Goal: Obtain resource: Download file/media

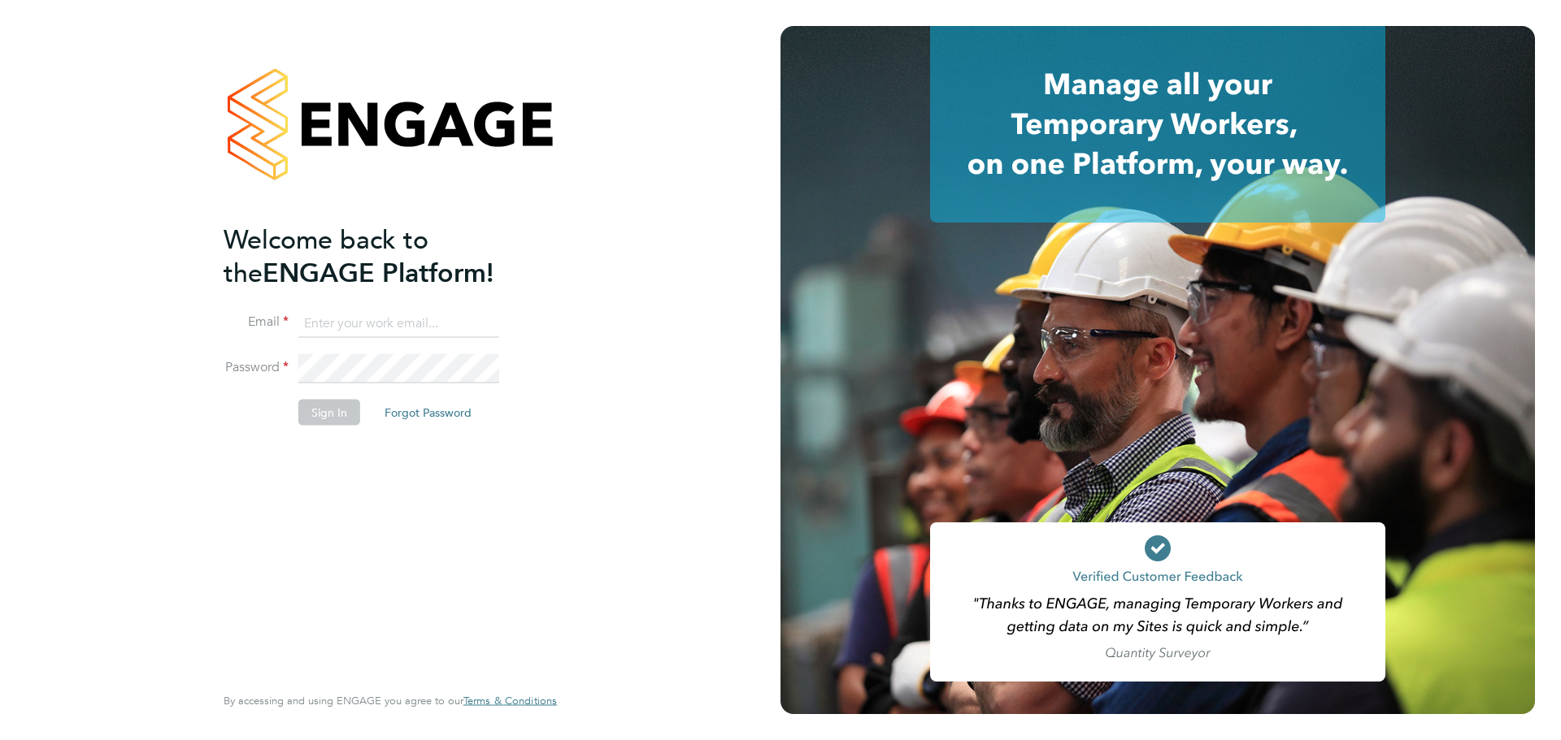
type input "Emily.Summerfield@wates.co.uk"
click at [344, 412] on button "Sign In" at bounding box center [329, 412] width 62 height 26
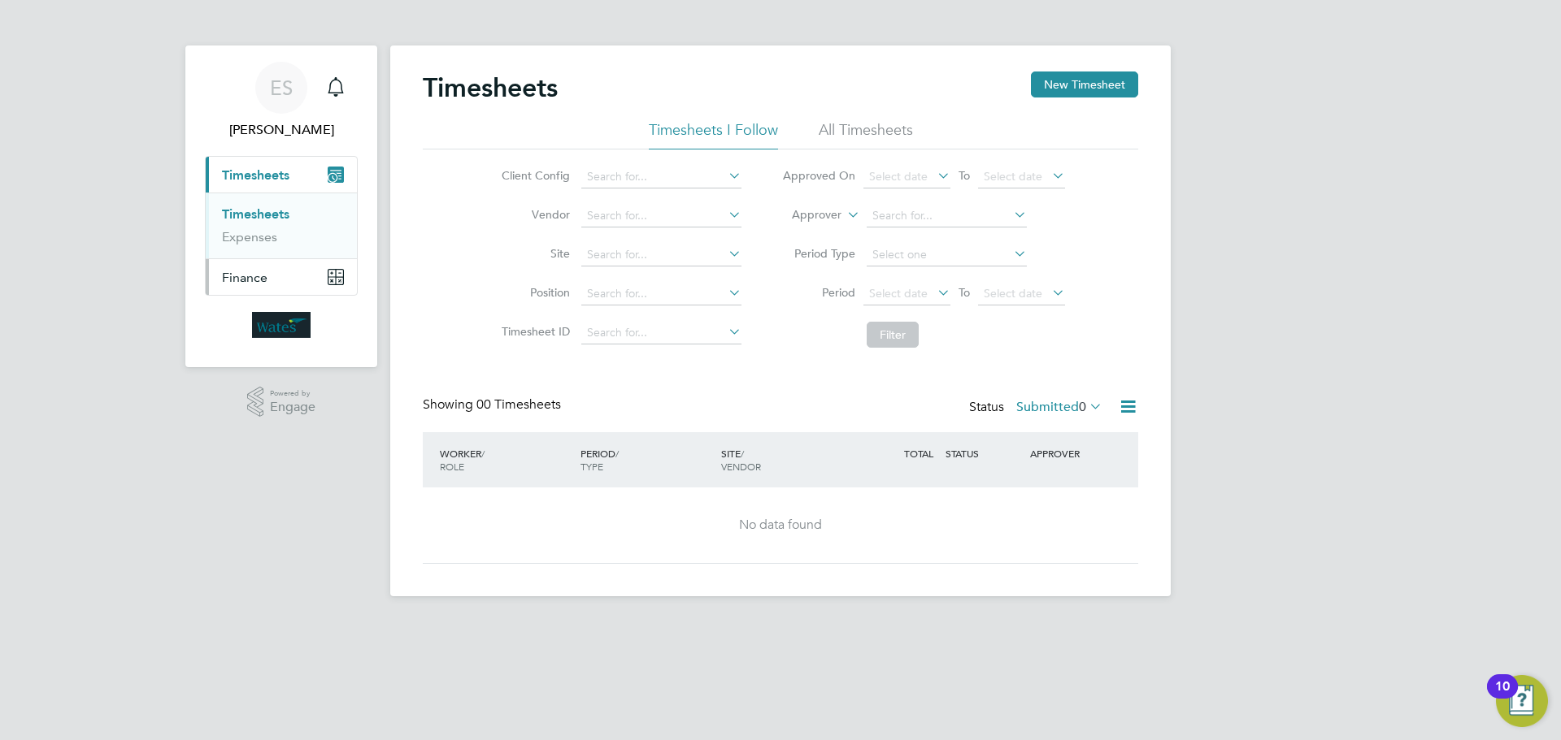
click at [261, 284] on span "Finance" at bounding box center [245, 277] width 46 height 15
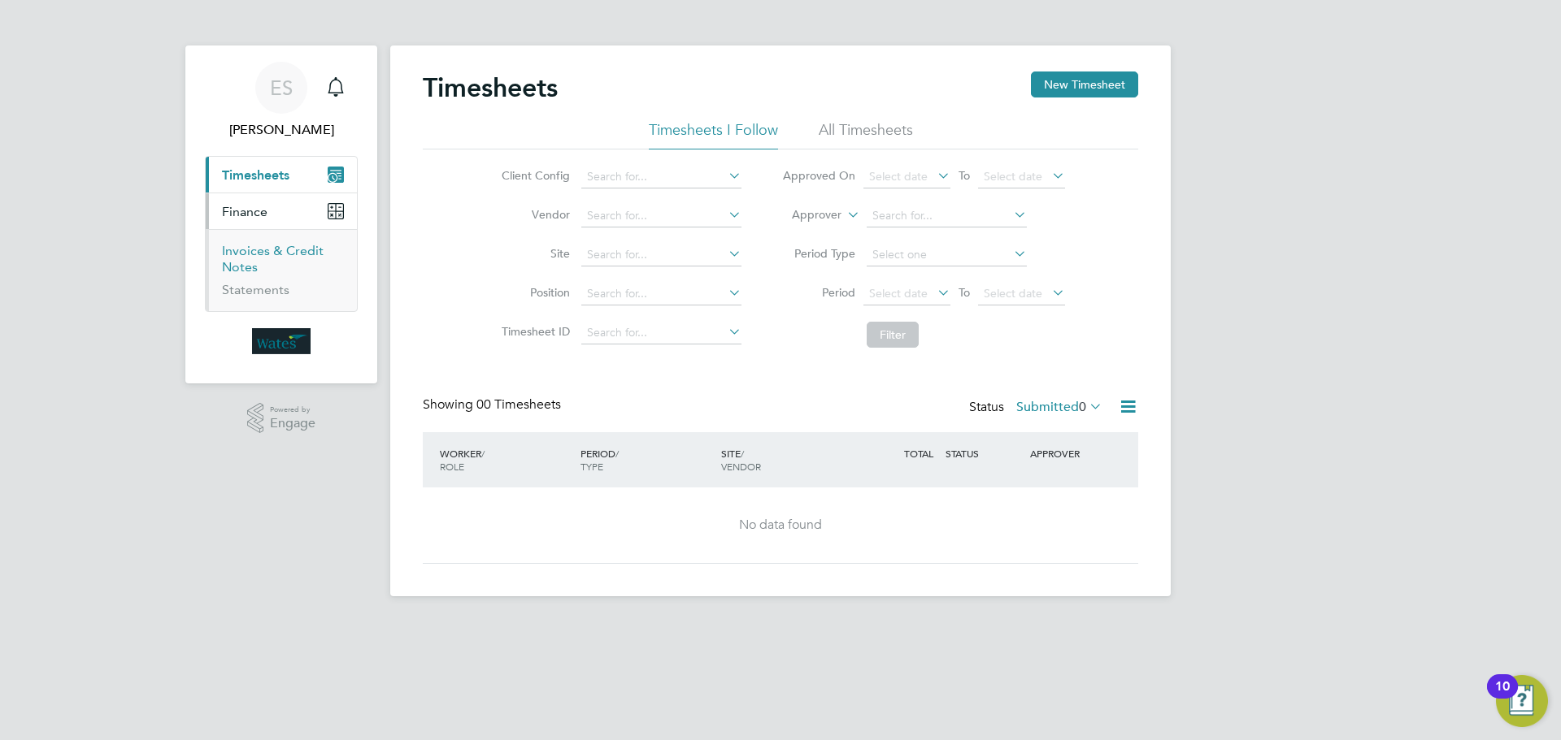
click at [251, 258] on link "Invoices & Credit Notes" at bounding box center [273, 259] width 102 height 32
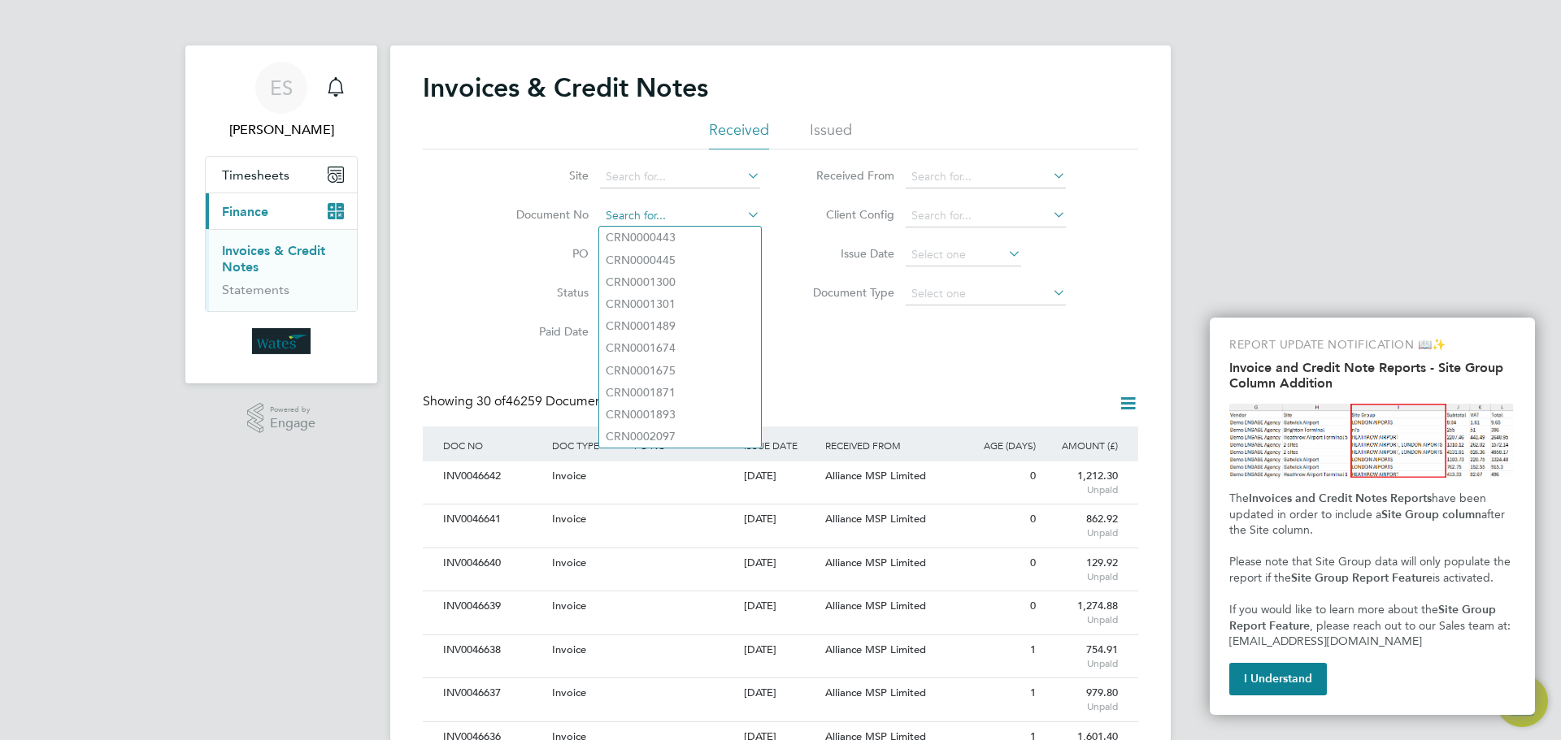
paste input "INV0046516"
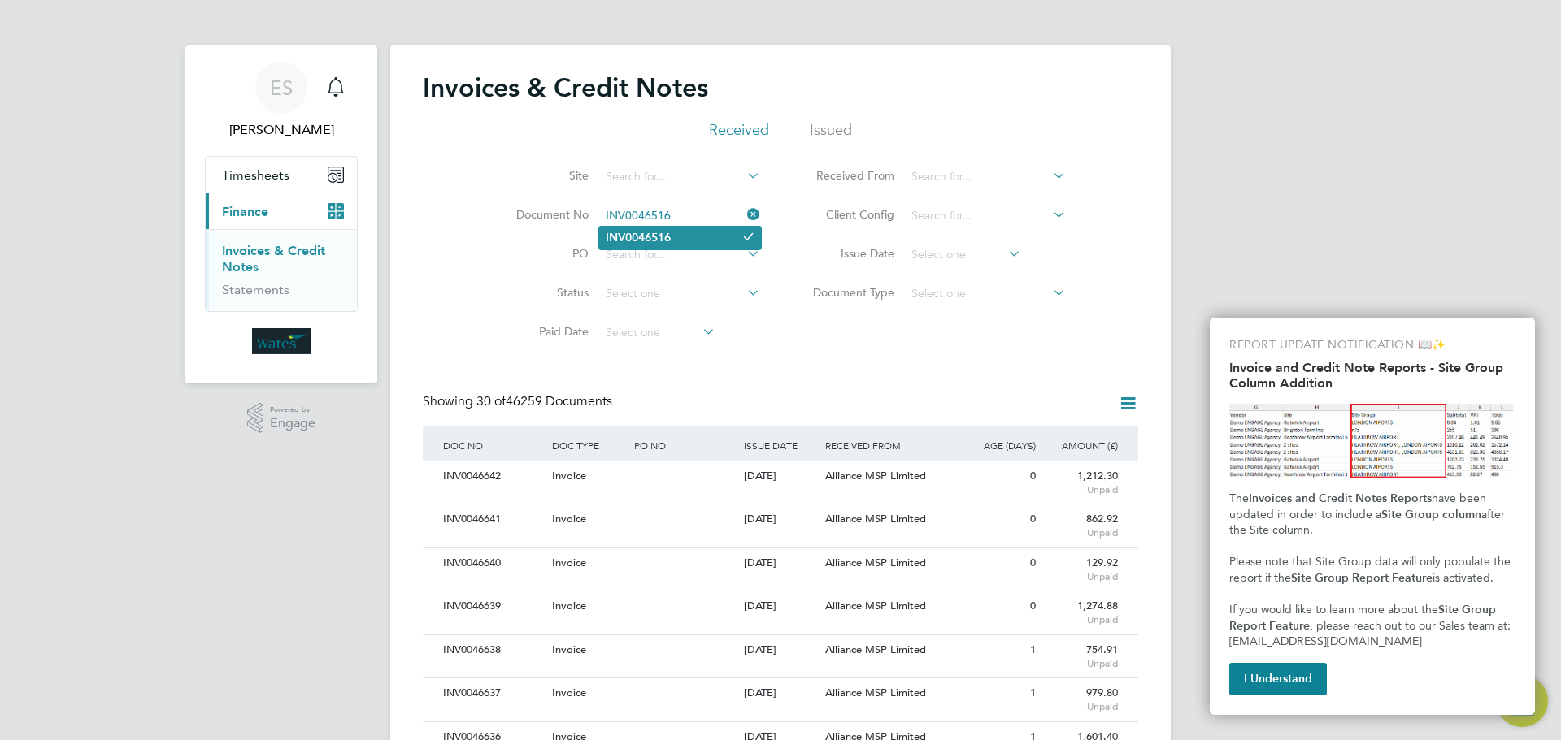
type input "INV0046516"
click at [652, 235] on b "INV0046516" at bounding box center [638, 238] width 65 height 14
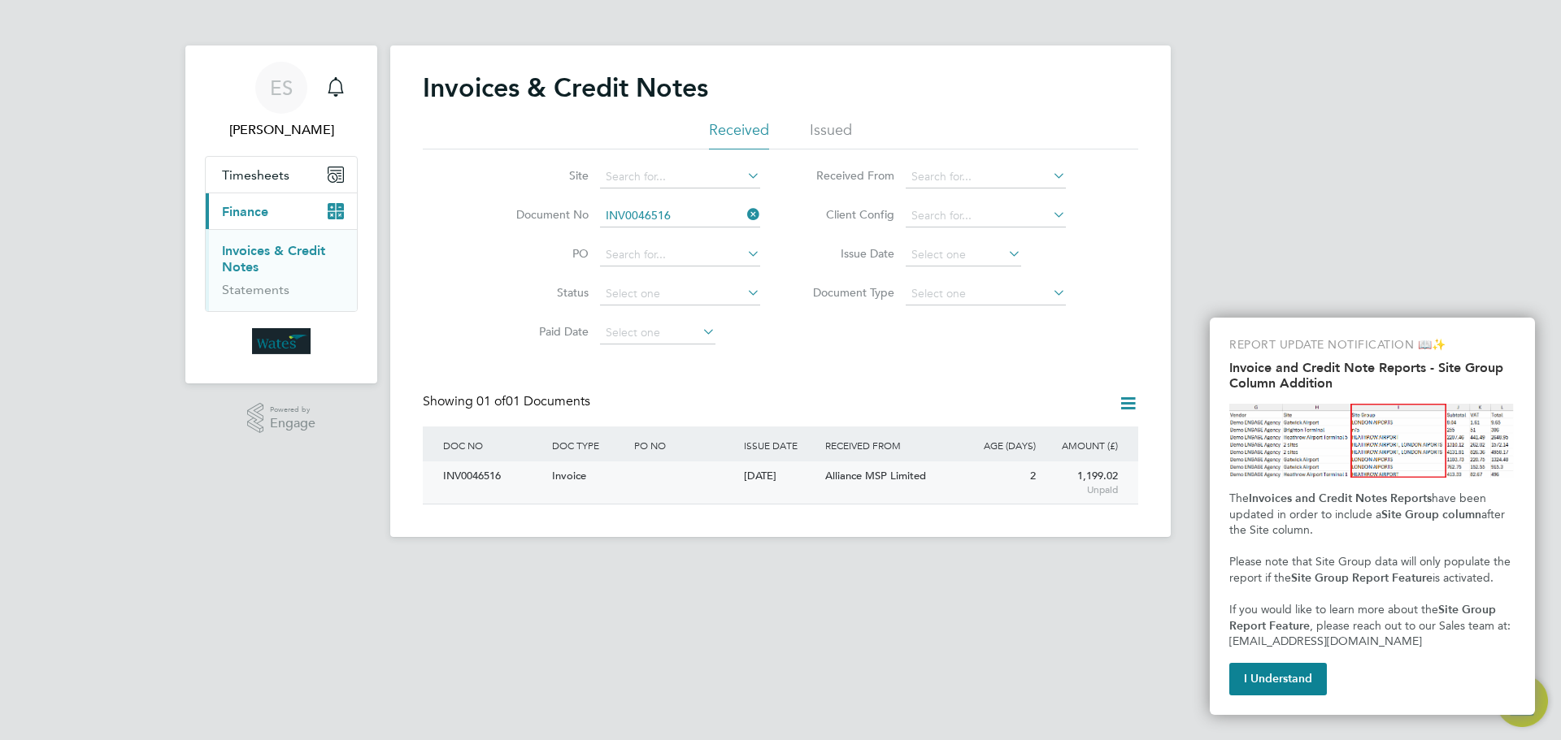
click at [472, 482] on div "INV0046516" at bounding box center [493, 477] width 109 height 30
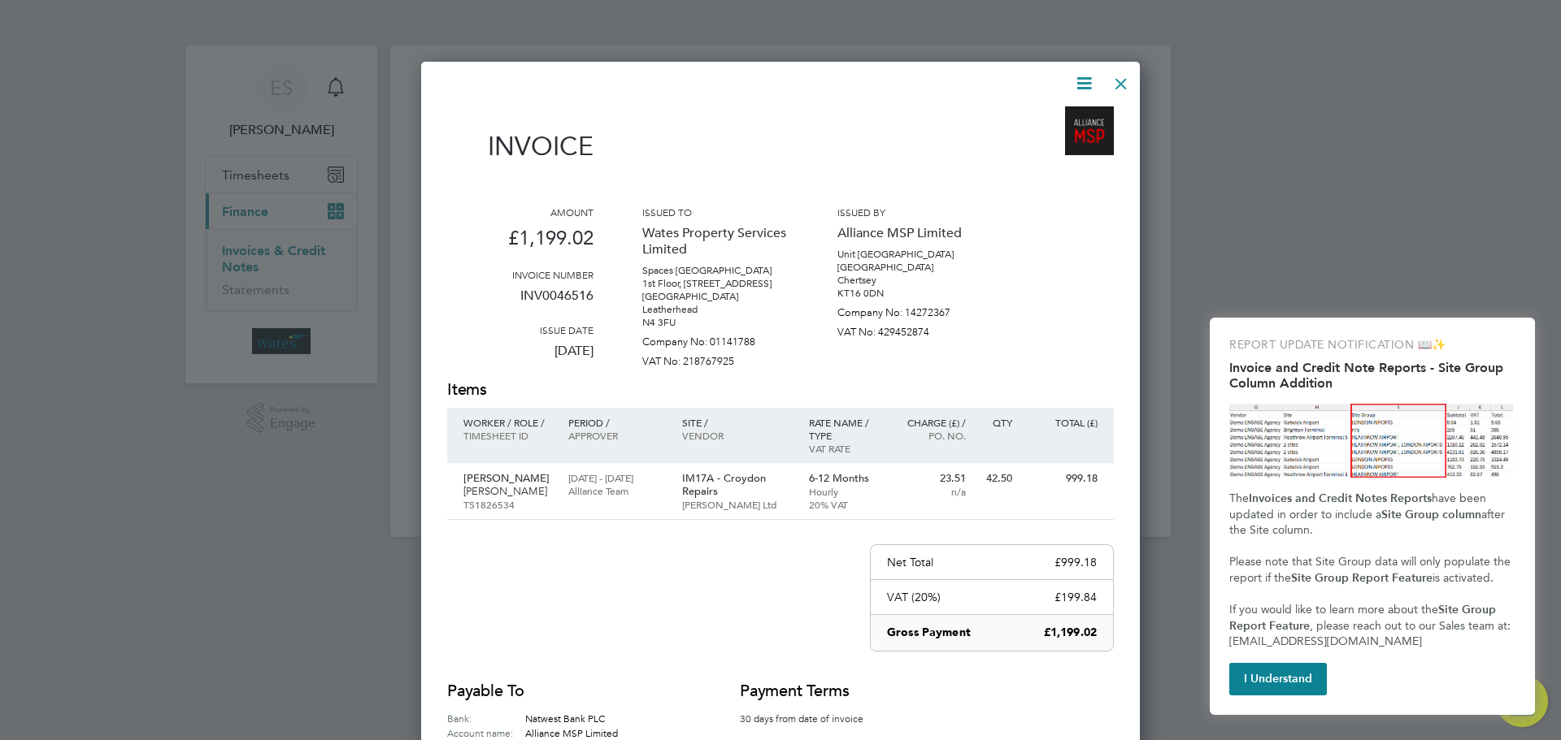
click at [1079, 80] on icon at bounding box center [1084, 83] width 20 height 20
click at [1055, 115] on li "Download Invoice" at bounding box center [1035, 122] width 112 height 23
click at [1087, 81] on icon at bounding box center [1084, 83] width 20 height 20
click at [1052, 137] on li "View timesheet" at bounding box center [1035, 144] width 112 height 23
click at [1120, 80] on div at bounding box center [1120, 79] width 29 height 29
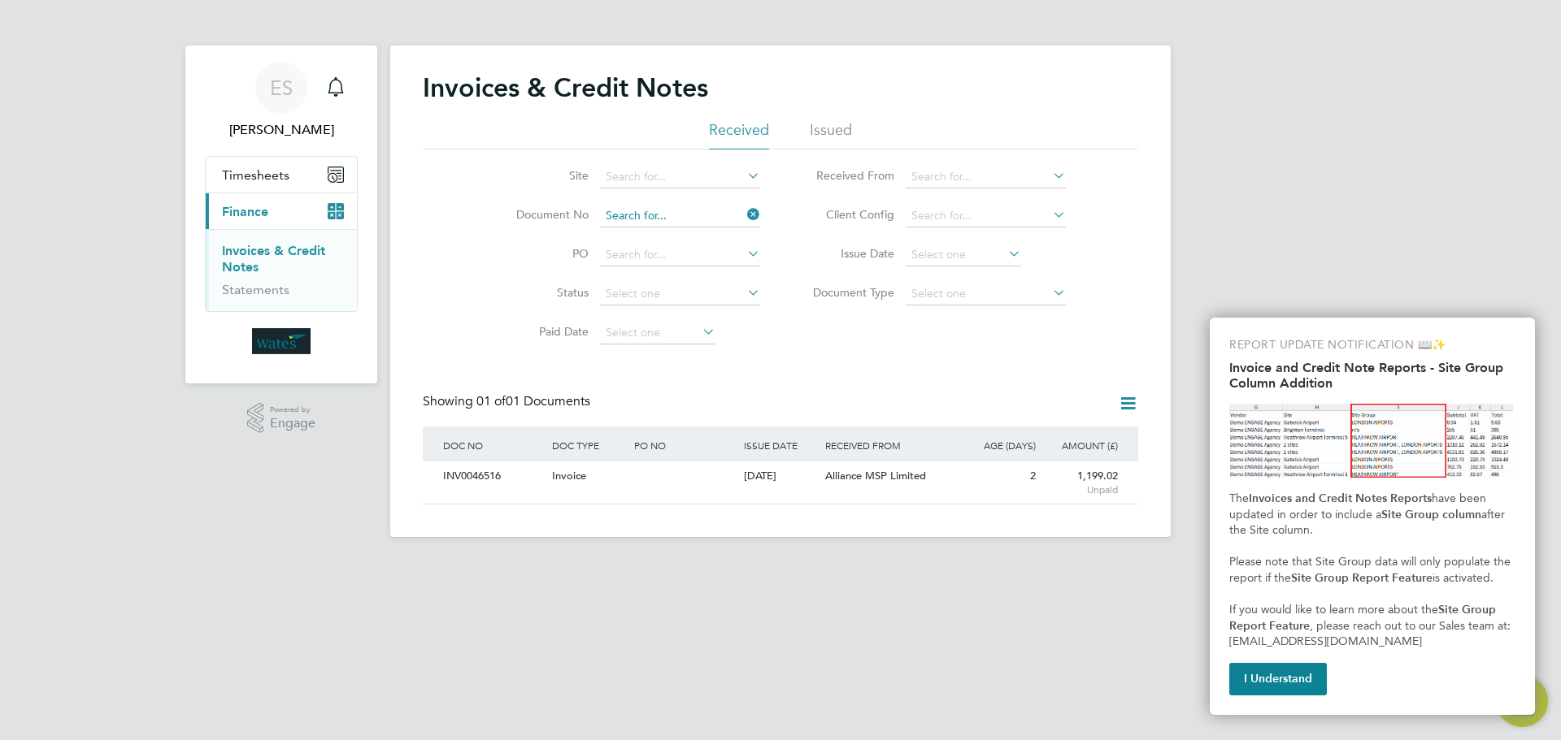
click at [681, 215] on input at bounding box center [680, 216] width 160 height 23
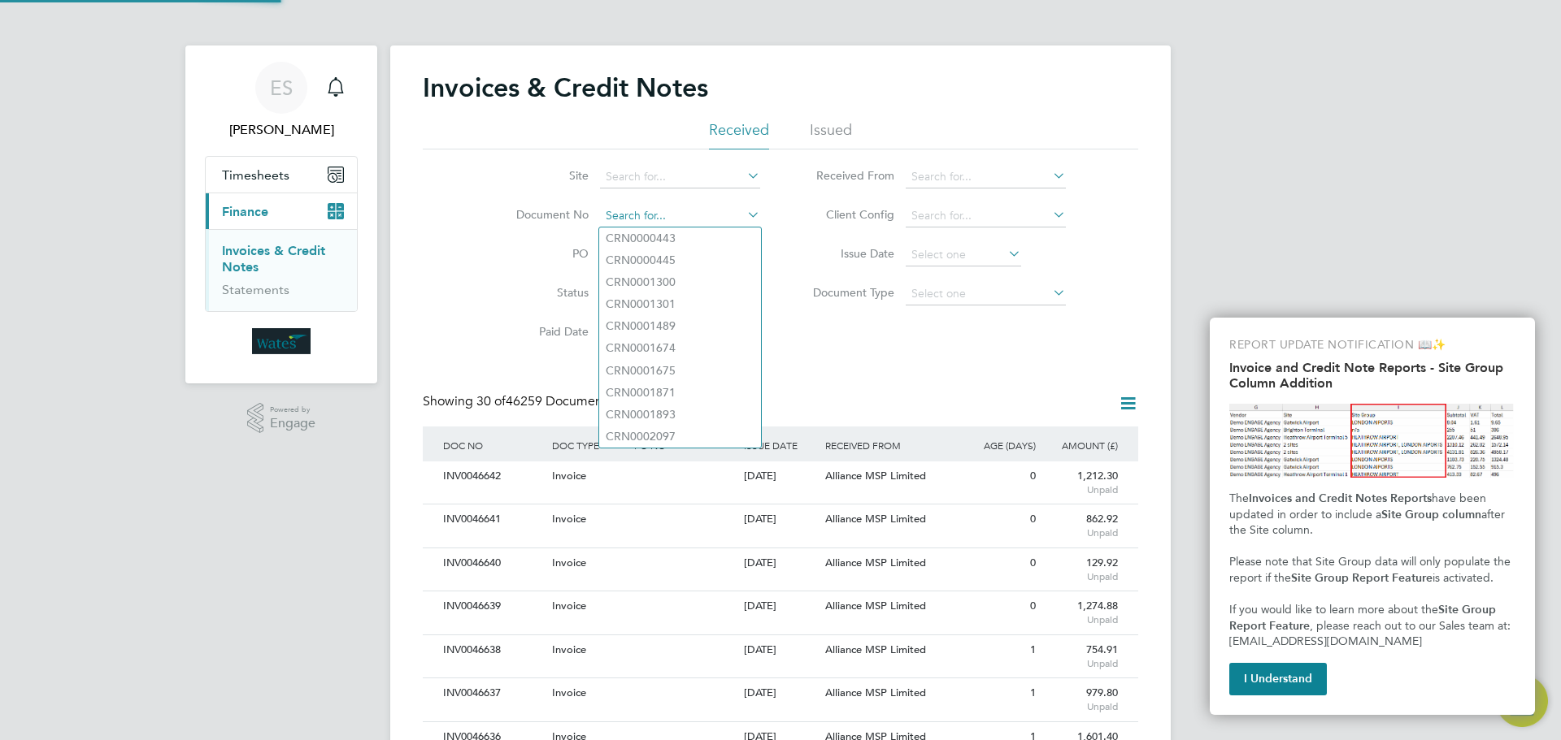
scroll to position [31, 111]
paste input "INV0046517"
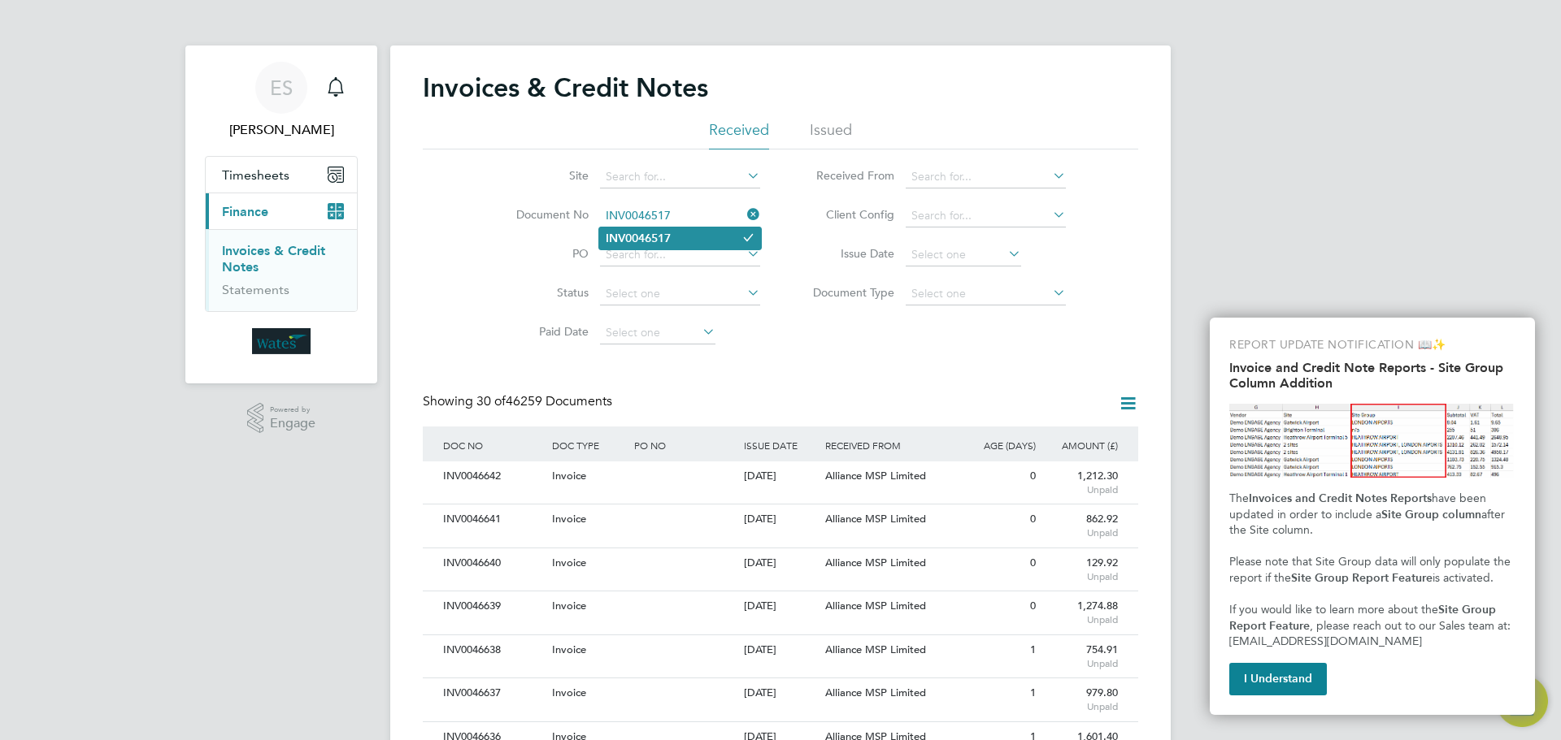
type input "INV0046517"
click at [683, 237] on li "INV0046517" at bounding box center [680, 239] width 162 height 22
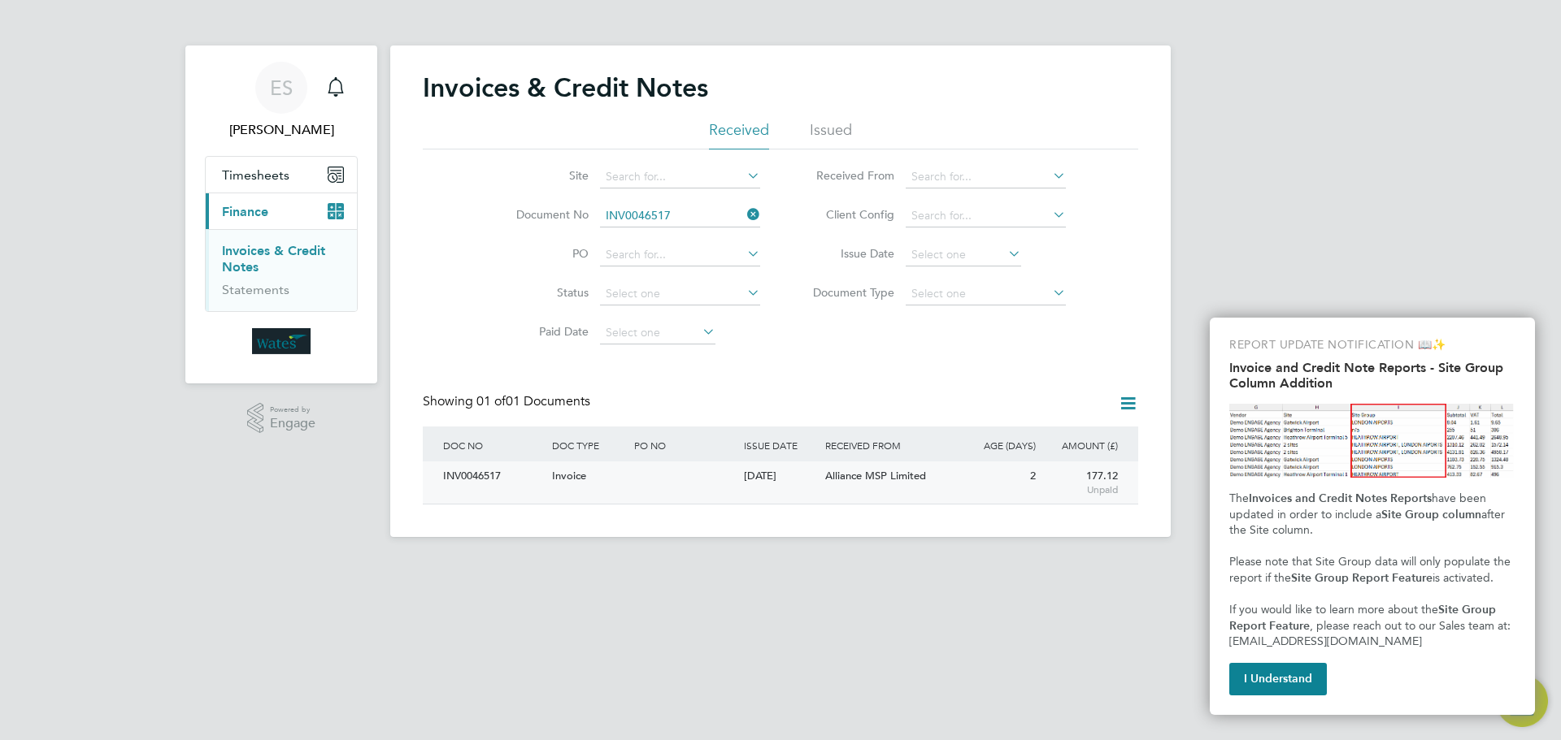
click at [490, 478] on div "INV0046517" at bounding box center [493, 477] width 109 height 30
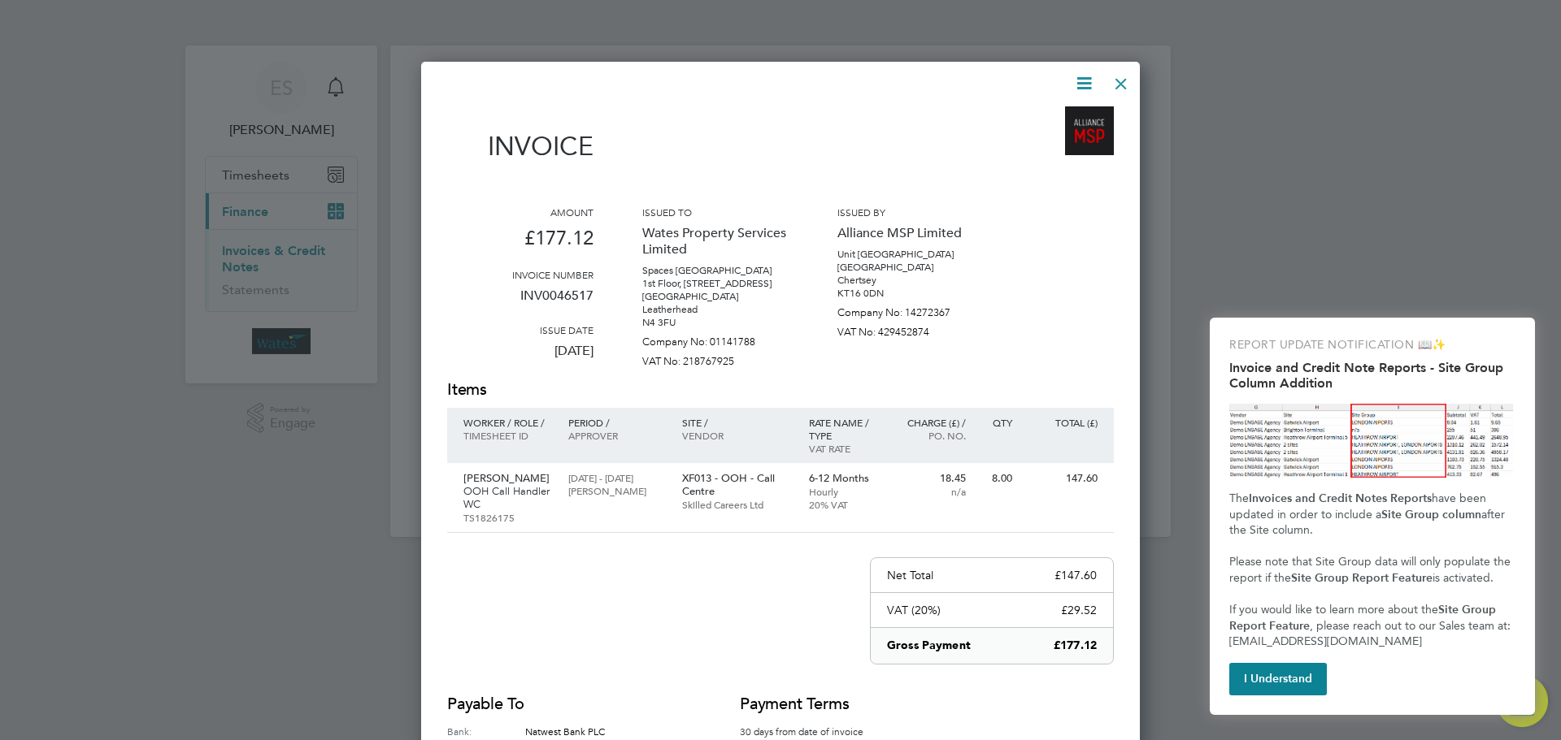
click at [1074, 75] on icon at bounding box center [1084, 83] width 20 height 20
click at [1049, 117] on li "Download Invoice" at bounding box center [1035, 122] width 112 height 23
click at [1081, 79] on icon at bounding box center [1084, 83] width 20 height 20
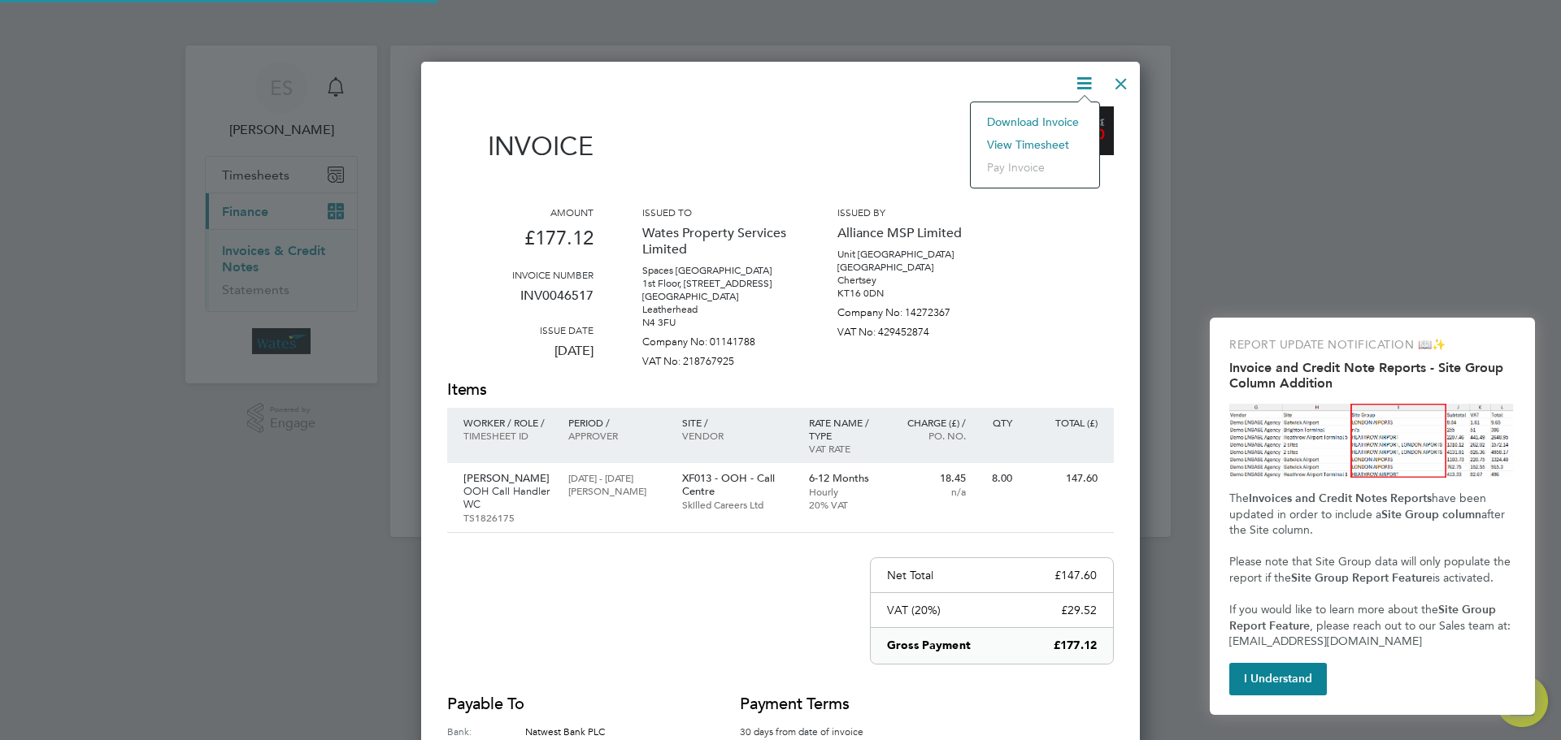
click at [1044, 139] on li "View timesheet" at bounding box center [1035, 144] width 112 height 23
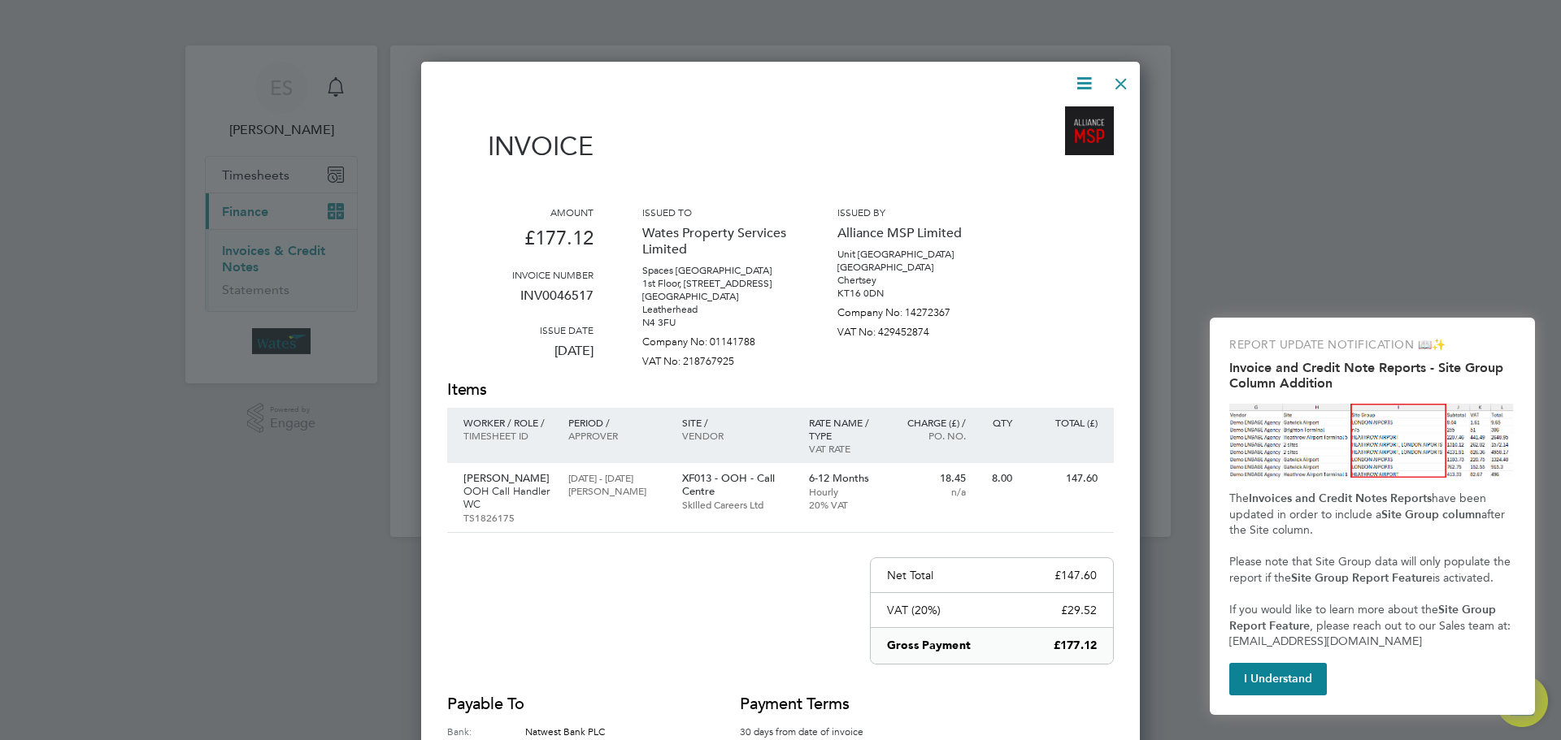
click at [1115, 83] on div at bounding box center [1120, 79] width 29 height 29
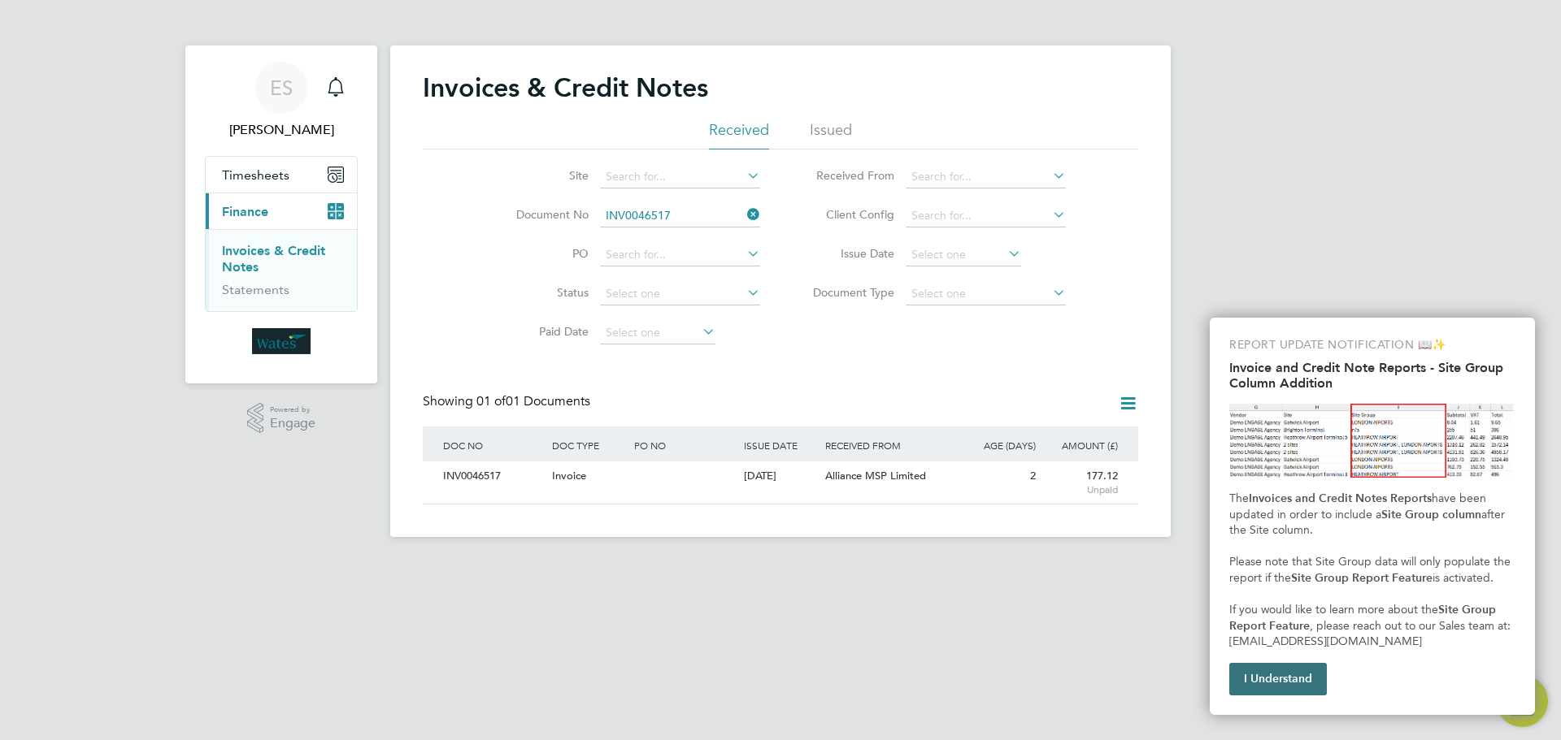
click at [1286, 675] on button "I Understand" at bounding box center [1278, 679] width 98 height 33
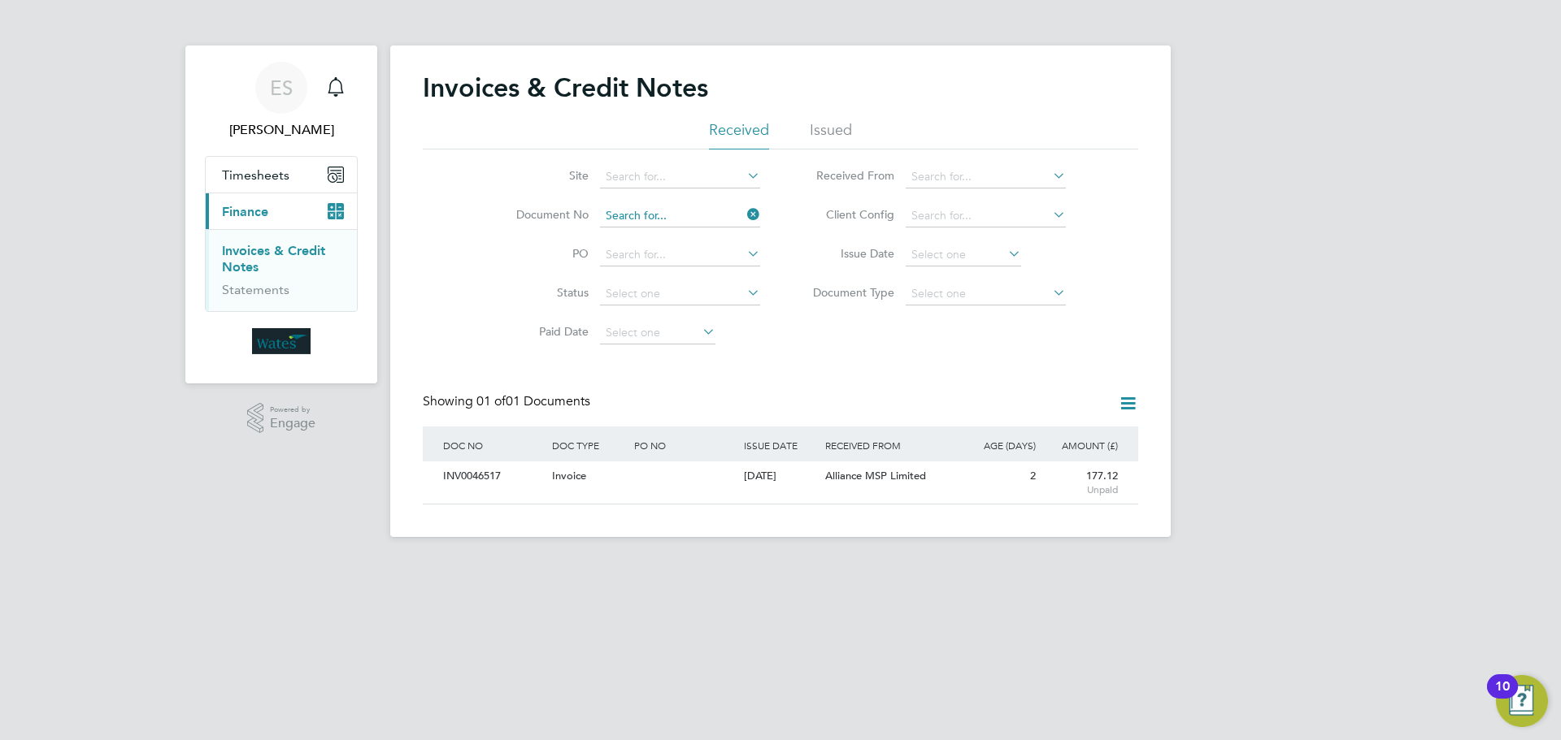
click at [706, 216] on input at bounding box center [680, 216] width 160 height 23
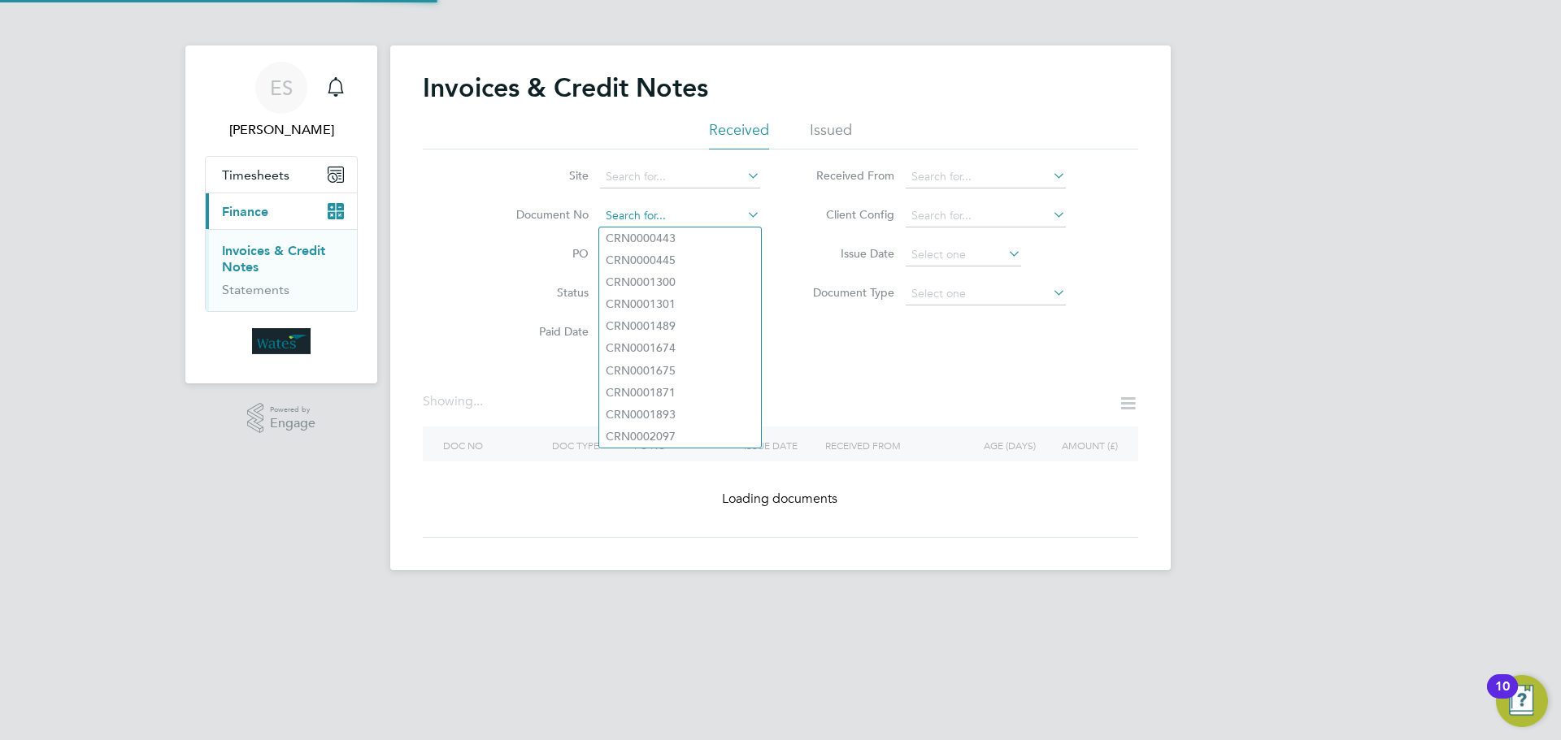
paste input "INV0046518"
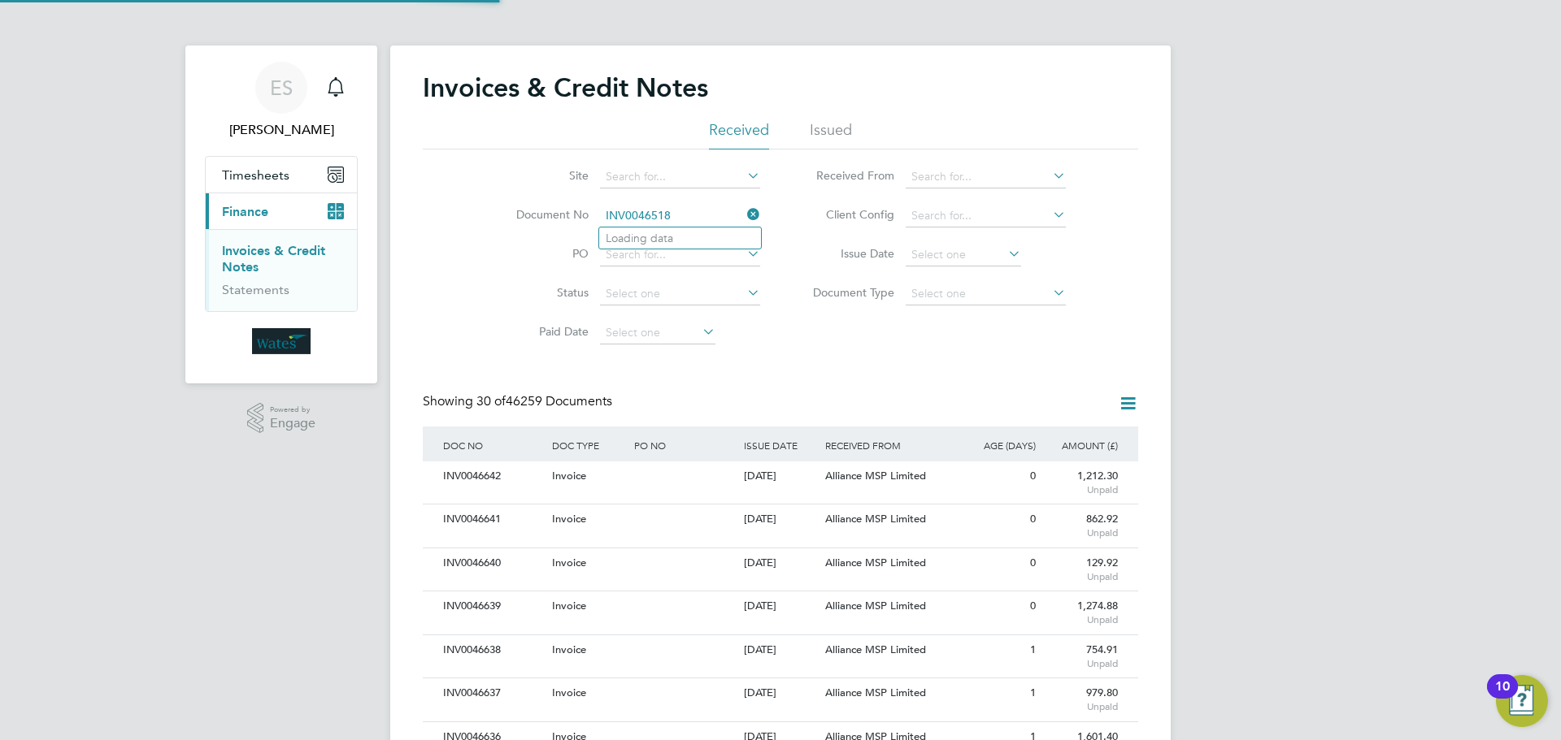
scroll to position [31, 111]
type input "INV0046518"
click at [687, 241] on li "INV0046518" at bounding box center [680, 239] width 162 height 22
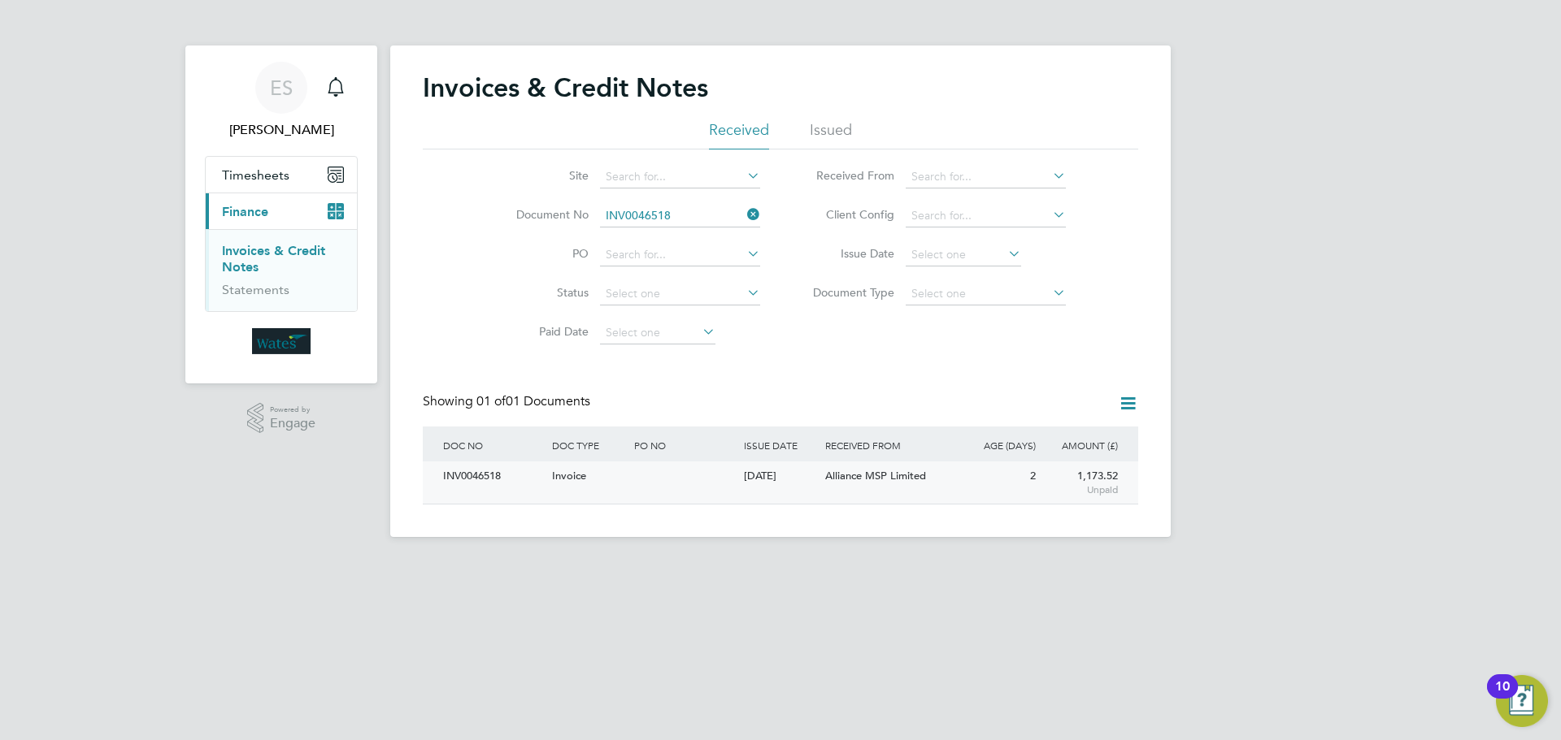
click at [490, 468] on div "INV0046518" at bounding box center [493, 477] width 109 height 30
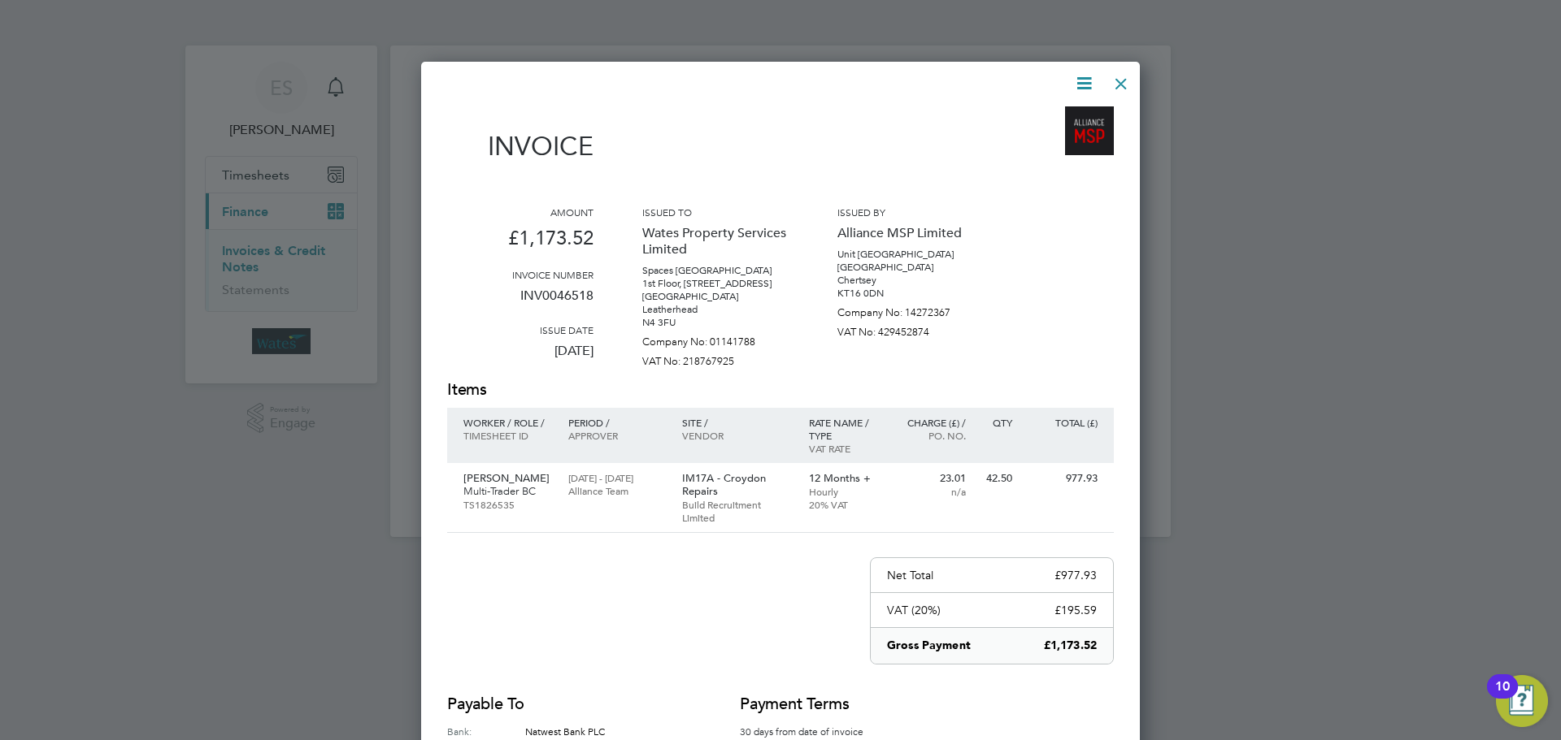
click at [1079, 76] on icon at bounding box center [1084, 83] width 20 height 20
click at [1060, 117] on li "Download Invoice" at bounding box center [1035, 122] width 112 height 23
click at [1078, 80] on icon at bounding box center [1084, 83] width 20 height 20
click at [1031, 141] on li "View timesheet" at bounding box center [1035, 144] width 112 height 23
click at [1123, 62] on div "Invoices & Credit Notes Received Issued Site Document No INV0046518 PO Status P…" at bounding box center [780, 292] width 780 height 492
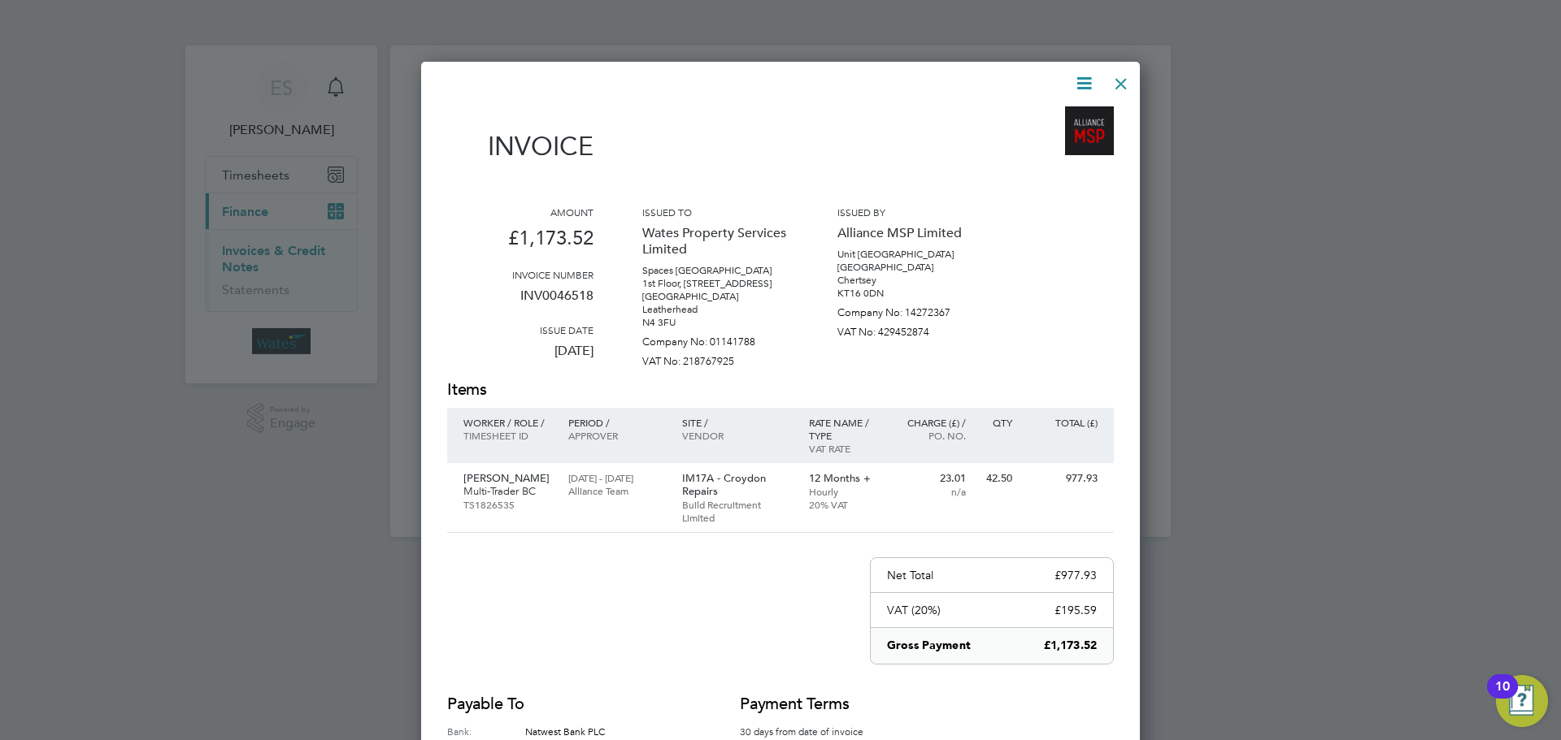
click at [1120, 89] on div at bounding box center [1120, 79] width 29 height 29
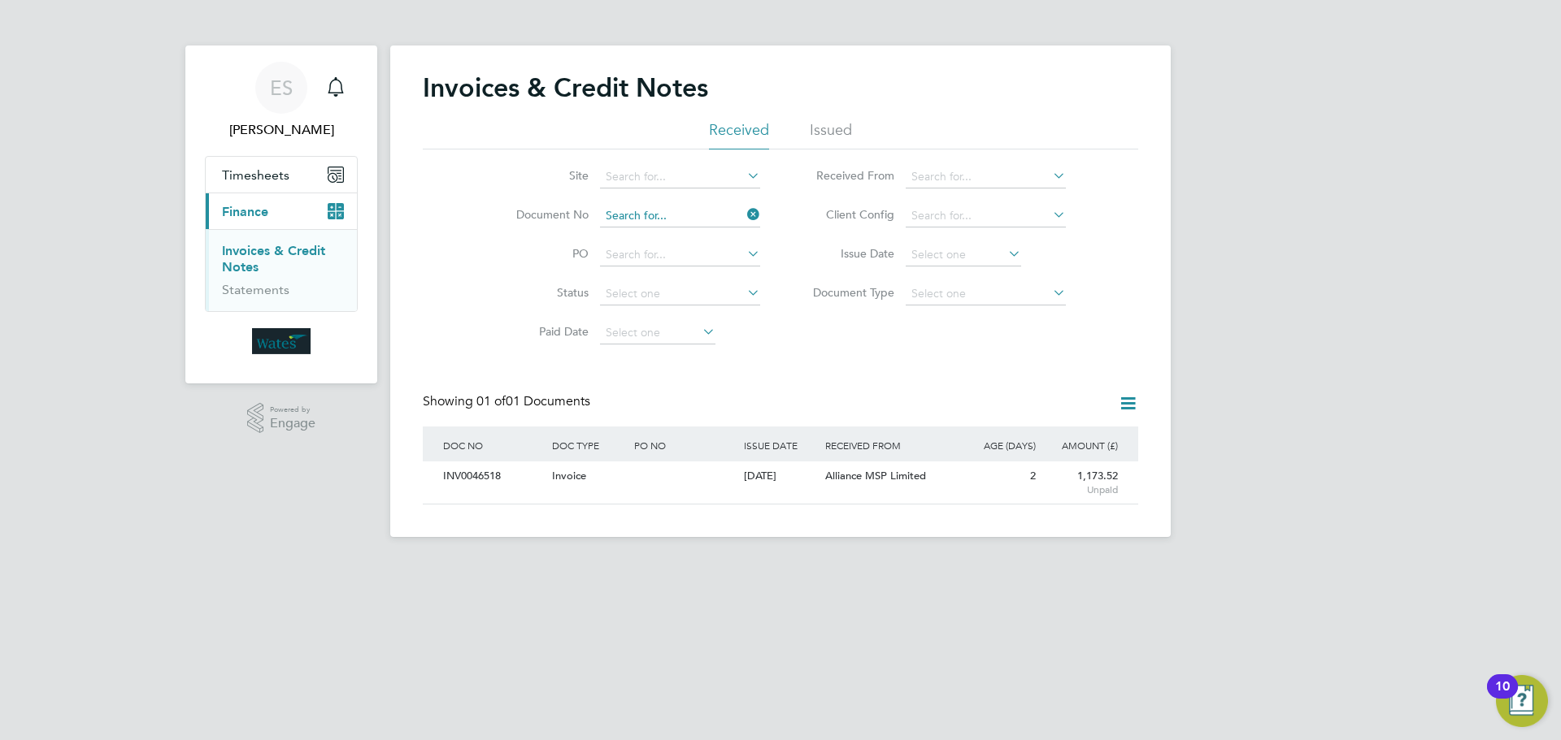
click at [669, 217] on input at bounding box center [680, 216] width 160 height 23
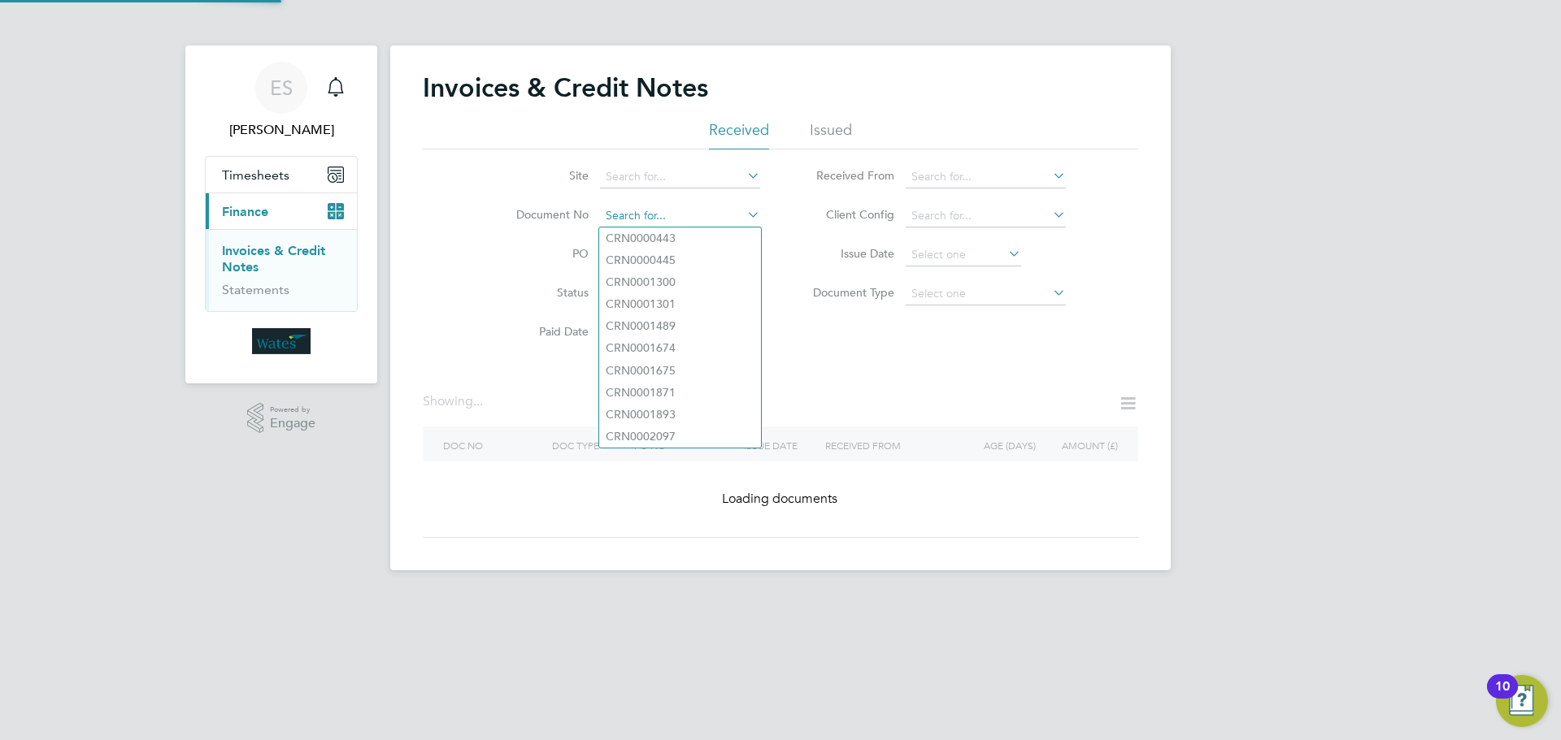
paste input "INV0046519"
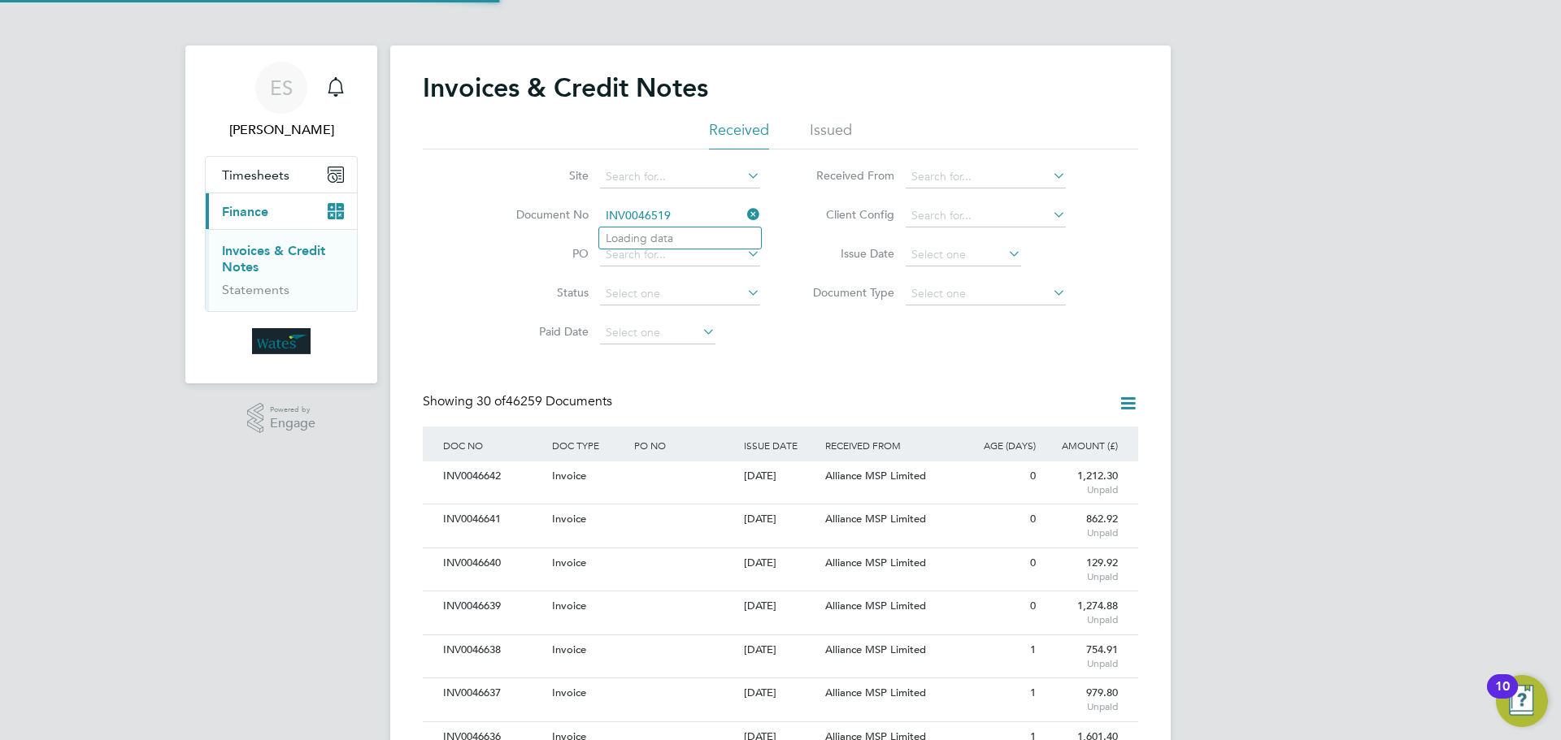
scroll to position [31, 111]
type input "INV0046519"
click at [663, 242] on b "INV0046519" at bounding box center [638, 239] width 65 height 14
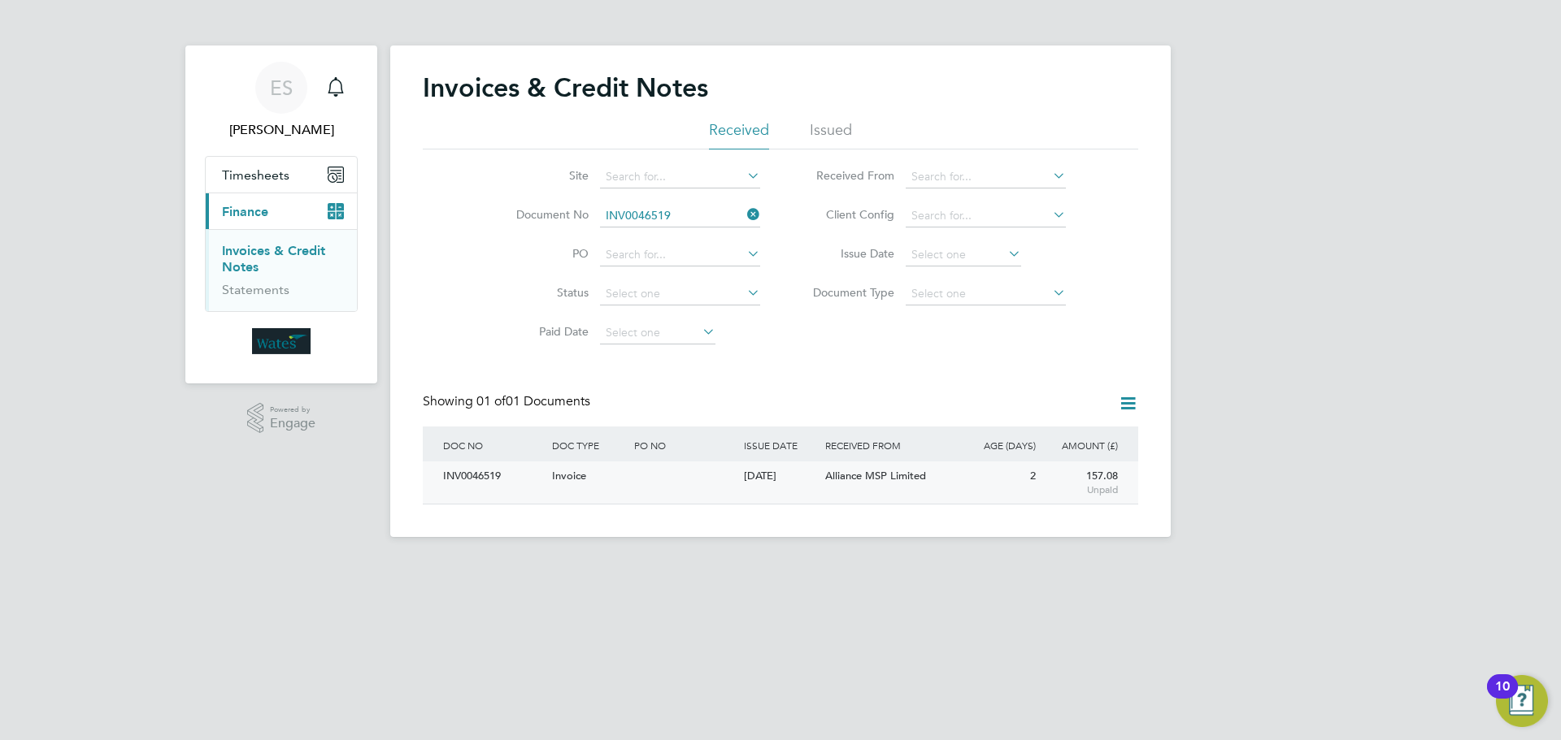
click at [511, 480] on div "INV0046519" at bounding box center [493, 477] width 109 height 30
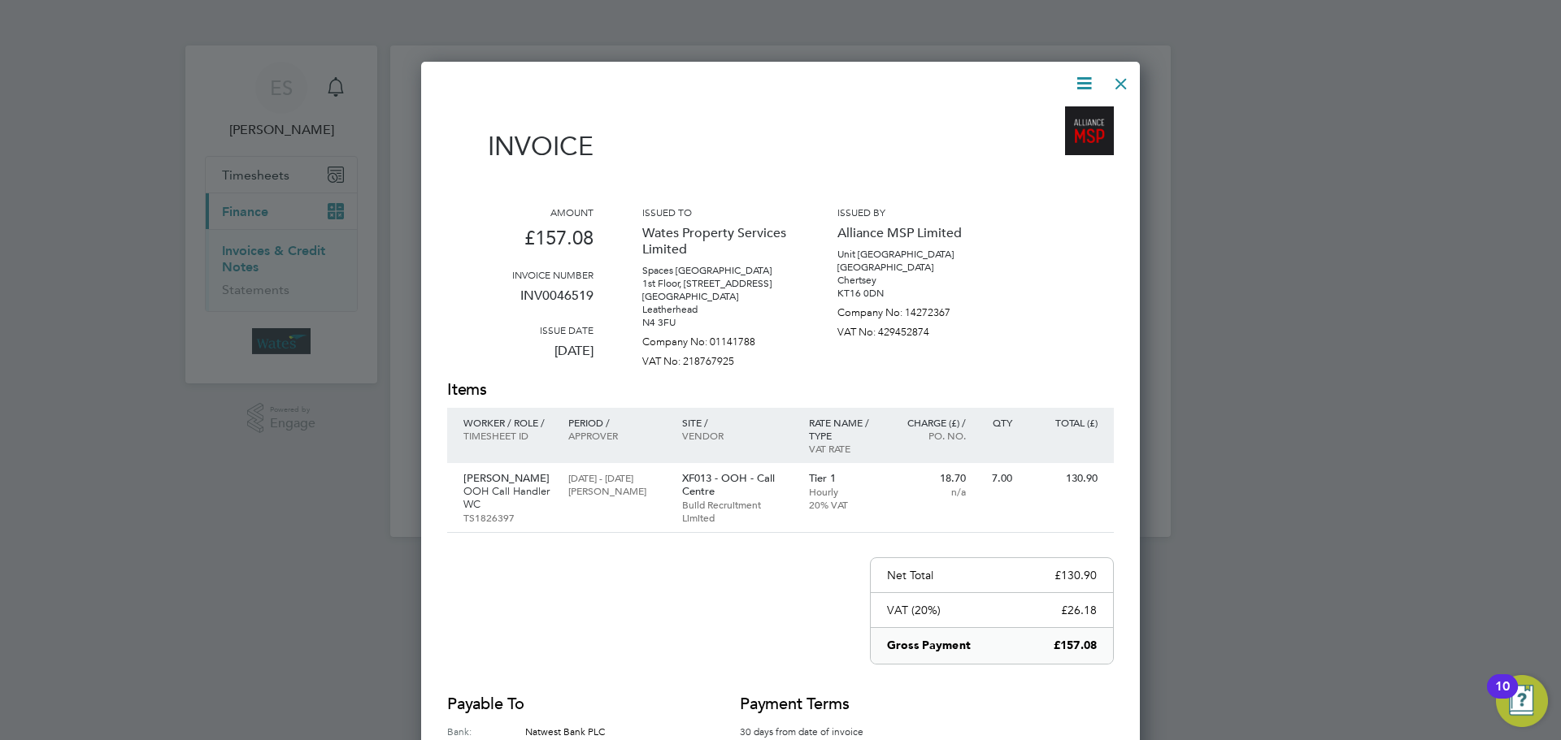
click at [1080, 80] on icon at bounding box center [1084, 83] width 20 height 20
drag, startPoint x: 1062, startPoint y: 118, endPoint x: 1071, endPoint y: 99, distance: 20.7
click at [1062, 116] on li "Download Invoice" at bounding box center [1035, 122] width 112 height 23
click at [1080, 73] on icon at bounding box center [1084, 83] width 20 height 20
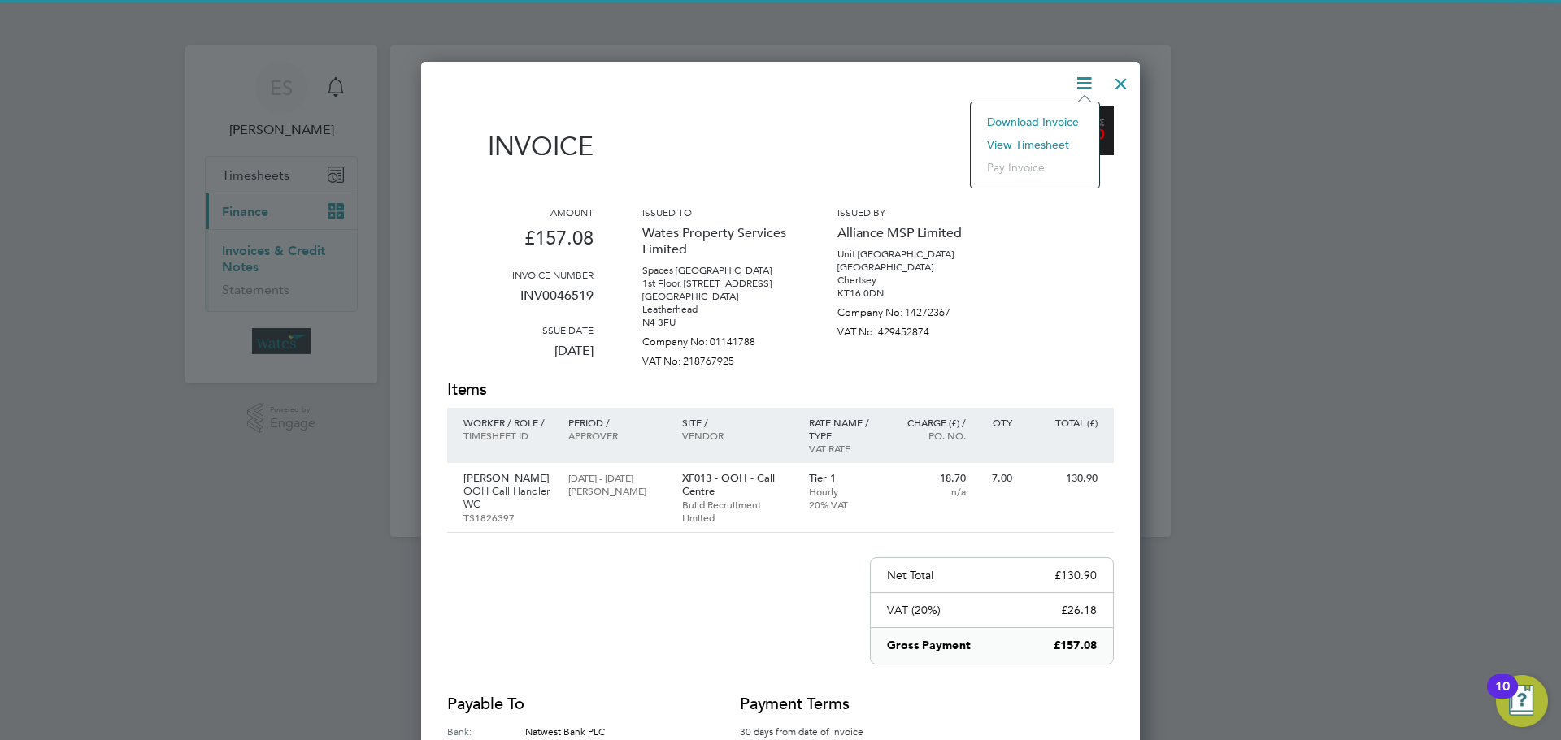
click at [1046, 140] on li "View timesheet" at bounding box center [1035, 144] width 112 height 23
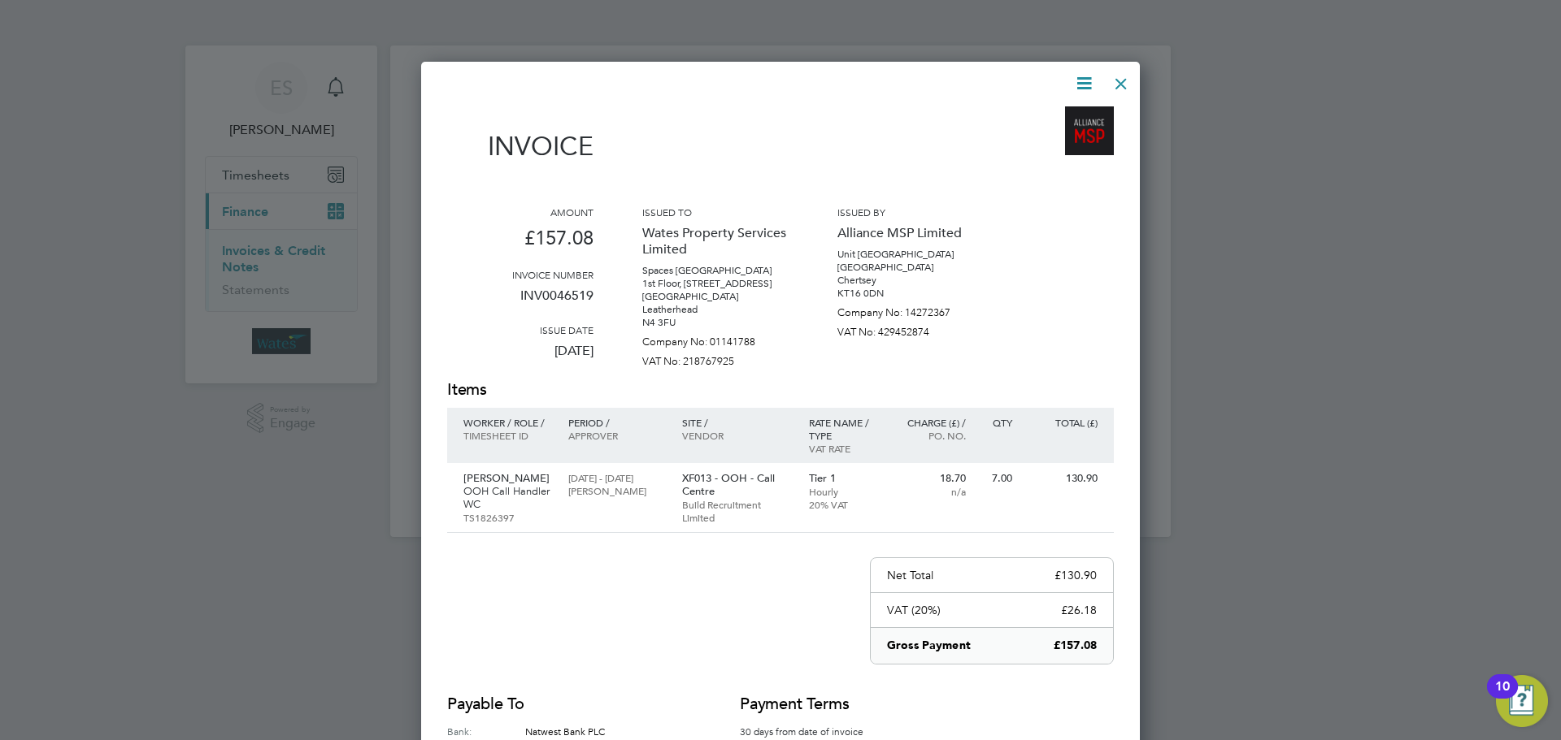
click at [1111, 80] on div at bounding box center [1120, 79] width 29 height 29
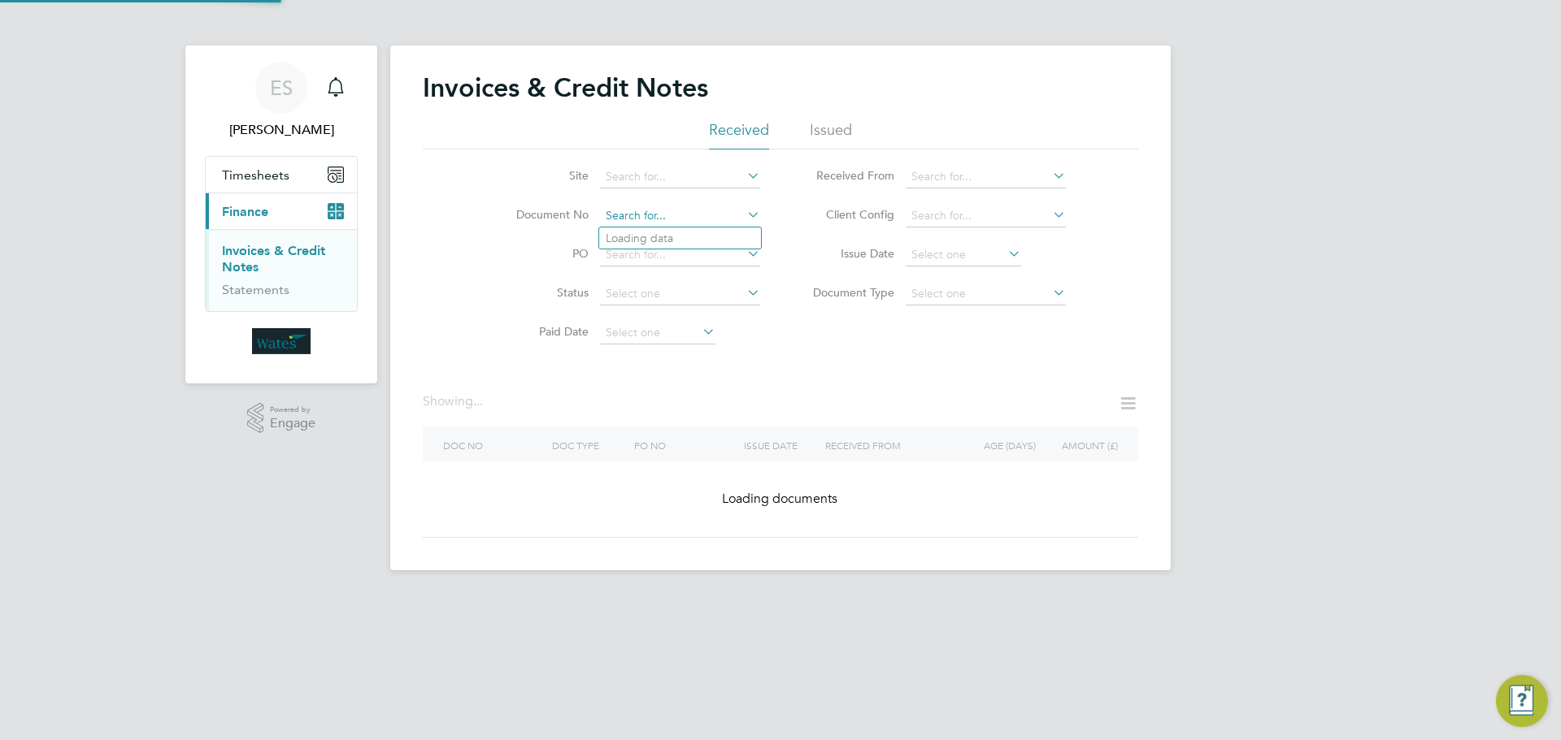
click at [663, 213] on input at bounding box center [680, 216] width 160 height 23
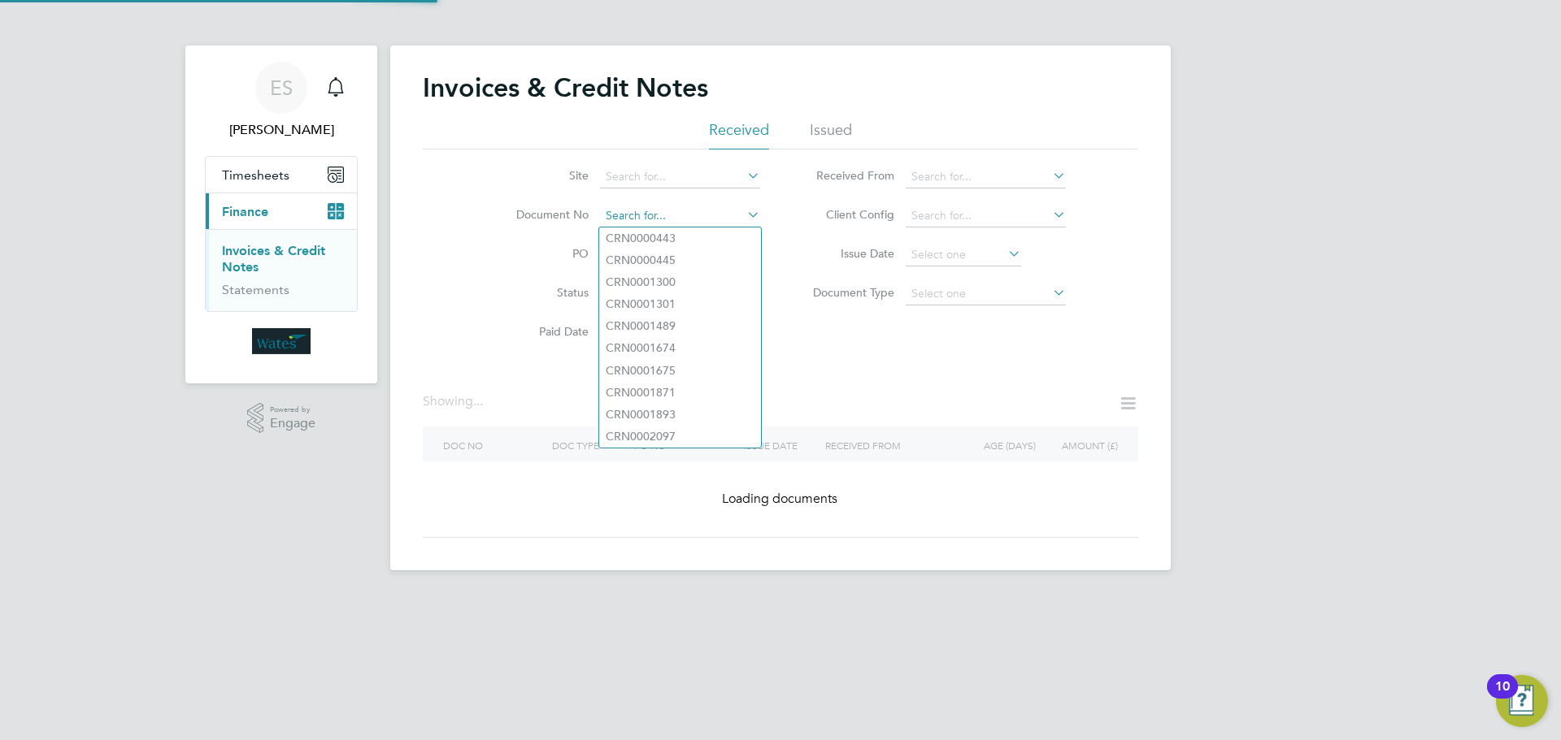
paste input "INV0046520"
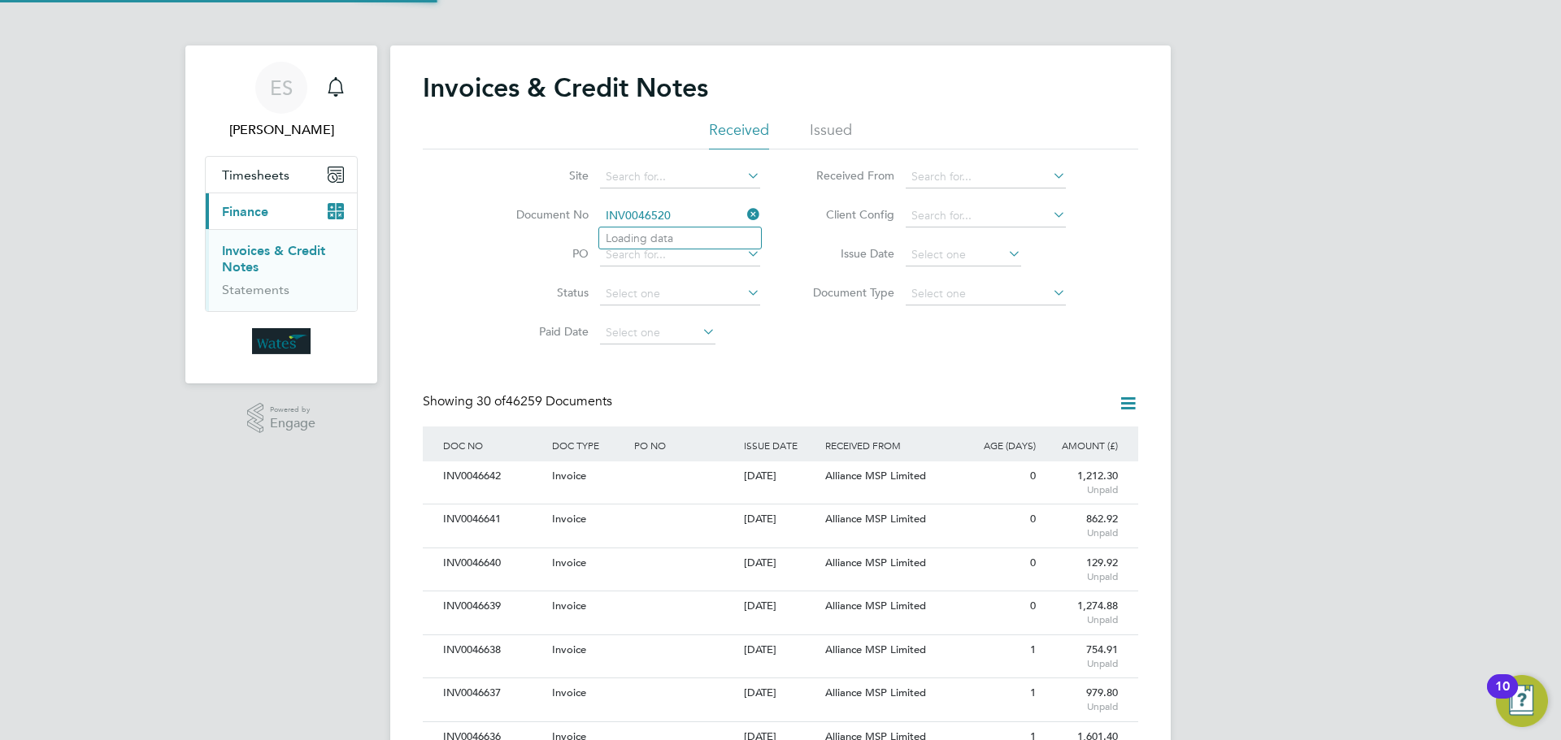
scroll to position [31, 111]
type input "INV0046520"
click at [710, 233] on li "INV0046520" at bounding box center [680, 239] width 162 height 22
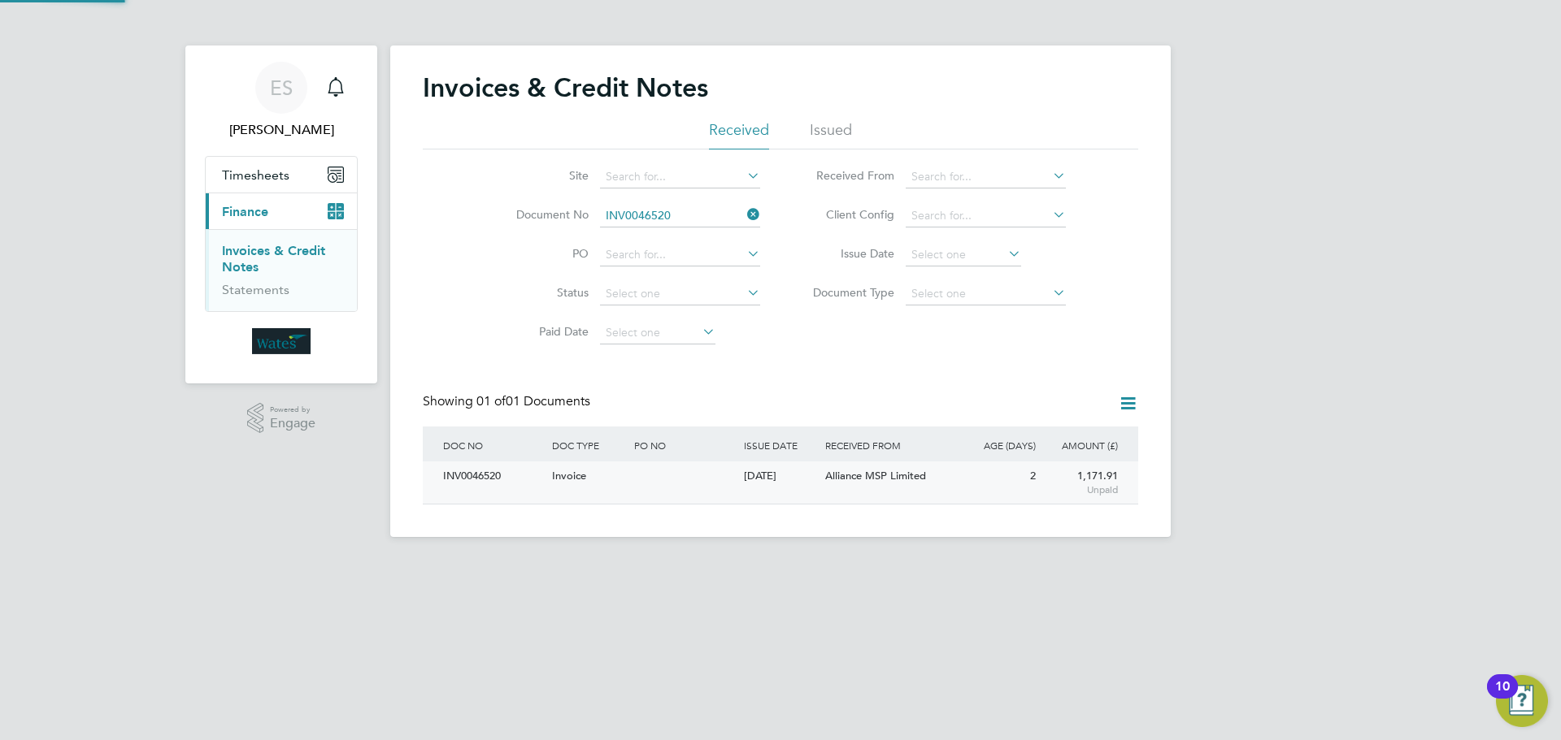
click at [480, 494] on div "INV0046520 Invoice 22 Sep 2025 Wates Property Services Limited Alliance MSP Lim…" at bounding box center [780, 483] width 715 height 42
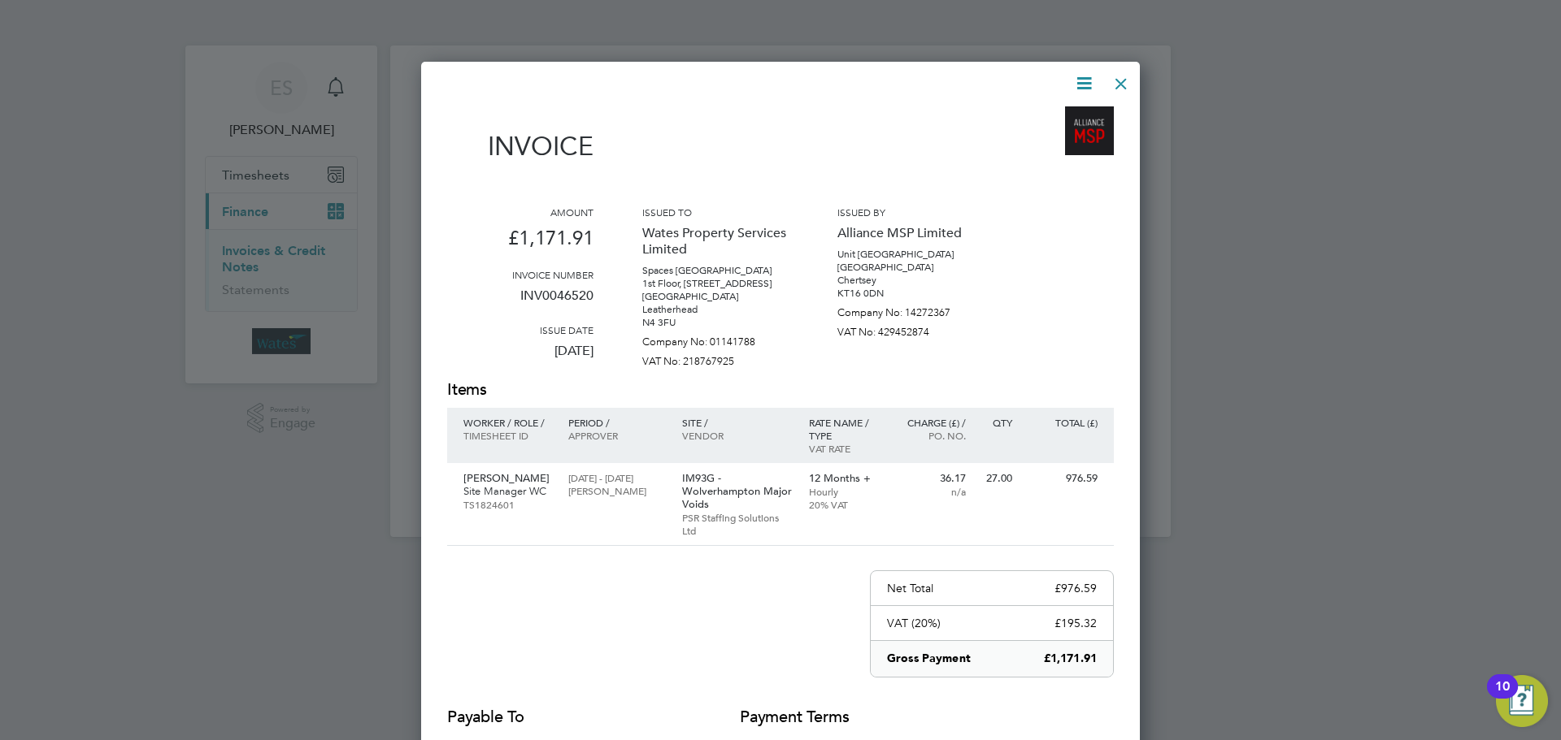
click at [1079, 73] on icon at bounding box center [1084, 83] width 20 height 20
click at [1070, 116] on li "Download Invoice" at bounding box center [1035, 122] width 112 height 23
drag, startPoint x: 1079, startPoint y: 80, endPoint x: 1055, endPoint y: 130, distance: 55.6
click at [1079, 80] on icon at bounding box center [1084, 83] width 20 height 20
click at [1041, 140] on li "View timesheet" at bounding box center [1035, 144] width 112 height 23
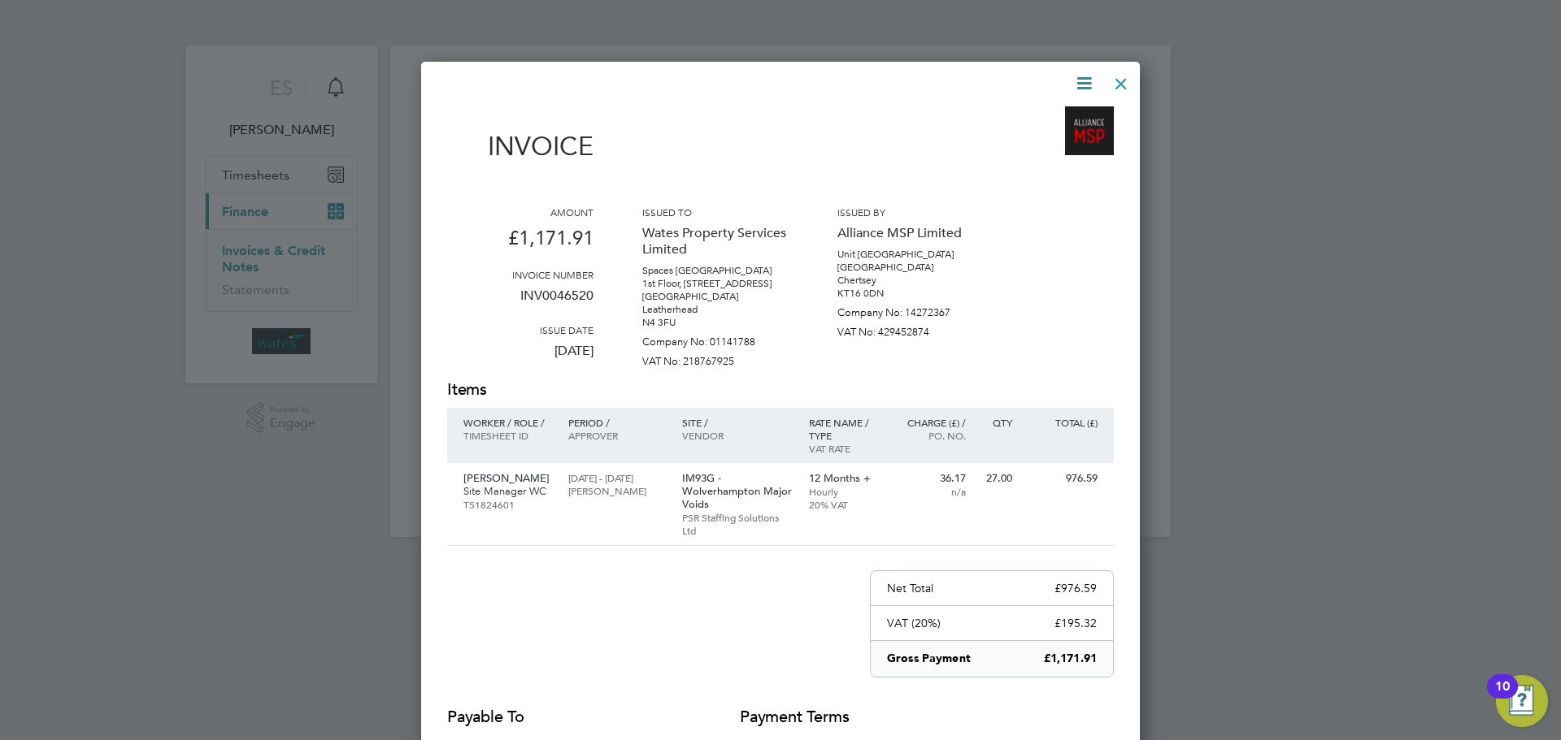
drag, startPoint x: 1108, startPoint y: 78, endPoint x: 1117, endPoint y: 71, distance: 11.6
click at [1107, 71] on div at bounding box center [1120, 79] width 29 height 29
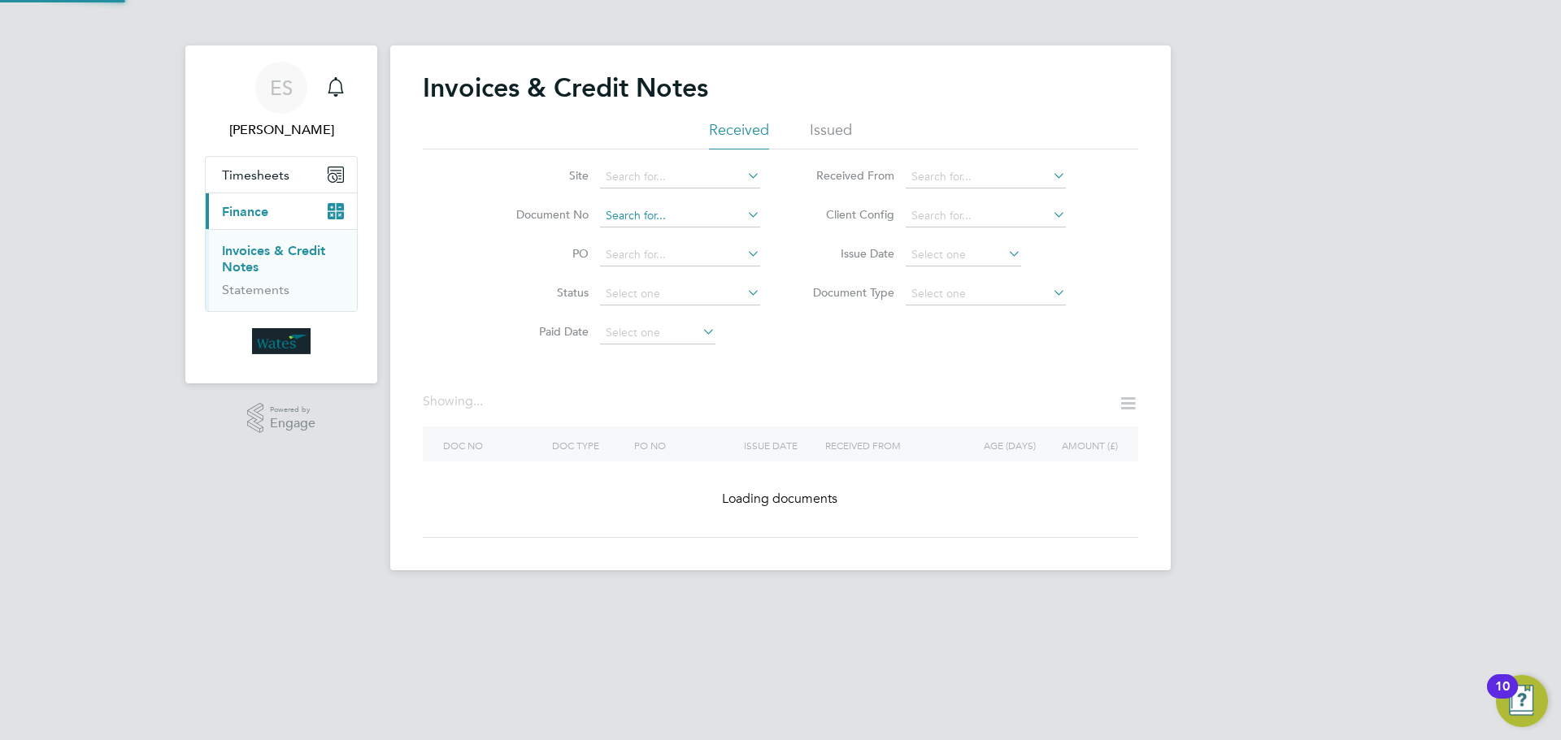
click at [658, 211] on input at bounding box center [680, 216] width 160 height 23
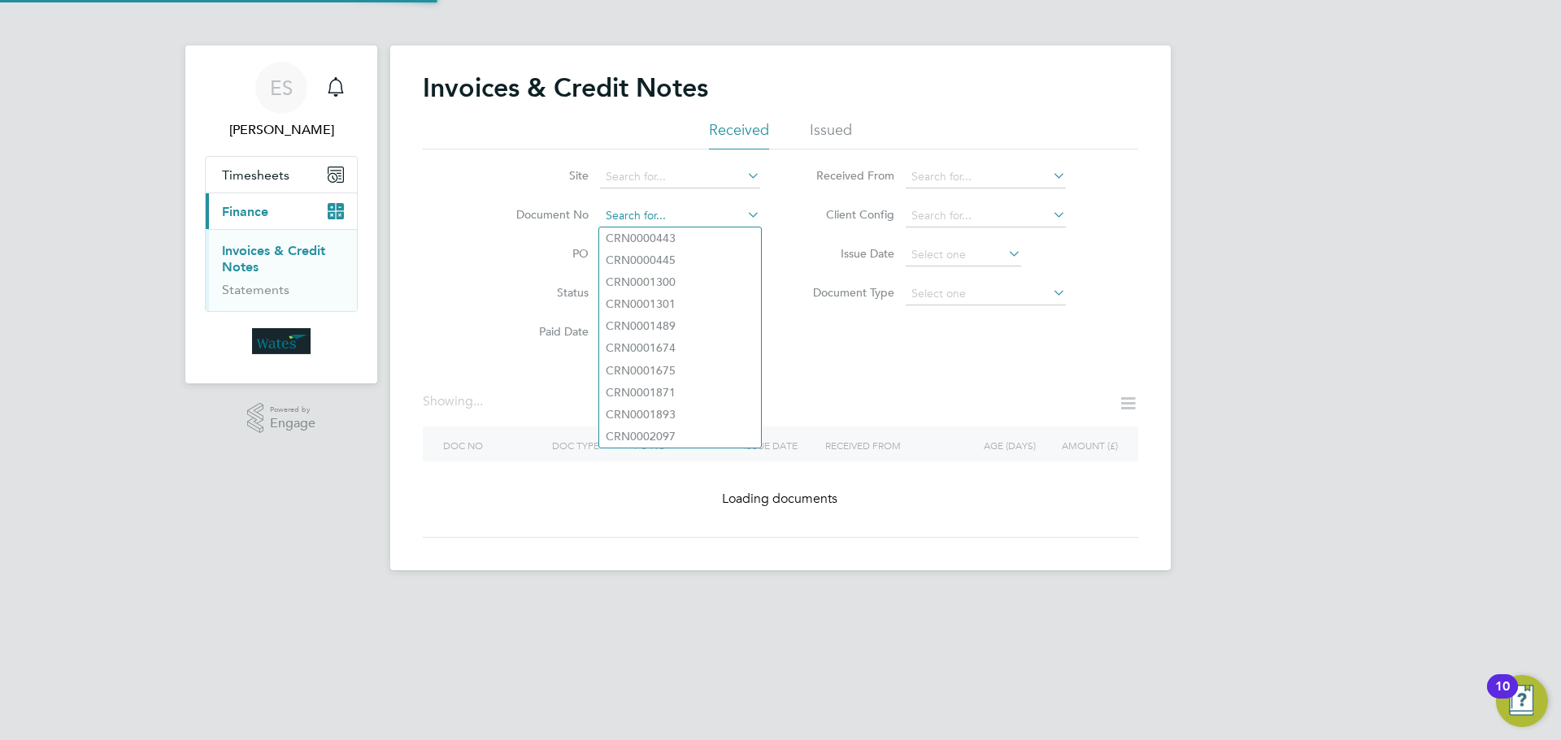
paste input "INV0046521"
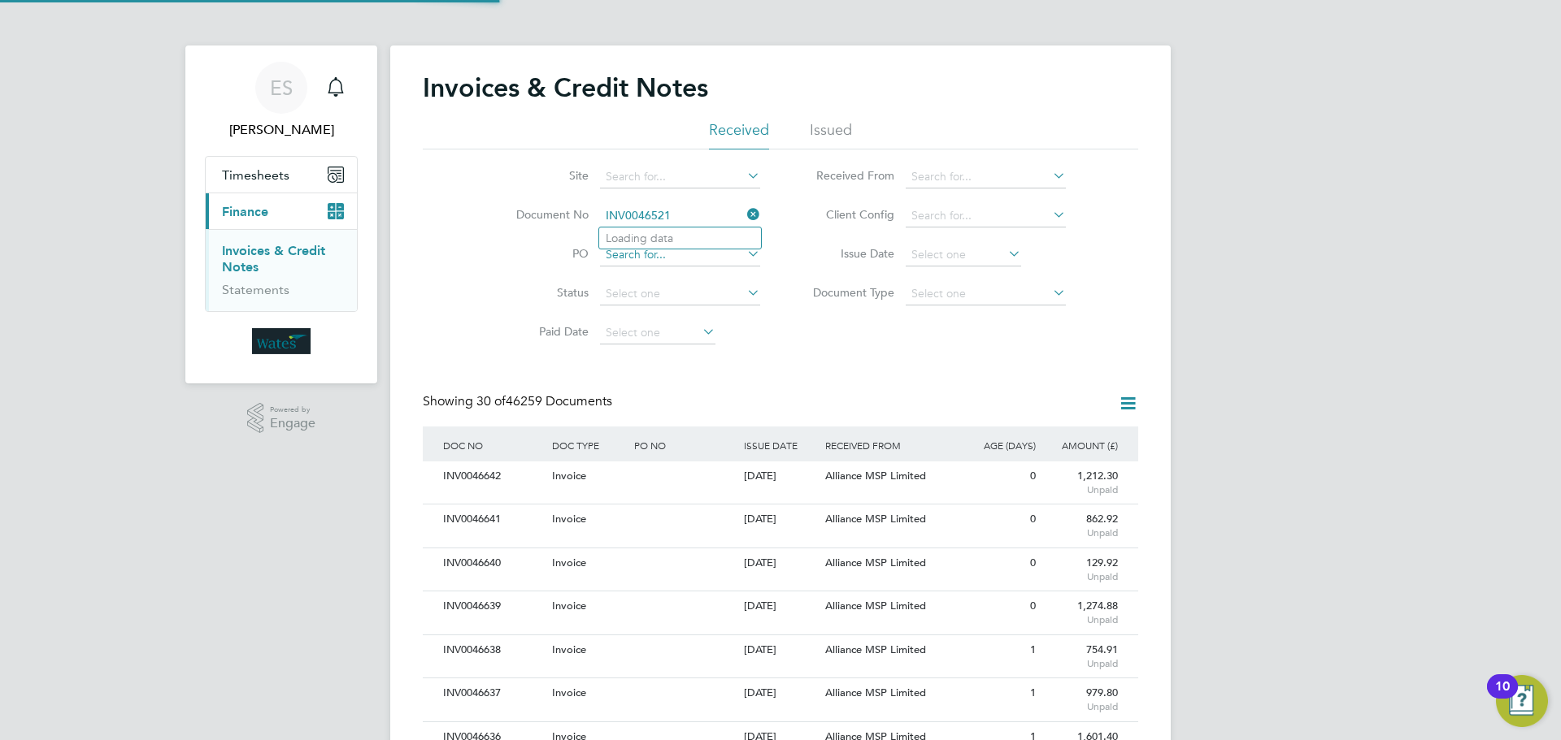
scroll to position [31, 111]
type input "INV0046521"
click at [671, 240] on b "INV0046521" at bounding box center [638, 239] width 65 height 14
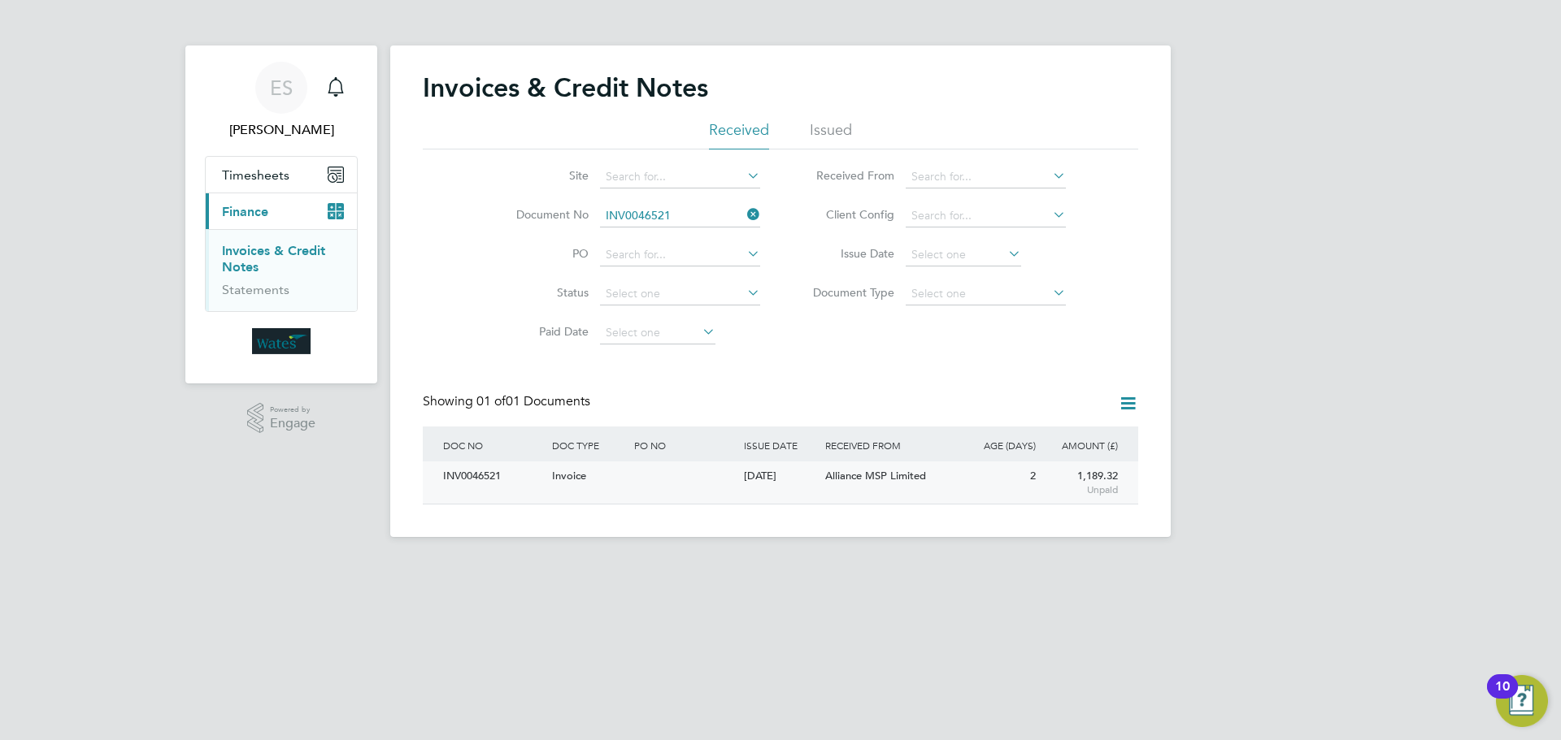
click at [479, 476] on div "INV0046521" at bounding box center [493, 477] width 109 height 30
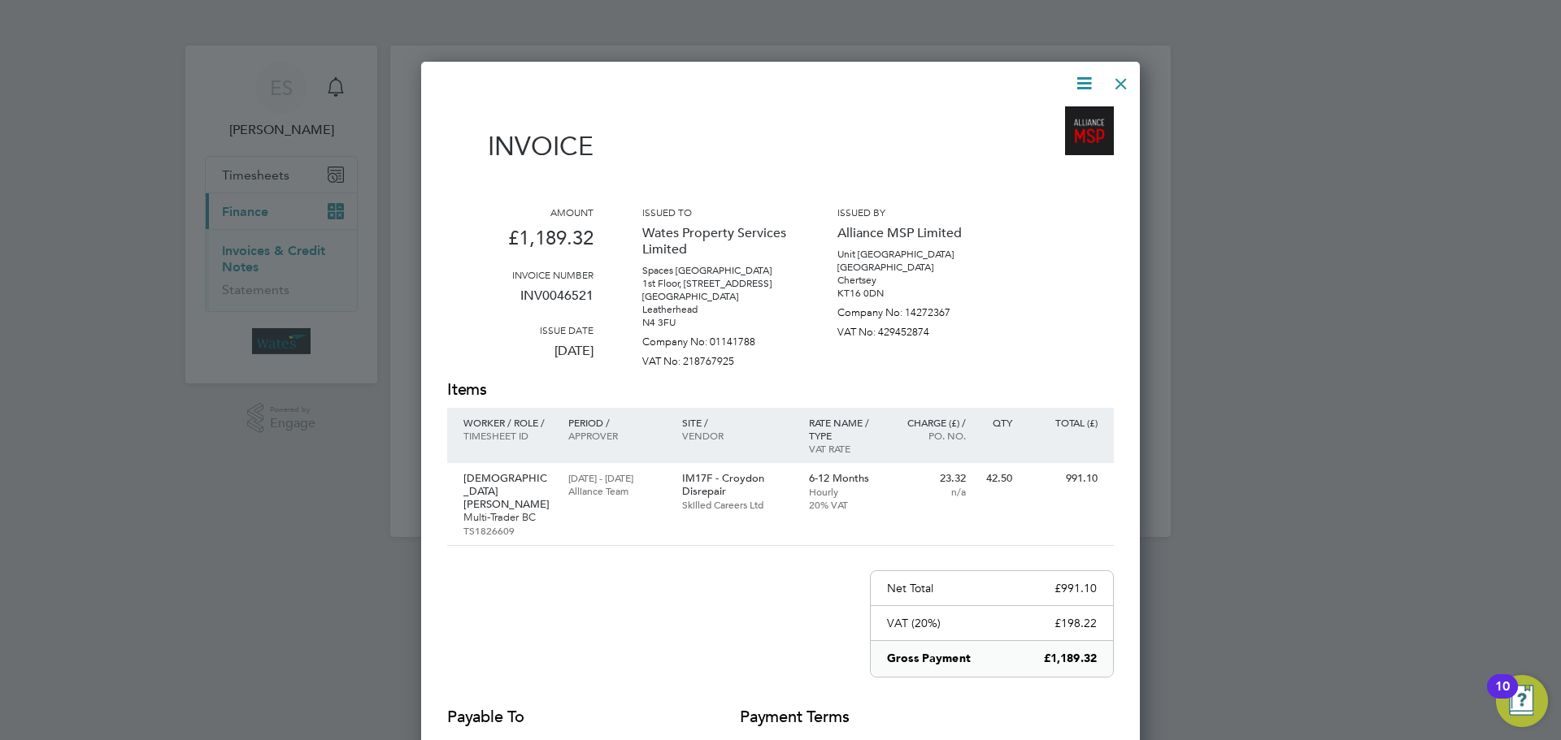
click at [1077, 81] on icon at bounding box center [1084, 83] width 20 height 20
click at [1057, 116] on li "Download Invoice" at bounding box center [1035, 122] width 112 height 23
click at [1086, 76] on icon at bounding box center [1084, 83] width 20 height 20
click at [1037, 139] on li "View timesheet" at bounding box center [1035, 144] width 112 height 23
click at [1118, 80] on div at bounding box center [1120, 79] width 29 height 29
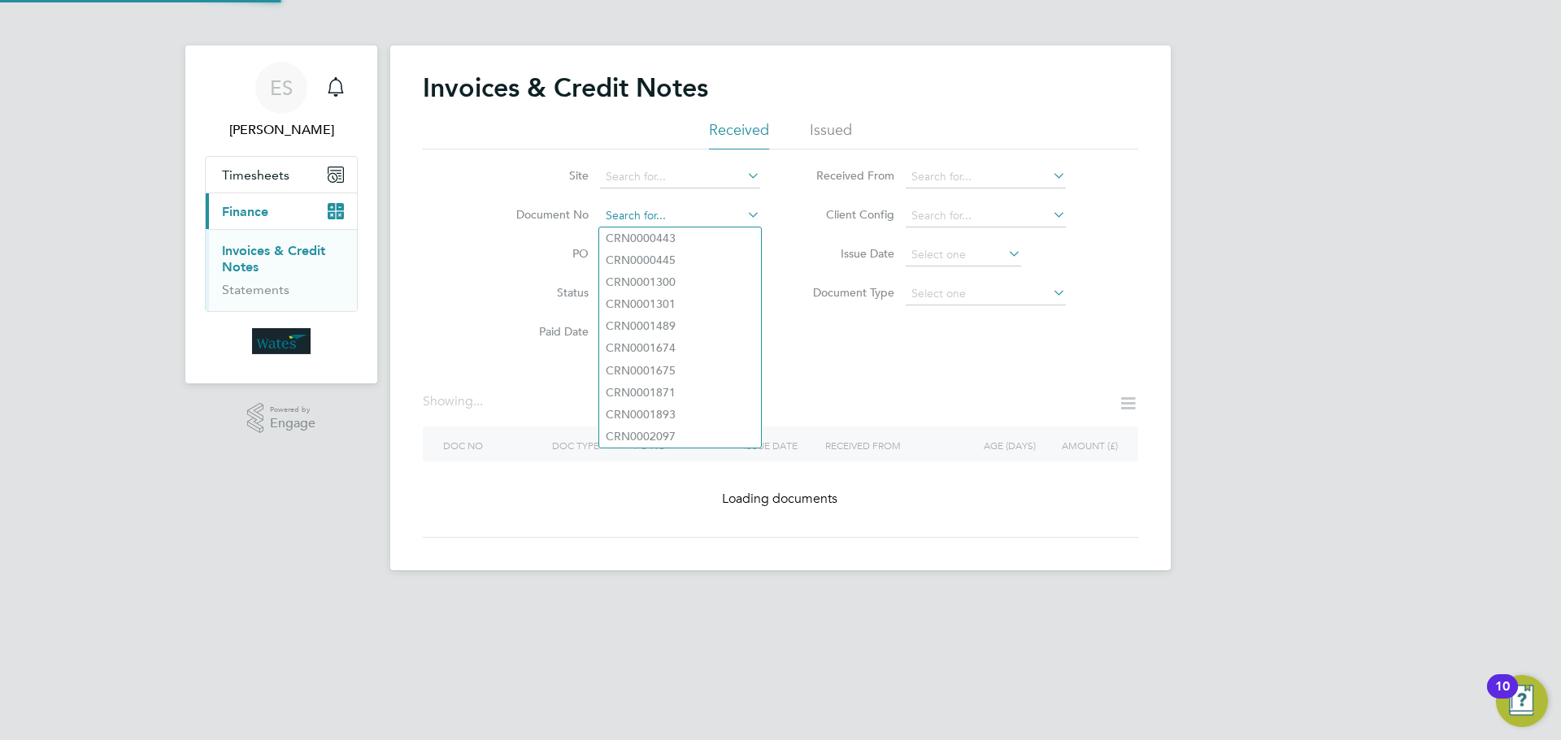
drag, startPoint x: 721, startPoint y: 210, endPoint x: 678, endPoint y: 217, distance: 43.7
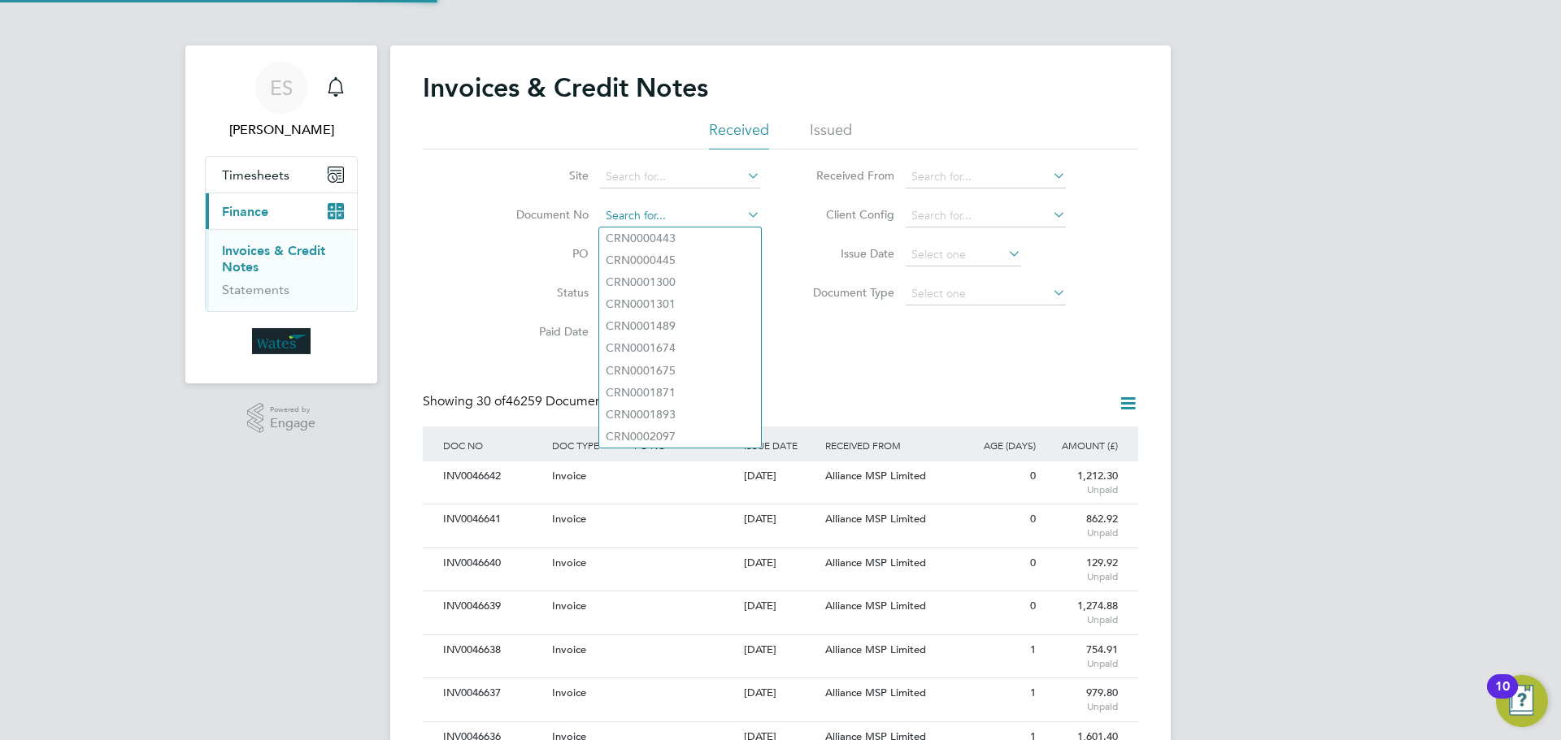
scroll to position [31, 111]
paste input "INV0046522"
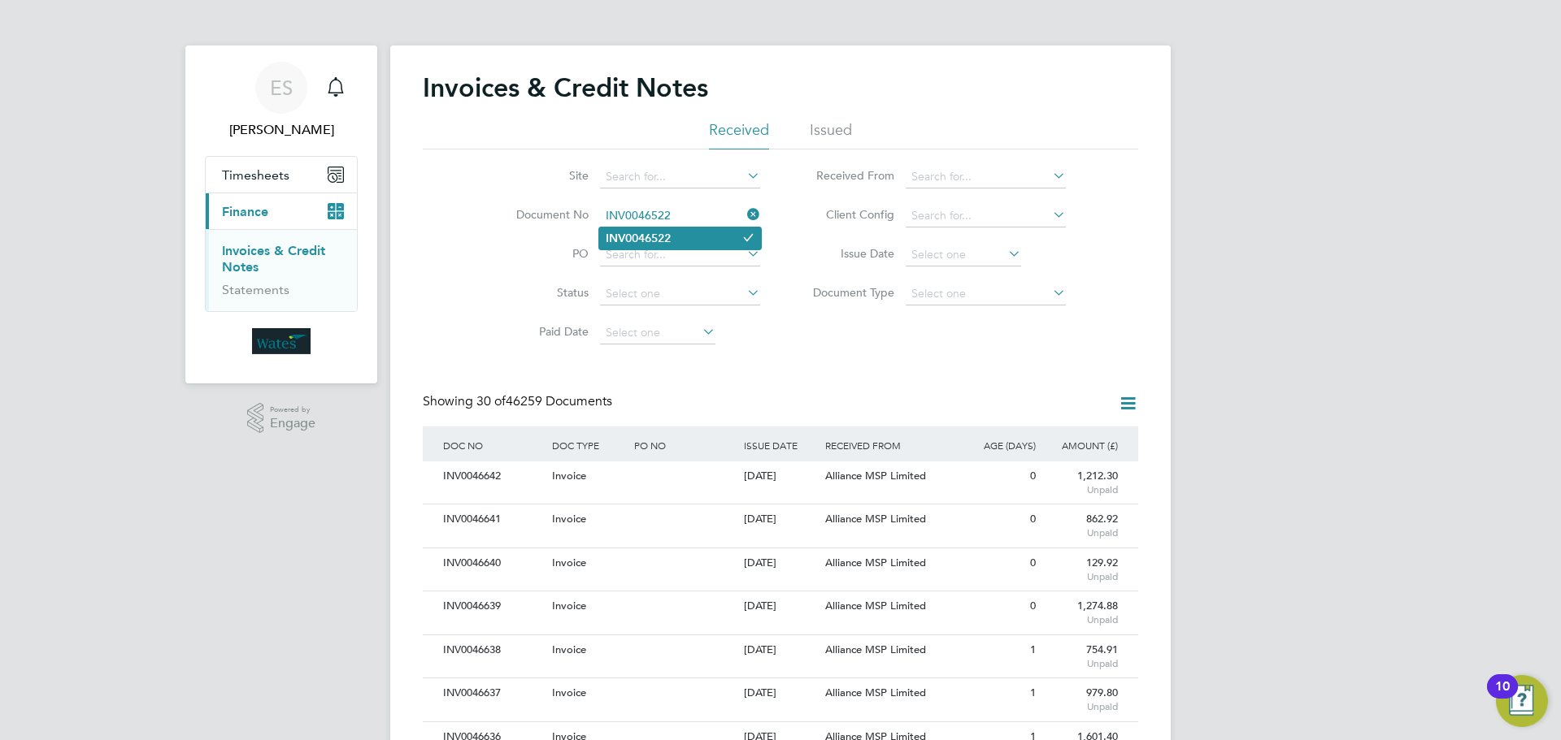
type input "INV0046522"
click at [653, 235] on b "INV0046522" at bounding box center [638, 239] width 65 height 14
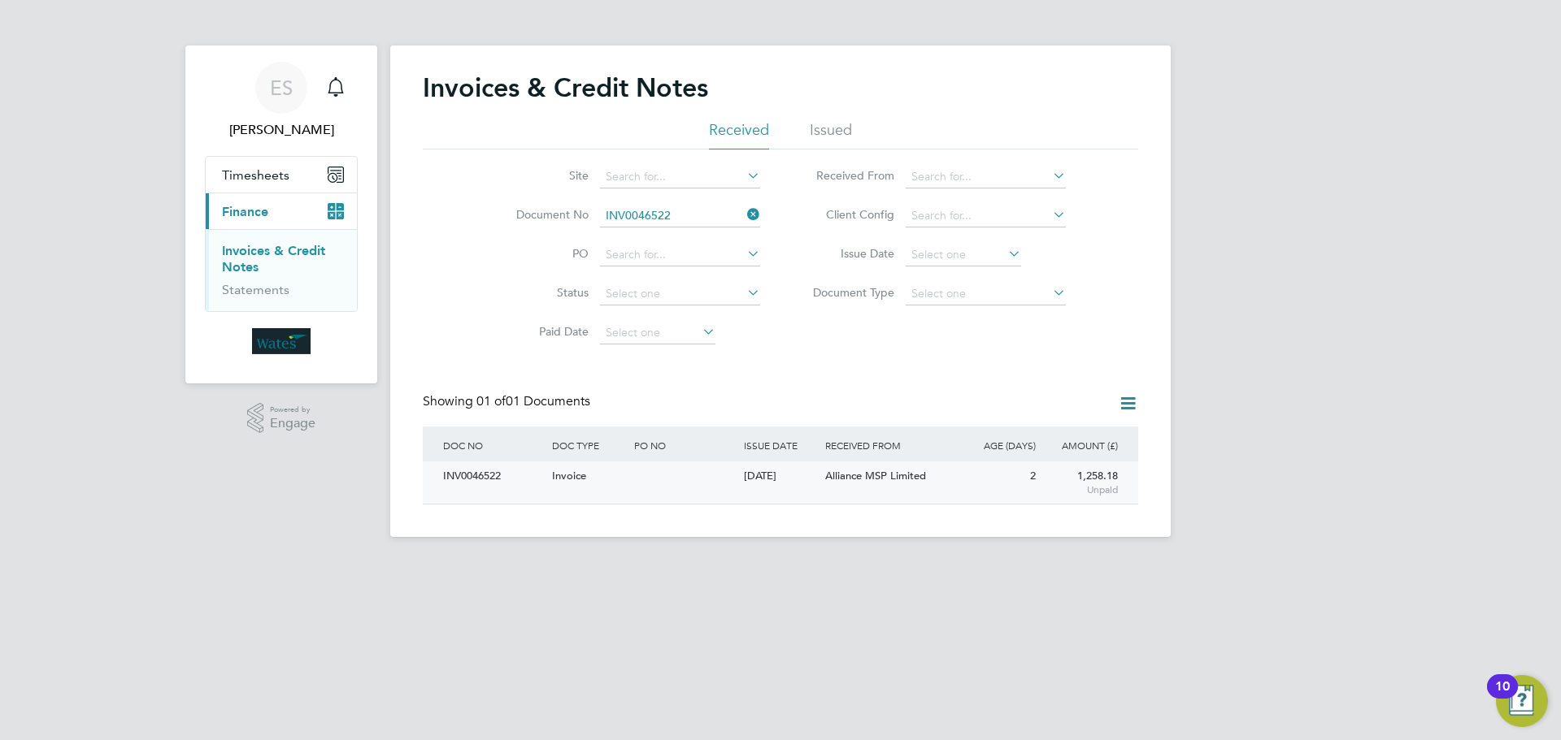
click at [488, 467] on div "INV0046522" at bounding box center [493, 477] width 109 height 30
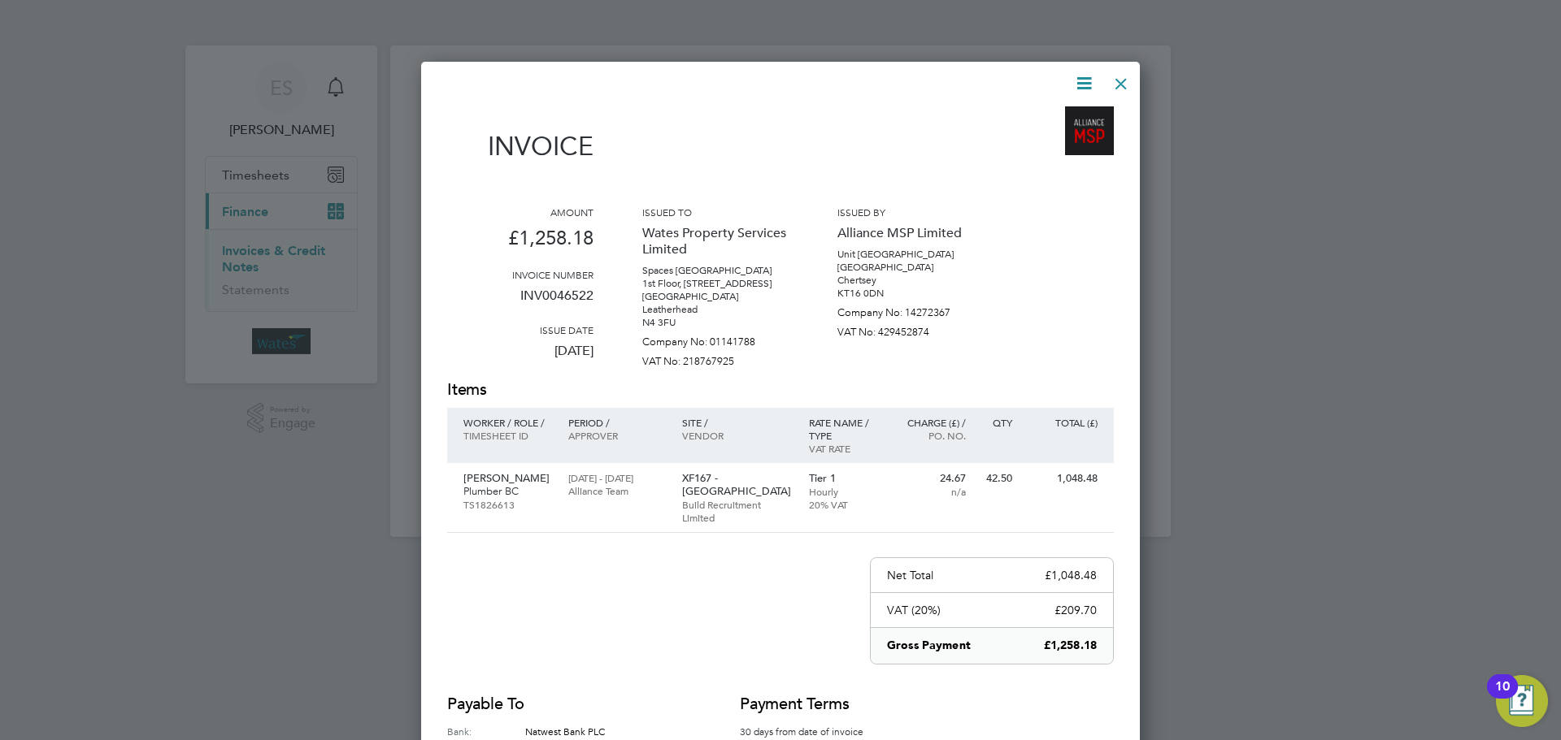
click at [1086, 73] on icon at bounding box center [1084, 83] width 20 height 20
click at [1055, 115] on li "Download Invoice" at bounding box center [1035, 122] width 112 height 23
drag, startPoint x: 1083, startPoint y: 83, endPoint x: 1066, endPoint y: 115, distance: 35.6
click at [1083, 83] on icon at bounding box center [1084, 83] width 20 height 20
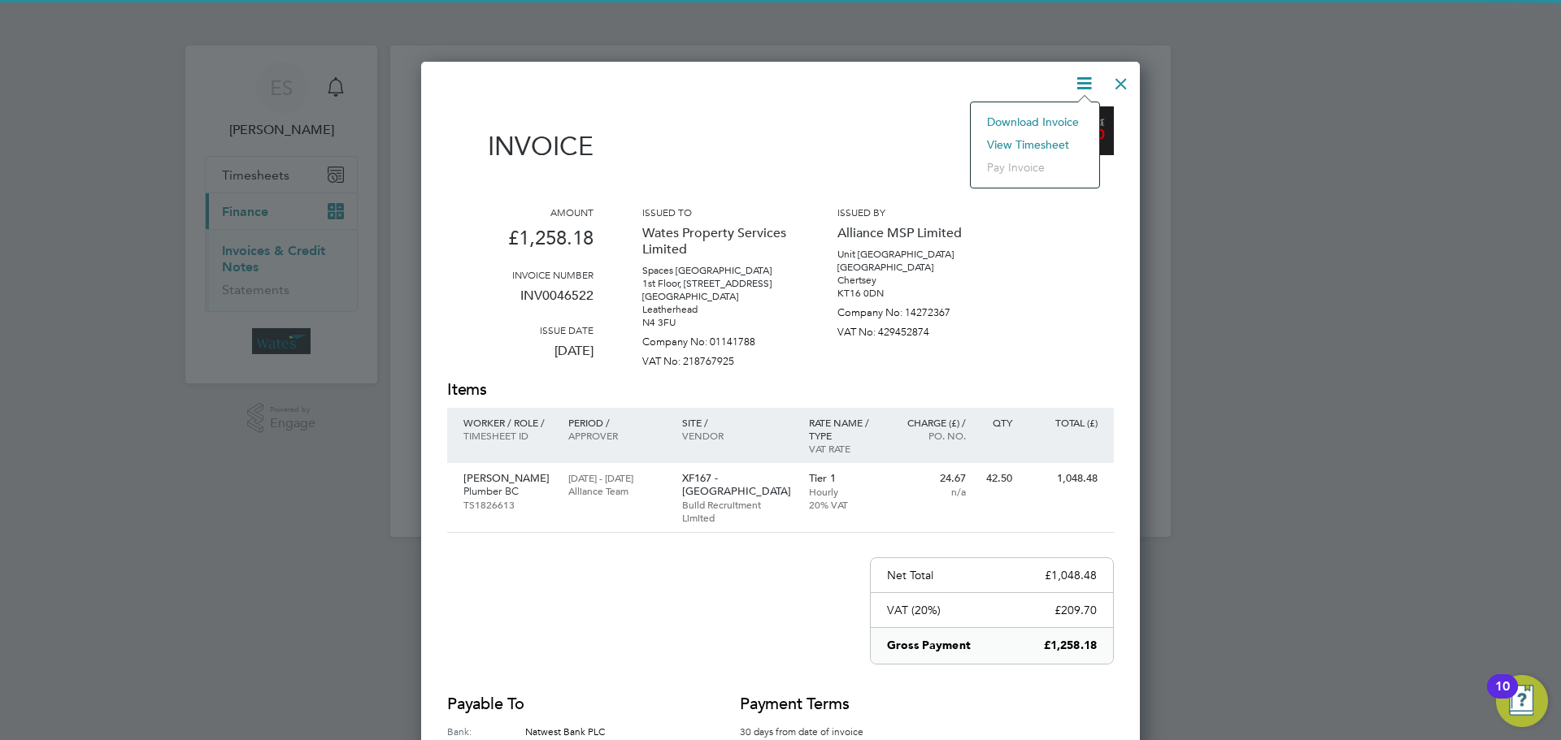
click at [1046, 141] on li "View timesheet" at bounding box center [1035, 144] width 112 height 23
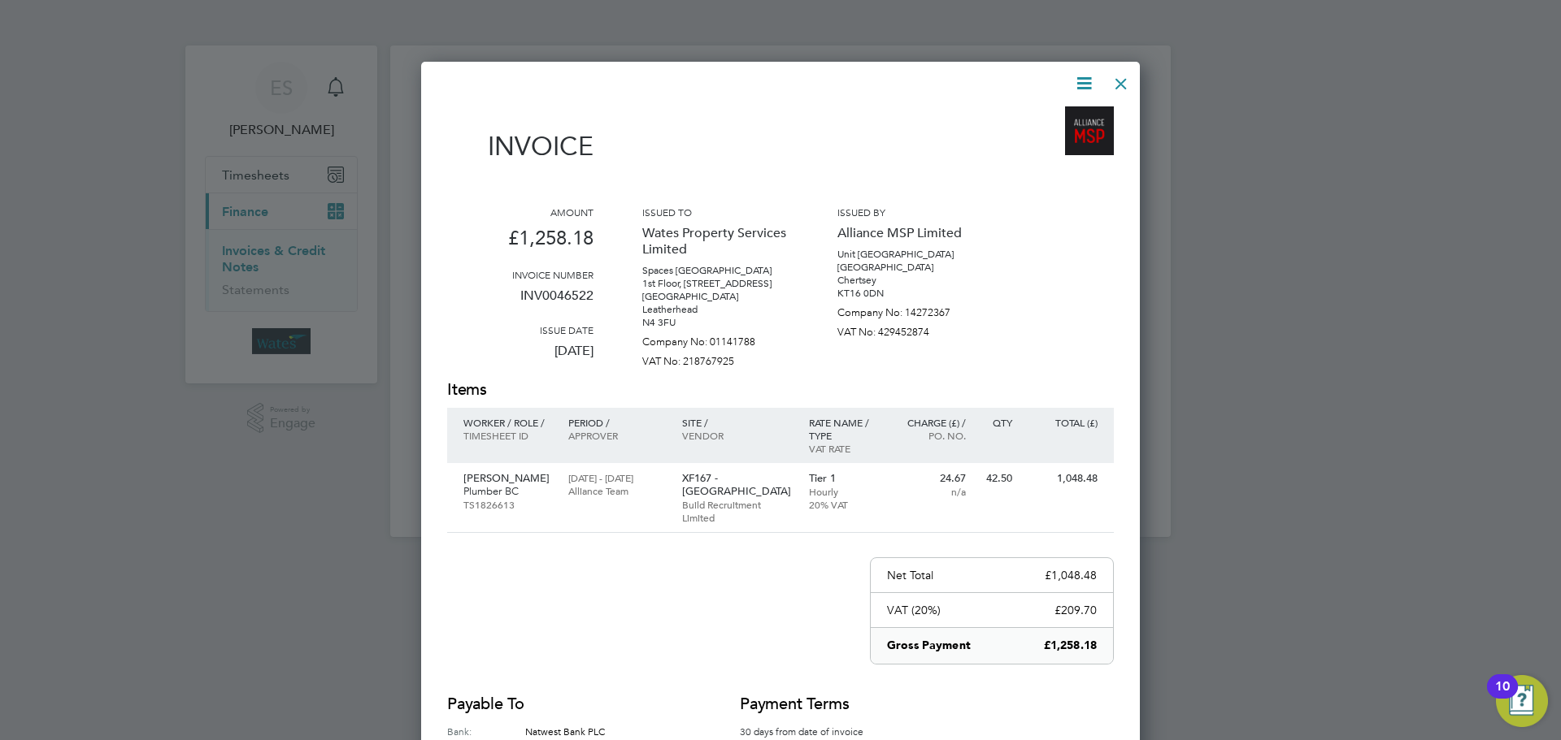
drag, startPoint x: 1120, startPoint y: 74, endPoint x: 1040, endPoint y: 111, distance: 87.7
click at [1119, 74] on div at bounding box center [1120, 79] width 29 height 29
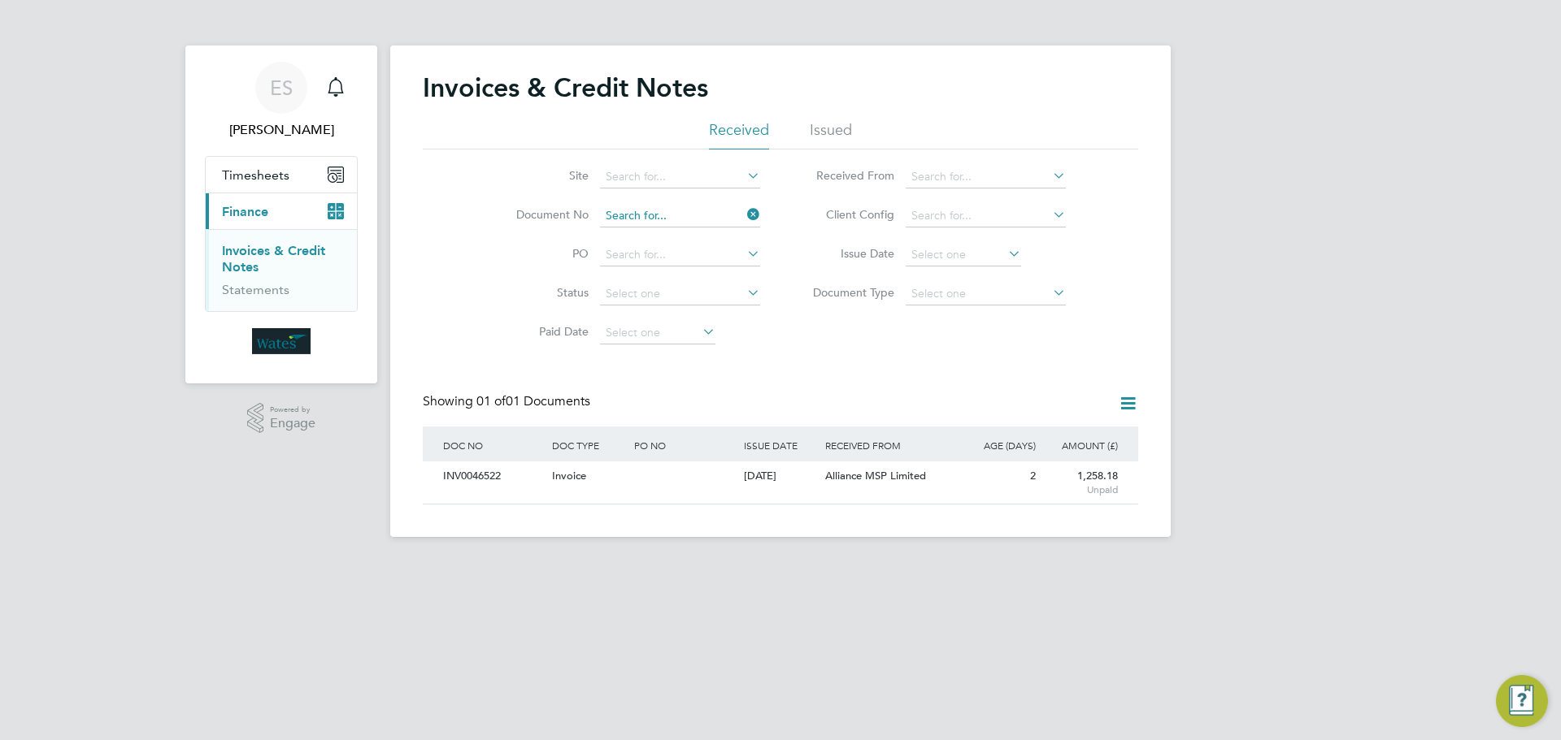
click at [642, 219] on input at bounding box center [680, 216] width 160 height 23
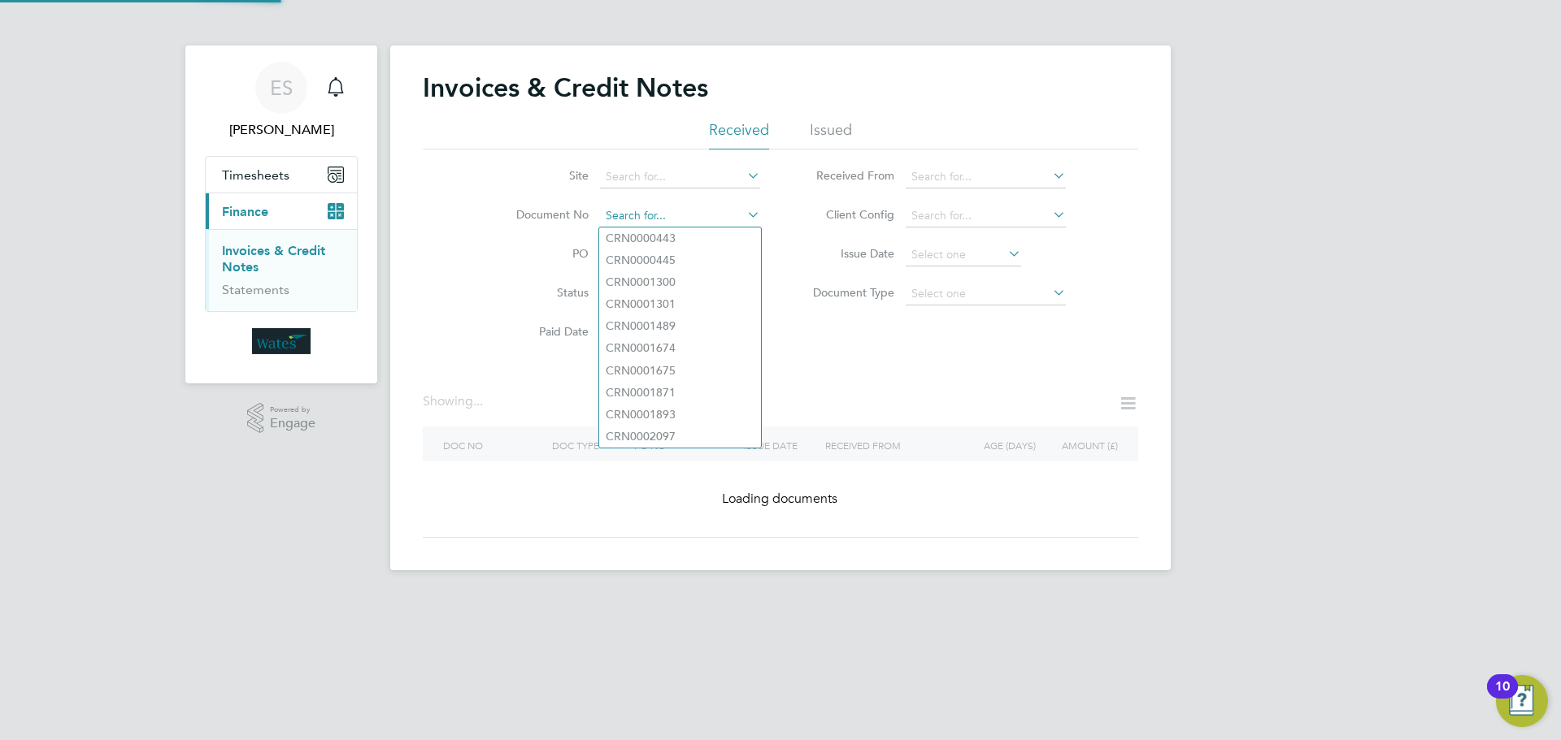
paste input "INV0046523"
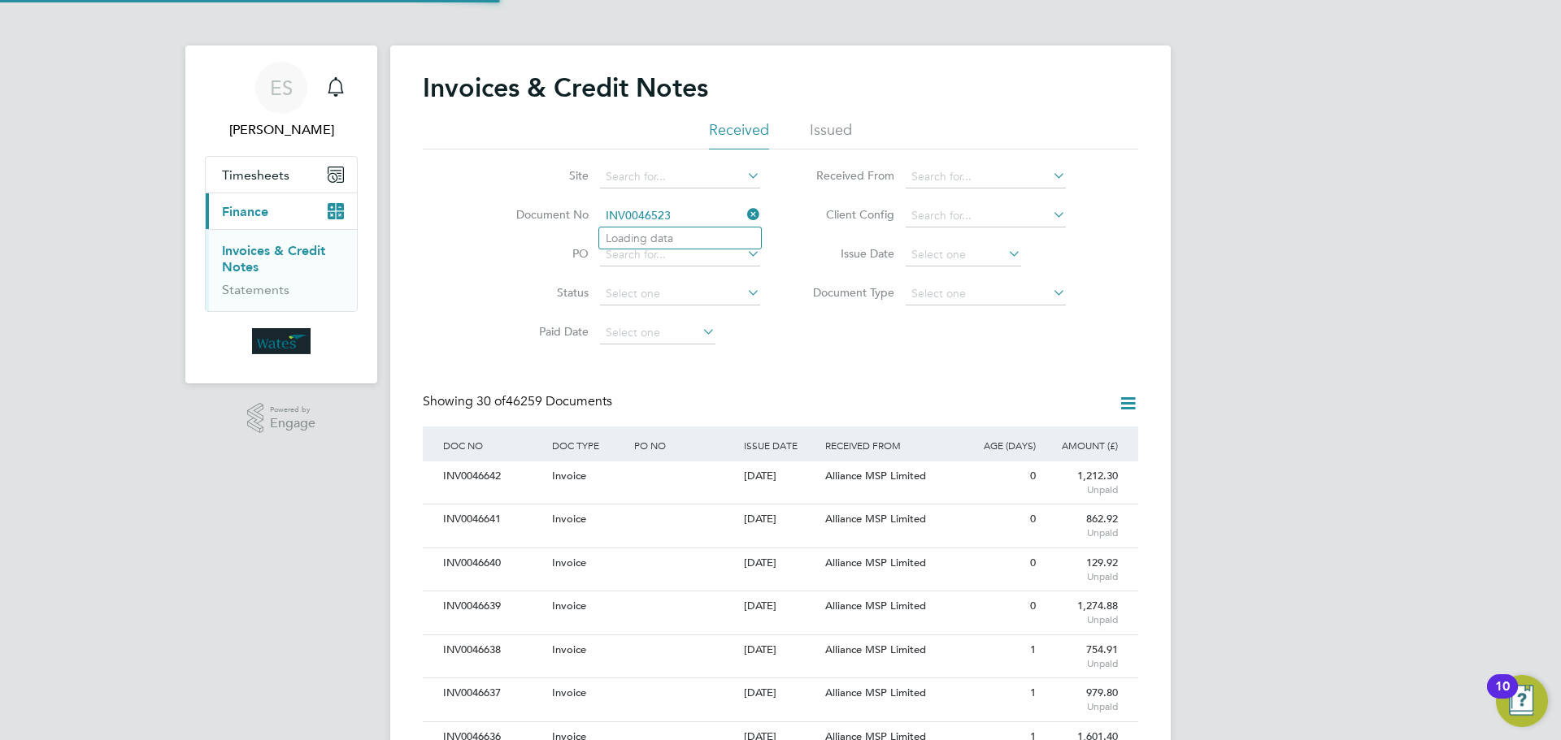
scroll to position [31, 111]
type input "INV0046523"
click at [694, 240] on li "INV0046523" at bounding box center [680, 239] width 162 height 22
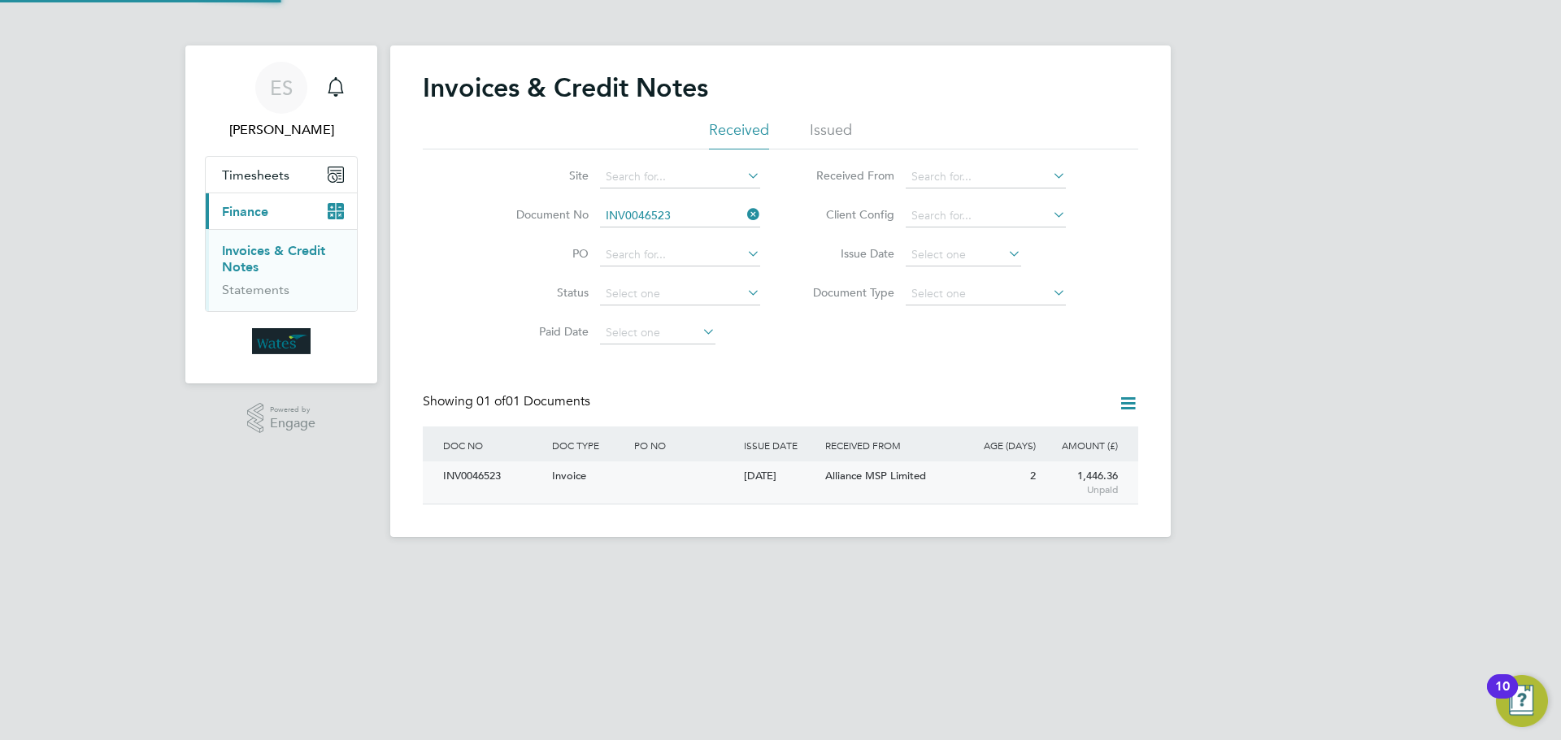
click at [492, 488] on div "INV0046523" at bounding box center [493, 477] width 109 height 30
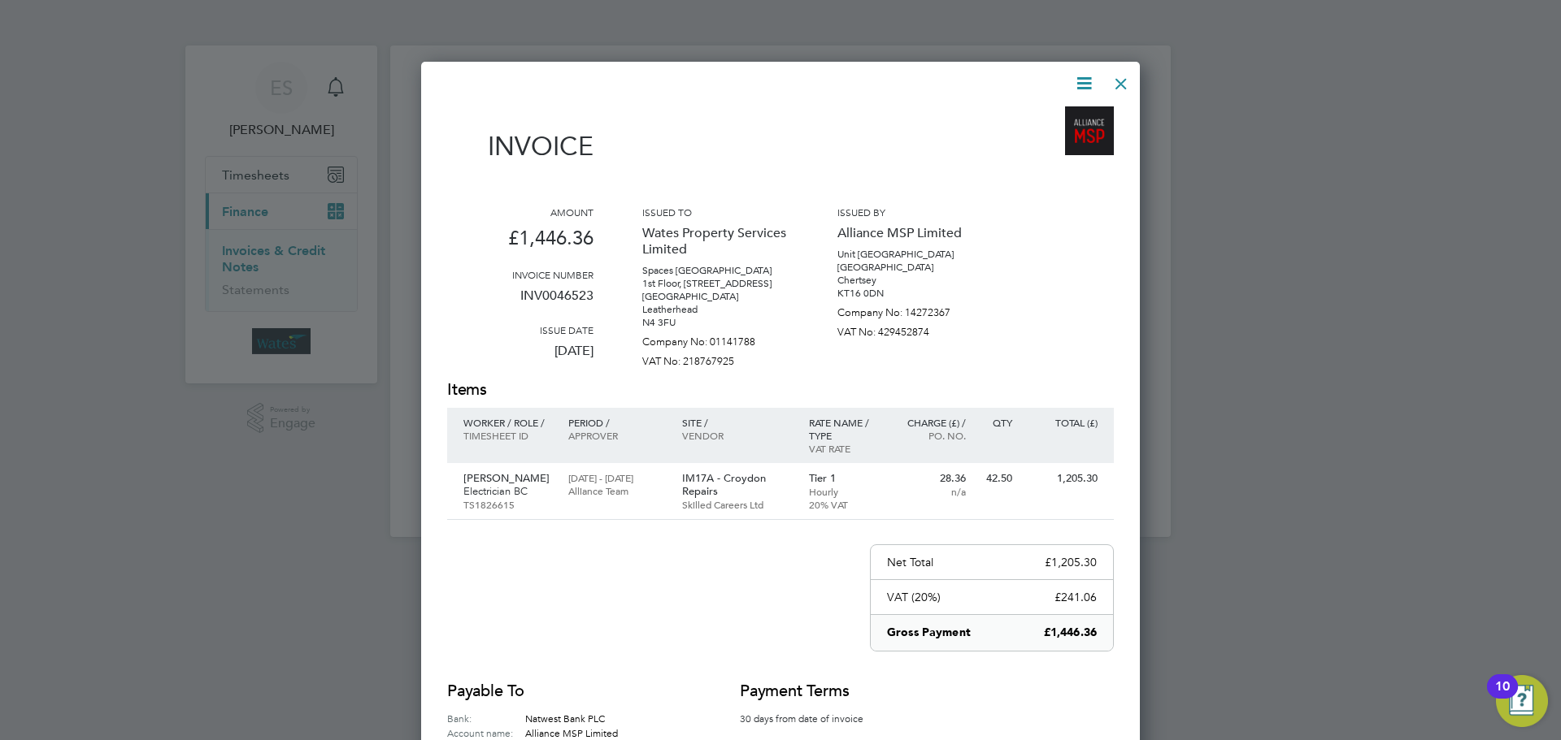
click at [1085, 76] on icon at bounding box center [1084, 83] width 20 height 20
click at [1066, 114] on li "Download Invoice" at bounding box center [1035, 122] width 112 height 23
click at [1088, 75] on icon at bounding box center [1084, 83] width 20 height 20
click at [1055, 139] on li "View timesheet" at bounding box center [1035, 144] width 112 height 23
click at [1128, 79] on div at bounding box center [1120, 79] width 29 height 29
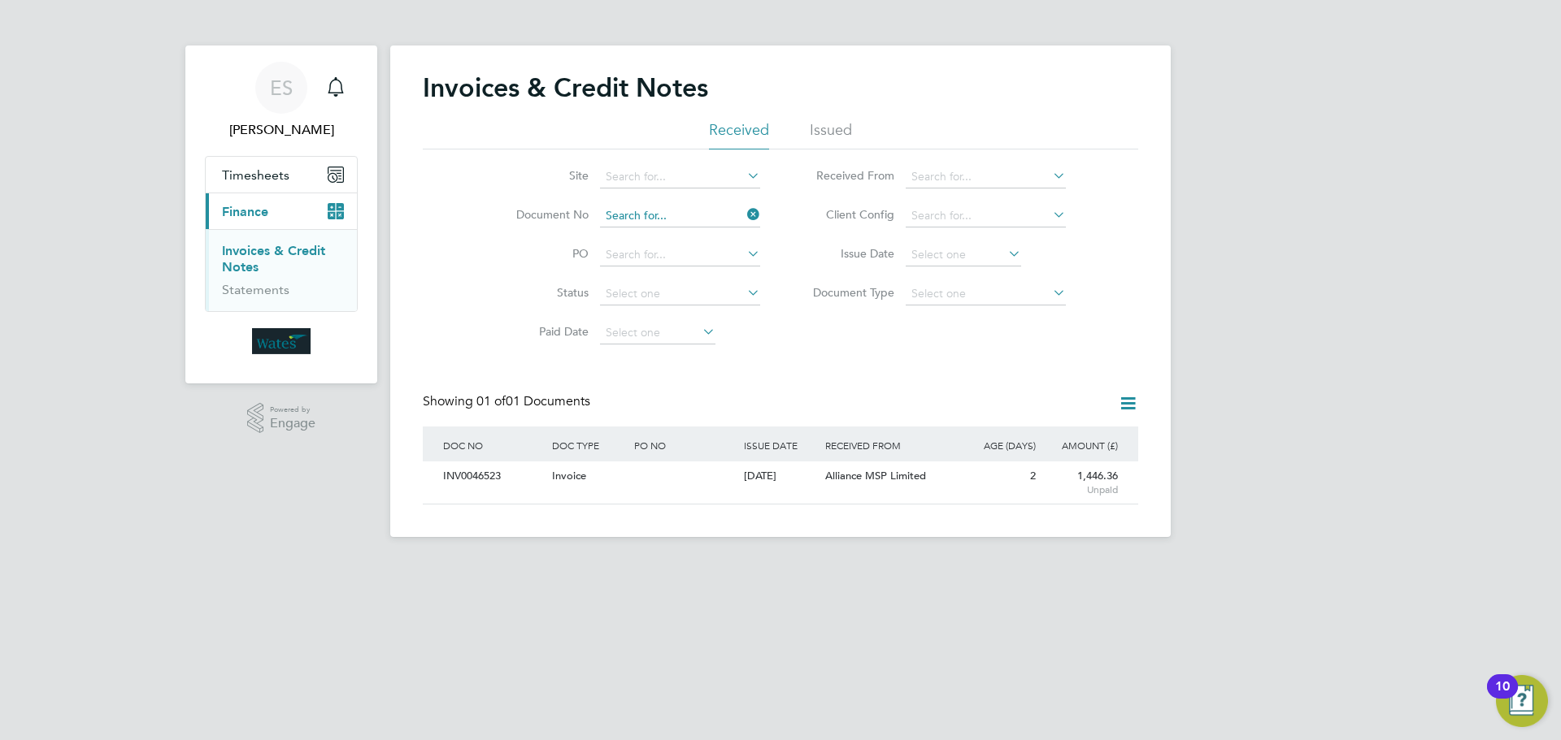
click at [727, 219] on input at bounding box center [680, 216] width 160 height 23
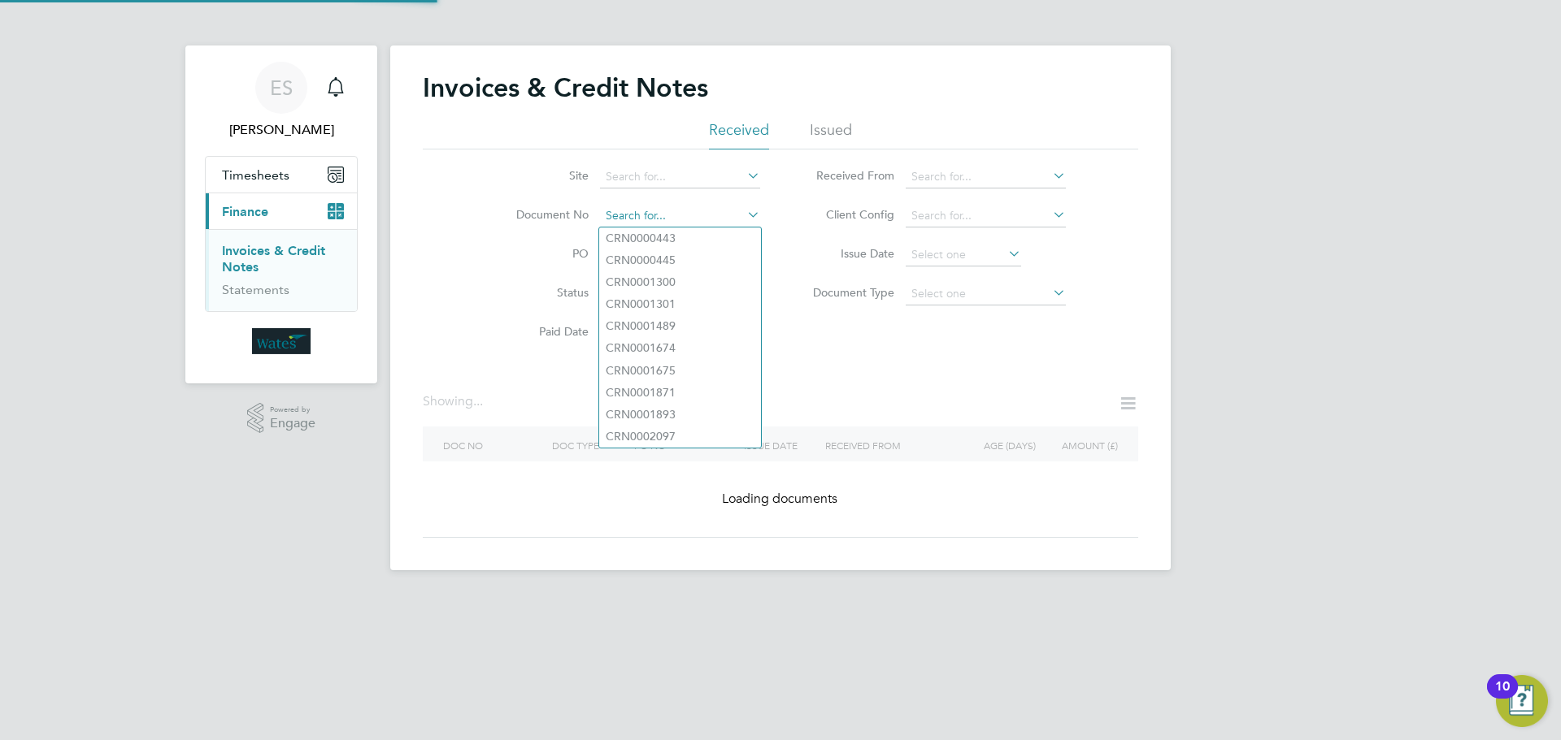
paste input "INV0046524"
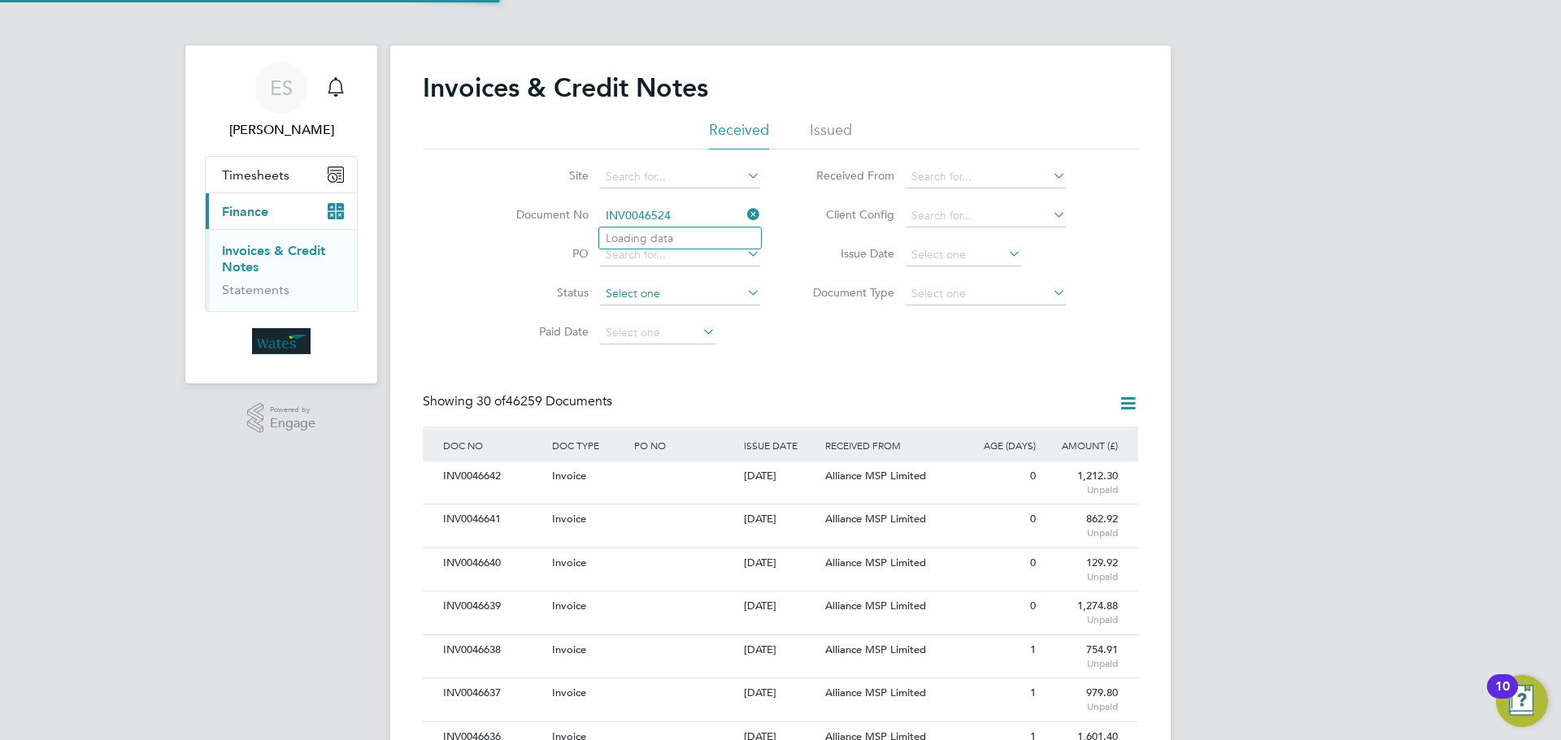
scroll to position [31, 111]
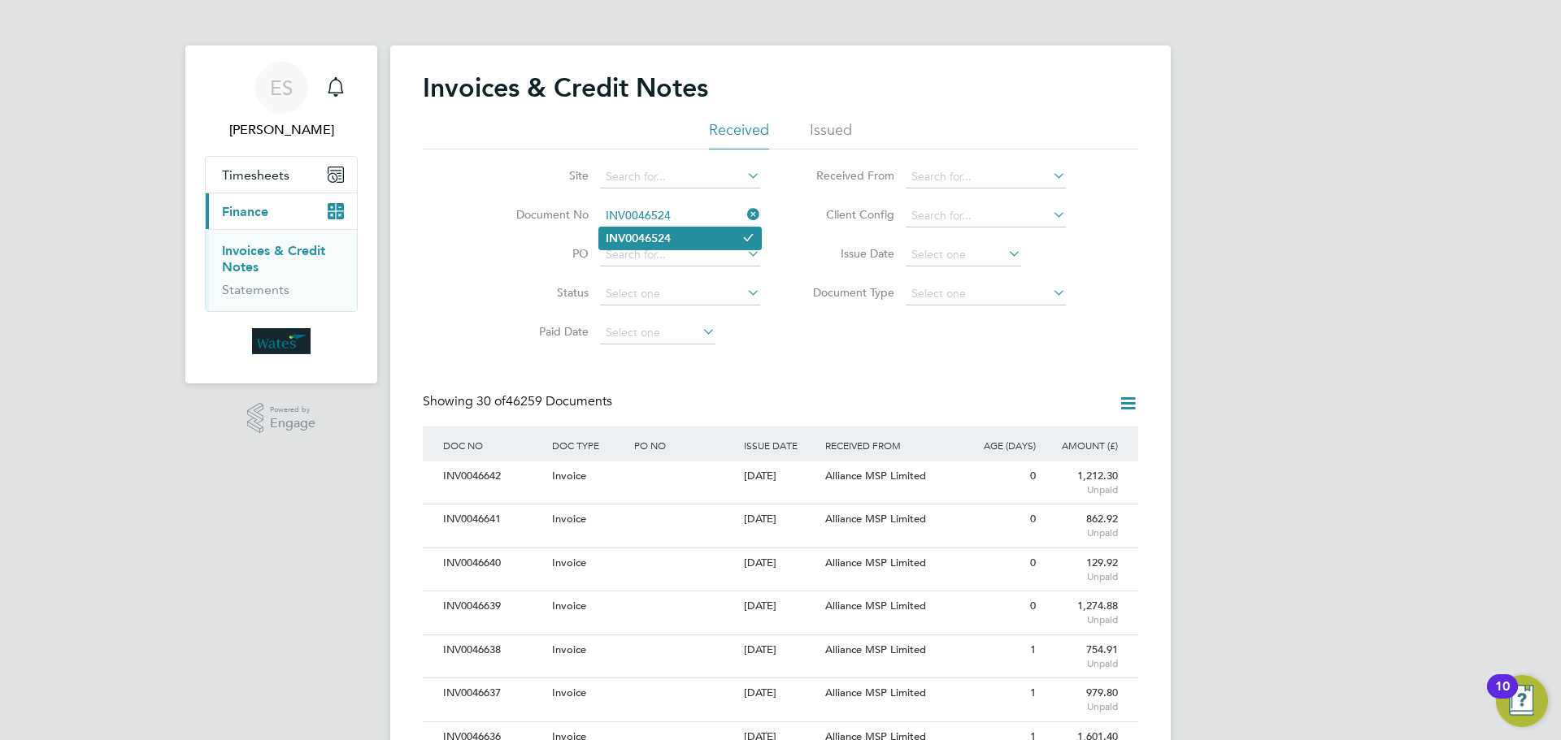
type input "INV0046524"
click at [662, 241] on b "INV0046524" at bounding box center [638, 239] width 65 height 14
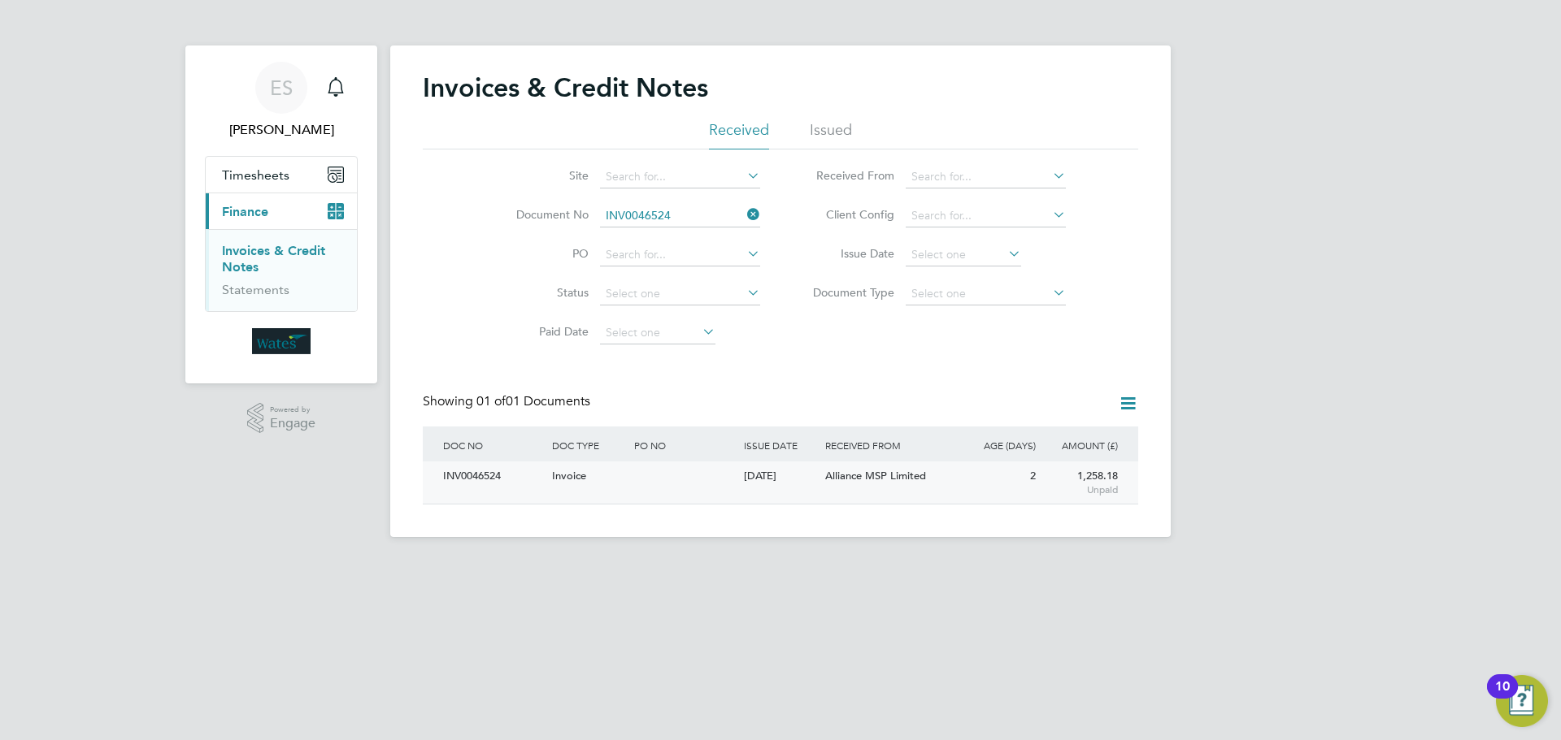
click at [474, 479] on div "INV0046524" at bounding box center [493, 477] width 109 height 30
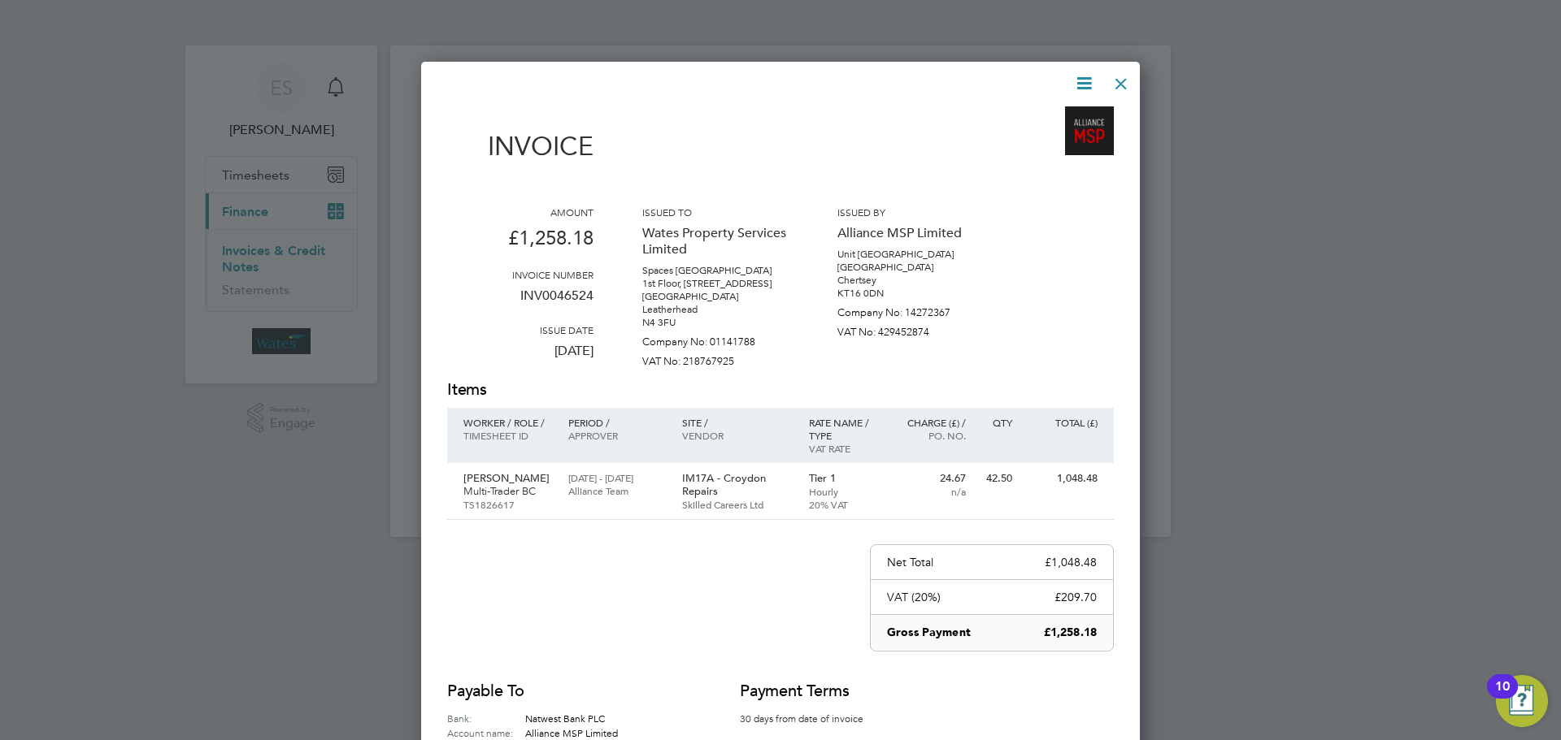
click at [1082, 75] on icon at bounding box center [1084, 83] width 20 height 20
click at [1057, 117] on li "Download Invoice" at bounding box center [1035, 122] width 112 height 23
drag, startPoint x: 1084, startPoint y: 73, endPoint x: 1081, endPoint y: 83, distance: 10.3
click at [1084, 73] on icon at bounding box center [1084, 83] width 20 height 20
click at [1043, 134] on li "View timesheet" at bounding box center [1035, 144] width 112 height 23
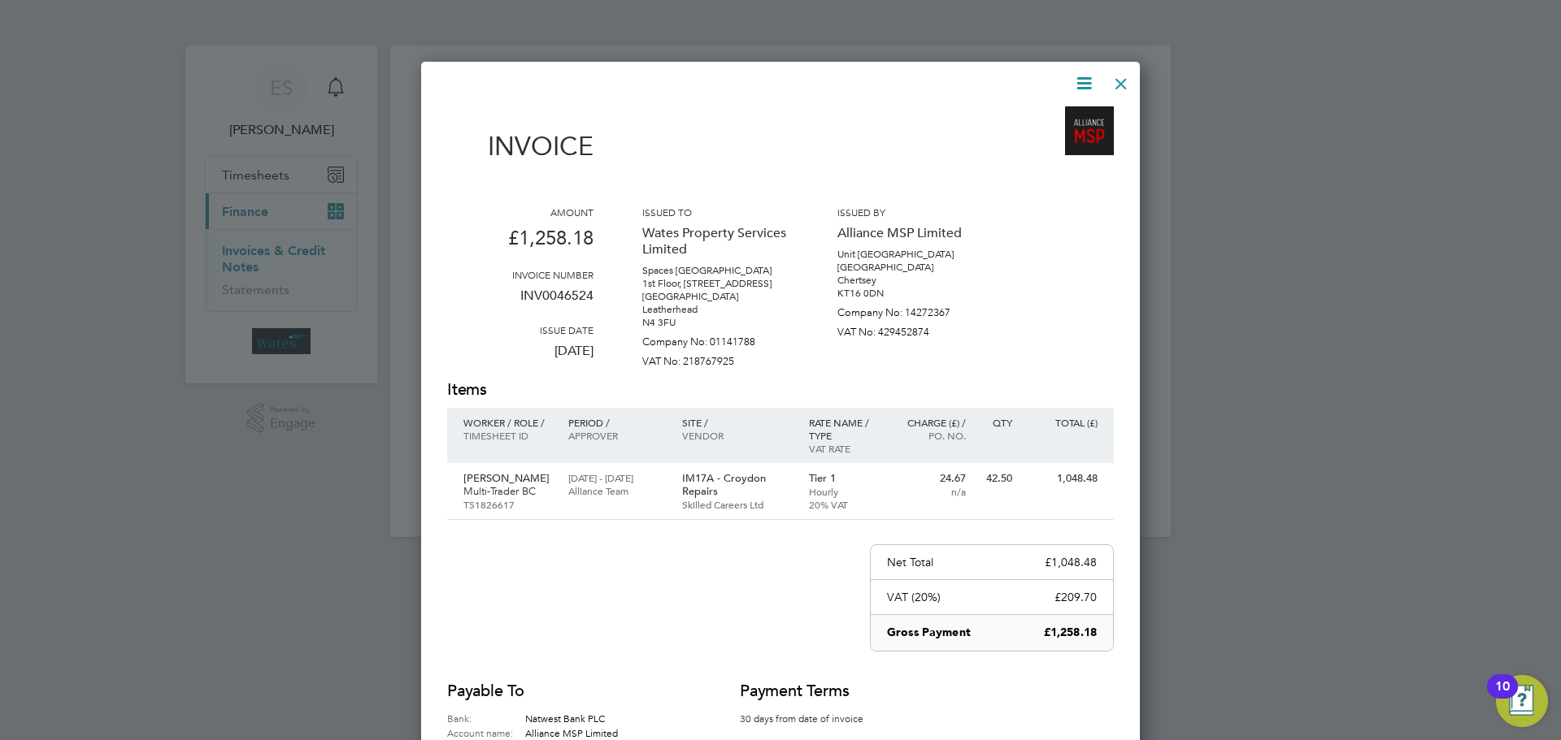
click at [1105, 88] on div "Invoice Amount £1,258.18 Invoice number INV0046524 Issue date 22 Sep 2025 Issue…" at bounding box center [780, 451] width 667 height 757
drag, startPoint x: 1116, startPoint y: 74, endPoint x: 1129, endPoint y: 91, distance: 21.5
click at [1118, 79] on div at bounding box center [1120, 79] width 29 height 29
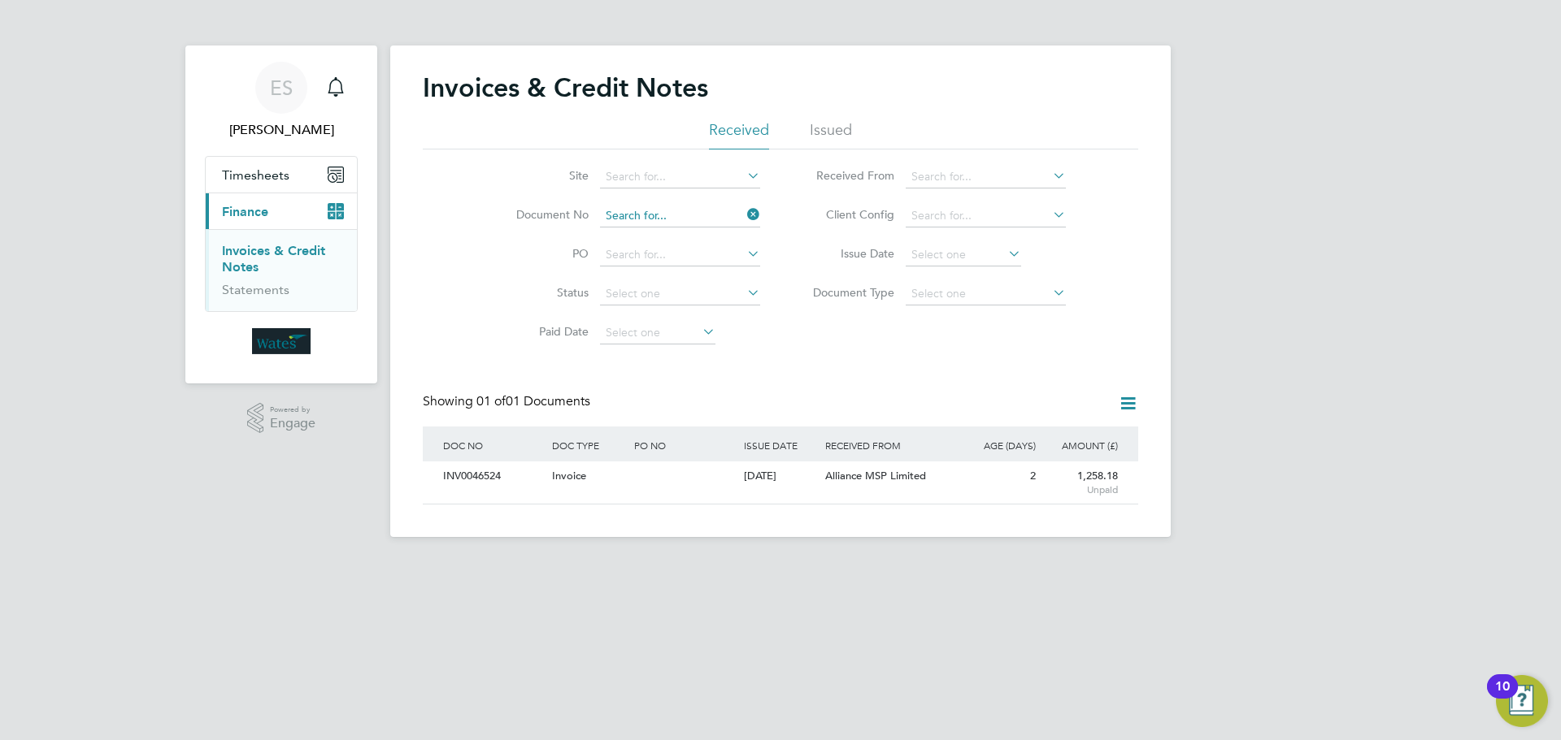
click at [731, 210] on input at bounding box center [680, 216] width 160 height 23
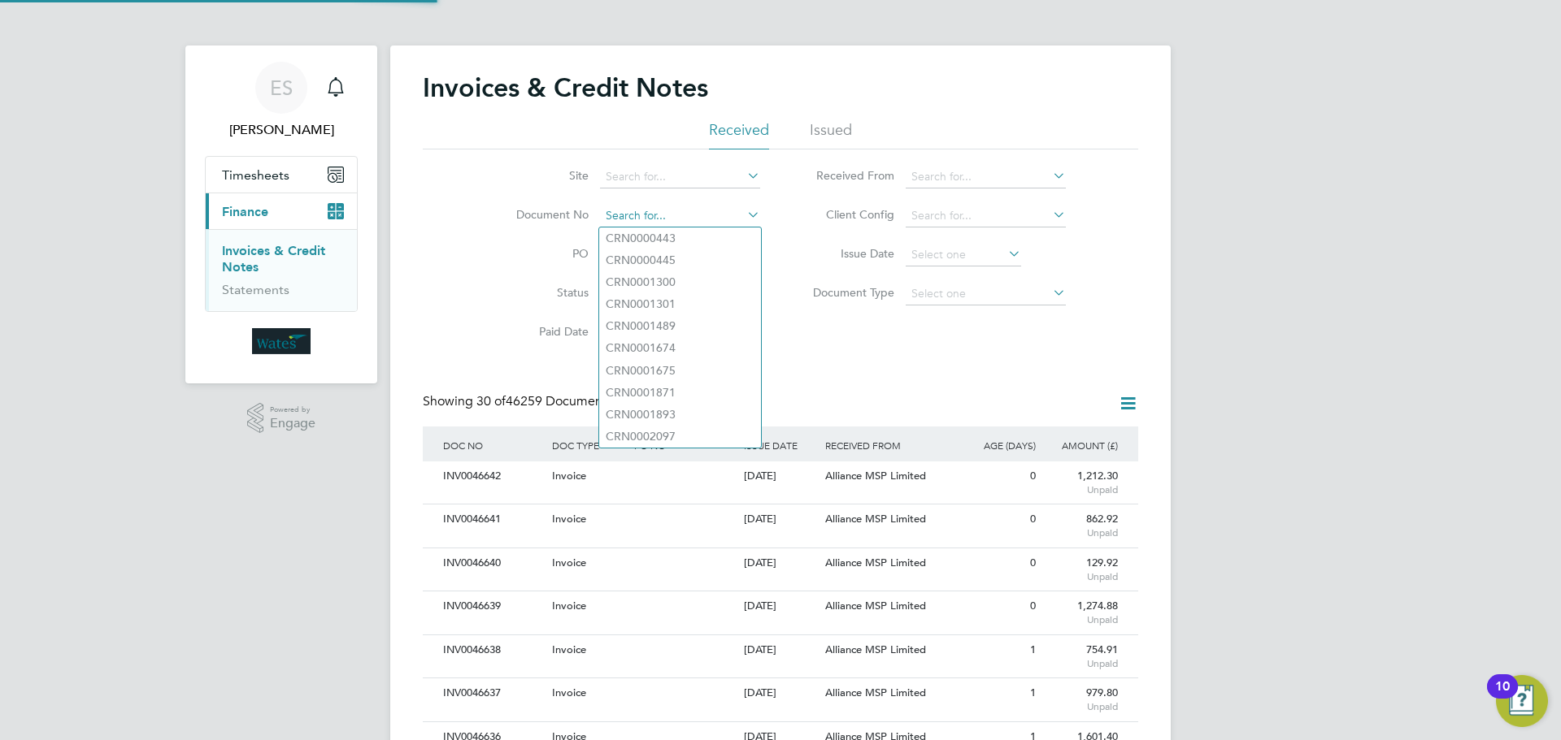
scroll to position [31, 111]
paste input "INV0046525"
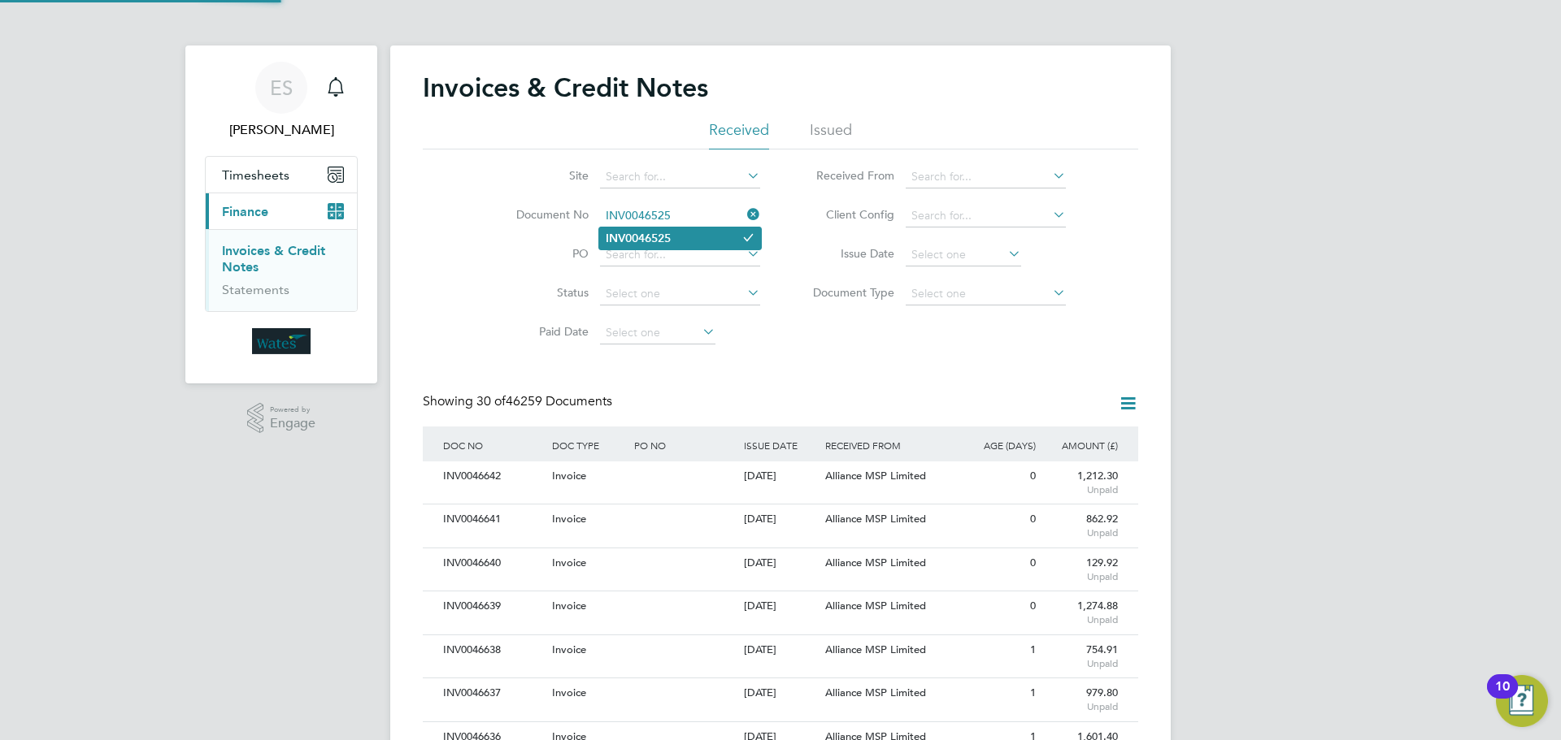
type input "INV0046525"
click at [695, 241] on li "INV0046525" at bounding box center [680, 239] width 162 height 22
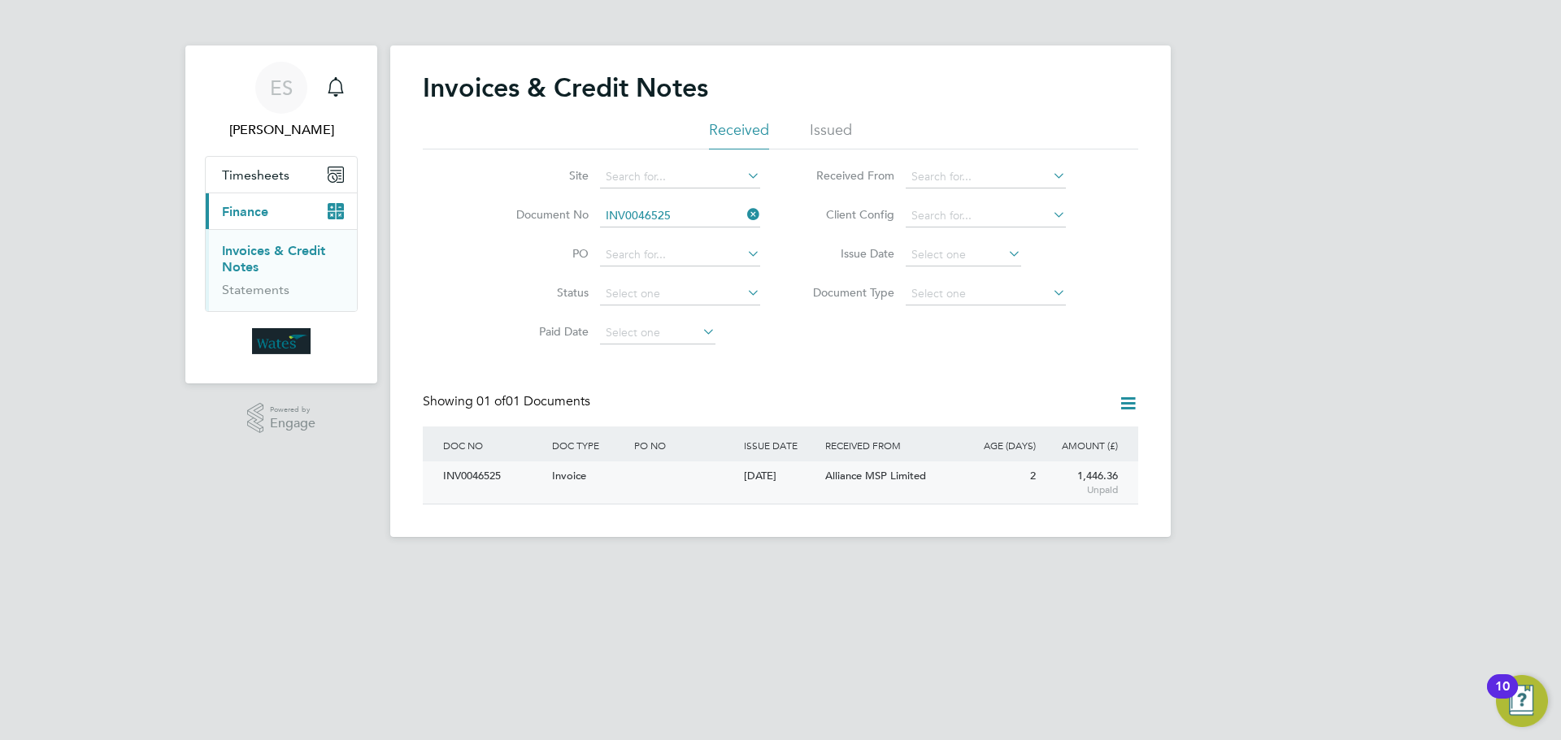
click at [461, 476] on div "INV0046525" at bounding box center [493, 477] width 109 height 30
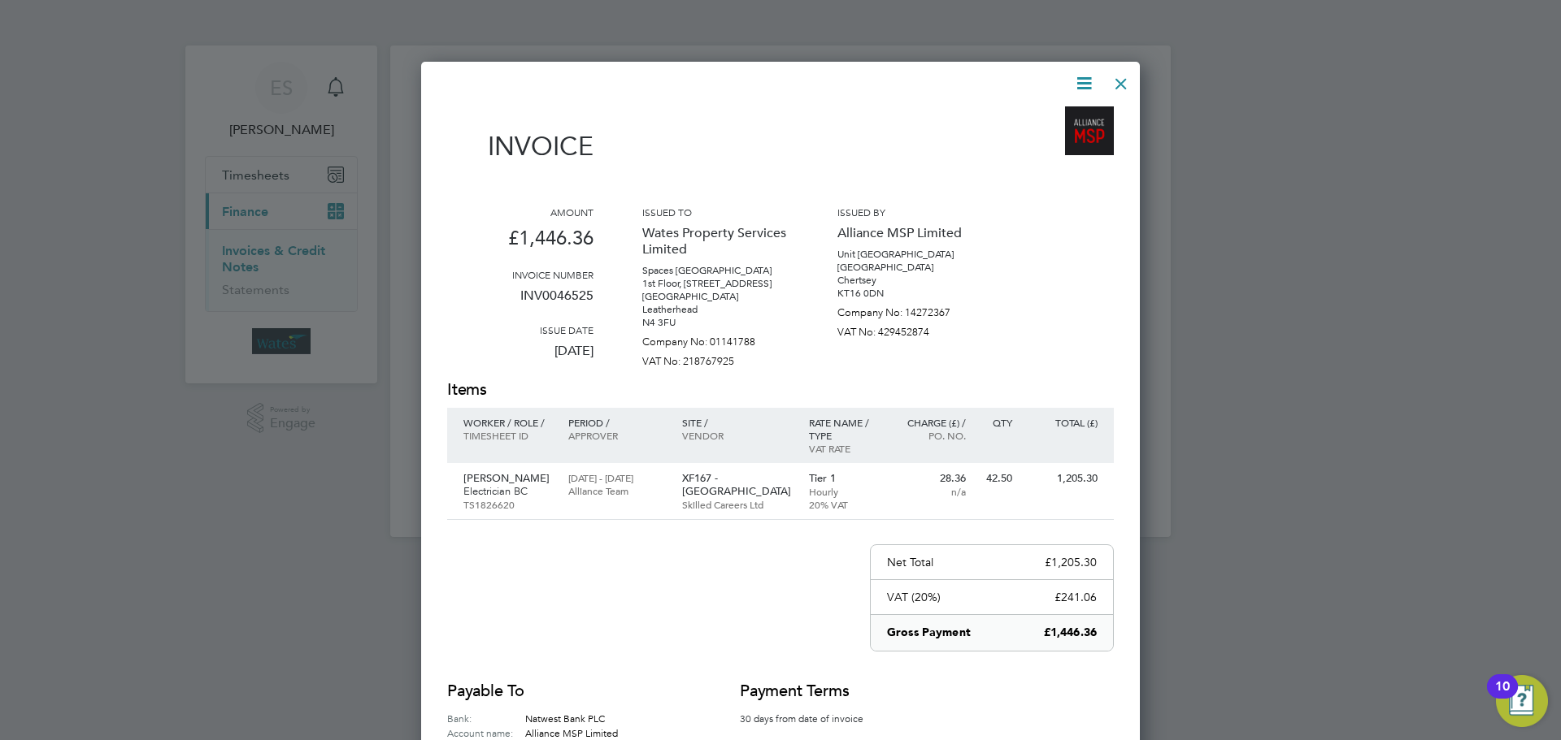
click at [1080, 75] on icon at bounding box center [1084, 83] width 20 height 20
click at [1064, 119] on li "Download Invoice" at bounding box center [1035, 122] width 112 height 23
click at [1081, 76] on icon at bounding box center [1084, 83] width 20 height 20
click at [1026, 141] on li "View timesheet" at bounding box center [1035, 144] width 112 height 23
click at [1118, 80] on div at bounding box center [1120, 79] width 29 height 29
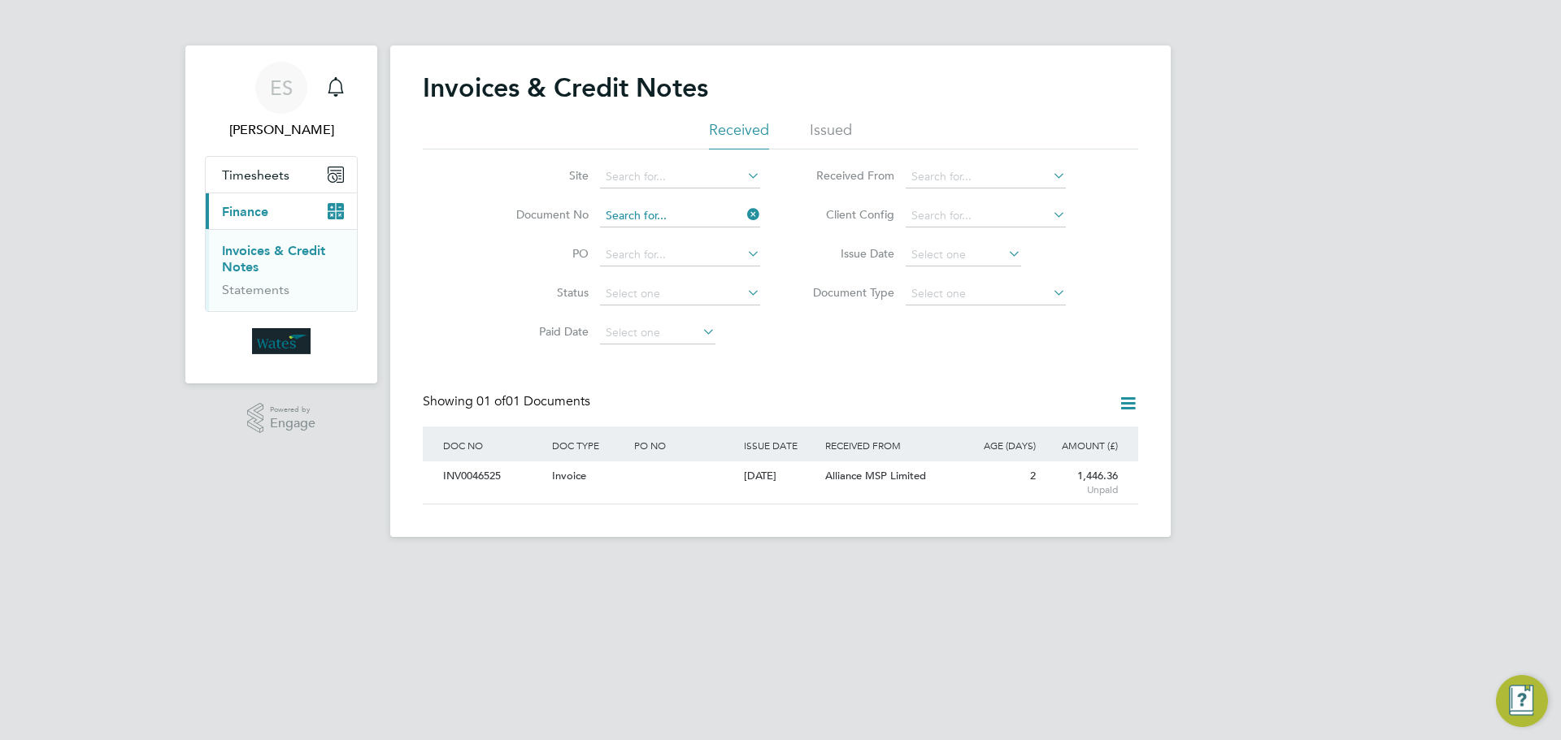
click at [727, 217] on input at bounding box center [680, 216] width 160 height 23
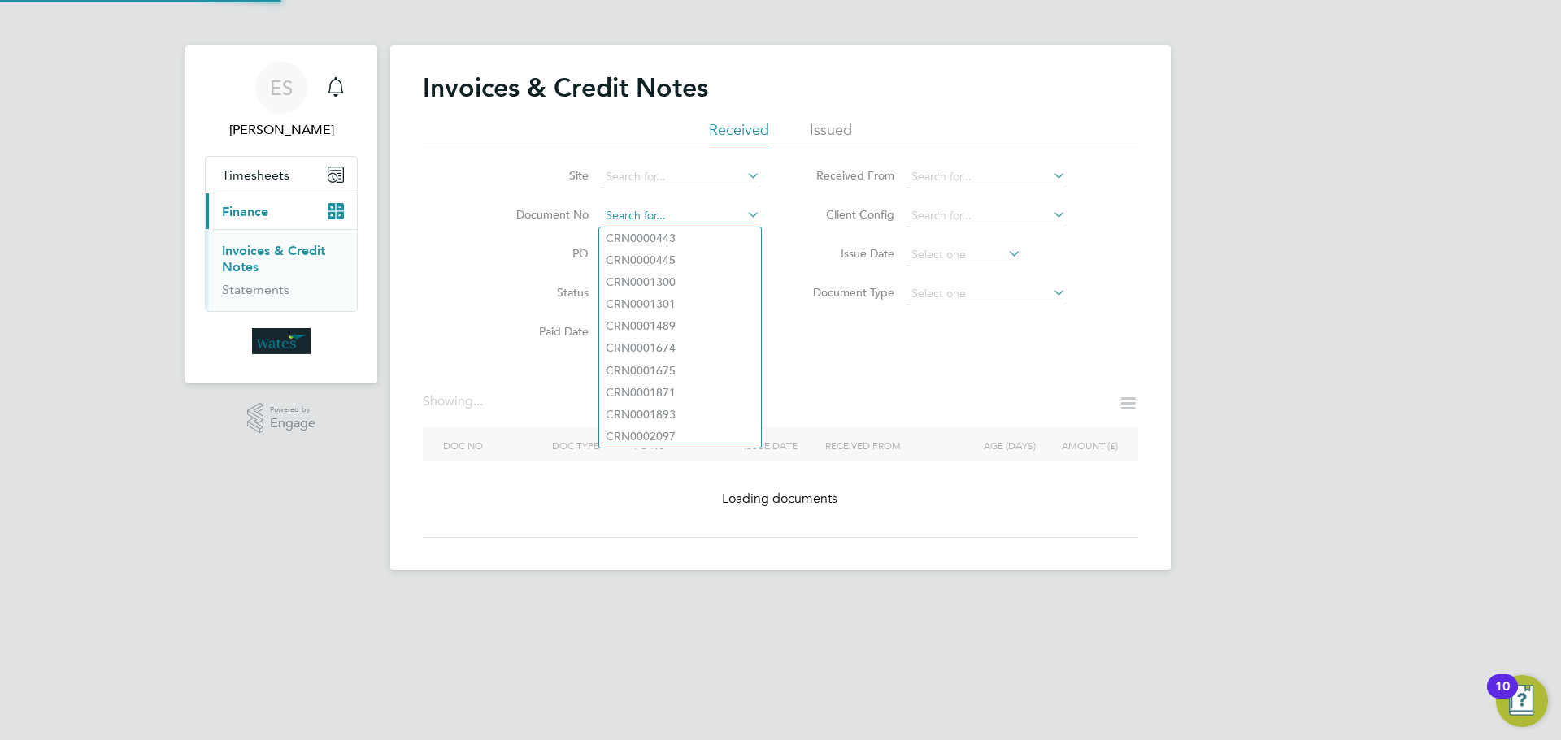
drag, startPoint x: 723, startPoint y: 209, endPoint x: 717, endPoint y: 216, distance: 9.3
paste input "INV0046526"
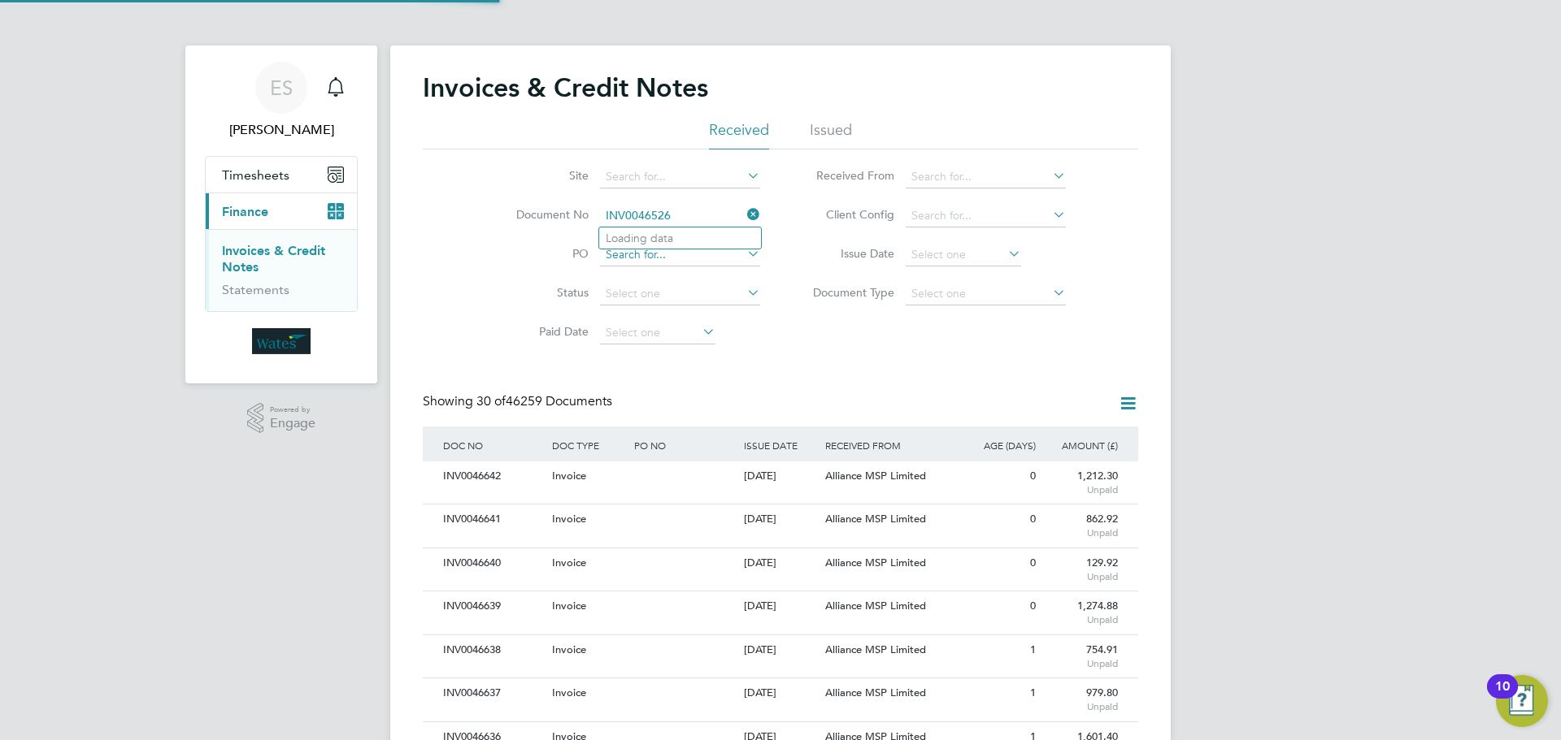
scroll to position [31, 137]
type input "INV0046526"
click at [658, 238] on b "INV0046526" at bounding box center [638, 239] width 65 height 14
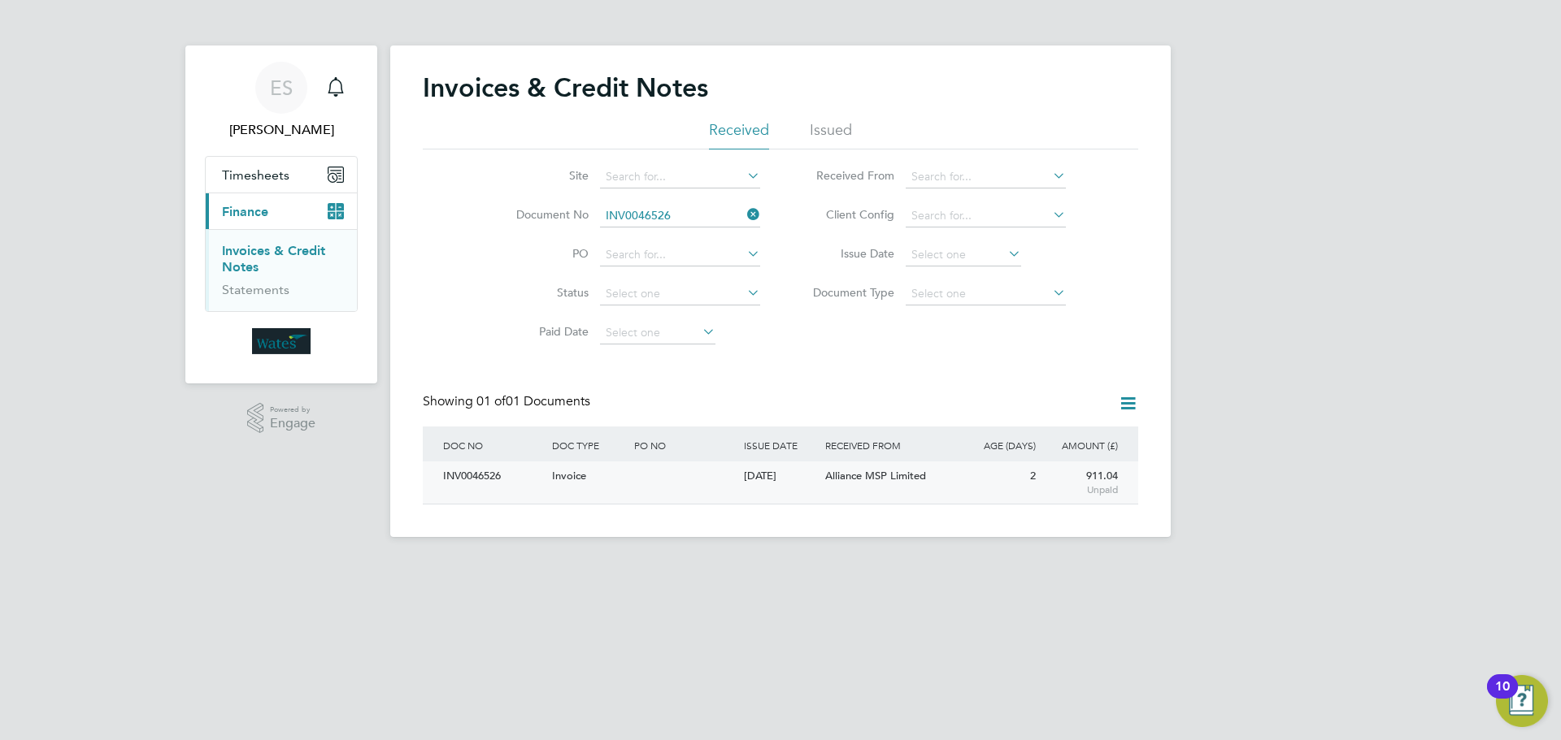
click at [496, 472] on div "INV0046526" at bounding box center [493, 477] width 109 height 30
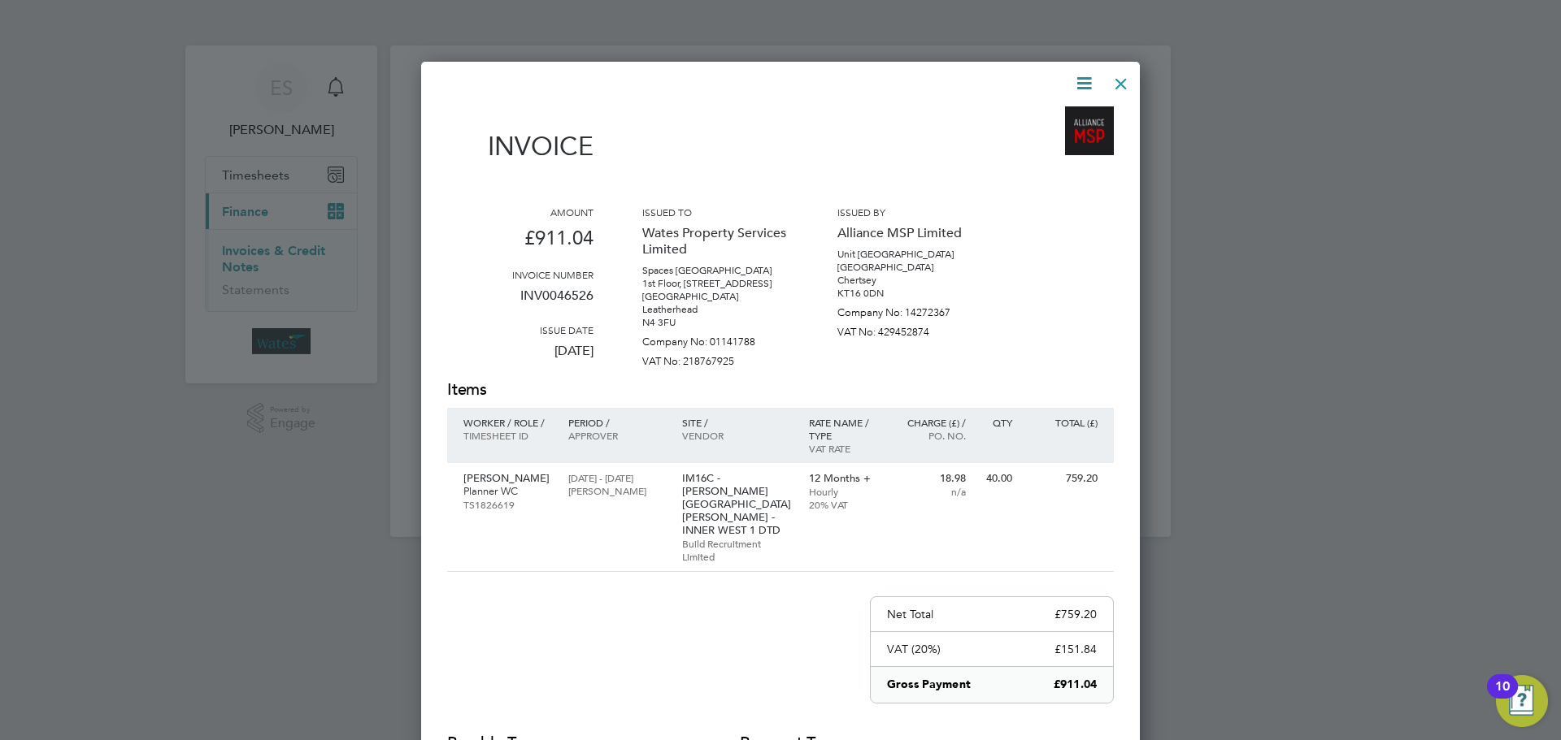
click at [1083, 81] on icon at bounding box center [1084, 83] width 20 height 20
click at [1076, 114] on li "Download Invoice" at bounding box center [1035, 122] width 112 height 23
click at [1088, 73] on icon at bounding box center [1084, 83] width 20 height 20
click at [1033, 140] on li "View timesheet" at bounding box center [1035, 144] width 112 height 23
click at [1121, 89] on div at bounding box center [1120, 79] width 29 height 29
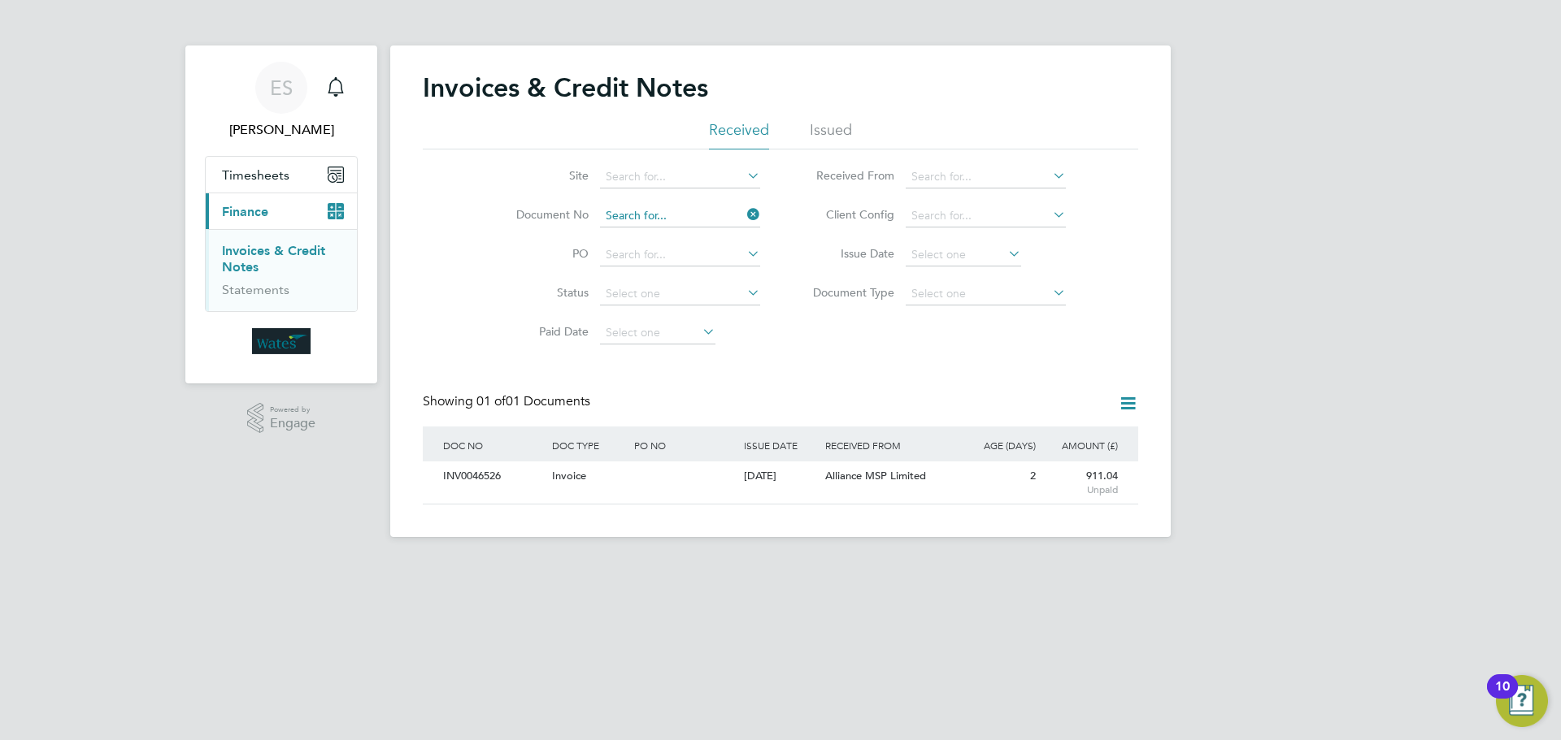
click at [693, 217] on input at bounding box center [680, 216] width 160 height 23
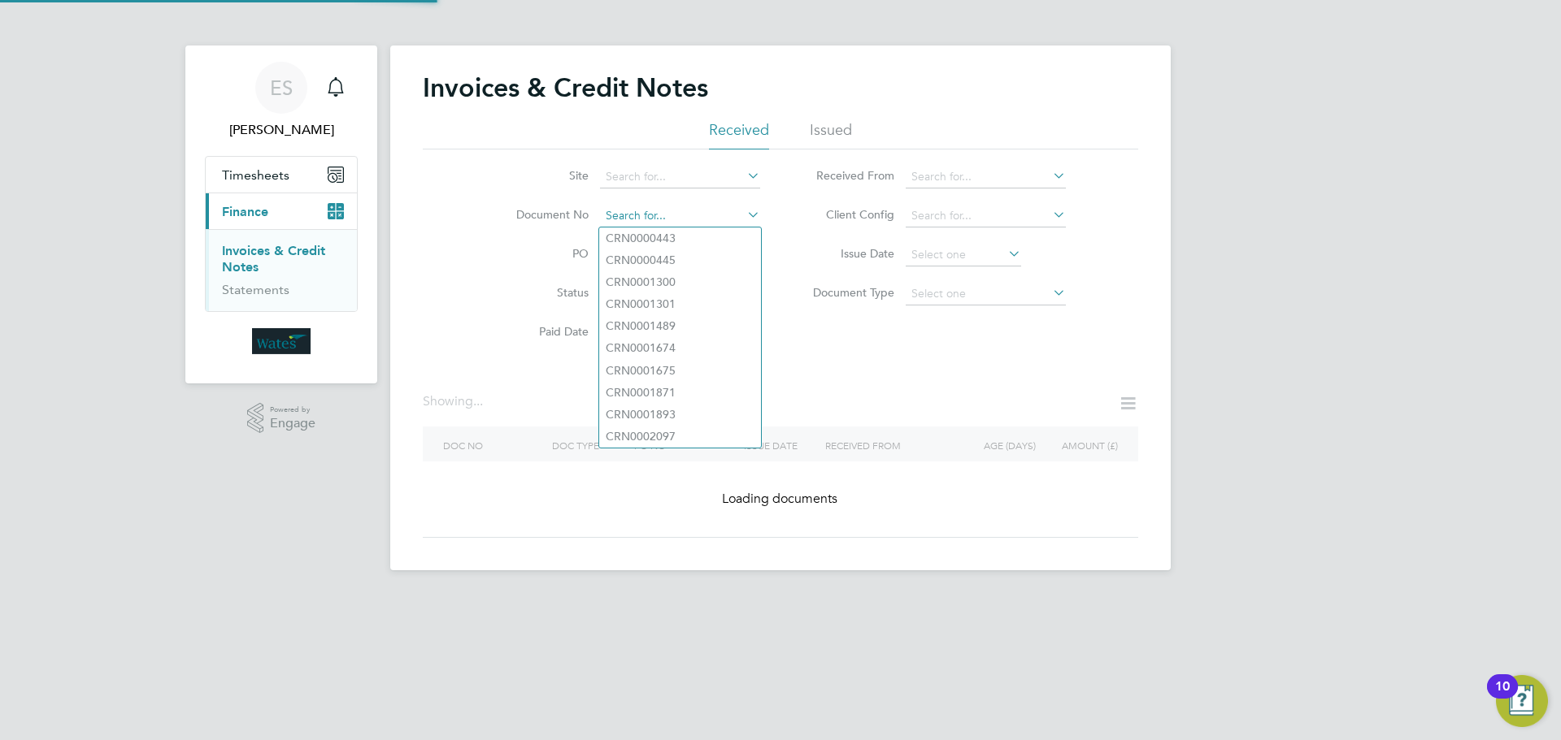
paste input "INV0046527"
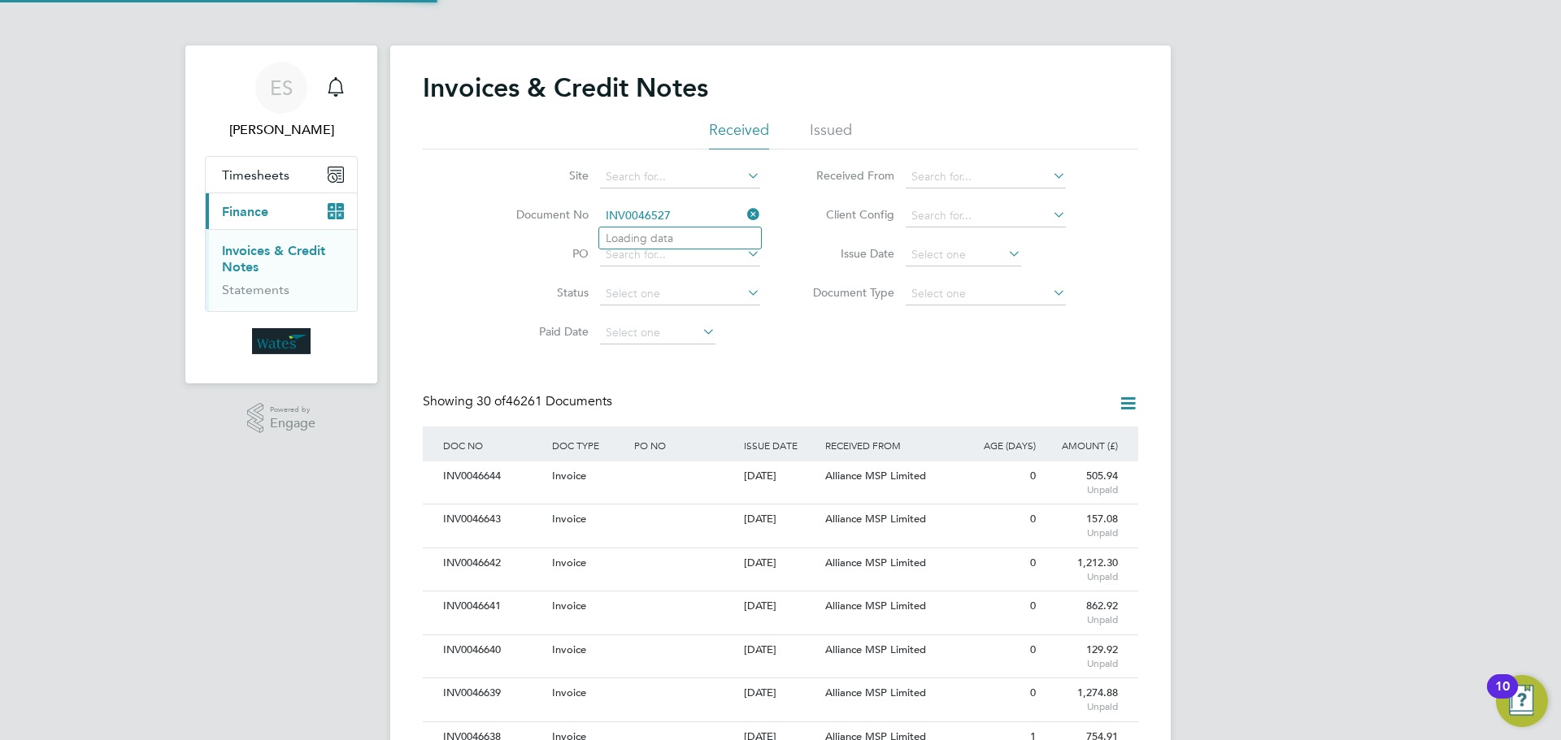
scroll to position [31, 111]
type input "INV0046527"
click at [639, 237] on b "INV0046527" at bounding box center [638, 239] width 65 height 14
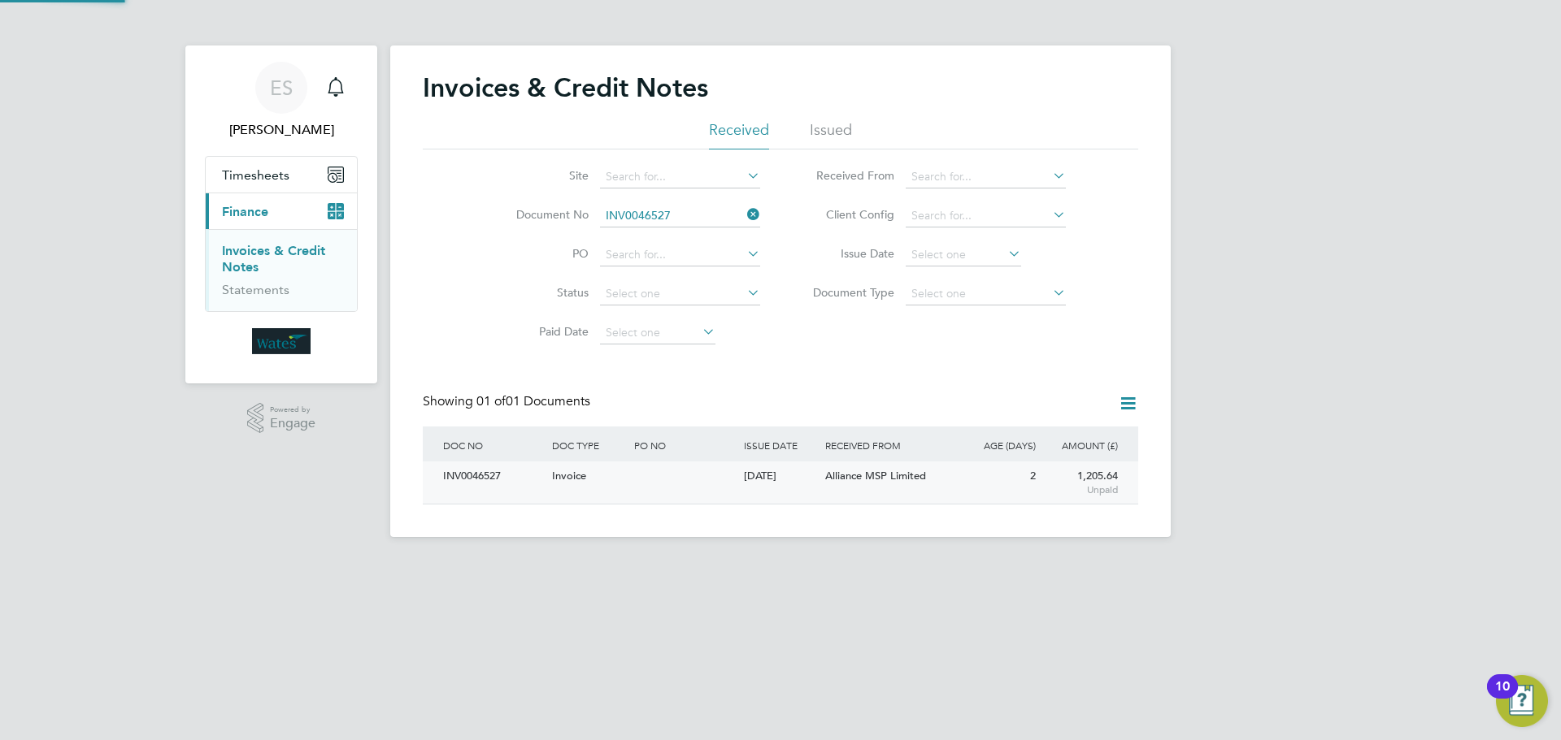
click at [469, 469] on div "INV0046527" at bounding box center [493, 477] width 109 height 30
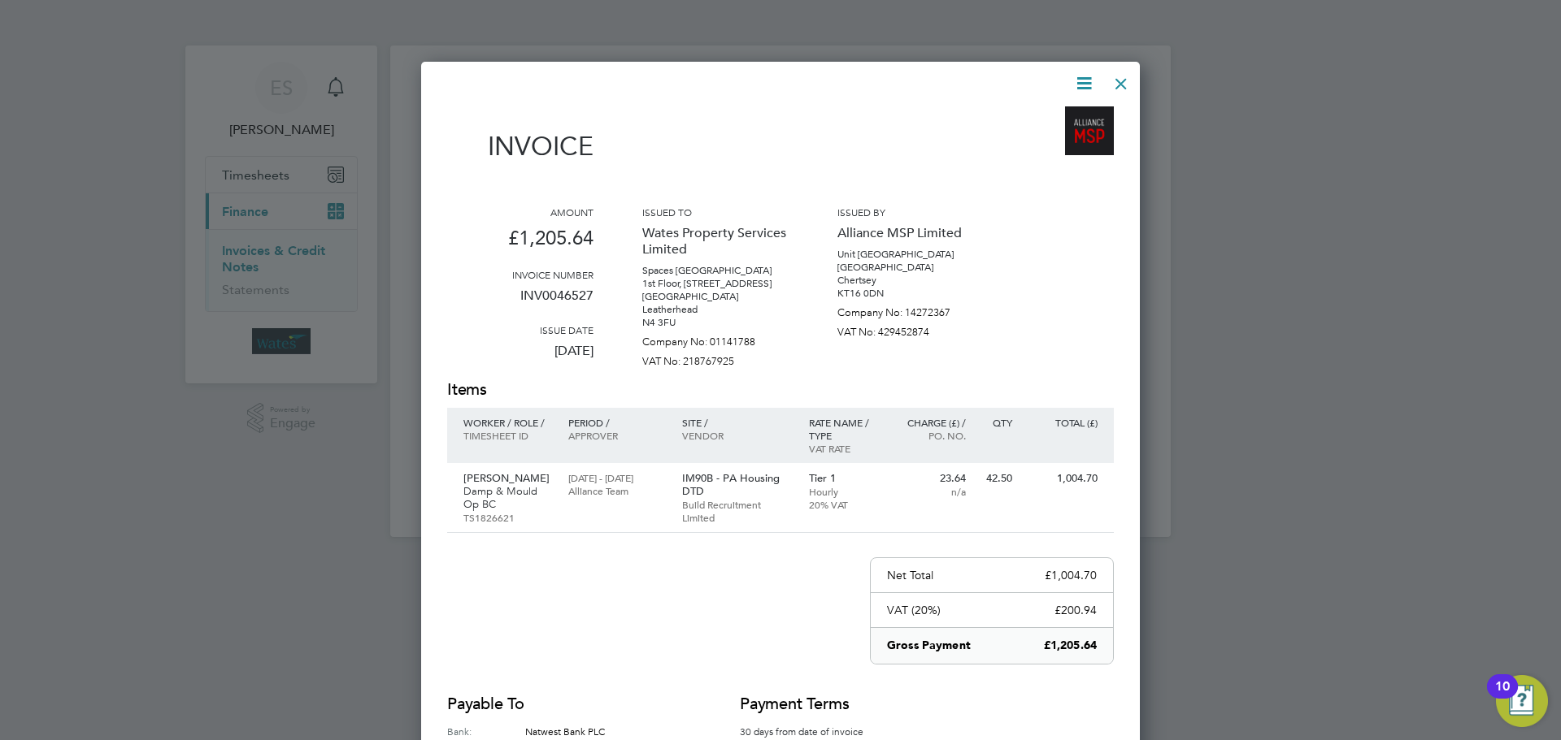
click at [1085, 77] on icon at bounding box center [1084, 83] width 20 height 20
click at [1064, 116] on li "Download Invoice" at bounding box center [1035, 122] width 112 height 23
drag, startPoint x: 1081, startPoint y: 80, endPoint x: 1071, endPoint y: 96, distance: 18.3
click at [1081, 80] on icon at bounding box center [1084, 83] width 20 height 20
click at [1048, 138] on li "View timesheet" at bounding box center [1035, 144] width 112 height 23
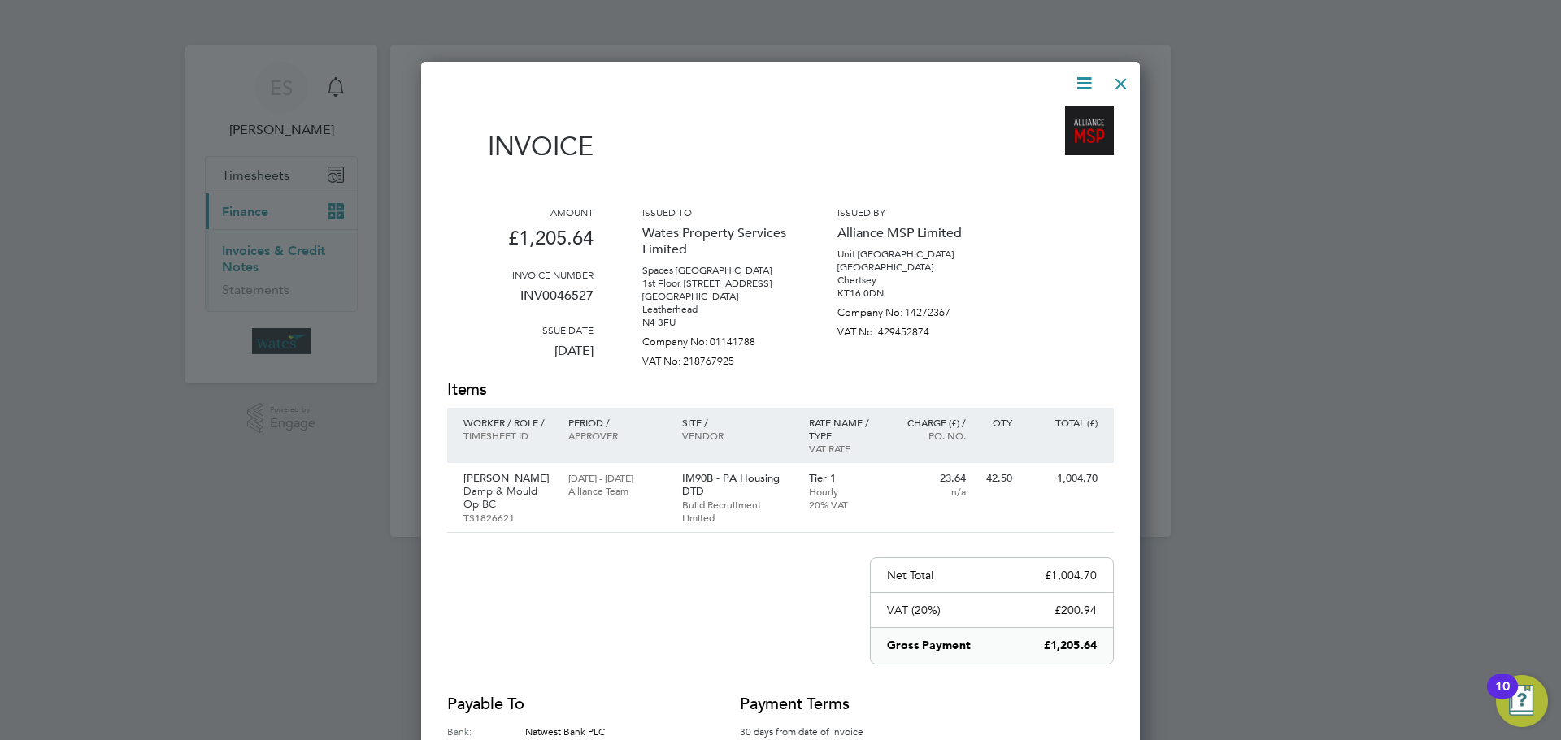
click at [1113, 76] on div at bounding box center [1120, 79] width 29 height 29
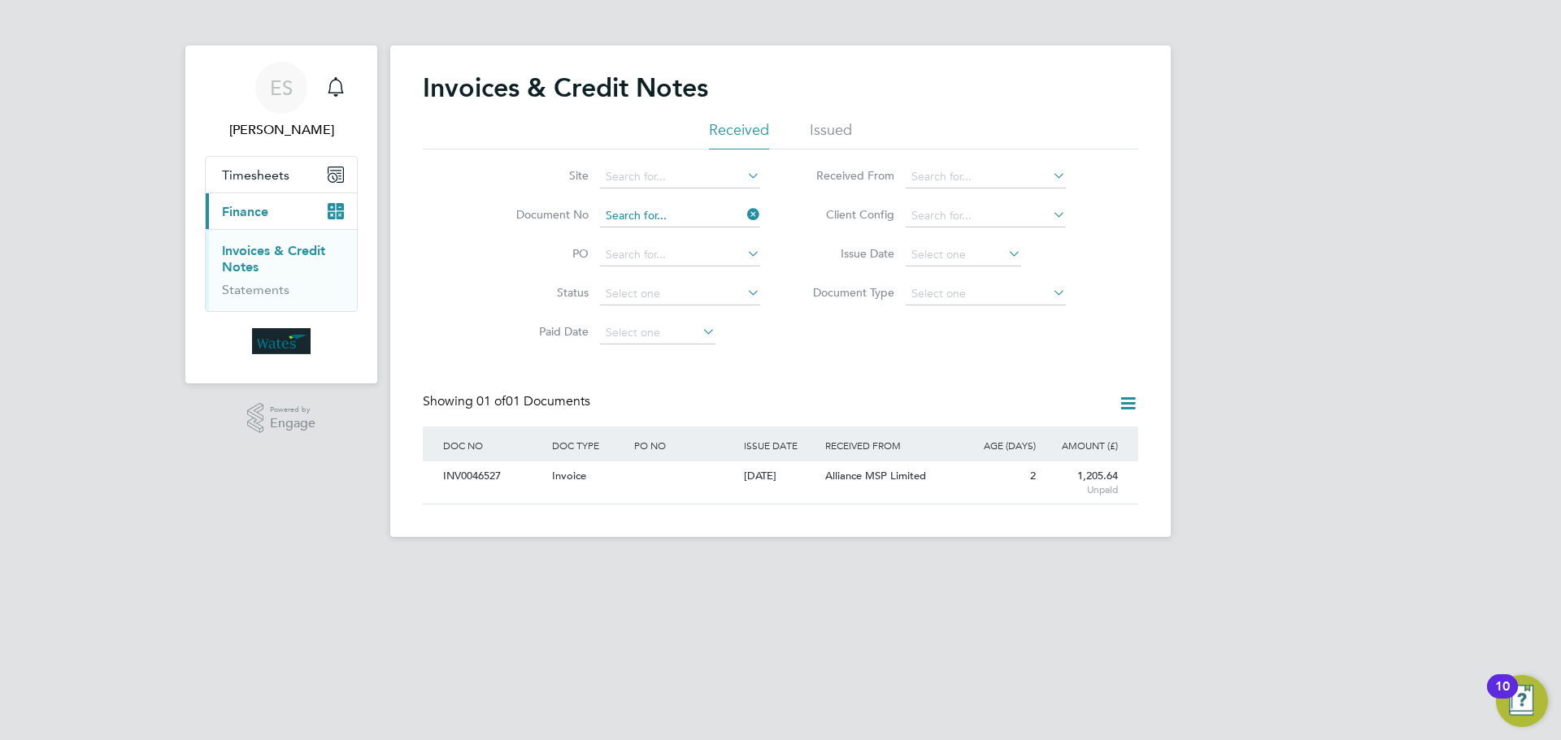
click at [667, 215] on input at bounding box center [680, 216] width 160 height 23
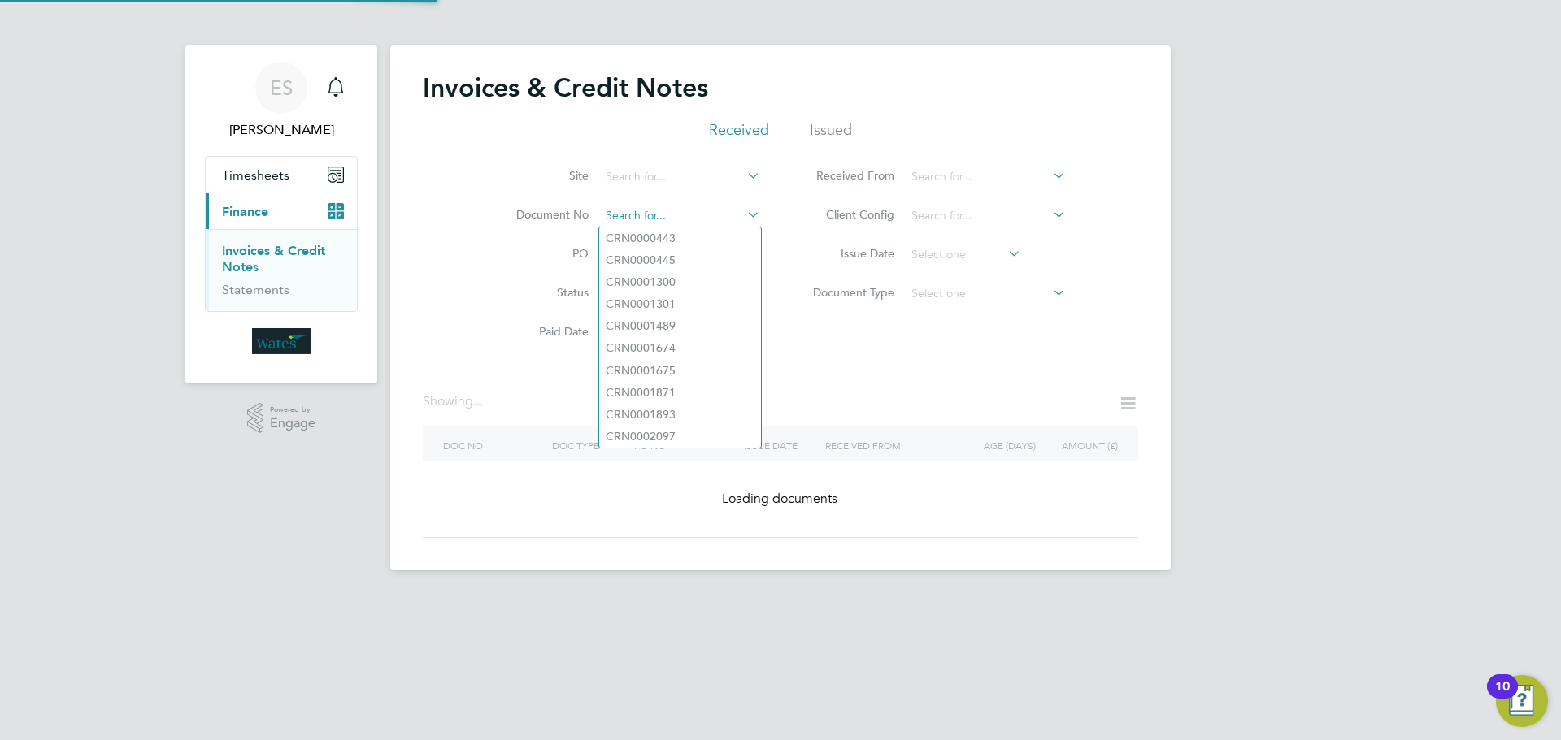
paste input "INV0046528"
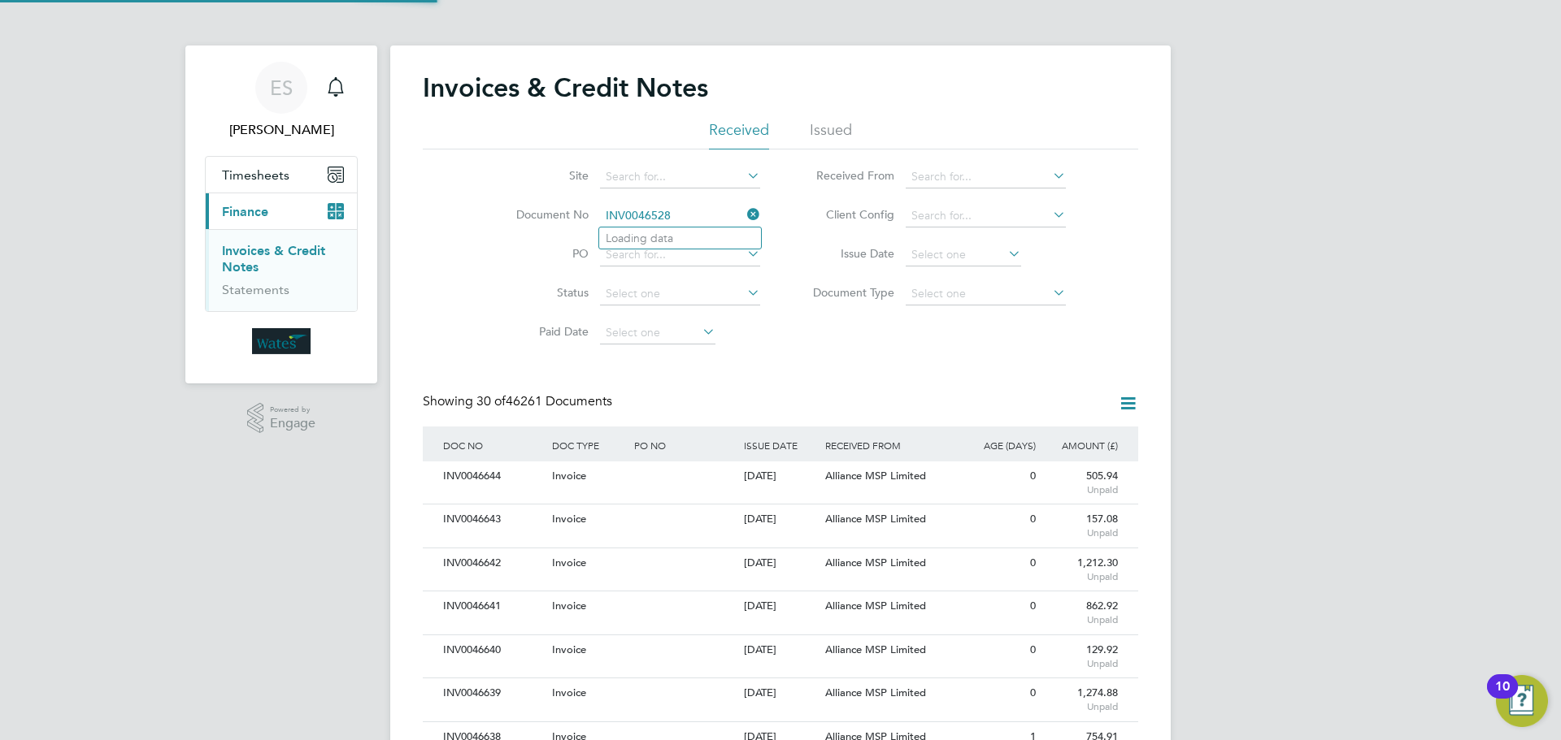
scroll to position [31, 137]
type input "INV0046528"
click at [660, 238] on b "INV0046528" at bounding box center [638, 239] width 65 height 14
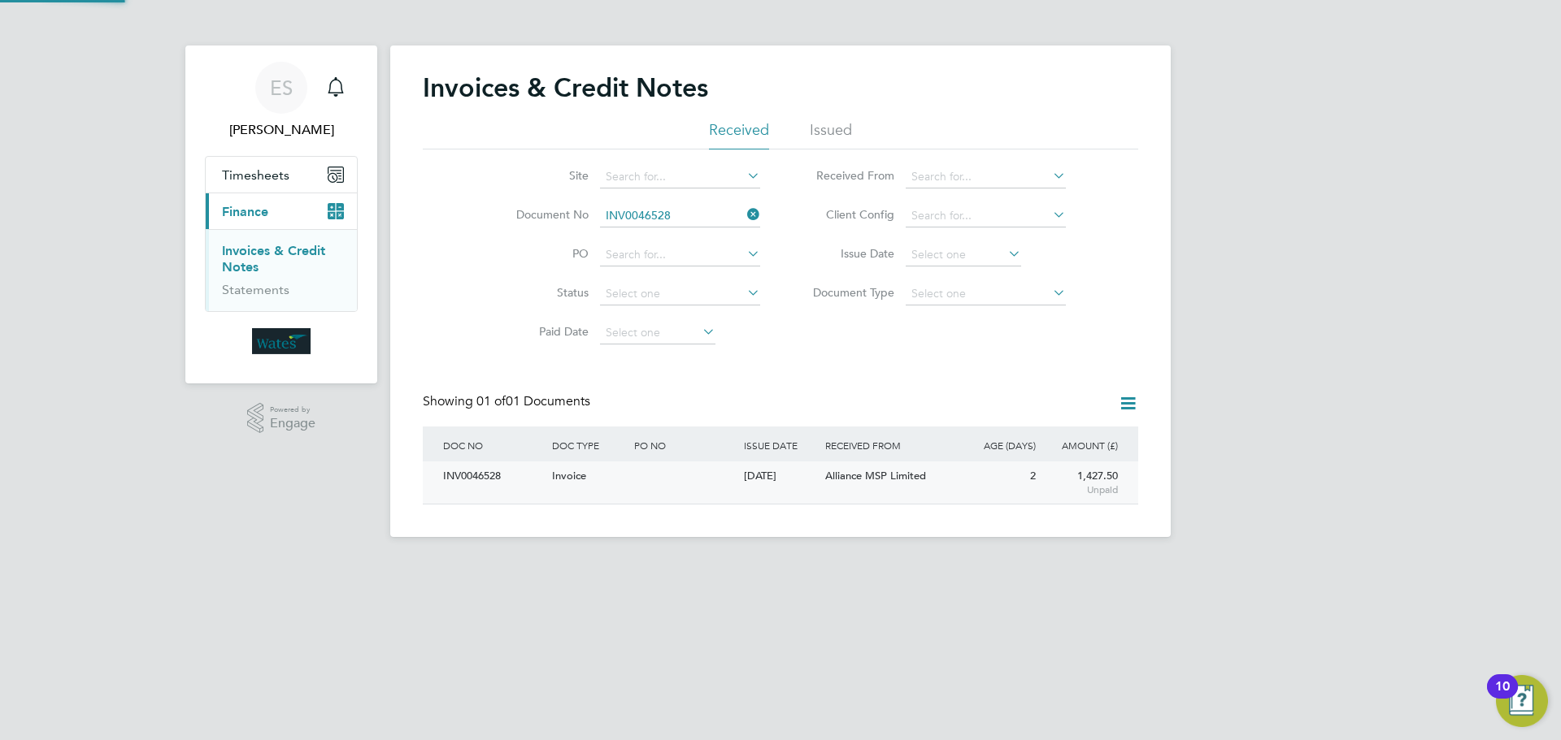
click at [485, 478] on div "INV0046528" at bounding box center [493, 477] width 109 height 30
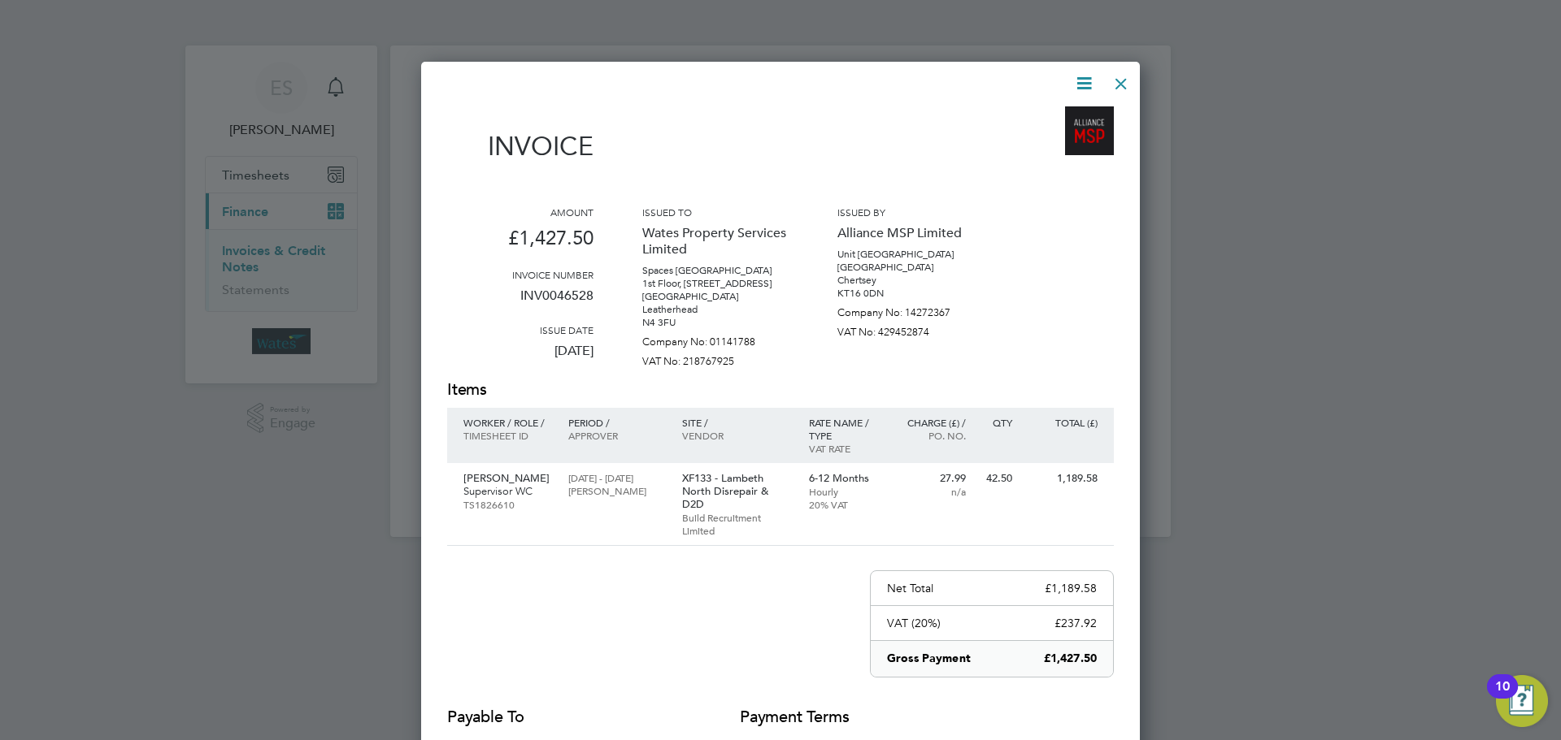
click at [1088, 79] on icon at bounding box center [1084, 83] width 20 height 20
click at [1057, 115] on li "Download Invoice" at bounding box center [1035, 122] width 112 height 23
click at [1083, 78] on icon at bounding box center [1084, 83] width 20 height 20
click at [1049, 140] on li "View timesheet" at bounding box center [1035, 144] width 112 height 23
click at [1116, 82] on div at bounding box center [1120, 79] width 29 height 29
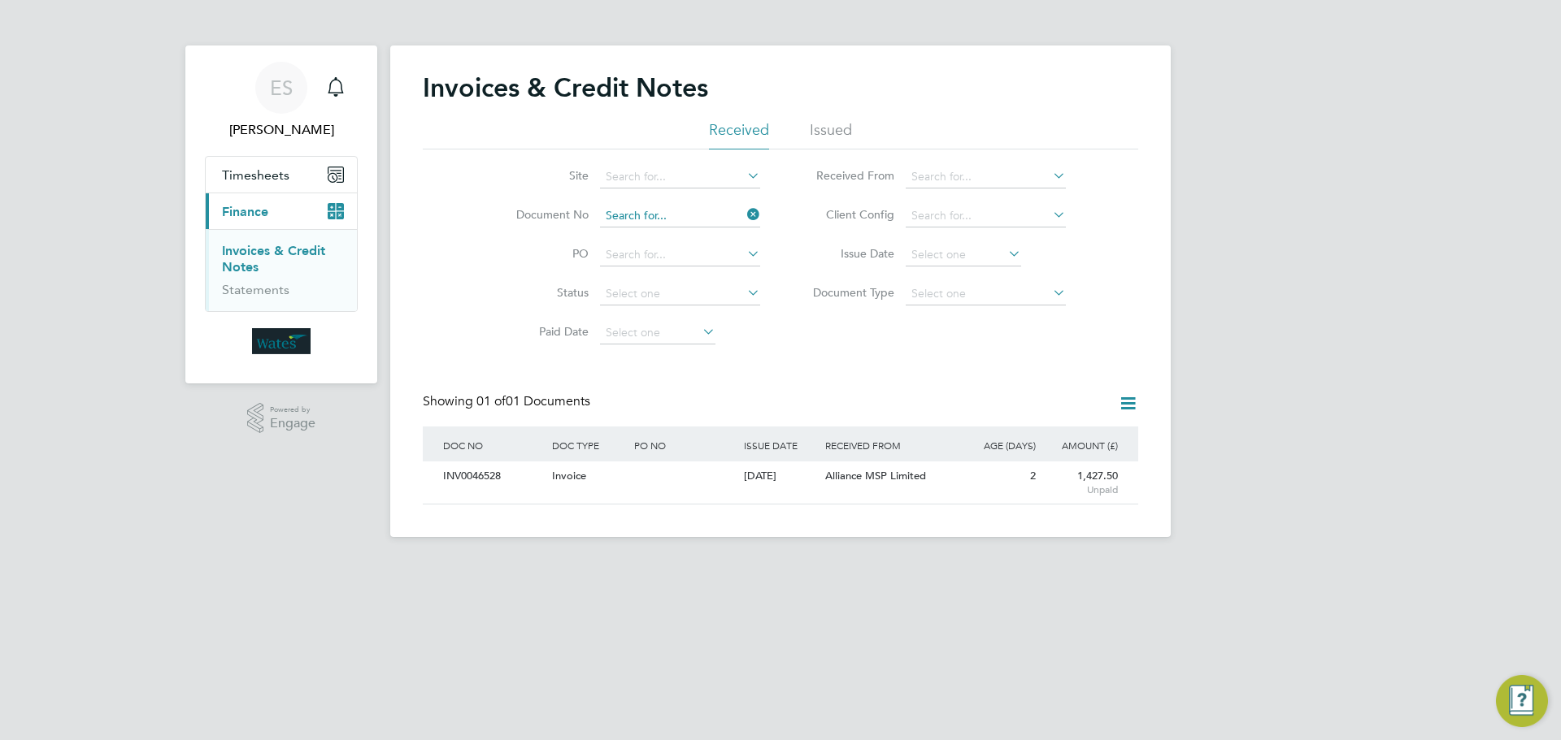
click at [658, 218] on input at bounding box center [680, 216] width 160 height 23
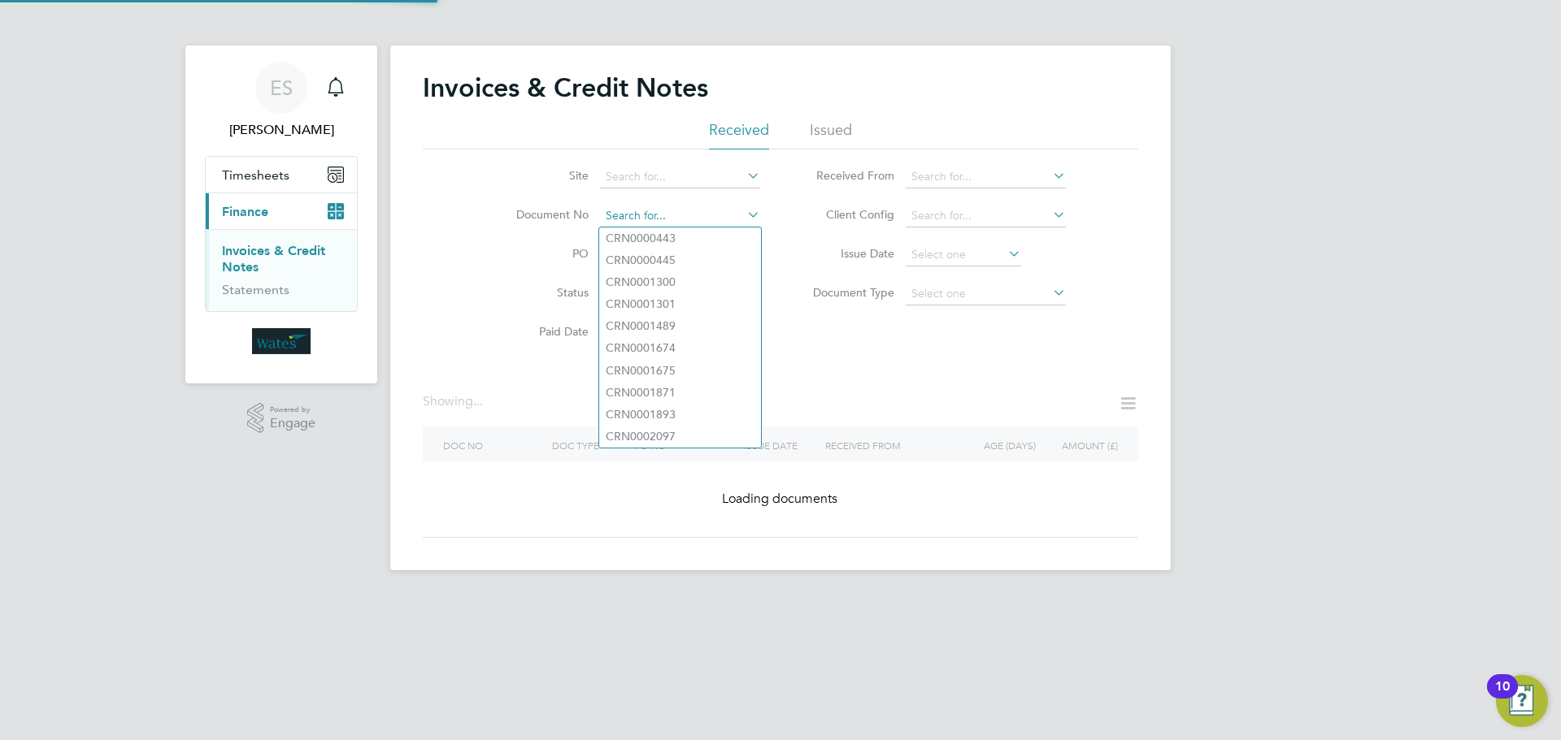
paste input "INV0046529"
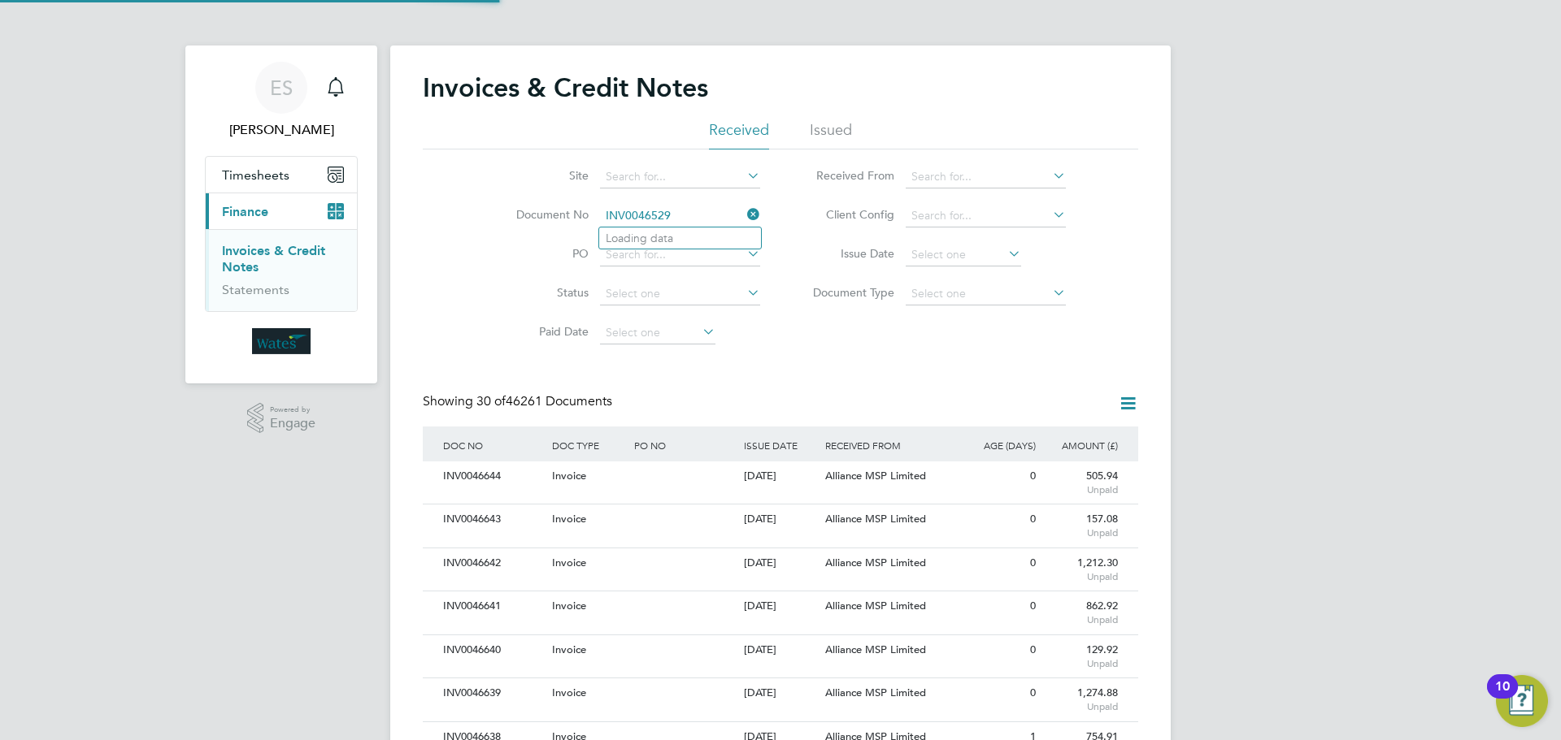
scroll to position [31, 111]
type input "INV0046529"
click at [681, 237] on li "INV0046529" at bounding box center [680, 239] width 162 height 22
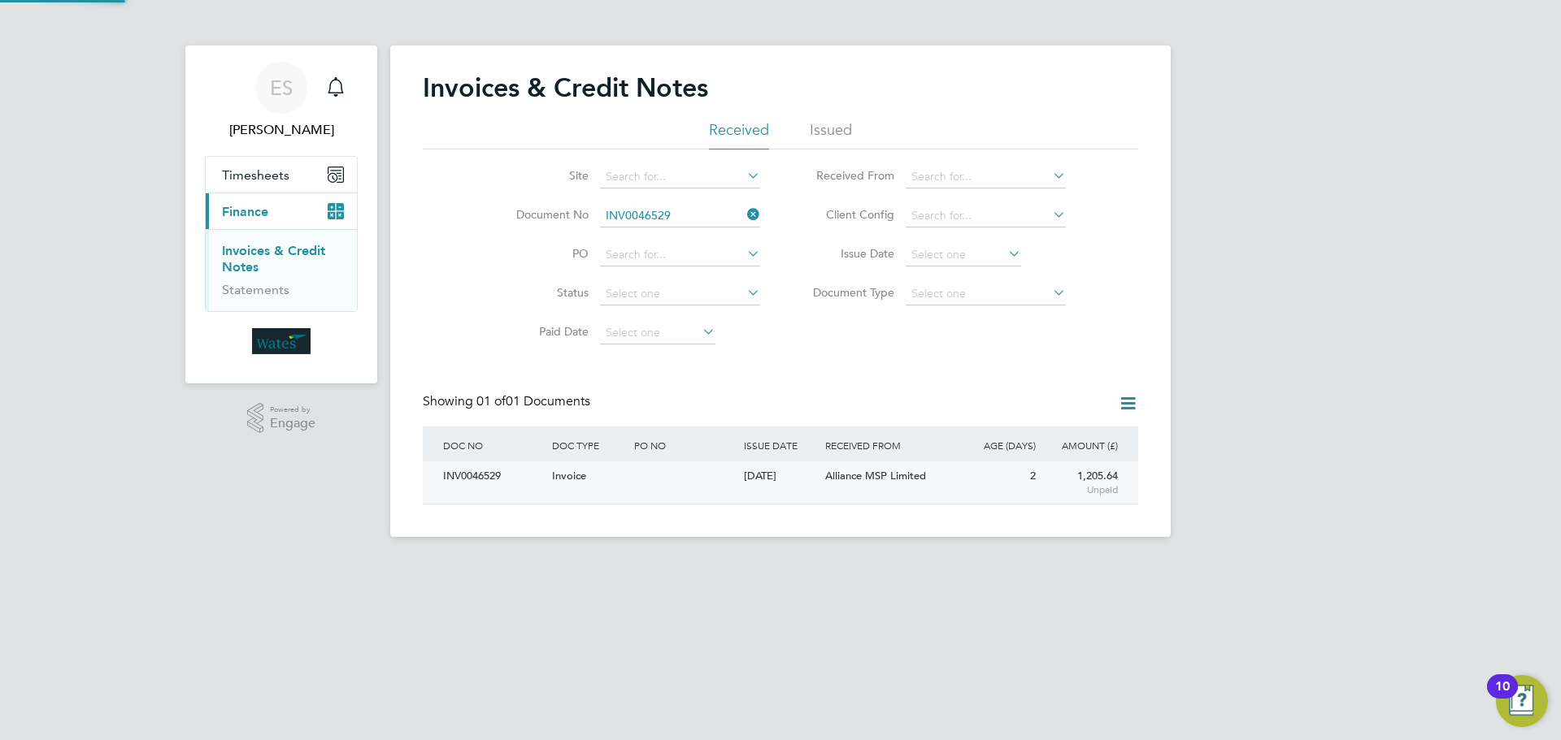
click at [471, 477] on div "INV0046529" at bounding box center [493, 477] width 109 height 30
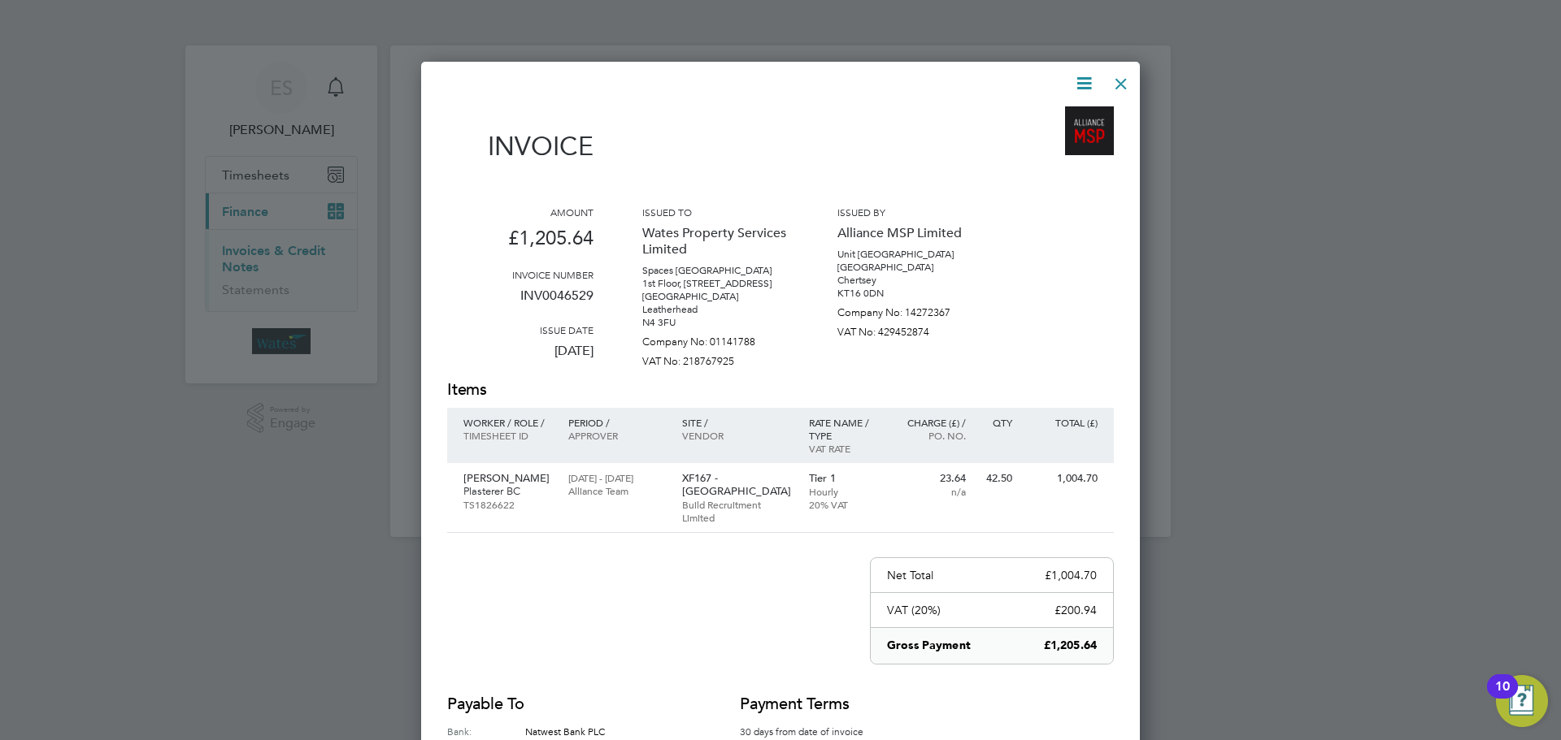
click at [1077, 73] on icon at bounding box center [1084, 83] width 20 height 20
click at [1053, 113] on li "Download Invoice" at bounding box center [1035, 122] width 112 height 23
click at [1084, 79] on icon at bounding box center [1084, 83] width 20 height 20
click at [1049, 137] on li "View timesheet" at bounding box center [1035, 144] width 112 height 23
click at [1122, 80] on div at bounding box center [1120, 79] width 29 height 29
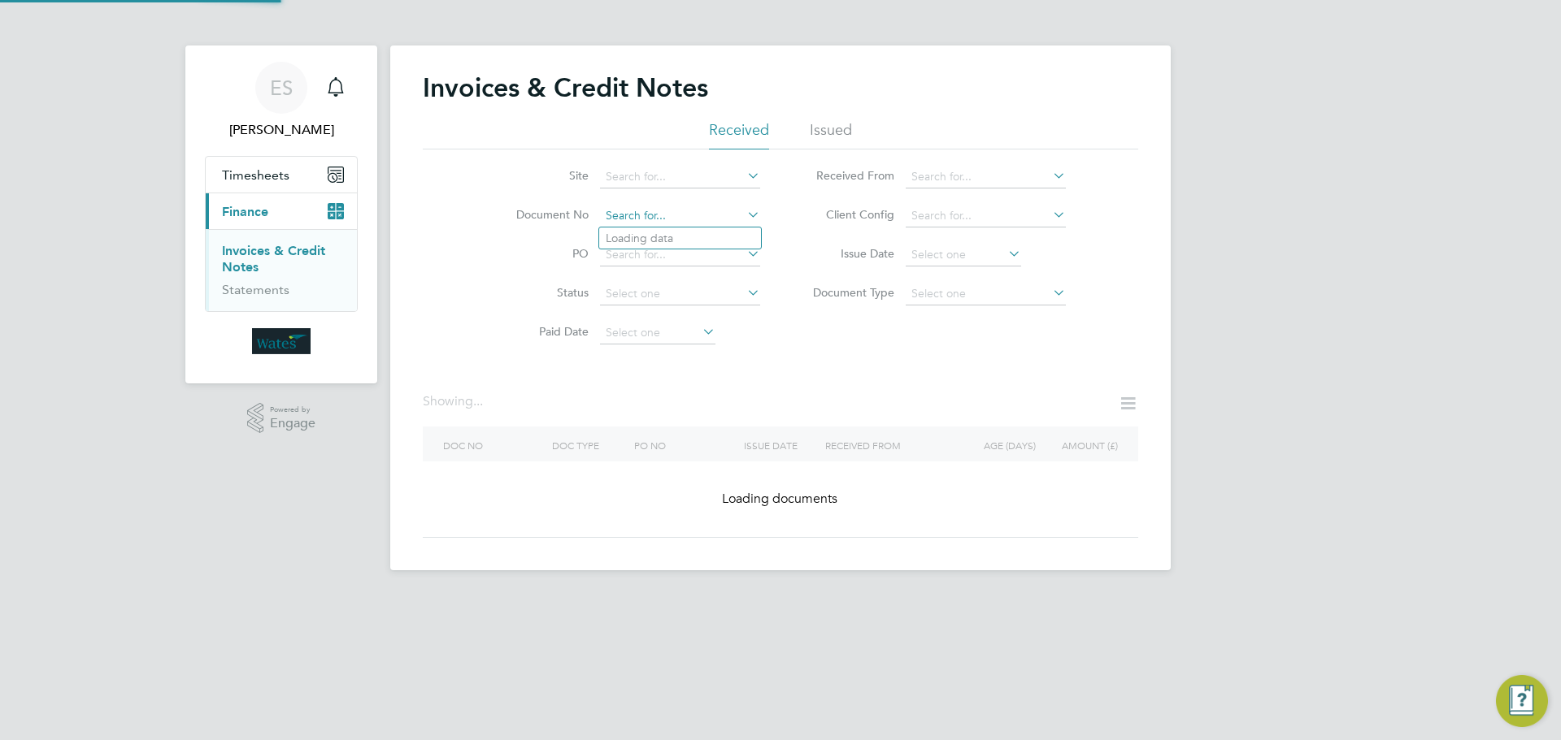
click at [724, 205] on input at bounding box center [680, 216] width 160 height 23
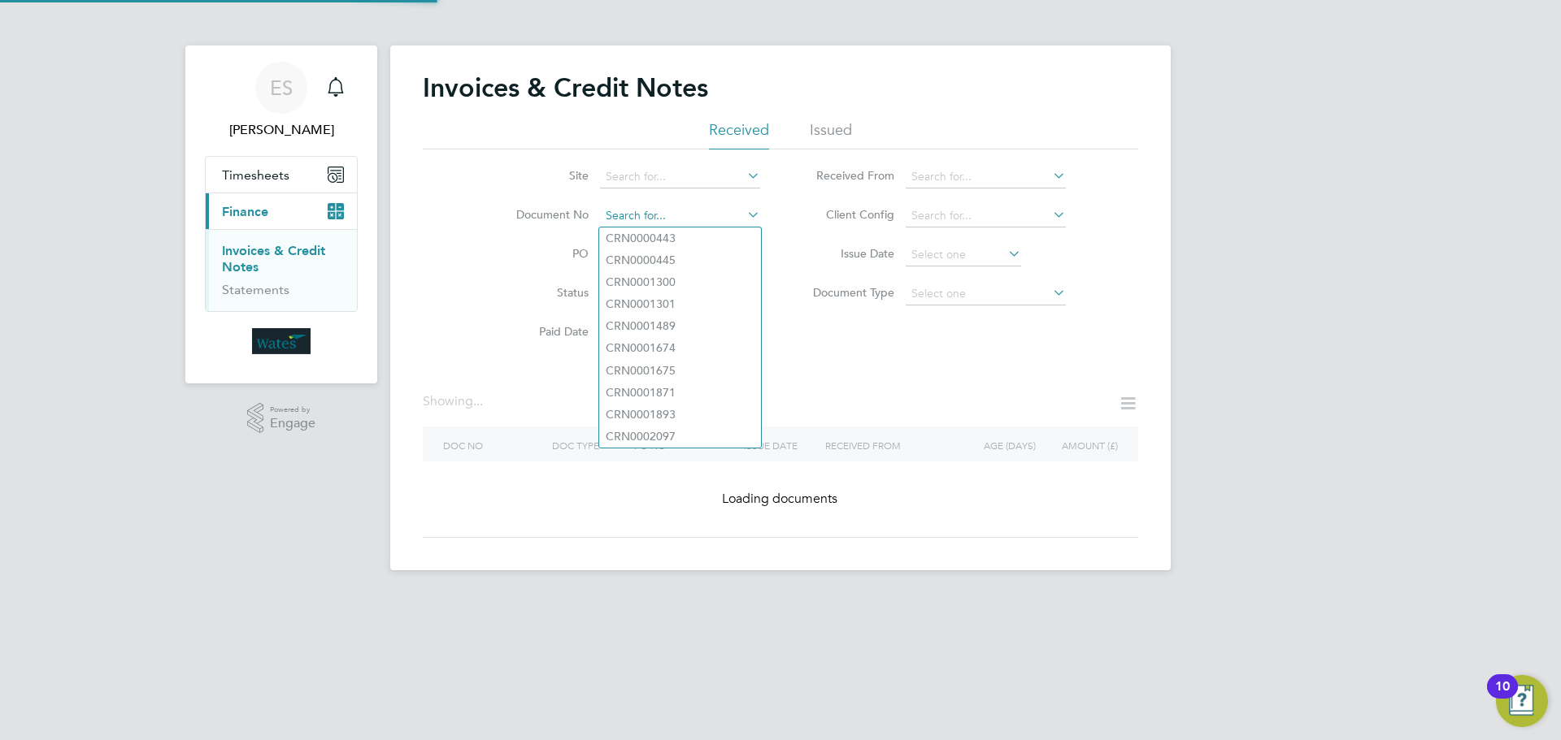
paste input "INV0046530"
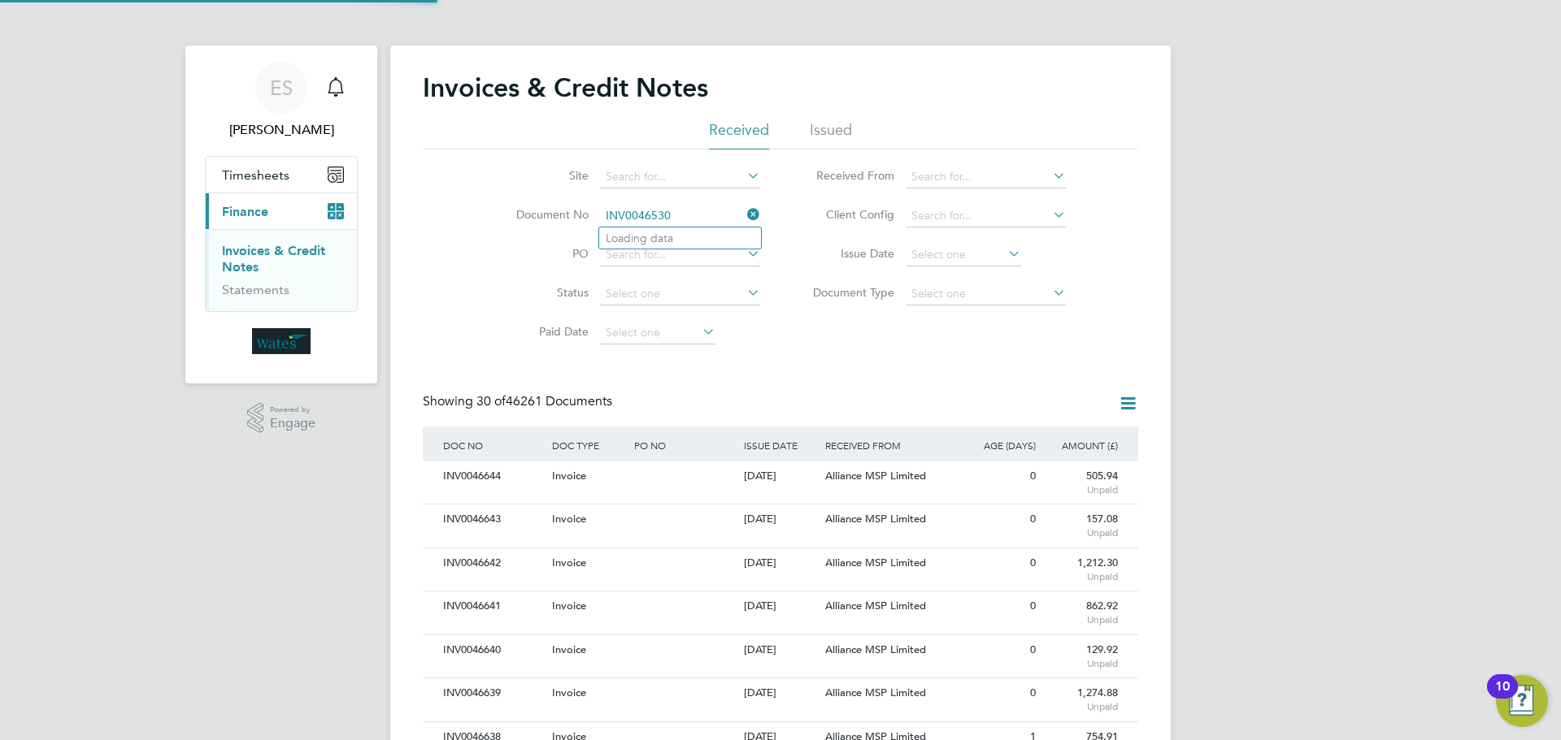
scroll to position [31, 111]
type input "INV0046530"
click at [678, 240] on li "INV0046530" at bounding box center [680, 239] width 162 height 22
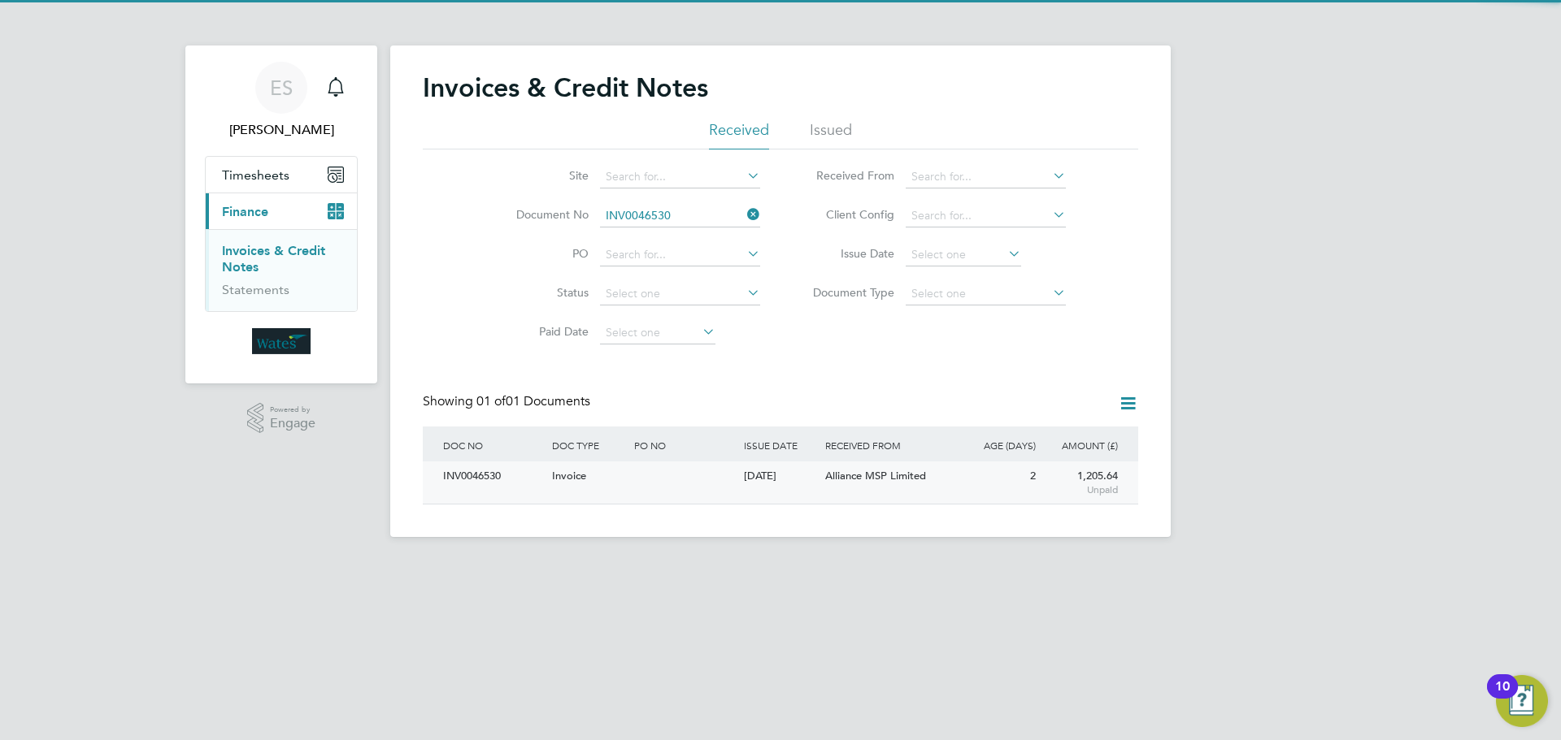
click at [480, 485] on div "INV0046530" at bounding box center [493, 477] width 109 height 30
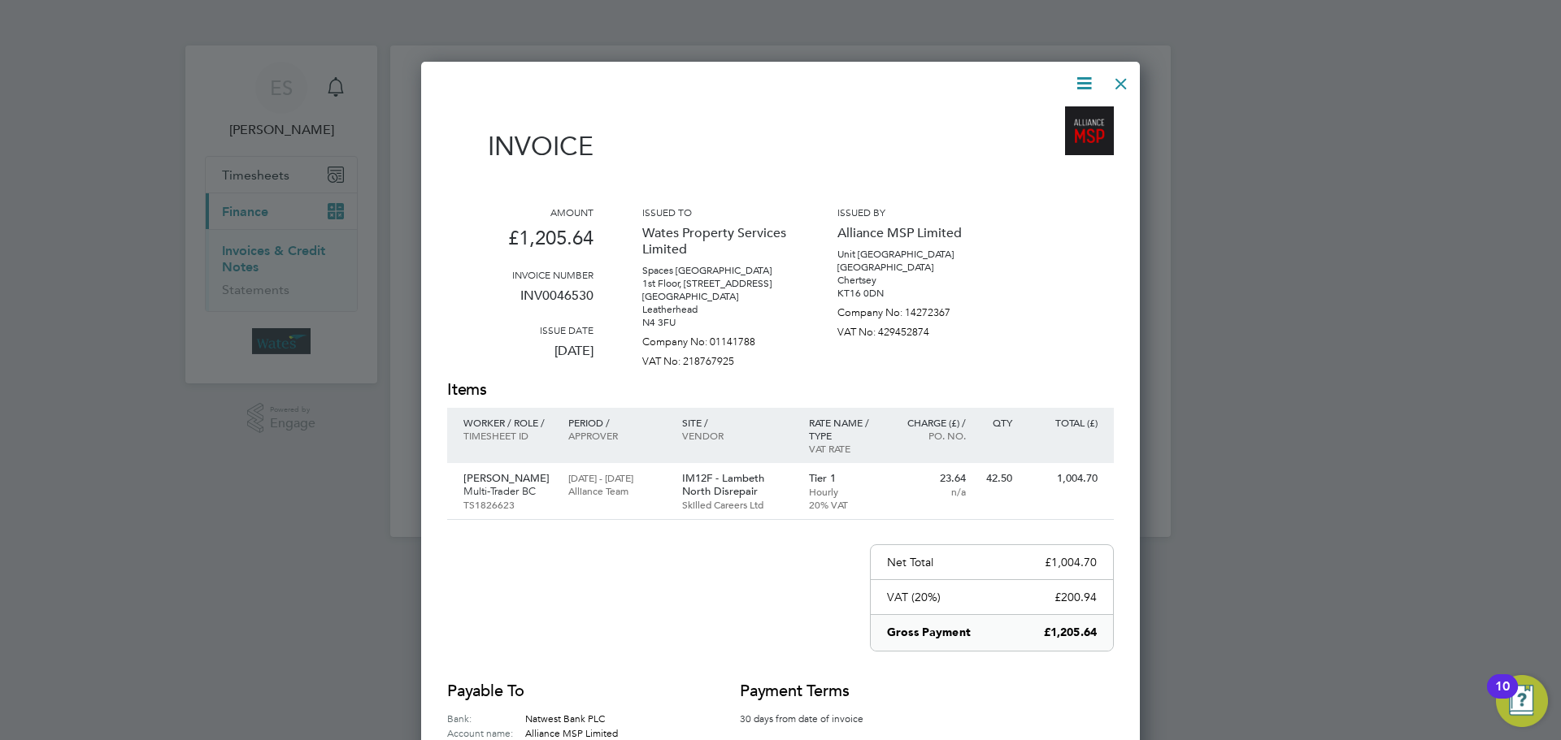
click at [1079, 79] on icon at bounding box center [1084, 83] width 20 height 20
click at [1063, 116] on li "Download Invoice" at bounding box center [1035, 122] width 112 height 23
click at [1088, 73] on icon at bounding box center [1084, 83] width 20 height 20
click at [1042, 141] on li "View timesheet" at bounding box center [1035, 144] width 112 height 23
click at [1104, 78] on div "Invoice Amount £1,205.64 Invoice number INV0046530 Issue date 22 Sep 2025 Issue…" at bounding box center [780, 451] width 667 height 757
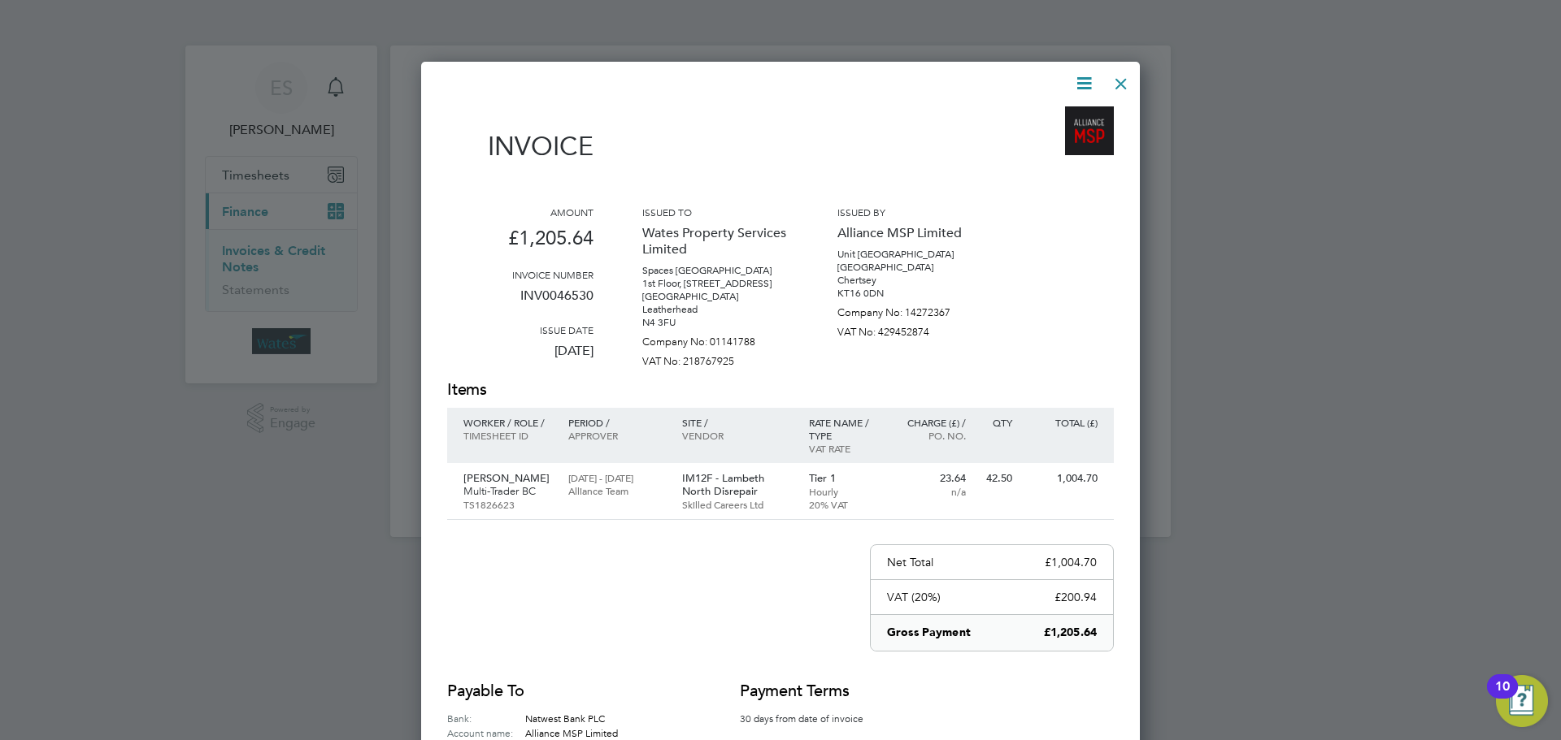
click at [1118, 80] on div at bounding box center [1120, 79] width 29 height 29
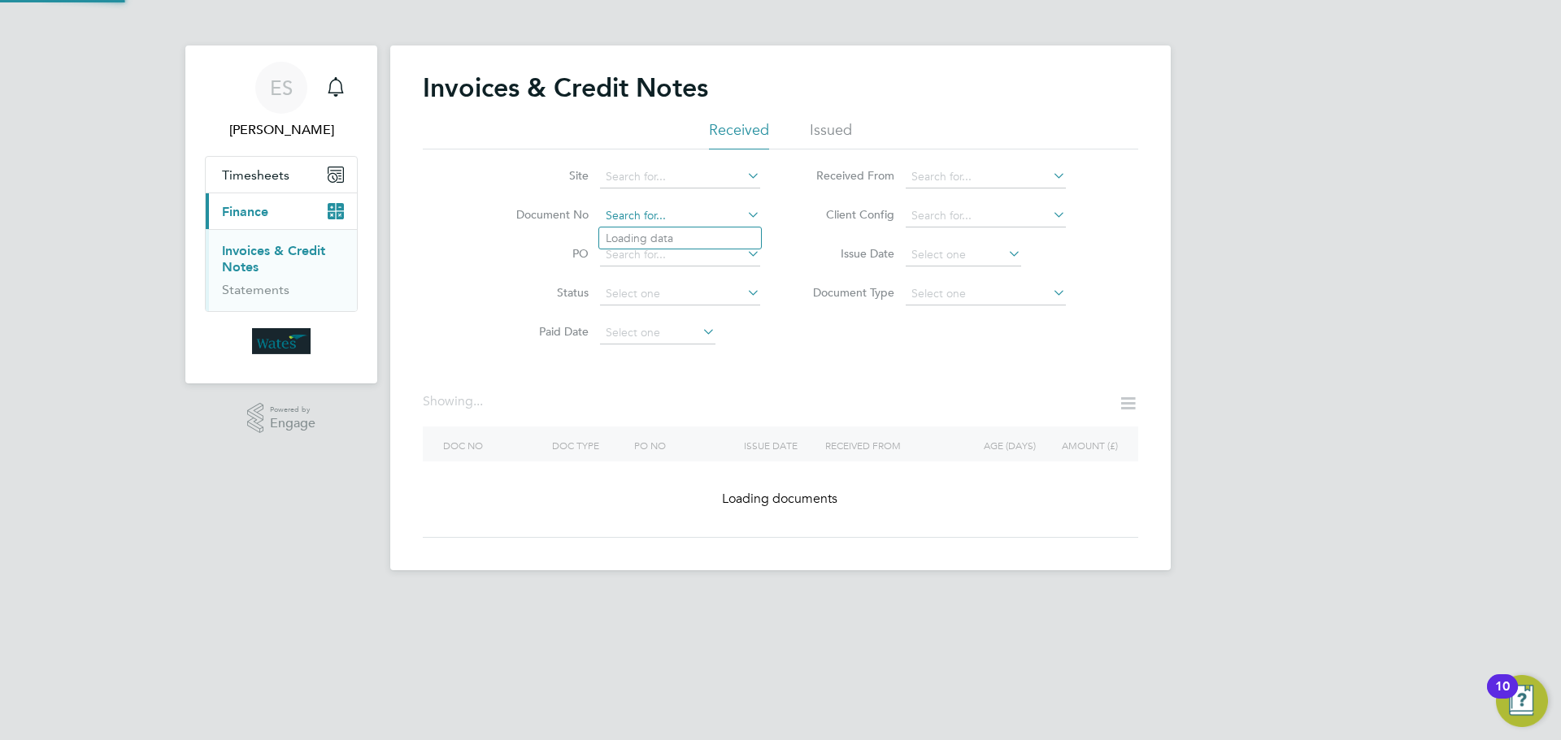
click at [697, 215] on input at bounding box center [680, 216] width 160 height 23
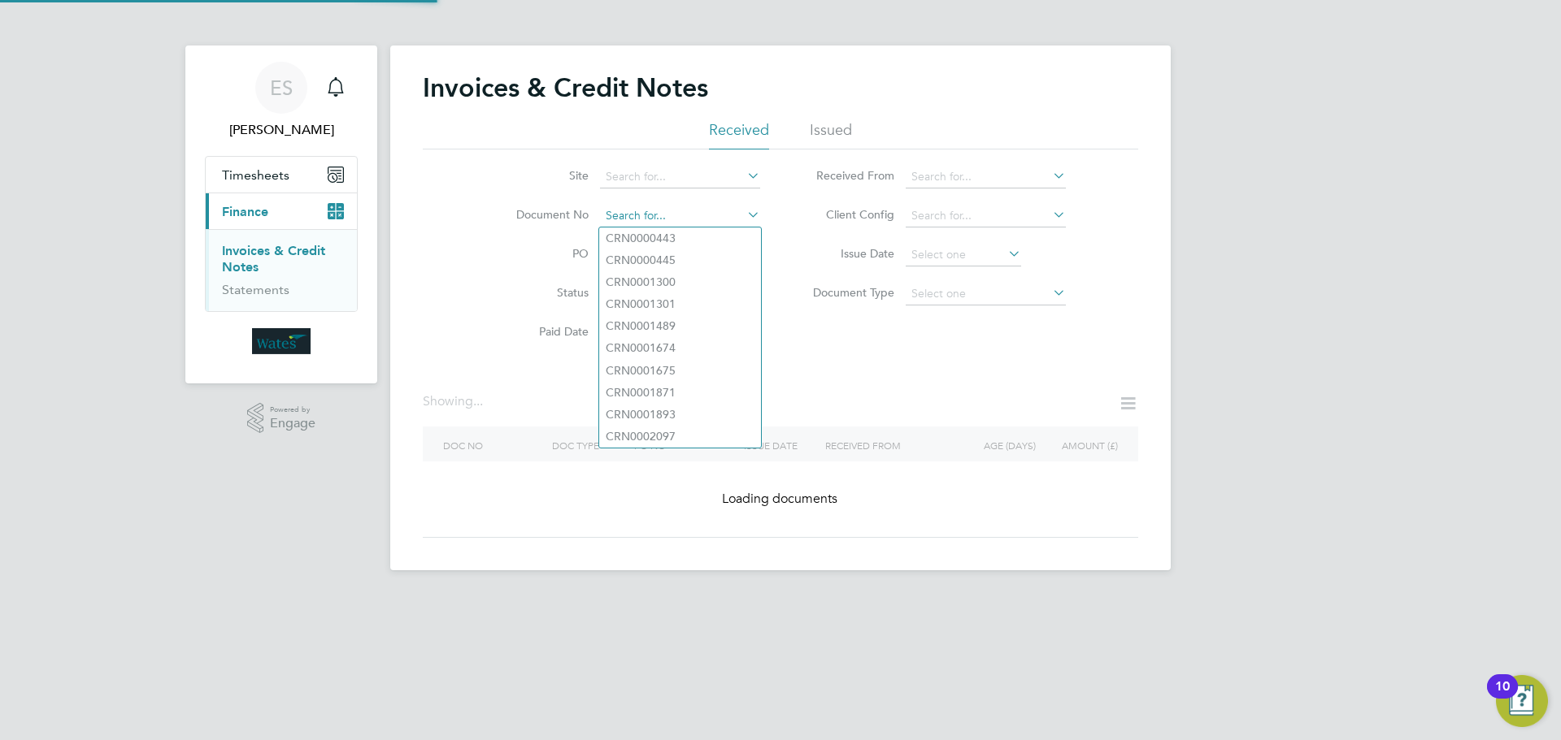
paste input "INV0046531"
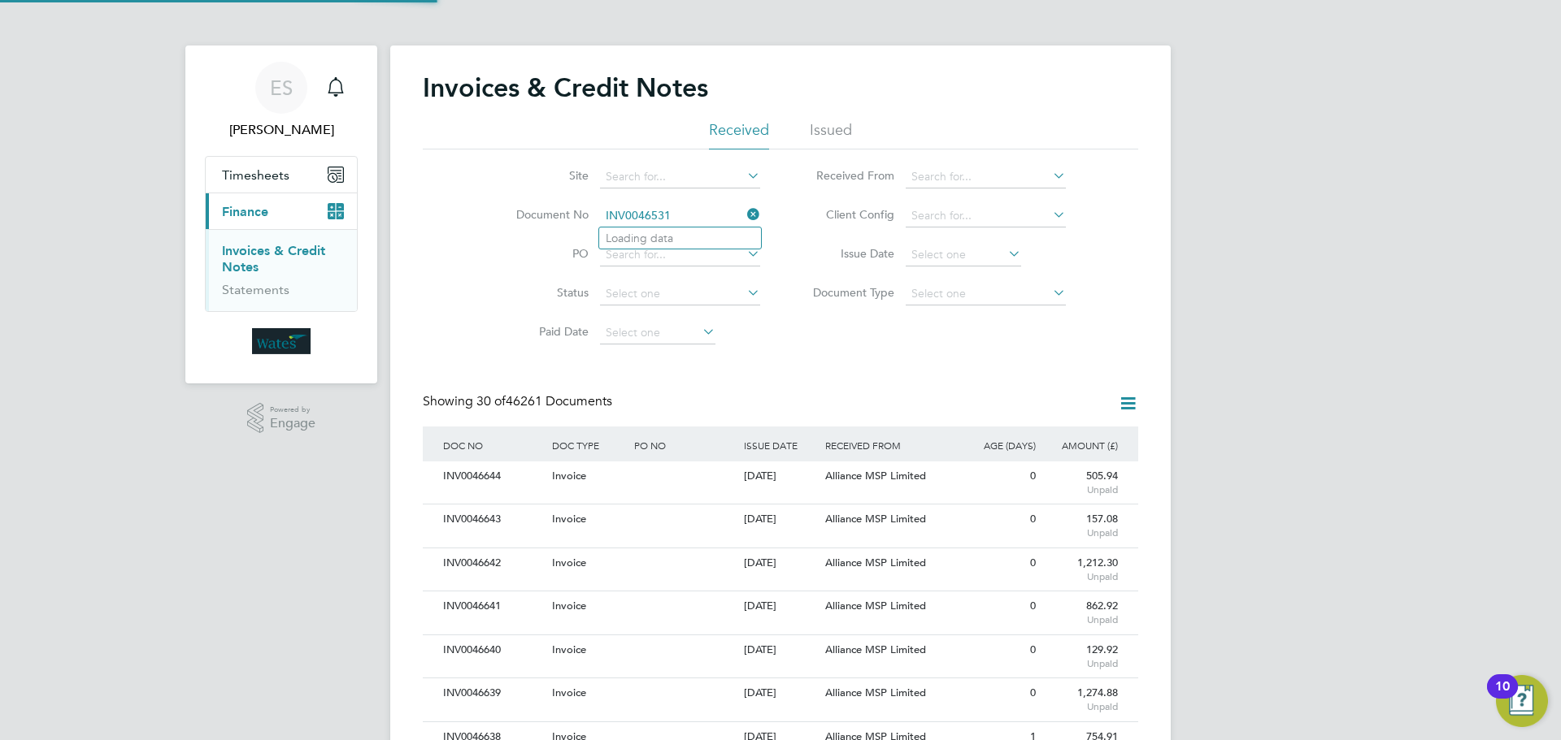
scroll to position [31, 111]
type input "INV0046531"
click at [678, 237] on li "INV0046531" at bounding box center [680, 239] width 162 height 22
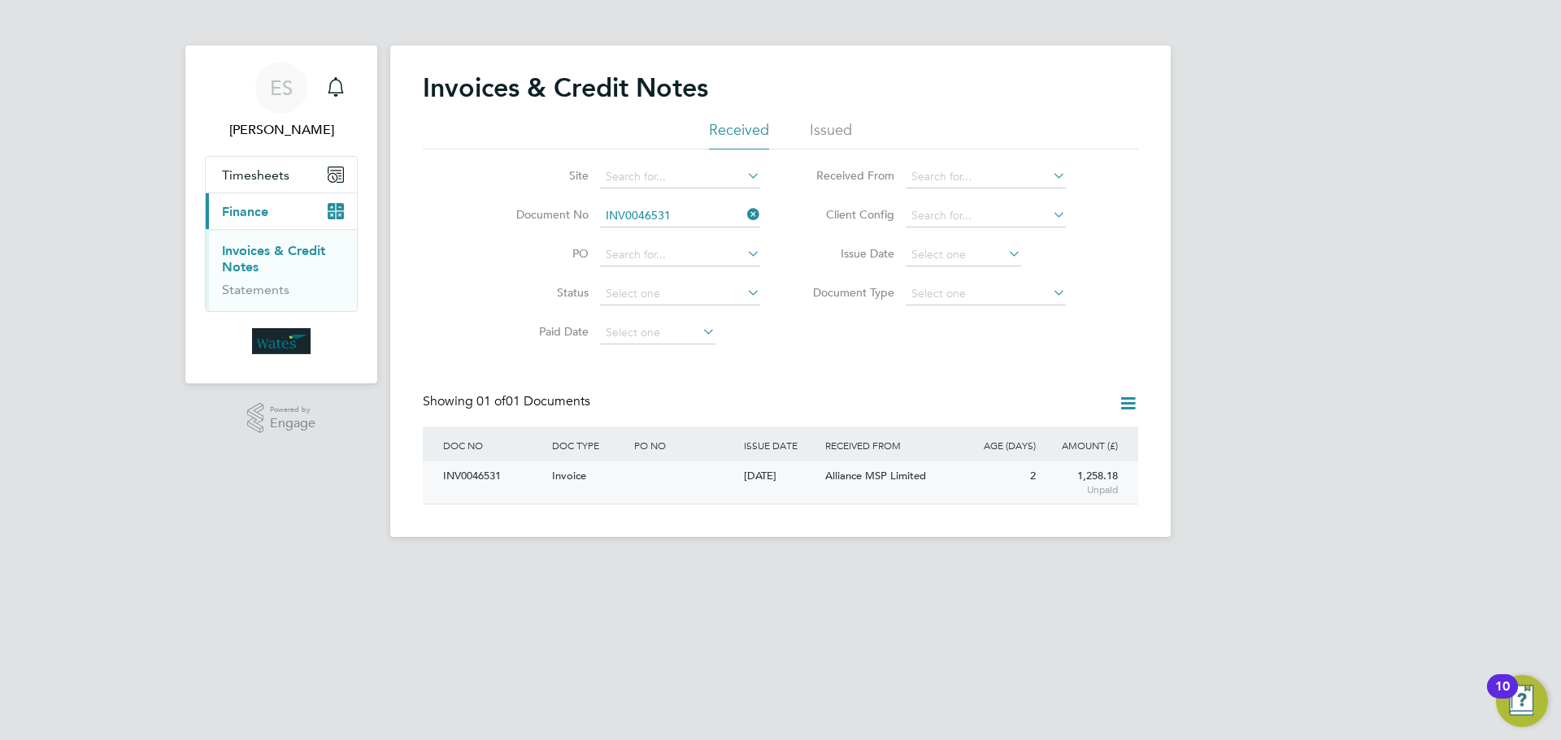
click at [476, 472] on div "INV0046531" at bounding box center [493, 477] width 109 height 30
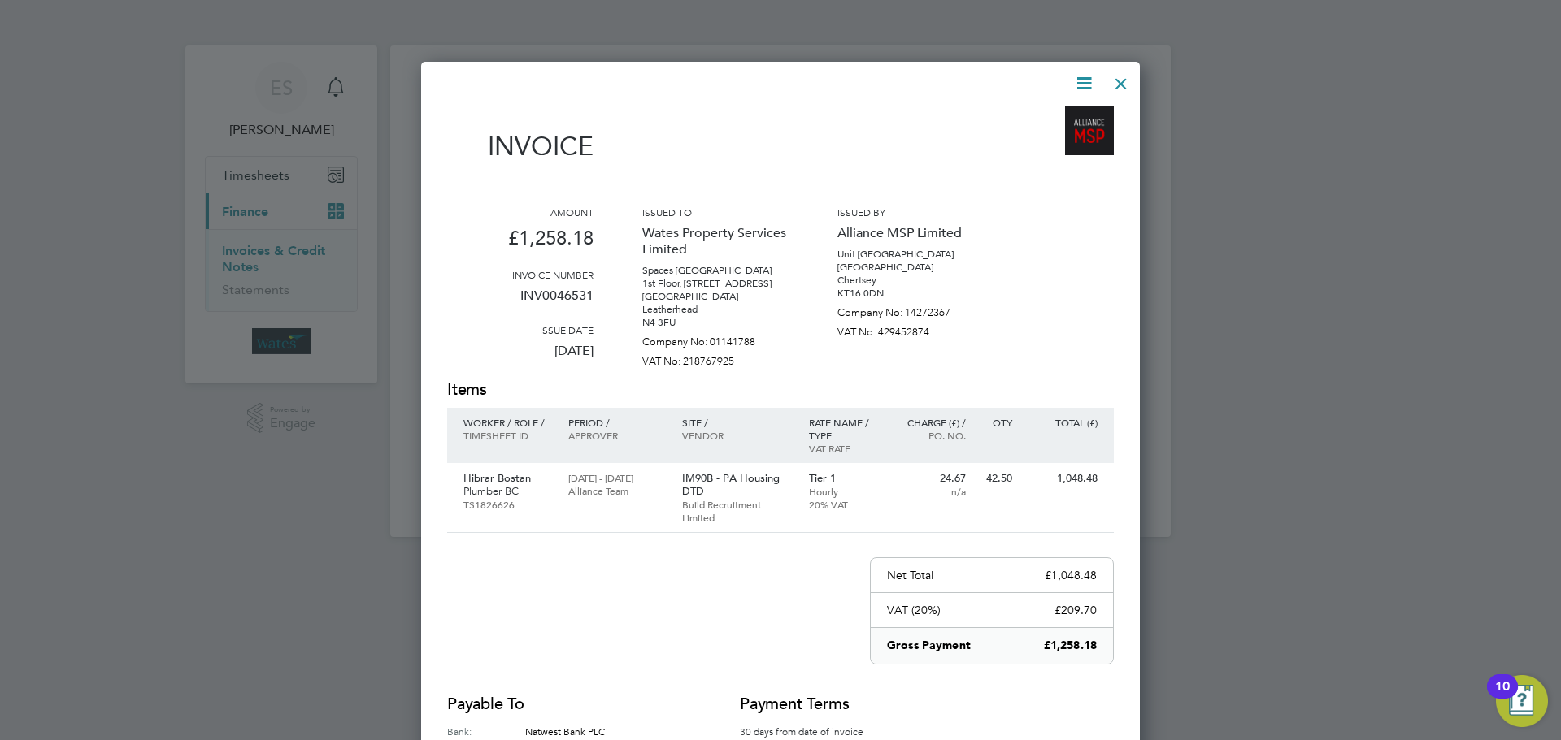
click at [1082, 80] on icon at bounding box center [1084, 83] width 20 height 20
click at [1058, 116] on li "Download Invoice" at bounding box center [1035, 122] width 112 height 23
click at [1081, 77] on icon at bounding box center [1084, 83] width 20 height 20
click at [1043, 137] on li "View timesheet" at bounding box center [1035, 144] width 112 height 23
click at [1112, 83] on div at bounding box center [1120, 79] width 29 height 29
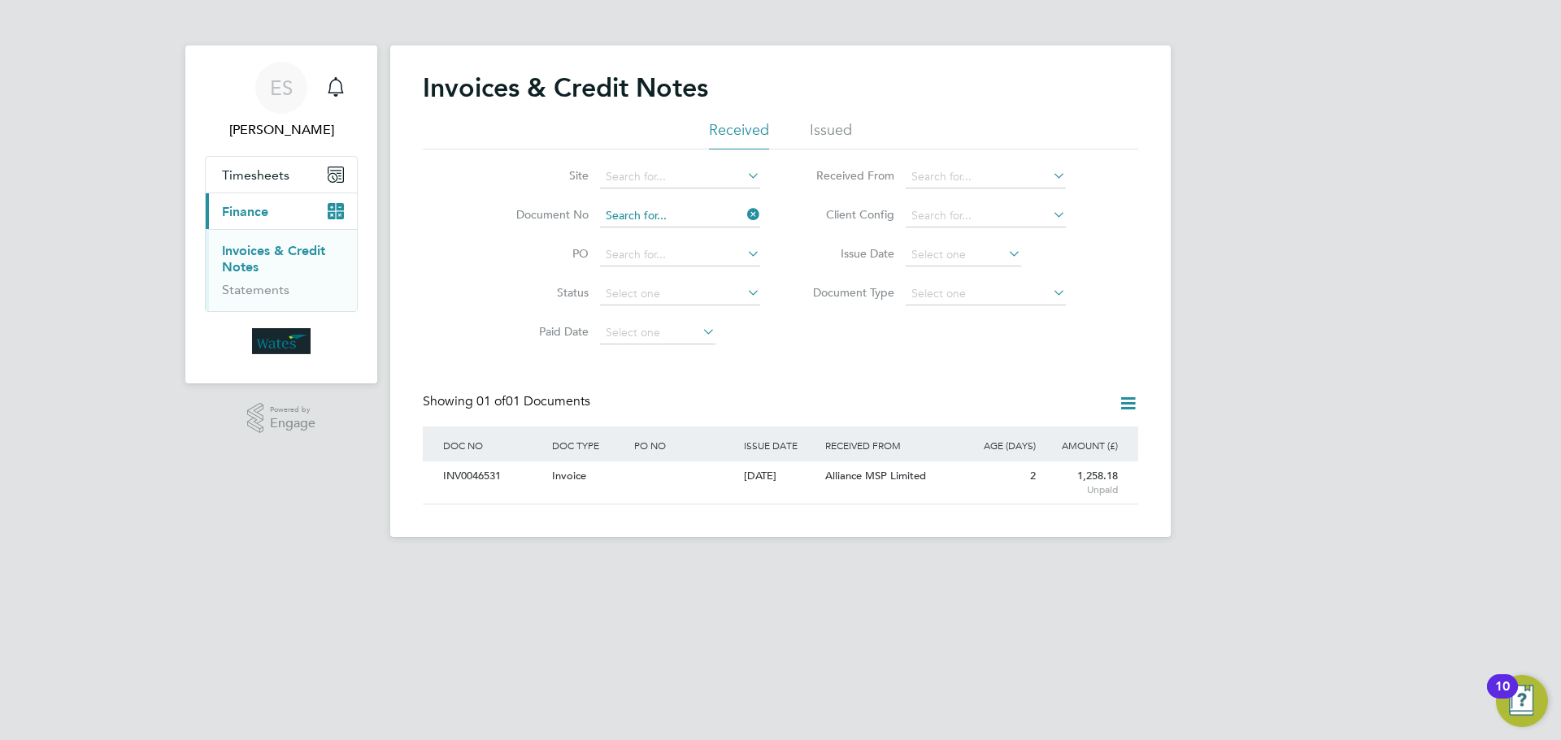
click at [695, 213] on input at bounding box center [680, 216] width 160 height 23
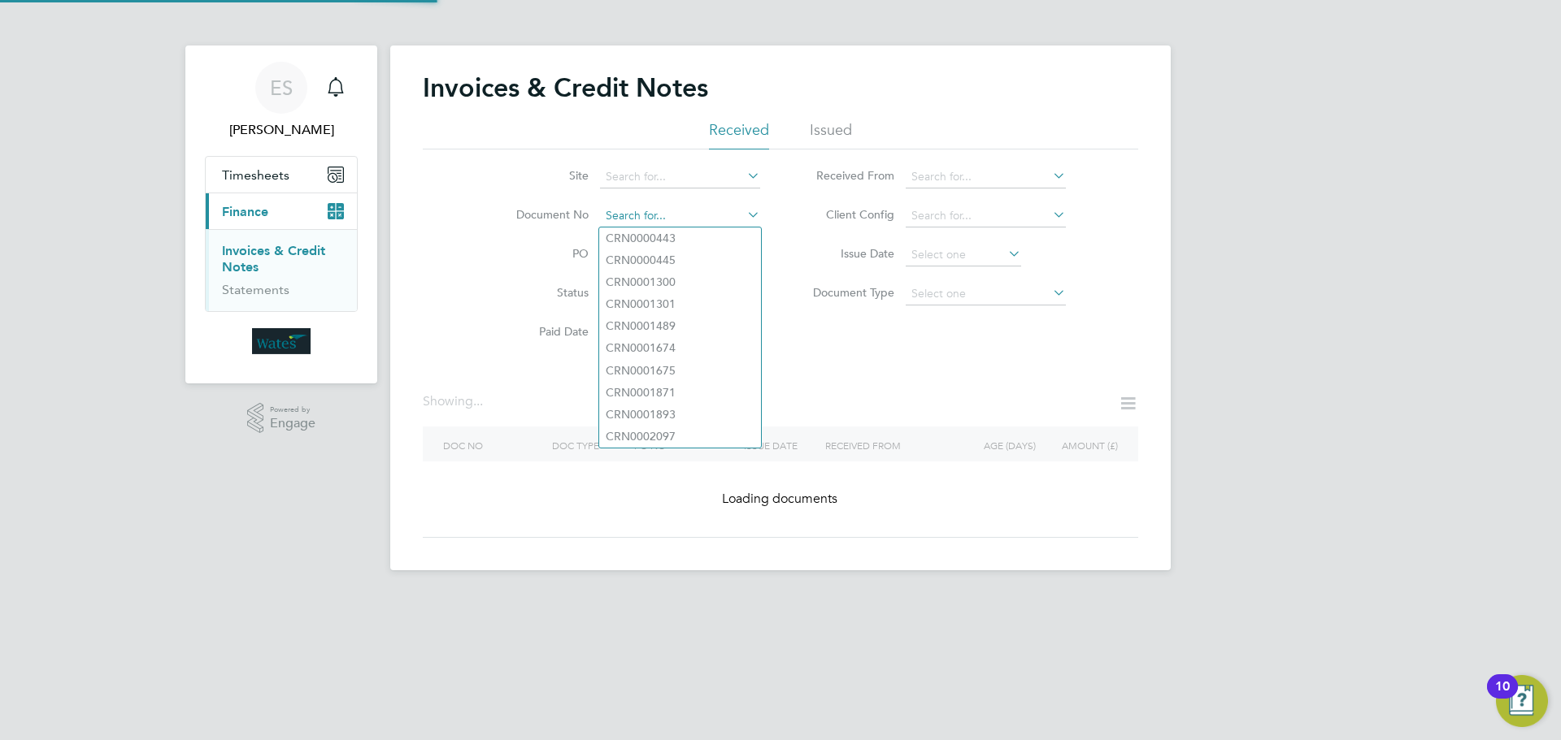
paste input "INV0046532"
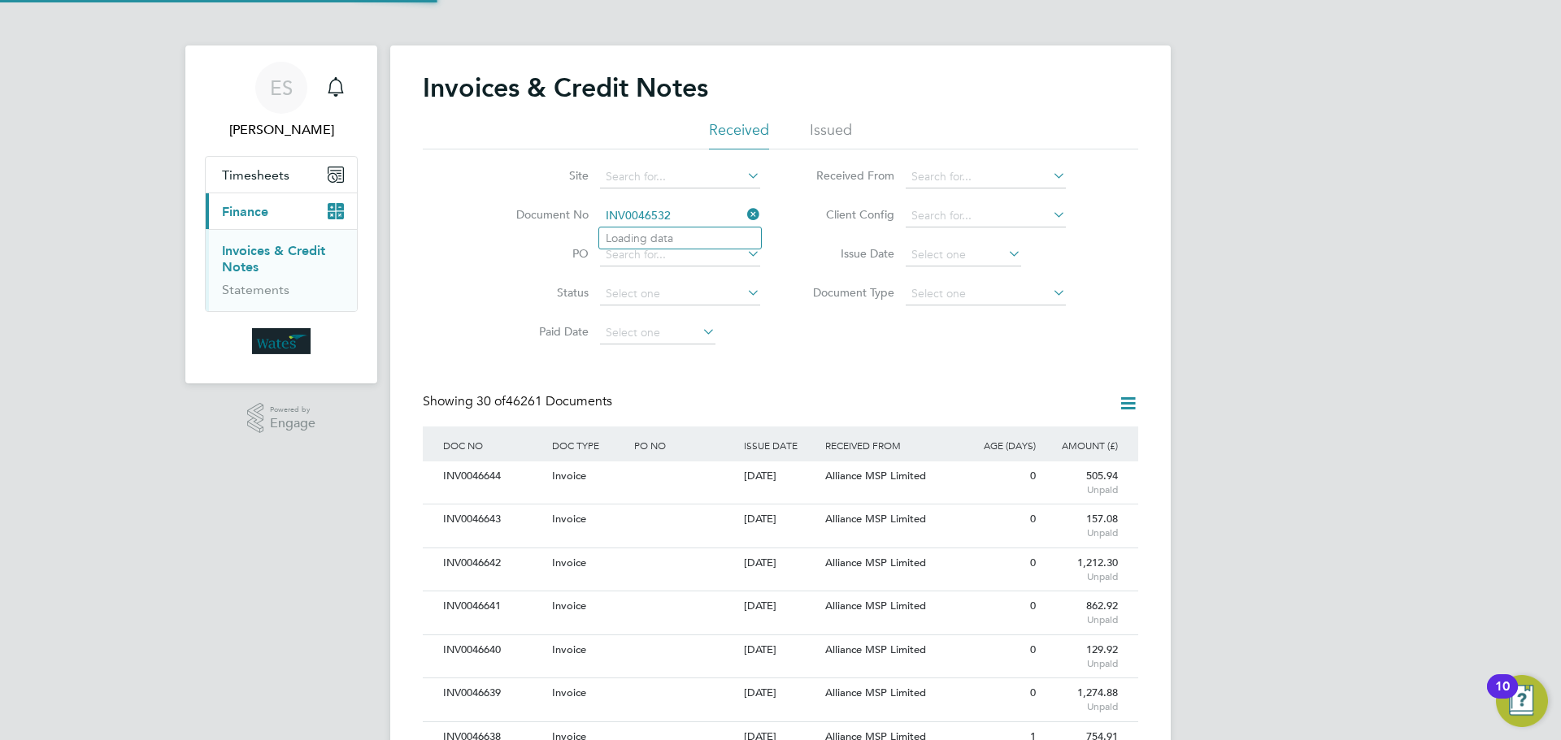
scroll to position [31, 111]
type input "INV0046532"
click at [651, 235] on b "INV0046532" at bounding box center [638, 239] width 65 height 14
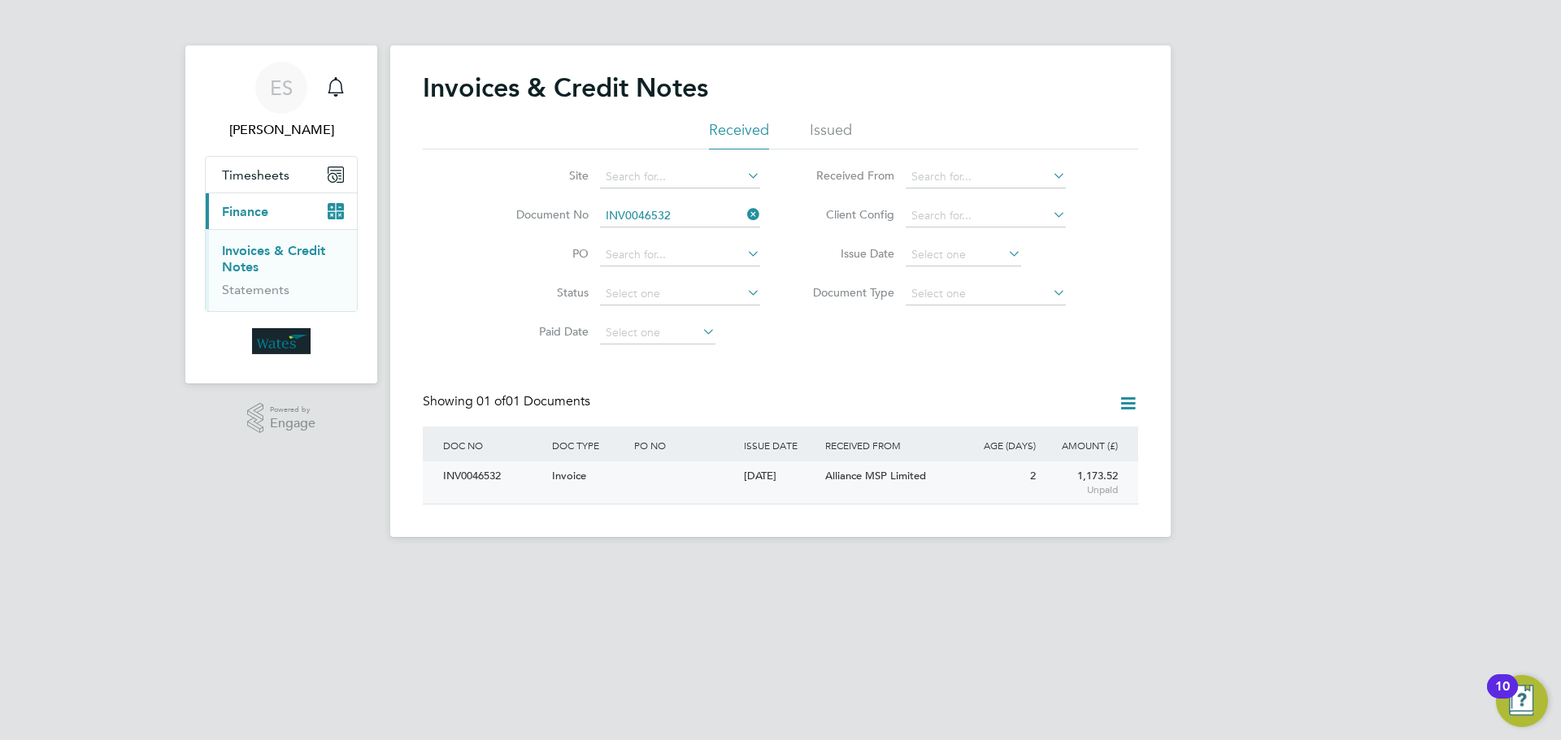
click at [458, 475] on div "INV0046532" at bounding box center [493, 477] width 109 height 30
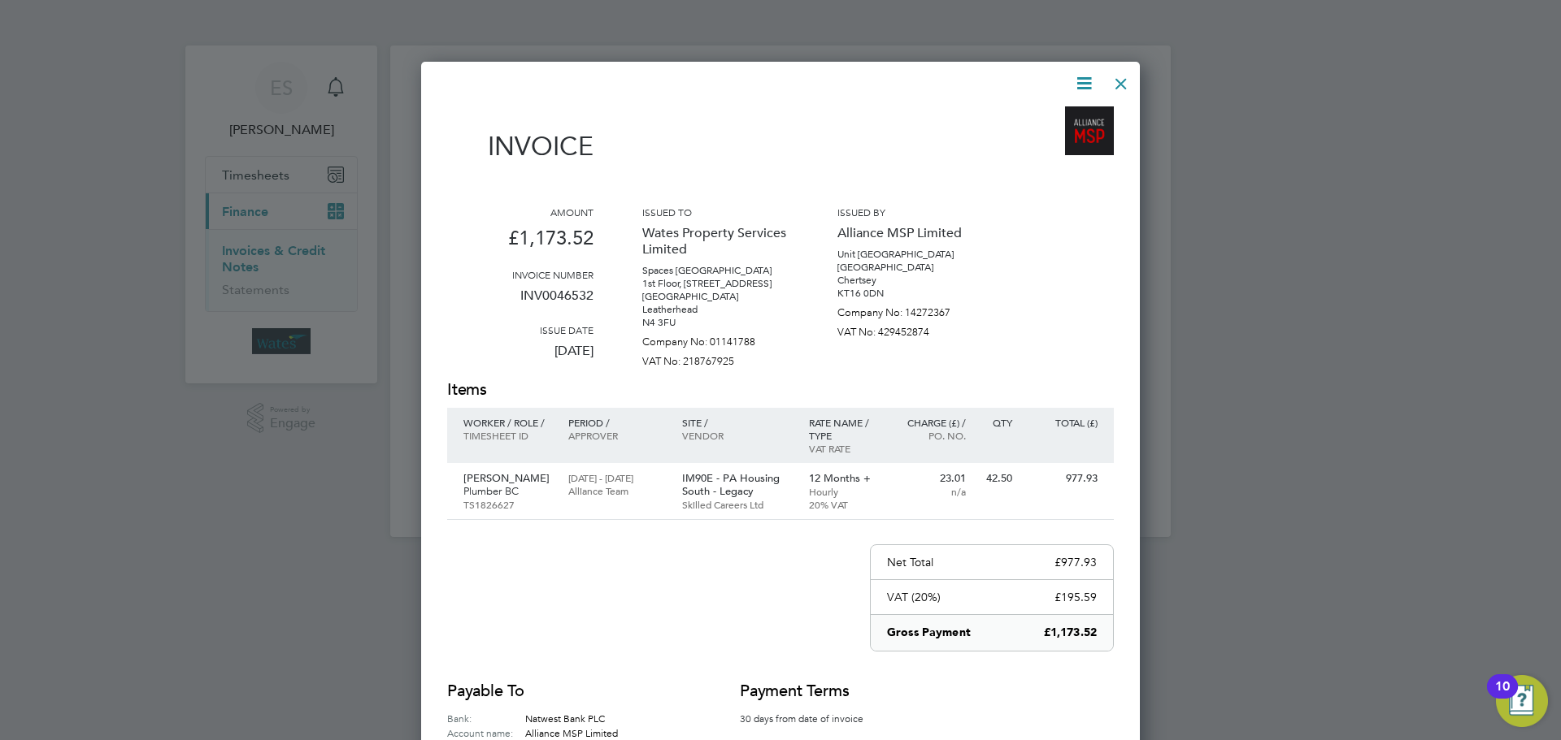
click at [1079, 82] on icon at bounding box center [1084, 83] width 20 height 20
click at [1062, 114] on li "Download Invoice" at bounding box center [1035, 122] width 112 height 23
drag, startPoint x: 1075, startPoint y: 78, endPoint x: 1066, endPoint y: 113, distance: 36.3
click at [1075, 78] on icon at bounding box center [1084, 83] width 20 height 20
click at [1053, 137] on li "View timesheet" at bounding box center [1035, 144] width 112 height 23
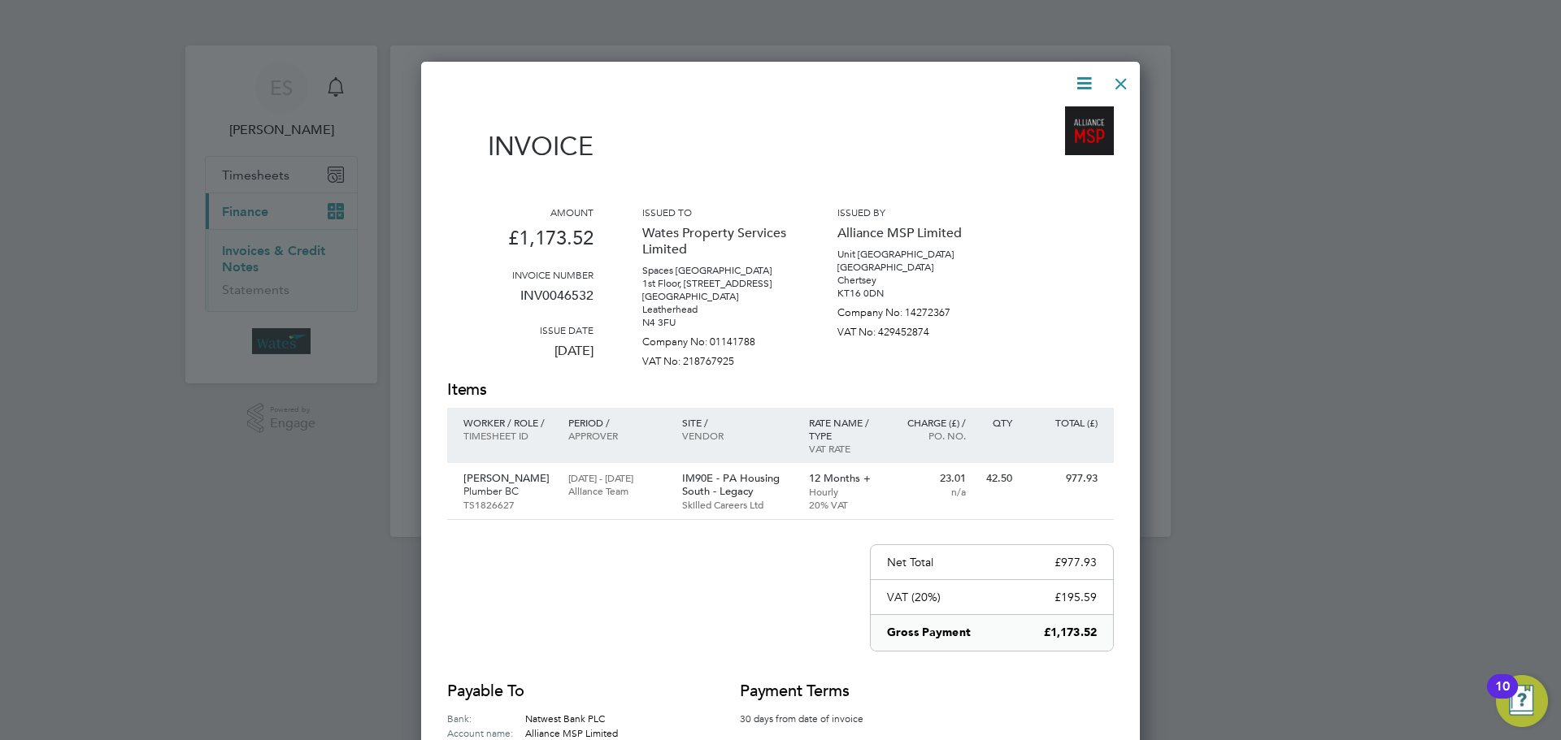
click at [1117, 84] on div at bounding box center [1120, 79] width 29 height 29
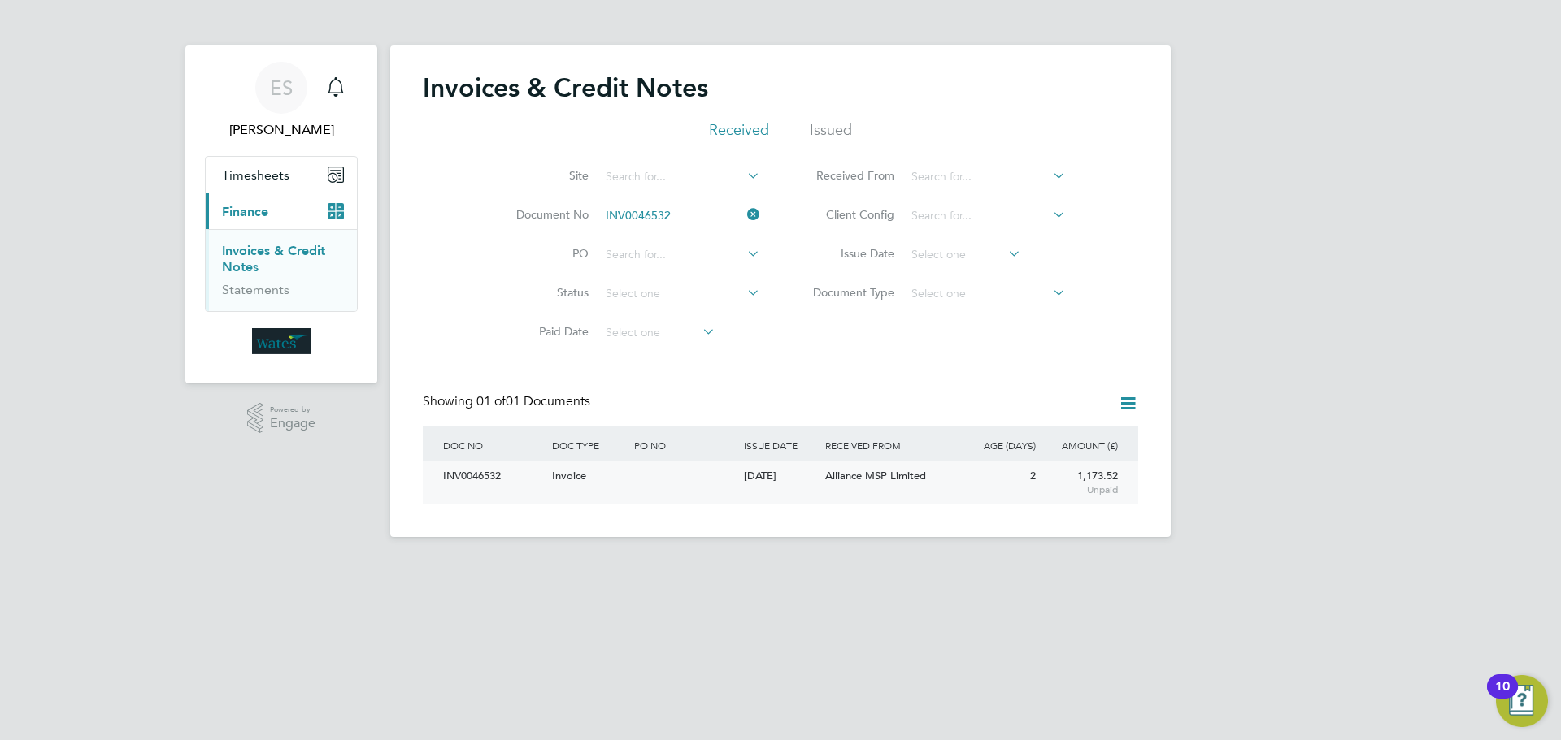
click at [493, 479] on div "INV0046532" at bounding box center [493, 477] width 109 height 30
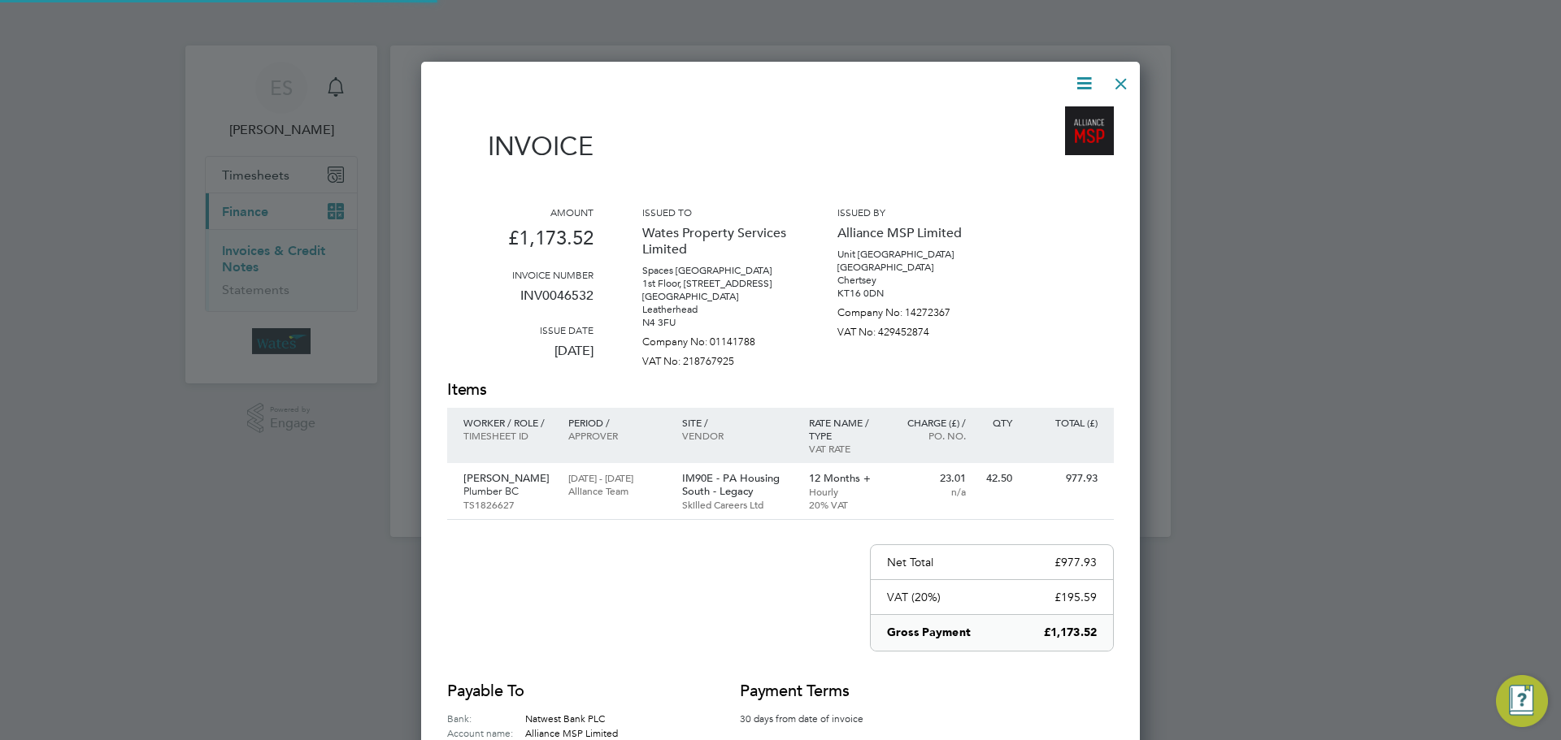
scroll to position [797, 719]
click at [1087, 75] on icon at bounding box center [1084, 83] width 20 height 20
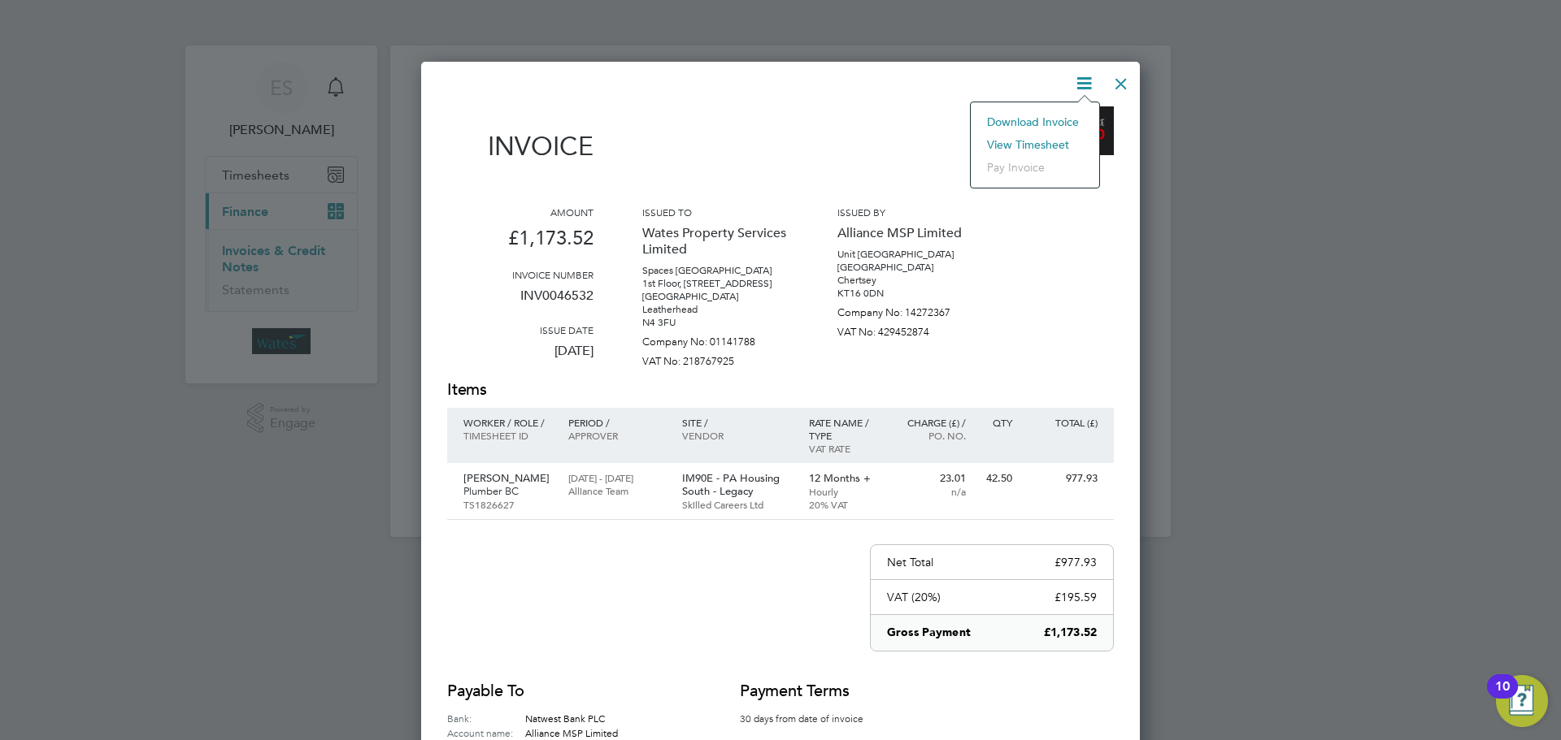
click at [1052, 138] on li "View timesheet" at bounding box center [1035, 144] width 112 height 23
click at [1123, 77] on div at bounding box center [1120, 79] width 29 height 29
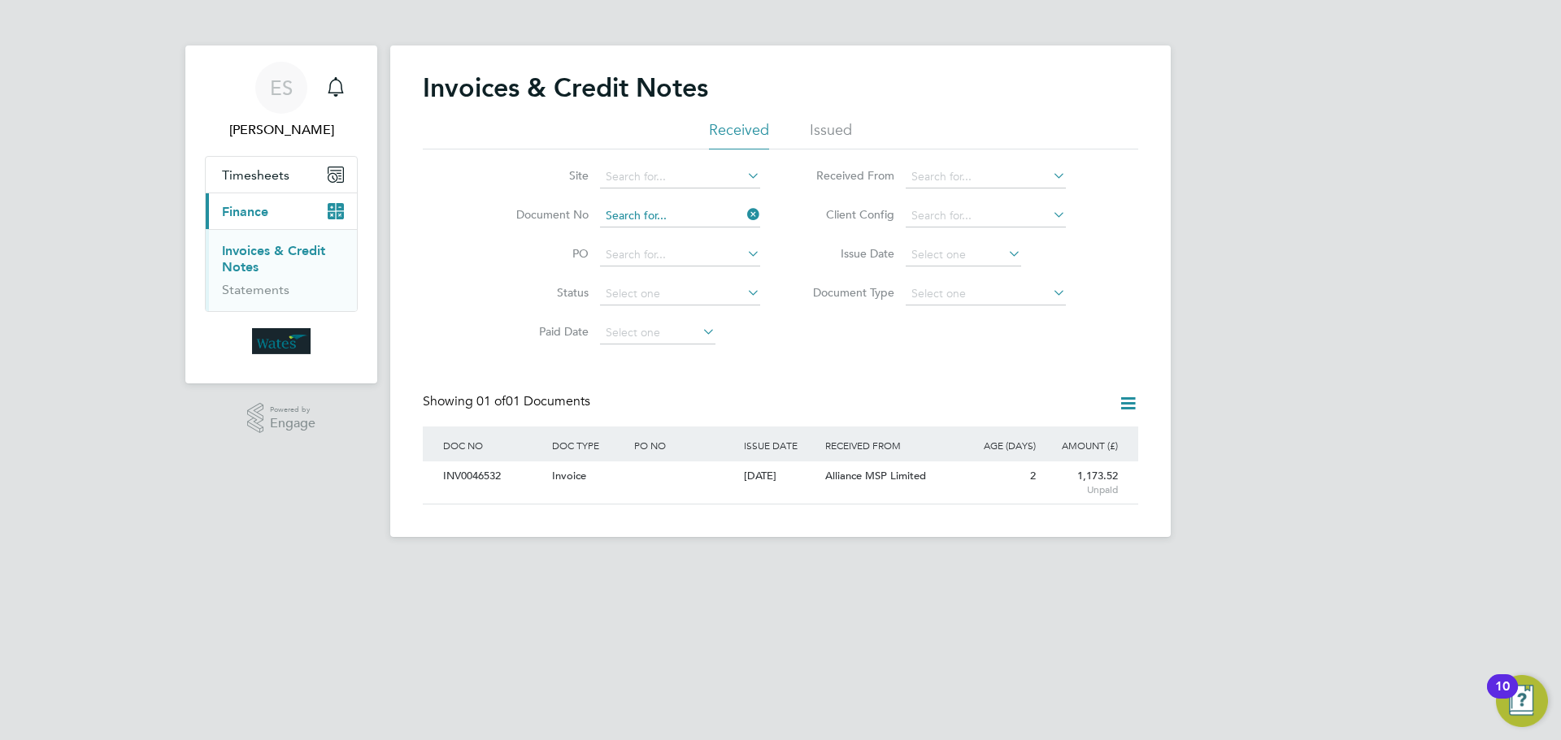
click at [636, 215] on input at bounding box center [680, 216] width 160 height 23
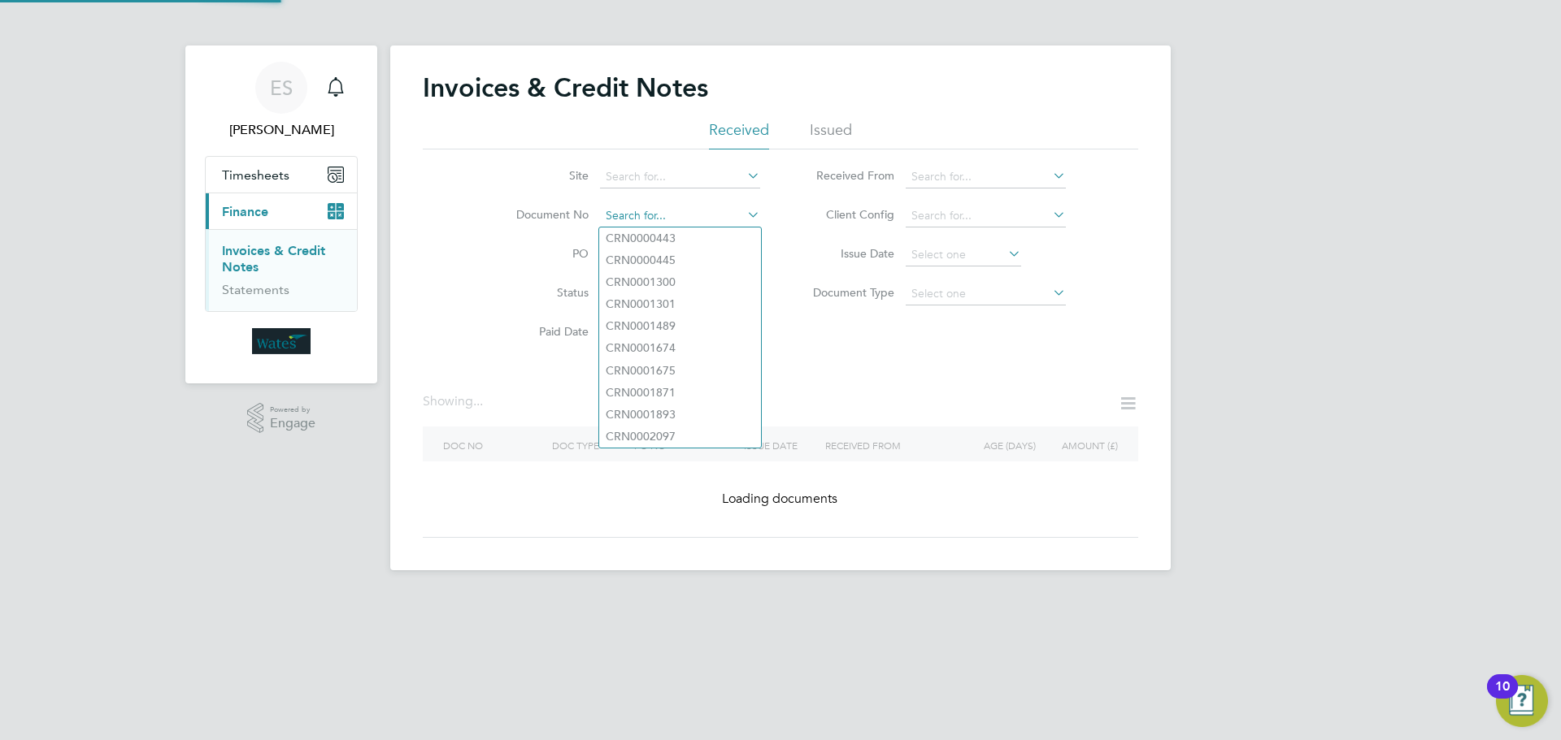
paste input "INV0046533"
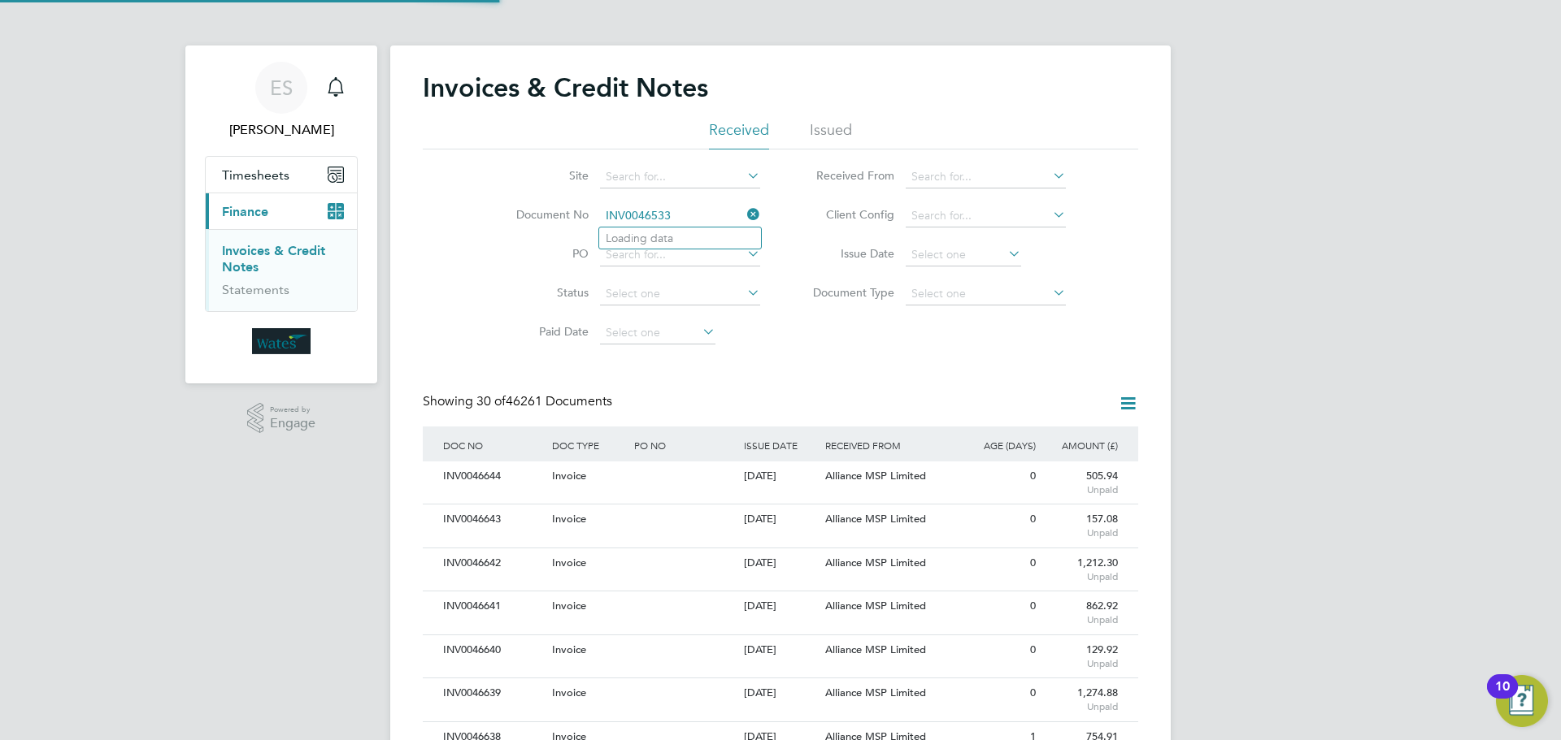
scroll to position [31, 111]
type input "INV0046533"
click at [686, 236] on li "INV0046533" at bounding box center [680, 239] width 162 height 22
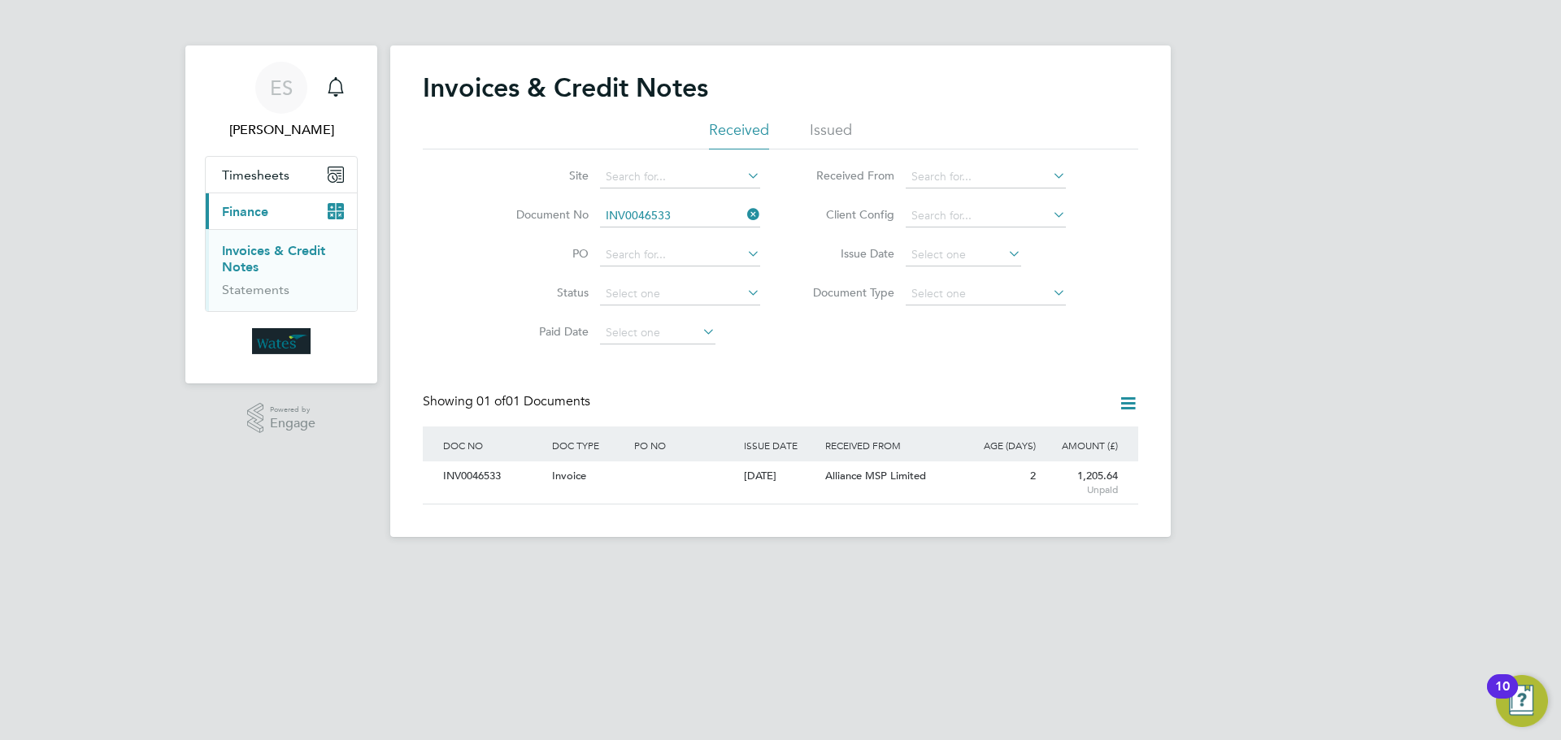
click at [467, 475] on div "INV0046533" at bounding box center [493, 477] width 109 height 30
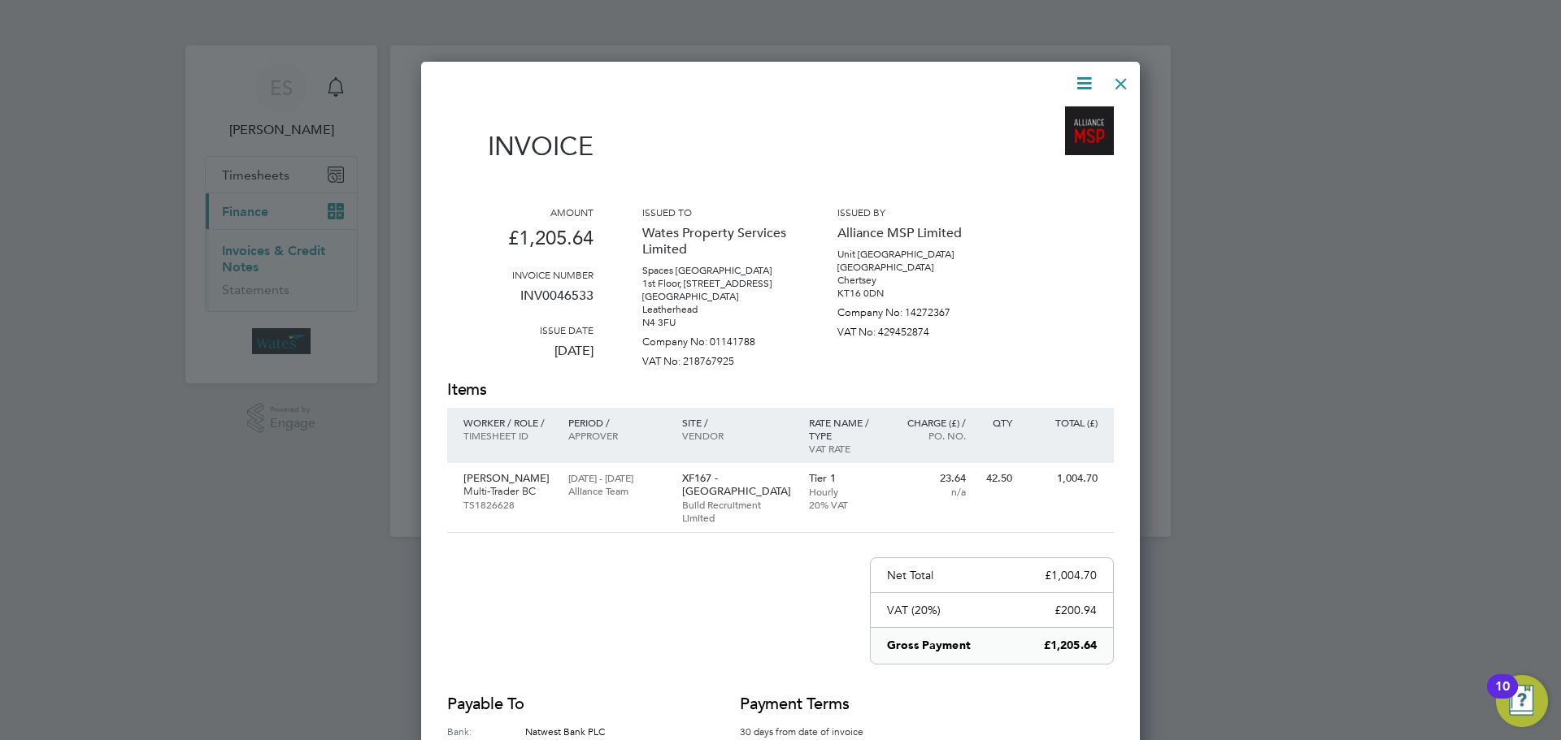
drag, startPoint x: 1089, startPoint y: 76, endPoint x: 1077, endPoint y: 101, distance: 28.0
click at [1086, 76] on icon at bounding box center [1084, 83] width 20 height 20
click at [1062, 115] on li "Download Invoice" at bounding box center [1035, 122] width 112 height 23
click at [1083, 74] on icon at bounding box center [1084, 83] width 20 height 20
click at [1028, 138] on li "View timesheet" at bounding box center [1035, 144] width 112 height 23
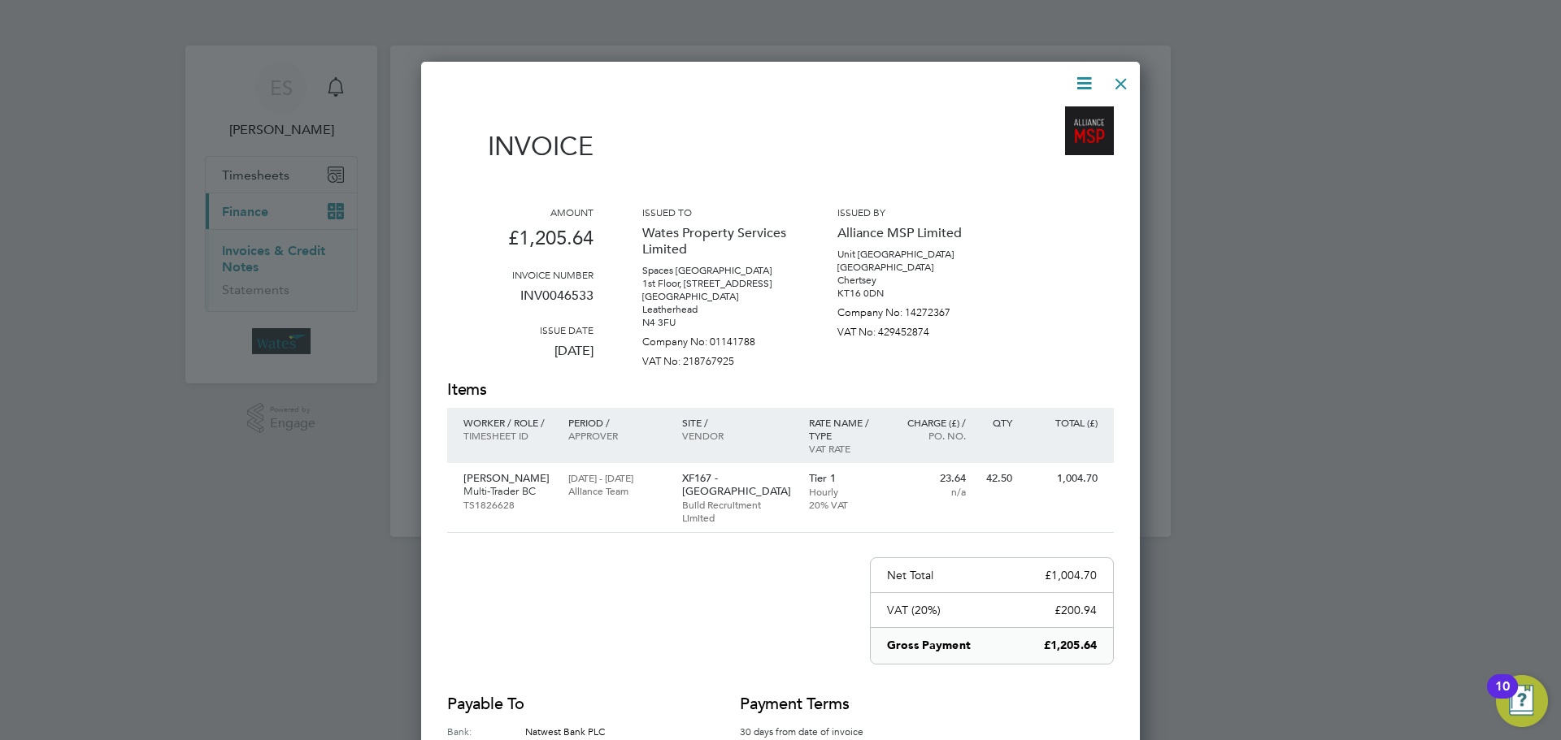
click at [1118, 79] on div at bounding box center [1120, 79] width 29 height 29
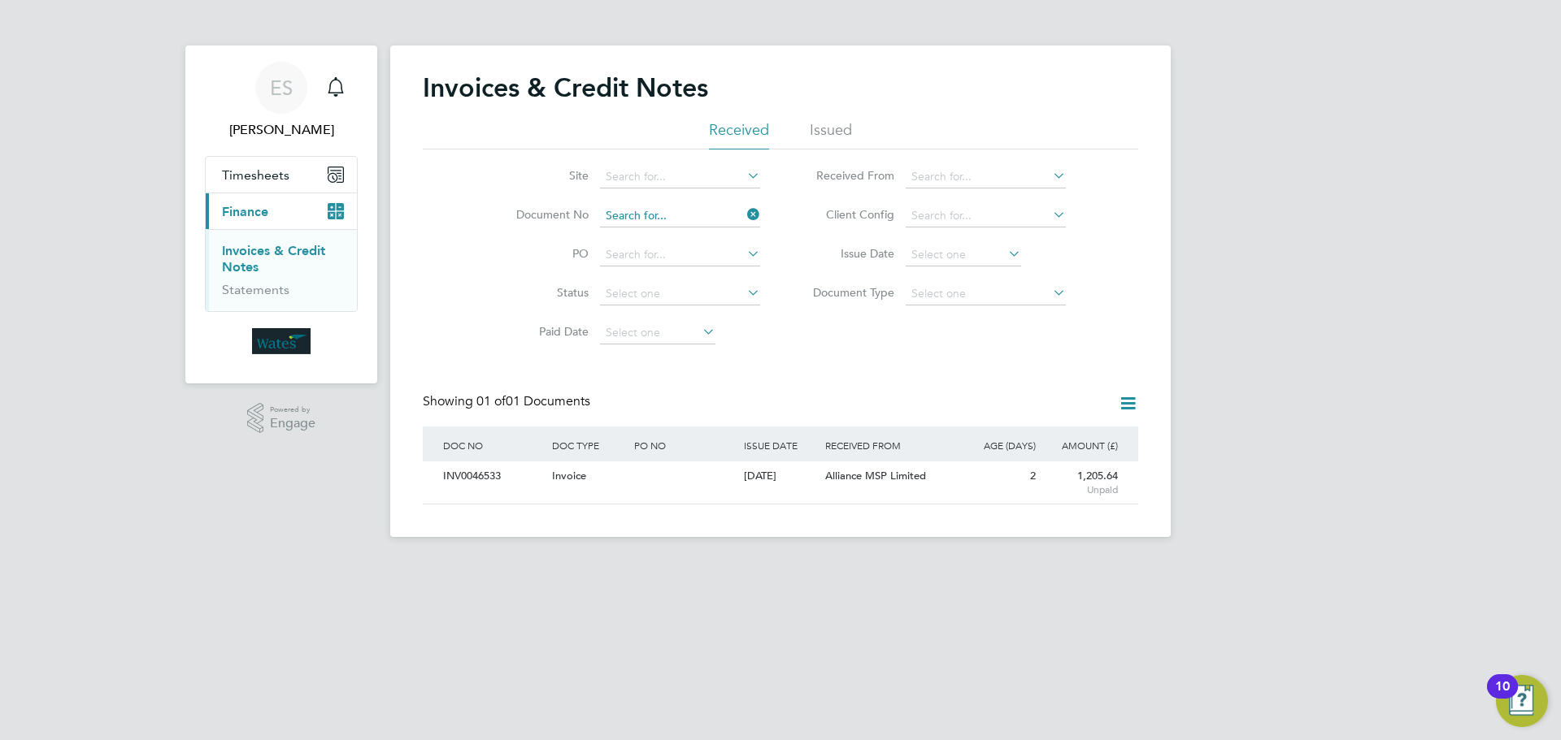
click at [738, 215] on input at bounding box center [680, 216] width 160 height 23
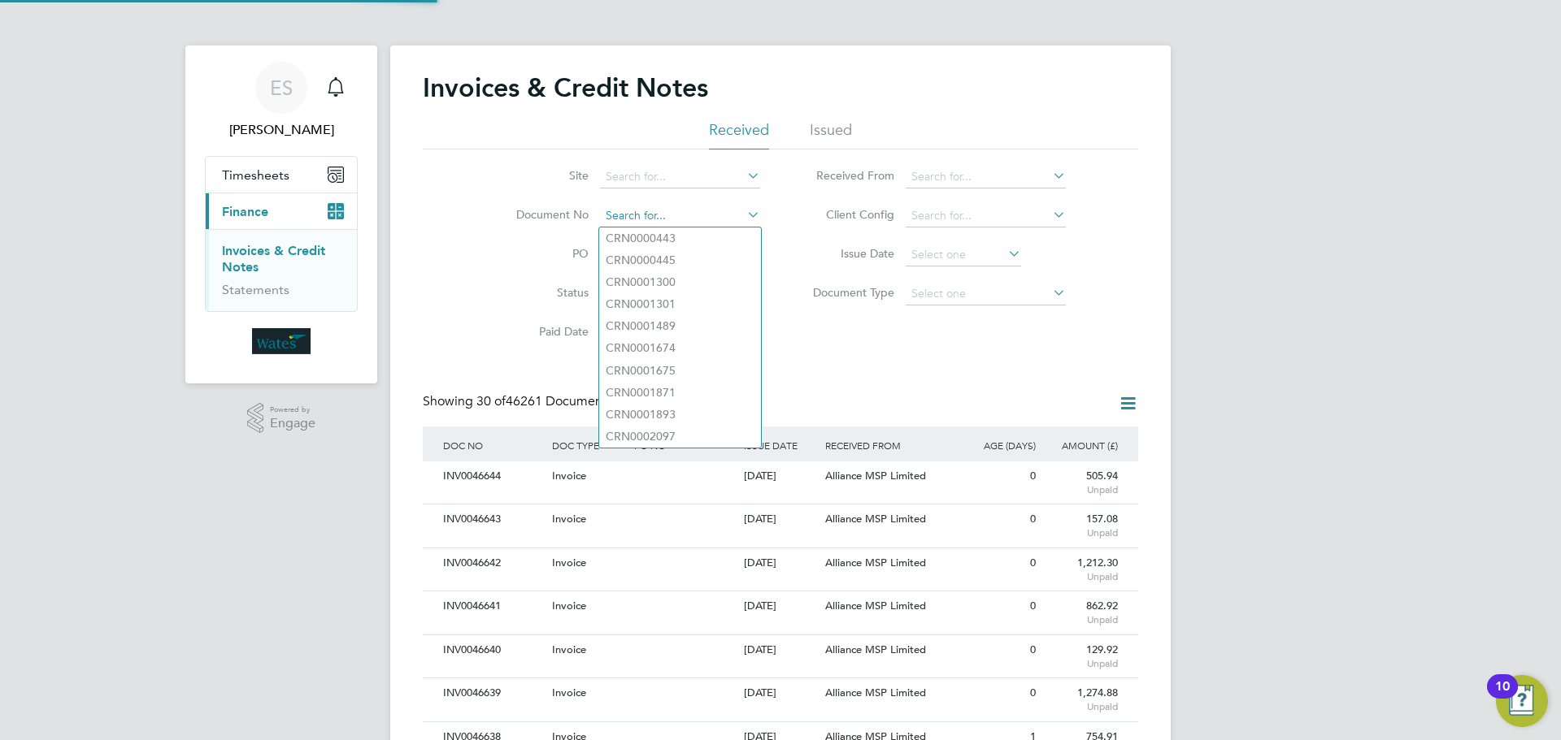
paste input "INV0046534"
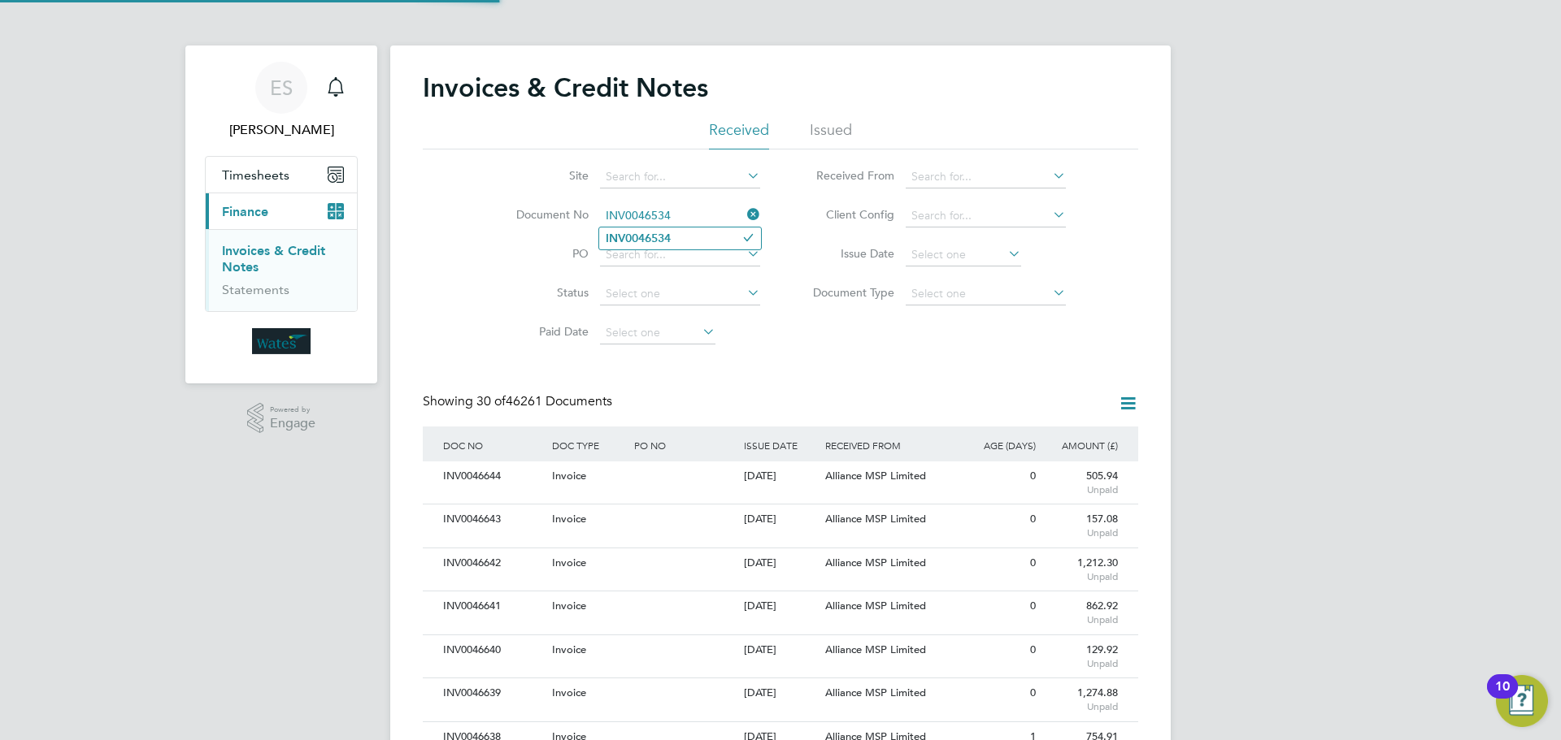
type input "INV0046534"
click at [704, 237] on li "INV0046534" at bounding box center [680, 239] width 162 height 22
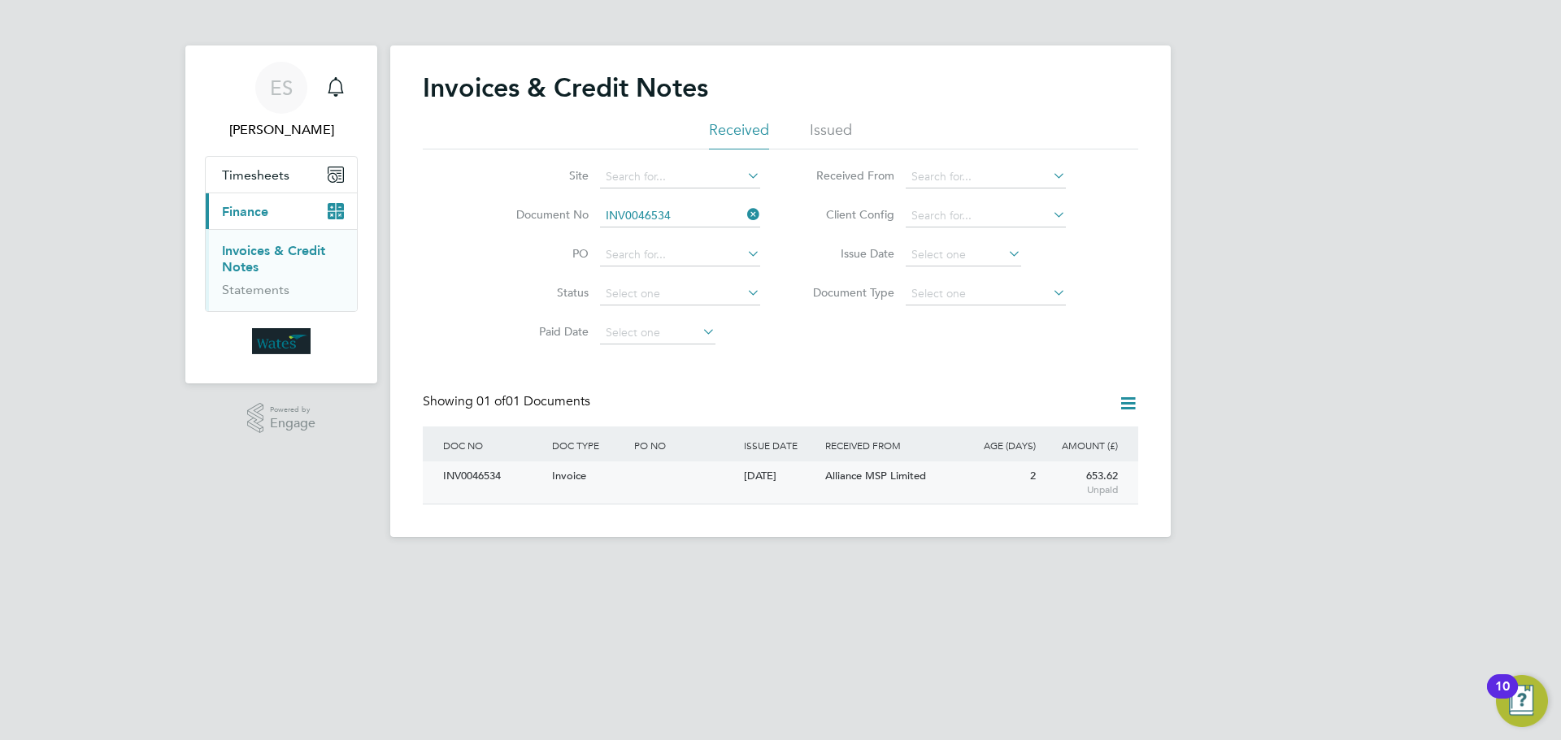
click at [475, 467] on div "INV0046534" at bounding box center [493, 477] width 109 height 30
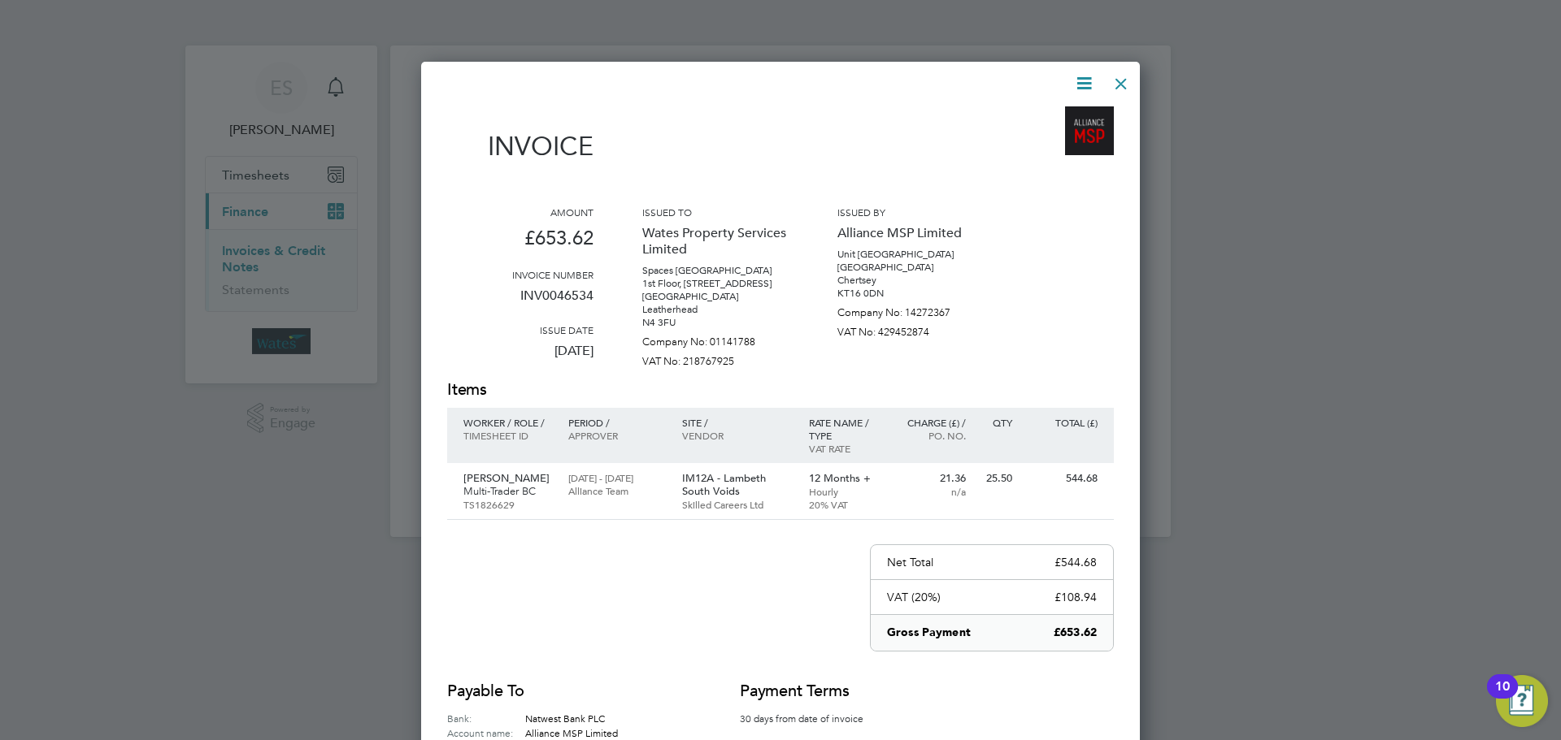
click at [1085, 73] on icon at bounding box center [1084, 83] width 20 height 20
click at [1050, 120] on li "Download Invoice" at bounding box center [1035, 122] width 112 height 23
click at [1083, 82] on icon at bounding box center [1084, 83] width 20 height 20
click at [1040, 144] on li "View timesheet" at bounding box center [1035, 144] width 112 height 23
click at [1118, 80] on div at bounding box center [1120, 79] width 29 height 29
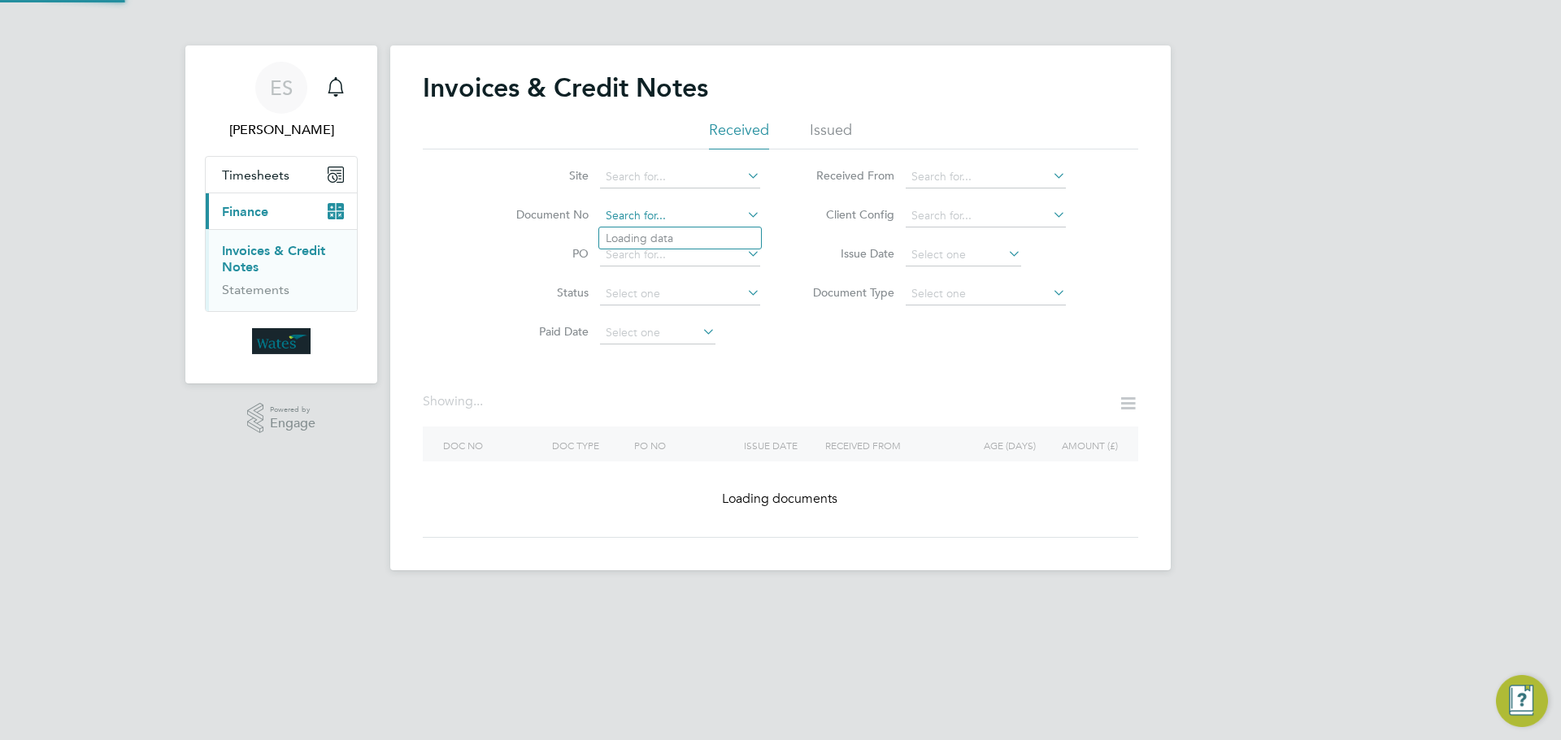
click at [715, 210] on input at bounding box center [680, 216] width 160 height 23
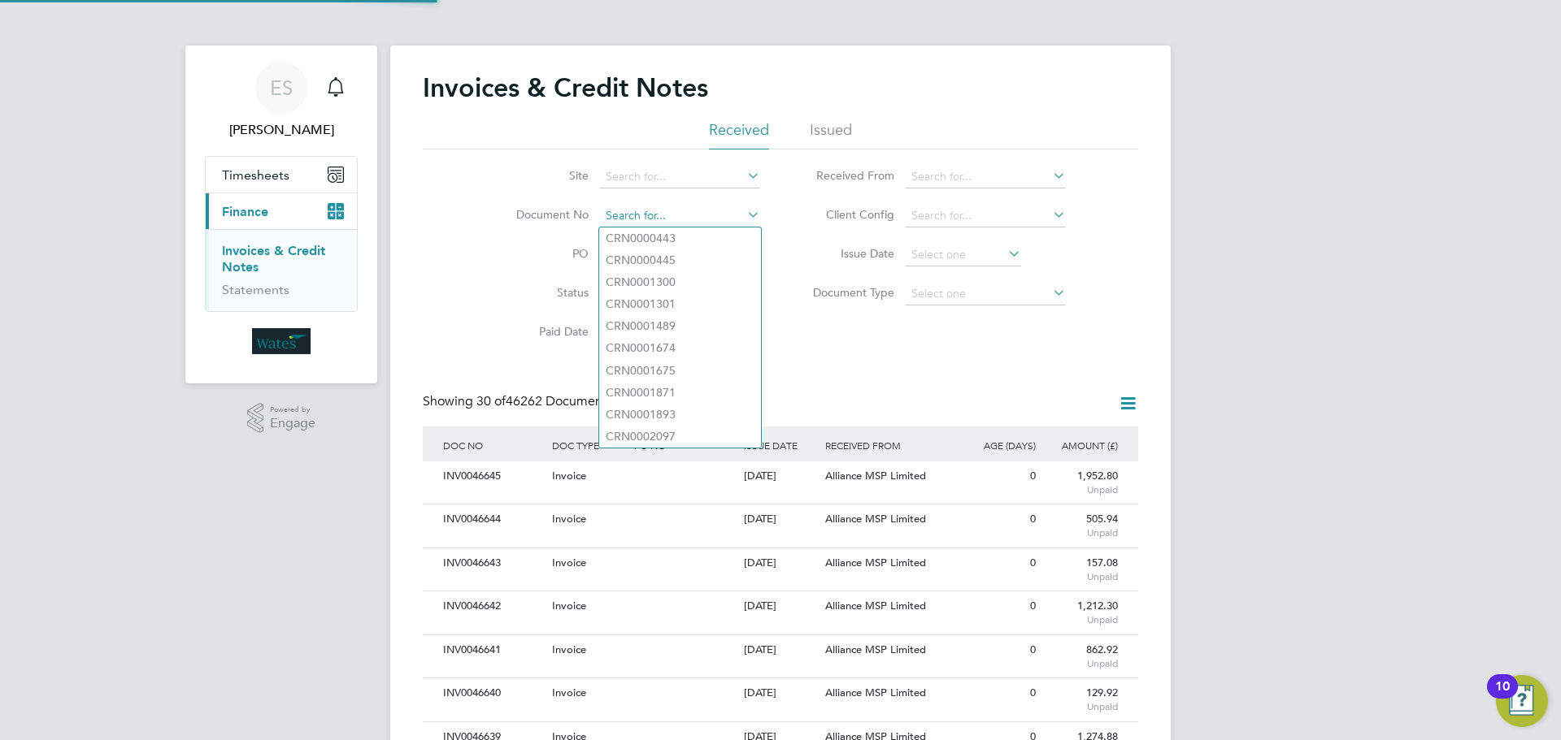
paste input "INV0046535"
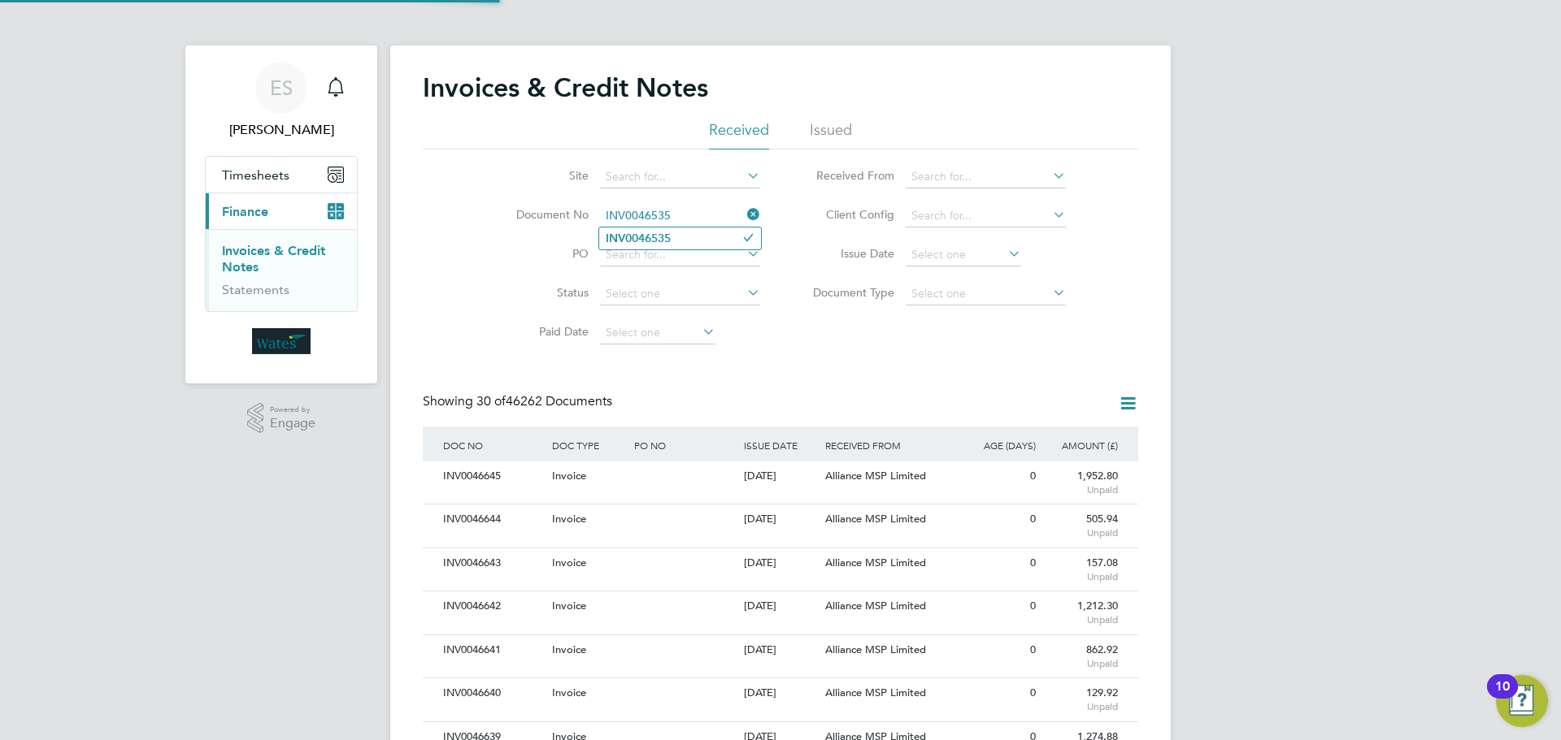
type input "INV0046535"
click at [645, 240] on b "INV0046535" at bounding box center [638, 239] width 65 height 14
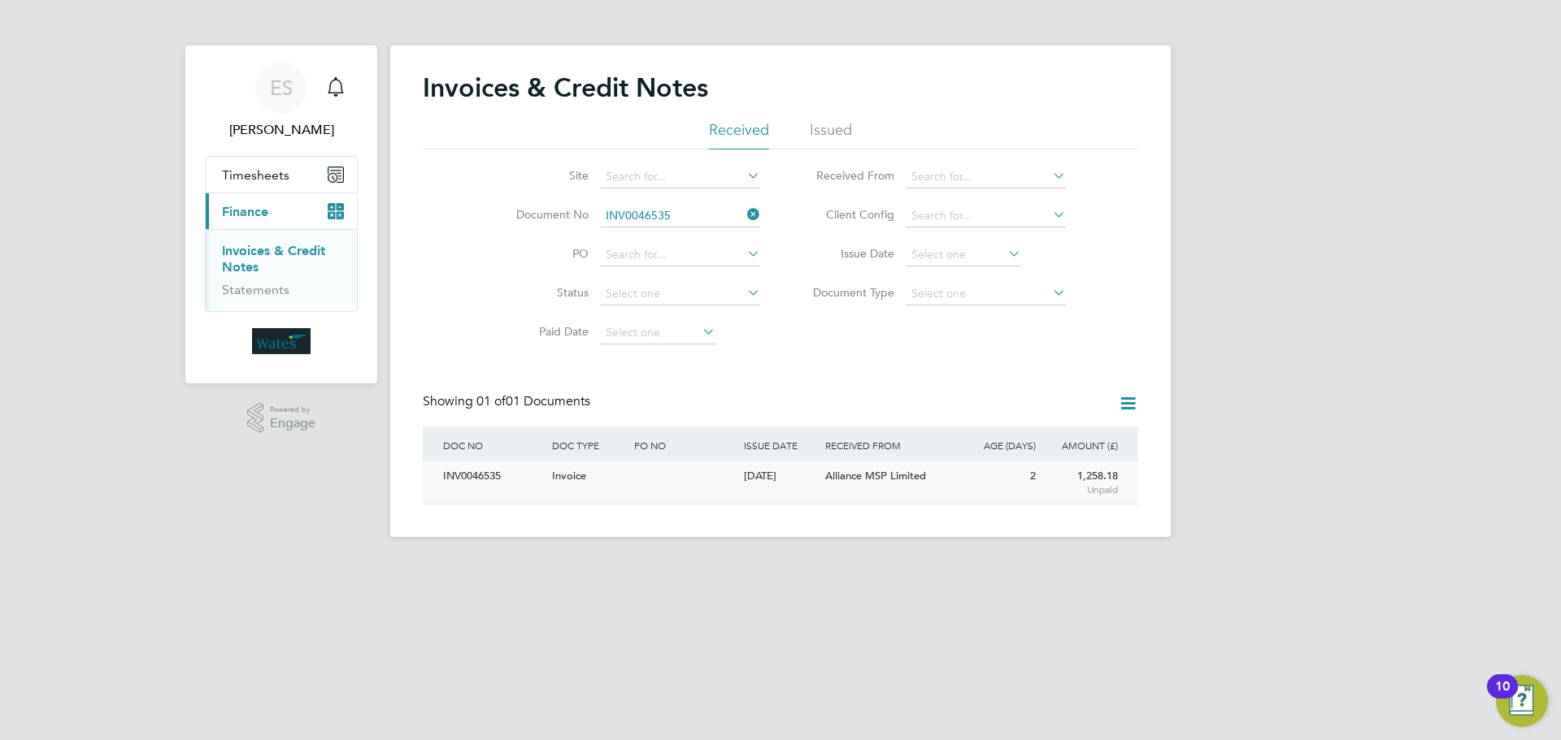
click at [471, 466] on div "INV0046535" at bounding box center [493, 477] width 109 height 30
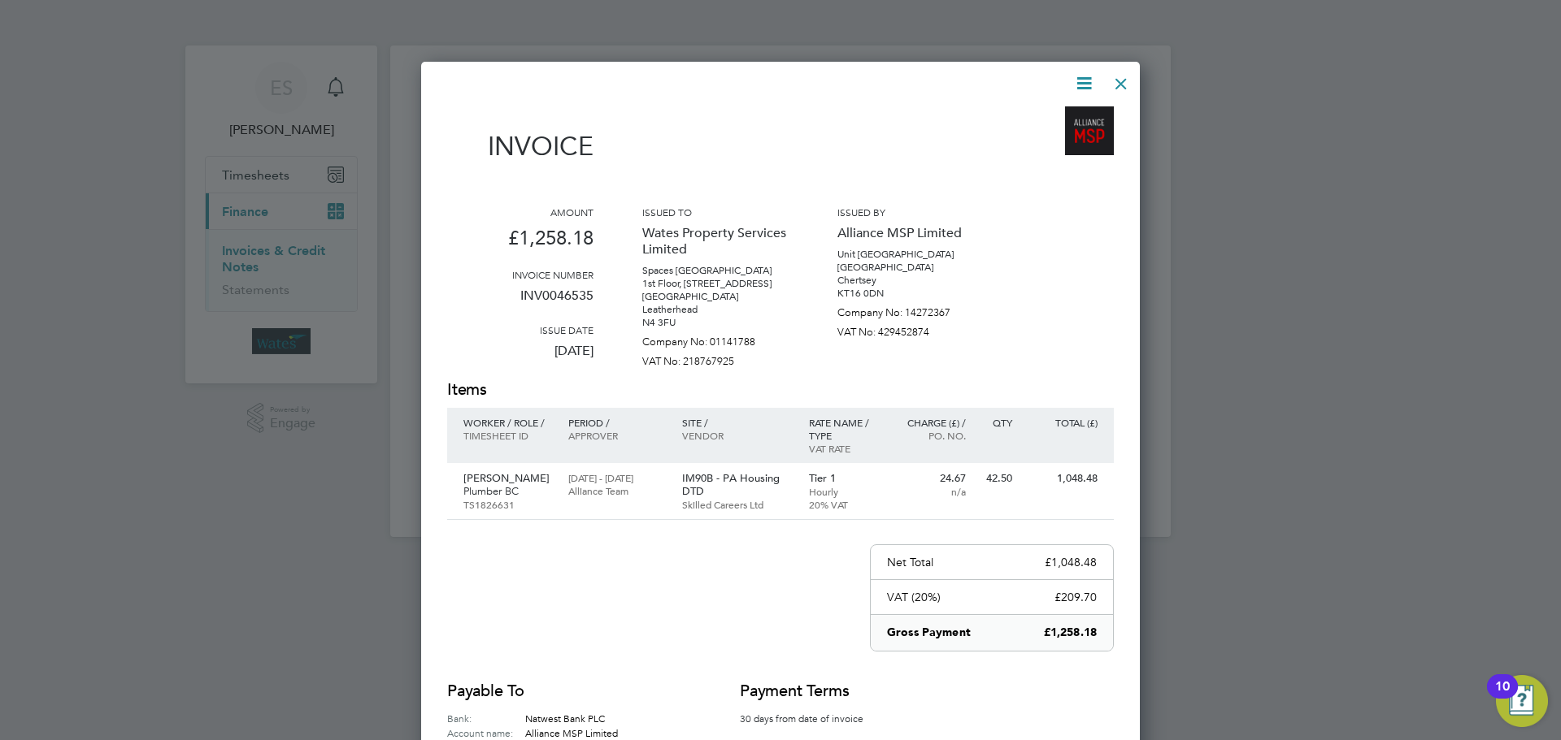
click at [1078, 75] on icon at bounding box center [1084, 83] width 20 height 20
click at [1044, 115] on li "Download Invoice" at bounding box center [1035, 122] width 112 height 23
click at [1091, 76] on icon at bounding box center [1084, 83] width 20 height 20
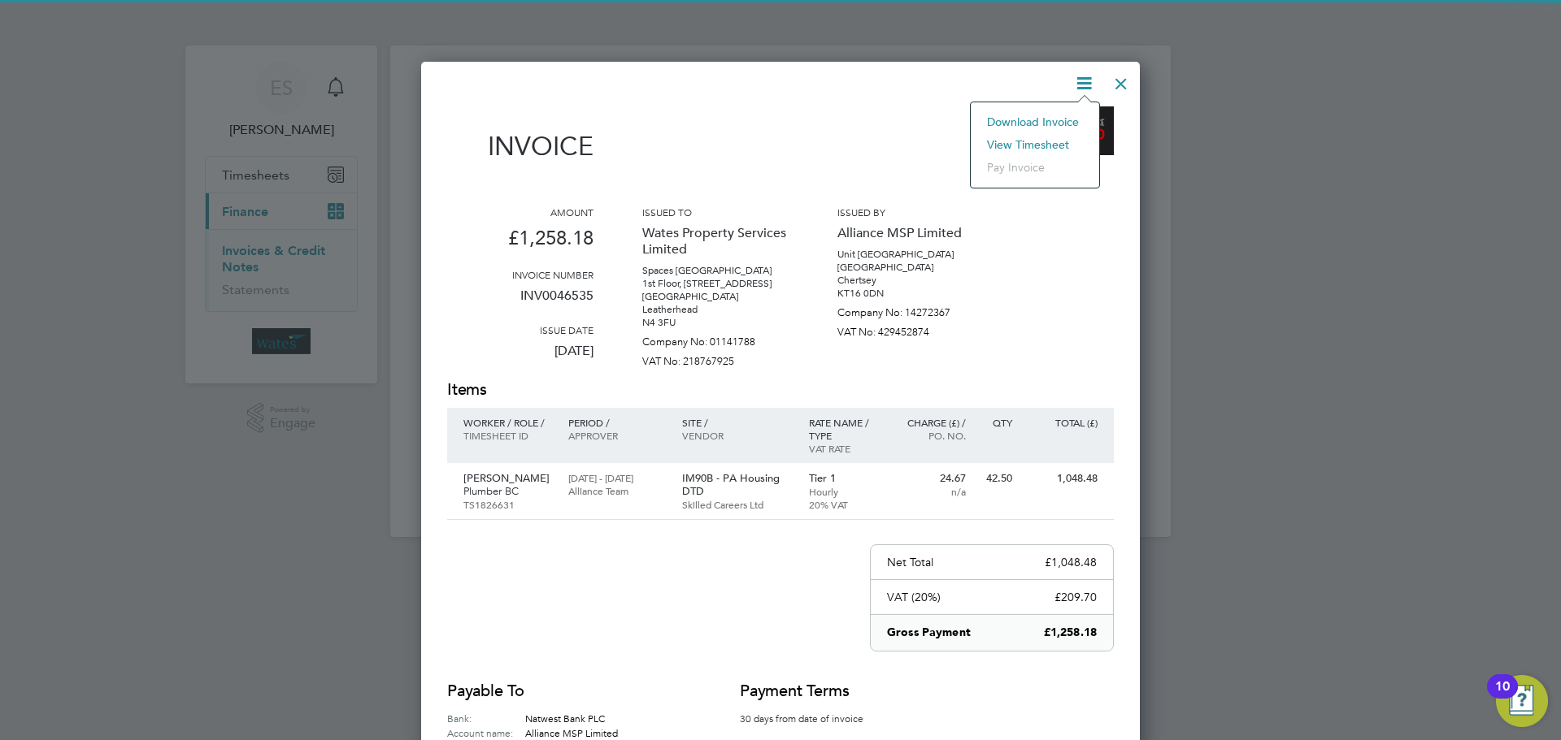
click at [1045, 140] on li "View timesheet" at bounding box center [1035, 144] width 112 height 23
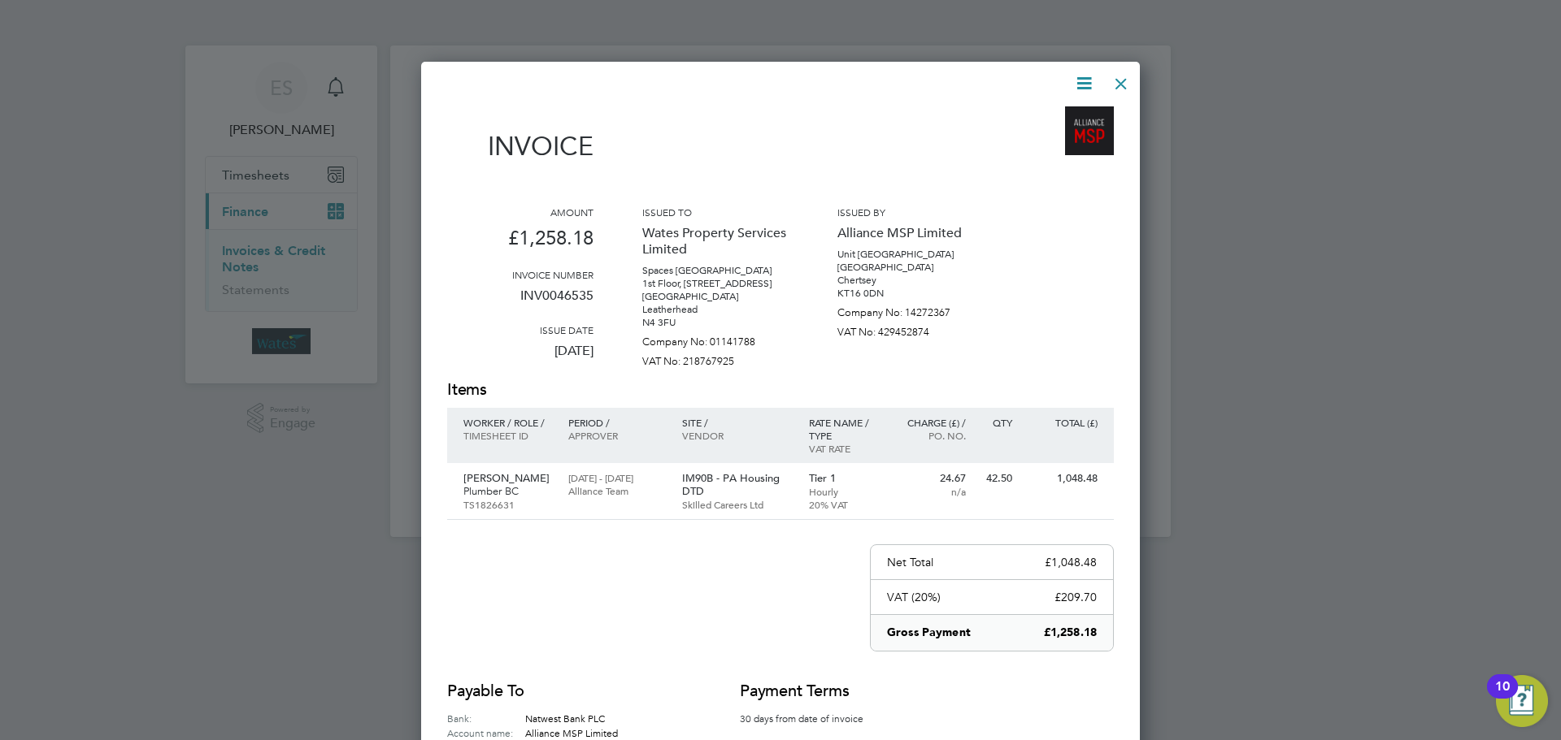
click at [1114, 74] on div at bounding box center [1120, 79] width 29 height 29
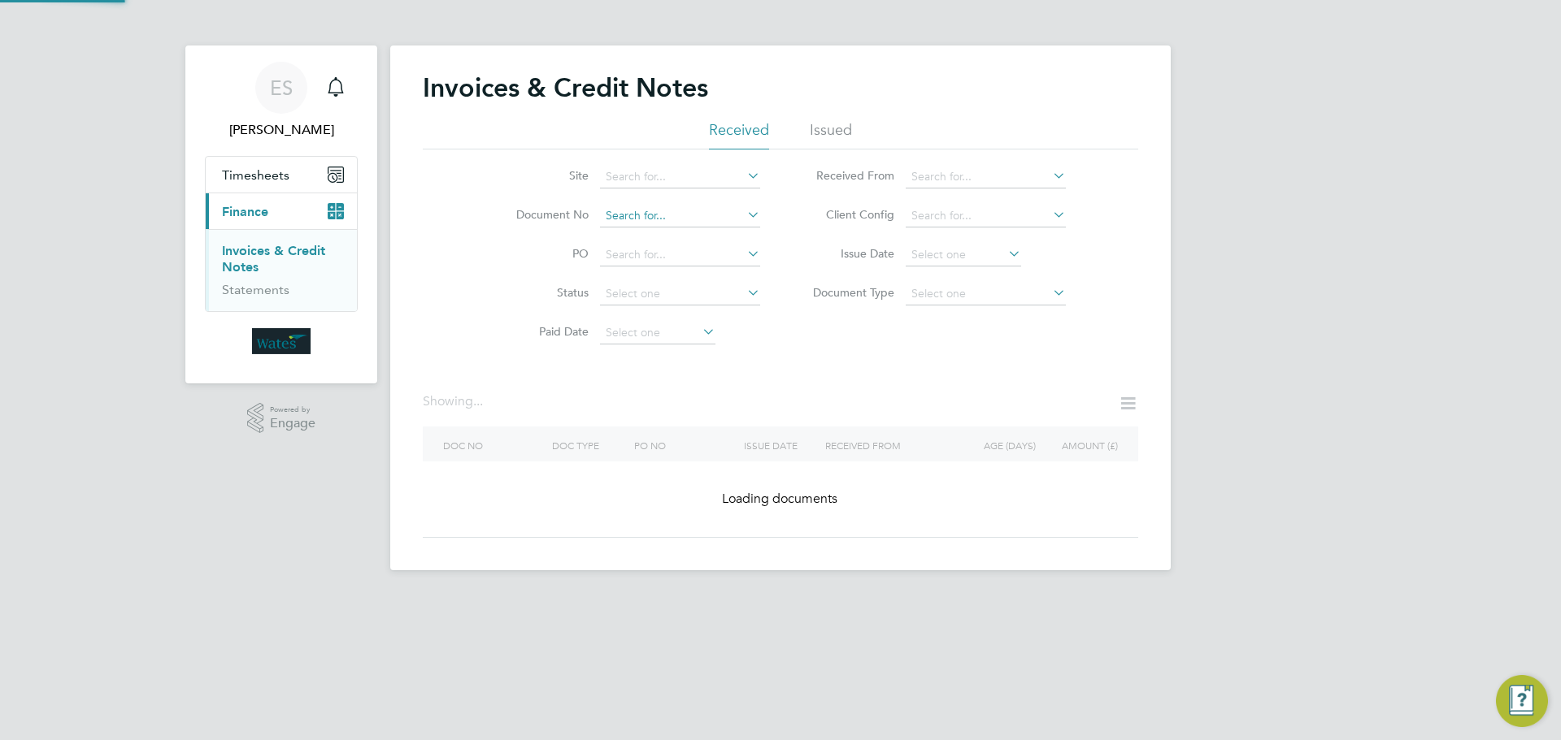
click at [707, 211] on input at bounding box center [680, 216] width 160 height 23
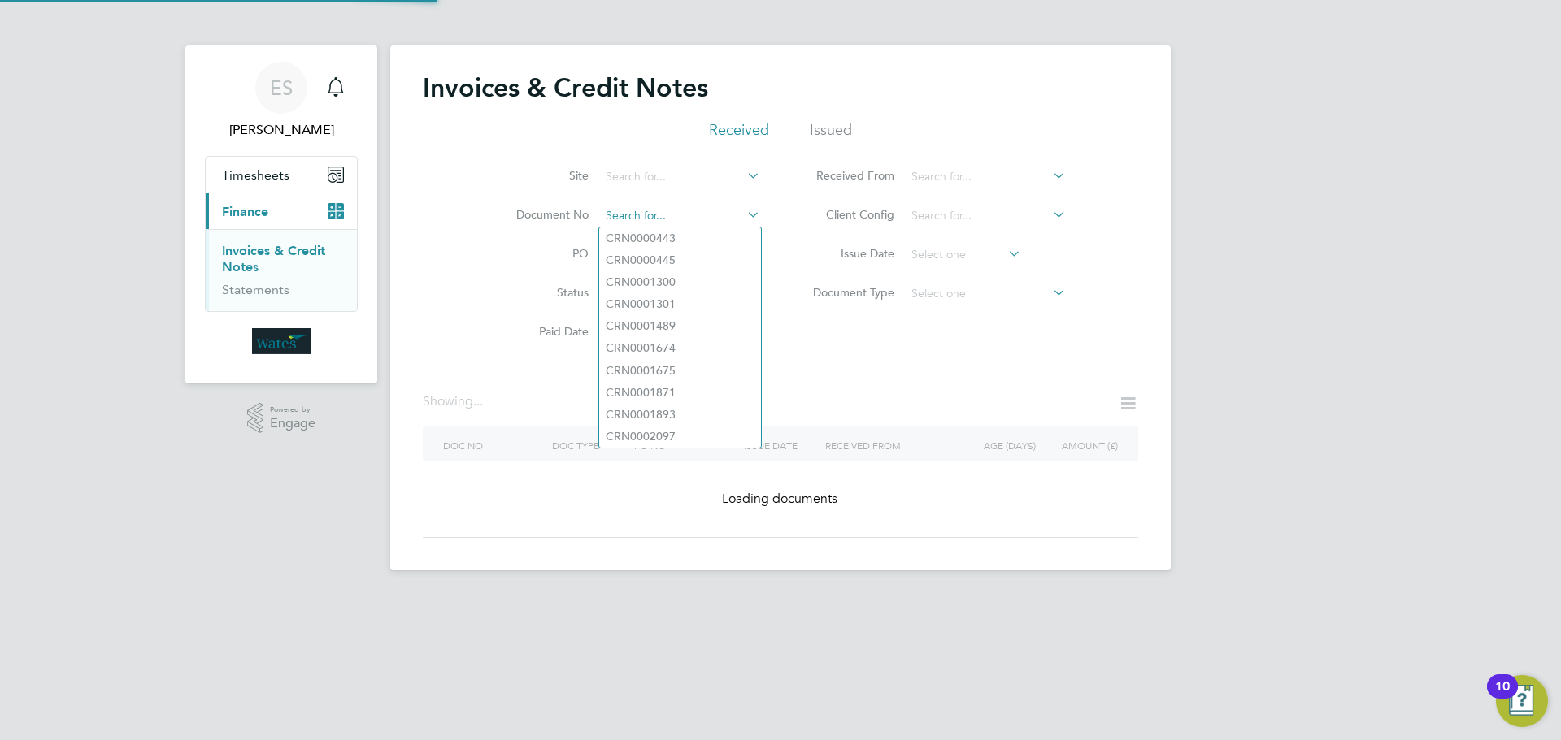
paste input "INV0046536"
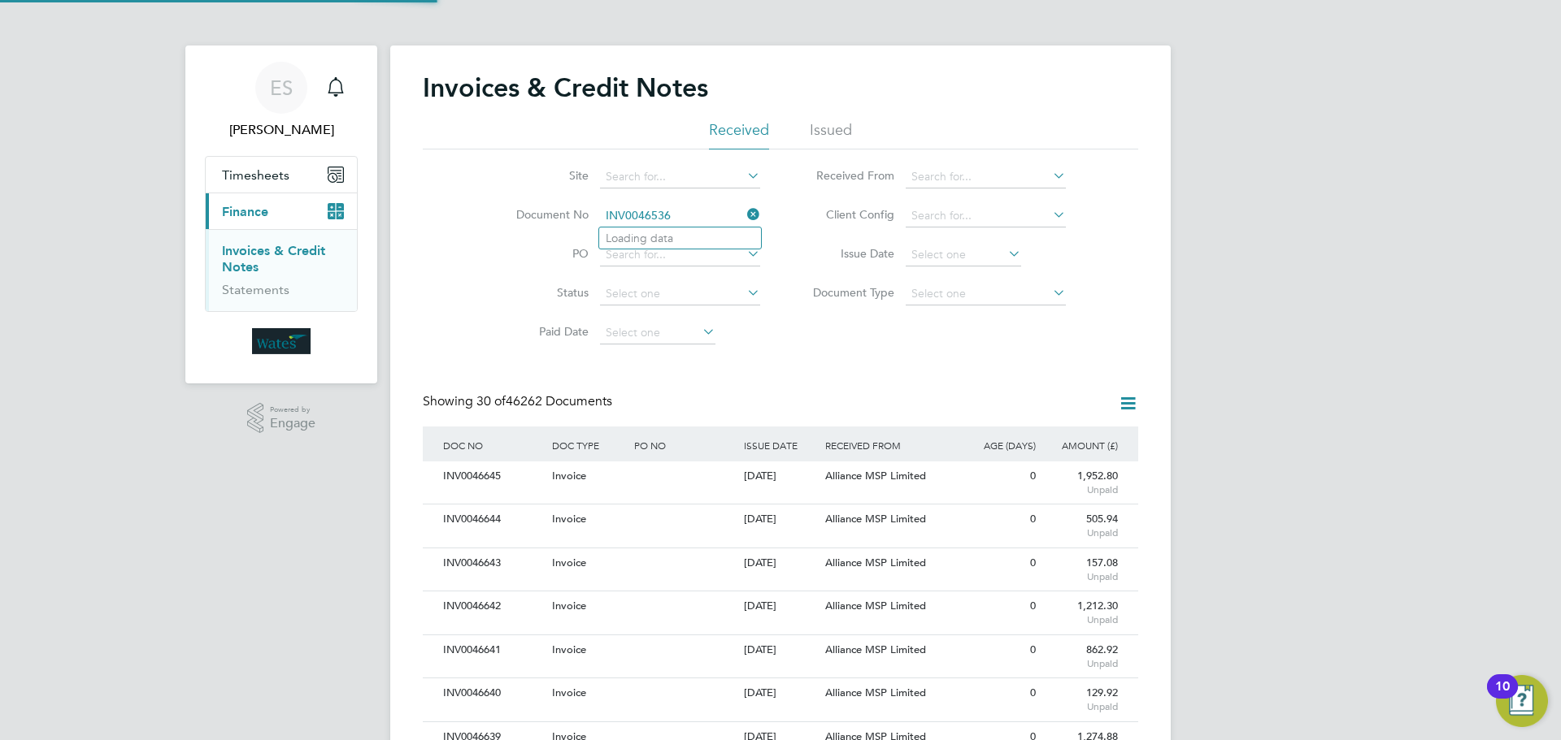
scroll to position [31, 111]
type input "INV0046536"
click at [629, 237] on b "INV0046536" at bounding box center [638, 239] width 65 height 14
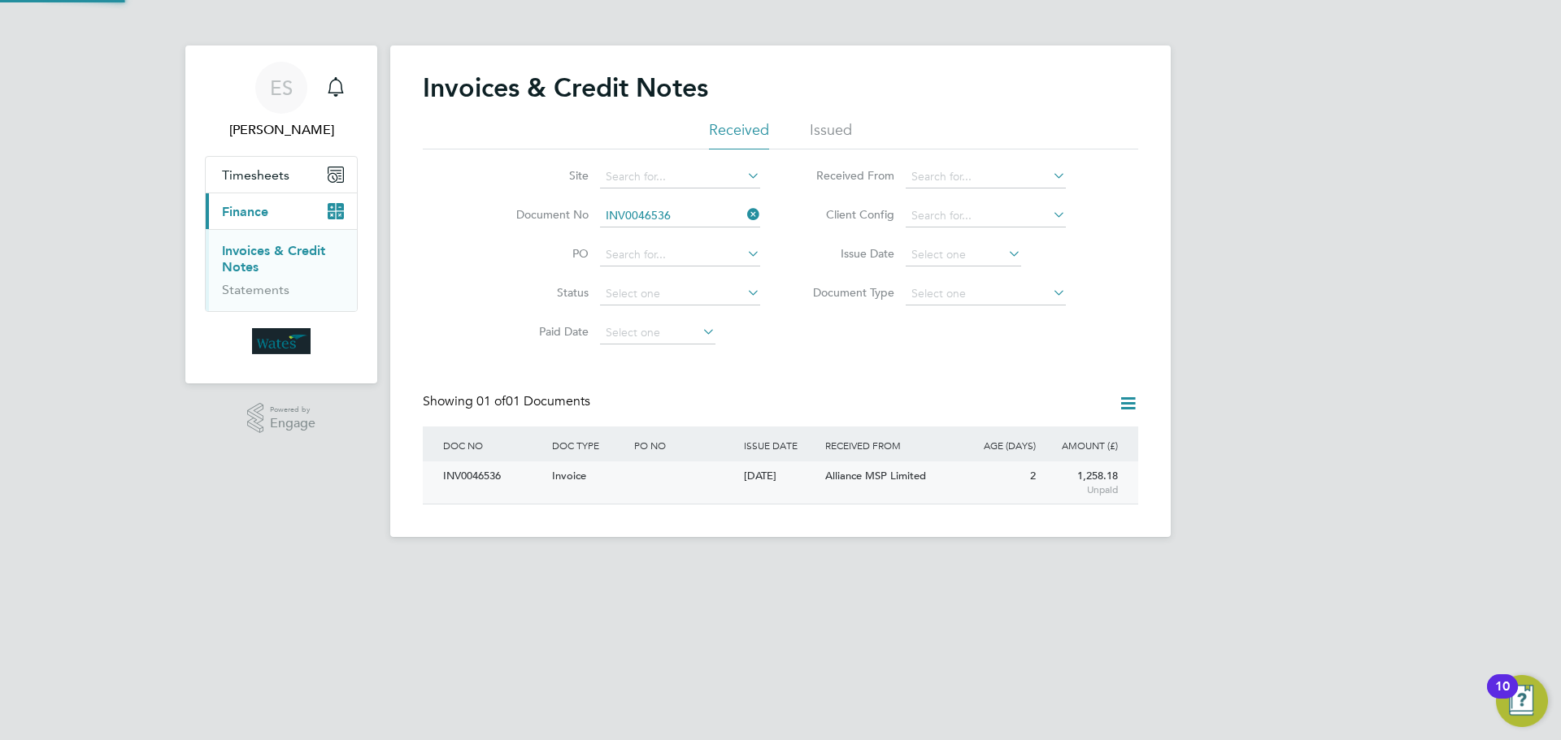
click at [464, 477] on div "INV0046536" at bounding box center [493, 477] width 109 height 30
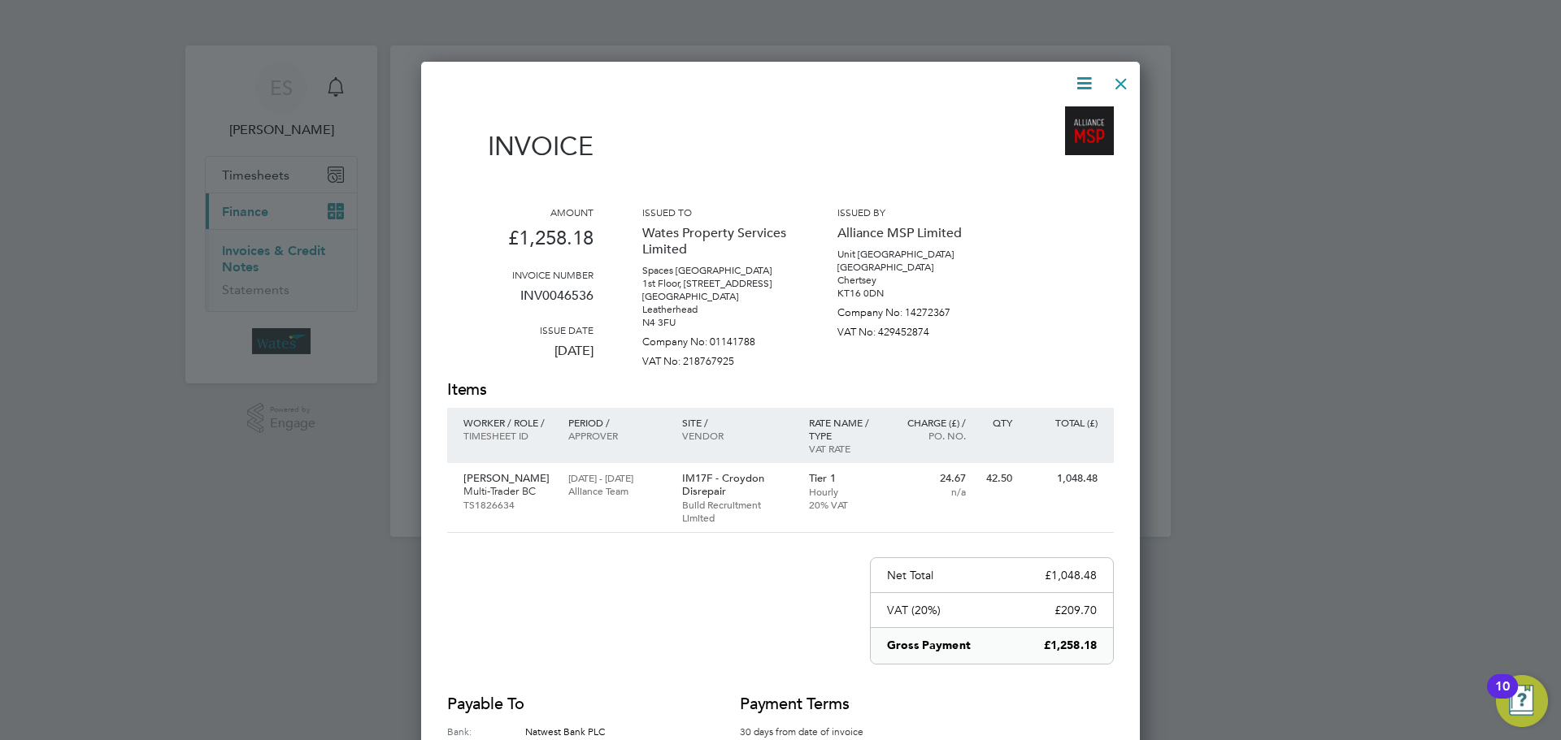
click at [1082, 76] on icon at bounding box center [1084, 83] width 20 height 20
click at [1066, 112] on li "Download Invoice" at bounding box center [1035, 122] width 112 height 23
drag, startPoint x: 1080, startPoint y: 79, endPoint x: 1055, endPoint y: 134, distance: 60.7
click at [1080, 79] on icon at bounding box center [1084, 83] width 20 height 20
click at [1035, 143] on li "View timesheet" at bounding box center [1035, 144] width 112 height 23
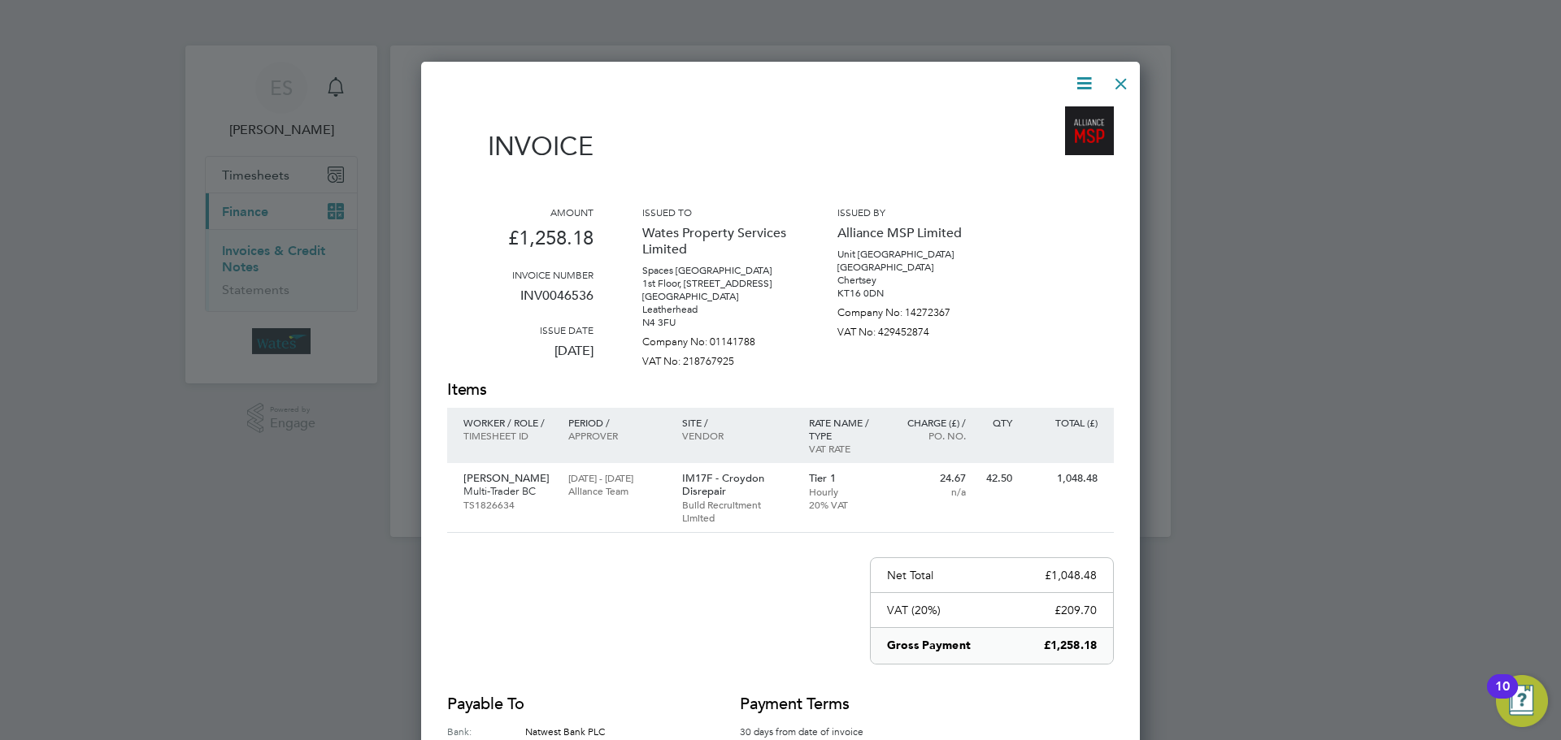
click at [1119, 80] on div at bounding box center [1120, 79] width 29 height 29
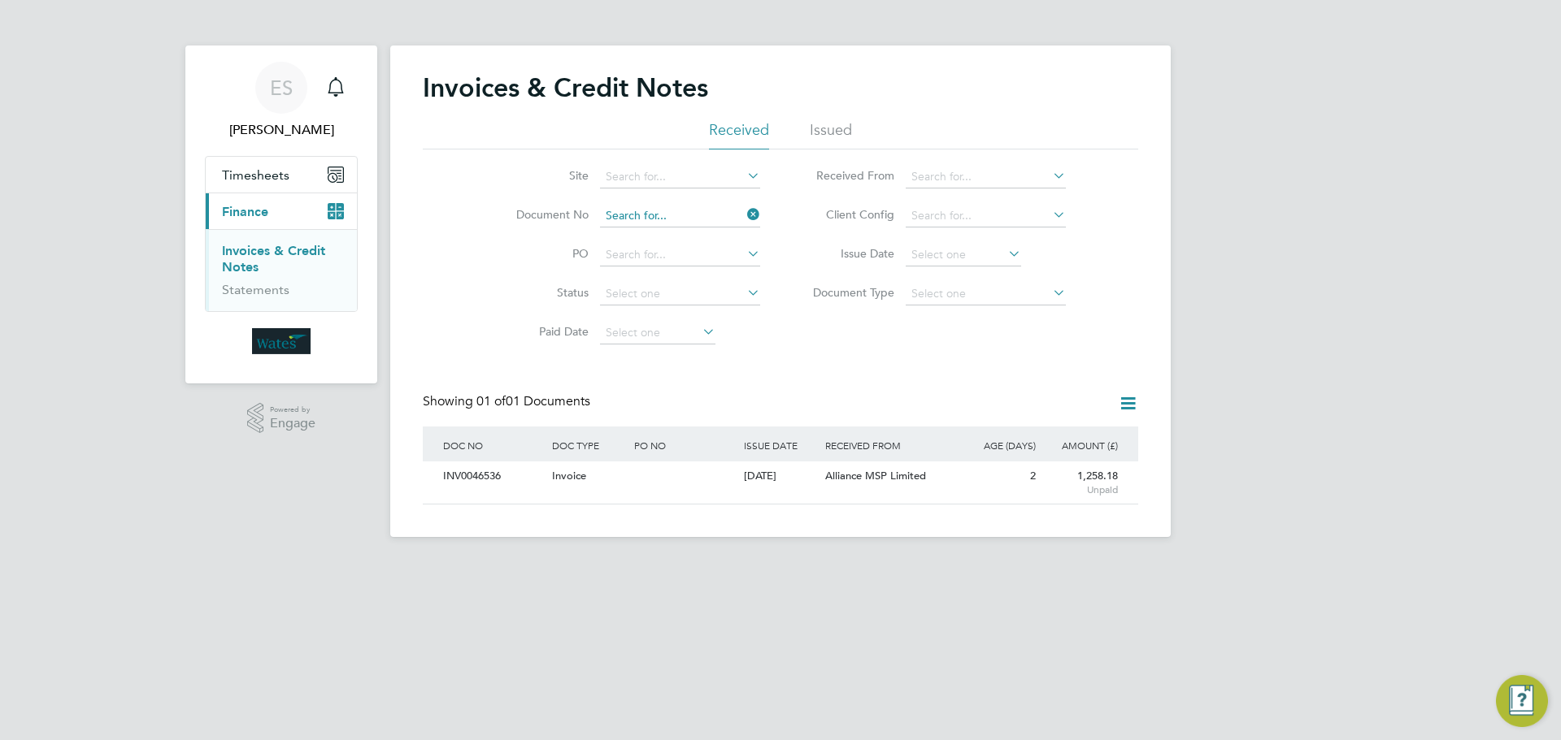
click at [679, 211] on input at bounding box center [680, 216] width 160 height 23
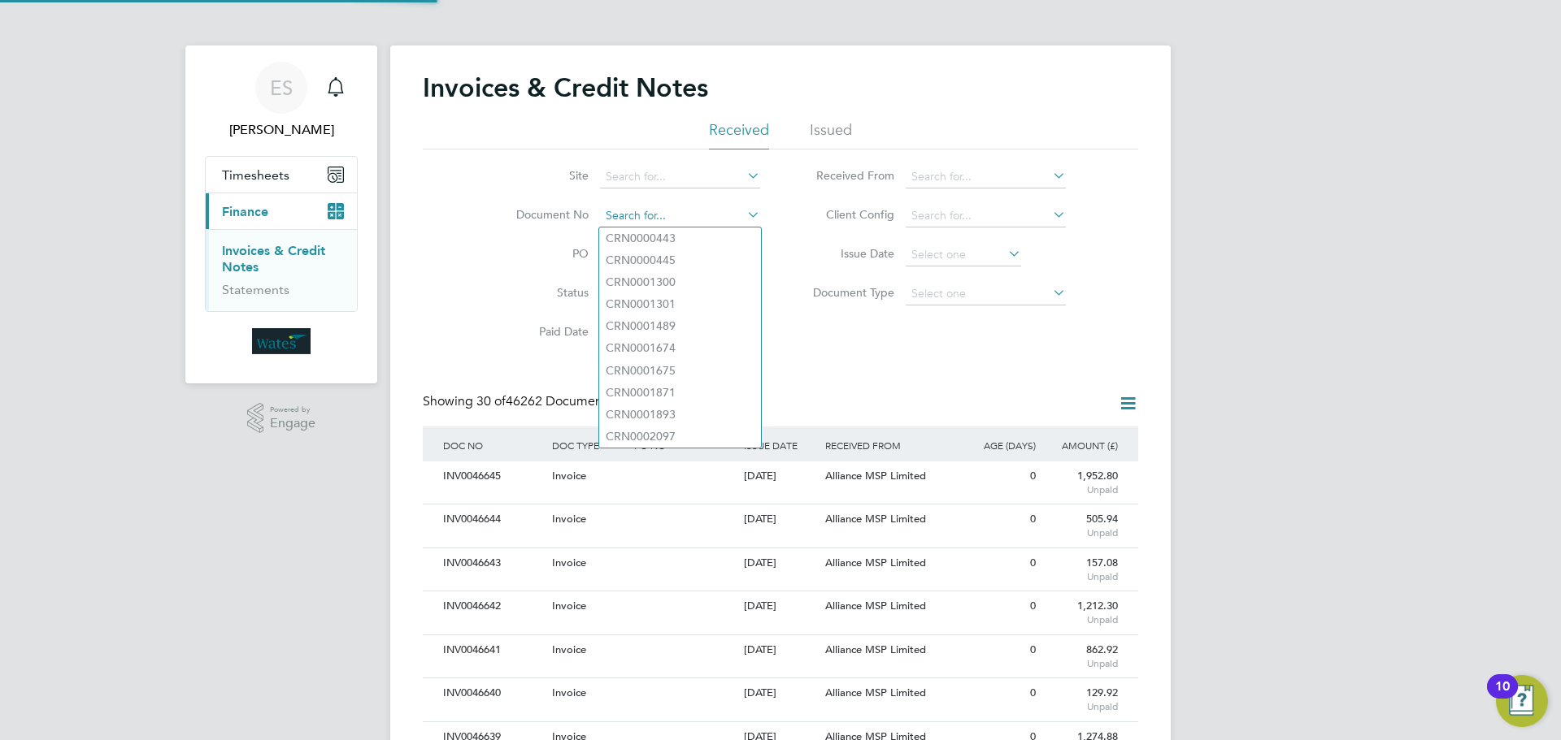
paste input "INV0046537"
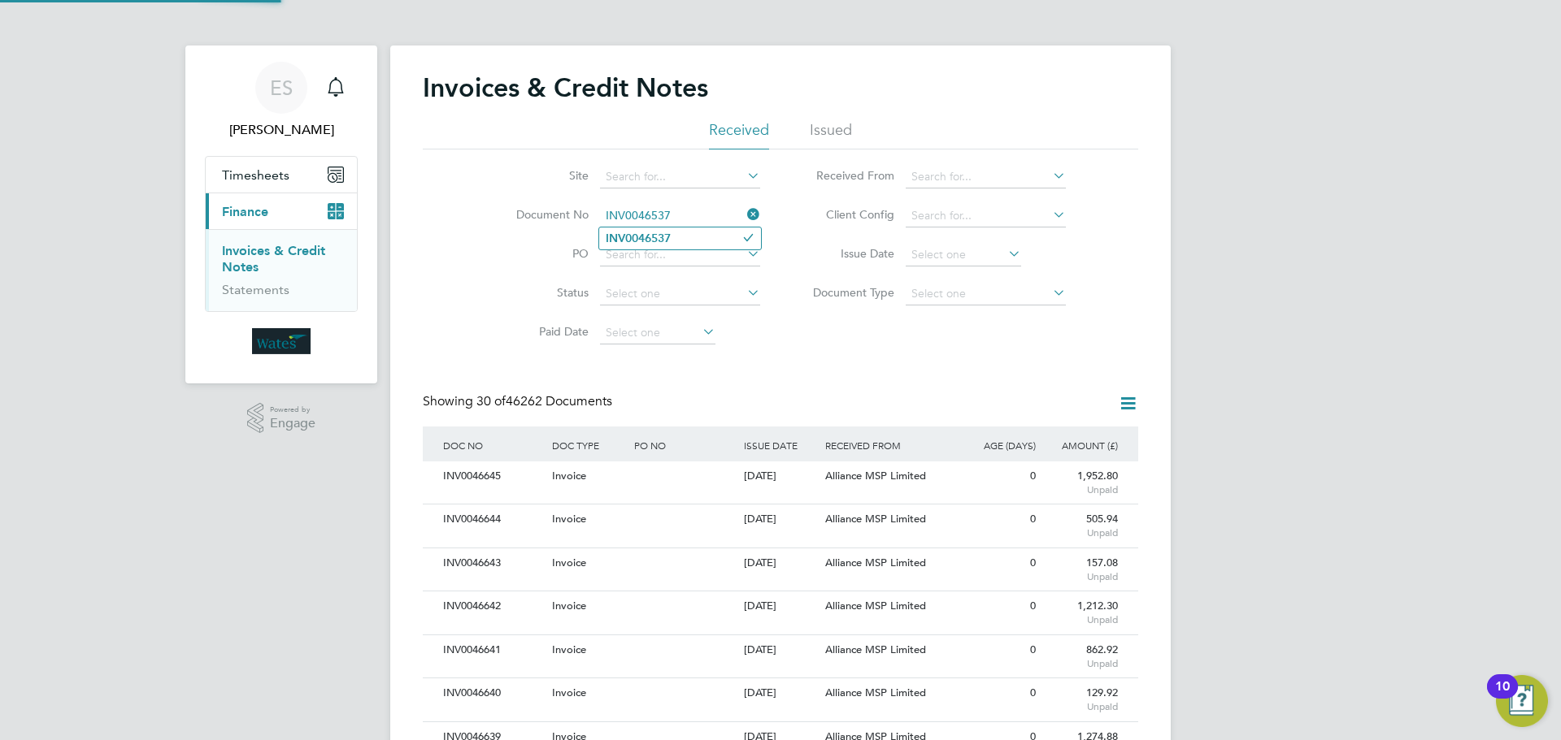
type input "INV0046537"
click at [632, 241] on b "INV0046537" at bounding box center [638, 239] width 65 height 14
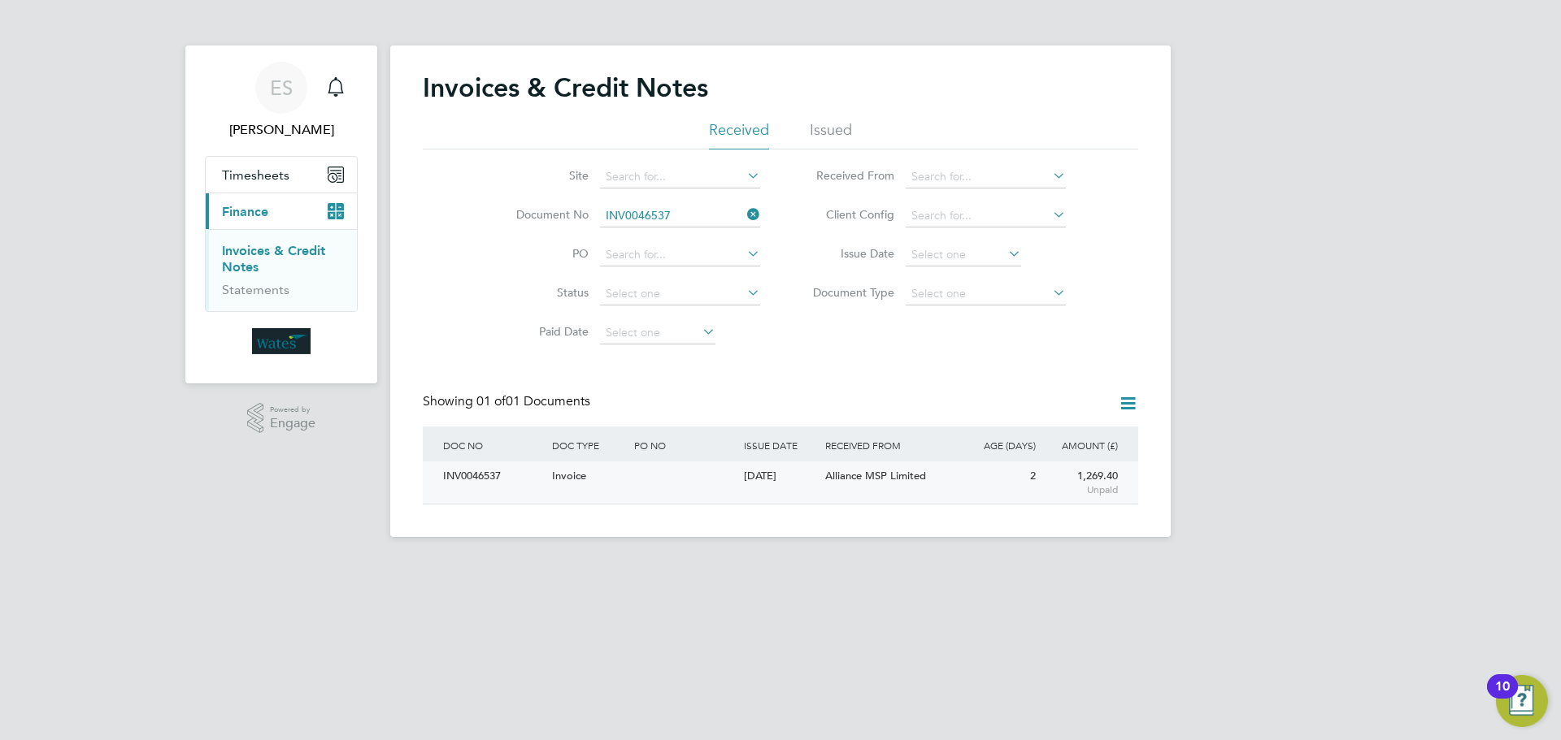
click at [494, 468] on div "INV0046537" at bounding box center [493, 477] width 109 height 30
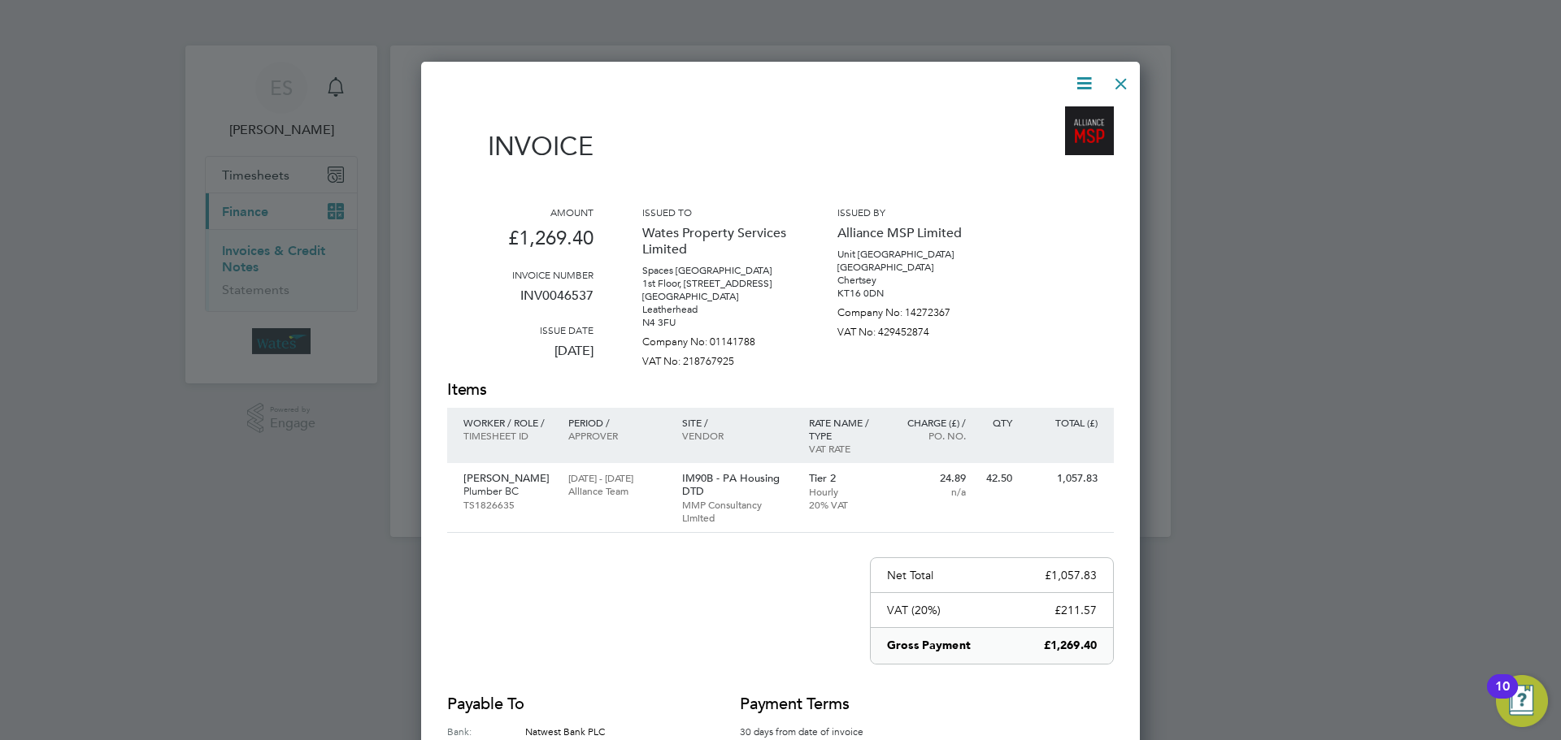
click at [1084, 73] on icon at bounding box center [1084, 83] width 20 height 20
click at [1054, 115] on li "Download Invoice" at bounding box center [1035, 122] width 112 height 23
click at [1088, 73] on icon at bounding box center [1084, 83] width 20 height 20
click at [1043, 140] on li "View timesheet" at bounding box center [1035, 144] width 112 height 23
click at [1113, 78] on div at bounding box center [1120, 79] width 29 height 29
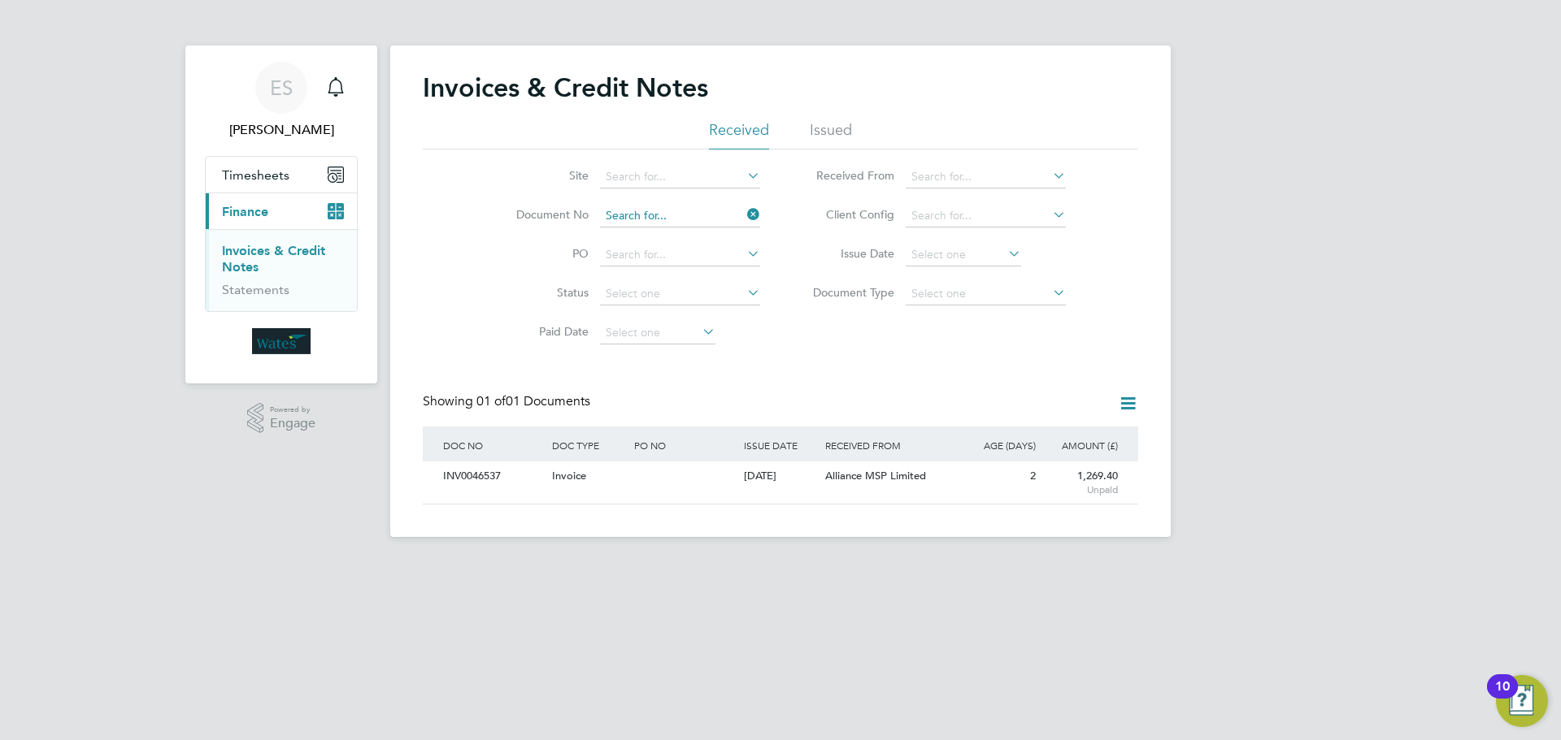
click at [671, 216] on input at bounding box center [680, 216] width 160 height 23
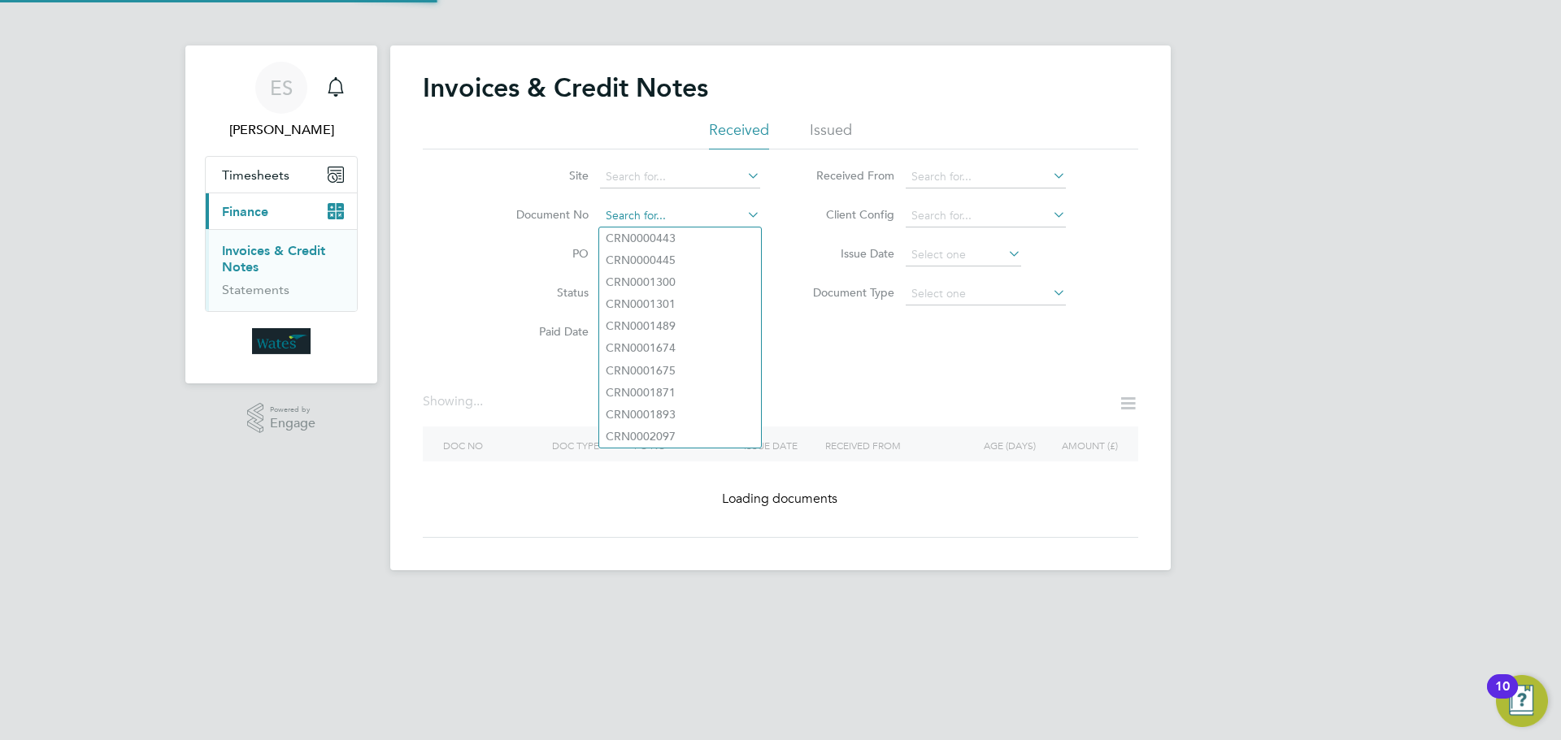
paste input "INV0046538"
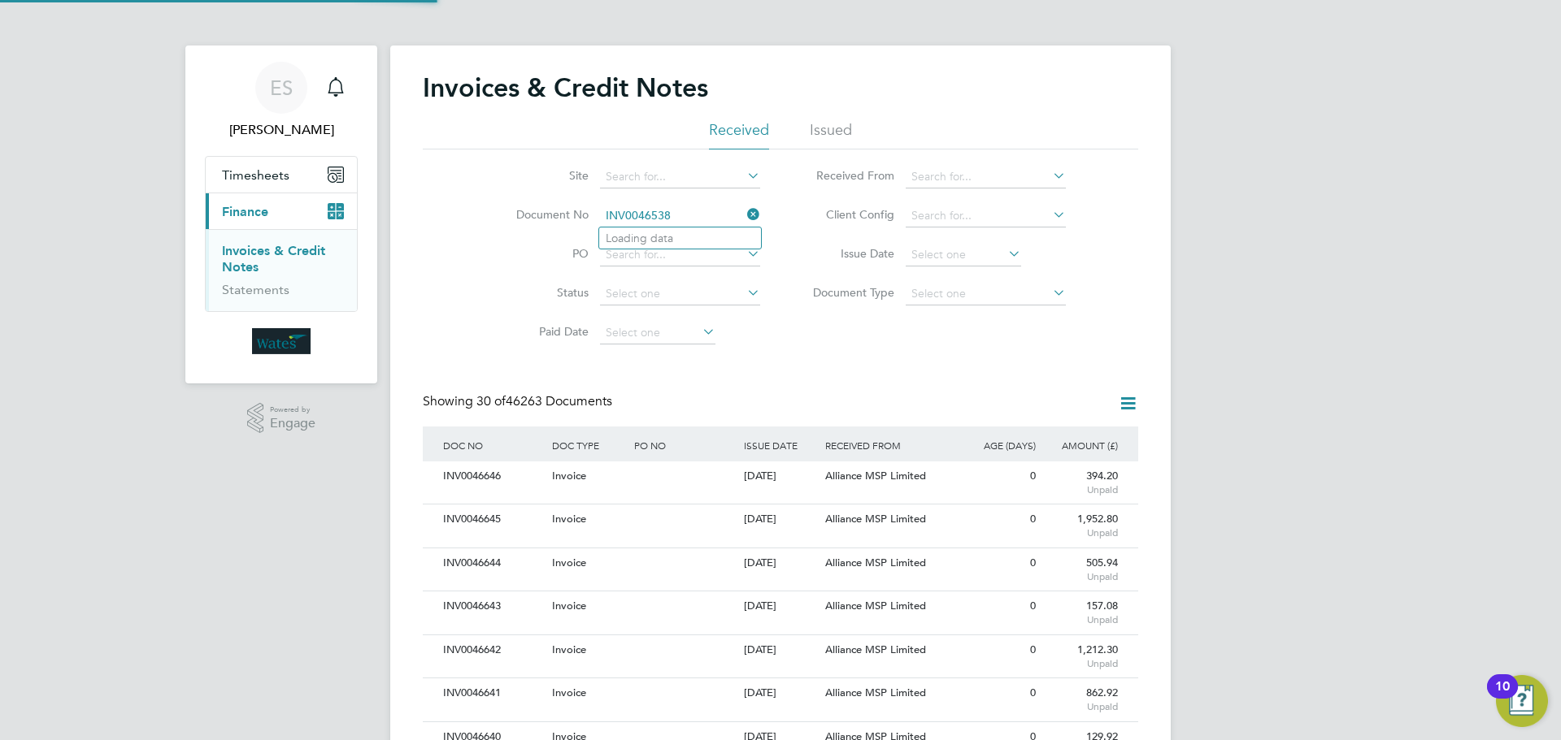
scroll to position [31, 111]
type input "INV0046538"
click at [686, 237] on li "INV0046538" at bounding box center [680, 239] width 162 height 22
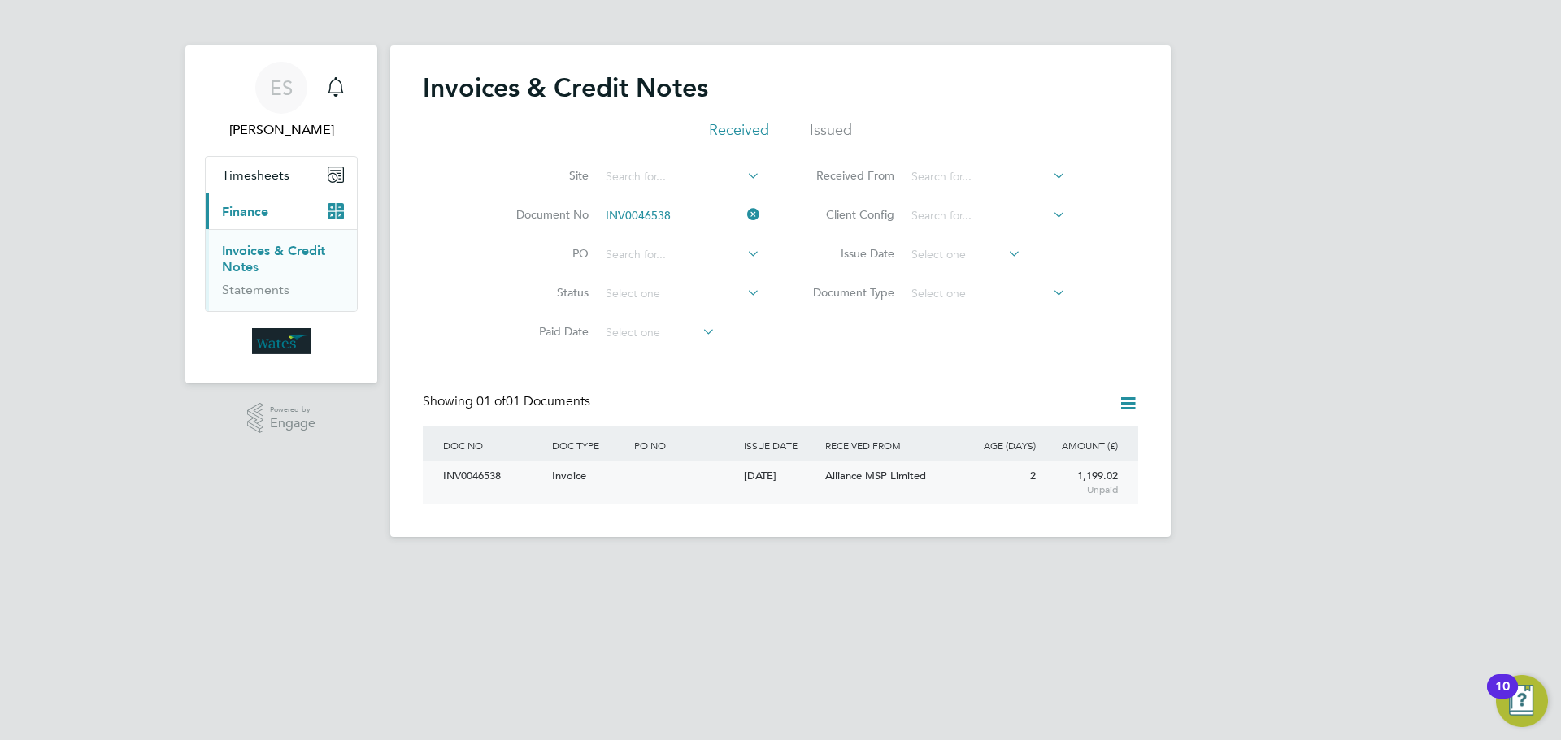
click at [472, 474] on div "INV0046538" at bounding box center [493, 477] width 109 height 30
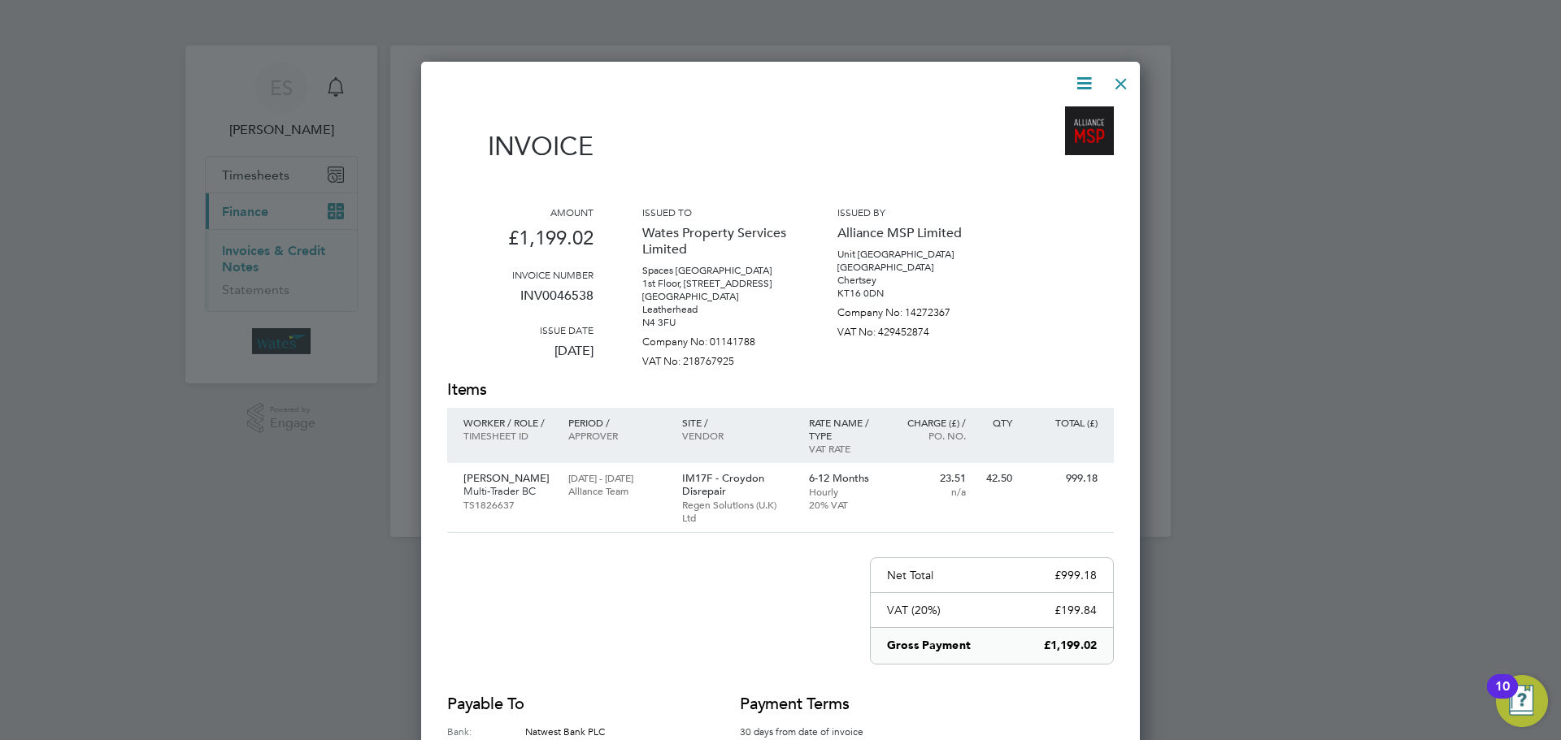
click at [1081, 79] on icon at bounding box center [1084, 83] width 20 height 20
click at [1062, 115] on li "Download Invoice" at bounding box center [1035, 122] width 112 height 23
click at [1082, 77] on icon at bounding box center [1084, 83] width 20 height 20
click at [1045, 145] on li "View timesheet" at bounding box center [1035, 144] width 112 height 23
click at [1116, 81] on div at bounding box center [1120, 79] width 29 height 29
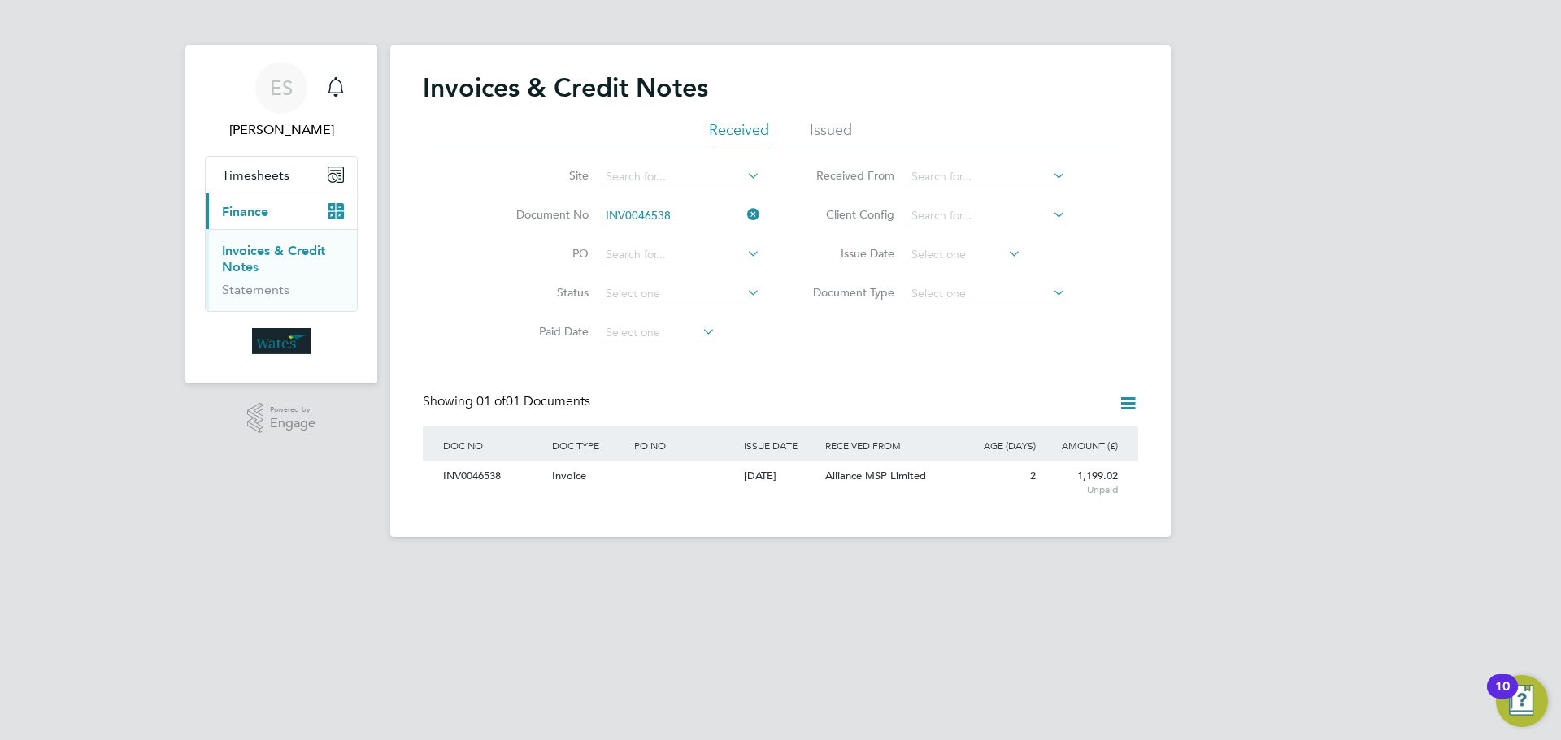
click at [744, 219] on icon at bounding box center [744, 214] width 0 height 23
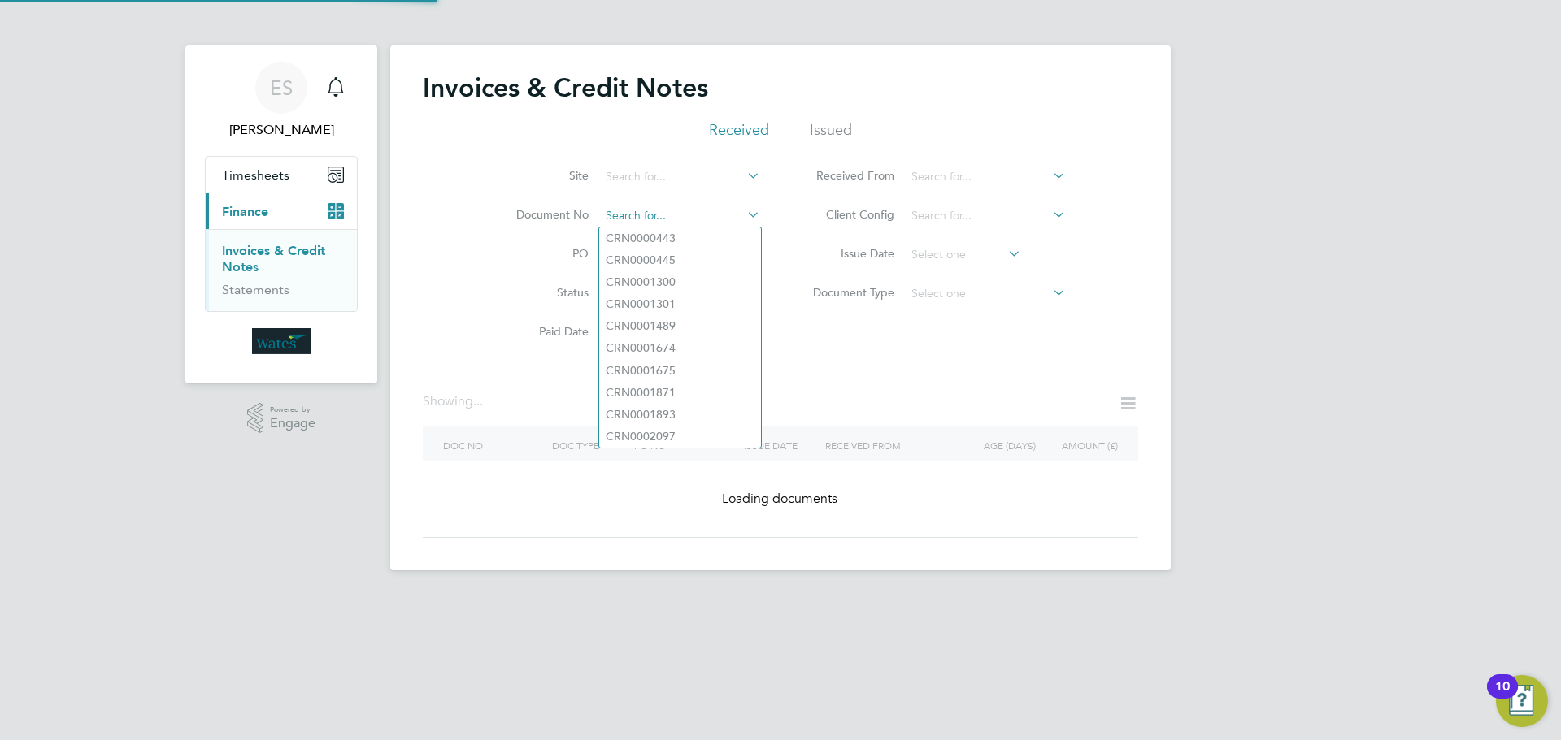
paste input "INV0046539"
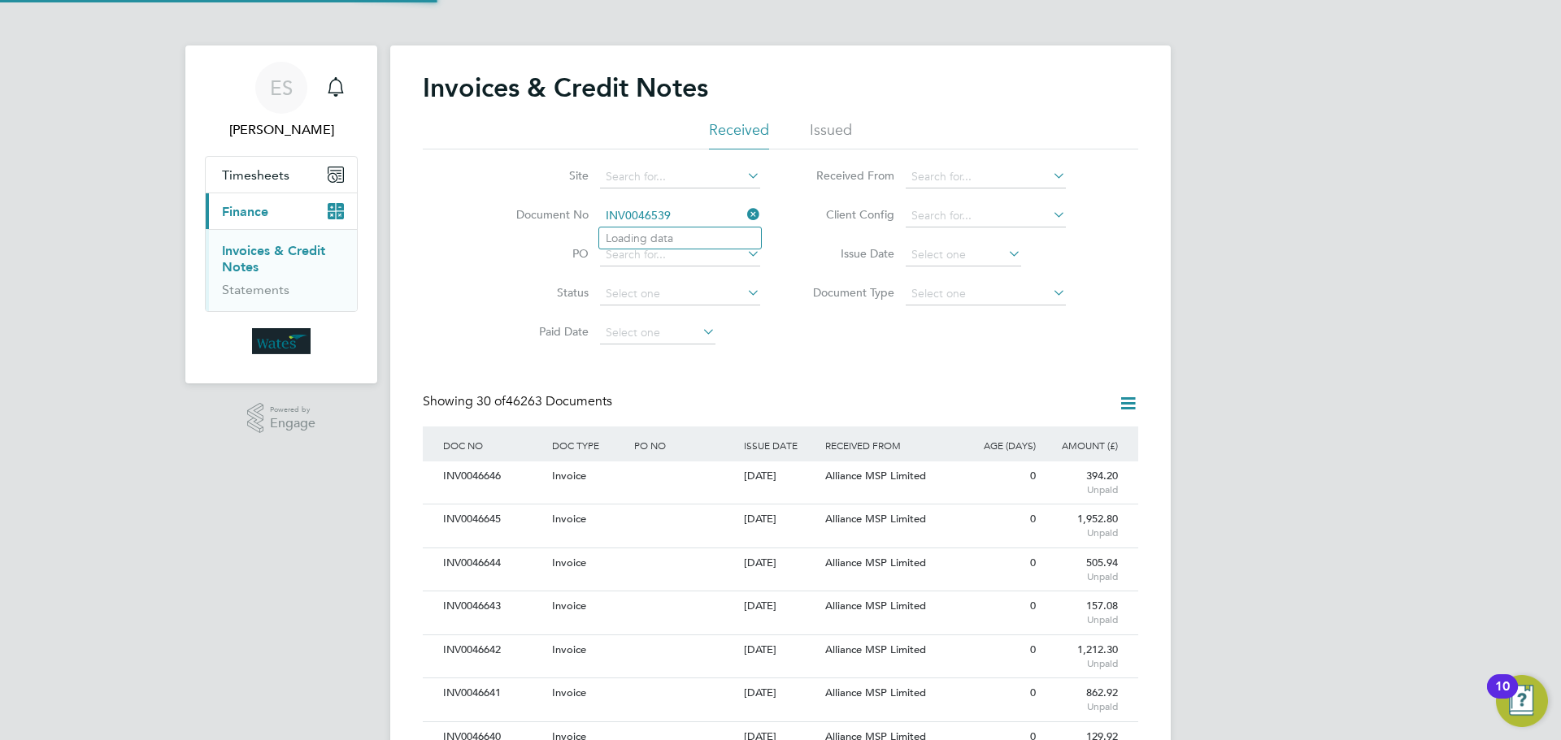
scroll to position [31, 137]
type input "INV0046539"
click at [683, 237] on li "INV0046539" at bounding box center [680, 239] width 162 height 22
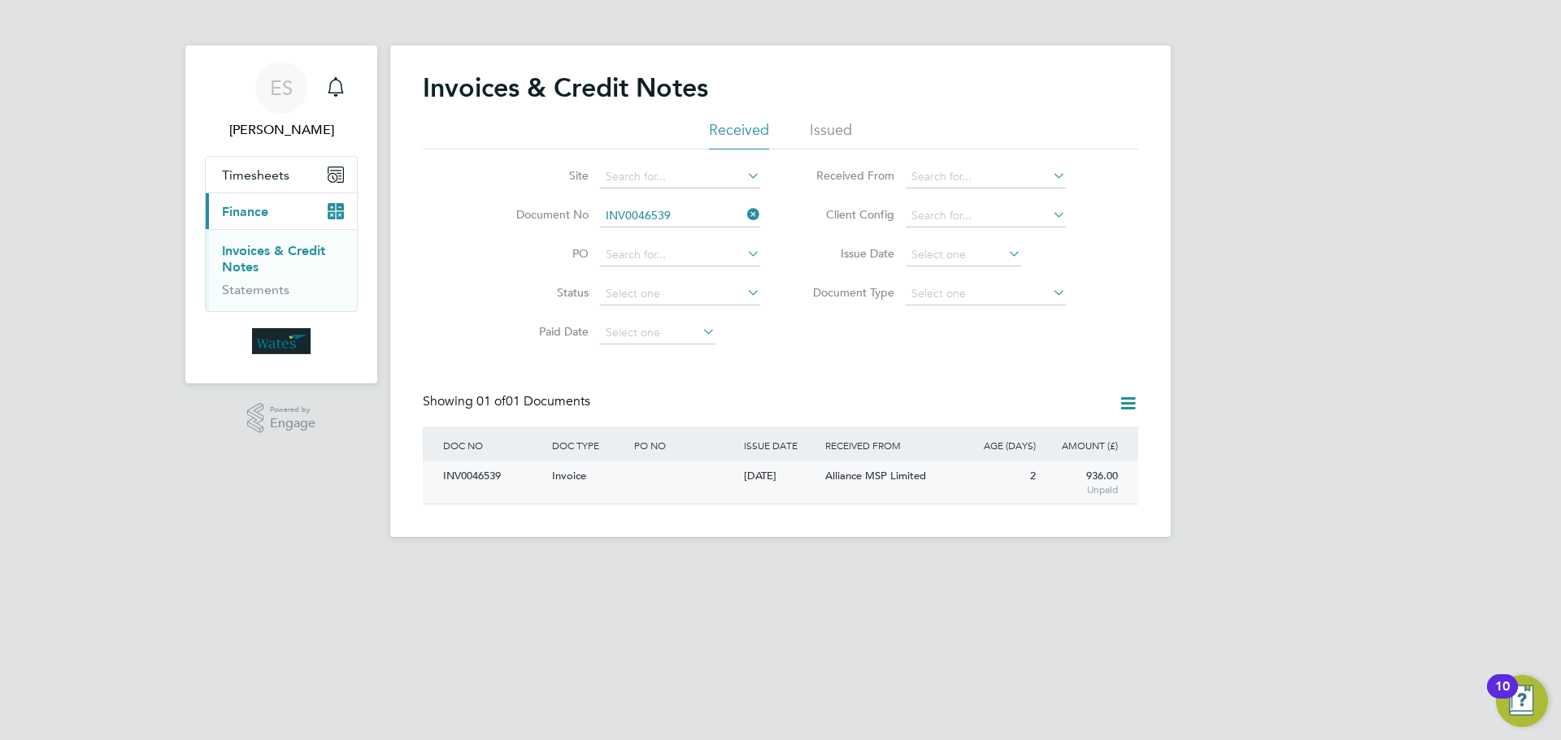
click at [501, 477] on div "INV0046539" at bounding box center [493, 477] width 109 height 30
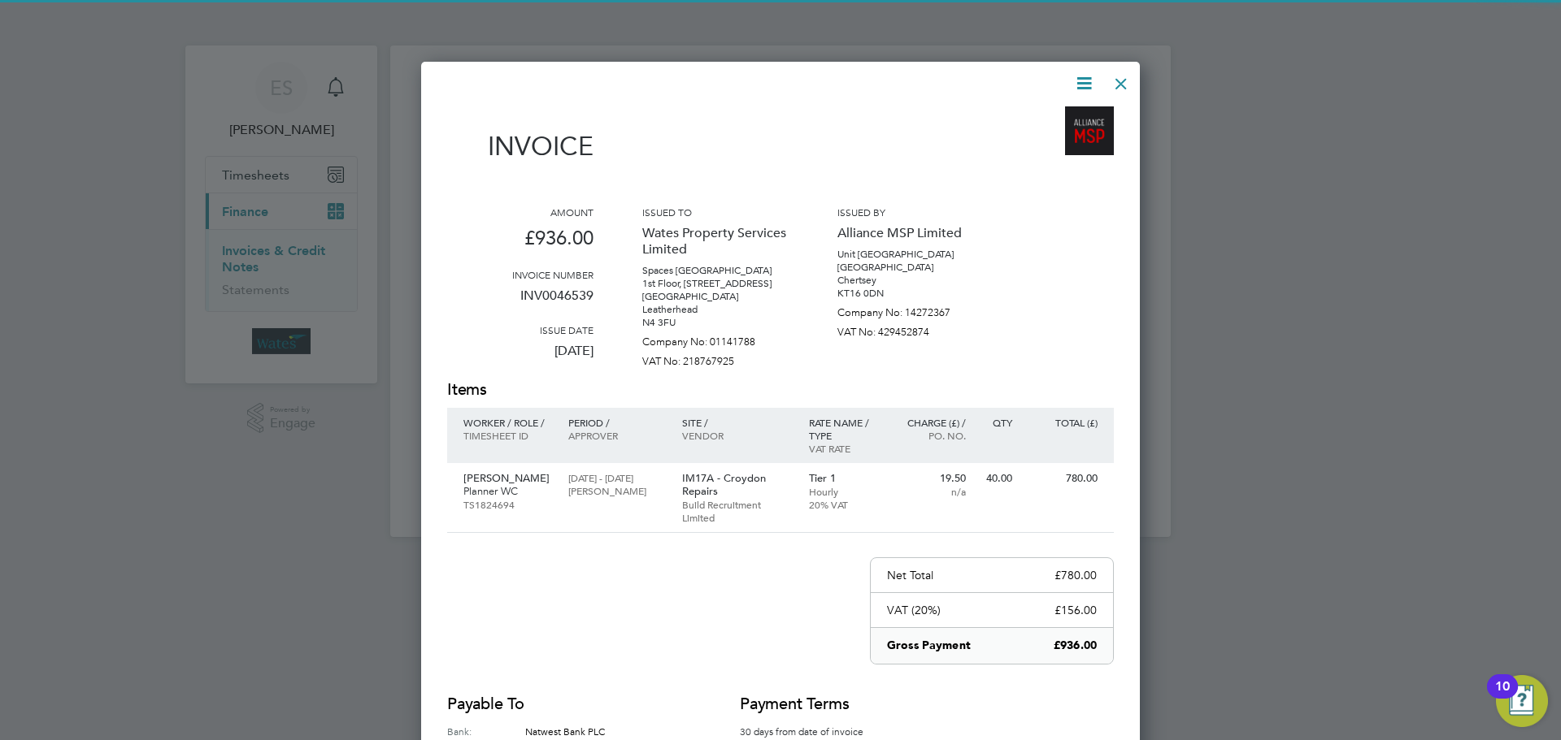
click at [1083, 74] on icon at bounding box center [1084, 83] width 20 height 20
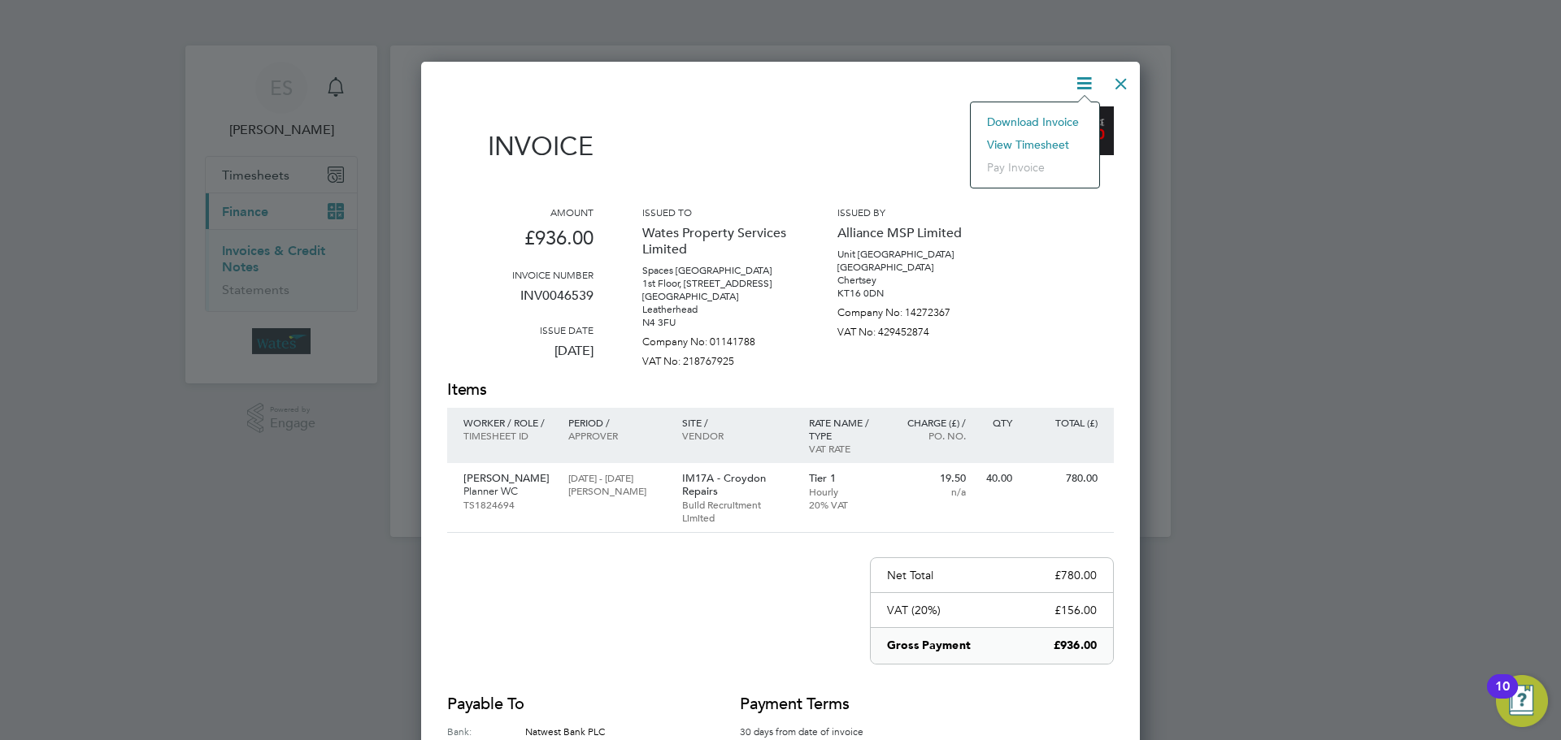
click at [1052, 115] on li "Download Invoice" at bounding box center [1035, 122] width 112 height 23
click at [1082, 68] on div "Invoice Amount £936.00 Invoice number INV0046539 Issue date 22 Sep 2025 Issued …" at bounding box center [780, 469] width 719 height 814
drag, startPoint x: 1081, startPoint y: 79, endPoint x: 1069, endPoint y: 106, distance: 30.2
click at [1081, 79] on icon at bounding box center [1084, 83] width 20 height 20
click at [1039, 140] on li "View timesheet" at bounding box center [1035, 144] width 112 height 23
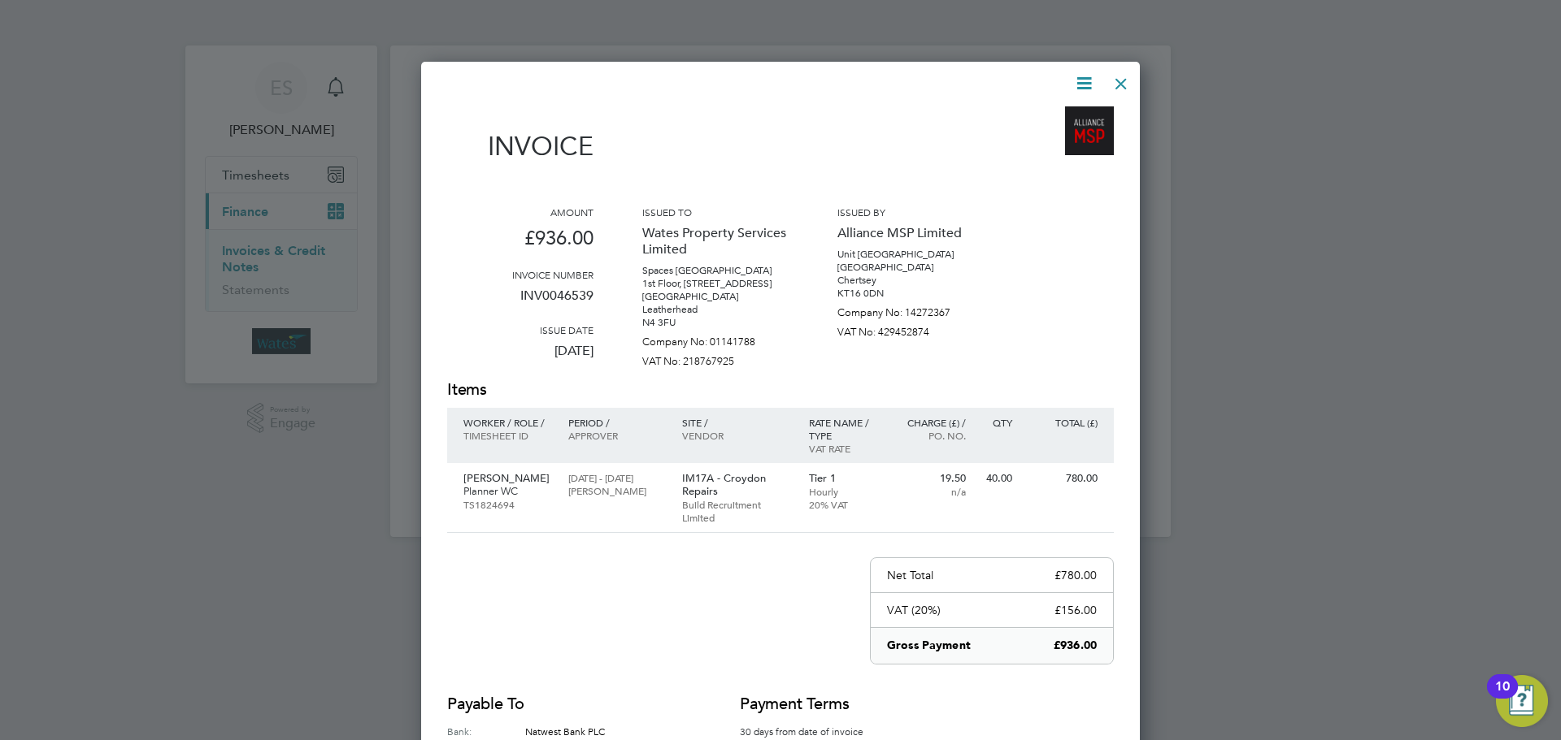
click at [1119, 76] on div at bounding box center [1120, 79] width 29 height 29
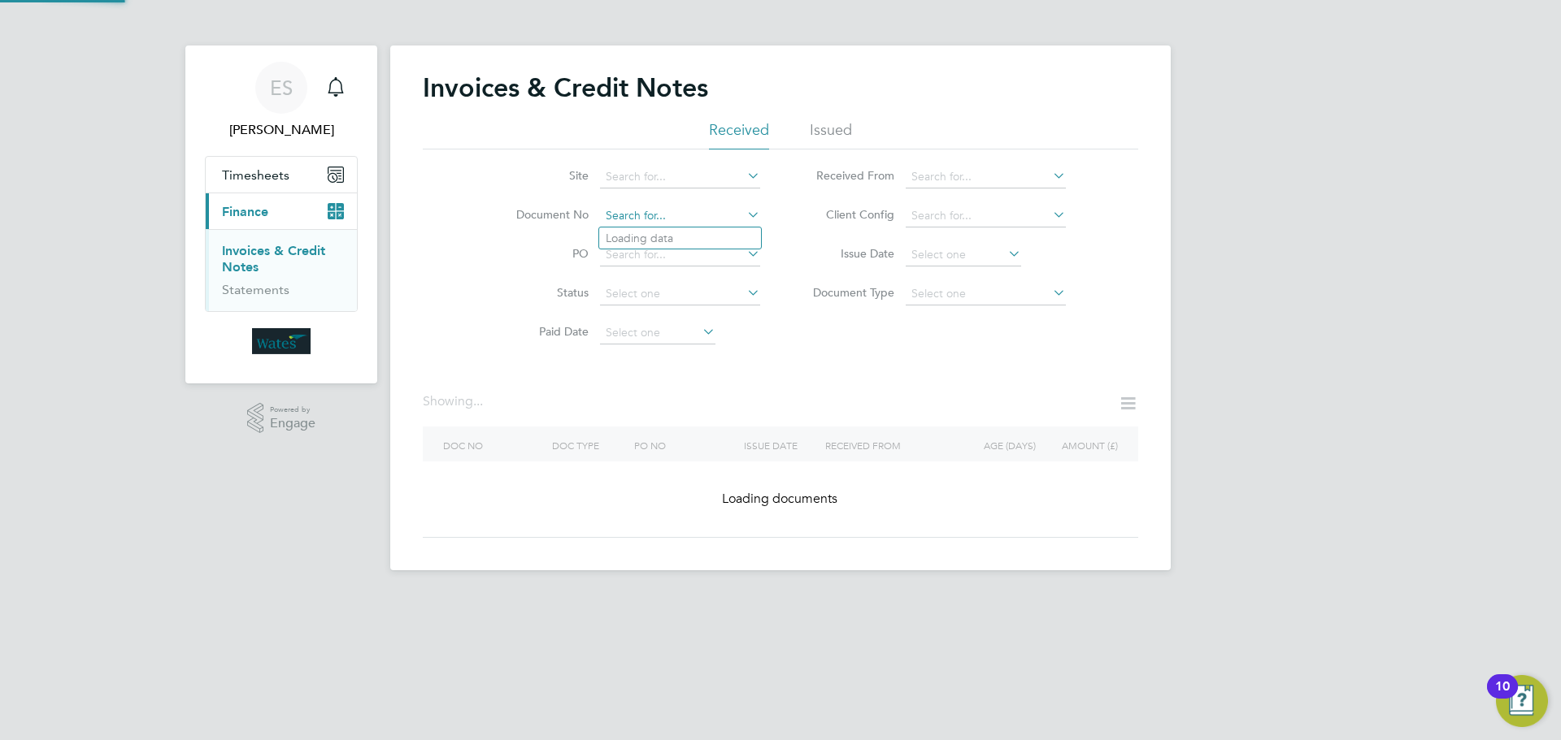
click at [663, 211] on input at bounding box center [680, 216] width 160 height 23
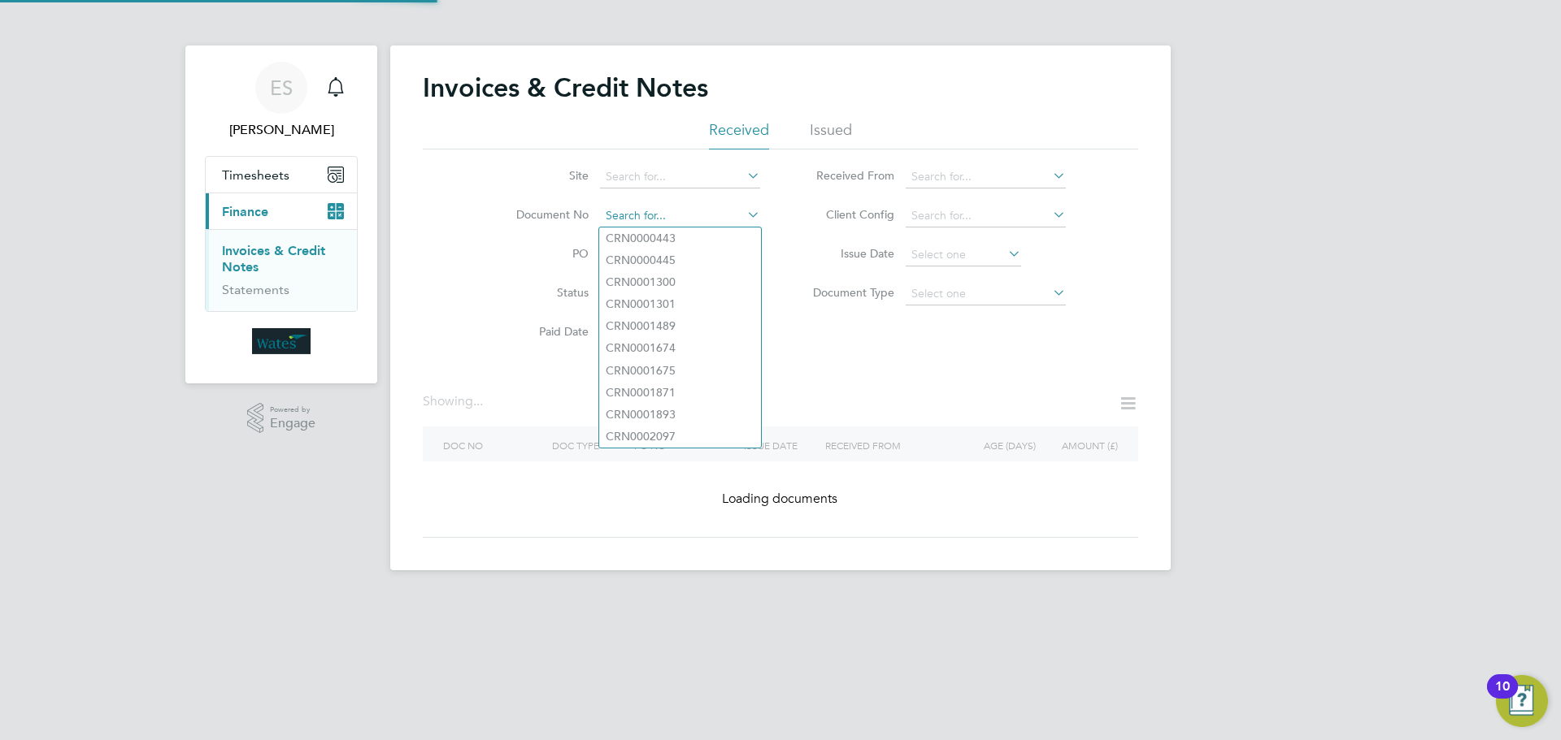
paste input "INV0046540"
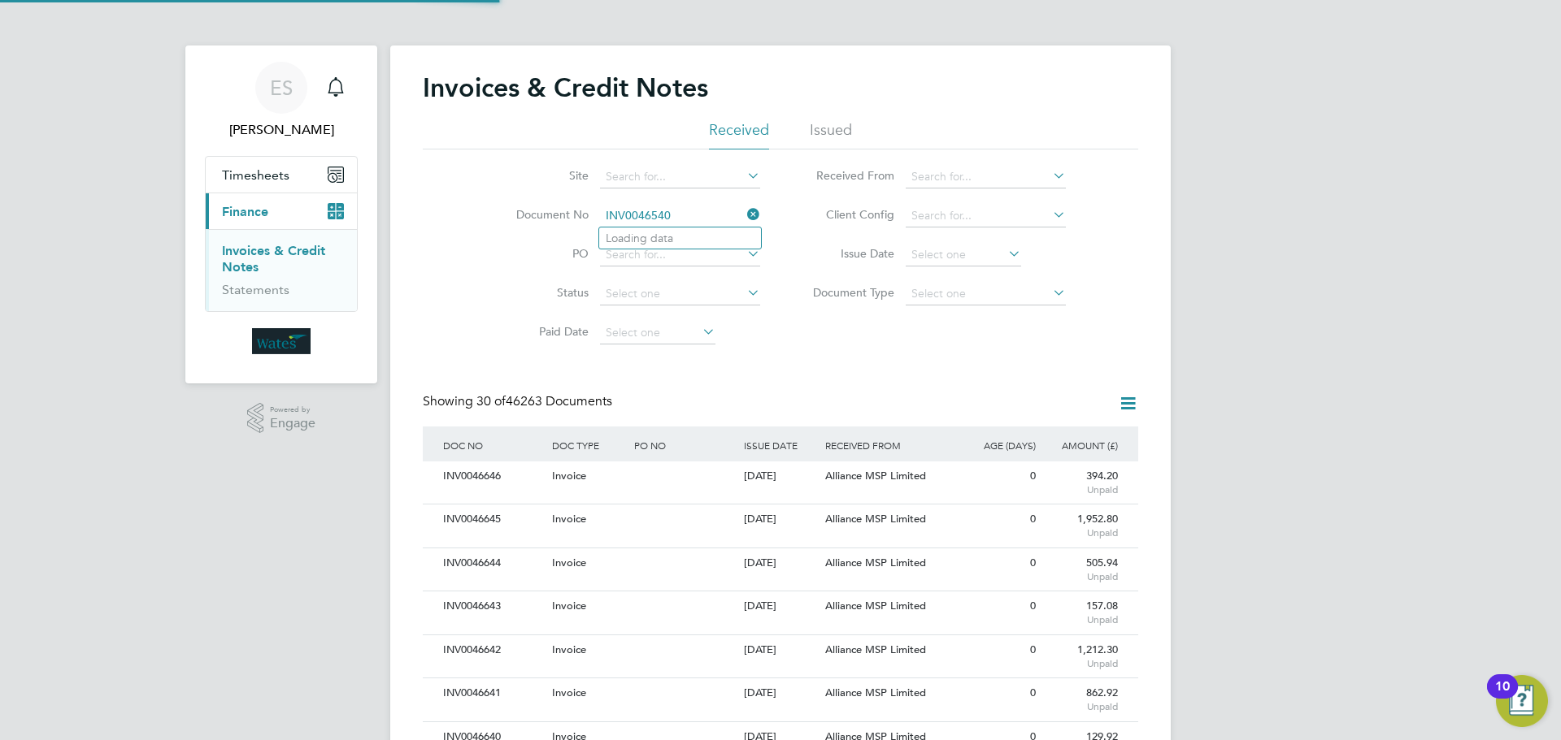
scroll to position [31, 137]
type input "INV0046540"
click at [664, 242] on b "INV0046540" at bounding box center [638, 239] width 65 height 14
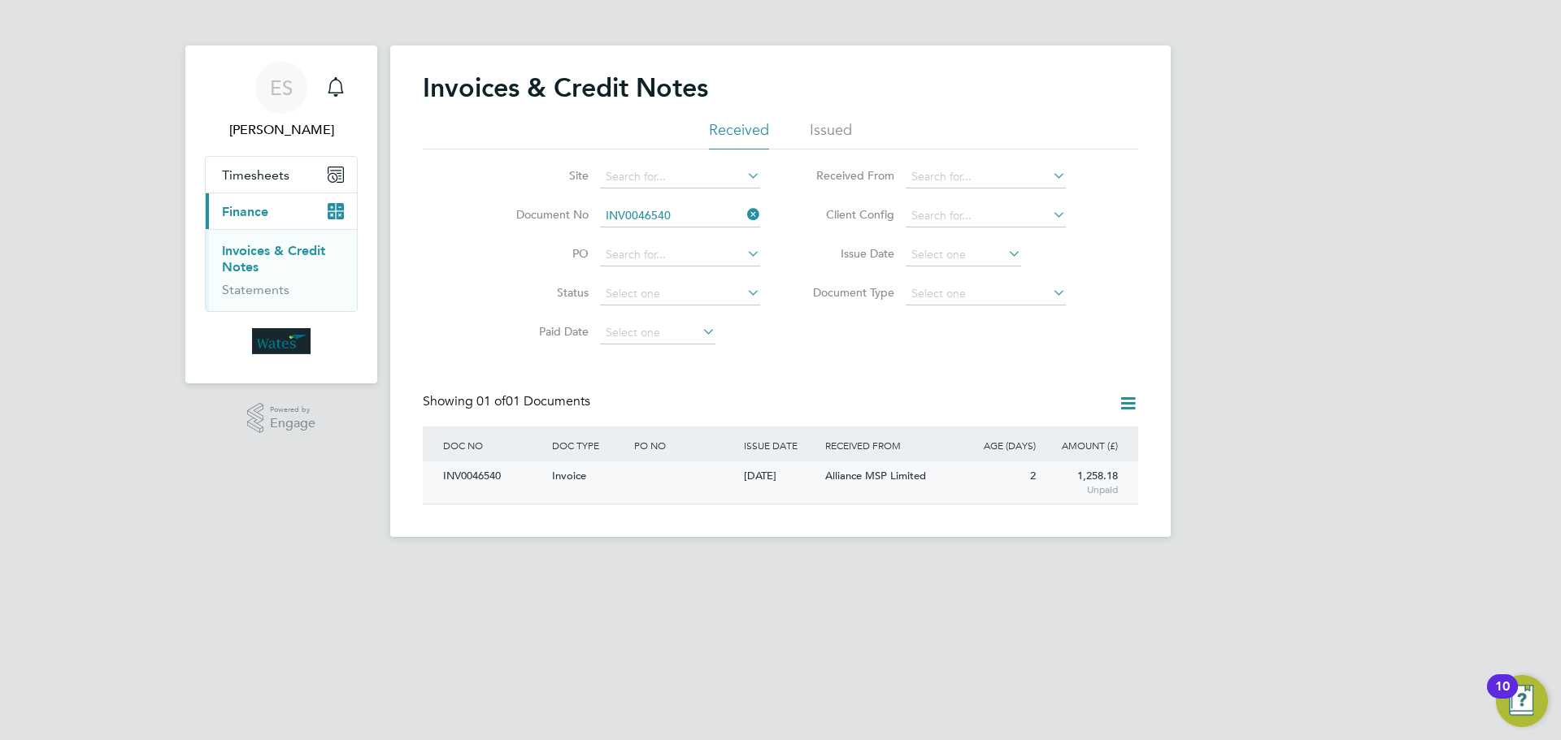
click at [484, 491] on div "INV0046540" at bounding box center [493, 477] width 109 height 30
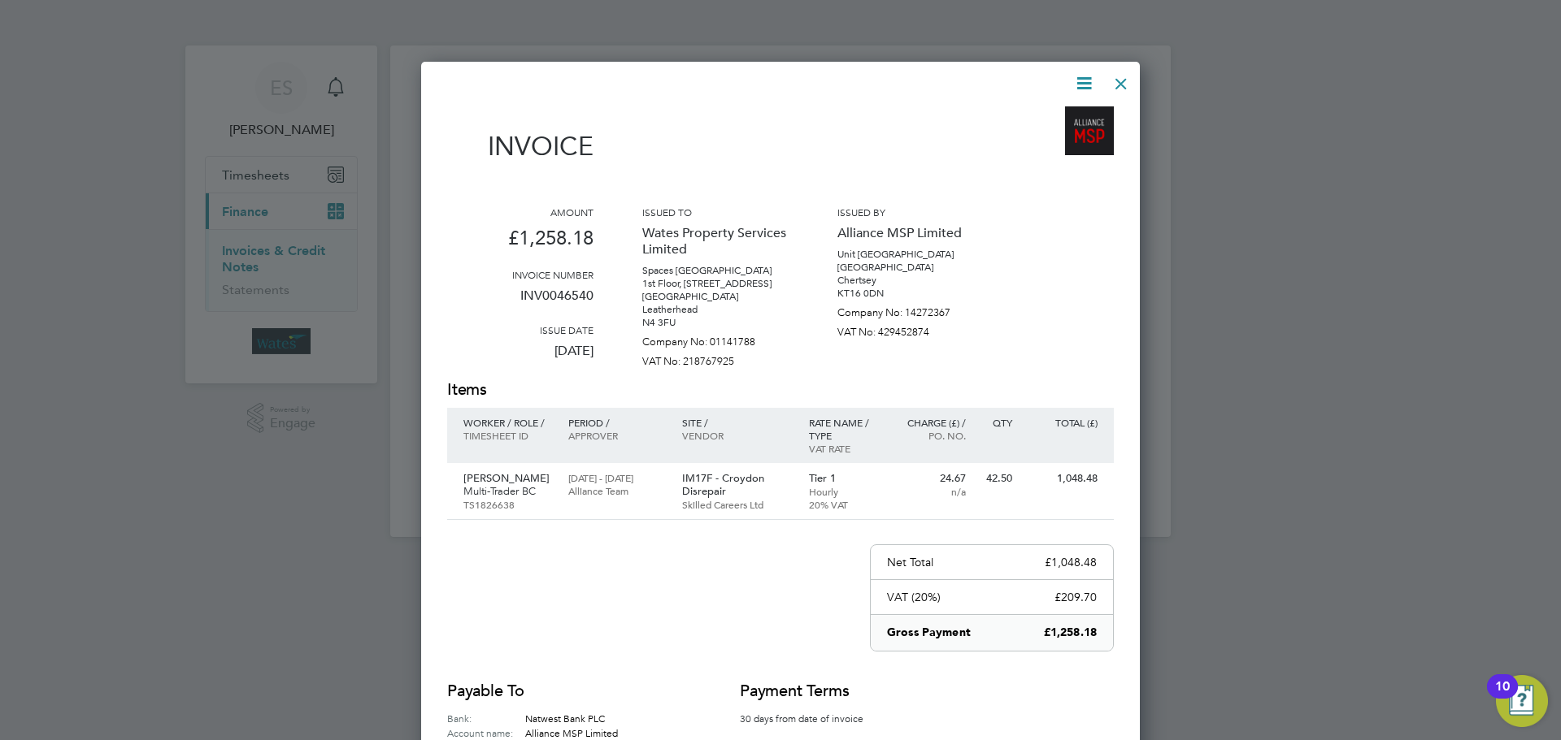
click at [1081, 76] on icon at bounding box center [1084, 83] width 20 height 20
click at [1061, 124] on li "Download Invoice" at bounding box center [1035, 122] width 112 height 23
click at [1083, 79] on icon at bounding box center [1084, 83] width 20 height 20
click at [1049, 141] on li "View timesheet" at bounding box center [1035, 144] width 112 height 23
click at [1115, 73] on div at bounding box center [1120, 79] width 29 height 29
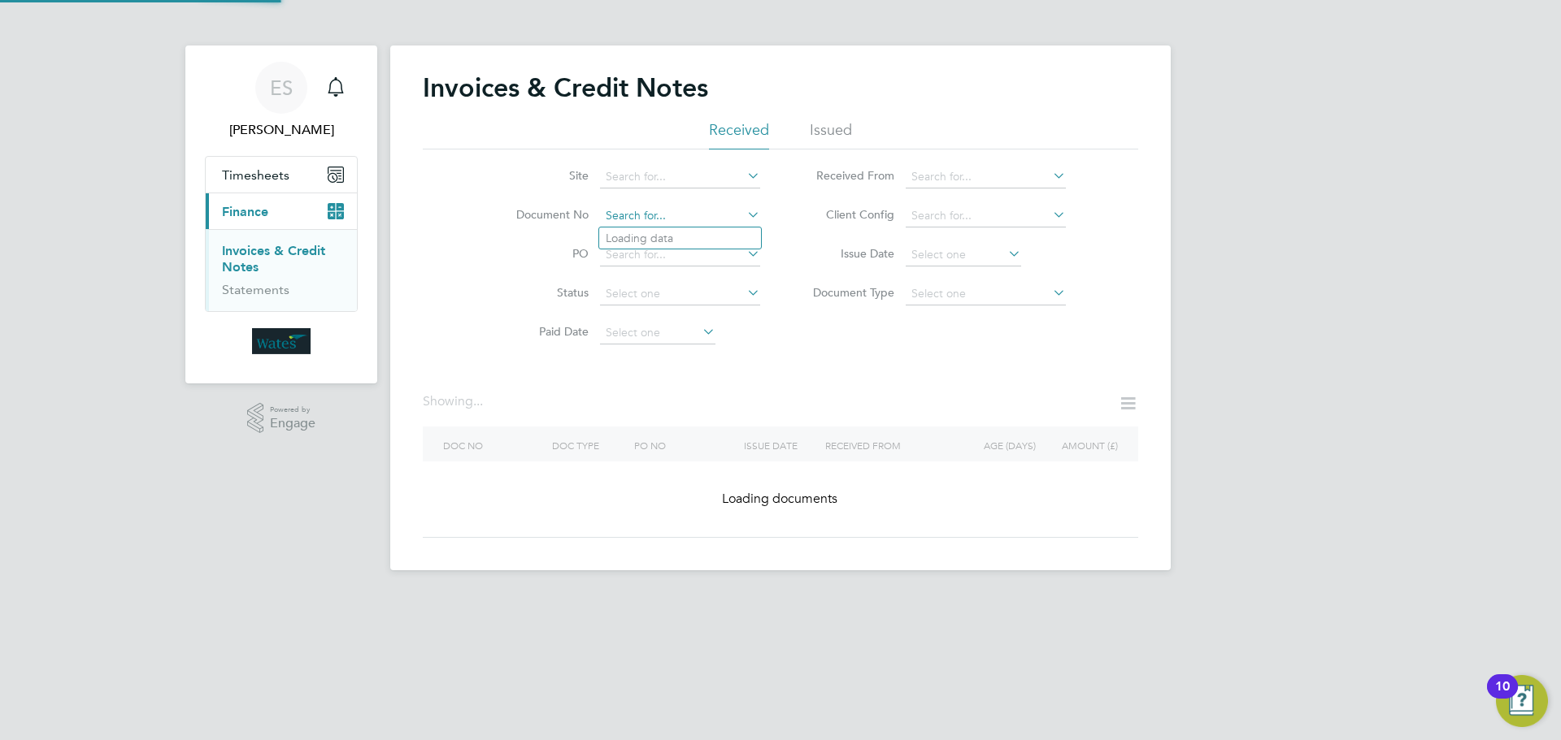
click at [641, 224] on input at bounding box center [680, 216] width 160 height 23
paste input "INV0046541"
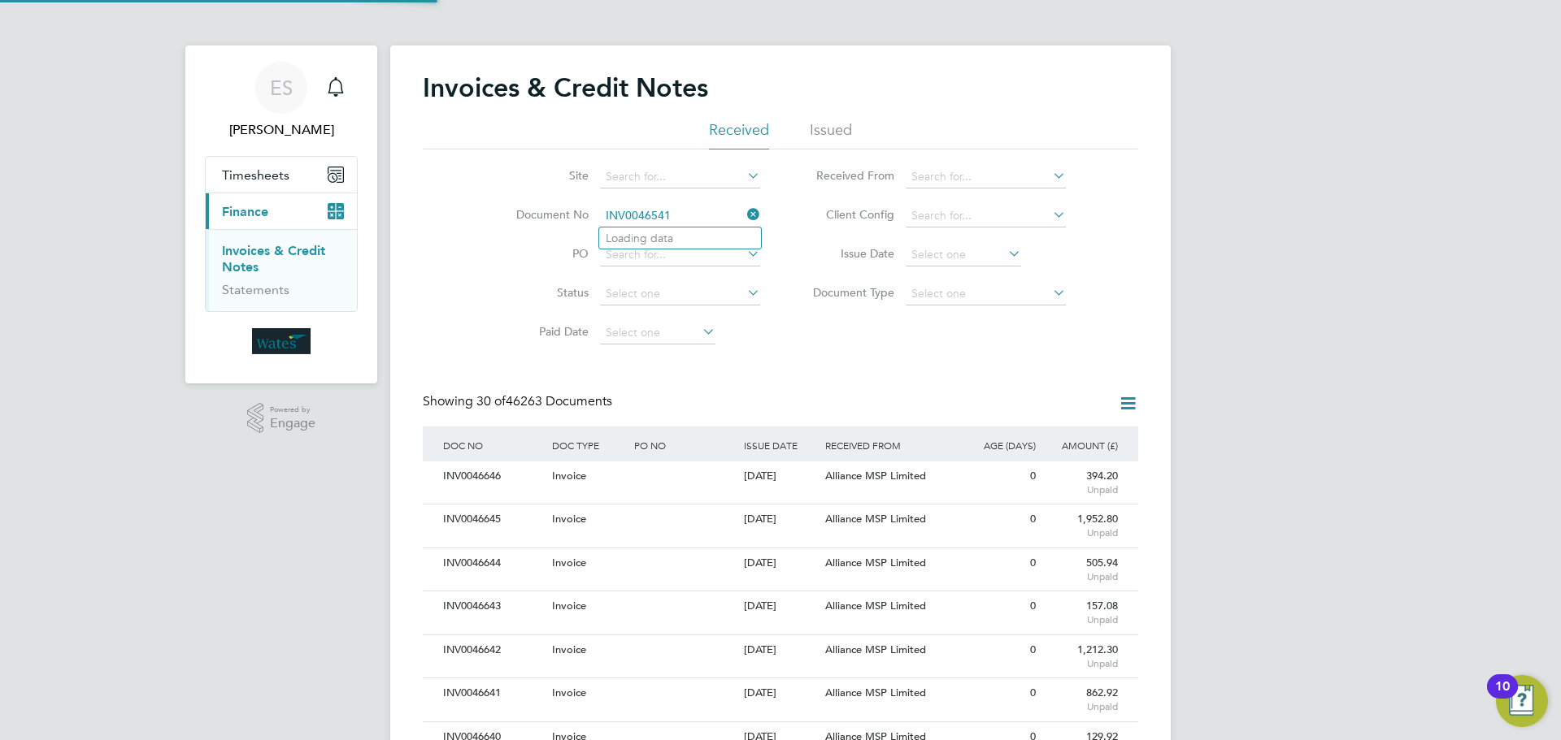
scroll to position [31, 111]
type input "INV0046541"
click at [704, 238] on li "INV0046541" at bounding box center [680, 239] width 162 height 22
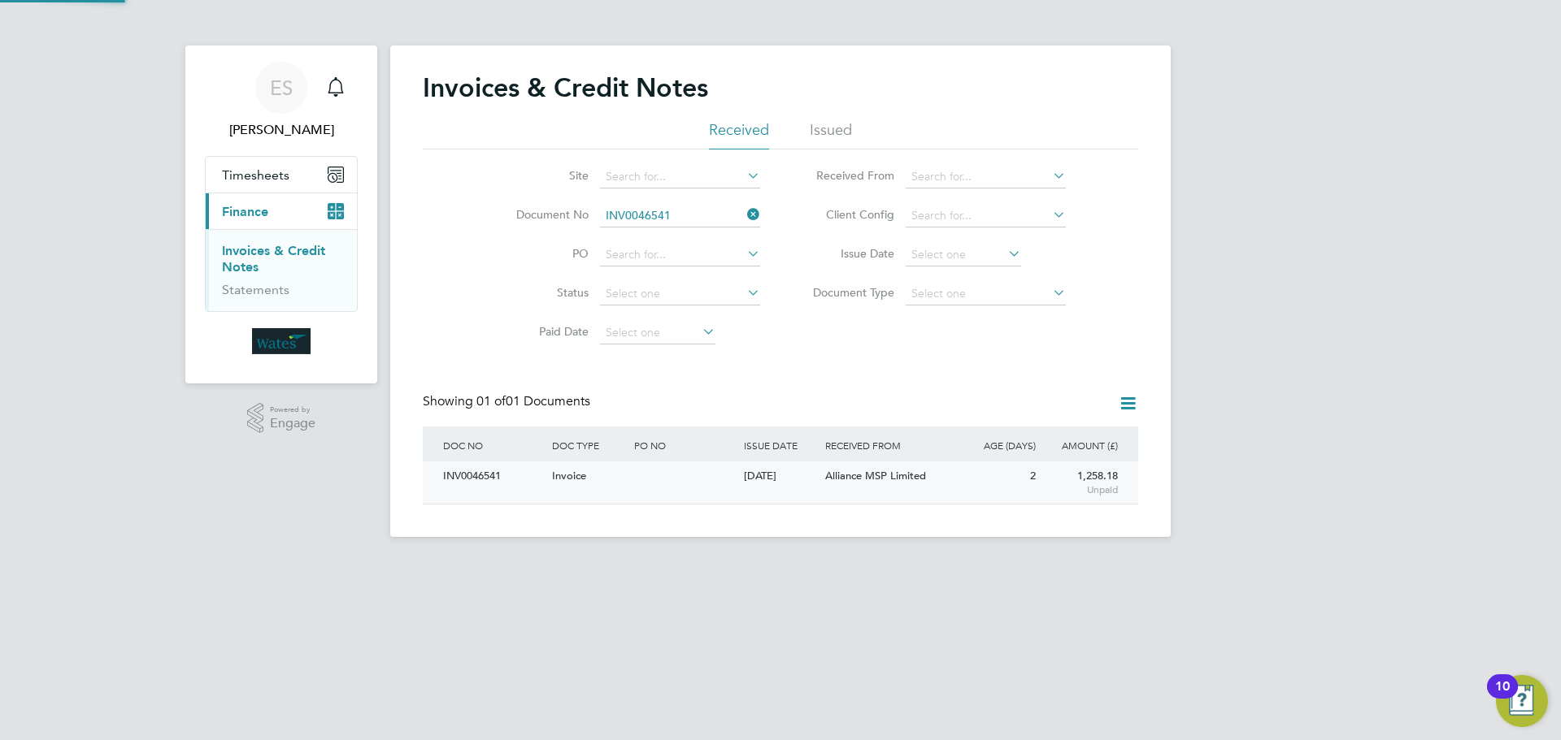
click at [485, 480] on div "INV0046541" at bounding box center [493, 477] width 109 height 30
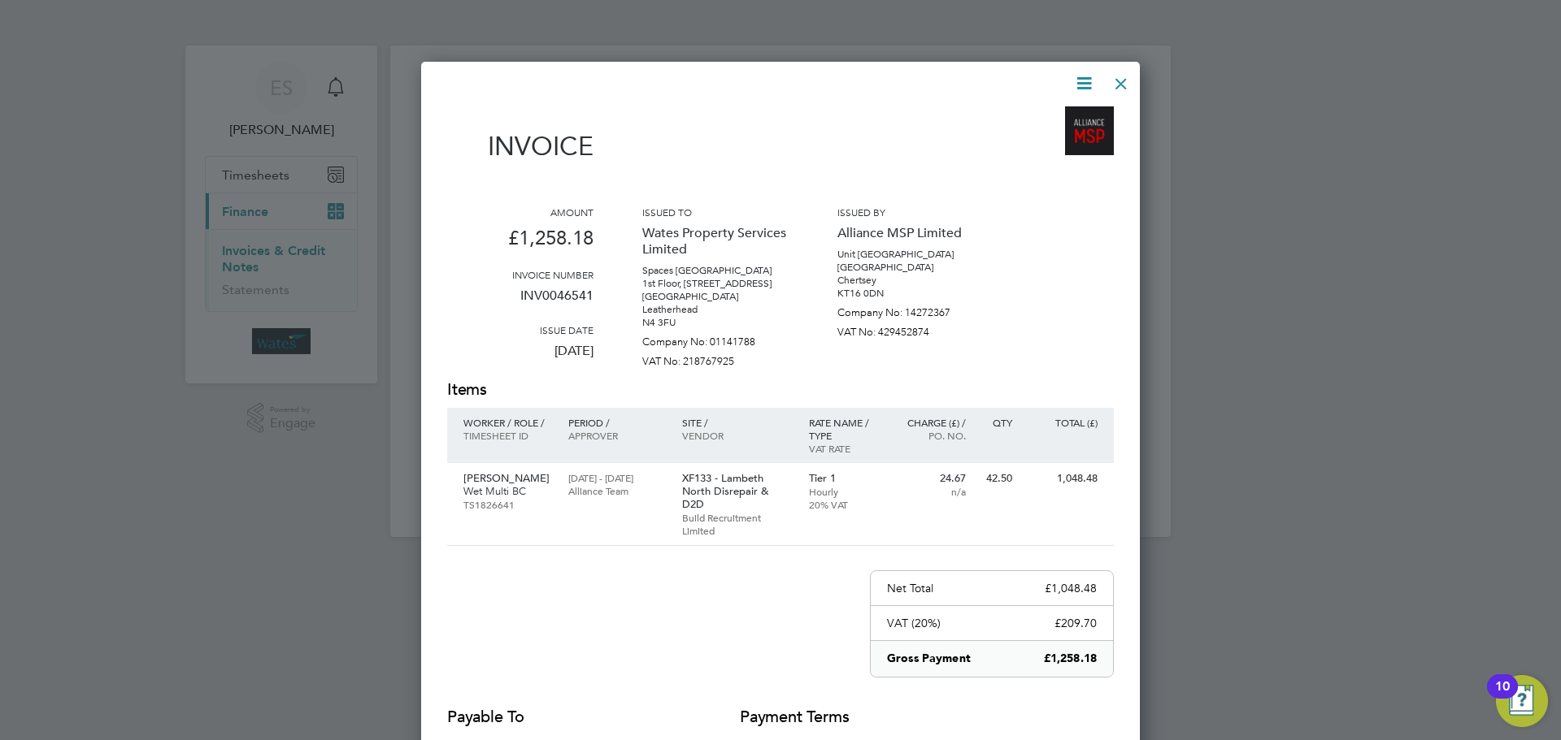
click at [1080, 73] on icon at bounding box center [1084, 83] width 20 height 20
click at [1053, 119] on li "Download Invoice" at bounding box center [1035, 122] width 112 height 23
click at [1080, 84] on icon at bounding box center [1084, 83] width 20 height 20
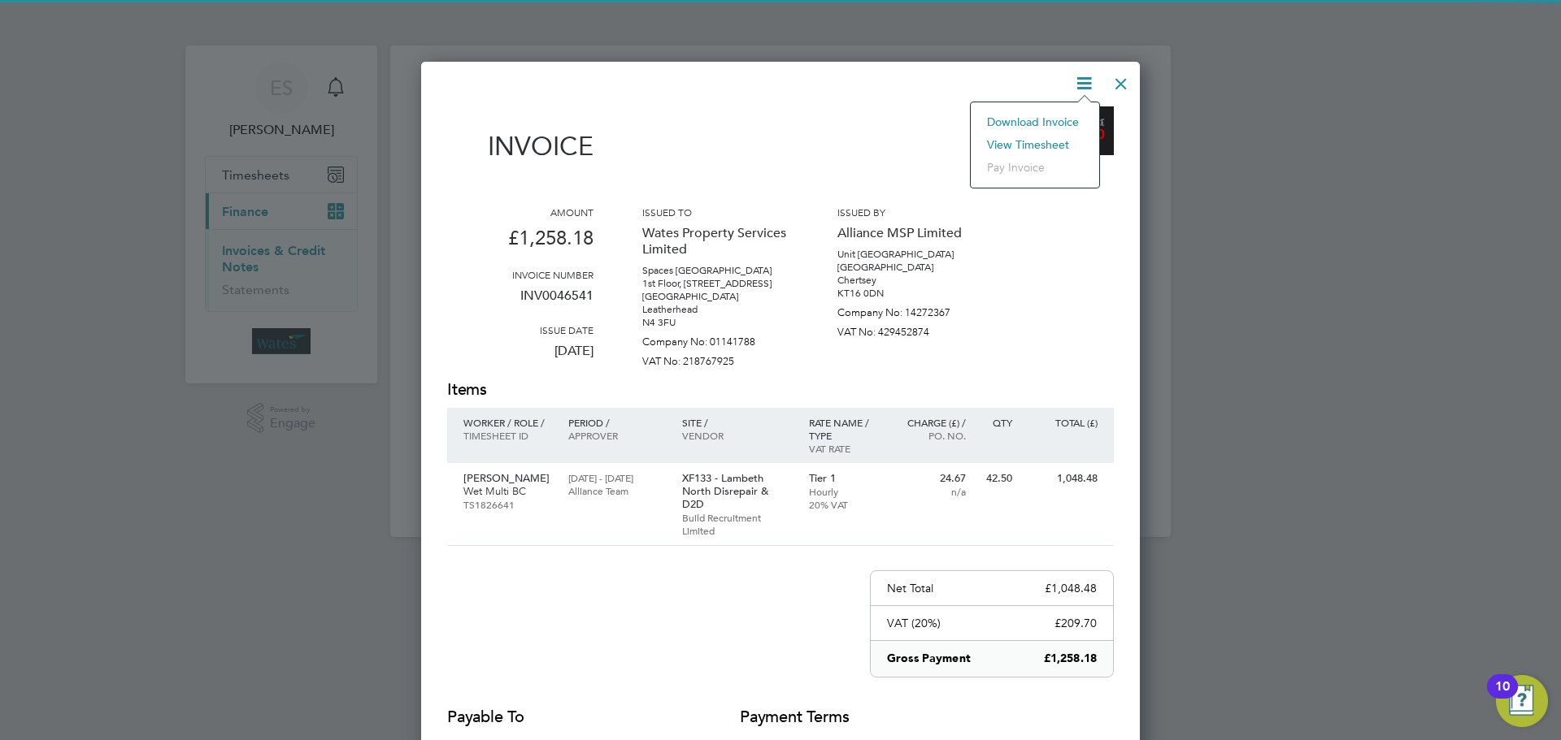
click at [1045, 137] on li "View timesheet" at bounding box center [1035, 144] width 112 height 23
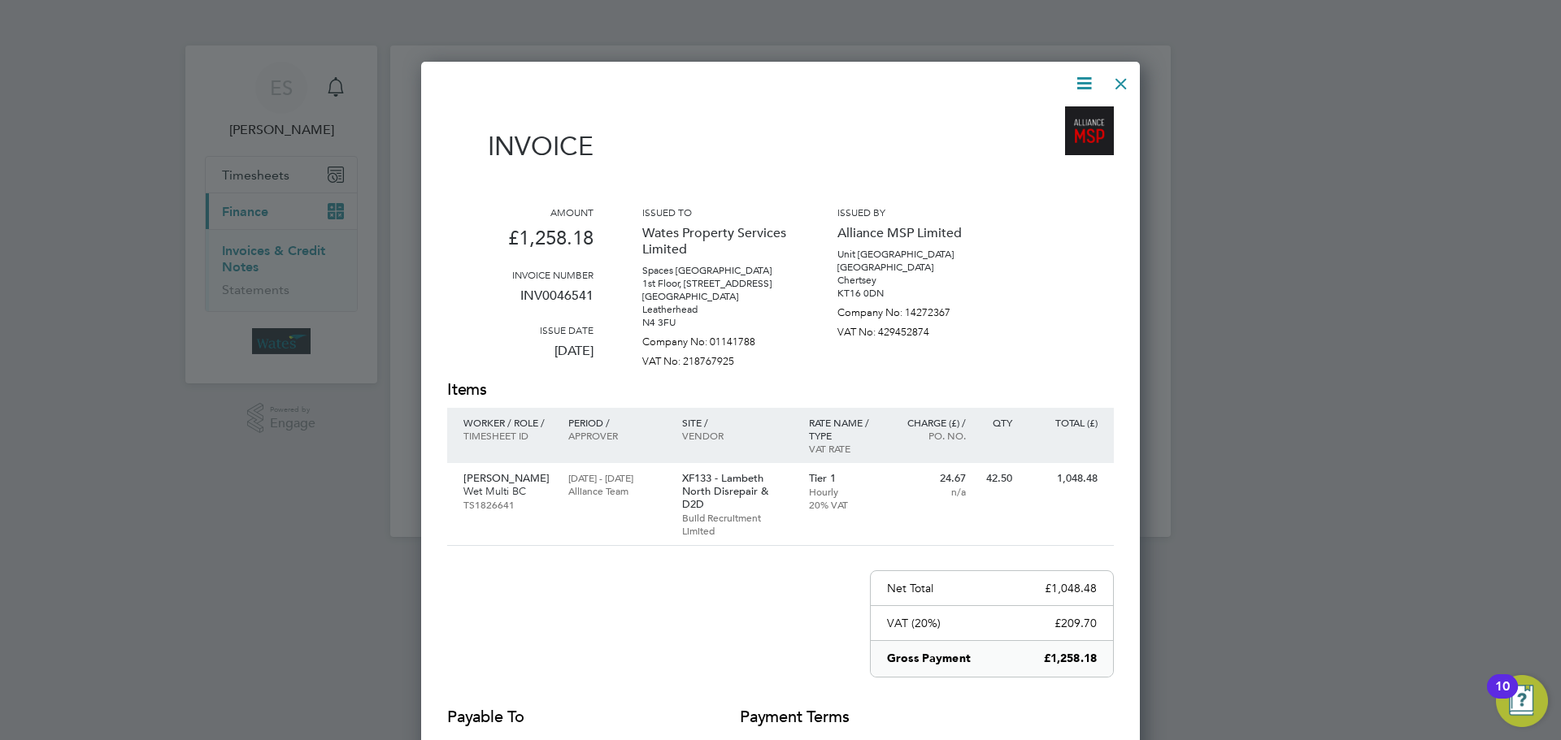
click at [1119, 76] on div at bounding box center [1120, 79] width 29 height 29
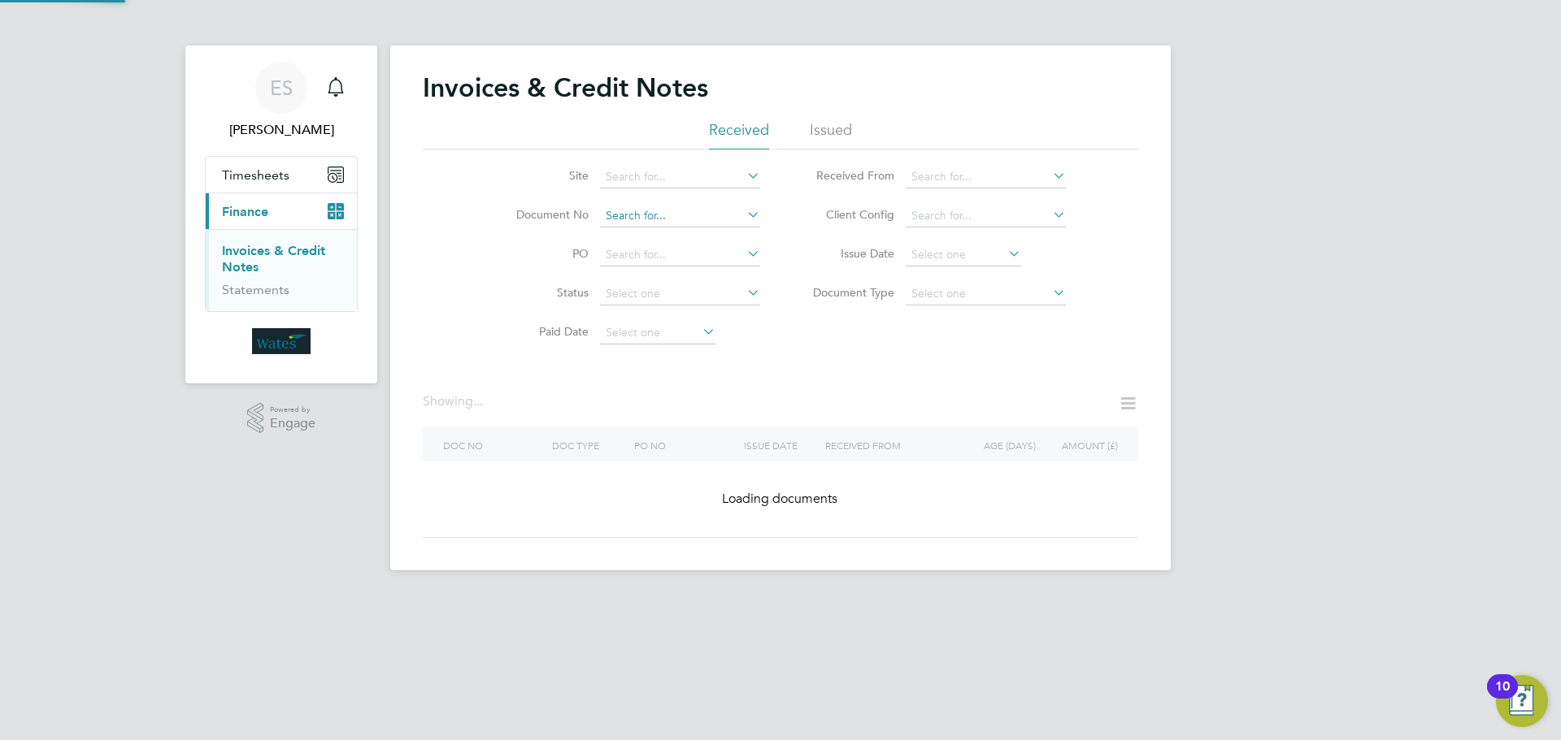
click at [714, 219] on input at bounding box center [680, 216] width 160 height 23
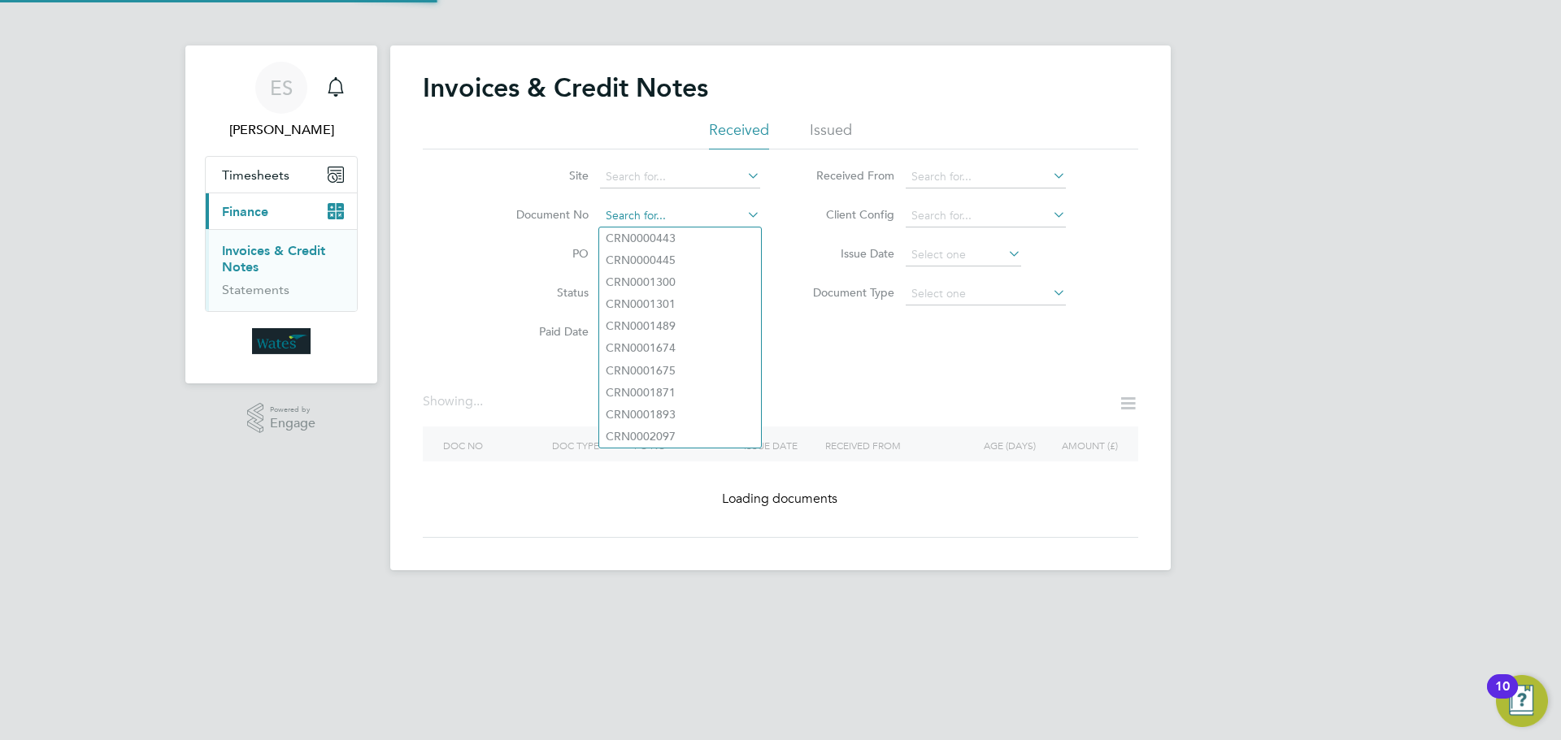
paste input "INV0046542"
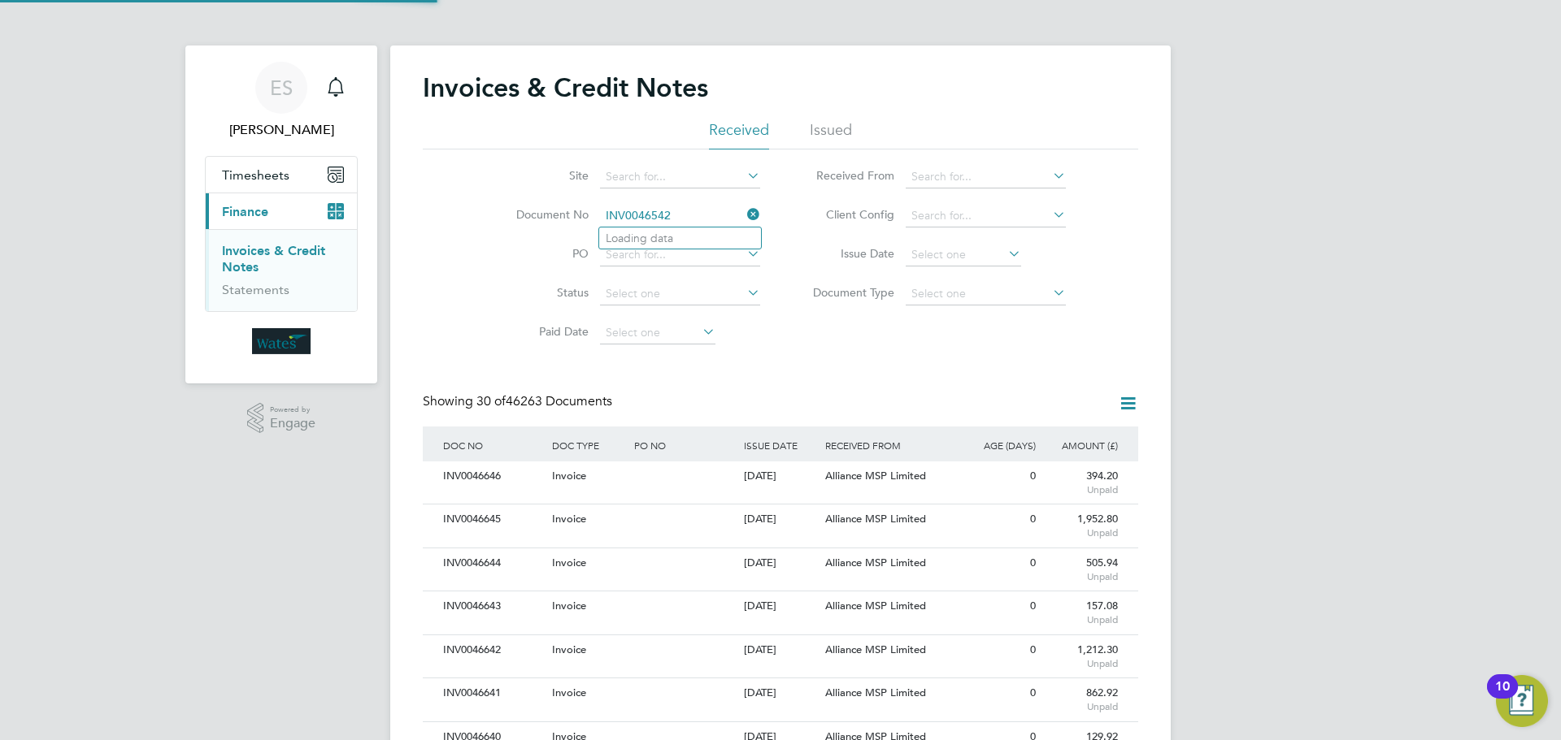
scroll to position [31, 137]
type input "INV0046542"
click at [692, 239] on li "INV0046542" at bounding box center [680, 239] width 162 height 22
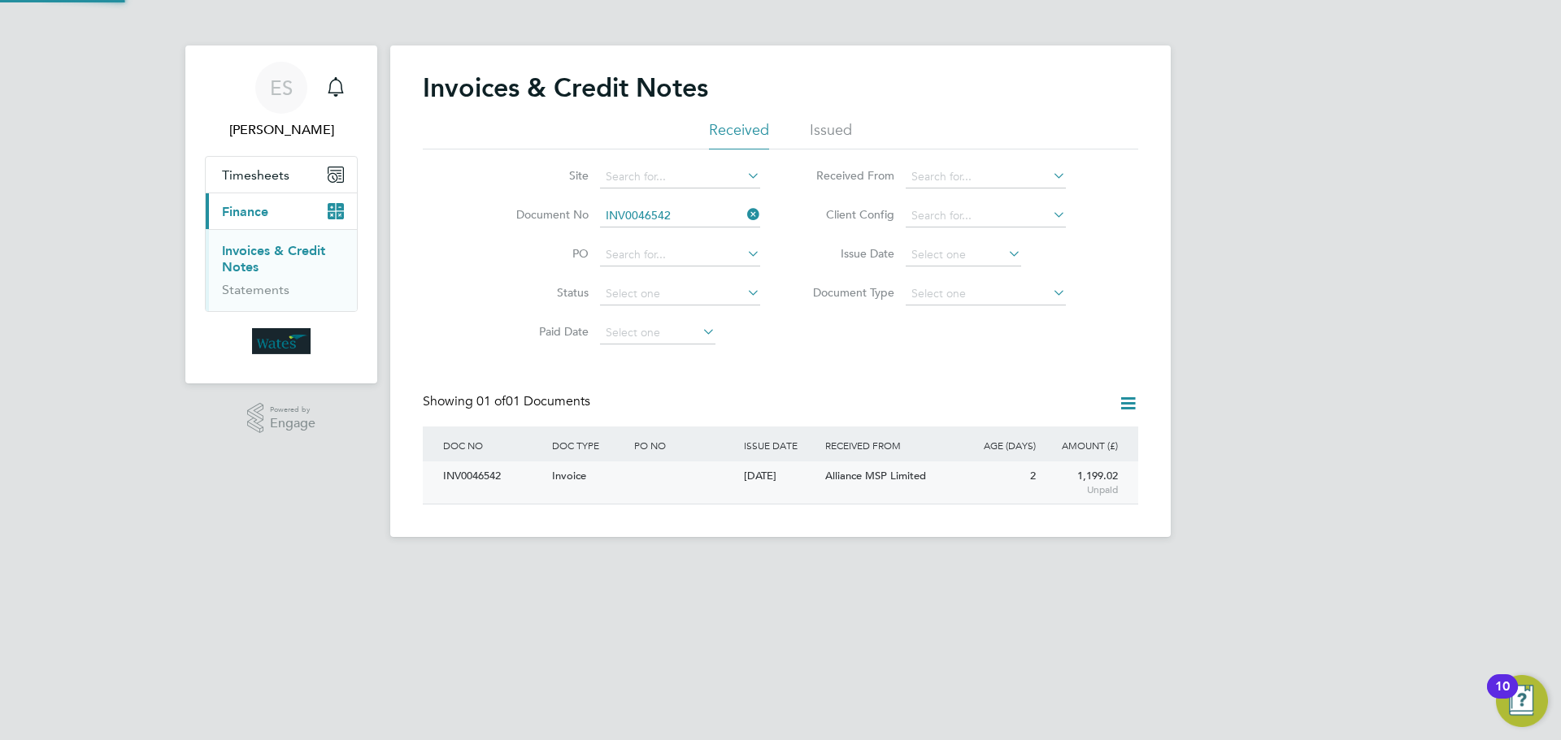
click at [493, 477] on div "INV0046542" at bounding box center [493, 477] width 109 height 30
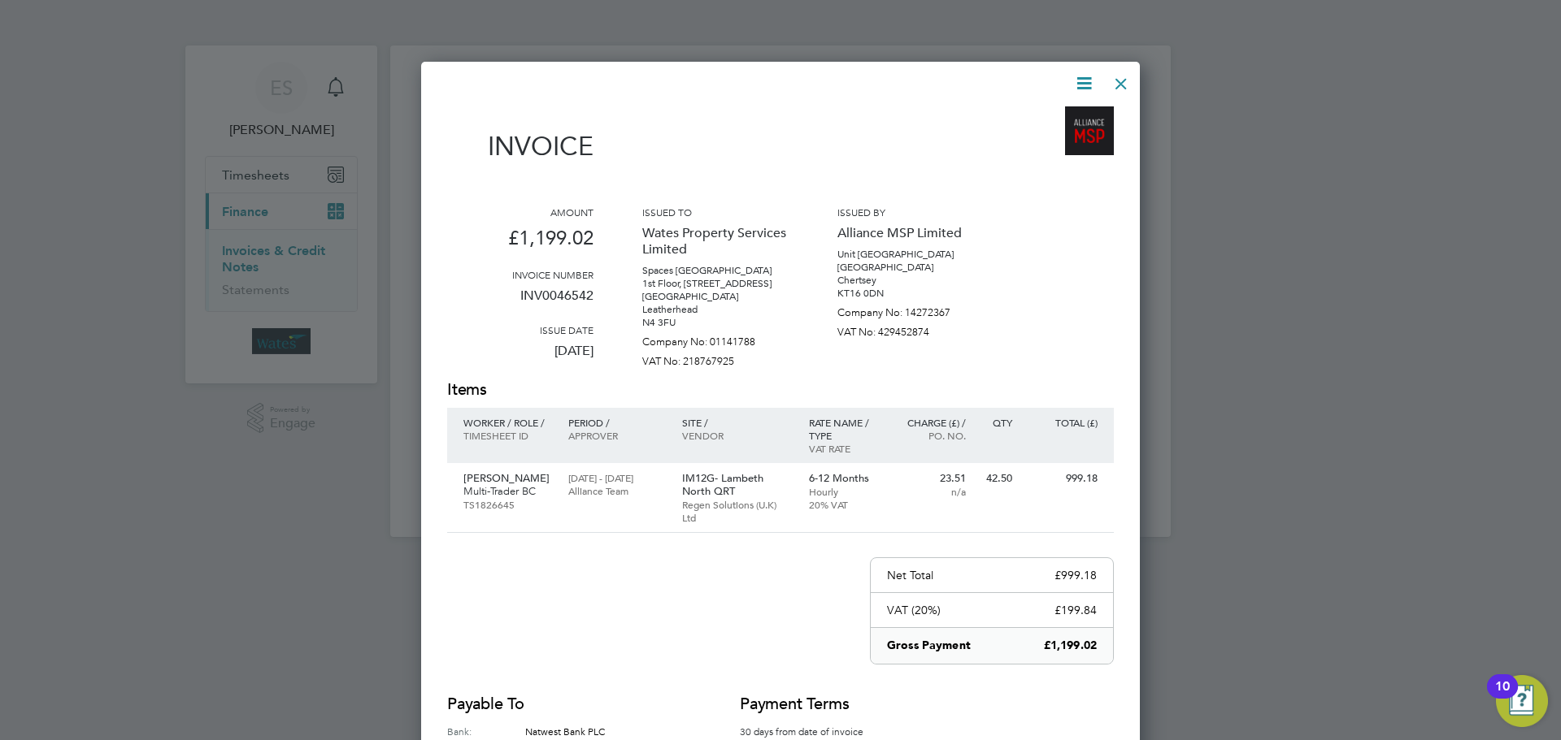
click at [1083, 76] on icon at bounding box center [1084, 83] width 20 height 20
click at [1049, 118] on li "Download Invoice" at bounding box center [1035, 122] width 112 height 23
click at [1083, 80] on icon at bounding box center [1084, 83] width 20 height 20
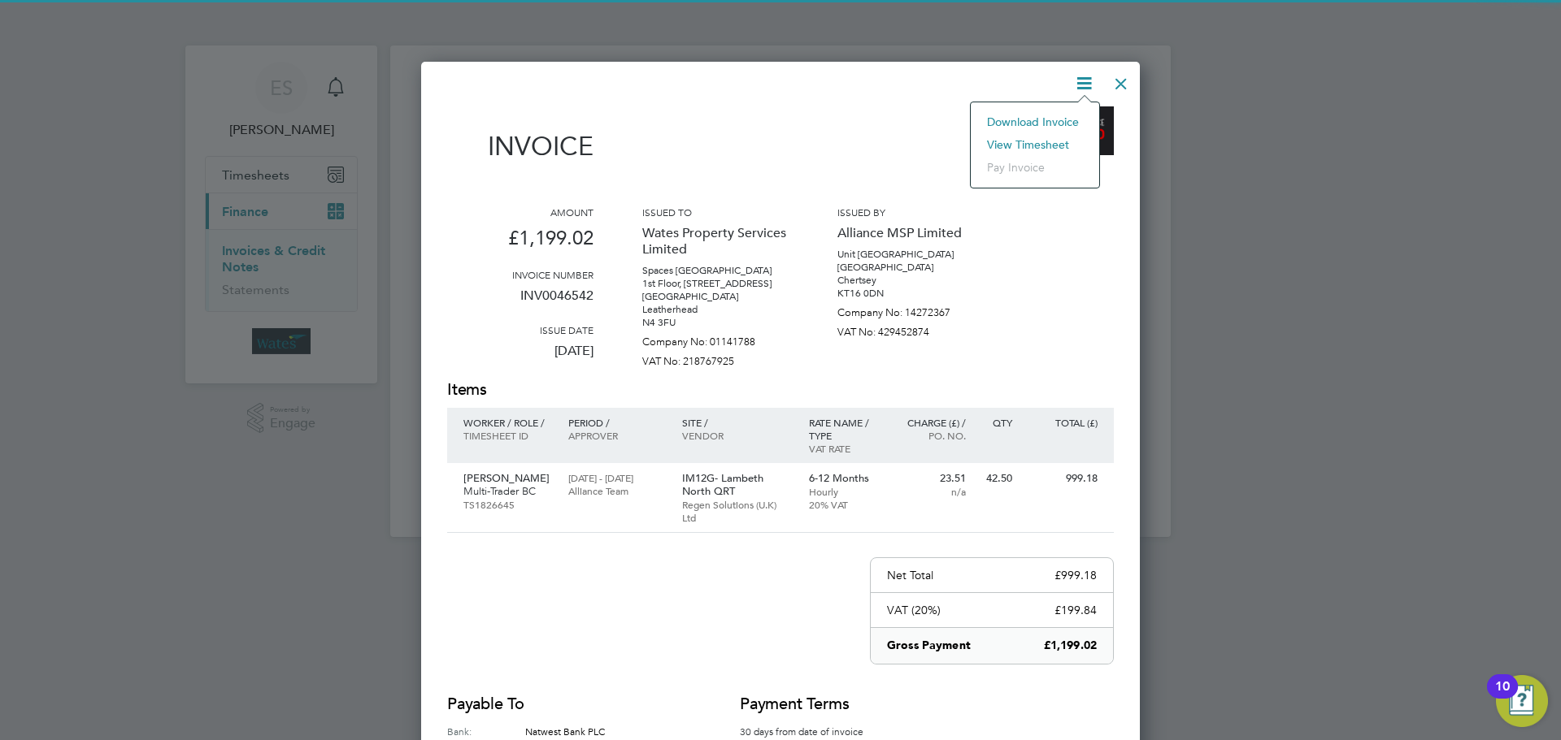
click at [1047, 141] on li "View timesheet" at bounding box center [1035, 144] width 112 height 23
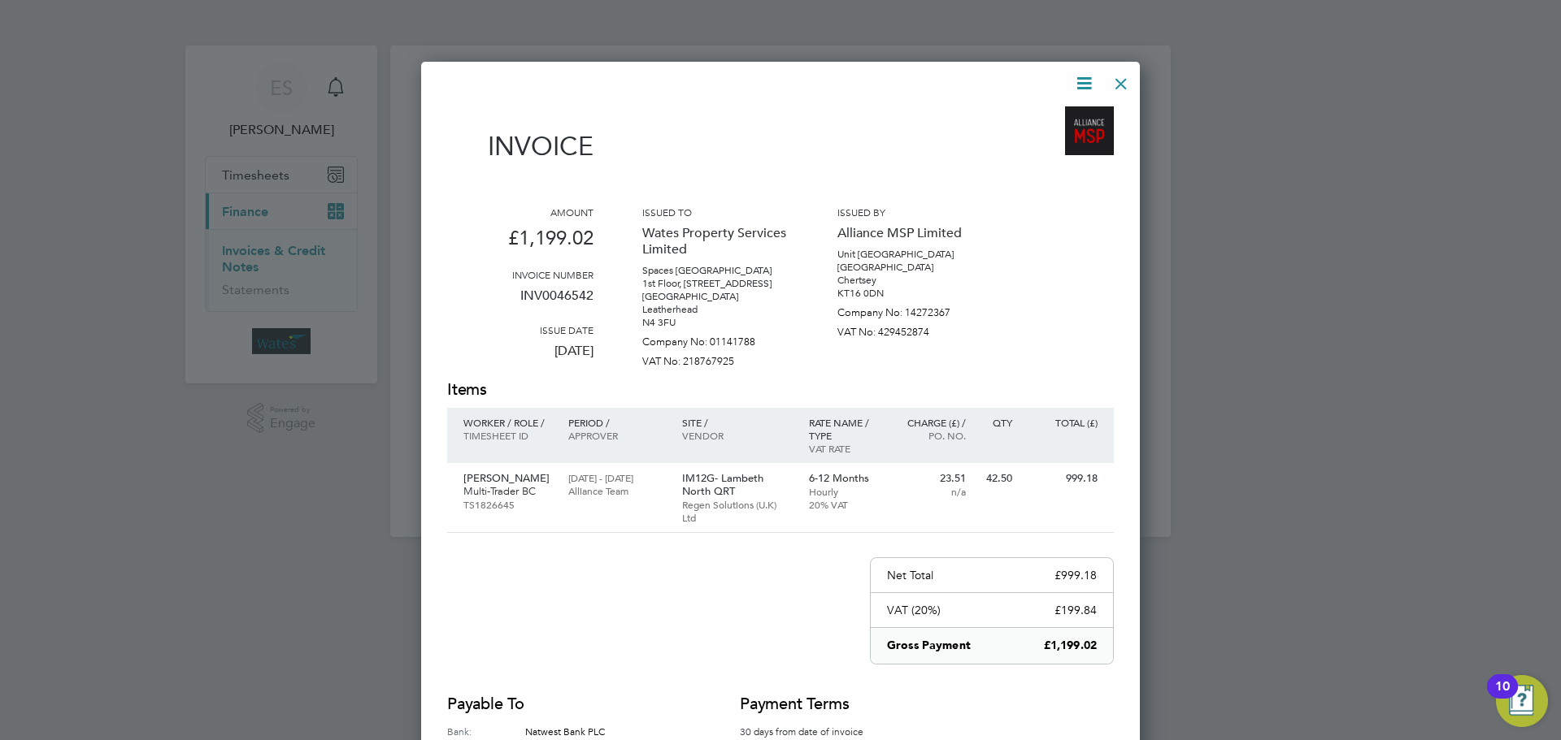
click at [1112, 84] on div at bounding box center [1120, 79] width 29 height 29
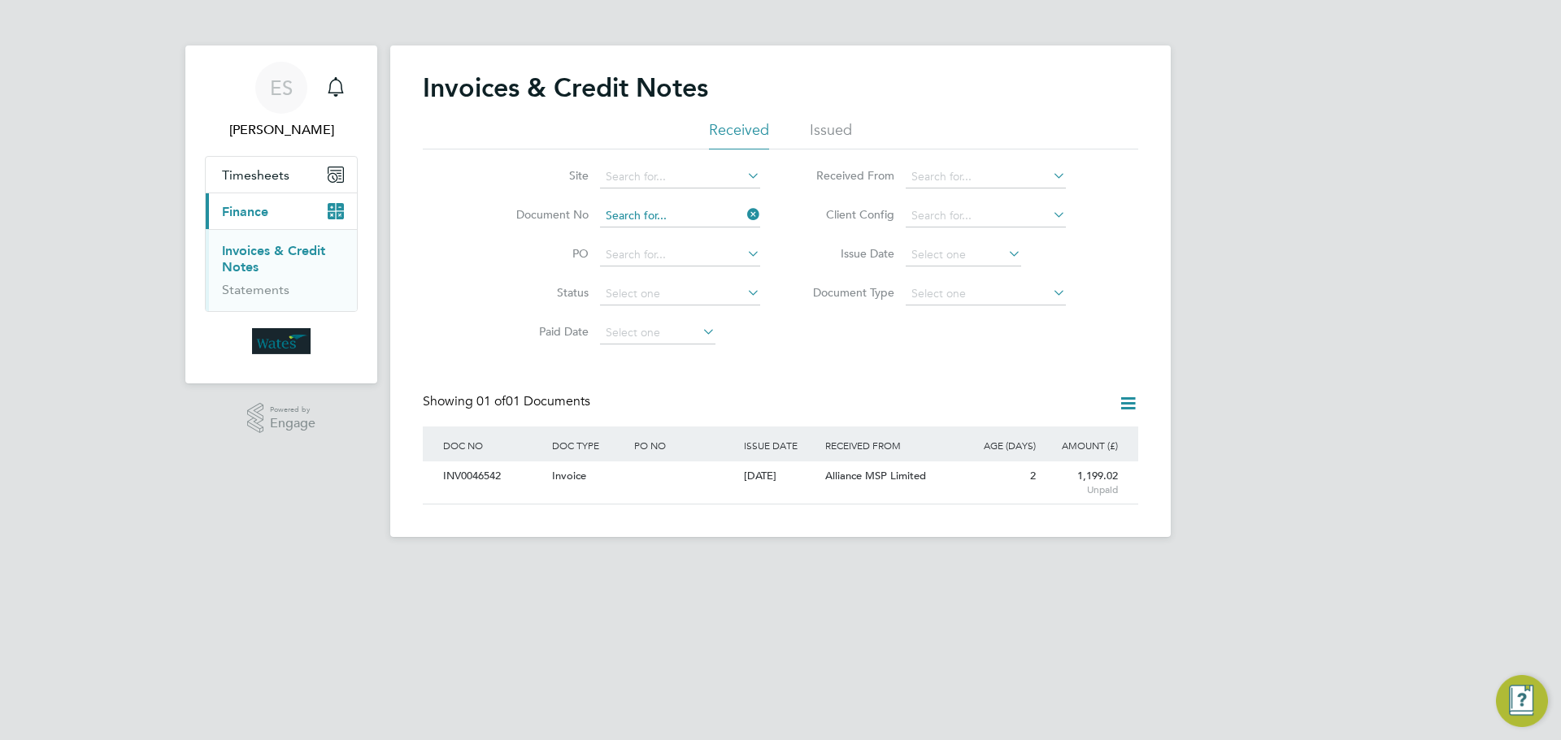
click at [710, 211] on input at bounding box center [680, 216] width 160 height 23
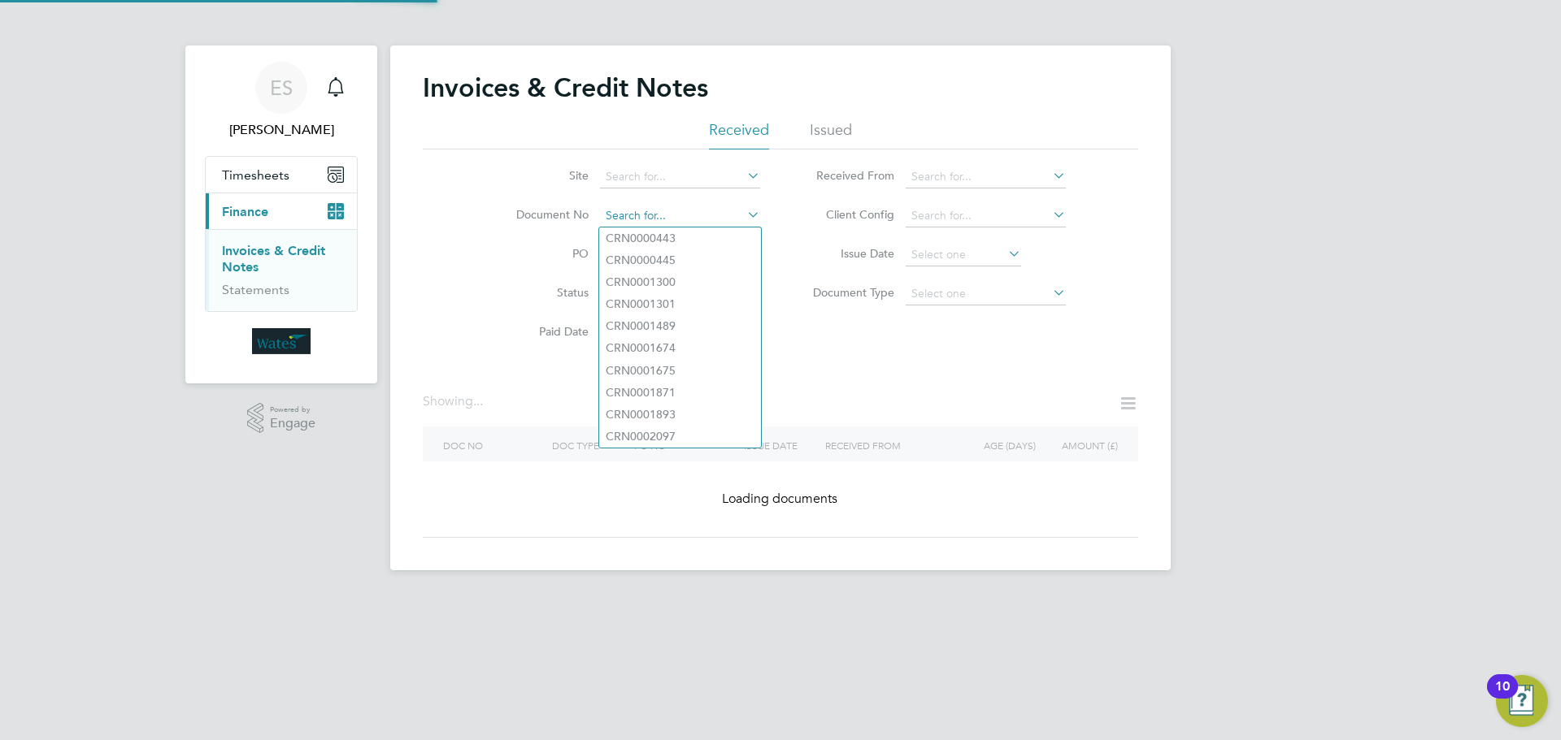
paste input "INV0046543"
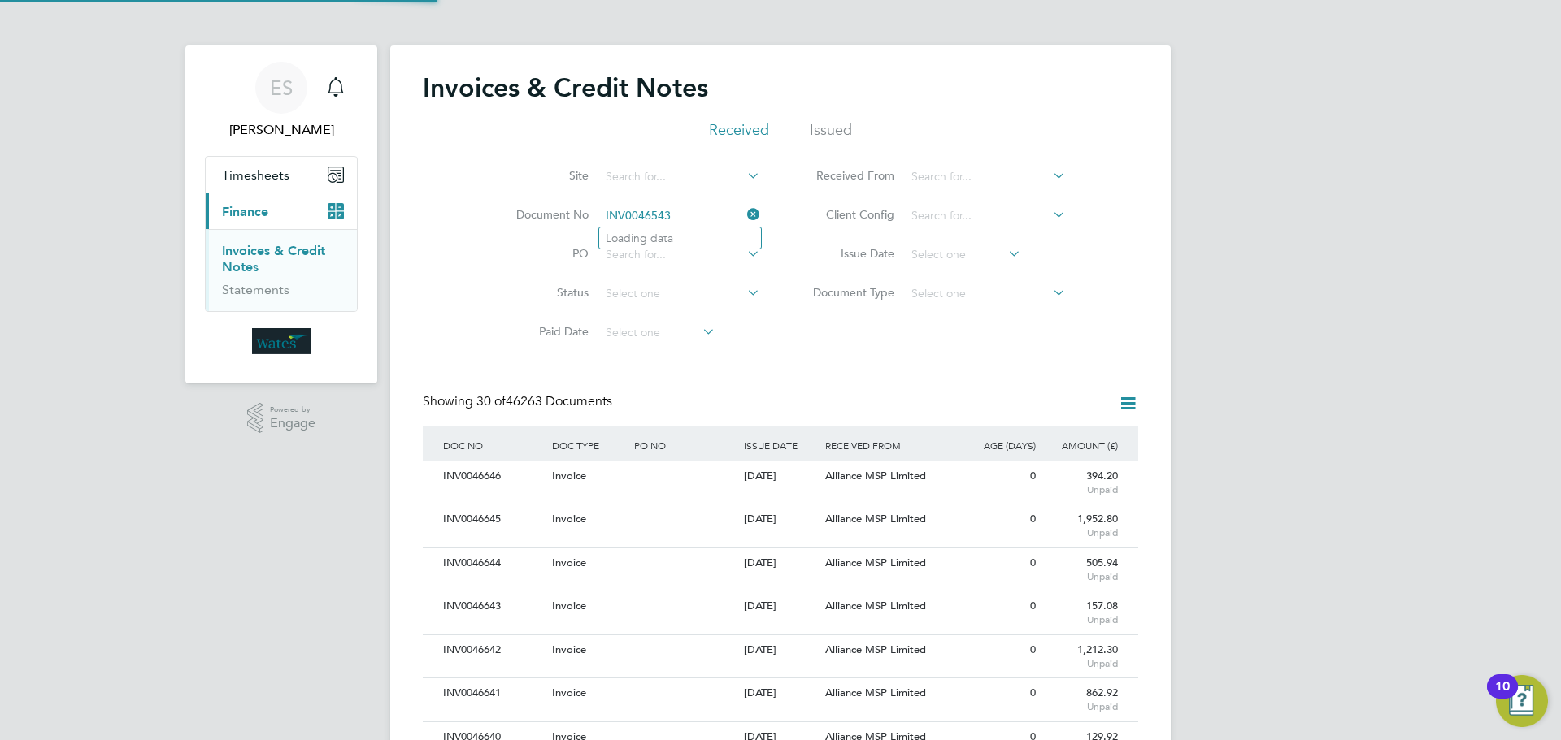
scroll to position [31, 137]
type input "INV0046543"
click at [640, 240] on b "INV0046543" at bounding box center [638, 239] width 65 height 14
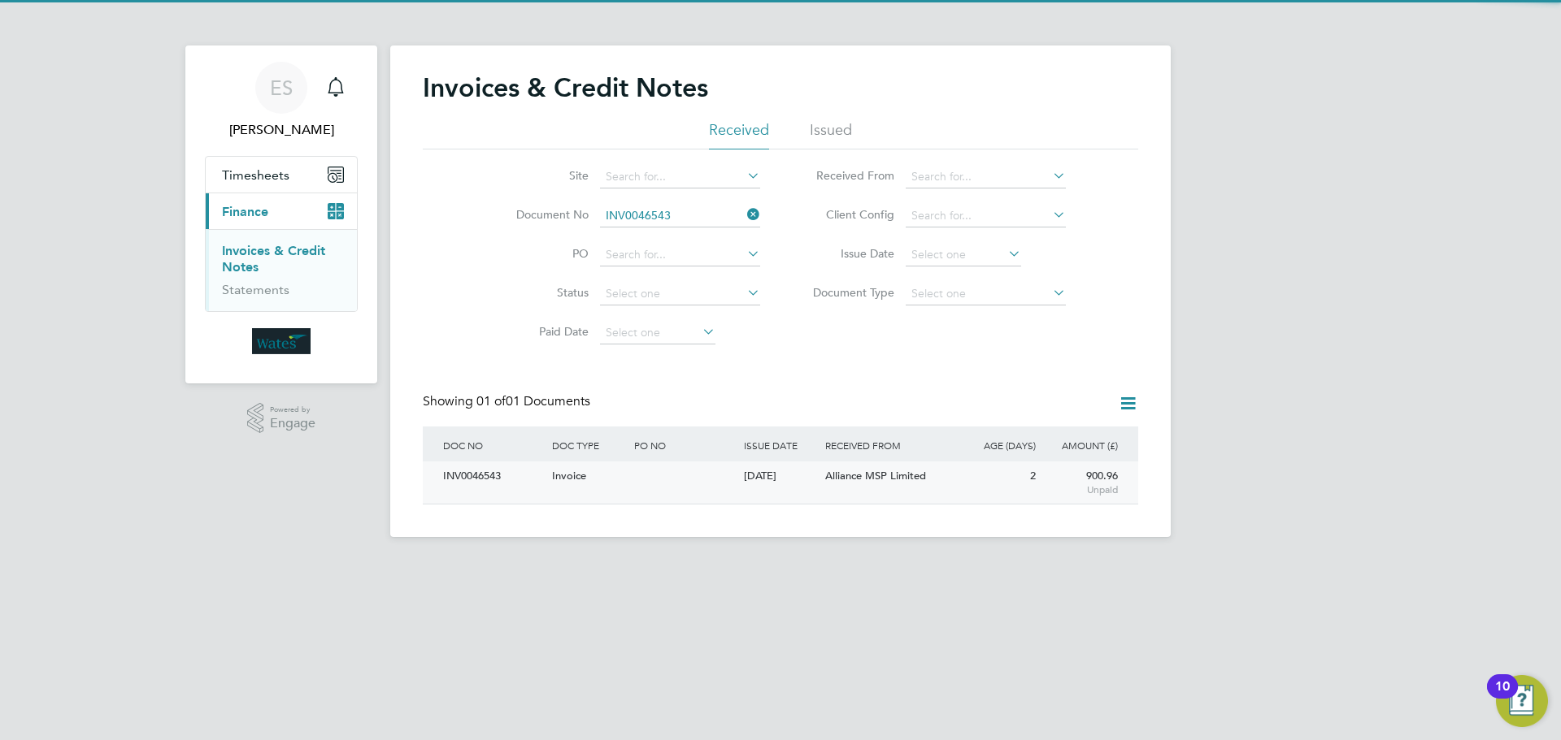
click at [477, 476] on div "INV0046543" at bounding box center [493, 477] width 109 height 30
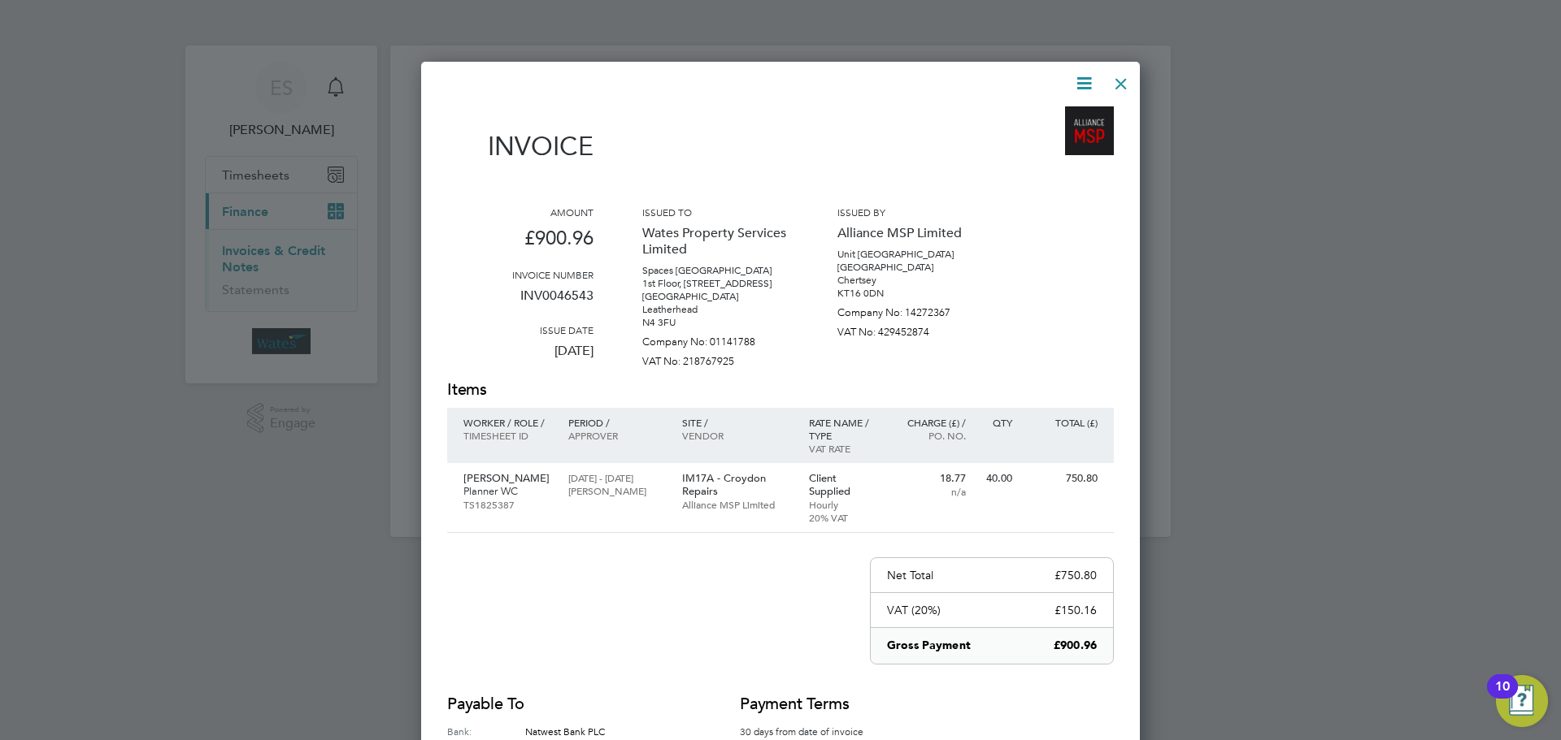
click at [1081, 79] on icon at bounding box center [1084, 83] width 20 height 20
click at [1060, 117] on li "Download Invoice" at bounding box center [1035, 122] width 112 height 23
click at [1081, 77] on icon at bounding box center [1084, 83] width 20 height 20
click at [1052, 132] on li "Download Invoice" at bounding box center [1035, 122] width 112 height 23
drag, startPoint x: 1079, startPoint y: 75, endPoint x: 1079, endPoint y: 89, distance: 14.6
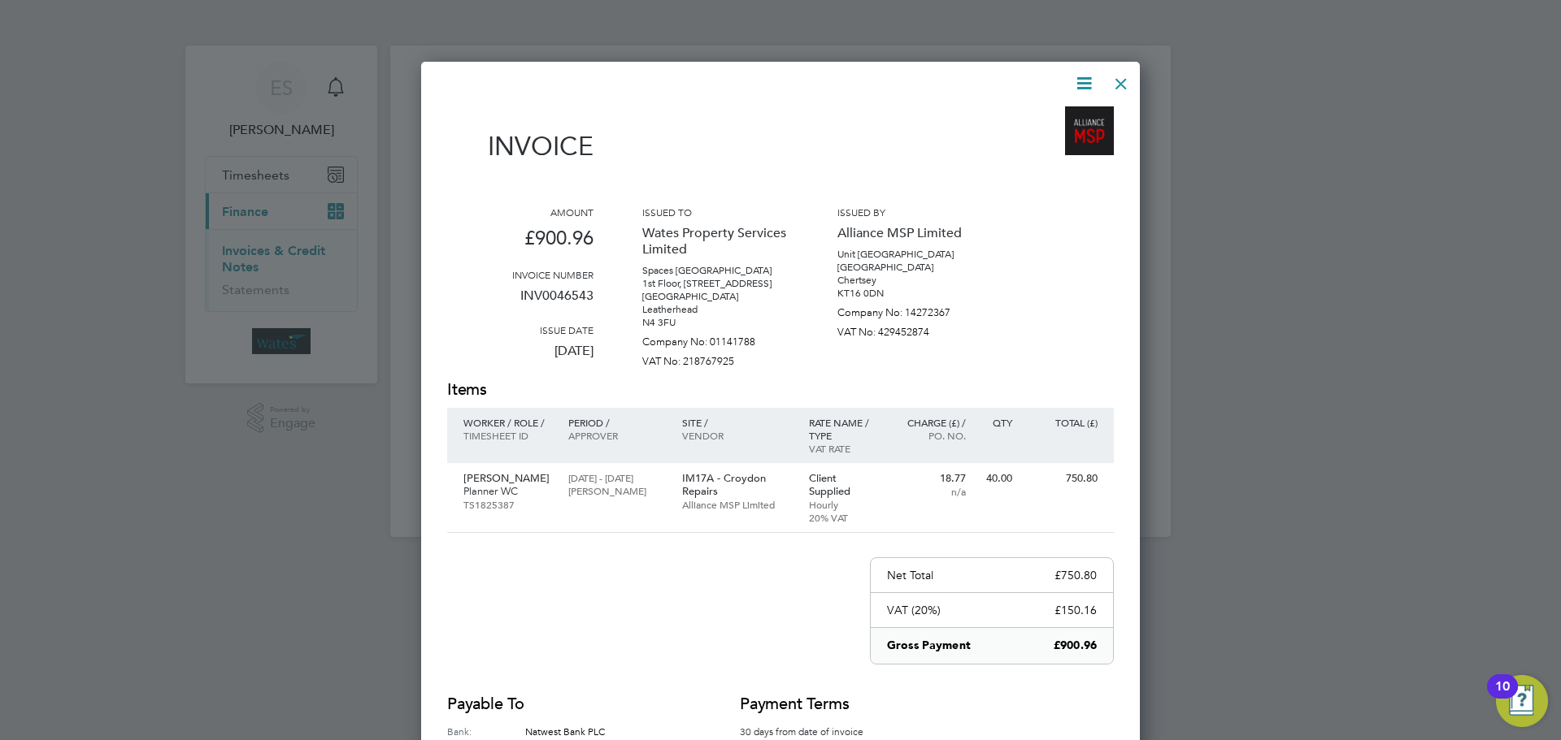
click at [1079, 75] on icon at bounding box center [1084, 83] width 20 height 20
click at [1044, 137] on li "View timesheet" at bounding box center [1035, 144] width 112 height 23
click at [1112, 82] on div at bounding box center [1120, 79] width 29 height 29
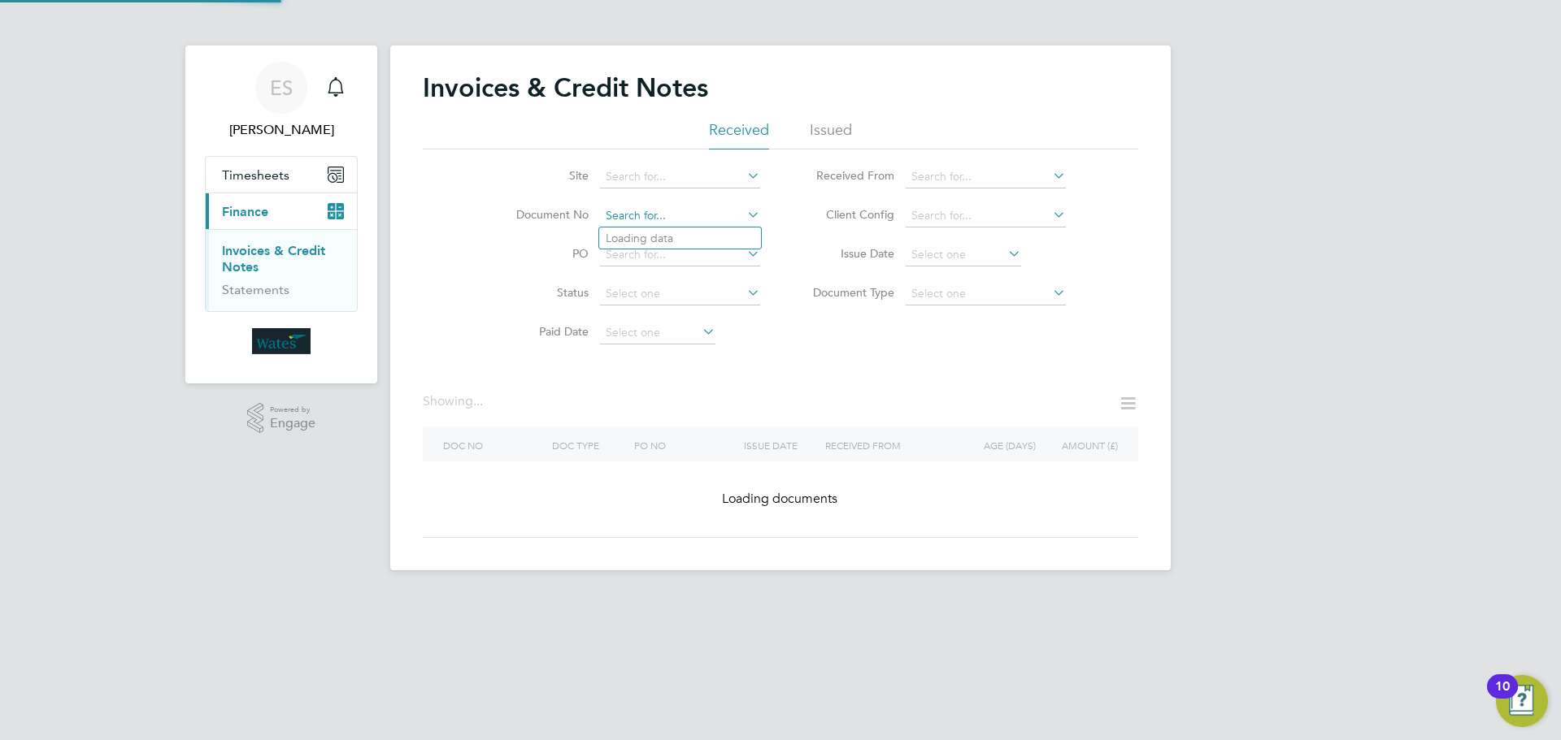
click at [658, 211] on input at bounding box center [680, 216] width 160 height 23
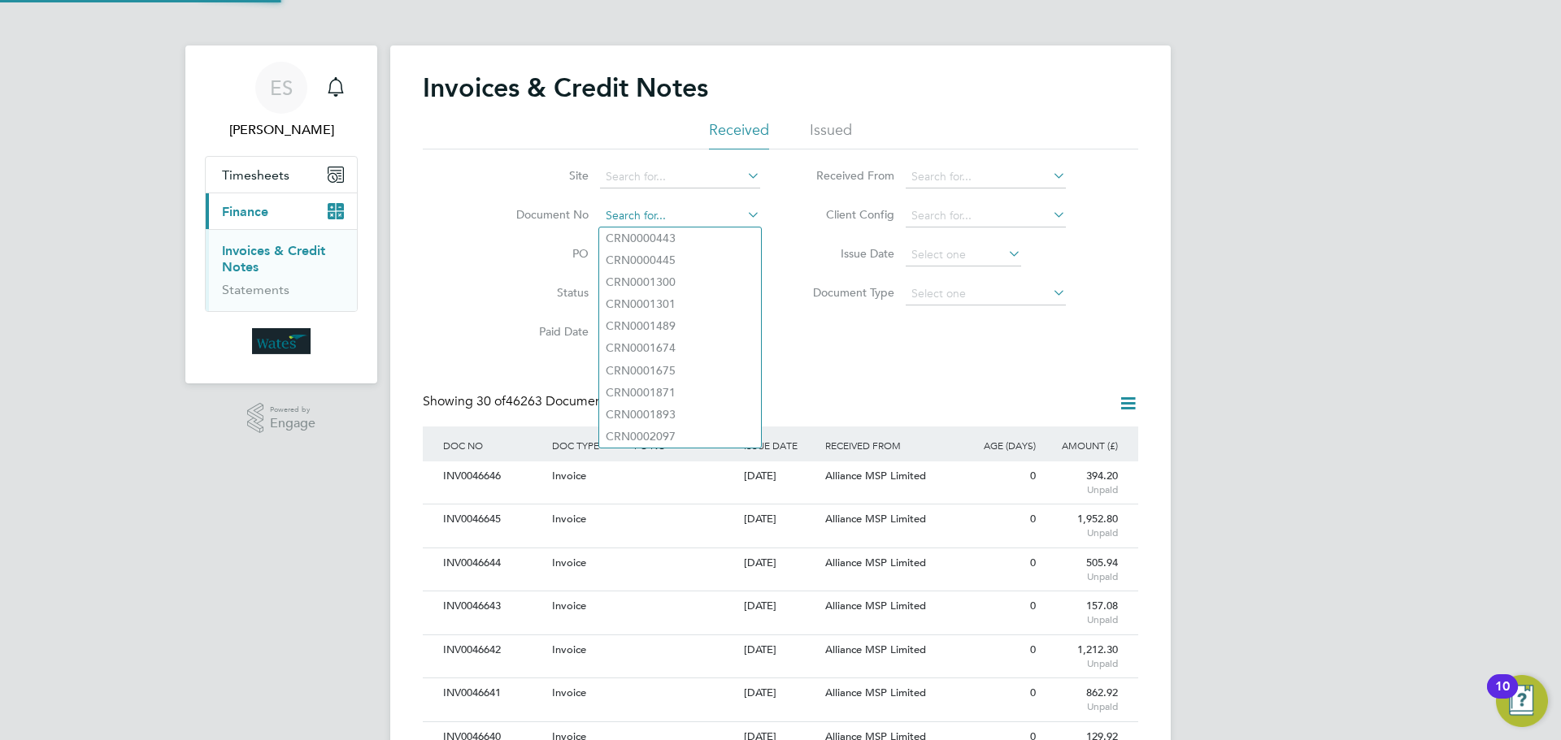
scroll to position [31, 111]
paste input "INV0046544"
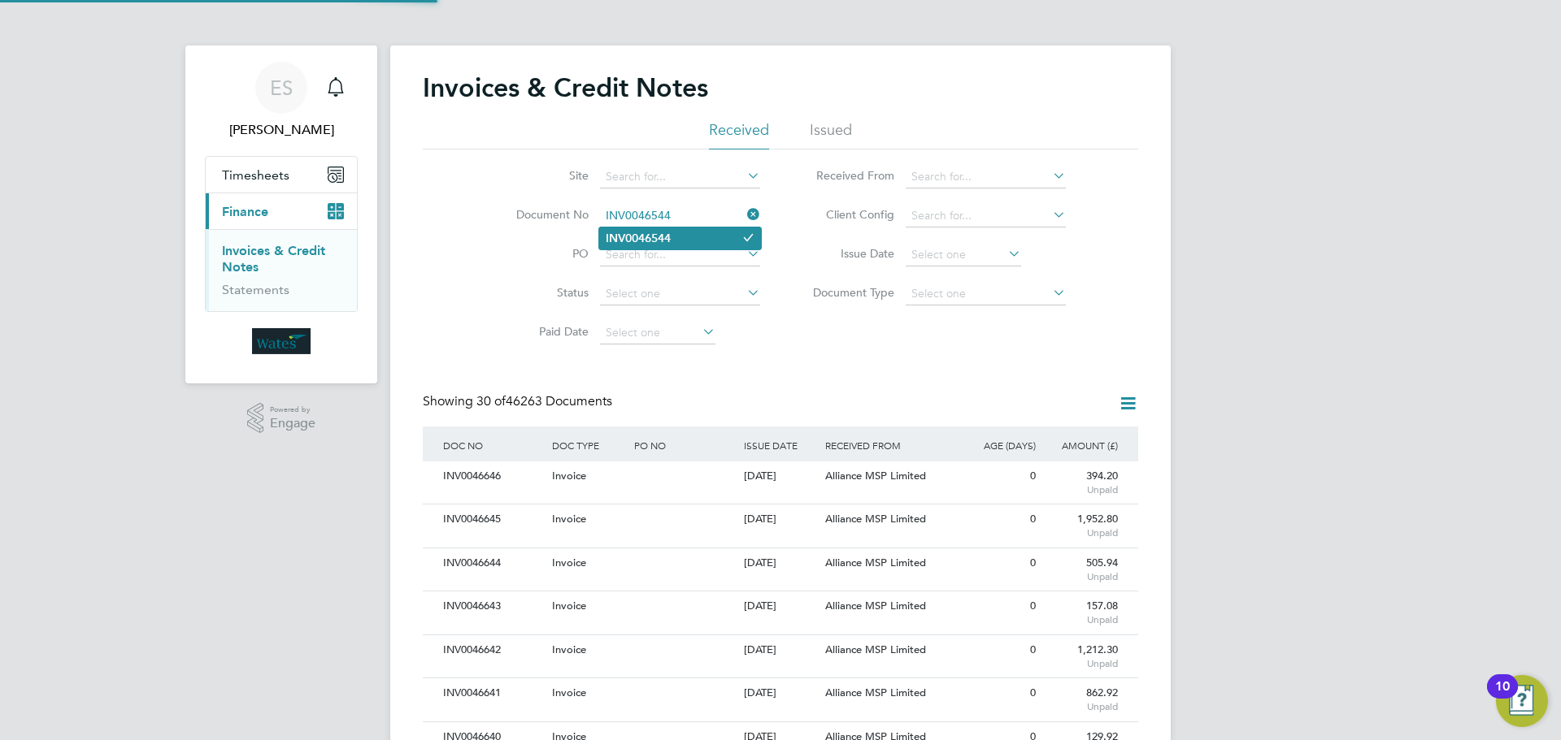
type input "INV0046544"
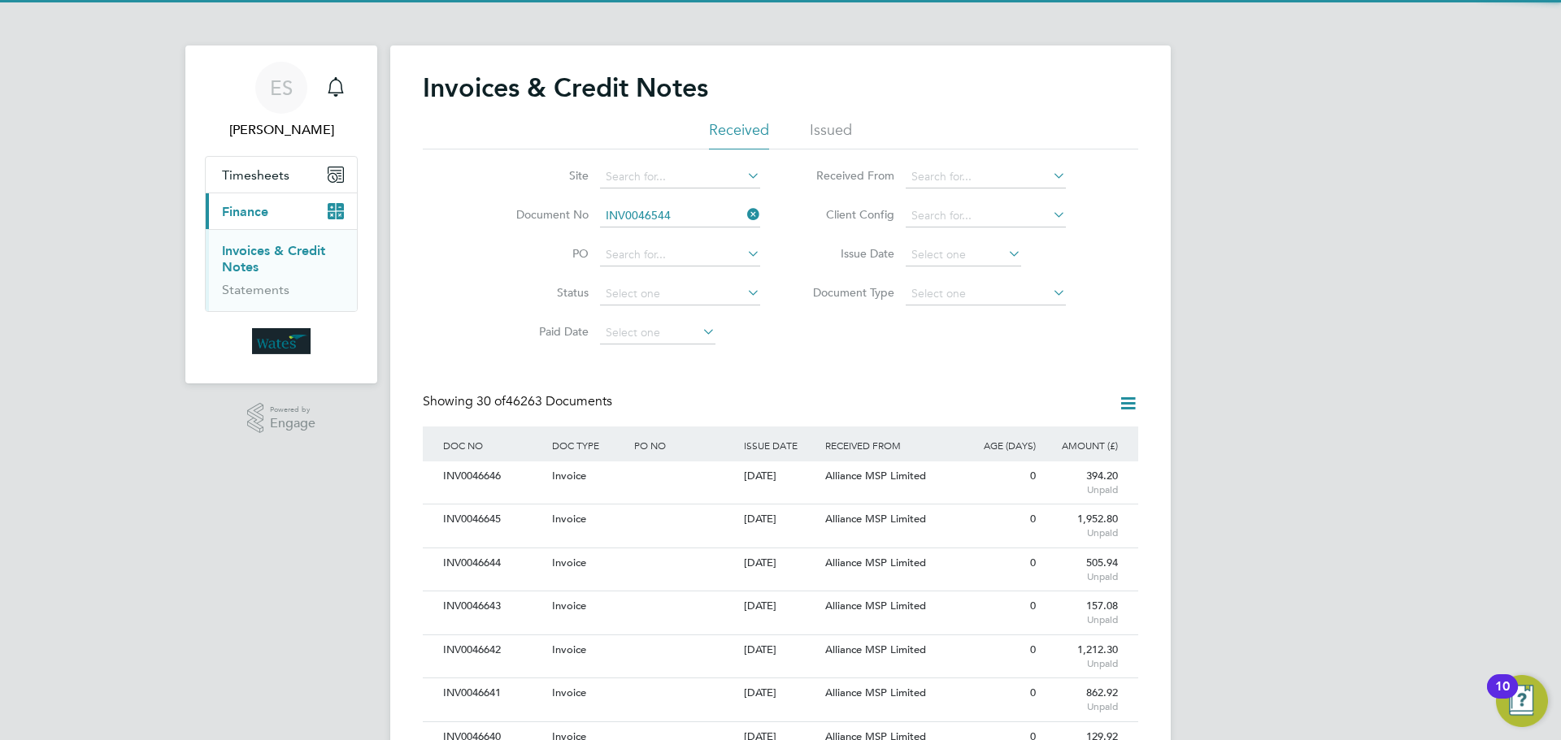
click at [656, 238] on b "INV0046544" at bounding box center [638, 239] width 65 height 14
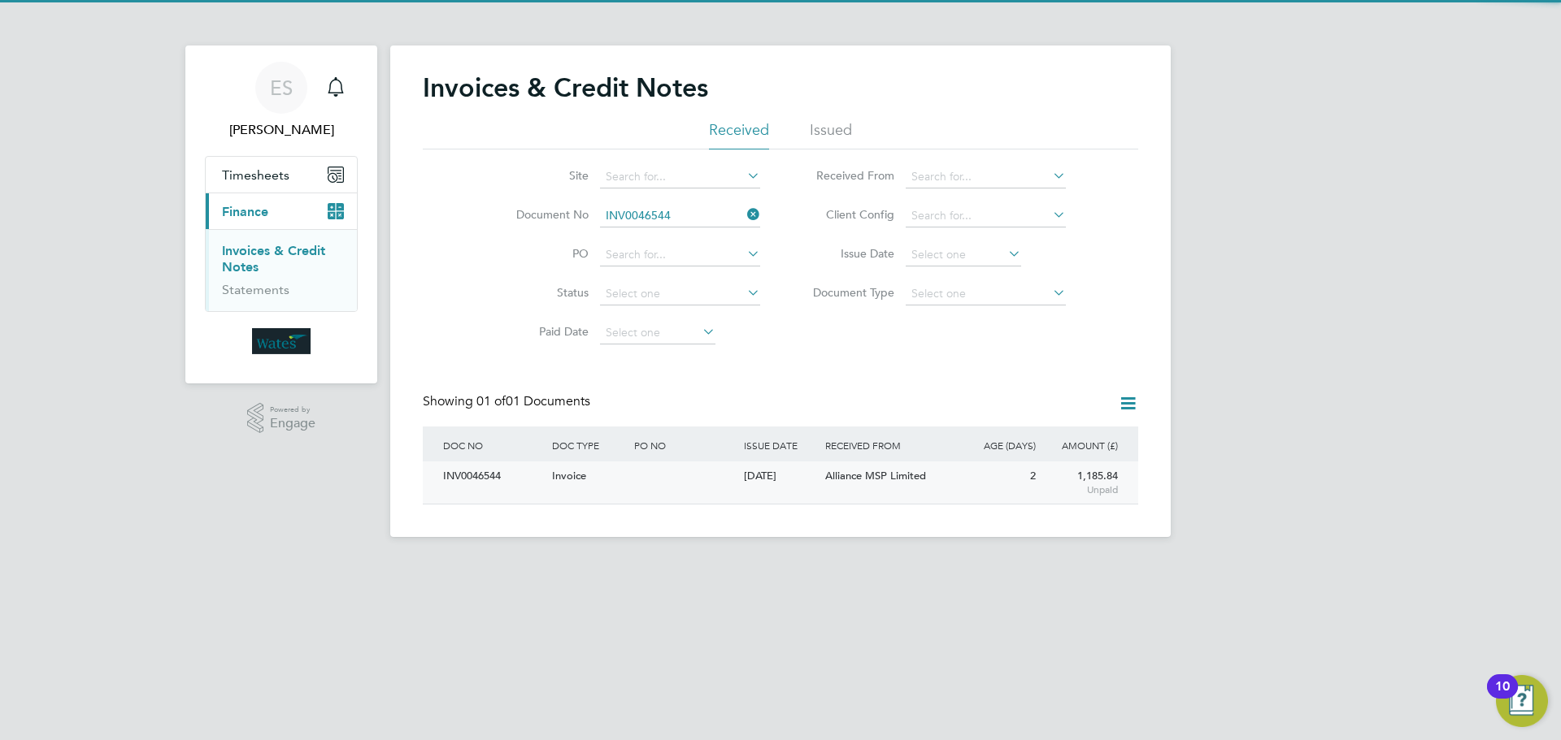
click at [469, 476] on div "INV0046544" at bounding box center [493, 477] width 109 height 30
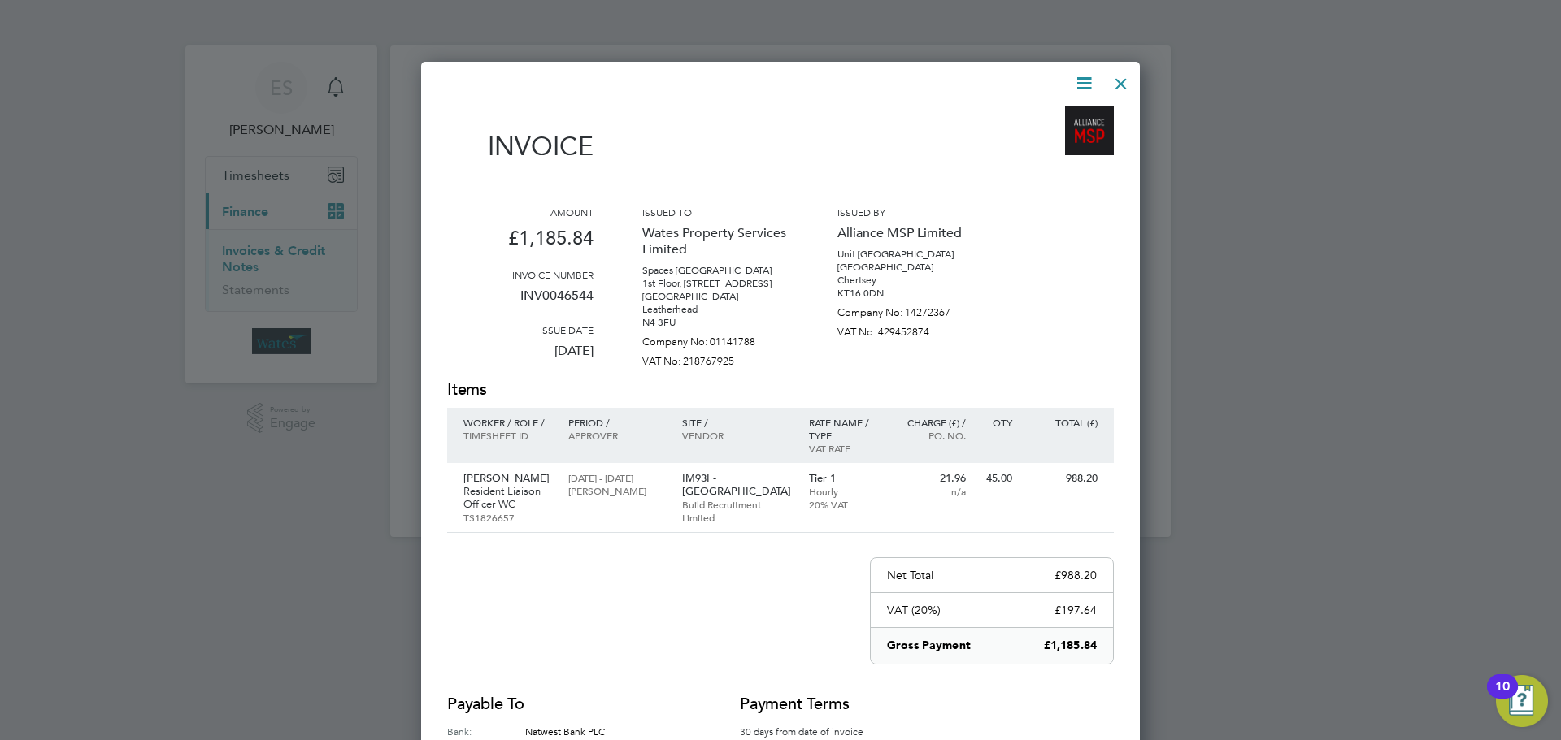
click at [1075, 82] on icon at bounding box center [1084, 83] width 20 height 20
click at [1055, 119] on li "Download Invoice" at bounding box center [1035, 122] width 112 height 23
drag, startPoint x: 1079, startPoint y: 80, endPoint x: 1078, endPoint y: 89, distance: 9.9
click at [1079, 80] on icon at bounding box center [1084, 83] width 20 height 20
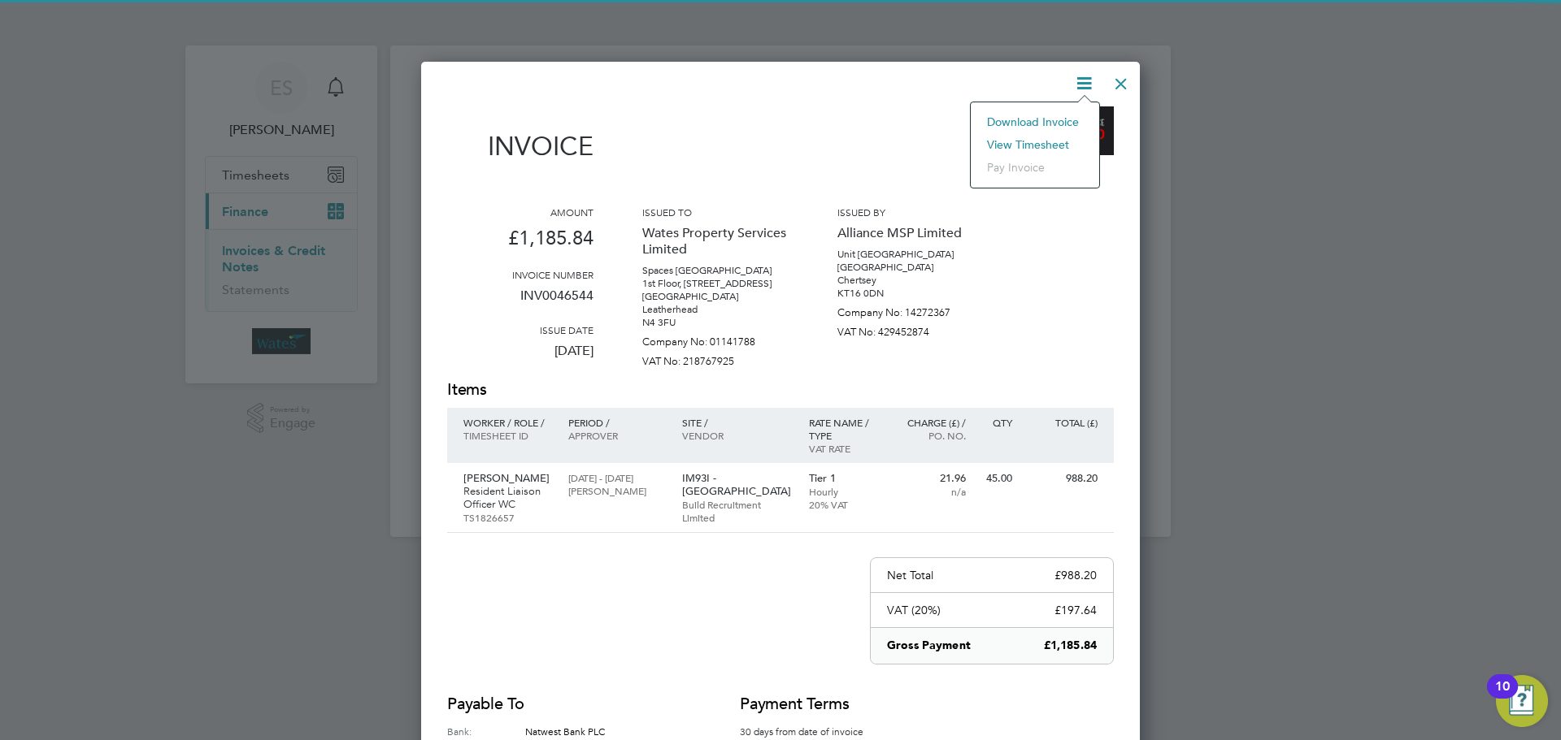
click at [1045, 137] on li "View timesheet" at bounding box center [1035, 144] width 112 height 23
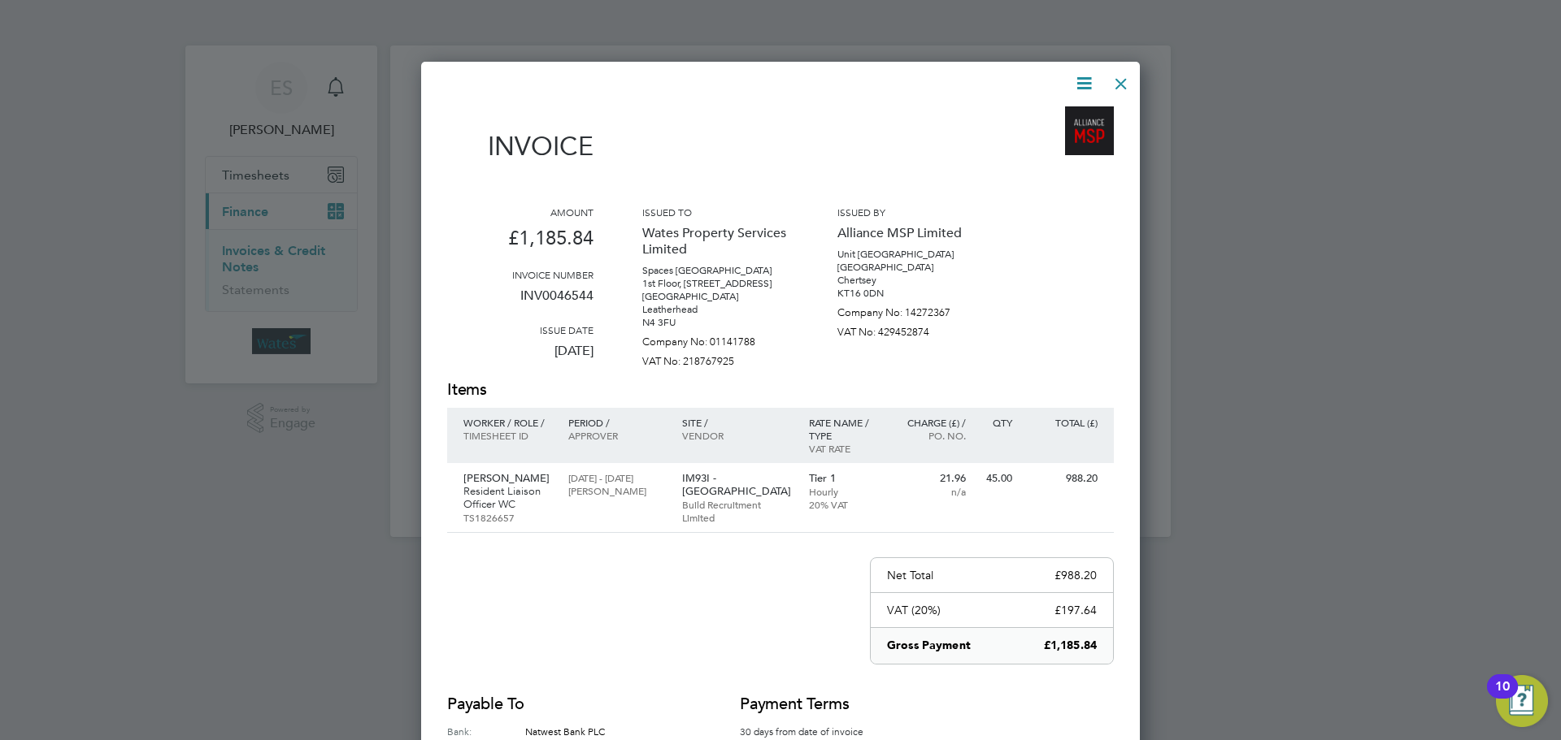
click at [1123, 80] on div at bounding box center [1120, 79] width 29 height 29
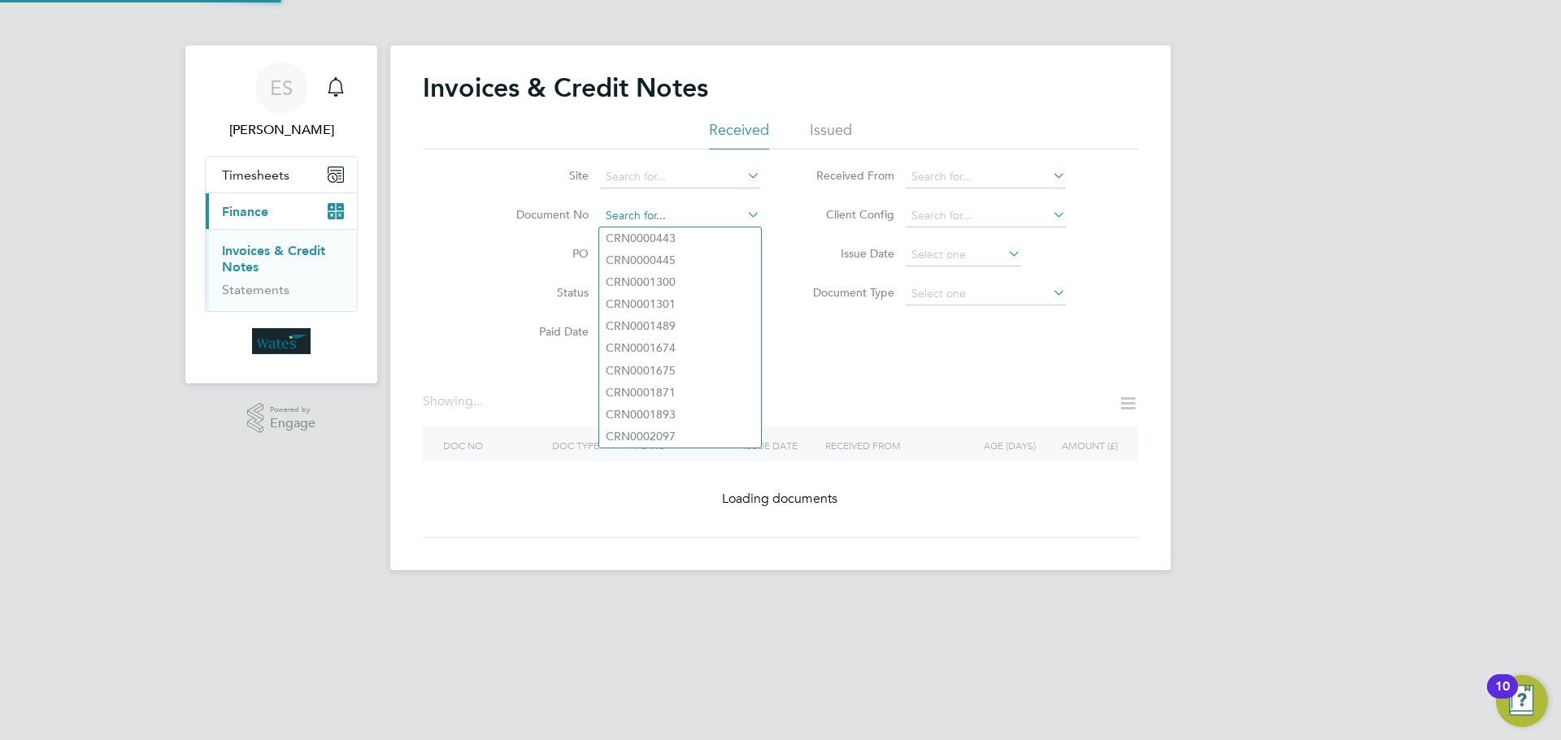
click at [712, 211] on input at bounding box center [680, 216] width 160 height 23
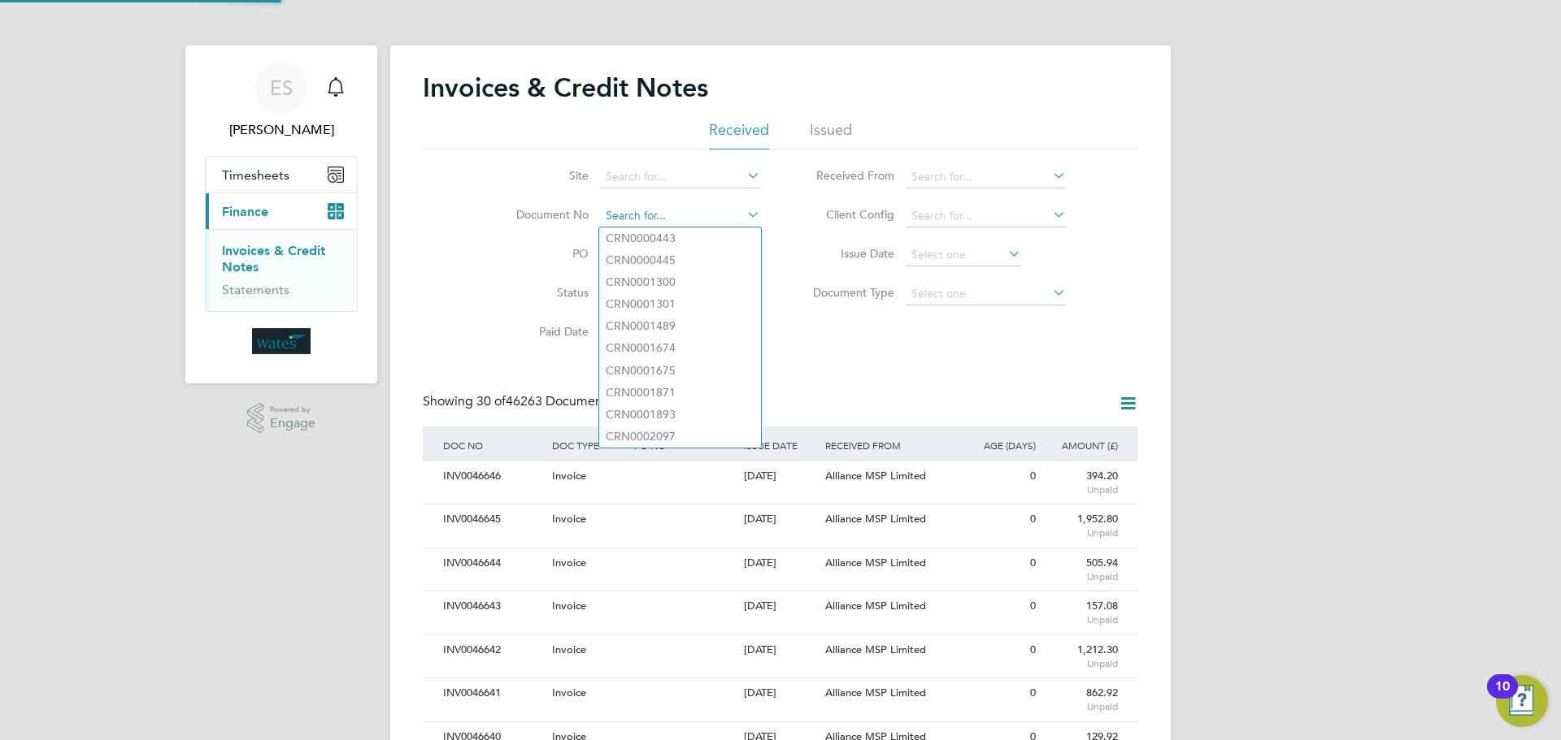
scroll to position [31, 111]
paste input "INV0046545"
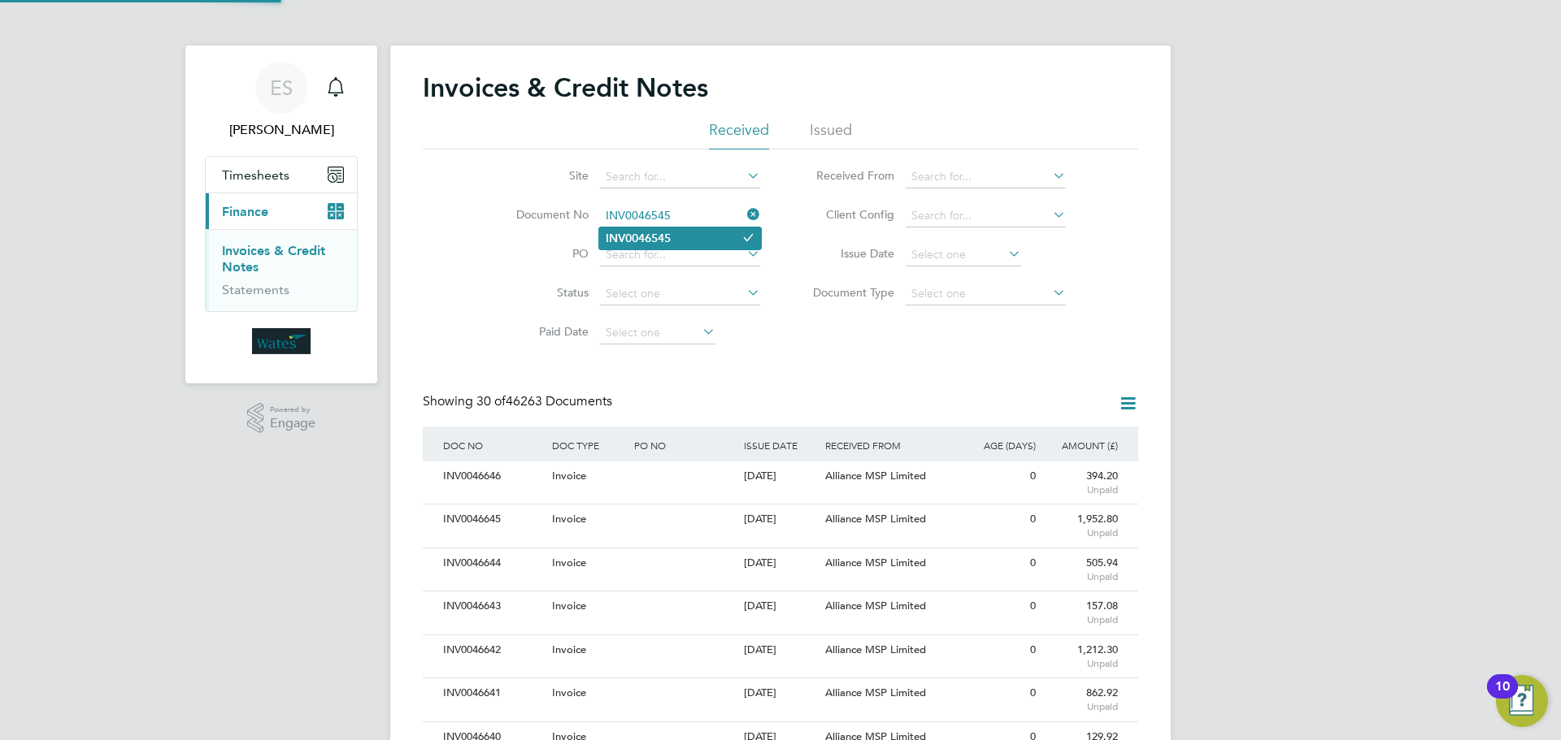
type input "INV0046545"
click at [679, 242] on li "INV0046545" at bounding box center [680, 239] width 162 height 22
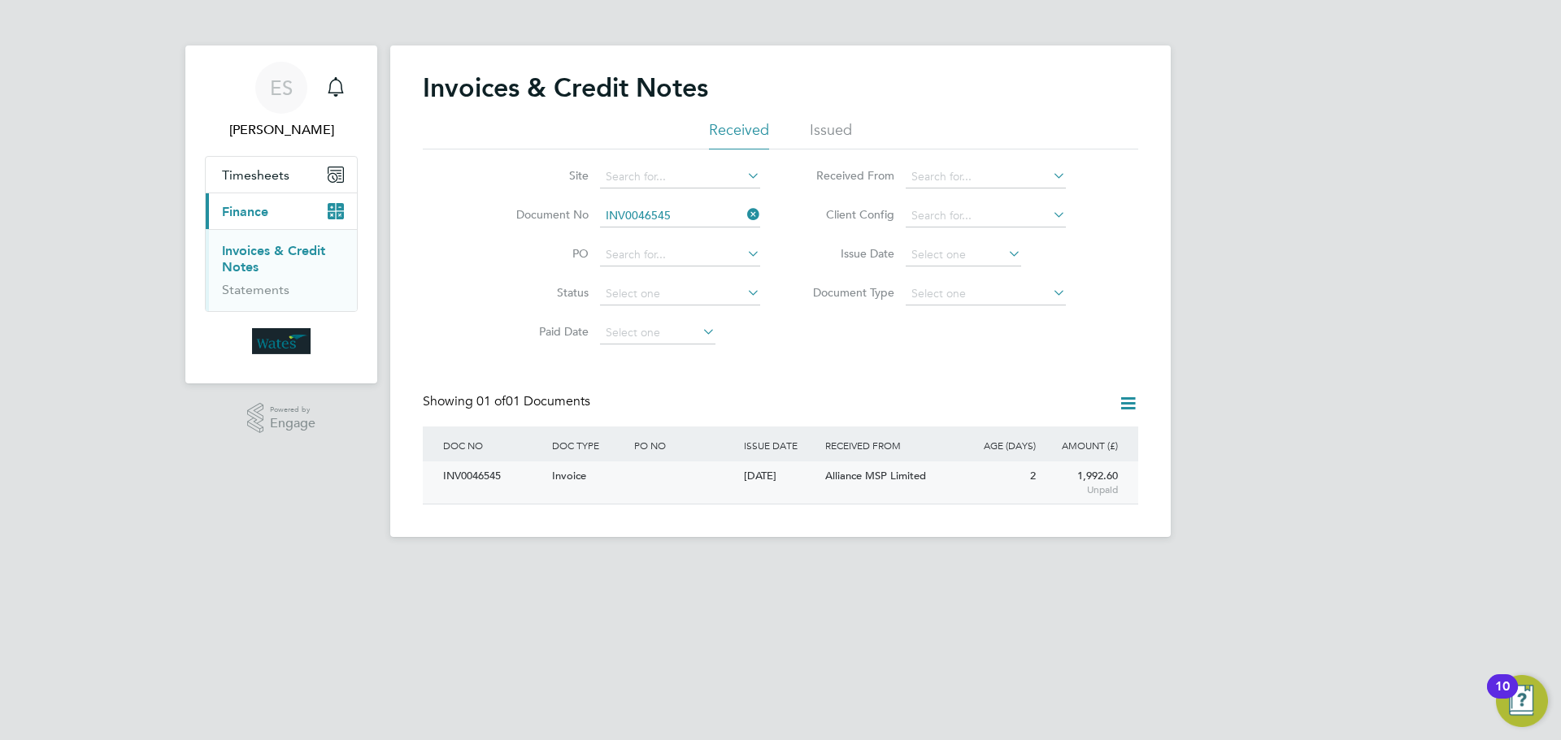
click at [462, 478] on div "INV0046545" at bounding box center [493, 477] width 109 height 30
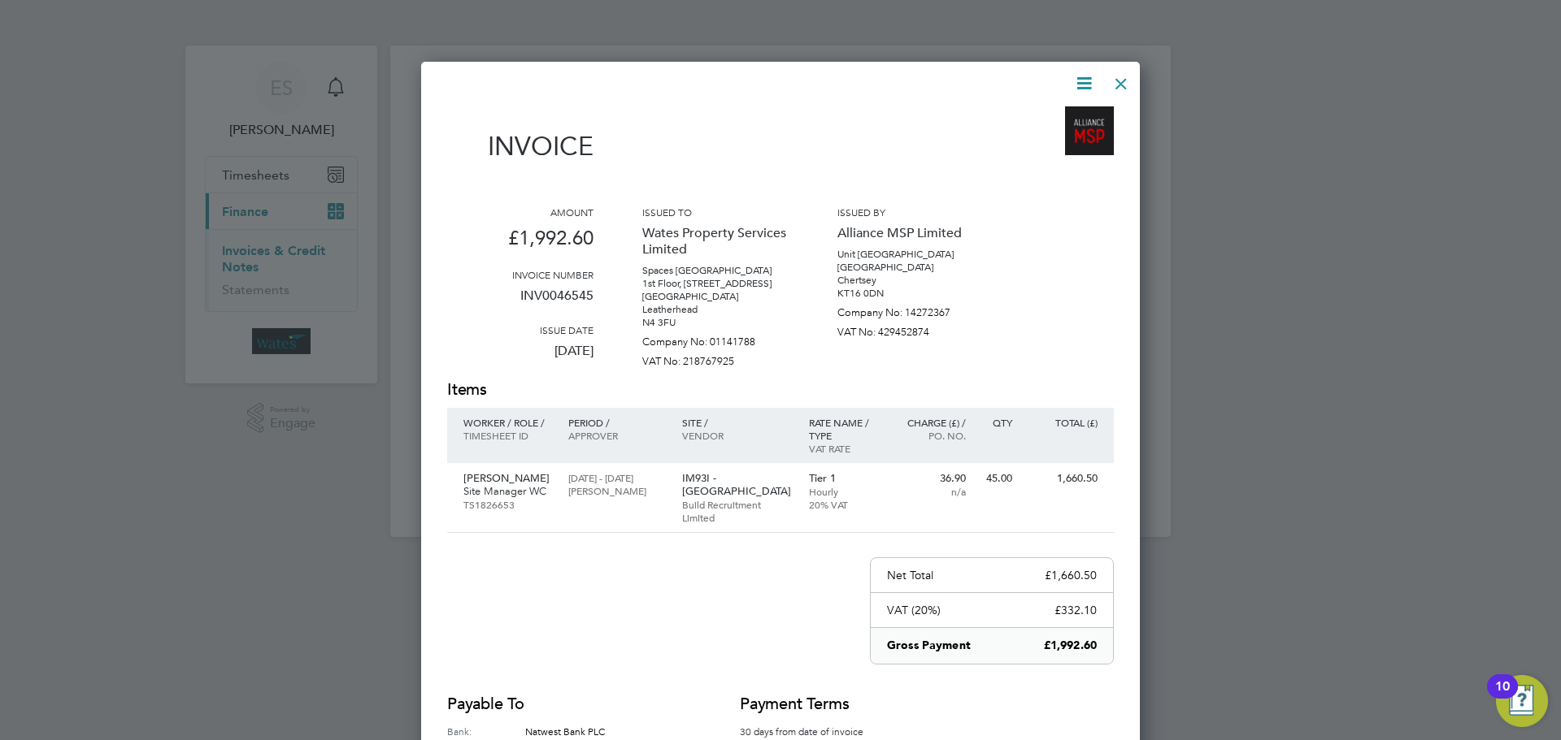
click at [1082, 78] on icon at bounding box center [1084, 83] width 20 height 20
click at [1062, 116] on li "Download Invoice" at bounding box center [1035, 122] width 112 height 23
click at [1083, 75] on icon at bounding box center [1084, 83] width 20 height 20
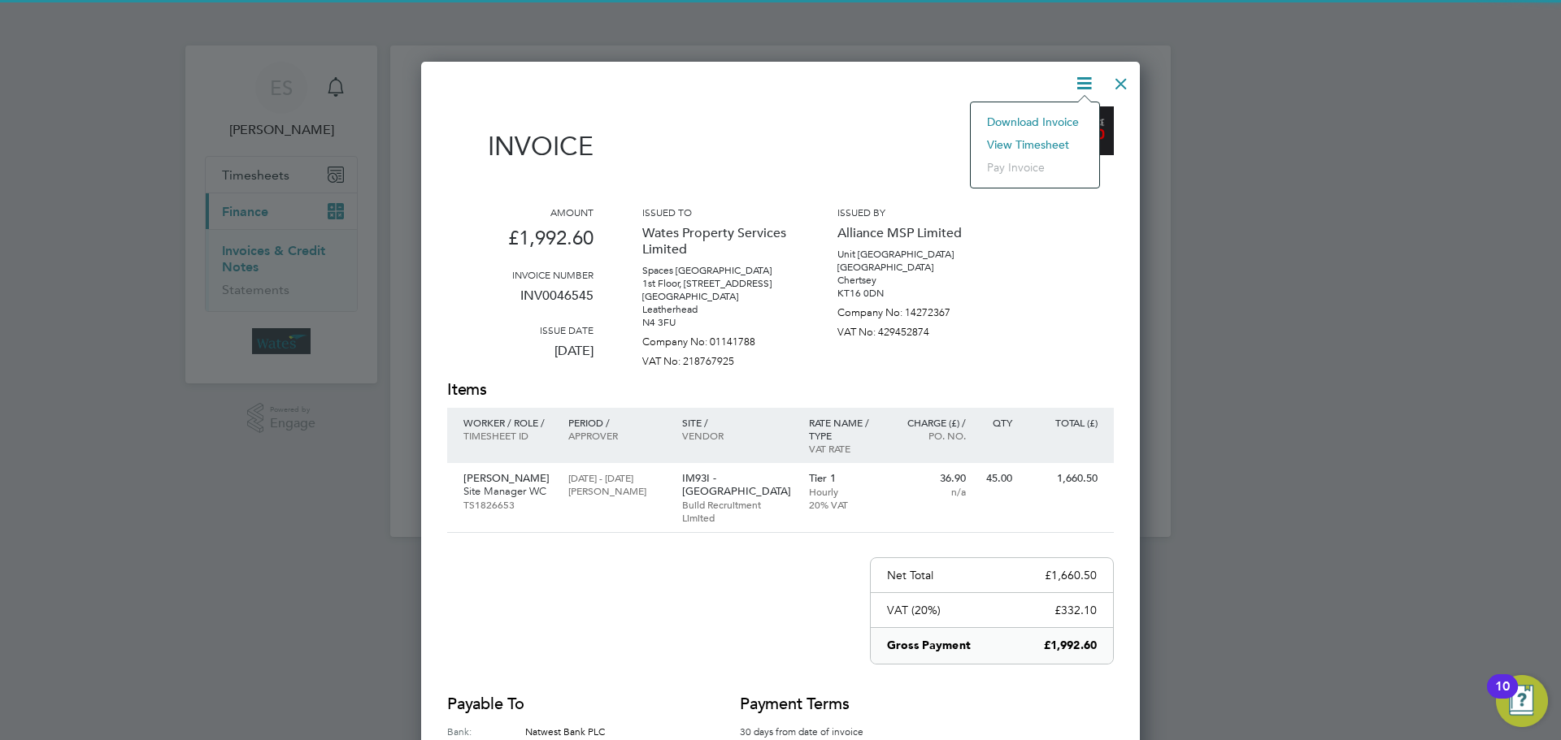
click at [1025, 139] on li "View timesheet" at bounding box center [1035, 144] width 112 height 23
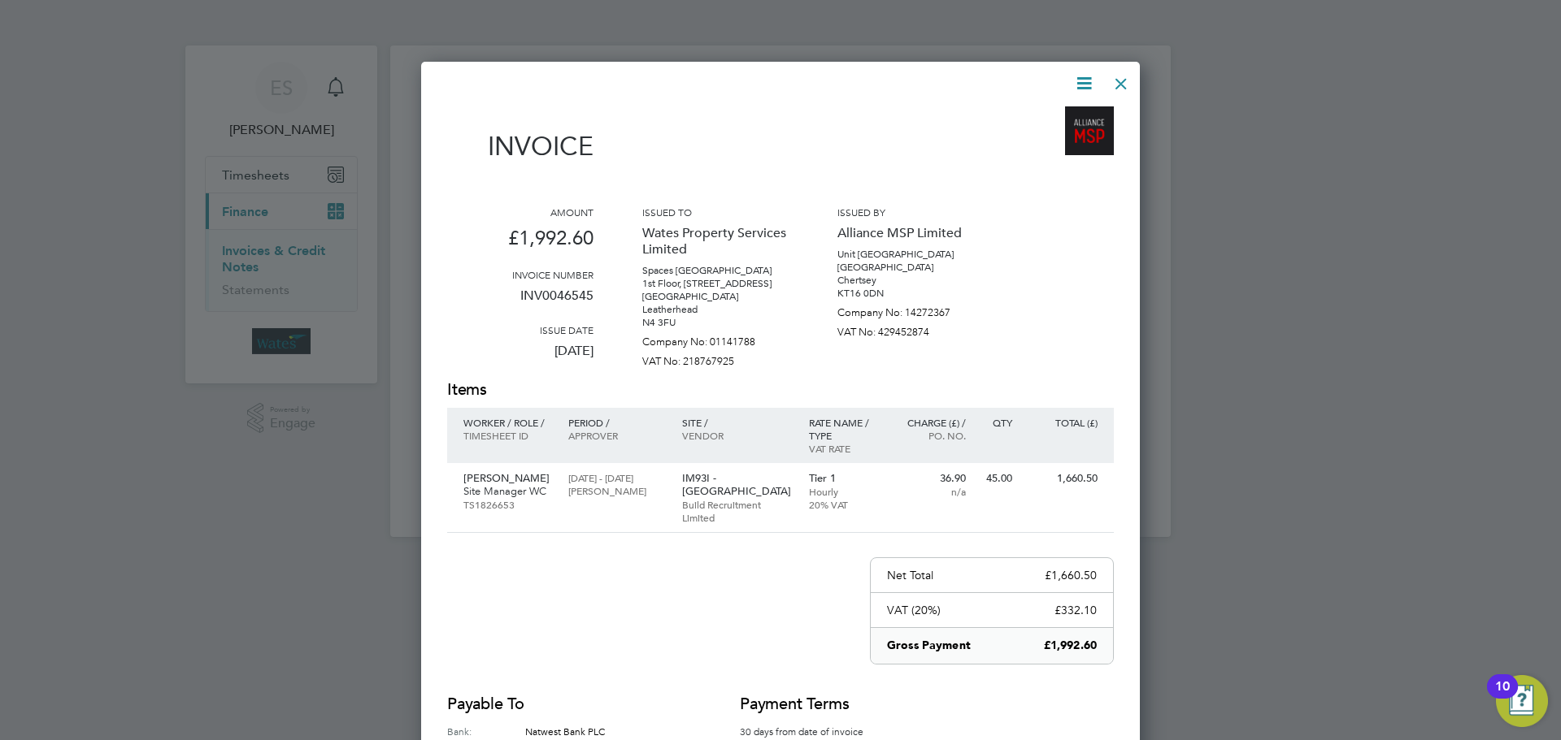
click at [1119, 79] on div at bounding box center [1120, 79] width 29 height 29
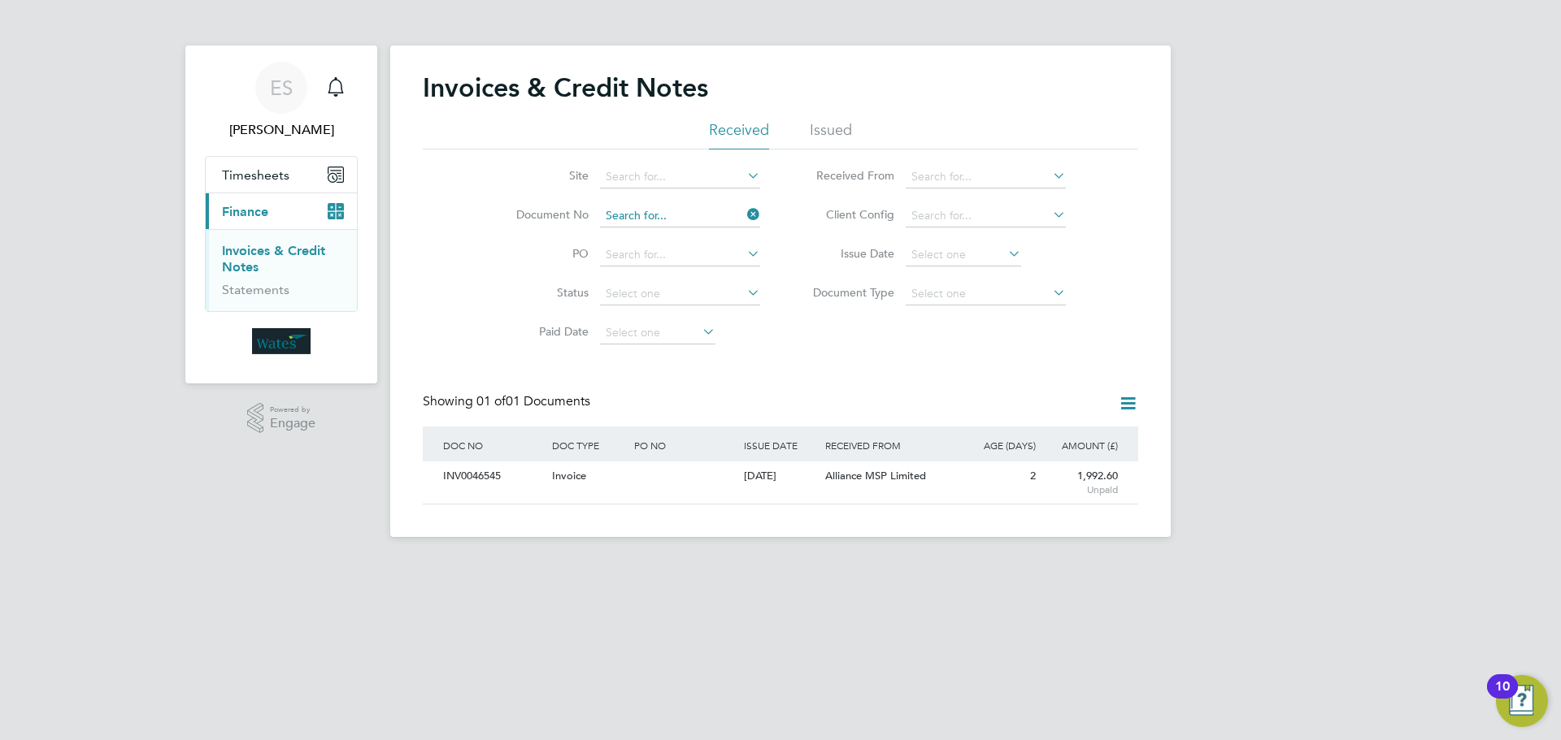
click at [702, 215] on input at bounding box center [680, 216] width 160 height 23
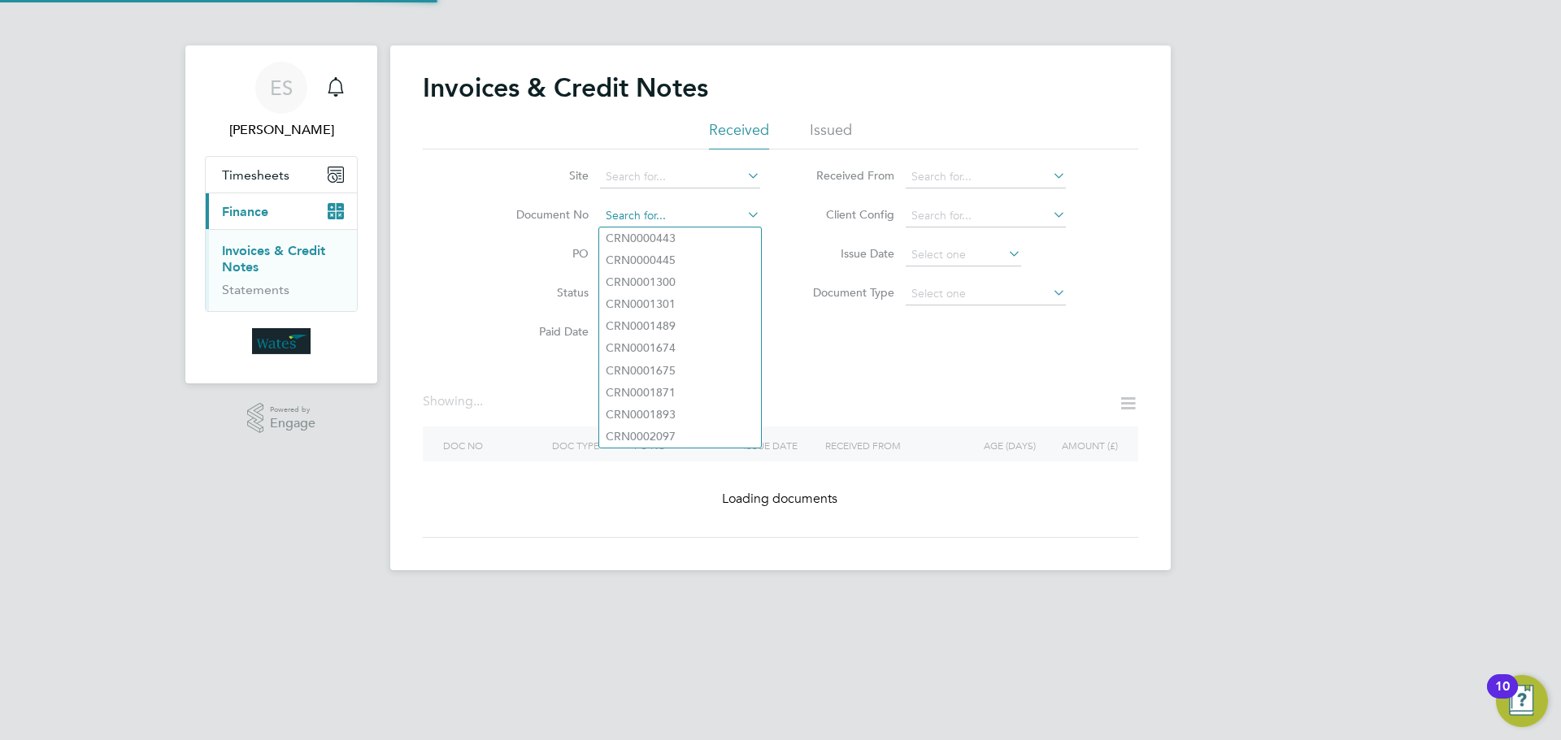
paste input "INV0046546"
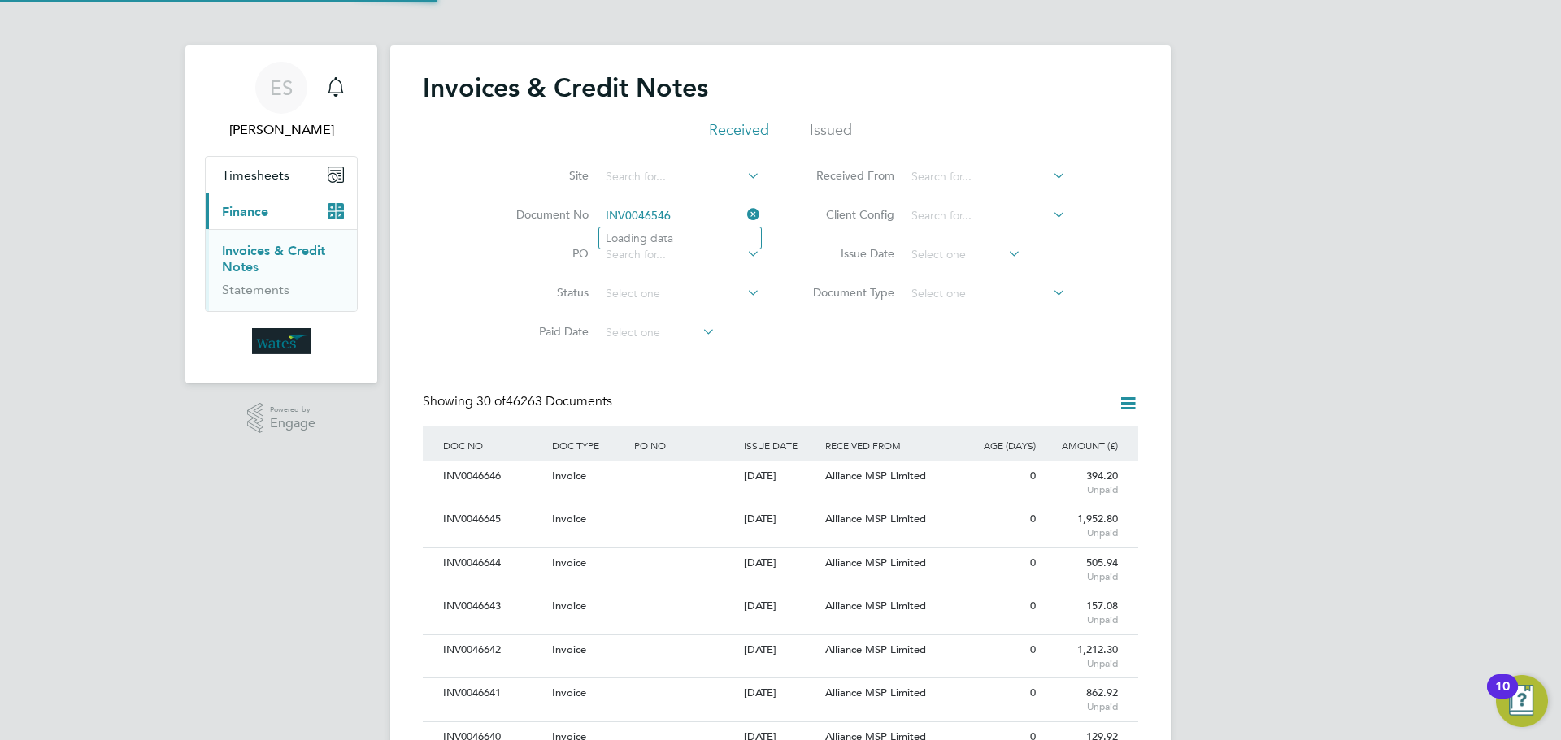
scroll to position [31, 111]
type input "INV0046546"
click at [688, 238] on li "INV0046546" at bounding box center [680, 239] width 162 height 22
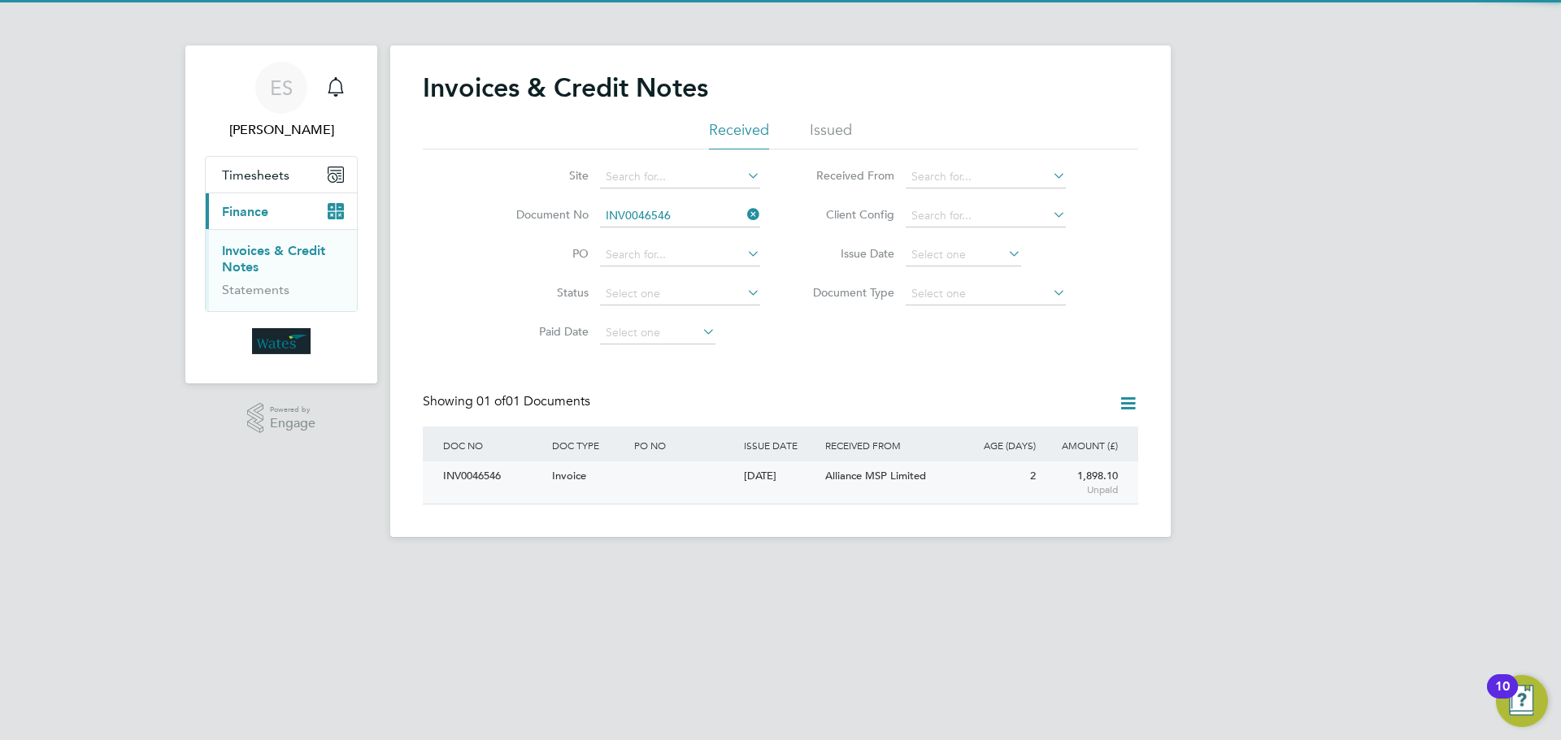
click at [499, 475] on div "INV0046546" at bounding box center [493, 477] width 109 height 30
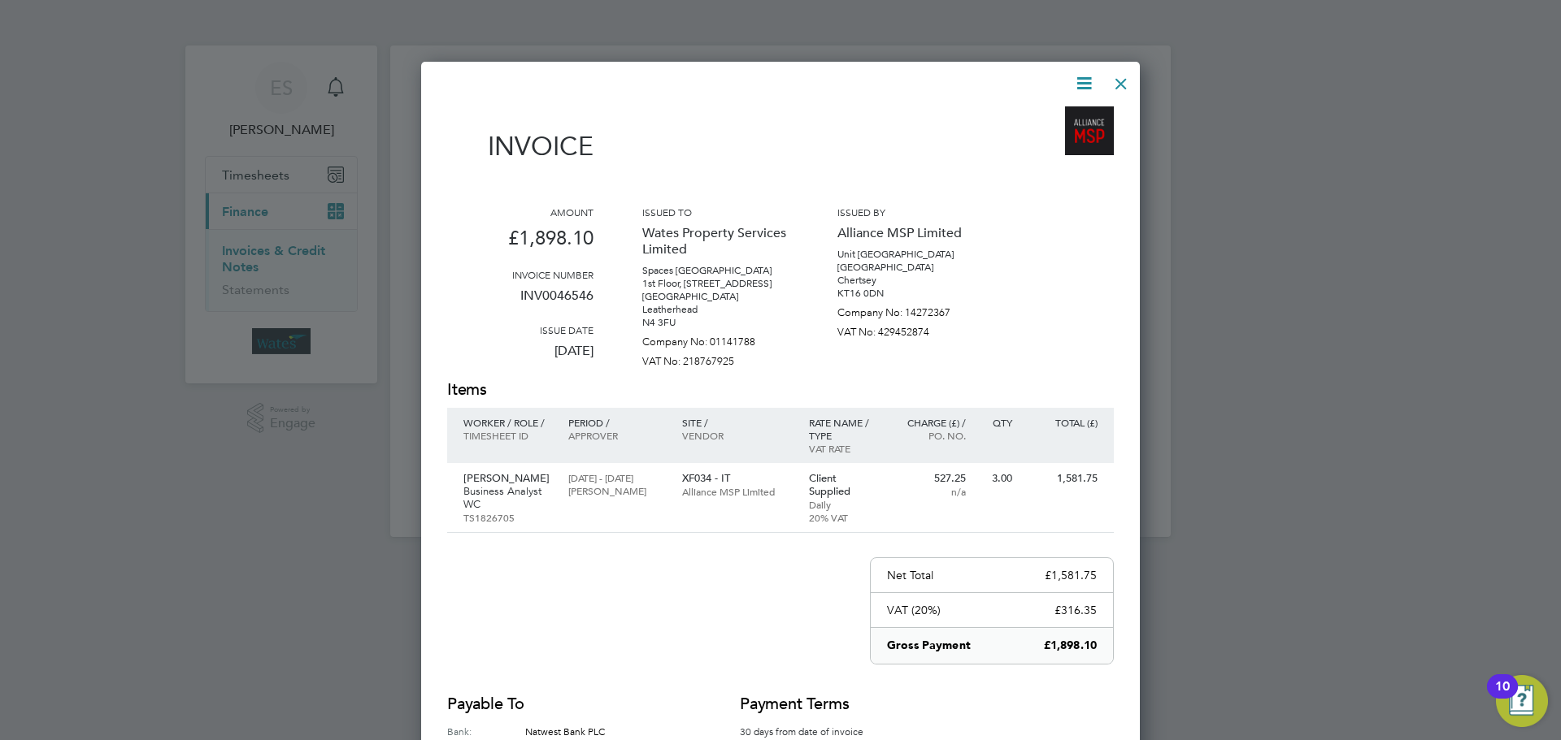
click at [1077, 89] on icon at bounding box center [1084, 83] width 20 height 20
click at [1051, 114] on li "Download Invoice" at bounding box center [1035, 122] width 112 height 23
click at [1079, 78] on icon at bounding box center [1084, 83] width 20 height 20
click at [1029, 136] on li "View timesheet" at bounding box center [1035, 144] width 112 height 23
click at [1113, 77] on div at bounding box center [1120, 79] width 29 height 29
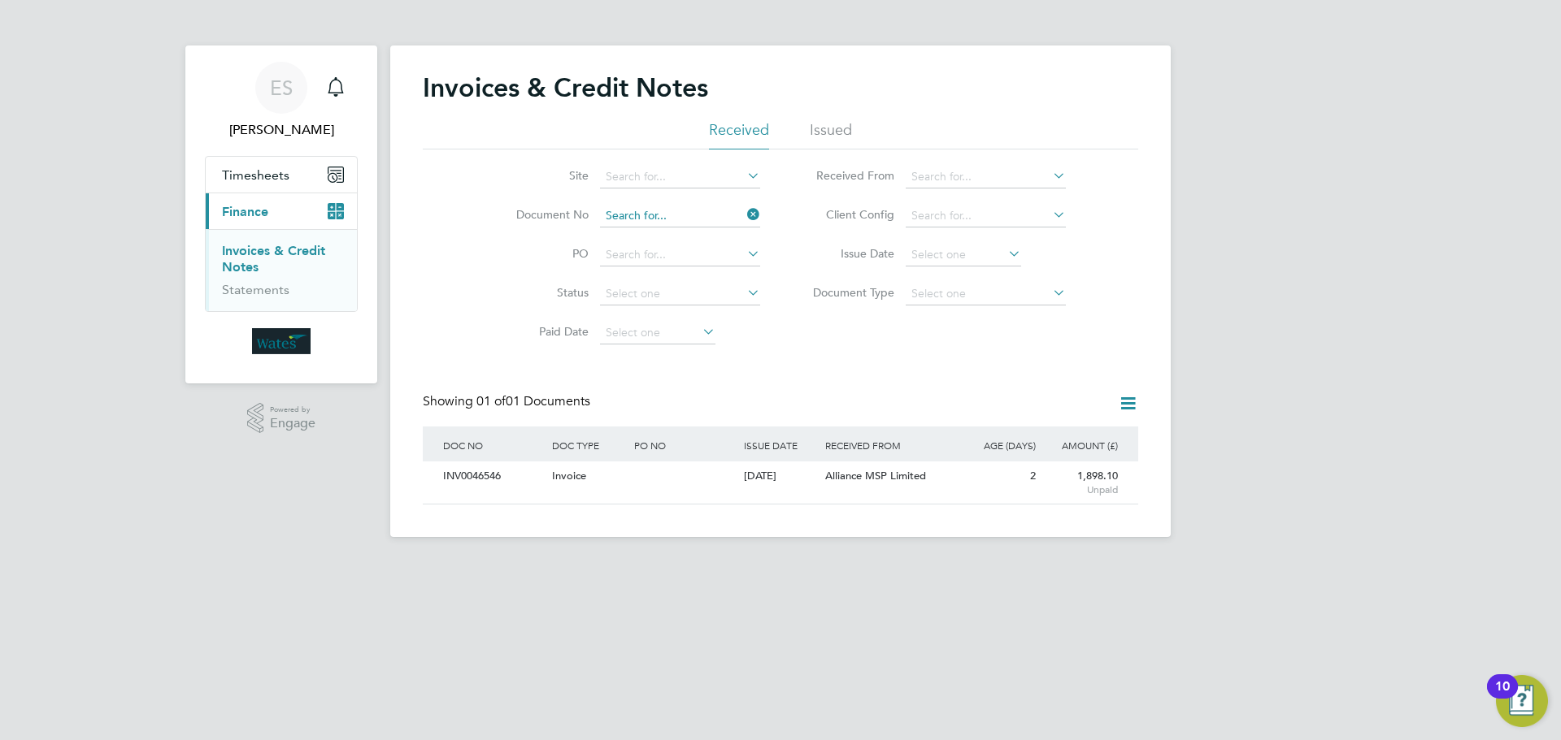
click at [700, 211] on input at bounding box center [680, 216] width 160 height 23
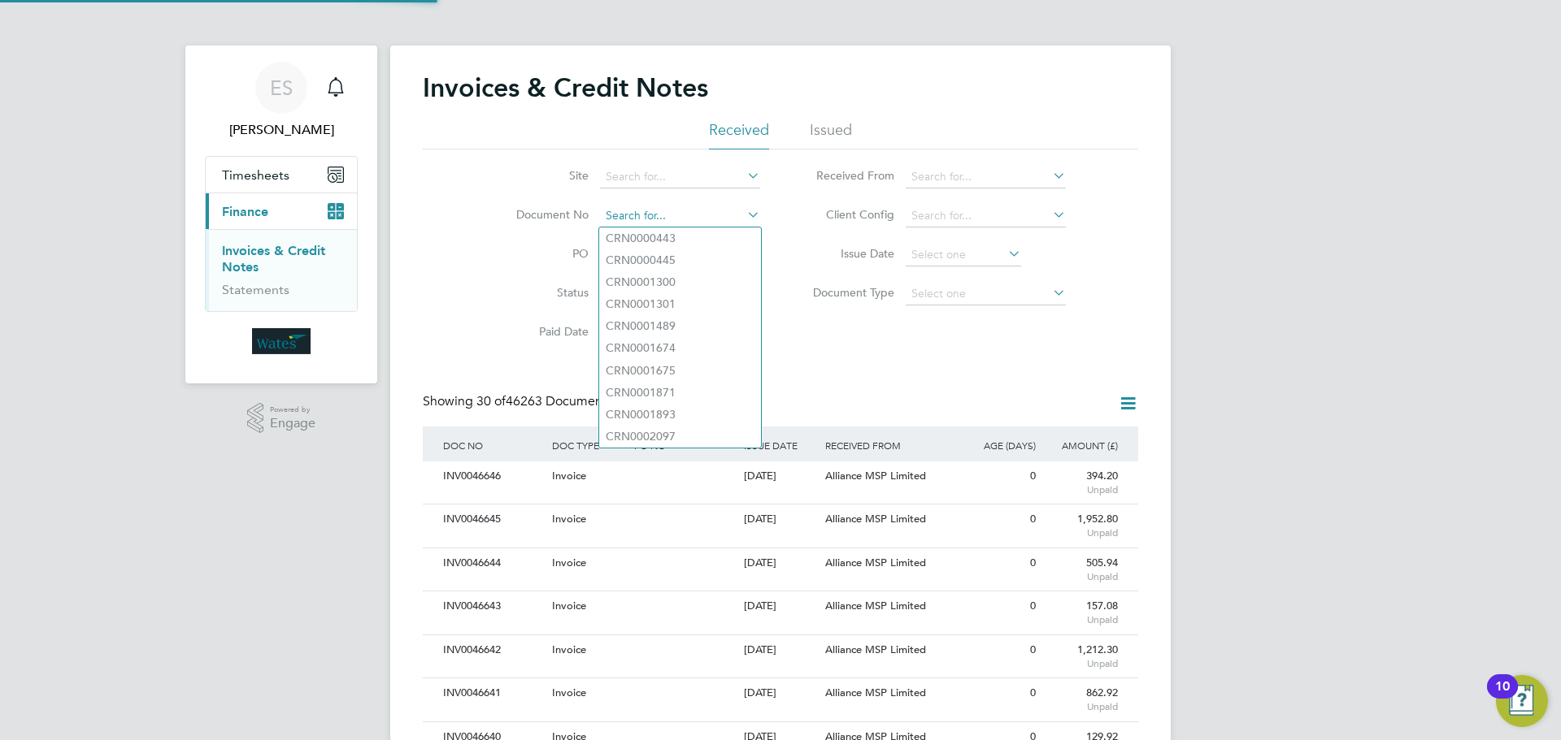
scroll to position [31, 111]
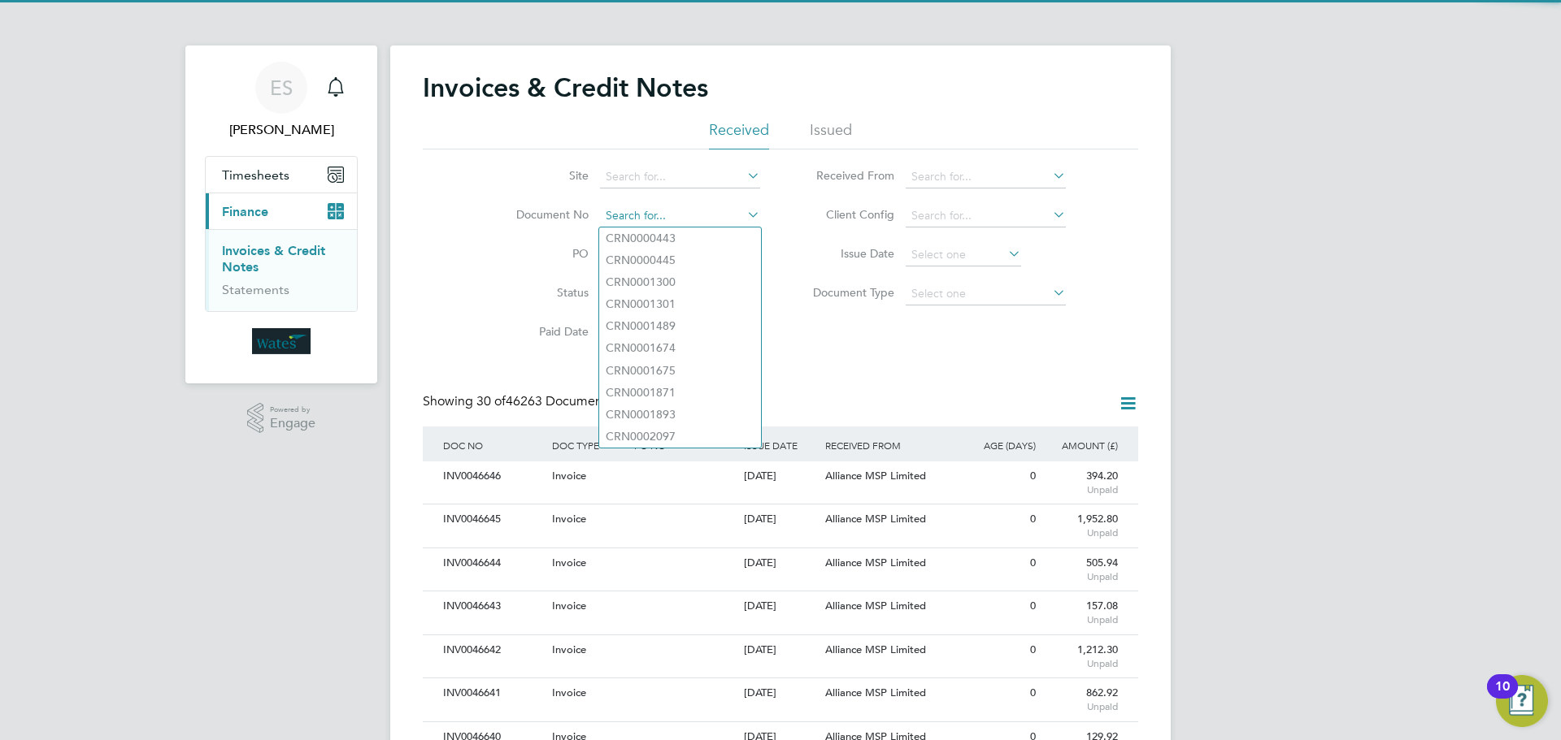
paste input "INV0046547"
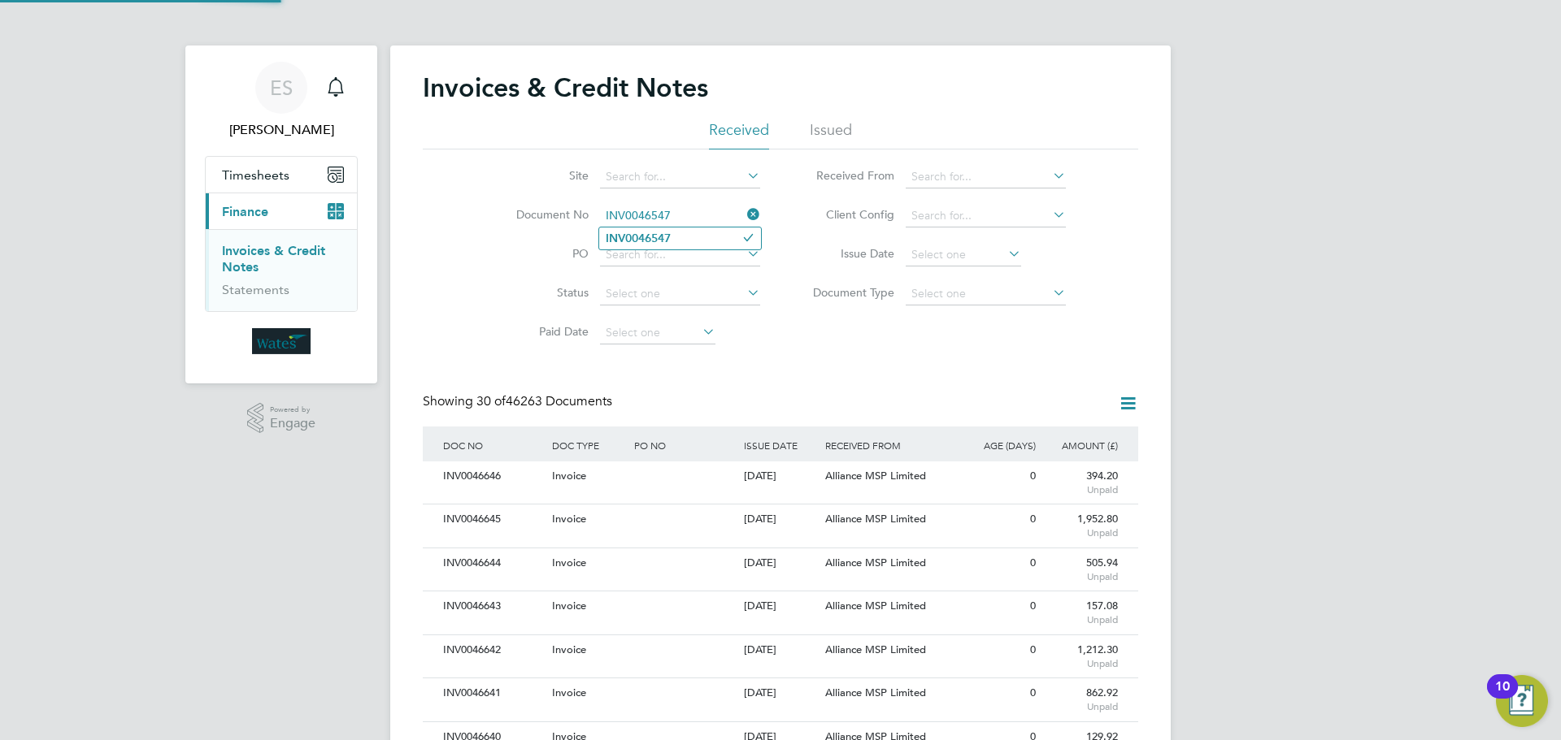
type input "INV0046547"
click at [680, 238] on li "INV0046547" at bounding box center [680, 239] width 162 height 22
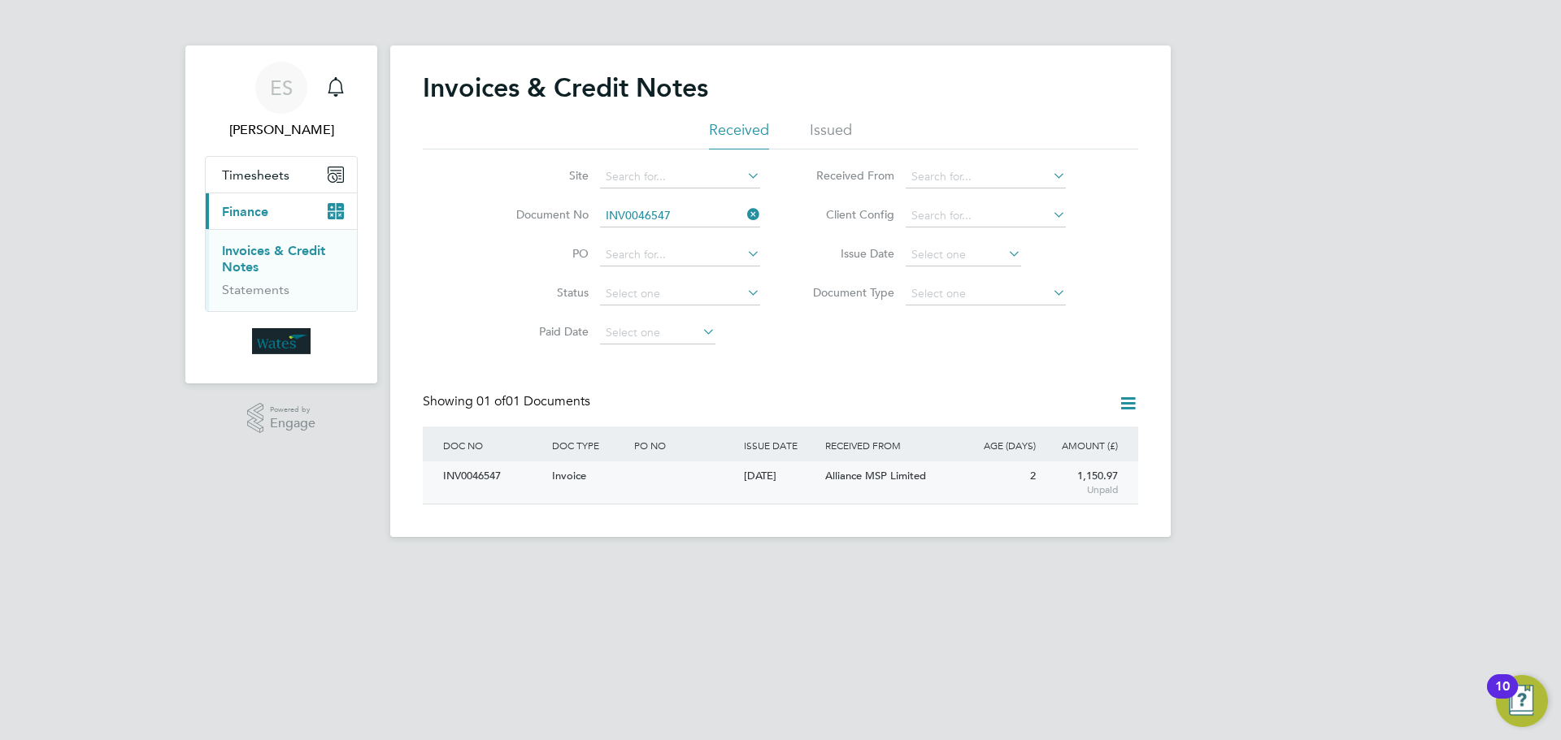
click at [494, 478] on div "INV0046547" at bounding box center [493, 477] width 109 height 30
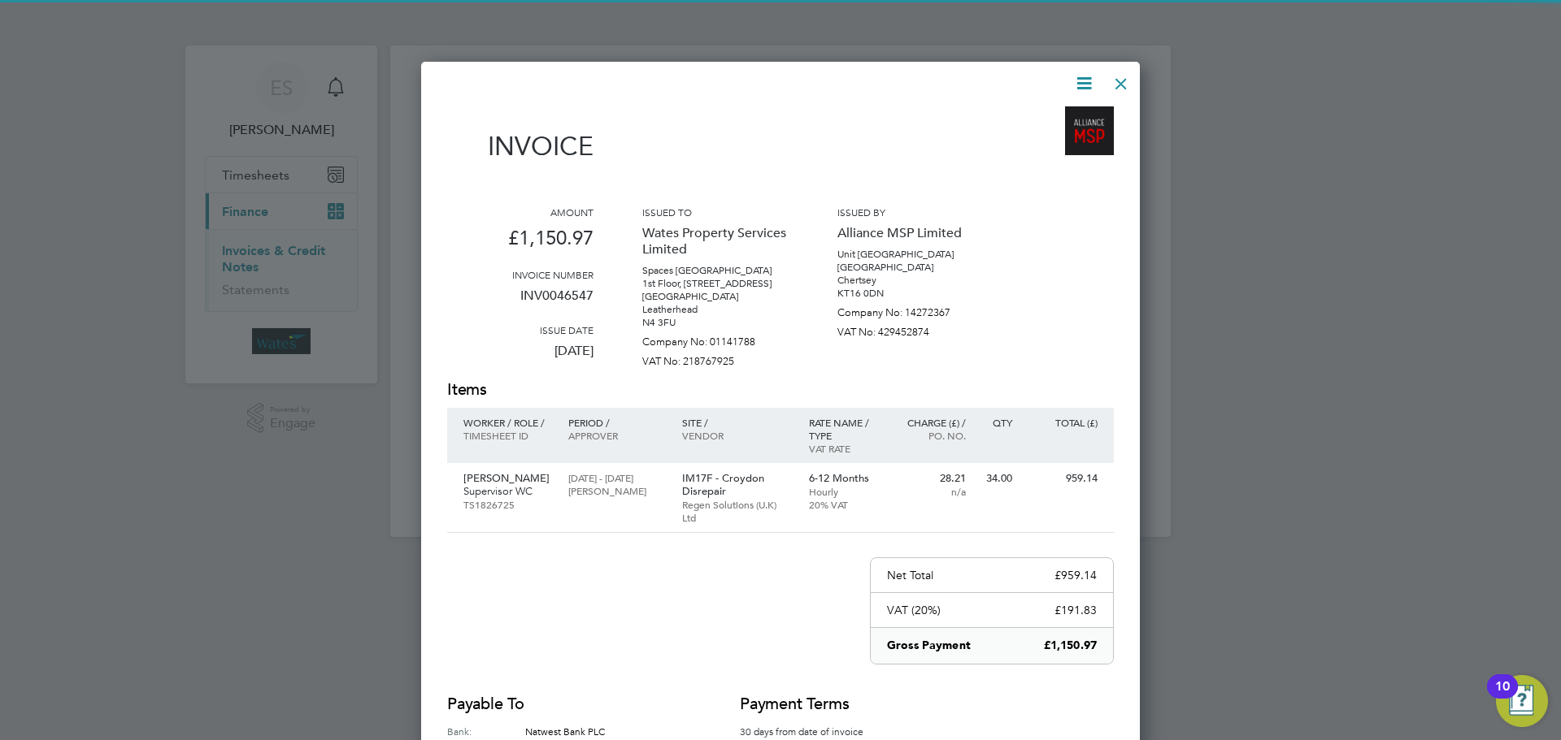
click at [1090, 82] on icon at bounding box center [1084, 83] width 20 height 20
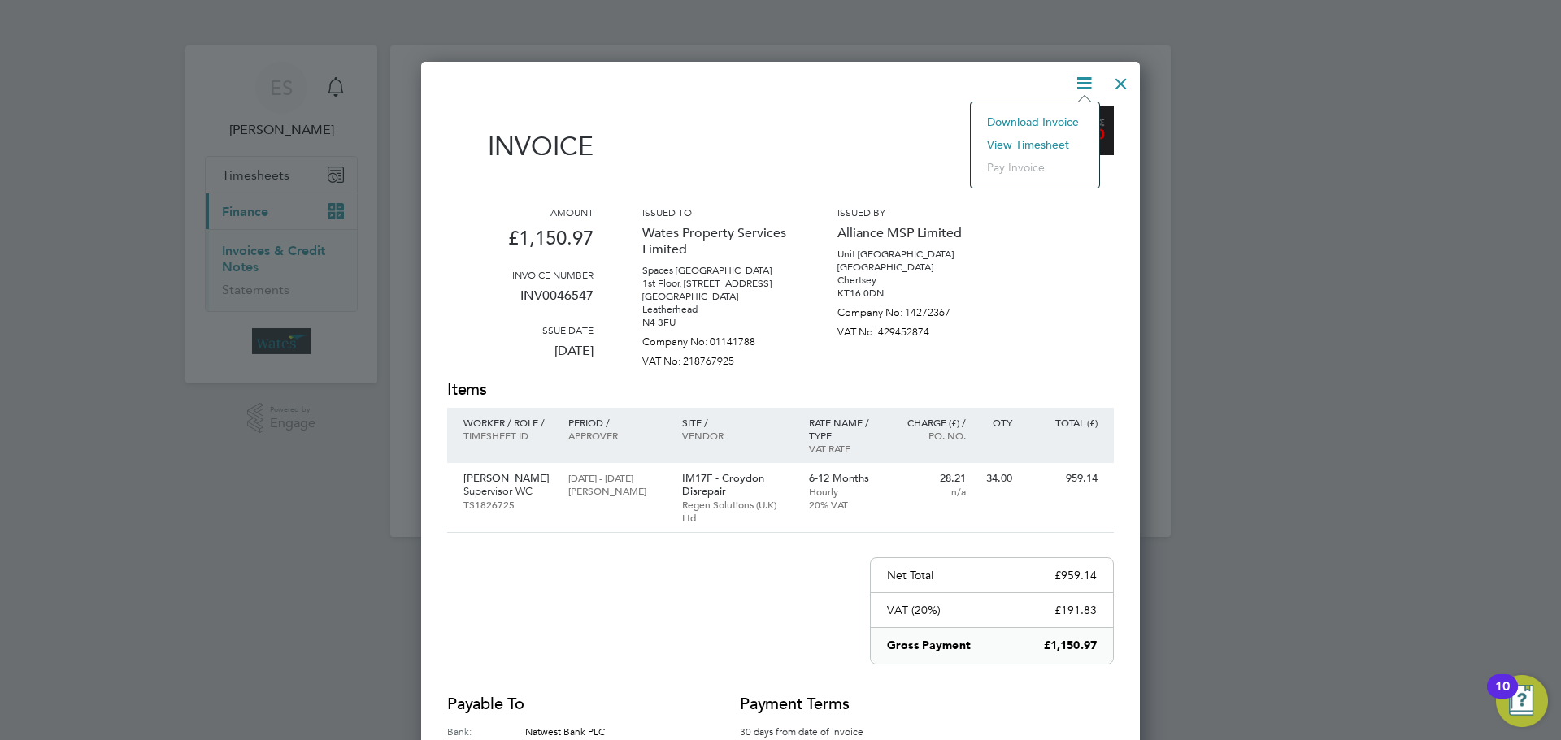
click at [1050, 117] on li "Download Invoice" at bounding box center [1035, 122] width 112 height 23
click at [1077, 79] on icon at bounding box center [1084, 83] width 20 height 20
click at [1043, 137] on li "View timesheet" at bounding box center [1035, 144] width 112 height 23
click at [1112, 81] on div at bounding box center [1120, 79] width 29 height 29
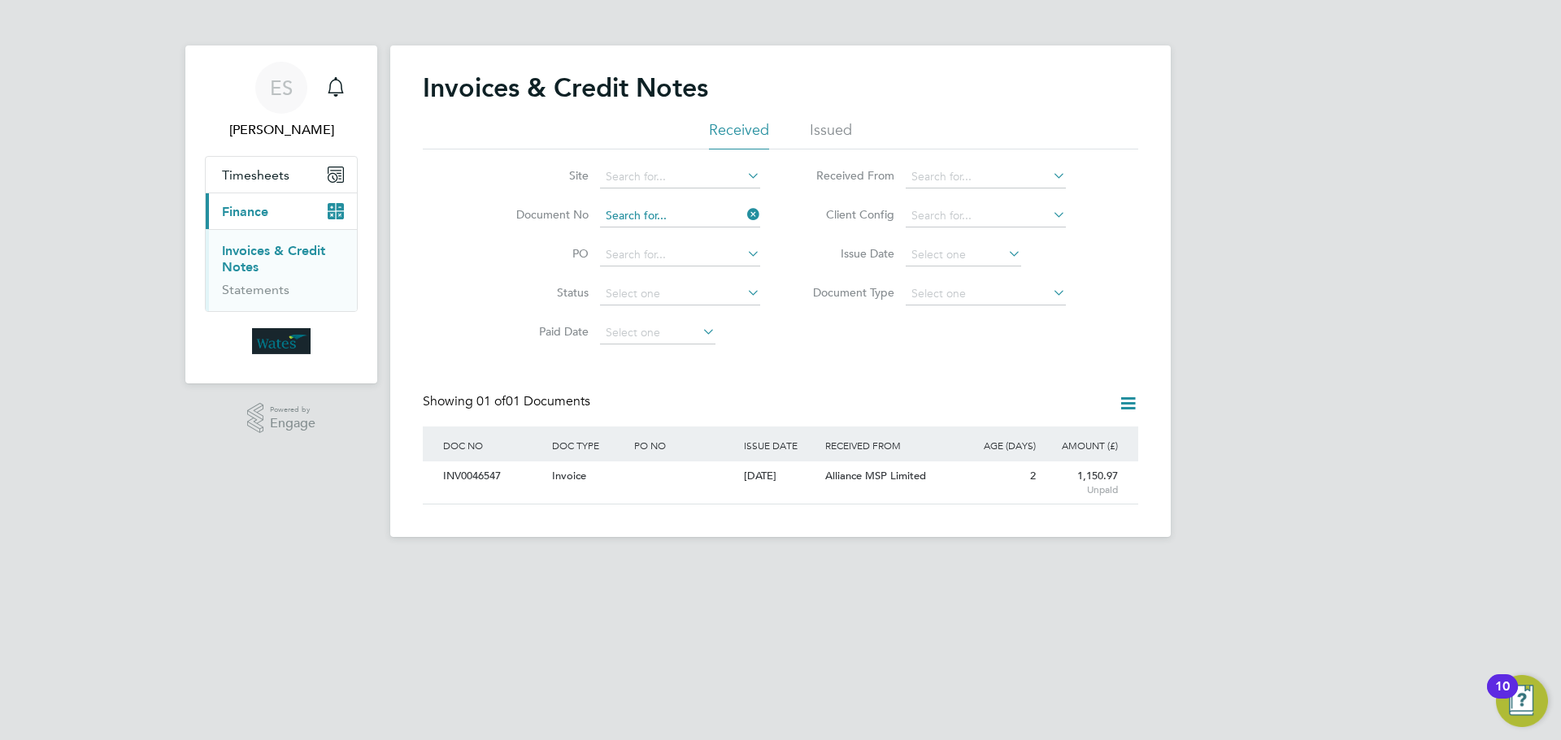
click at [654, 206] on input at bounding box center [680, 216] width 160 height 23
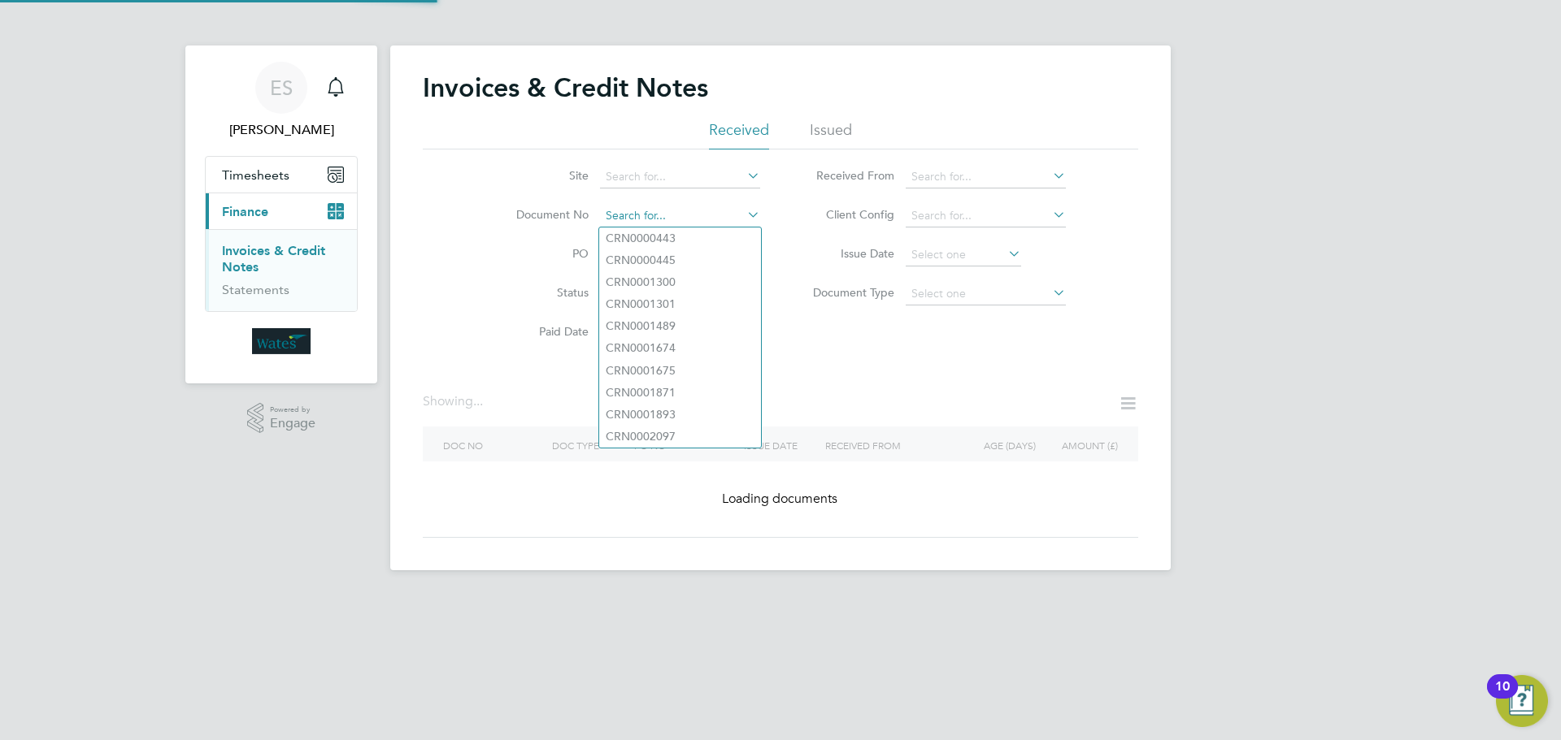
paste input "INV0046548"
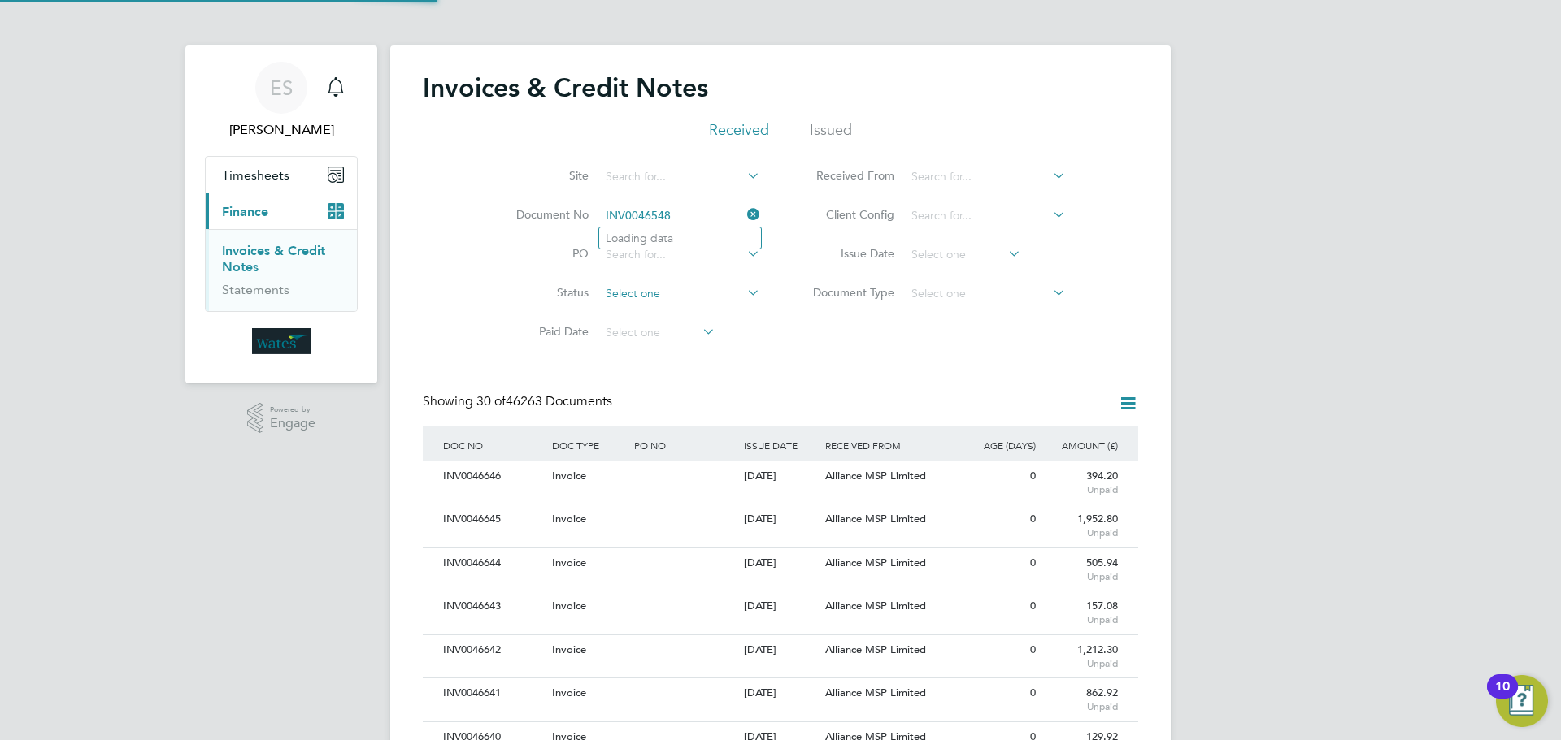
scroll to position [31, 111]
type input "INV0046548"
click at [695, 241] on li "INV0046548" at bounding box center [680, 239] width 162 height 22
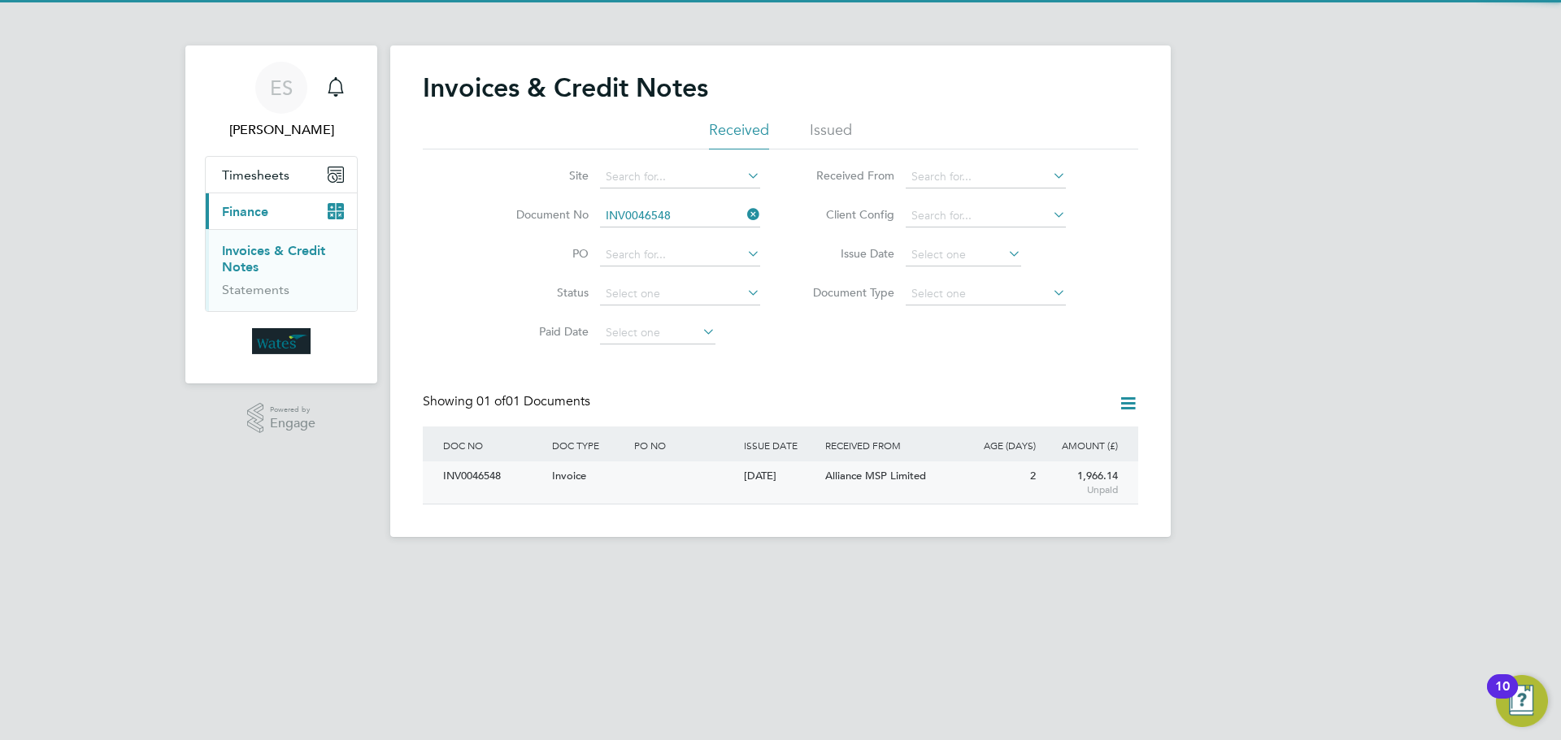
click at [459, 480] on div "INV0046548" at bounding box center [493, 477] width 109 height 30
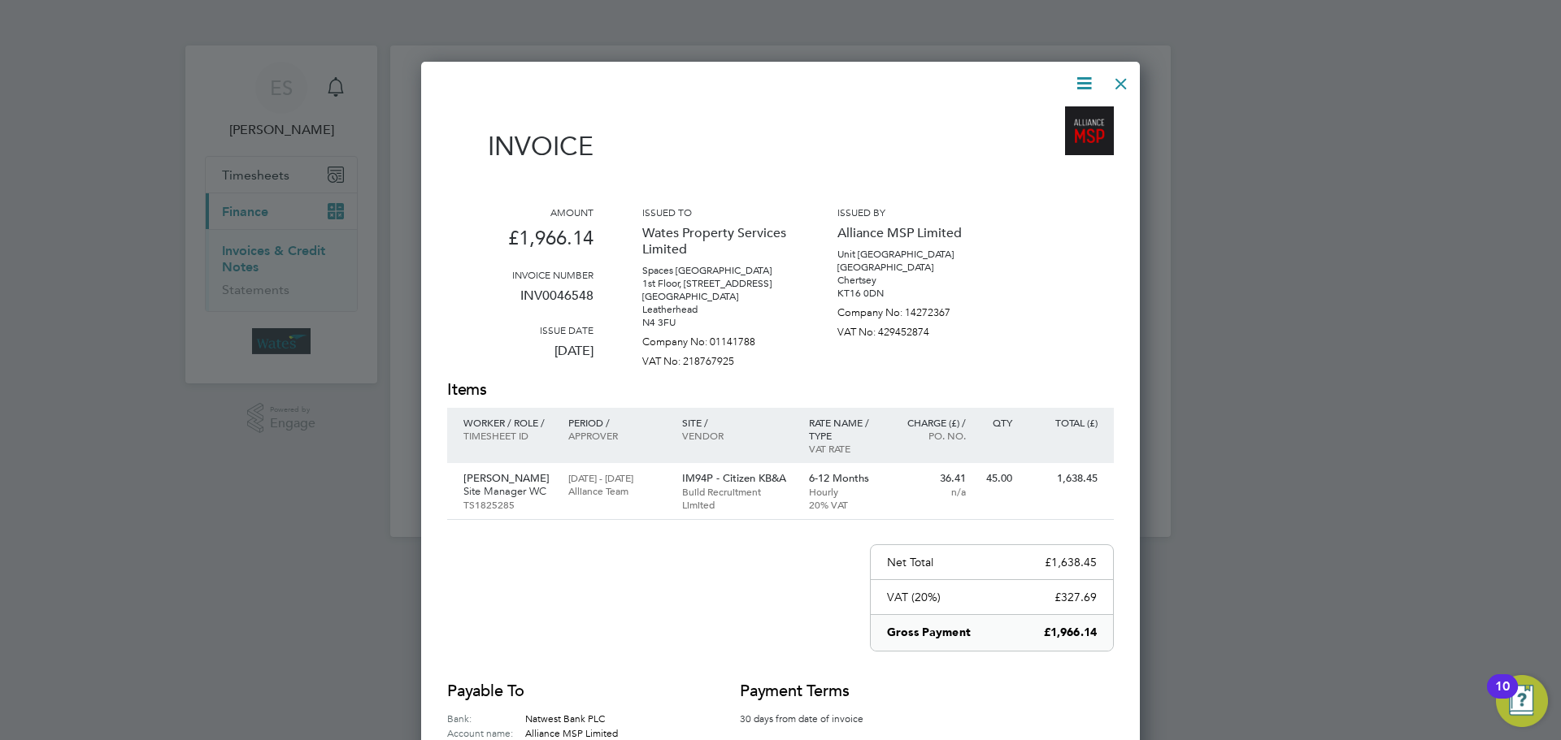
click at [1082, 73] on icon at bounding box center [1084, 83] width 20 height 20
click at [1071, 115] on li "Download Invoice" at bounding box center [1035, 122] width 112 height 23
click at [1075, 80] on icon at bounding box center [1084, 83] width 20 height 20
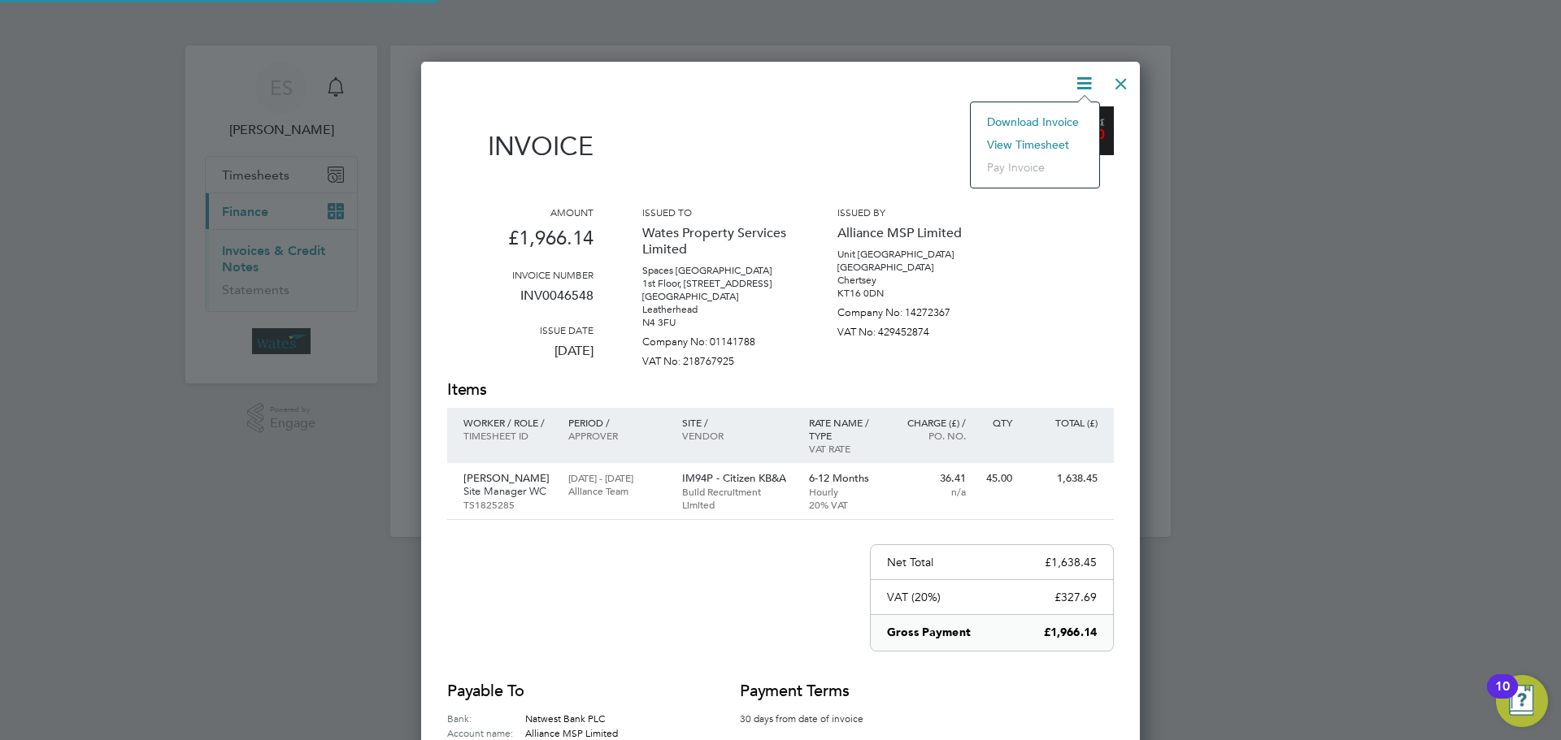
click at [1042, 139] on li "View timesheet" at bounding box center [1035, 144] width 112 height 23
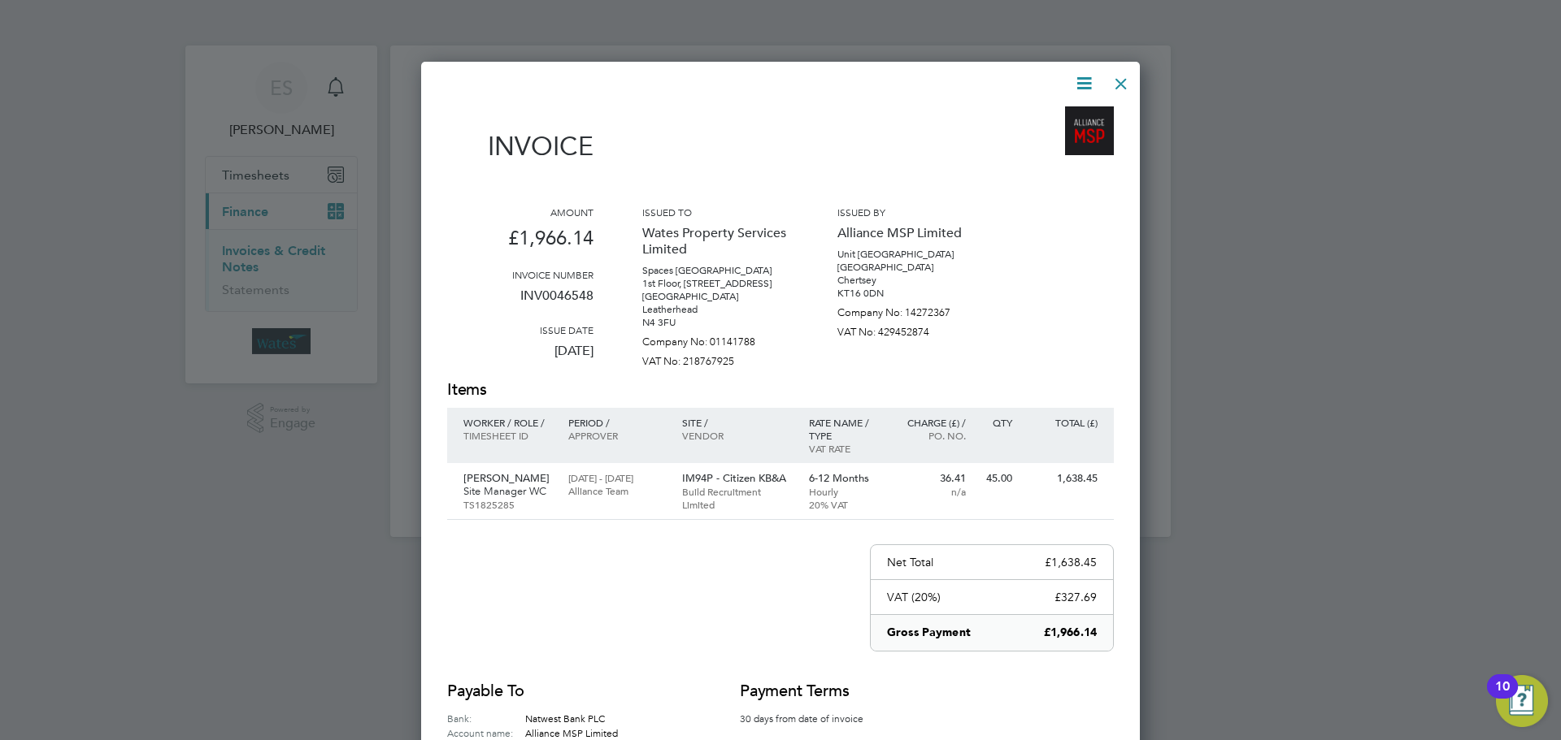
click at [1121, 80] on div at bounding box center [1120, 79] width 29 height 29
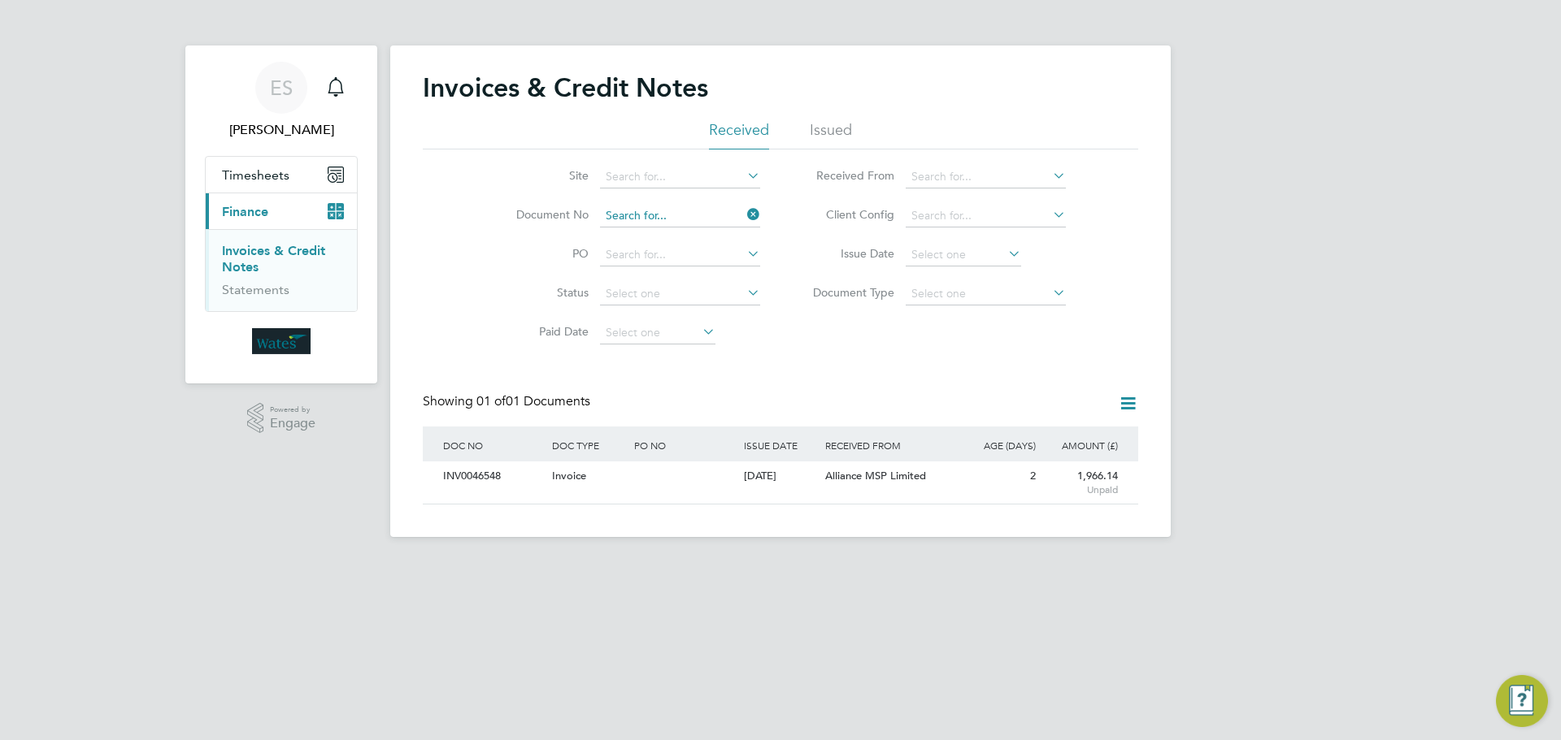
click at [641, 210] on input at bounding box center [680, 216] width 160 height 23
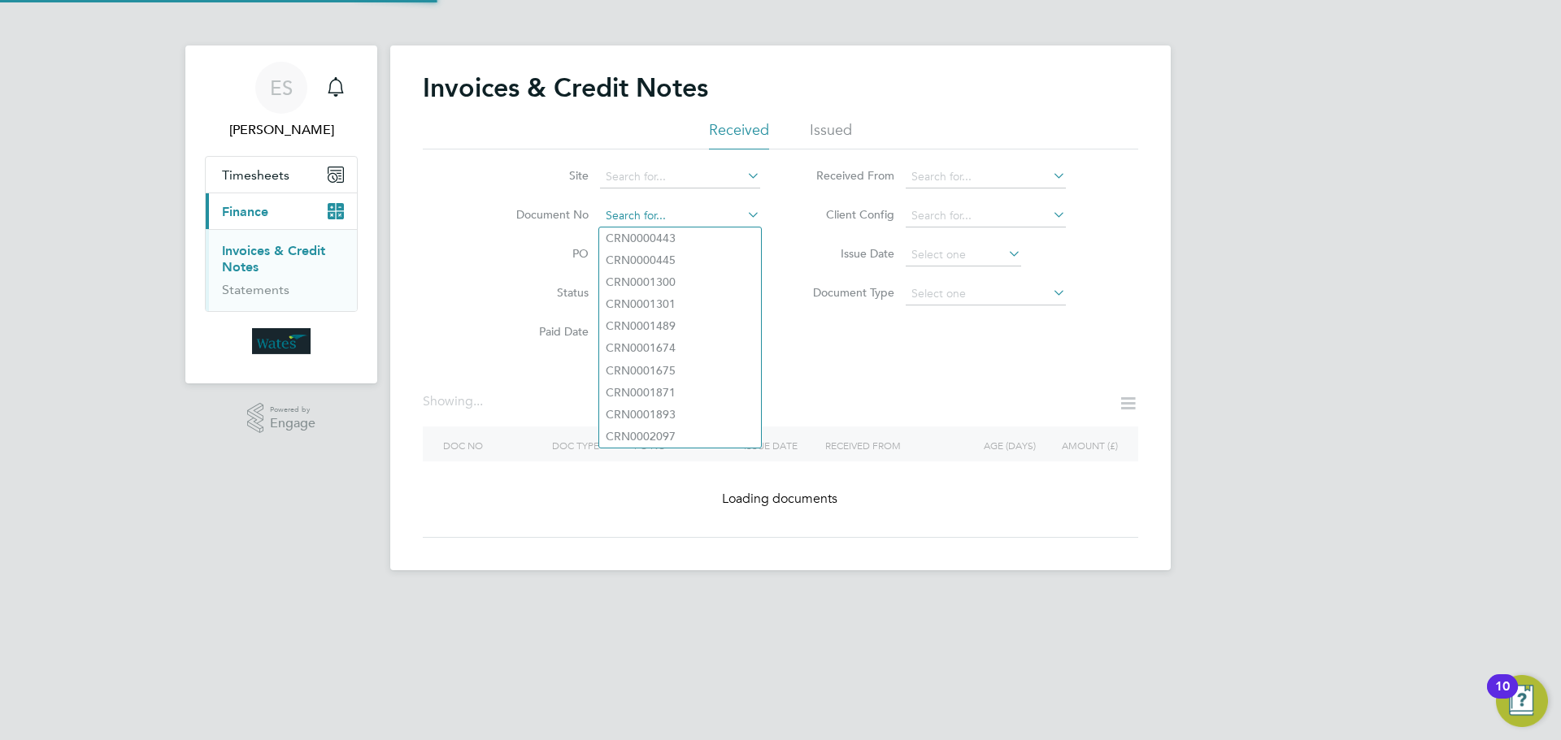
paste input "INV0046549"
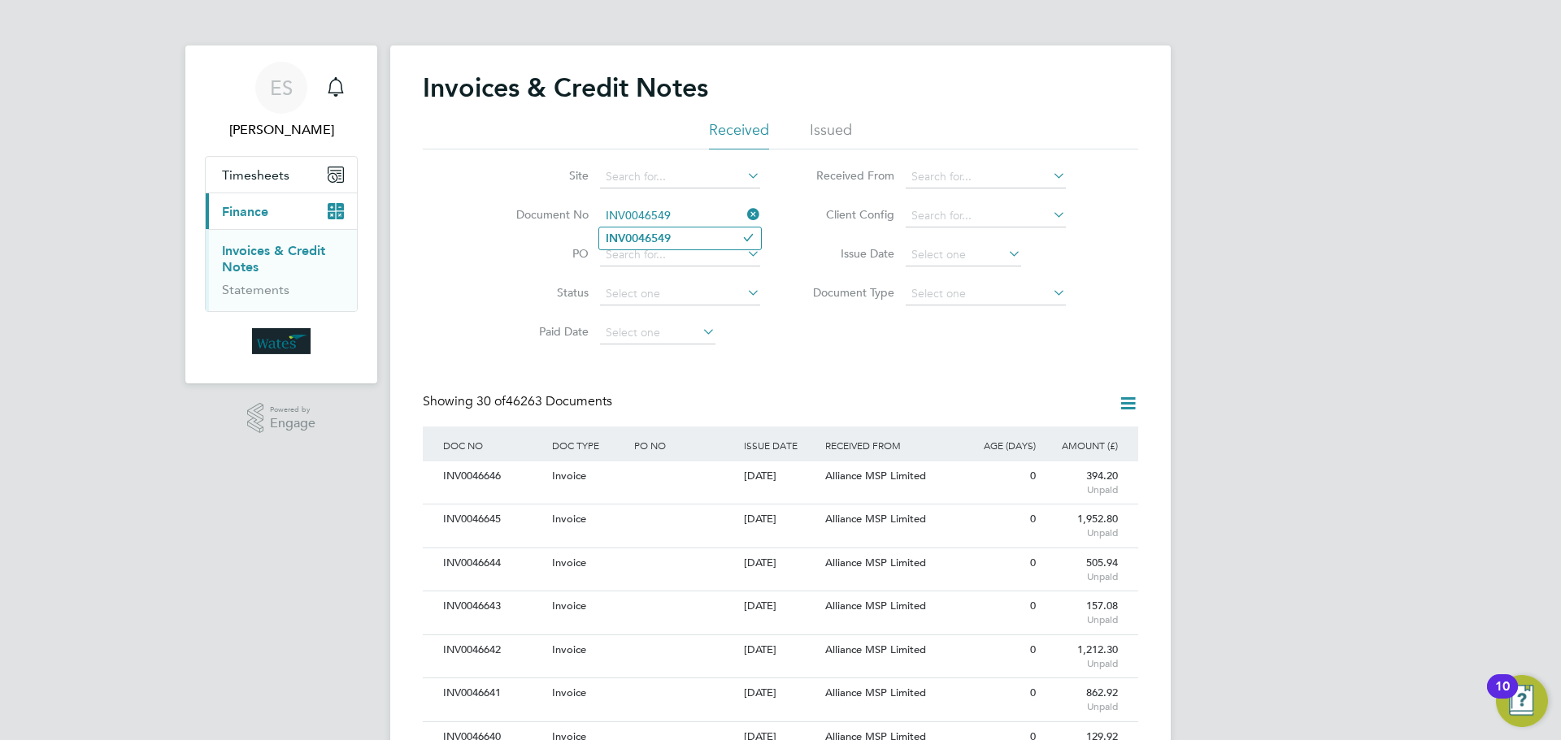
type input "INV0046549"
click at [697, 238] on li "INV0046549" at bounding box center [680, 239] width 162 height 22
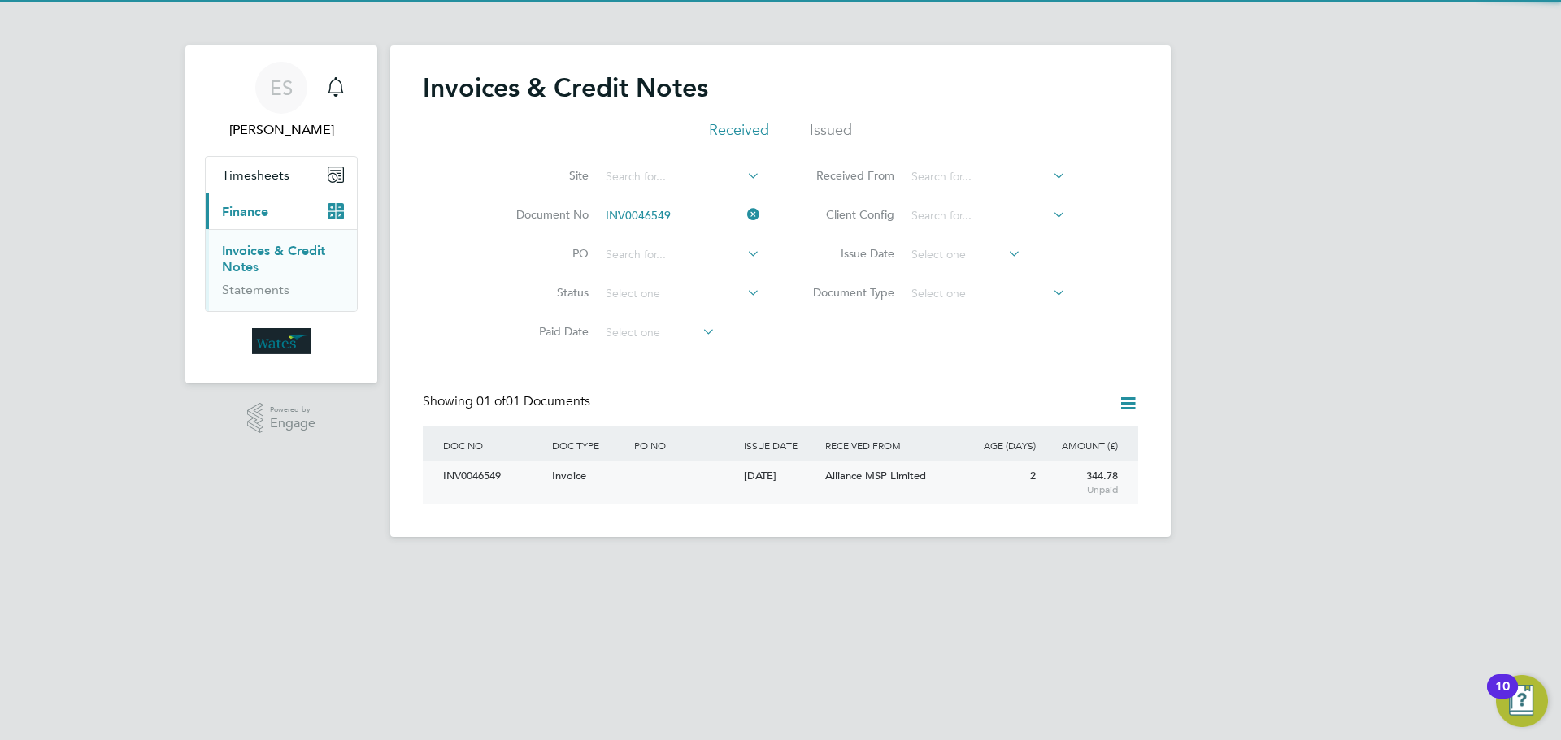
click at [515, 479] on div "INV0046549" at bounding box center [493, 477] width 109 height 30
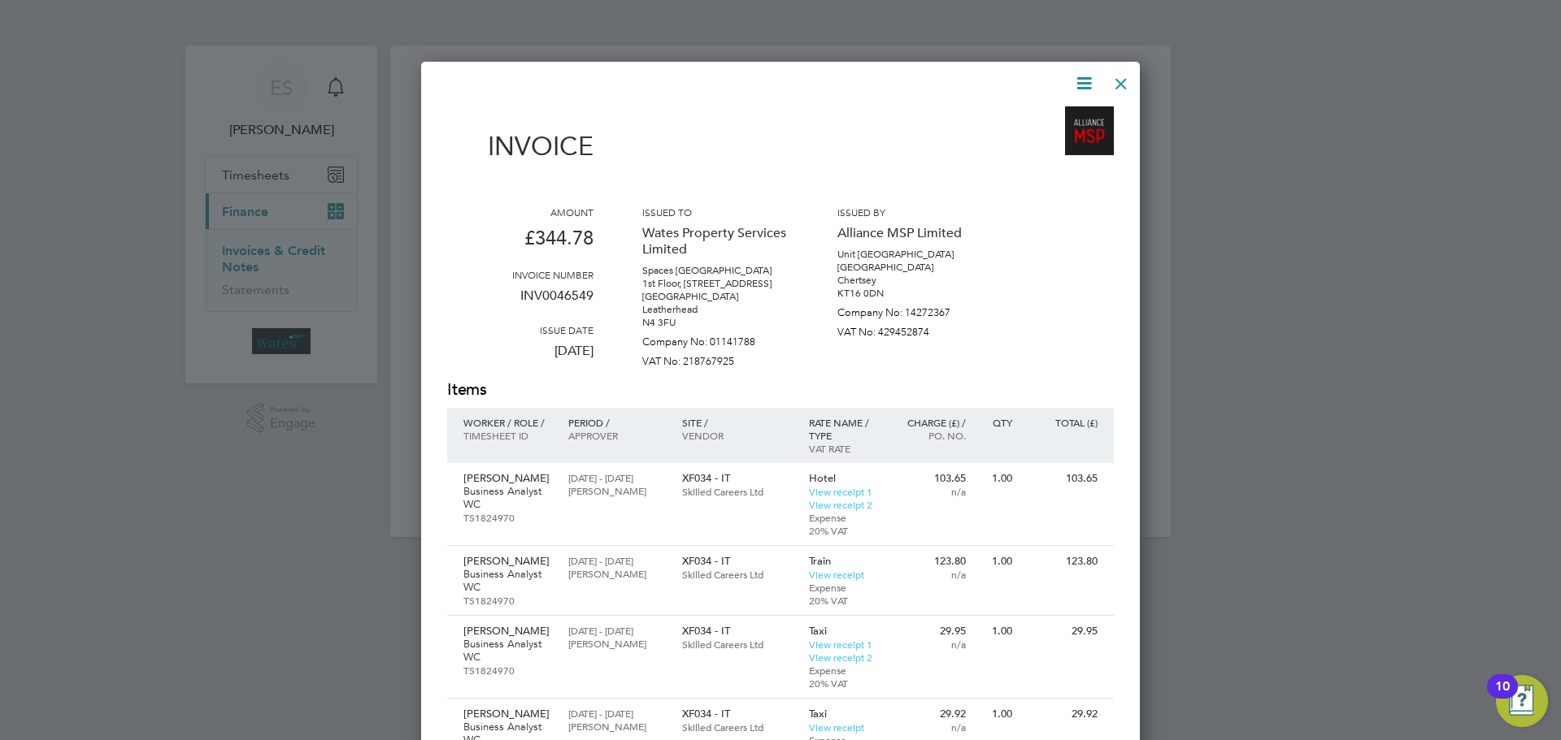
click at [1083, 76] on icon at bounding box center [1084, 83] width 20 height 20
click at [1054, 117] on li "Download Invoice" at bounding box center [1035, 122] width 112 height 23
click at [1074, 89] on icon at bounding box center [1084, 83] width 20 height 20
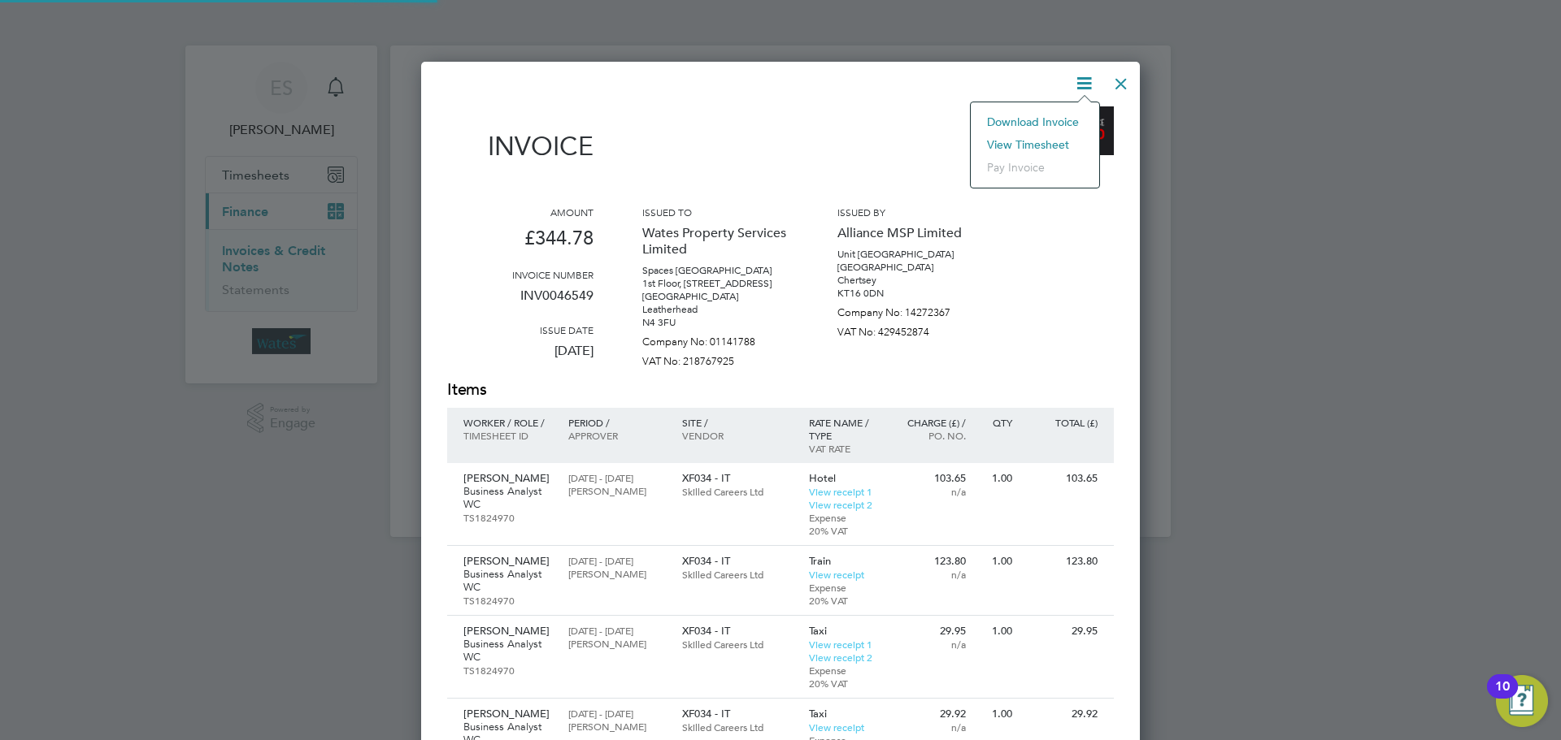
click at [1043, 139] on li "View timesheet" at bounding box center [1035, 144] width 112 height 23
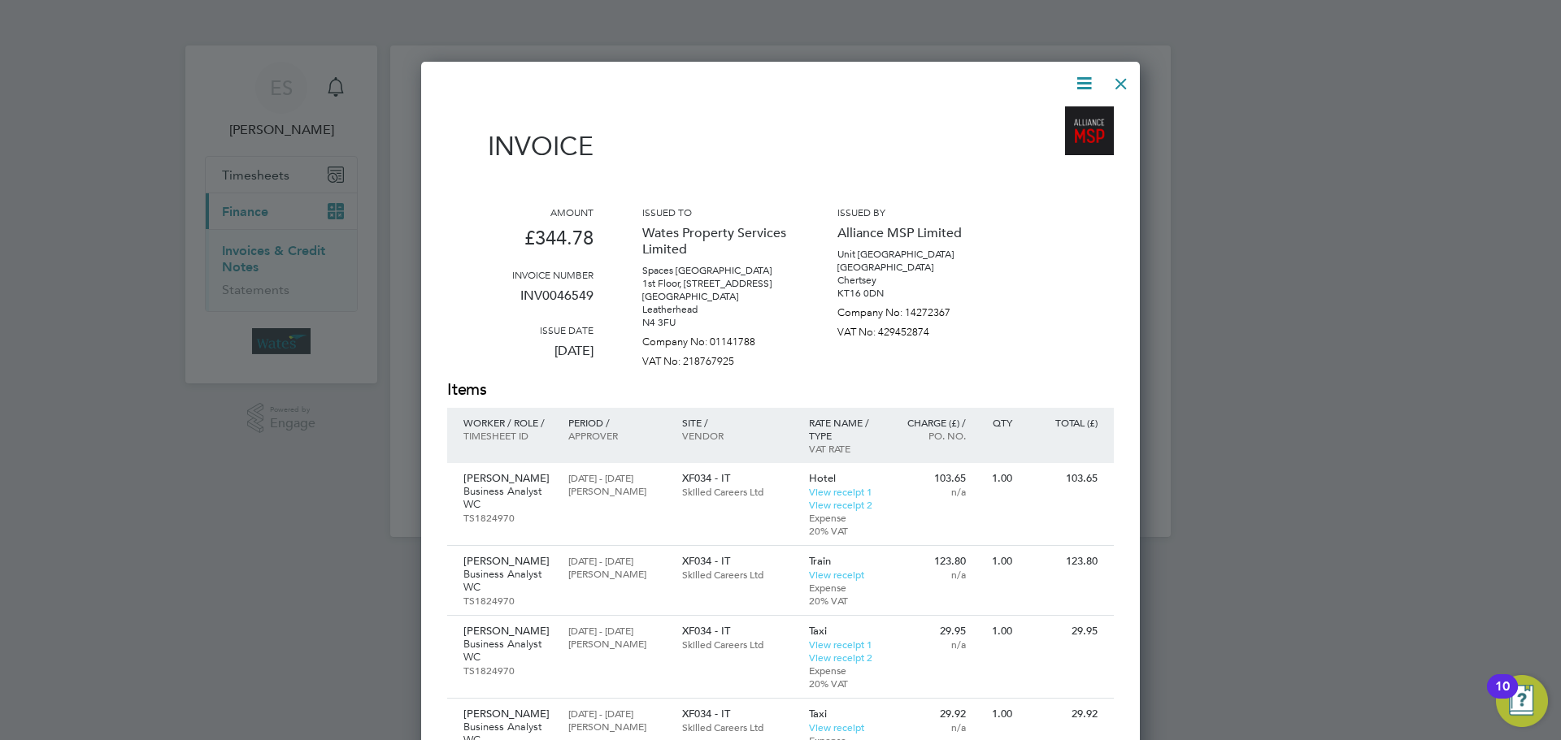
drag, startPoint x: 1120, startPoint y: 81, endPoint x: 1113, endPoint y: 91, distance: 12.2
click at [1119, 80] on div at bounding box center [1120, 79] width 29 height 29
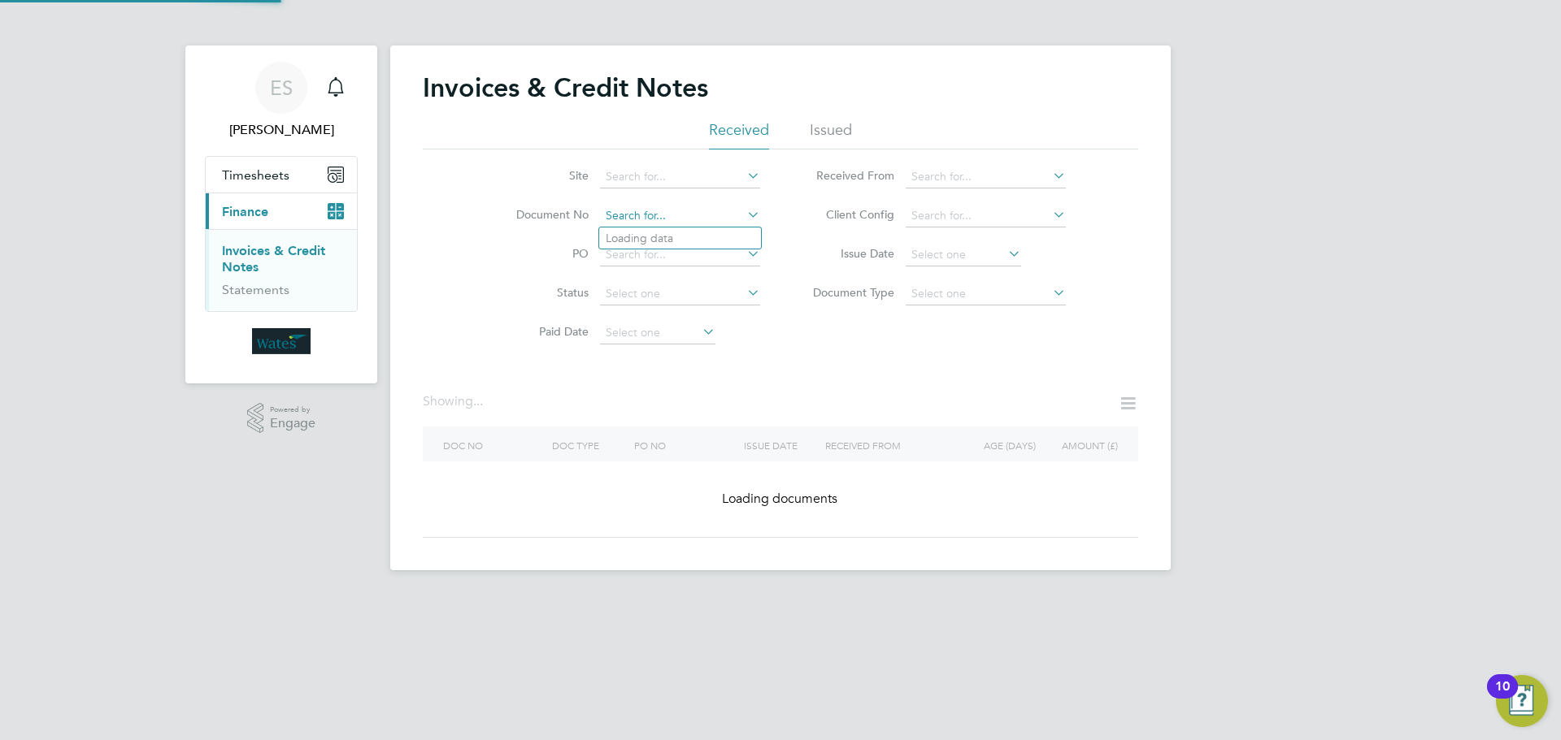
click at [710, 214] on input at bounding box center [680, 216] width 160 height 23
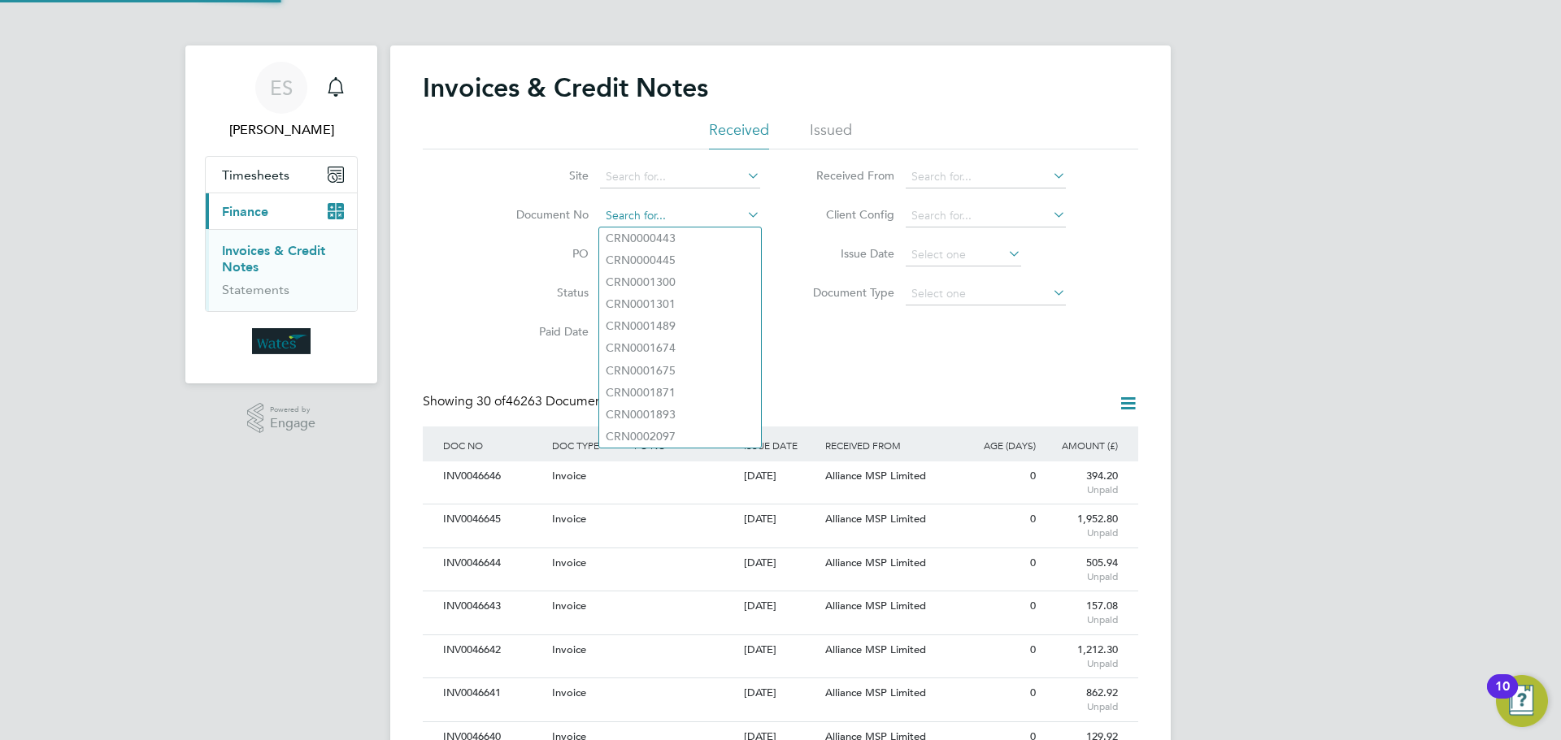
scroll to position [31, 111]
paste input "INV0046550"
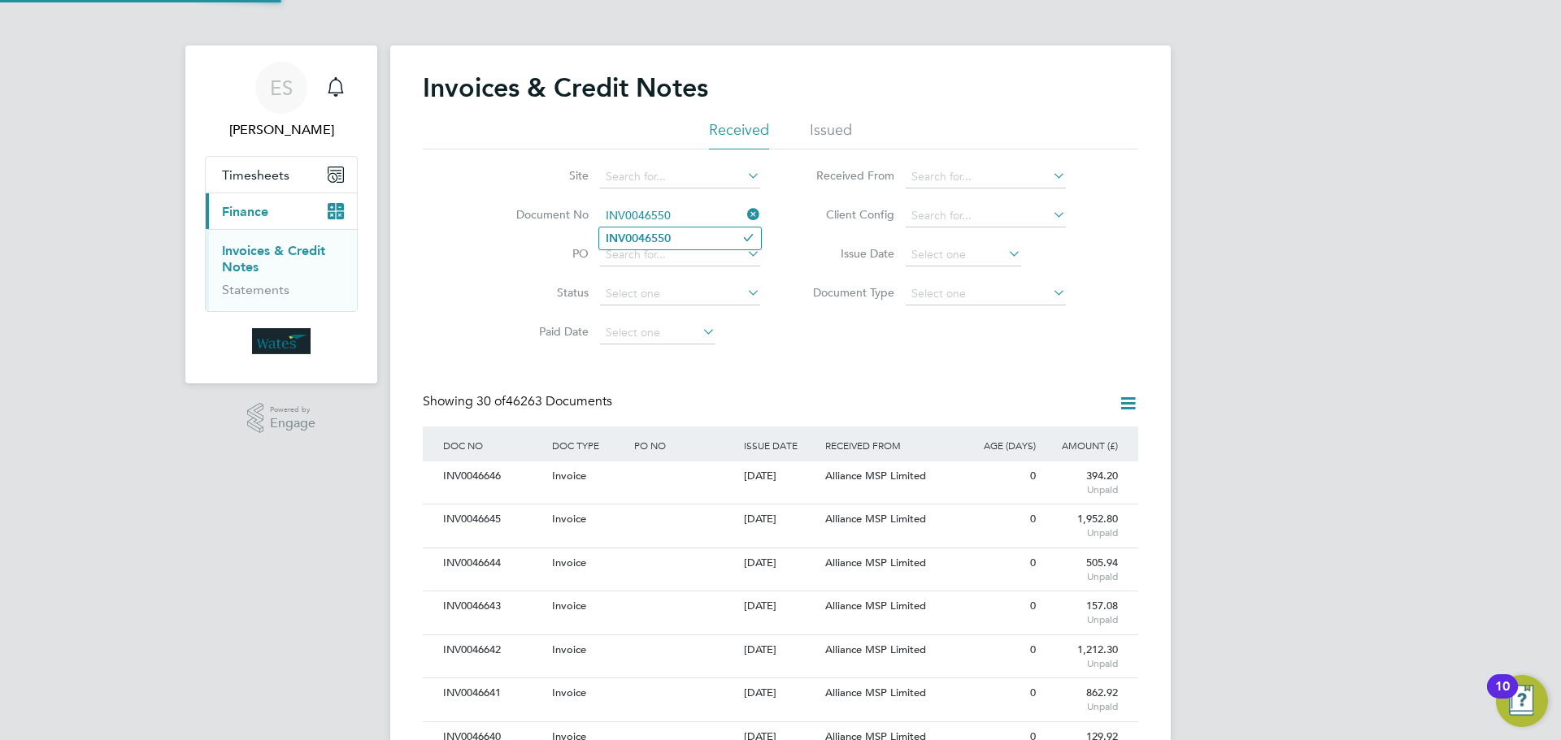
type input "INV0046550"
click at [664, 237] on b "INV0046550" at bounding box center [638, 239] width 65 height 14
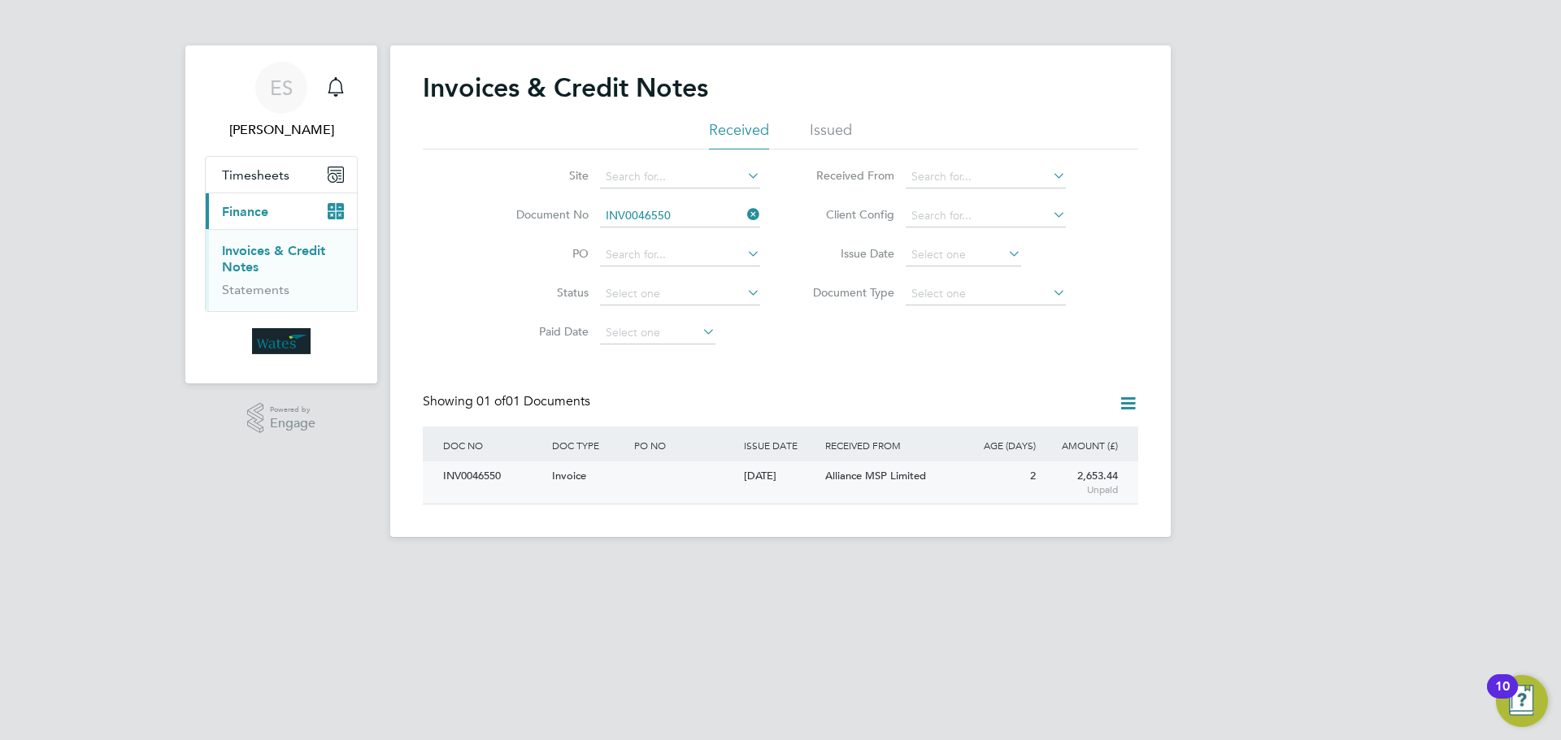
click at [479, 477] on div "INV0046550" at bounding box center [493, 477] width 109 height 30
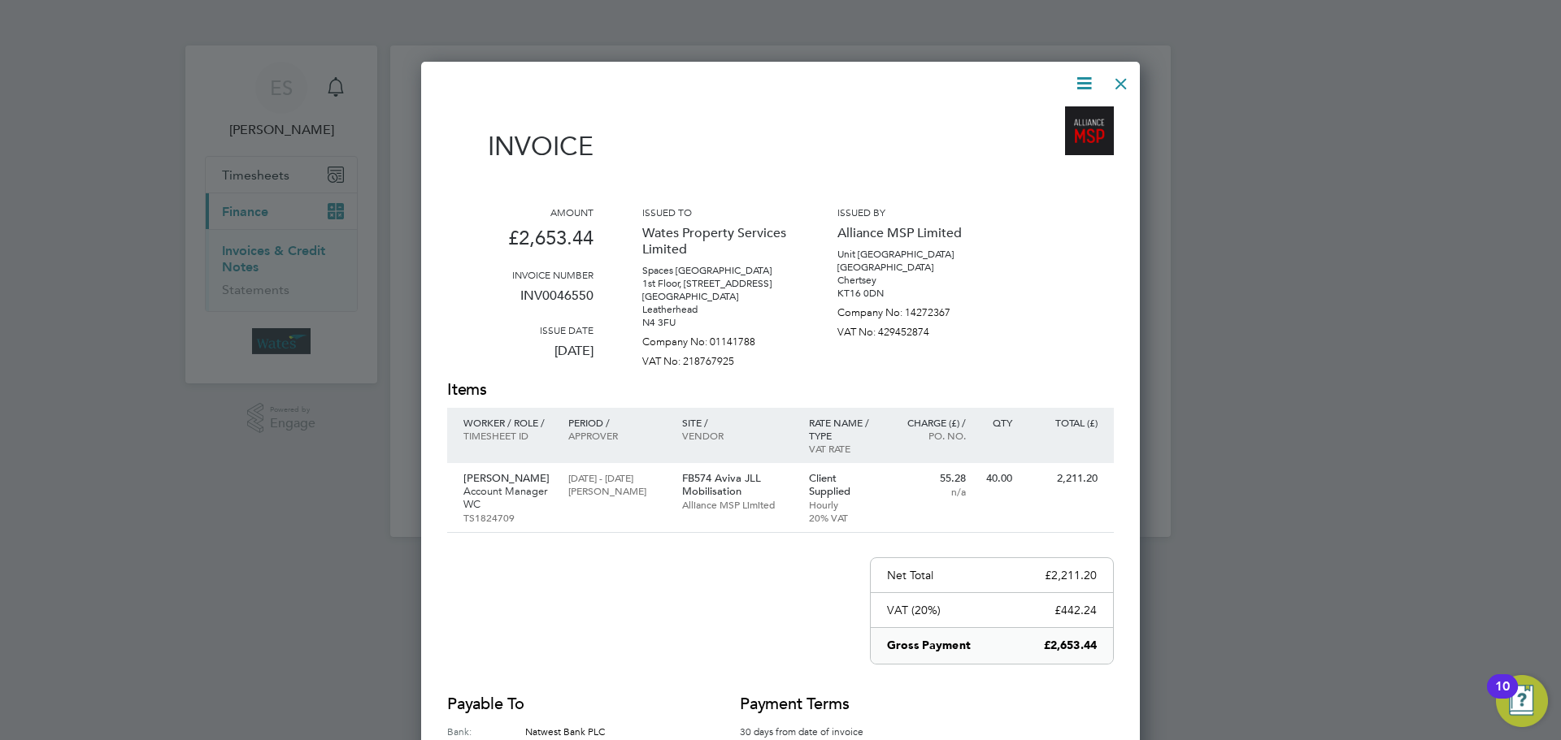
click at [1088, 78] on icon at bounding box center [1084, 83] width 20 height 20
click at [1040, 113] on li "Download Invoice" at bounding box center [1035, 122] width 112 height 23
click at [1086, 77] on icon at bounding box center [1084, 83] width 20 height 20
click at [1044, 142] on li "View timesheet" at bounding box center [1035, 144] width 112 height 23
click at [1109, 81] on div at bounding box center [1120, 79] width 29 height 29
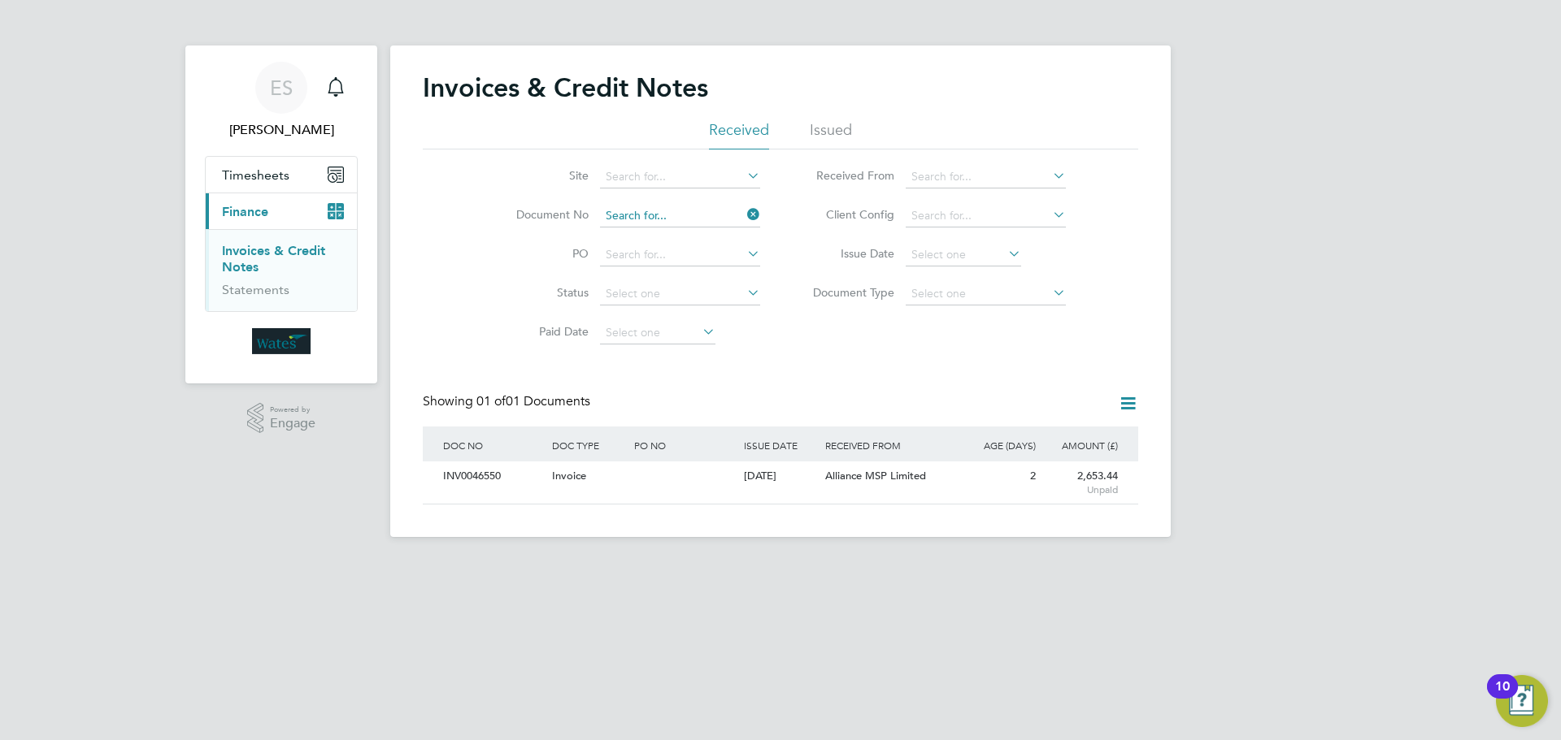
click at [743, 206] on input at bounding box center [680, 216] width 160 height 23
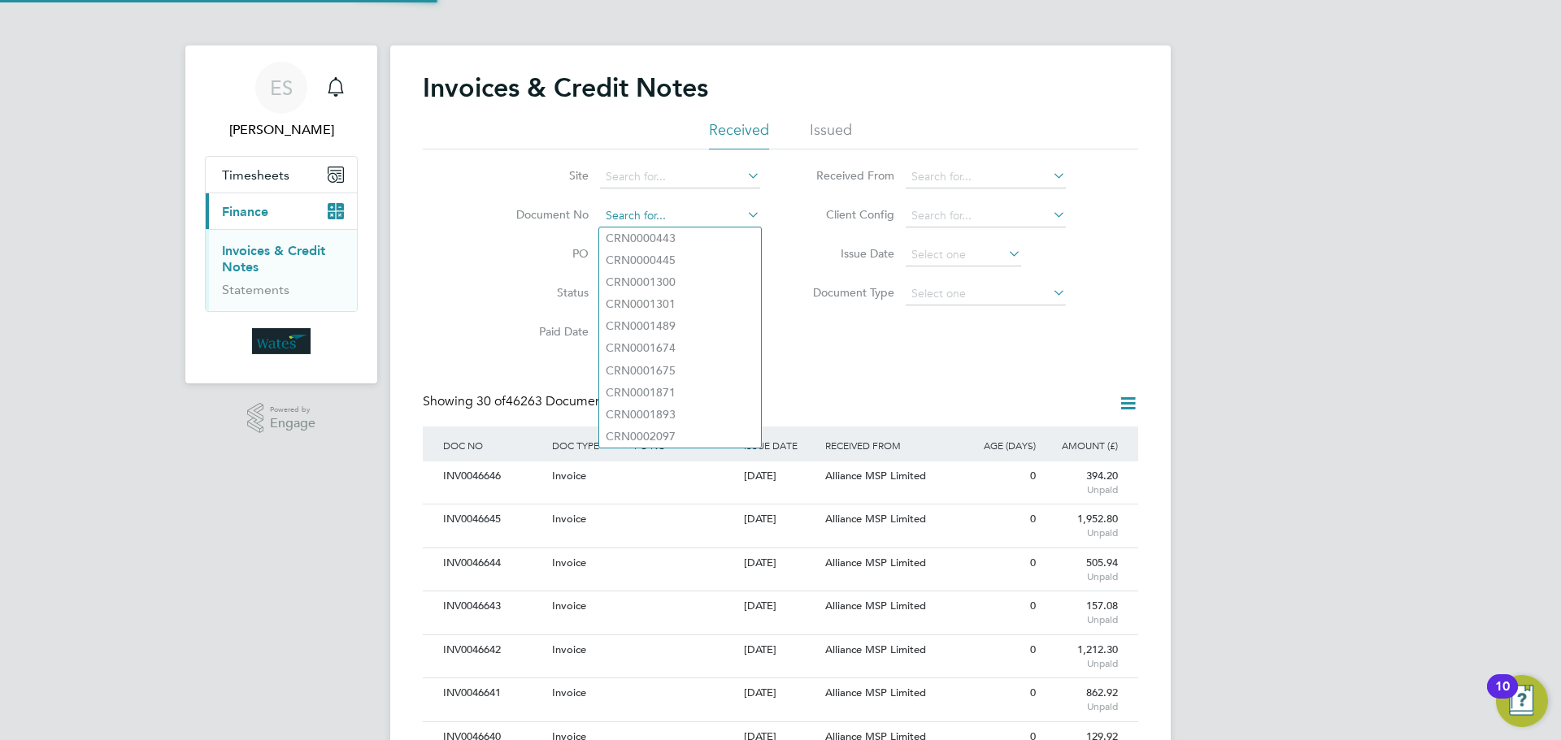
scroll to position [31, 137]
paste input "CRN0046410"
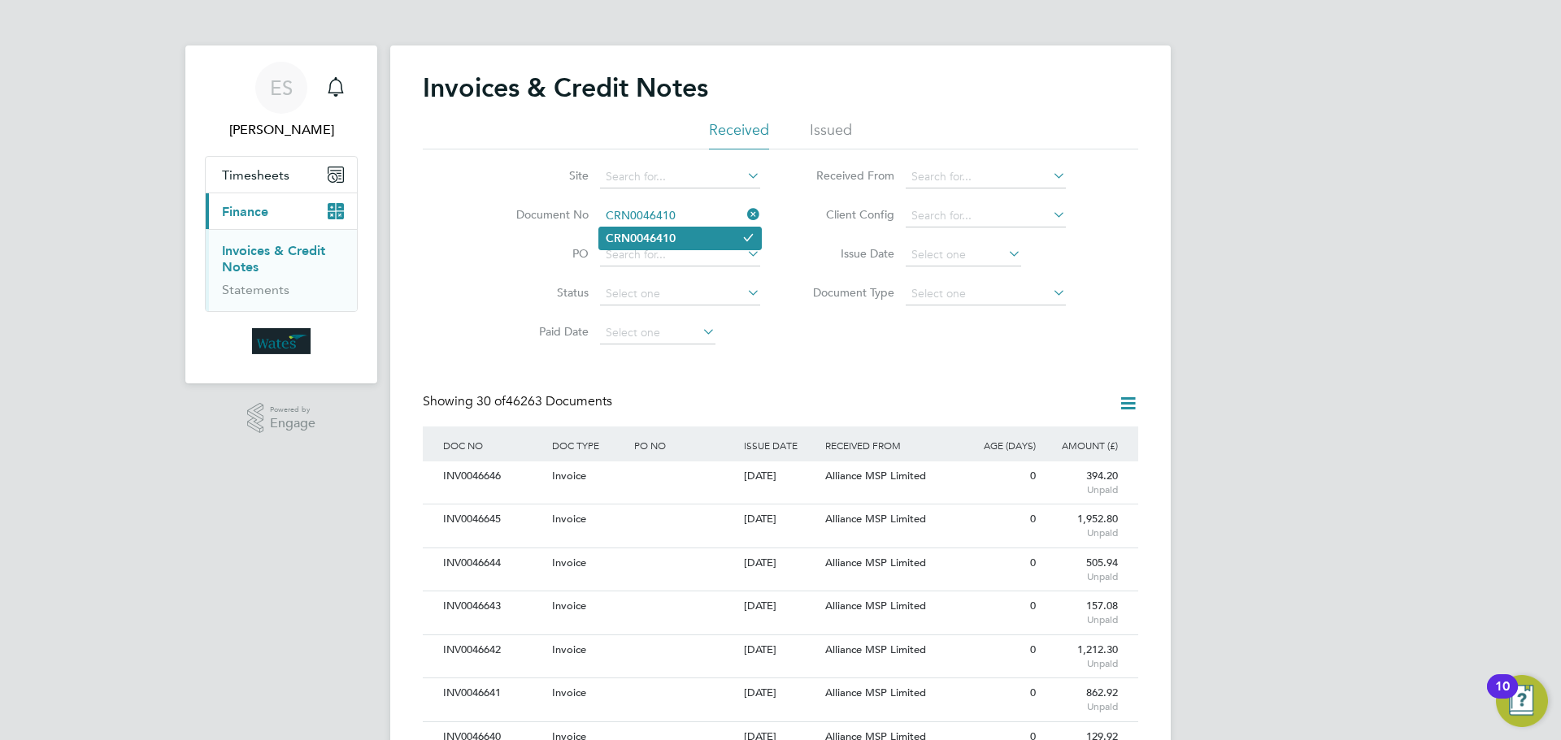
type input "CRN0046410"
click at [712, 241] on li "CRN0046410" at bounding box center [680, 239] width 162 height 22
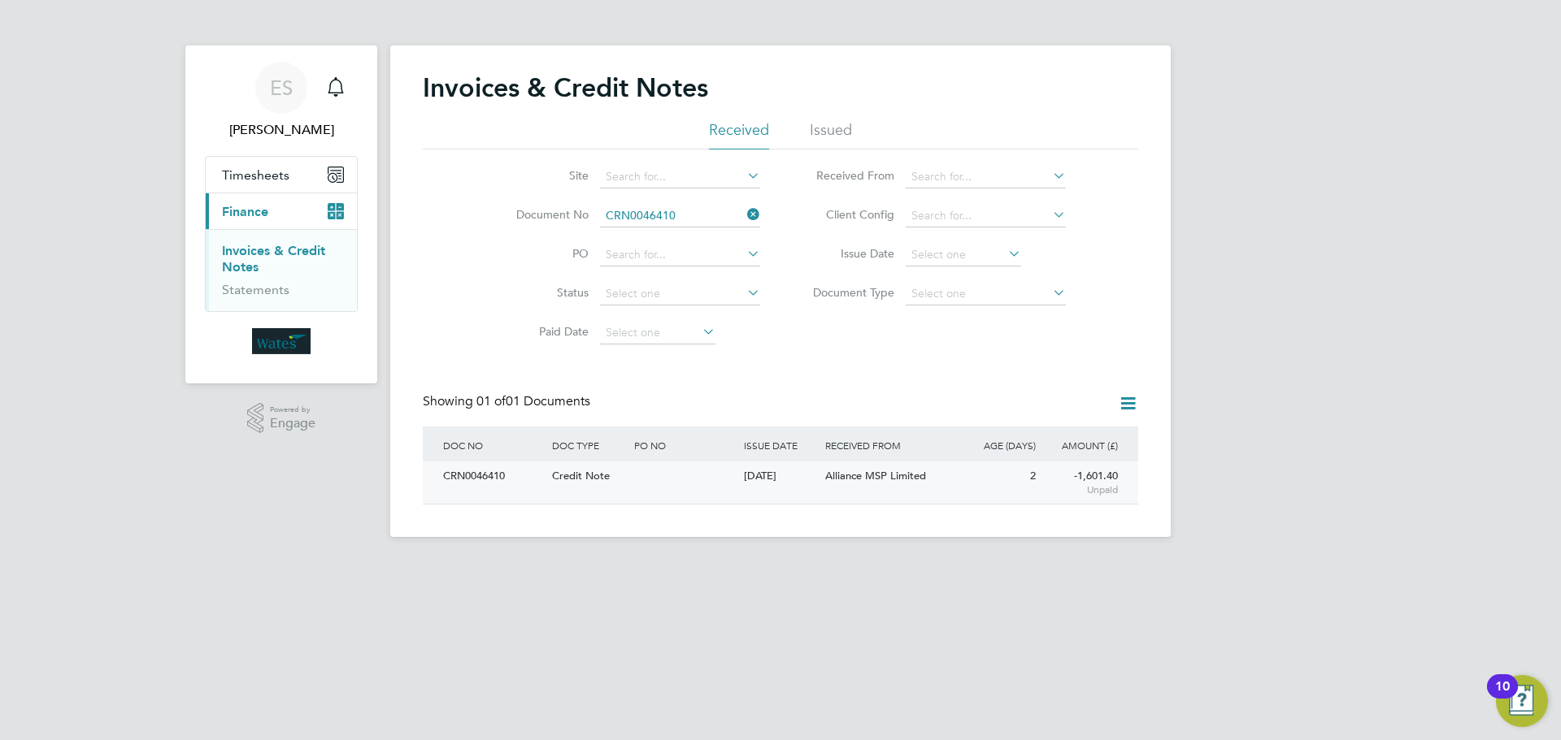
click at [472, 482] on div "CRN0046410" at bounding box center [493, 477] width 109 height 30
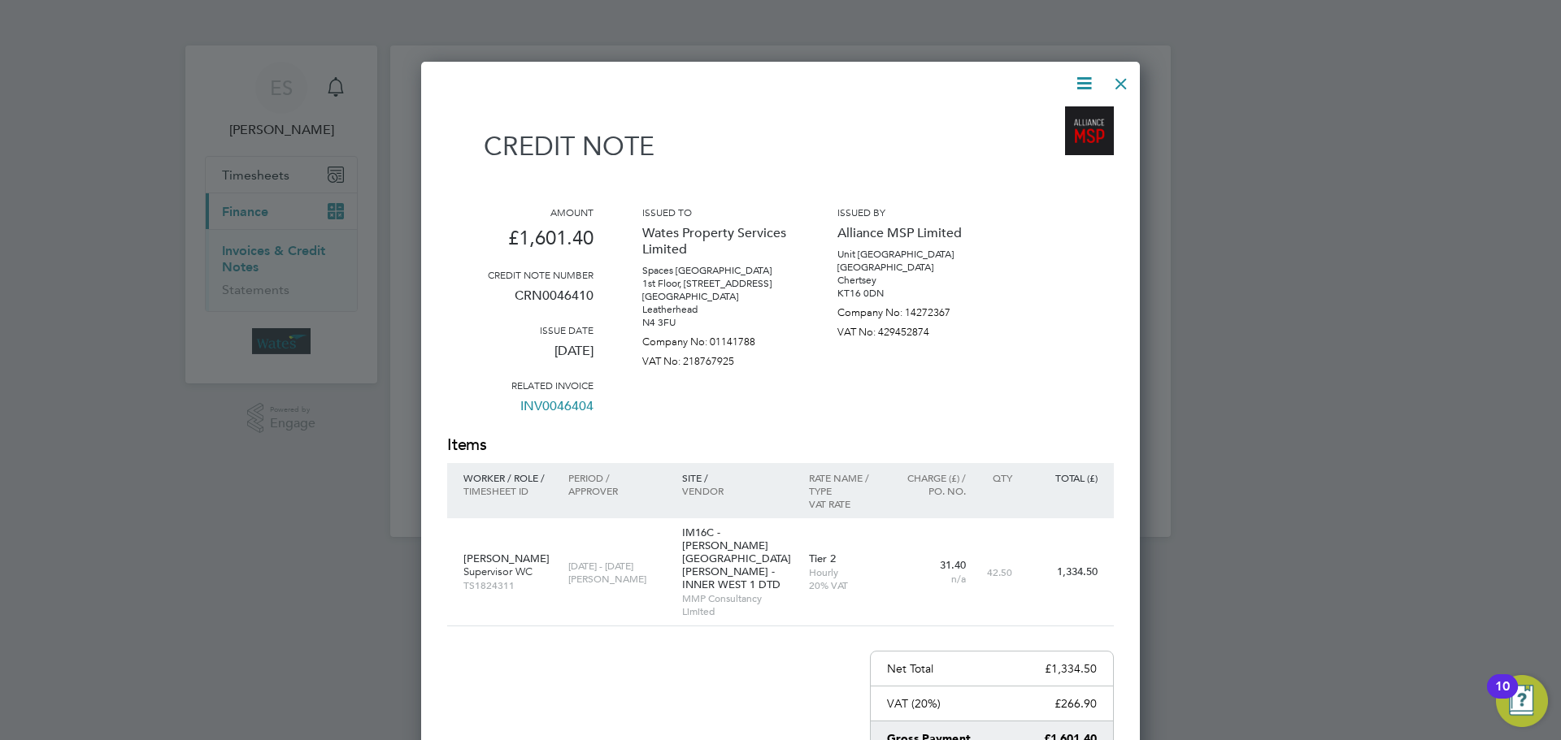
click at [1077, 76] on icon at bounding box center [1084, 83] width 20 height 20
click at [1064, 113] on li "Download Credit Note" at bounding box center [1021, 122] width 137 height 23
click at [1083, 77] on icon at bounding box center [1084, 83] width 20 height 20
click at [1023, 143] on li "View timesheet" at bounding box center [1021, 144] width 137 height 23
click at [1121, 78] on div at bounding box center [1120, 79] width 29 height 29
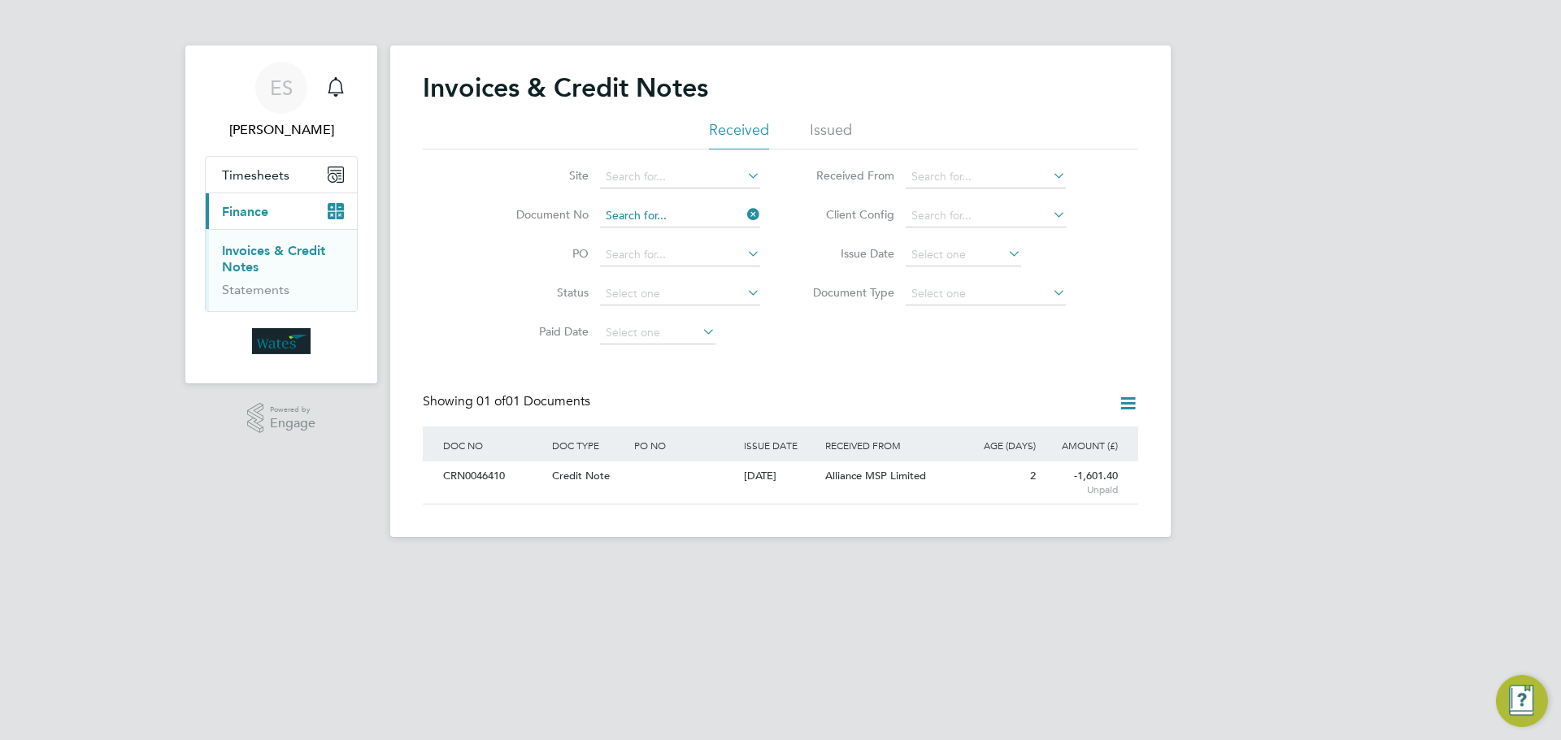
click at [701, 210] on input at bounding box center [680, 216] width 160 height 23
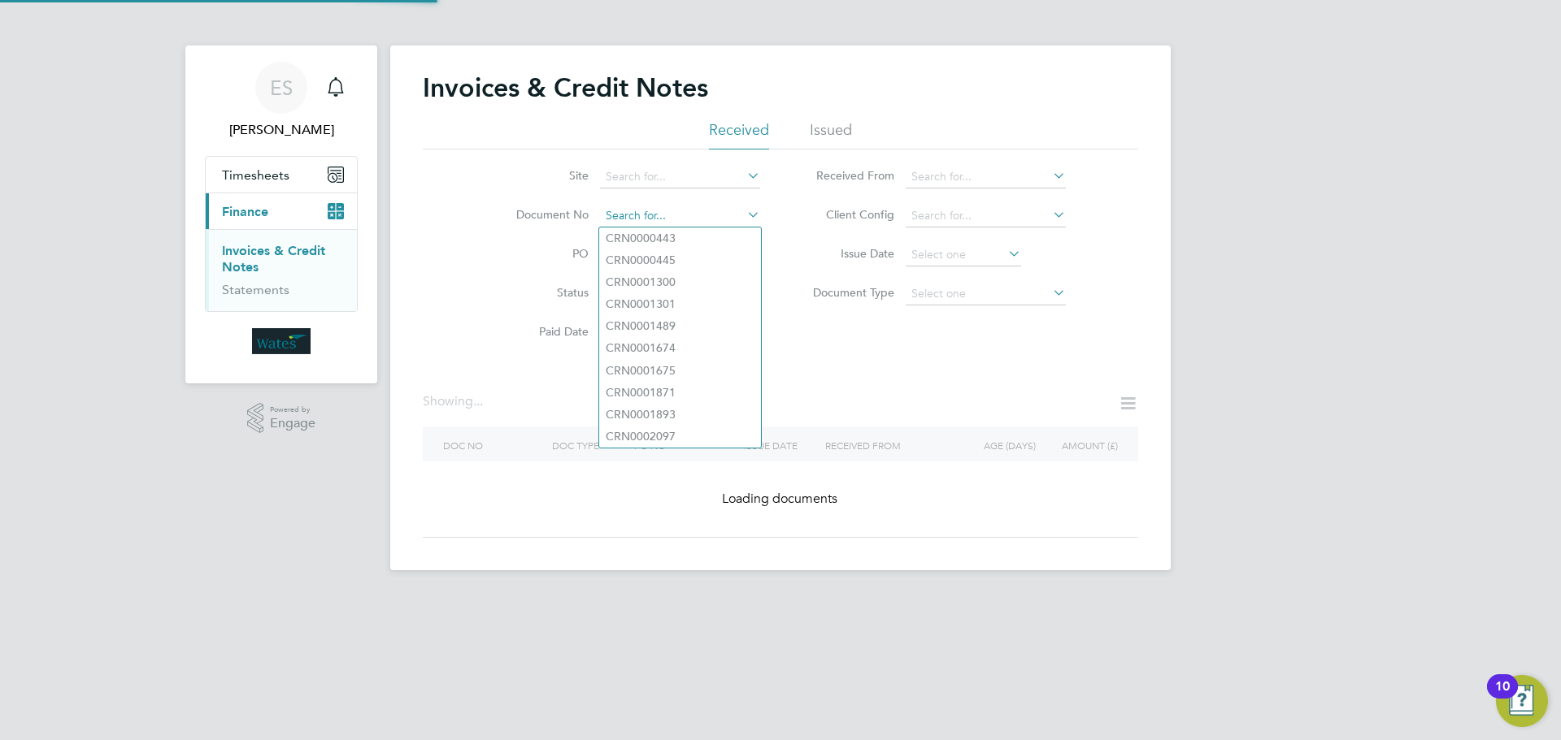
paste input "INV0046551"
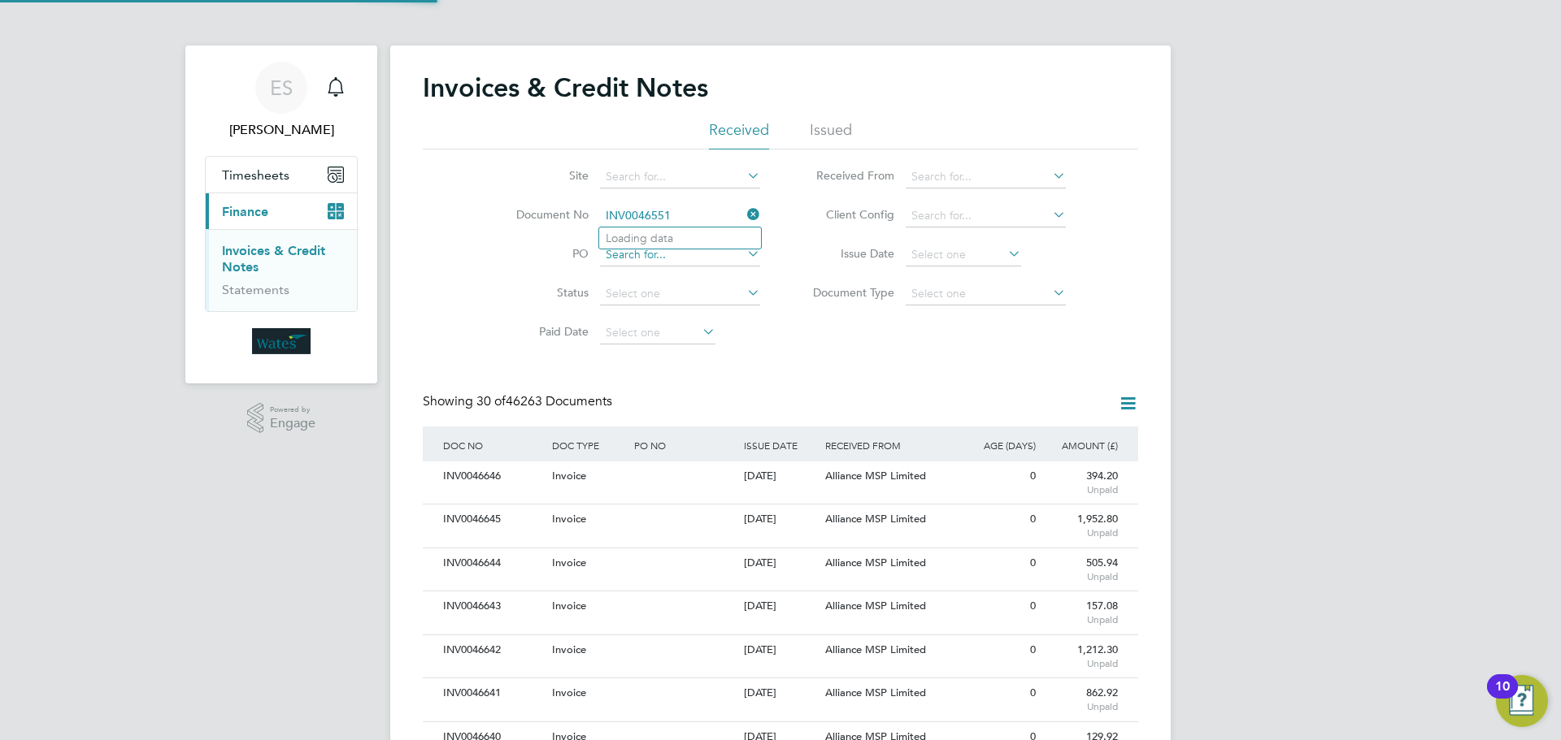
scroll to position [31, 111]
type input "INV0046551"
click at [656, 236] on b "INV0046551" at bounding box center [638, 239] width 65 height 14
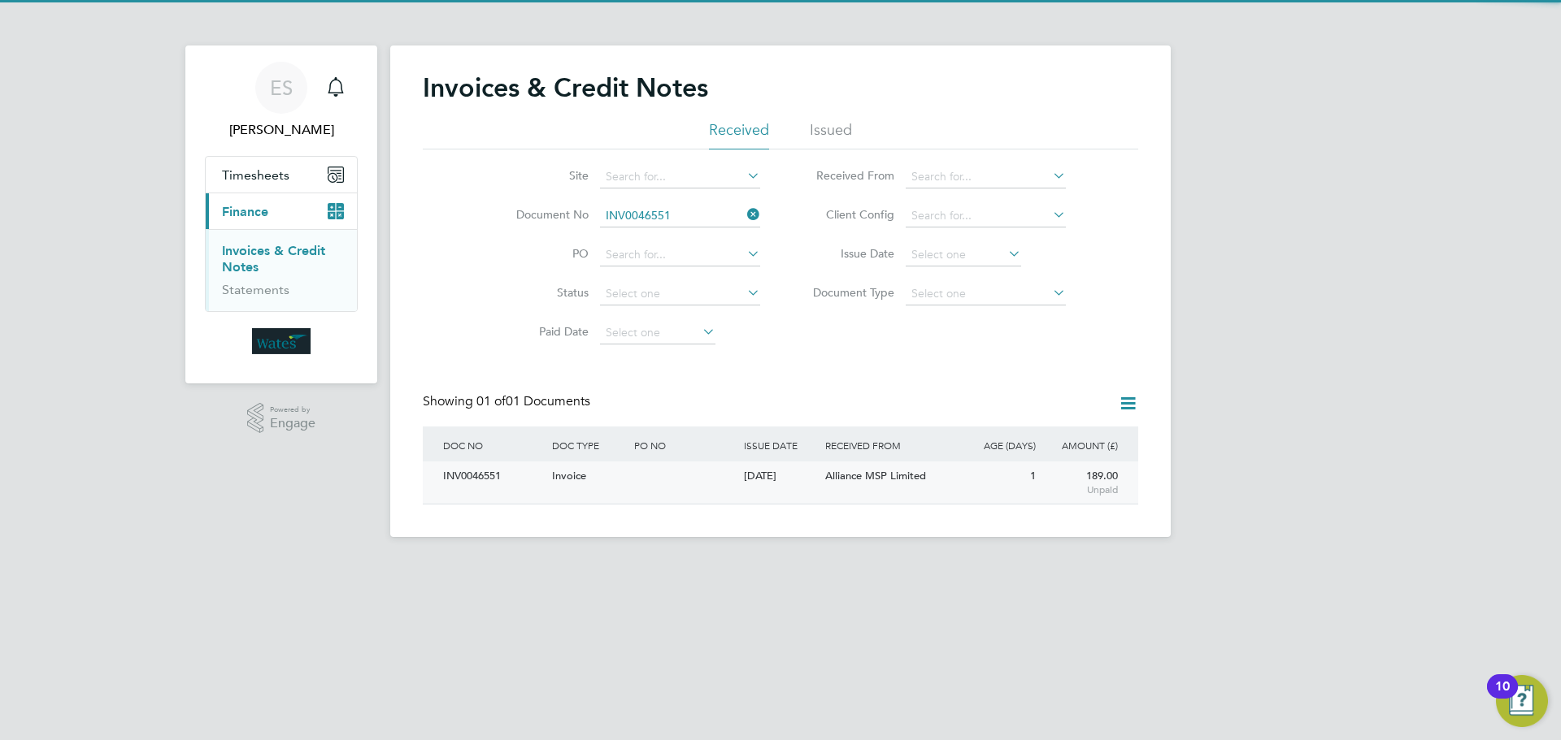
click at [473, 476] on div "INV0046551" at bounding box center [493, 477] width 109 height 30
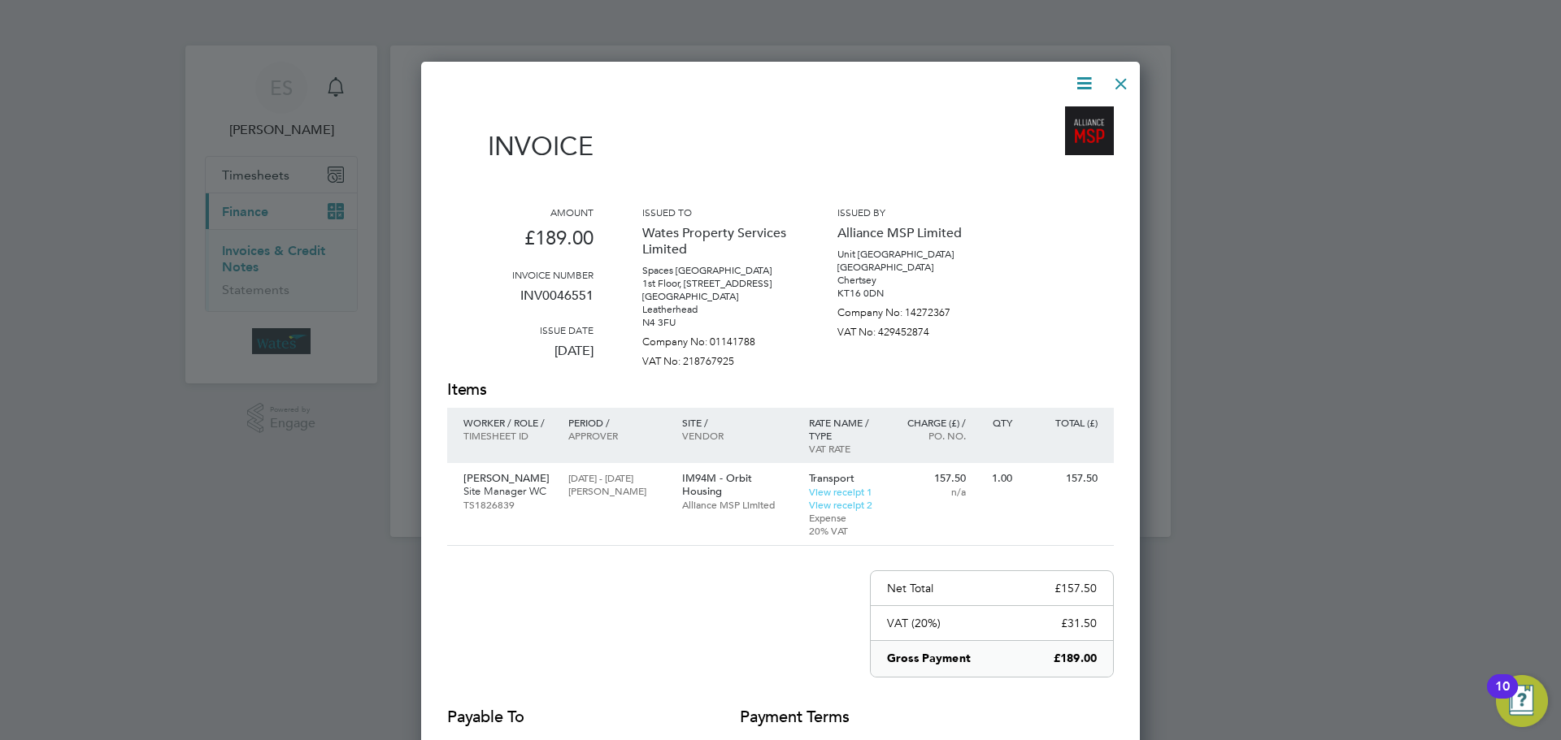
click at [1084, 78] on icon at bounding box center [1084, 83] width 20 height 20
click at [1054, 115] on li "Download Invoice" at bounding box center [1035, 122] width 112 height 23
click at [1080, 78] on icon at bounding box center [1084, 83] width 20 height 20
click at [1025, 139] on li "View timesheet" at bounding box center [1035, 144] width 112 height 23
click at [1125, 80] on div at bounding box center [1120, 79] width 29 height 29
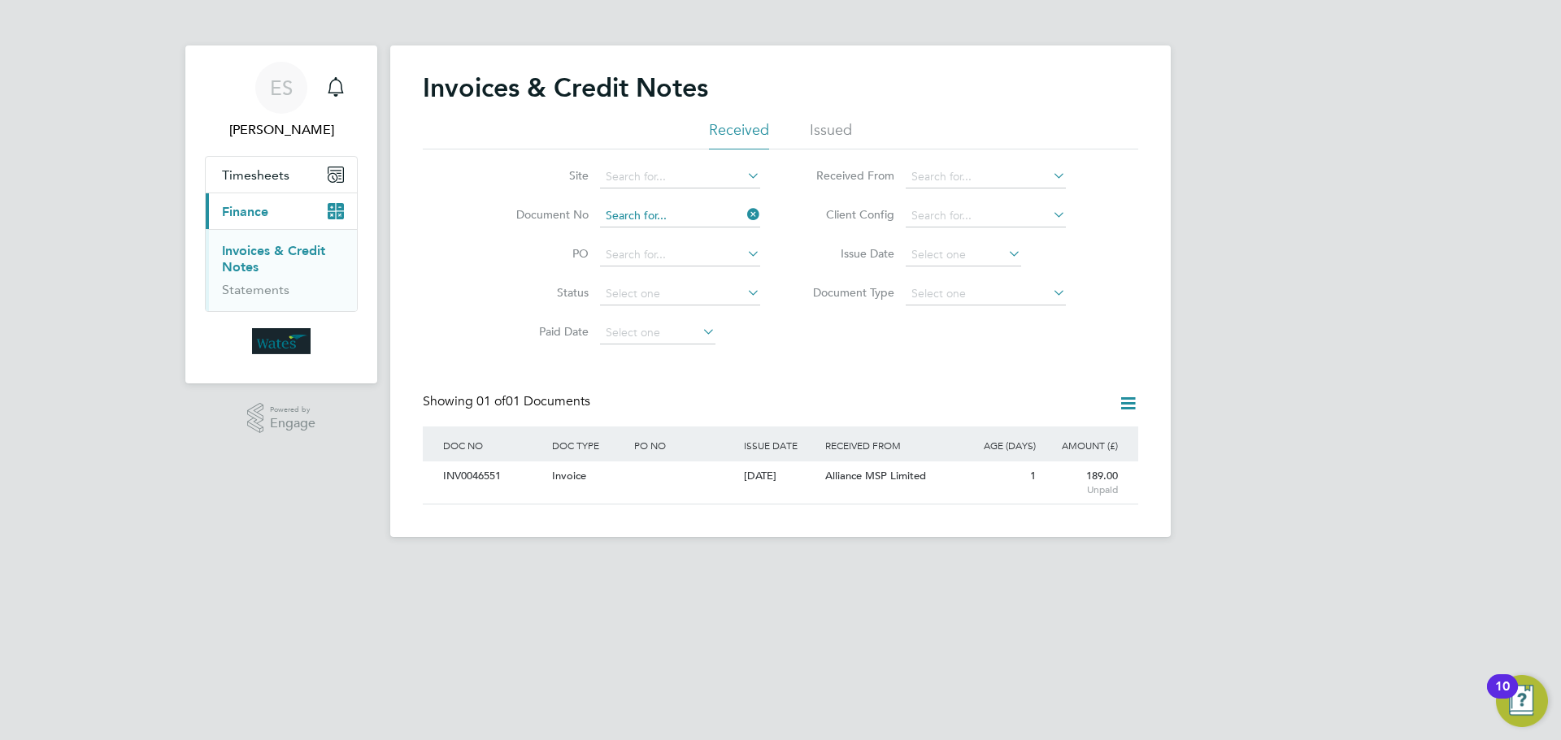
click at [728, 212] on input at bounding box center [680, 216] width 160 height 23
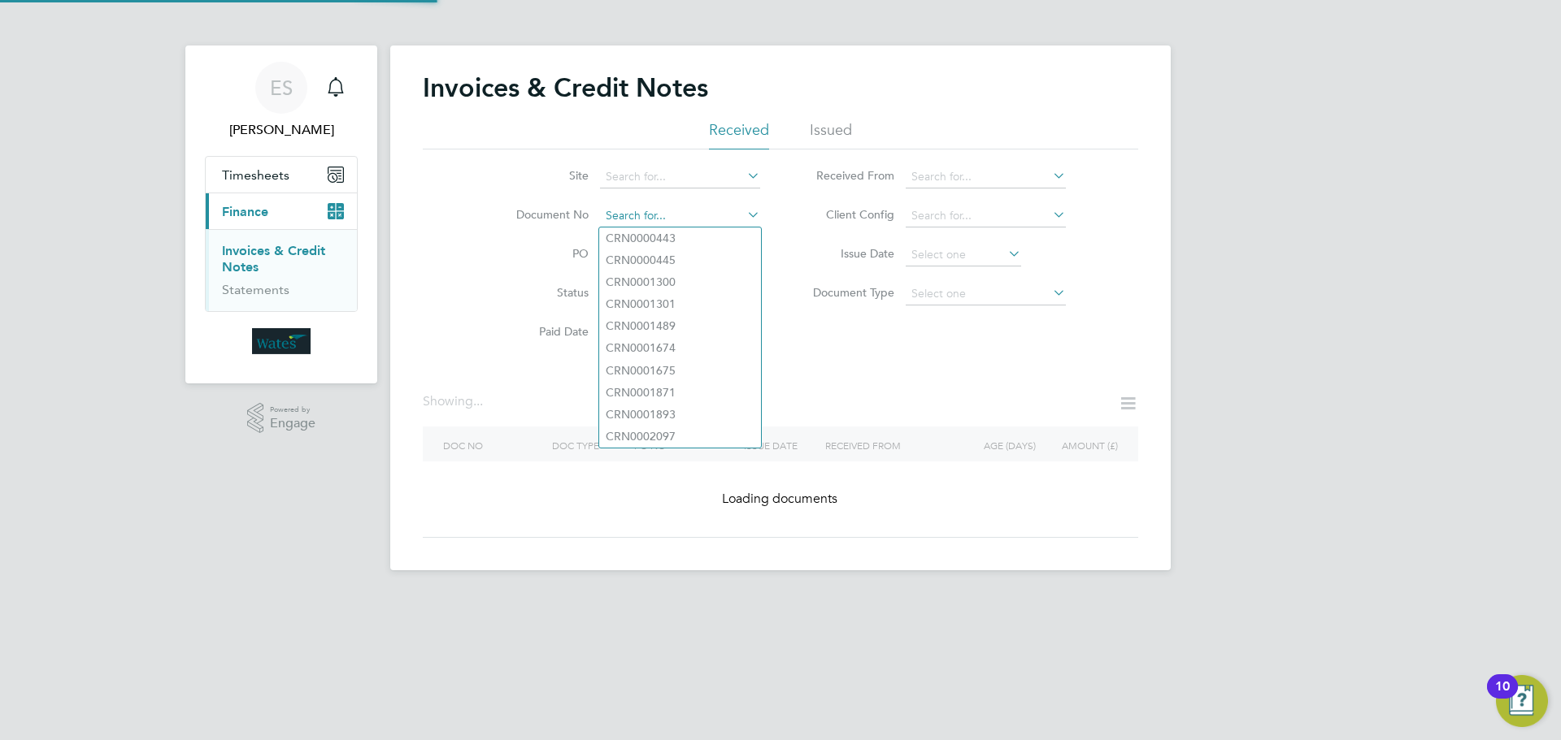
paste input "INV0046552"
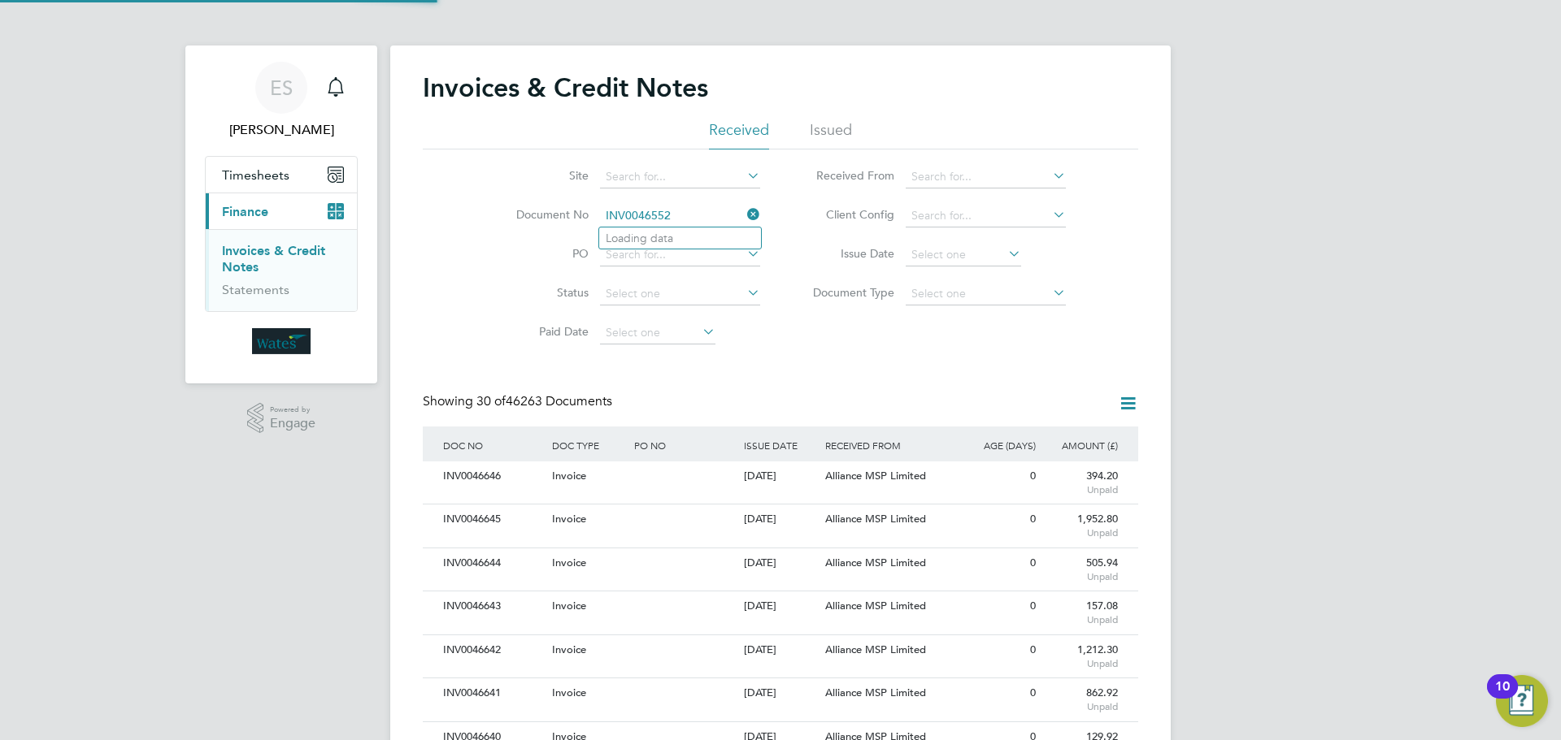
scroll to position [31, 137]
type input "INV0046552"
click at [709, 241] on li "INV0046552" at bounding box center [680, 239] width 162 height 22
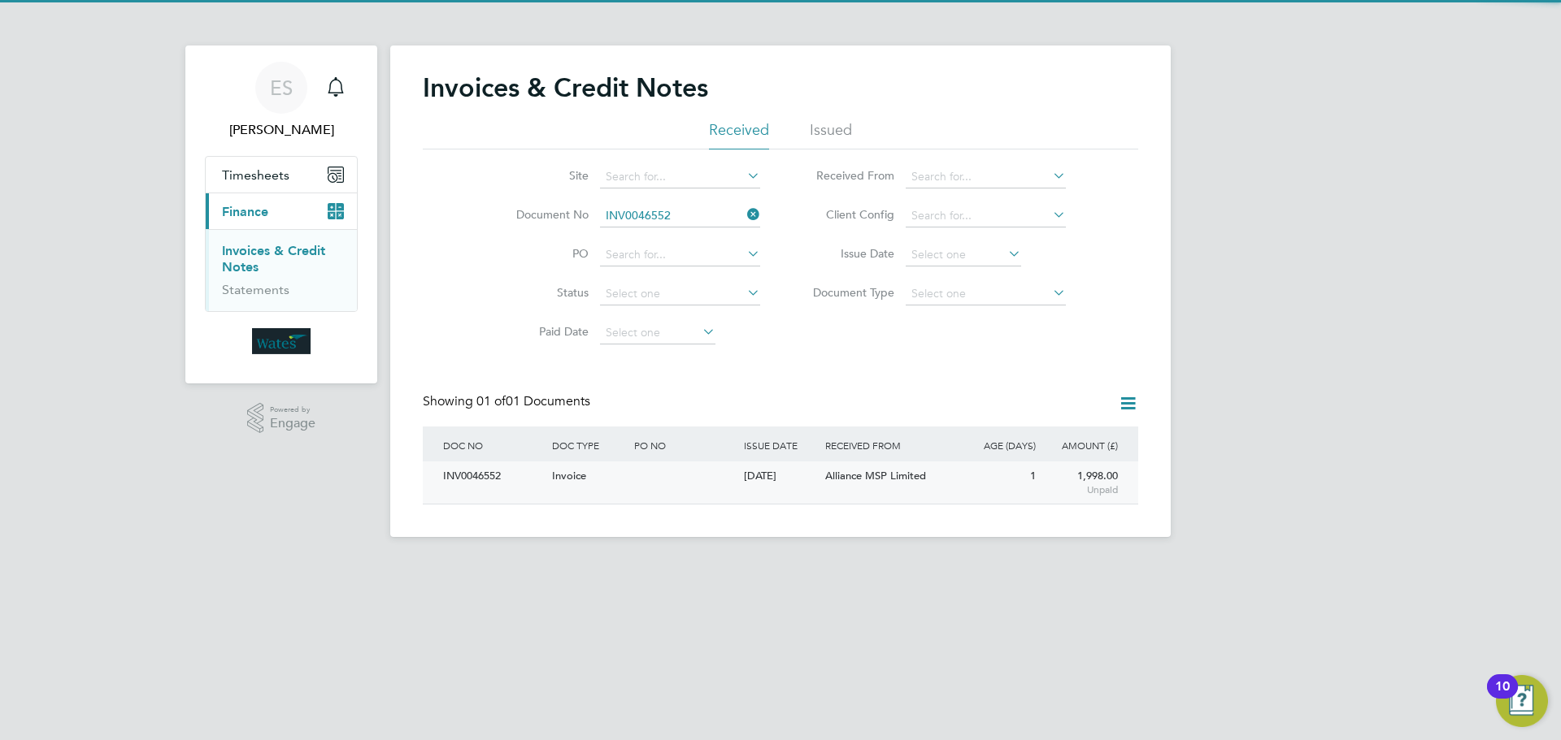
click at [497, 478] on div "INV0046552" at bounding box center [493, 477] width 109 height 30
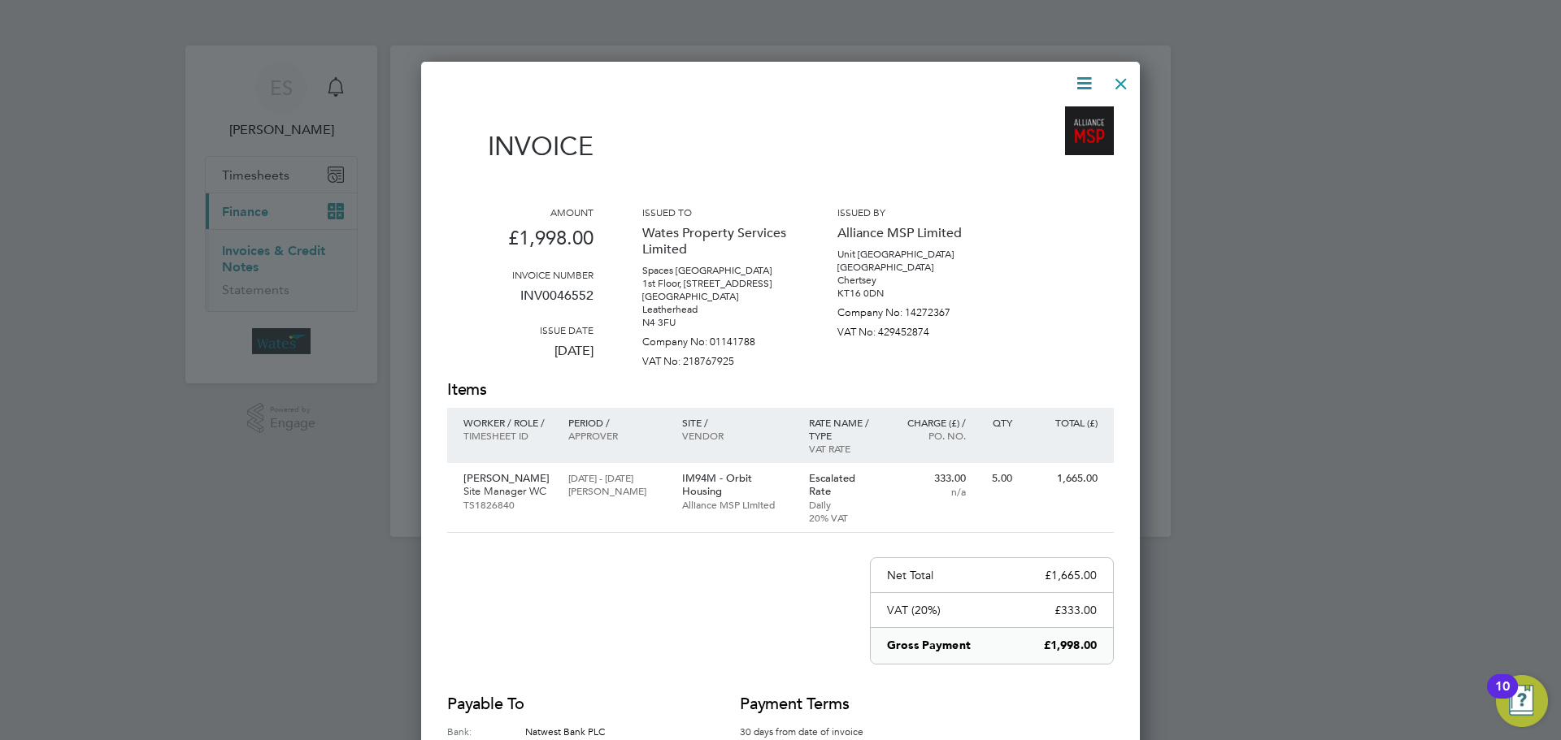
click at [1084, 79] on icon at bounding box center [1084, 83] width 20 height 20
click at [1061, 114] on li "Download Invoice" at bounding box center [1035, 122] width 112 height 23
click at [1083, 79] on icon at bounding box center [1084, 83] width 20 height 20
click at [1040, 138] on li "View timesheet" at bounding box center [1035, 144] width 112 height 23
click at [1113, 80] on div at bounding box center [1120, 79] width 29 height 29
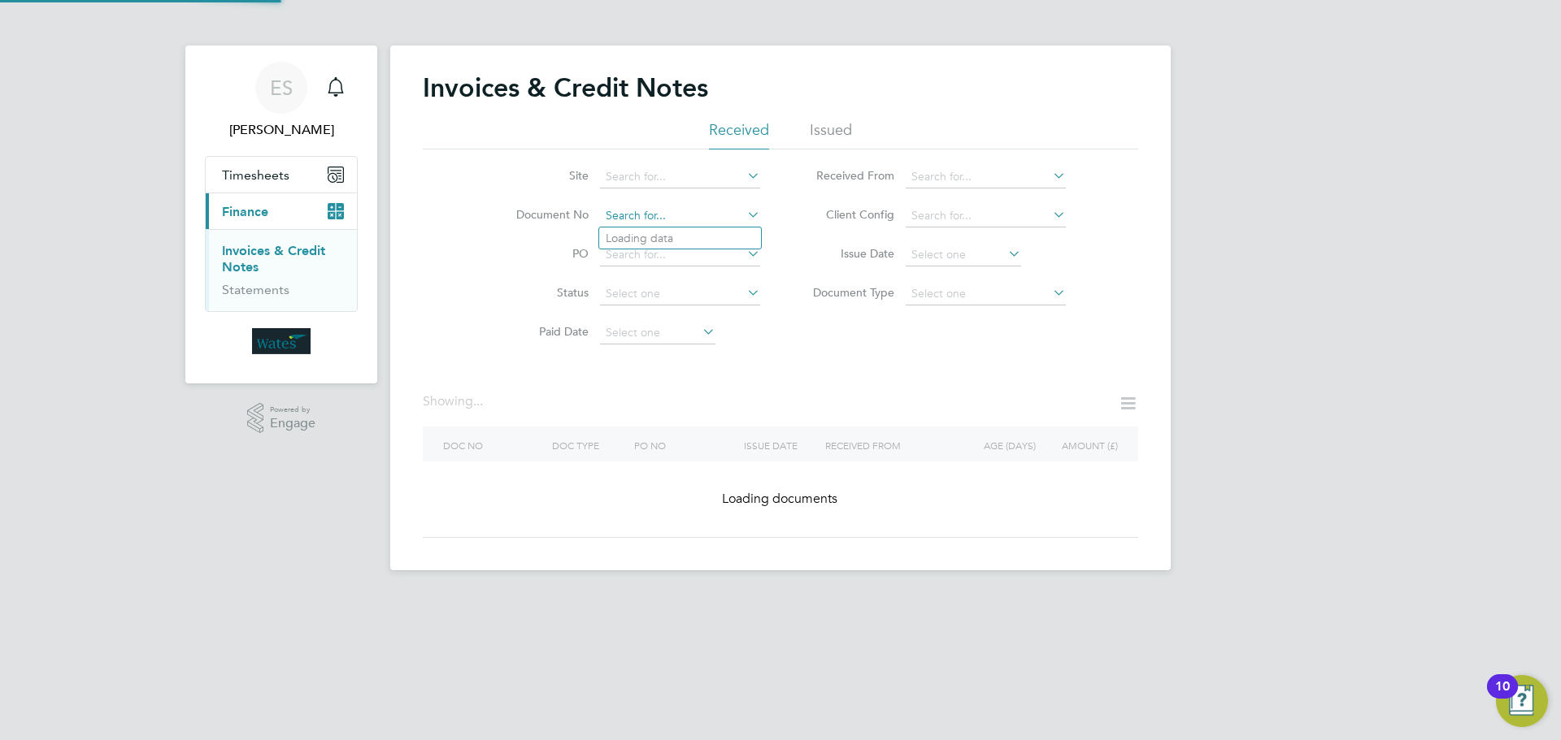
click at [668, 211] on input at bounding box center [680, 216] width 160 height 23
paste input "INV0046553"
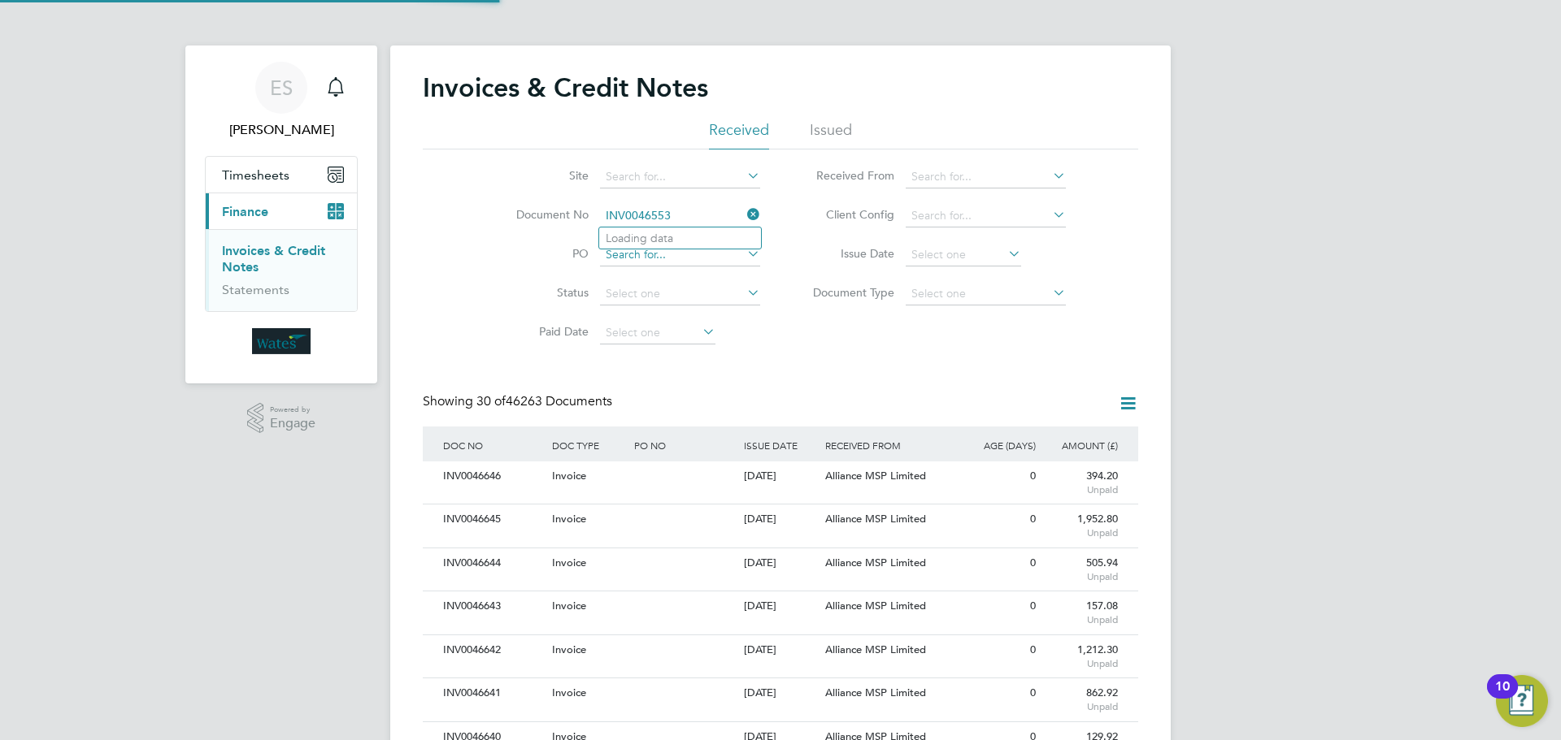
scroll to position [31, 111]
type input "INV0046553"
click at [669, 235] on b "INV0046553" at bounding box center [638, 239] width 65 height 14
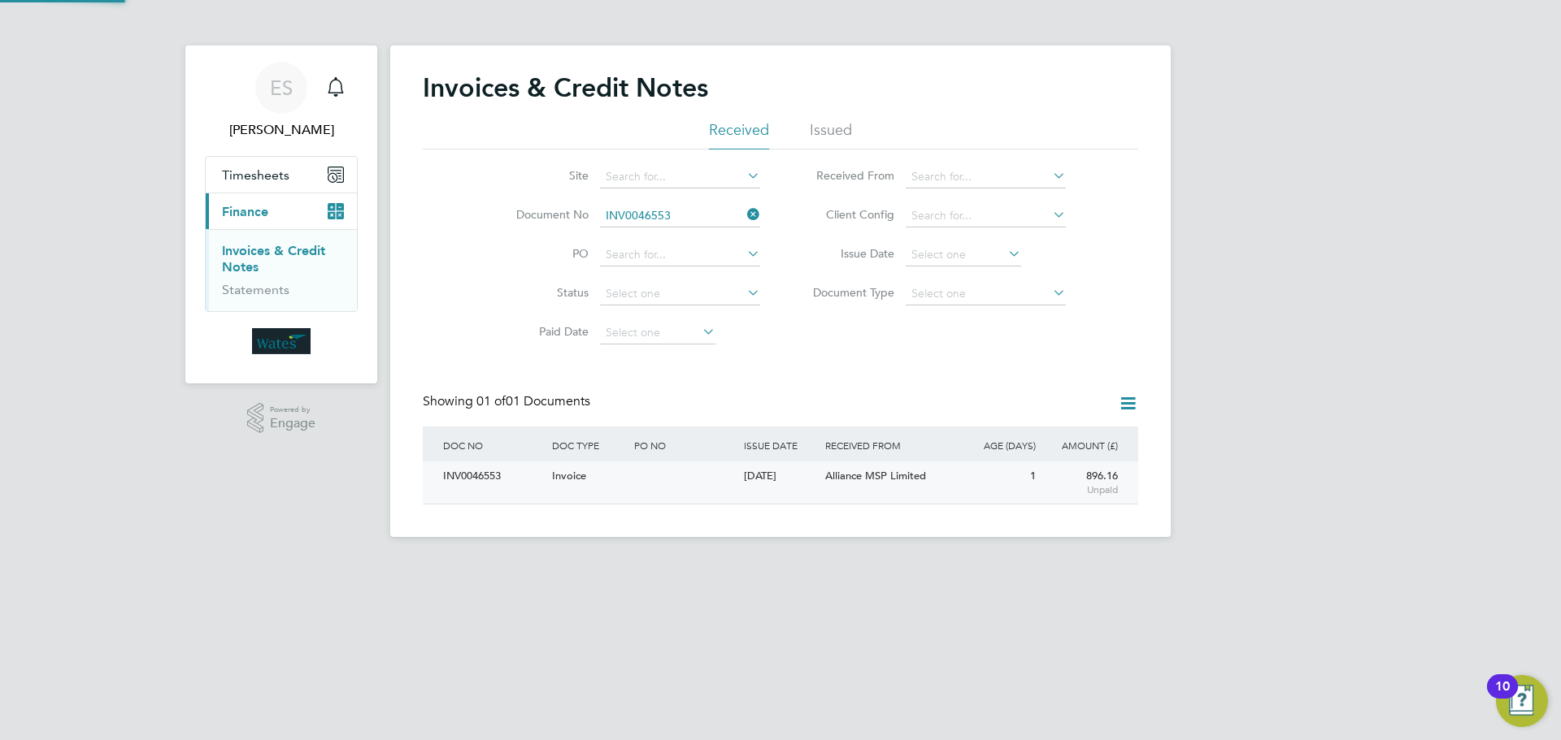
click at [496, 473] on div "INV0046553" at bounding box center [493, 477] width 109 height 30
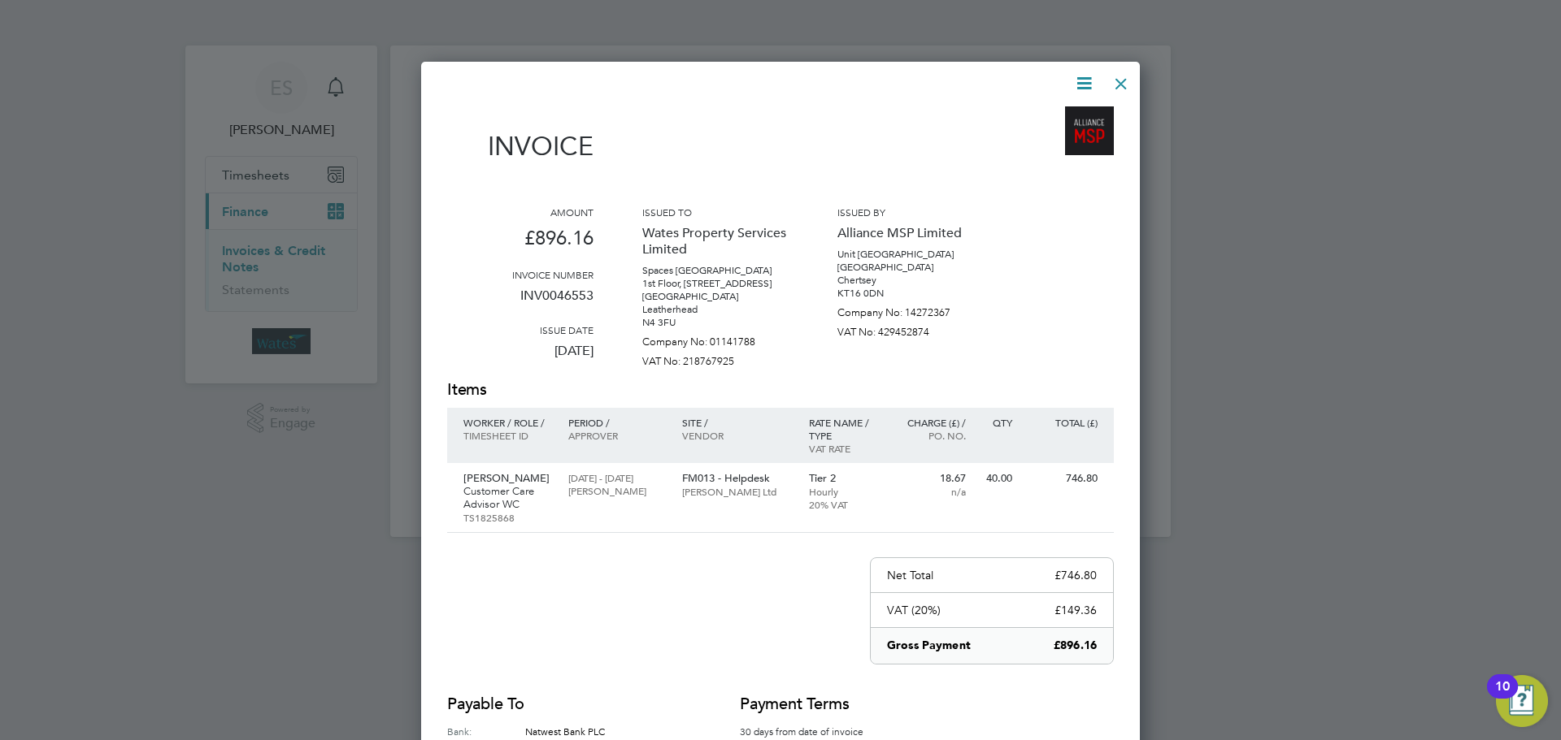
click at [1079, 80] on icon at bounding box center [1084, 83] width 20 height 20
click at [1062, 119] on li "Download Invoice" at bounding box center [1035, 122] width 112 height 23
click at [1077, 81] on icon at bounding box center [1084, 83] width 20 height 20
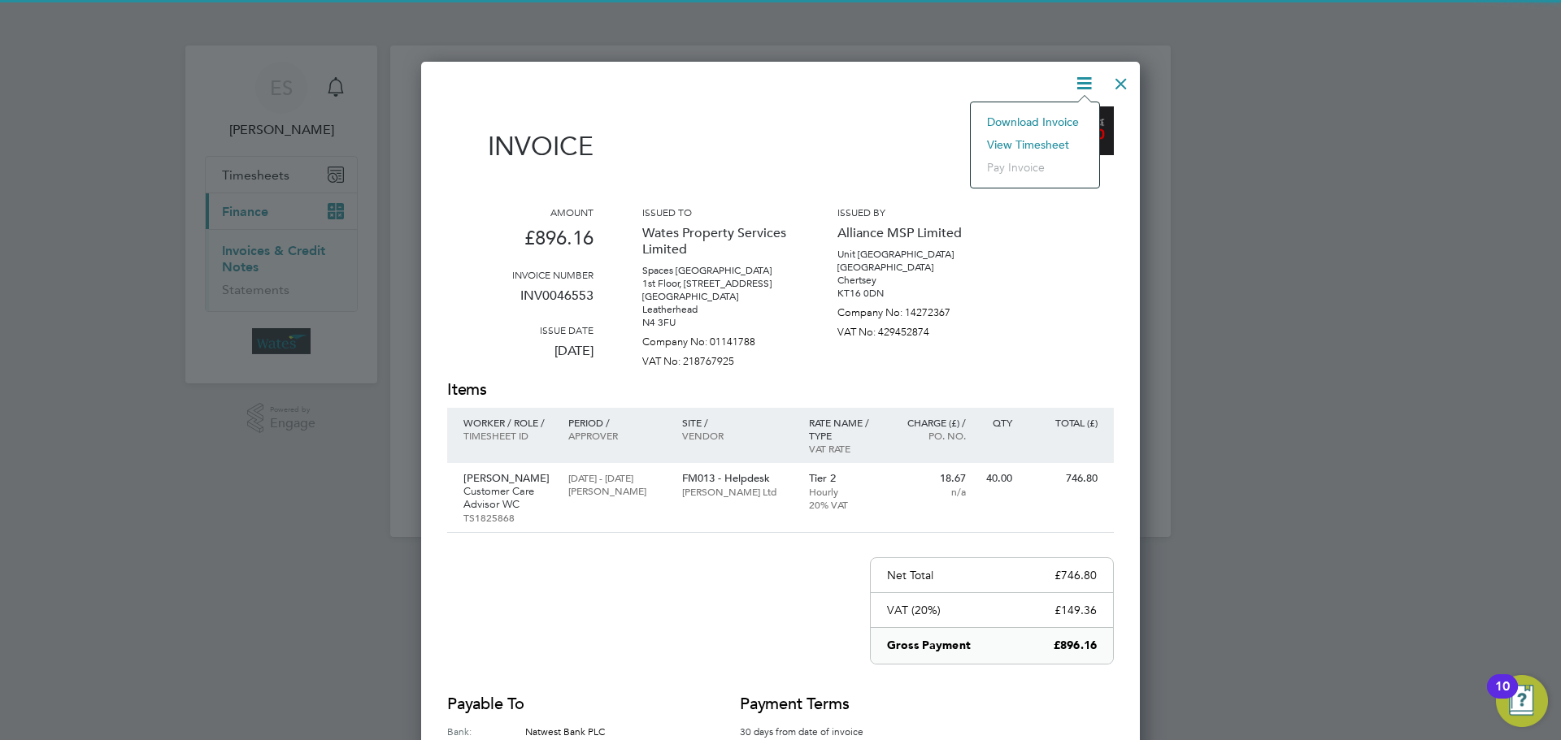
click at [1041, 137] on li "View timesheet" at bounding box center [1035, 144] width 112 height 23
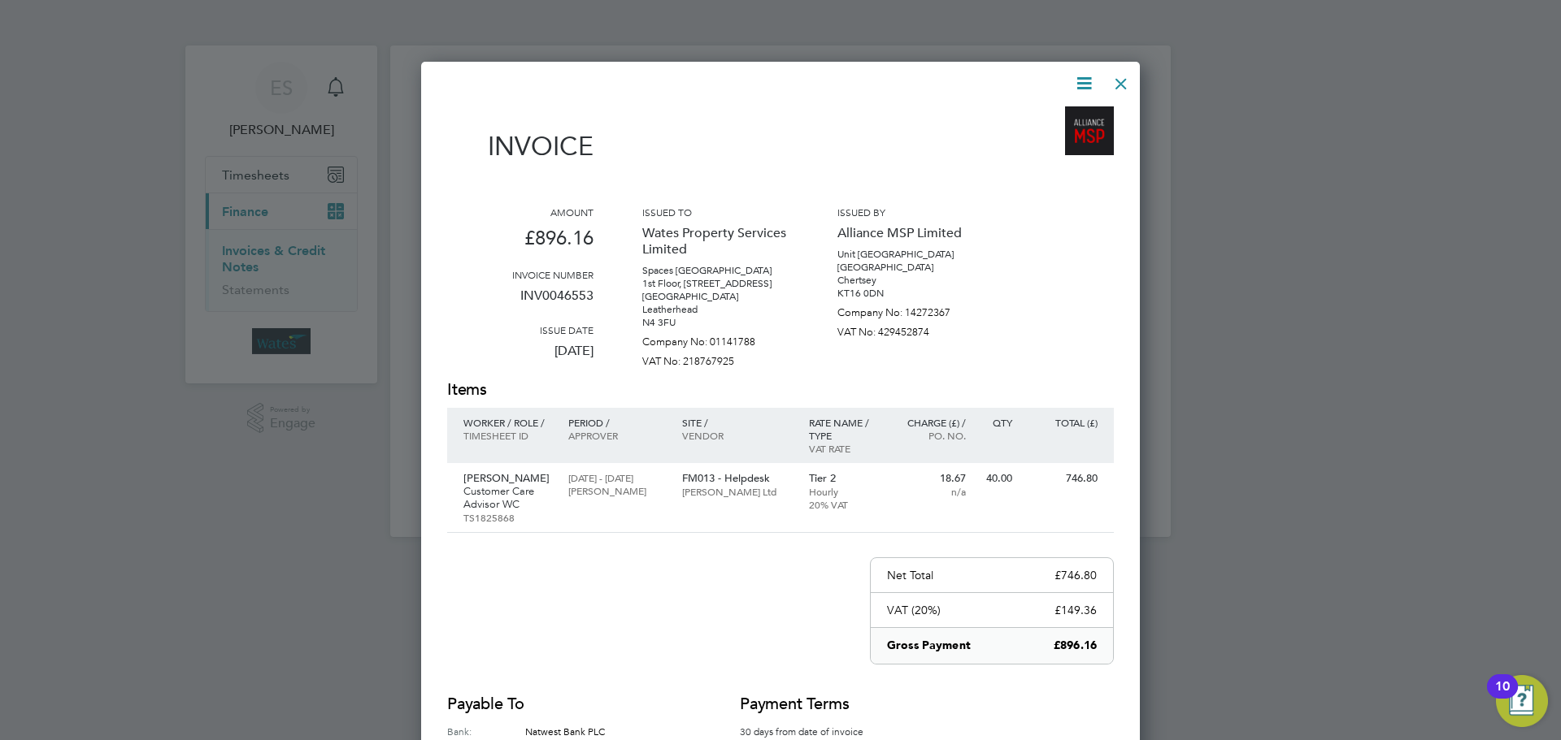
drag, startPoint x: 1121, startPoint y: 82, endPoint x: 1088, endPoint y: 92, distance: 34.7
click at [1121, 81] on div at bounding box center [1120, 79] width 29 height 29
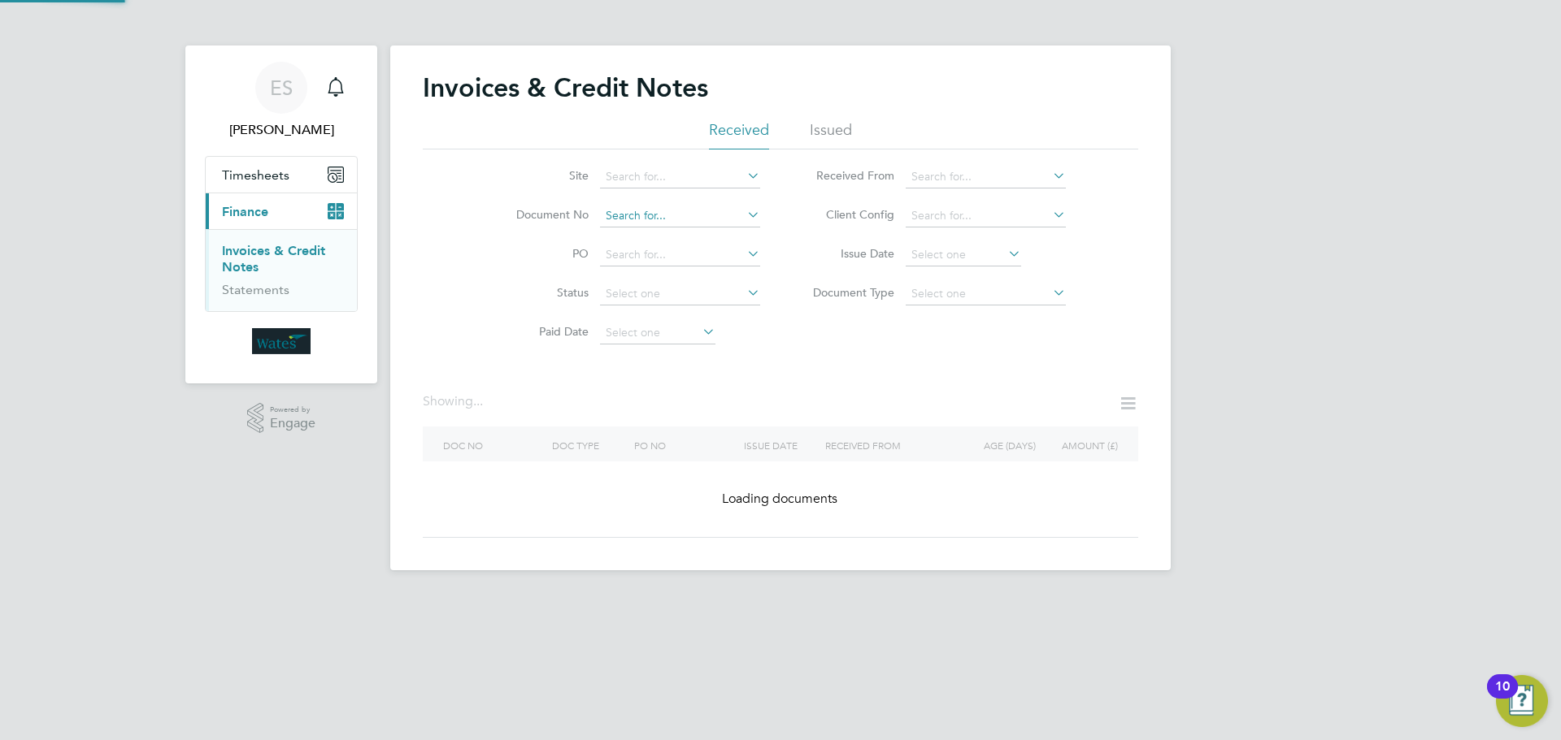
click at [671, 212] on input at bounding box center [680, 216] width 160 height 23
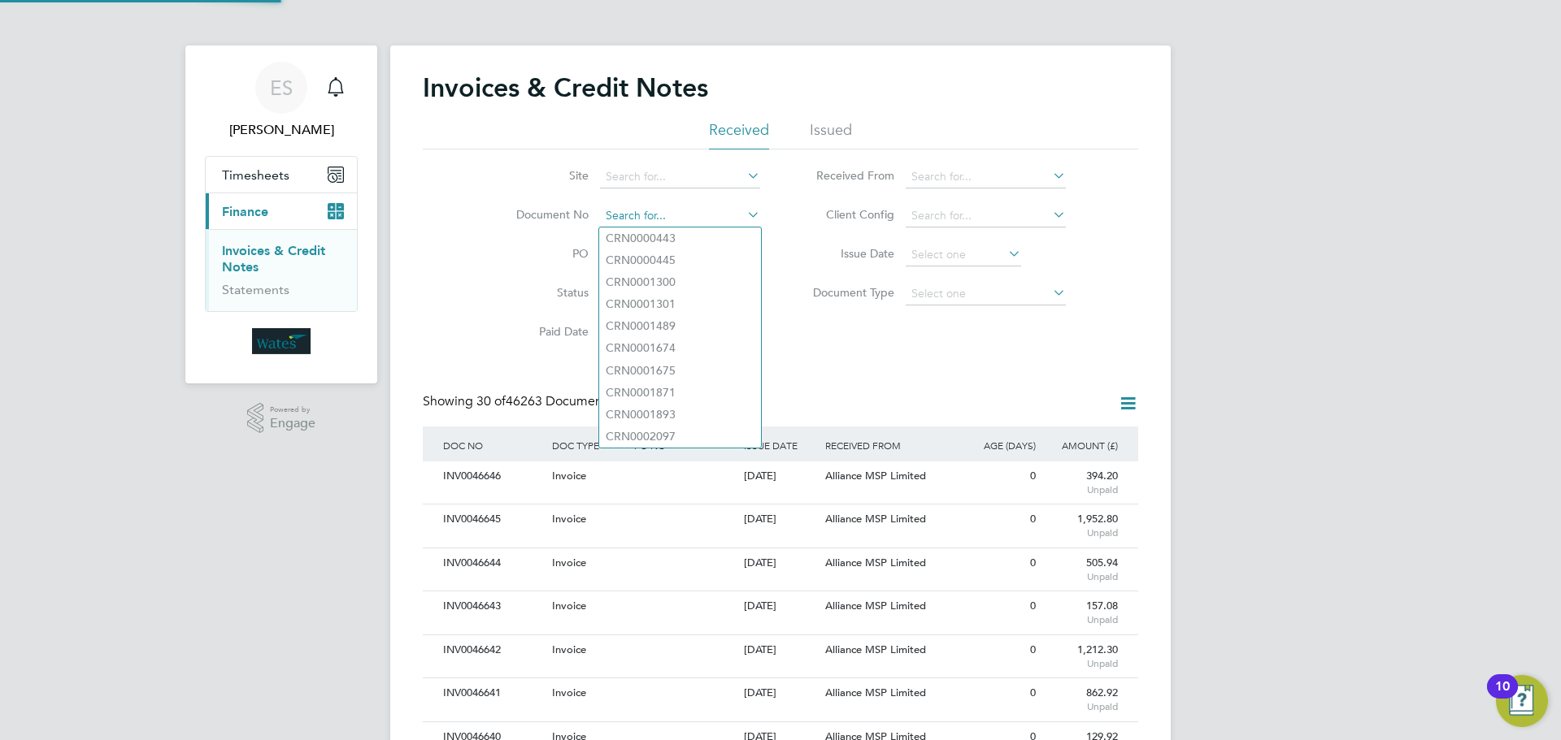
scroll to position [31, 111]
paste input "INV0046555"
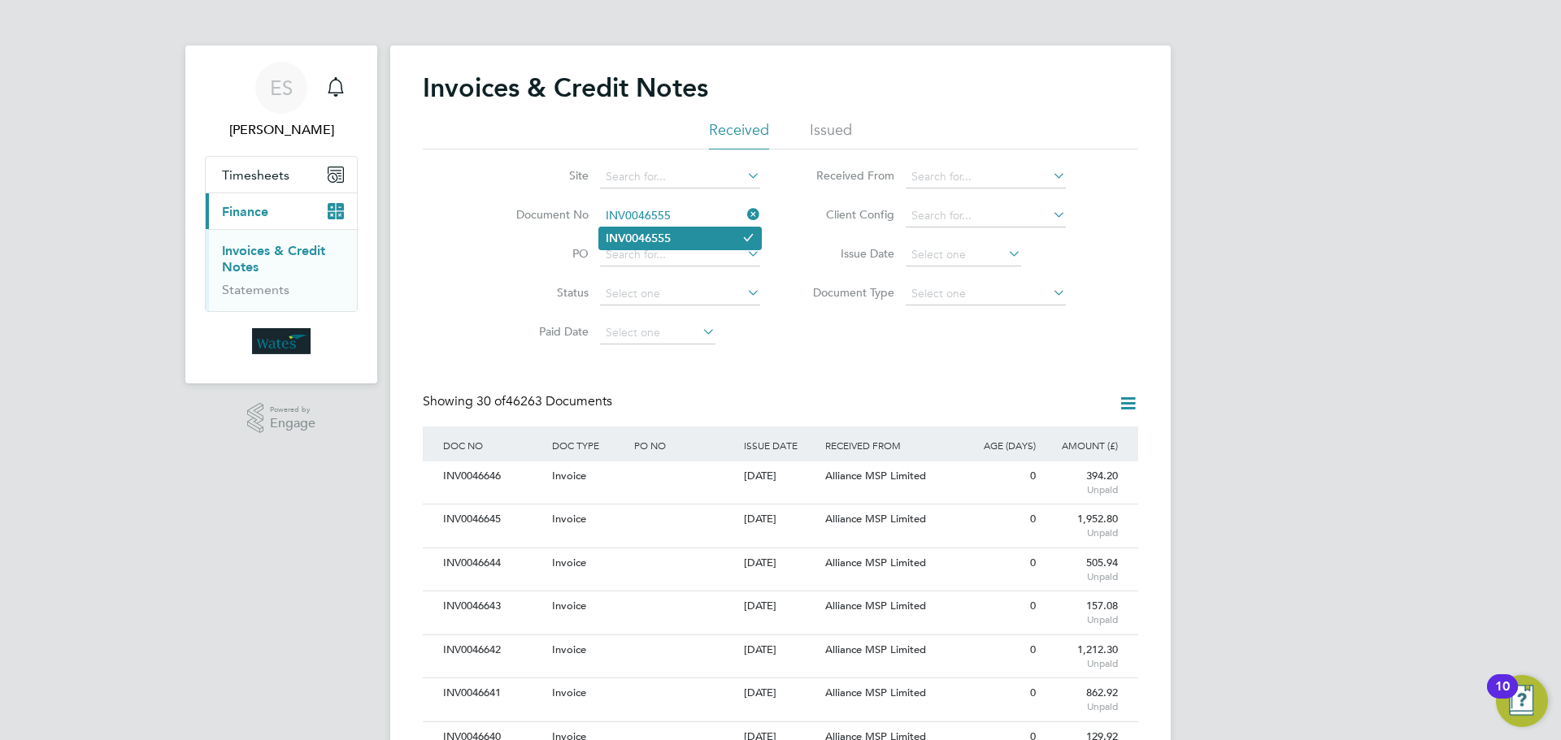
type input "INV0046555"
click at [713, 237] on li "INV0046555" at bounding box center [680, 239] width 162 height 22
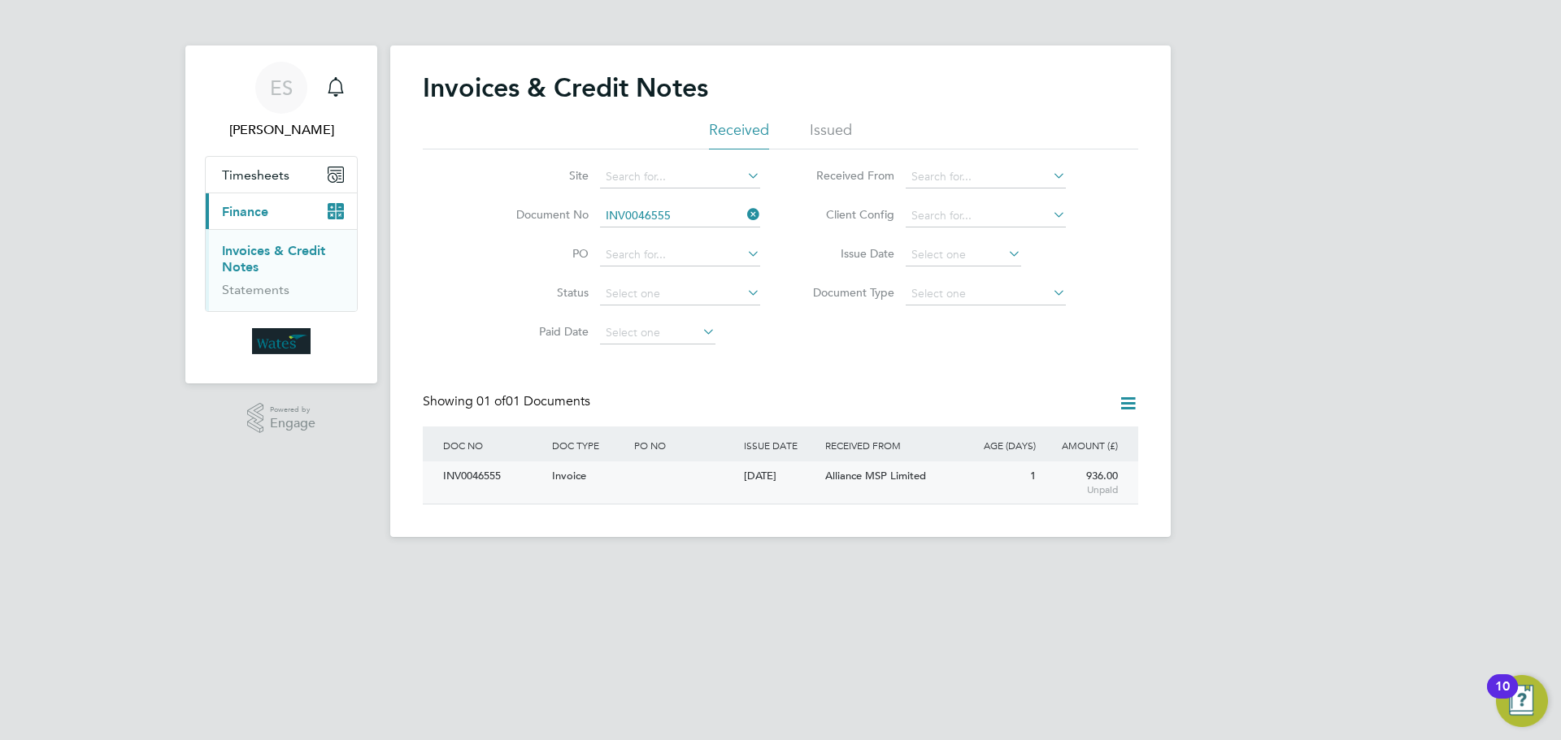
click at [487, 469] on div "INV0046555" at bounding box center [493, 477] width 109 height 30
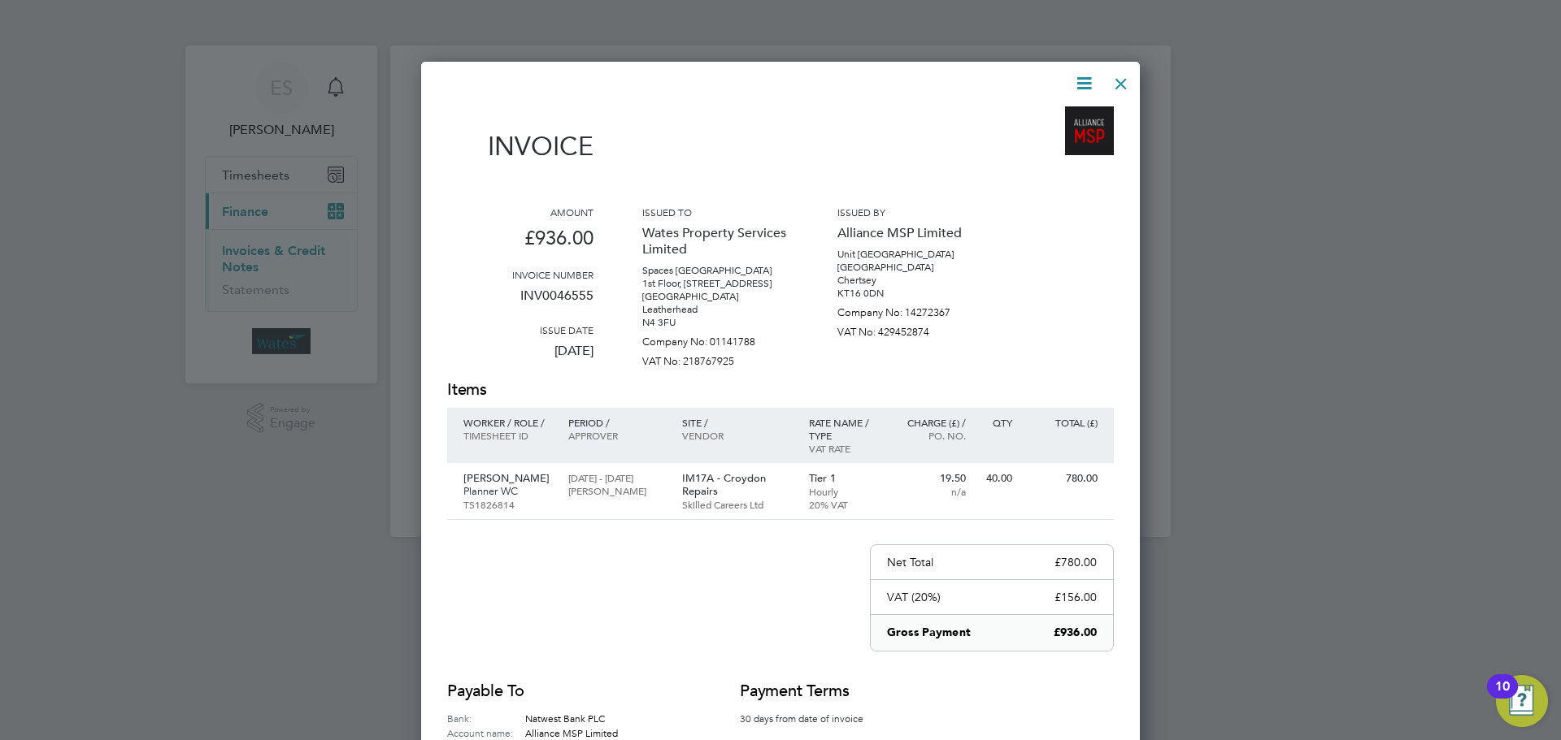
click at [1082, 80] on icon at bounding box center [1084, 83] width 20 height 20
click at [1044, 114] on li "Download Invoice" at bounding box center [1035, 122] width 112 height 23
click at [1077, 80] on icon at bounding box center [1084, 83] width 20 height 20
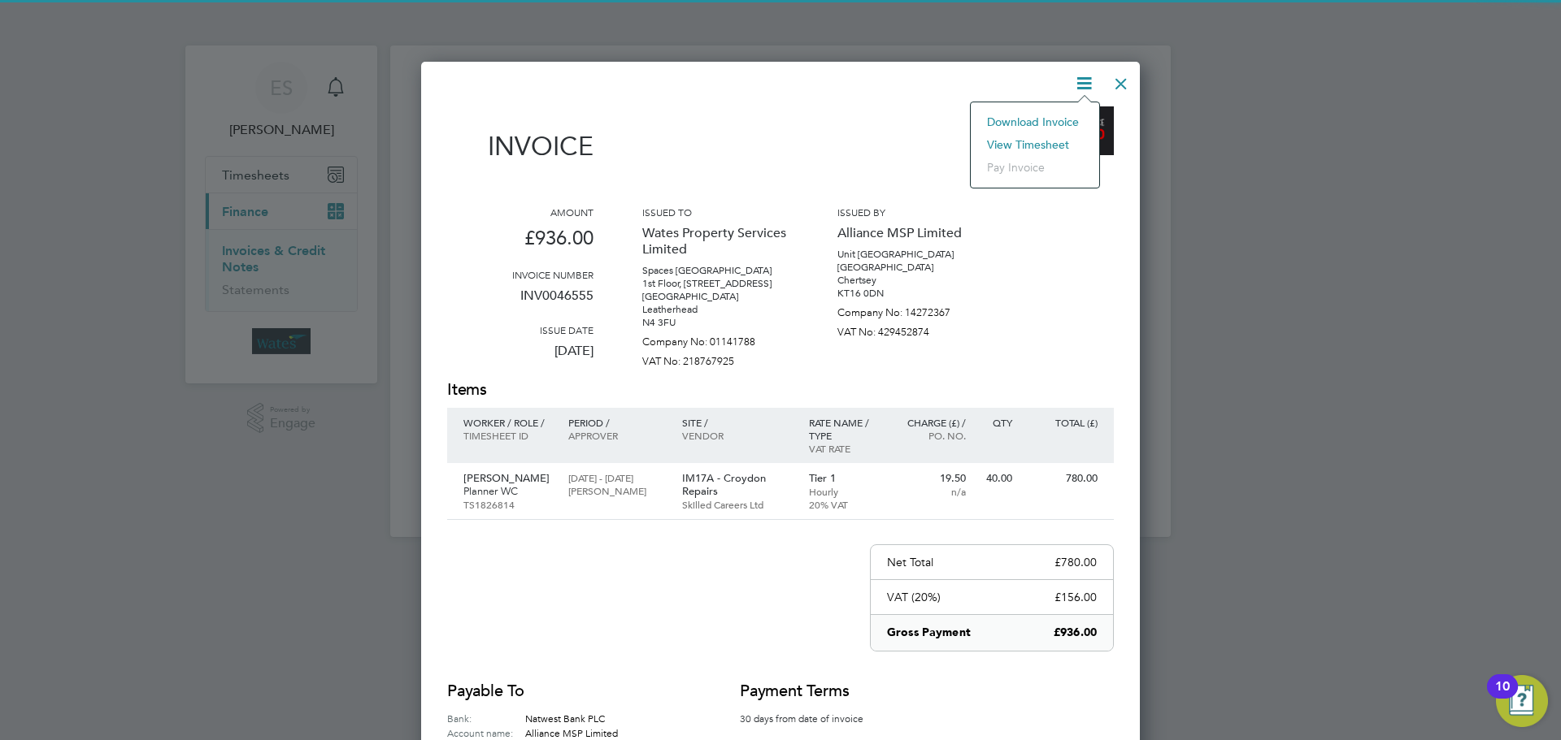
click at [1036, 140] on li "View timesheet" at bounding box center [1035, 144] width 112 height 23
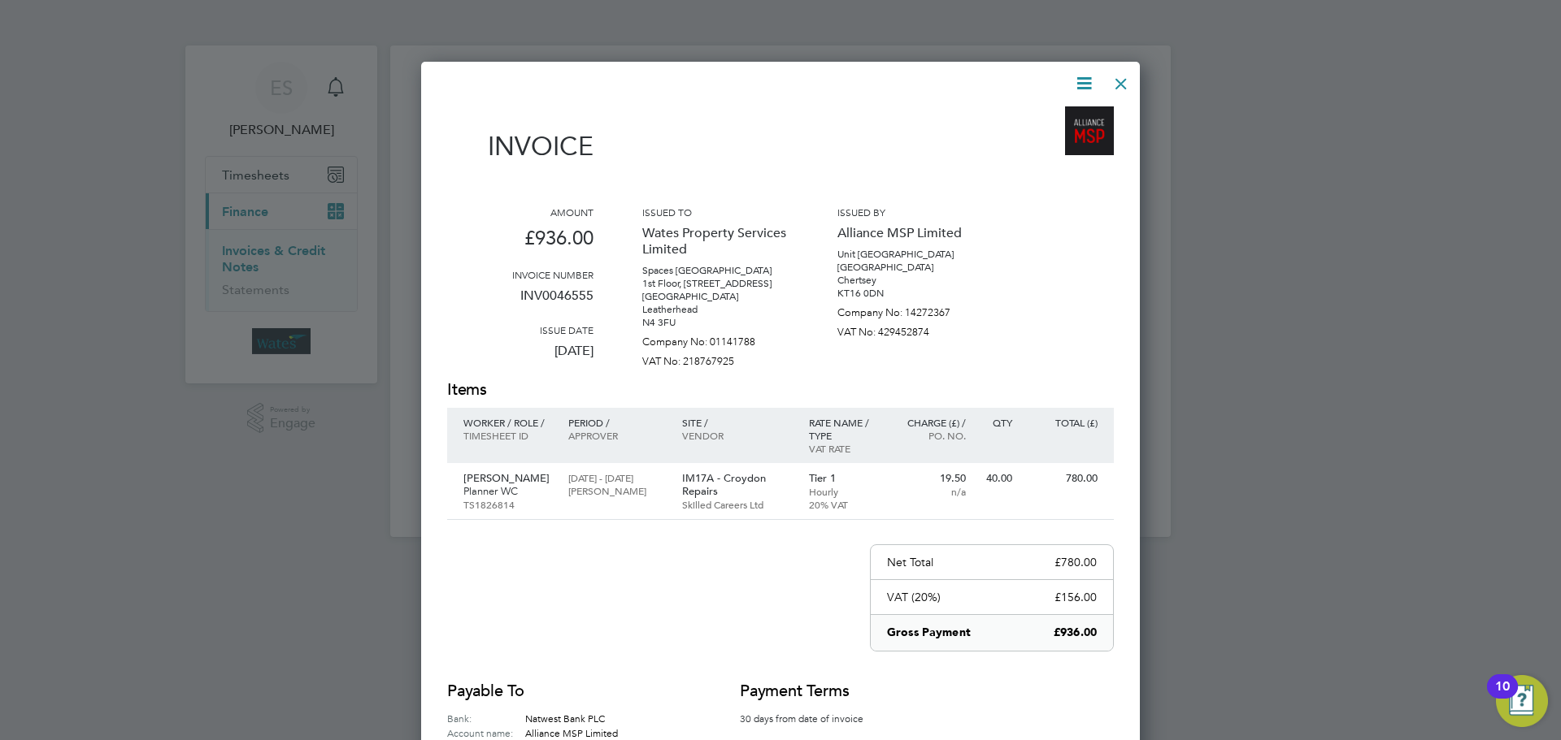
click at [1124, 82] on div at bounding box center [1120, 79] width 29 height 29
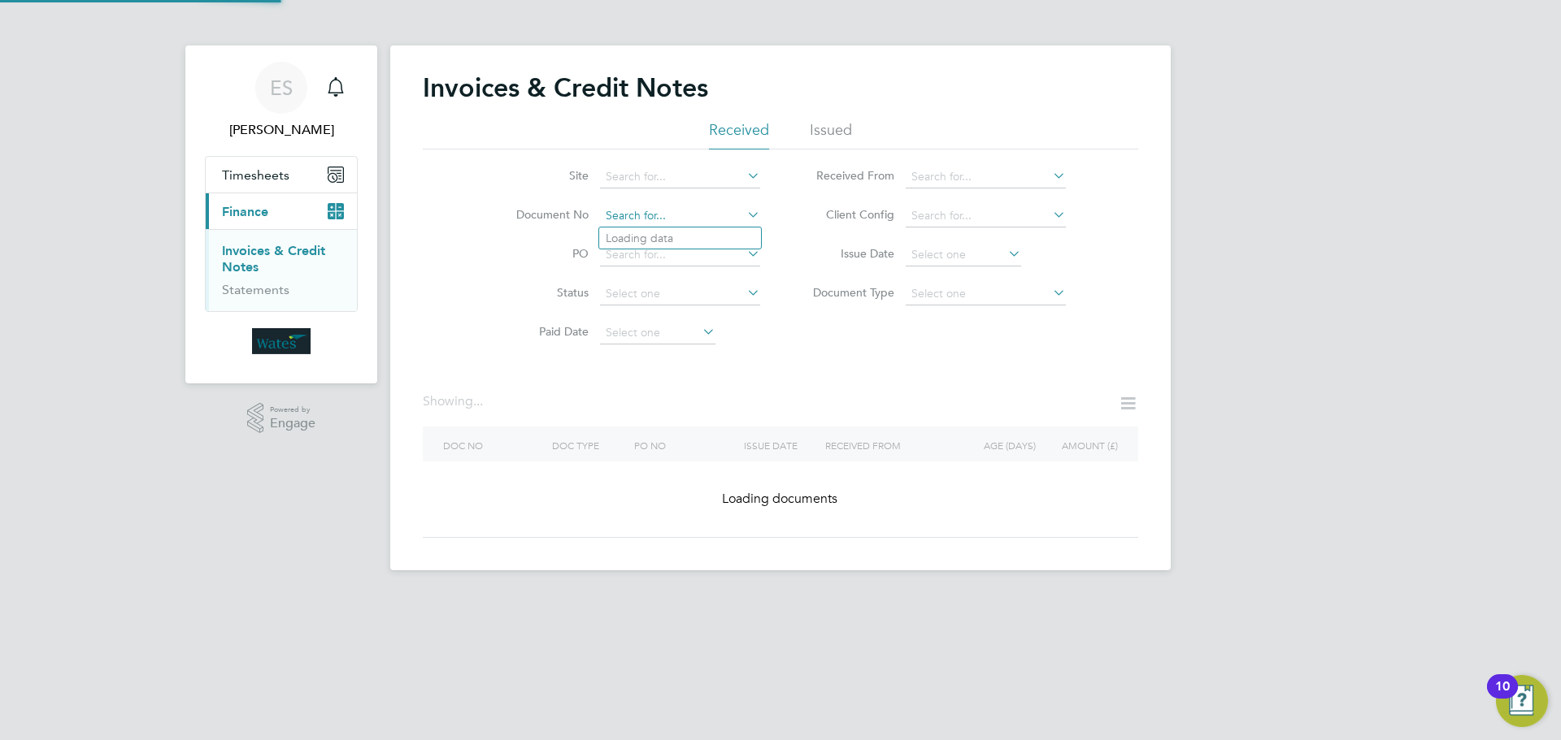
click at [676, 214] on input at bounding box center [680, 216] width 160 height 23
paste input "INV0046556"
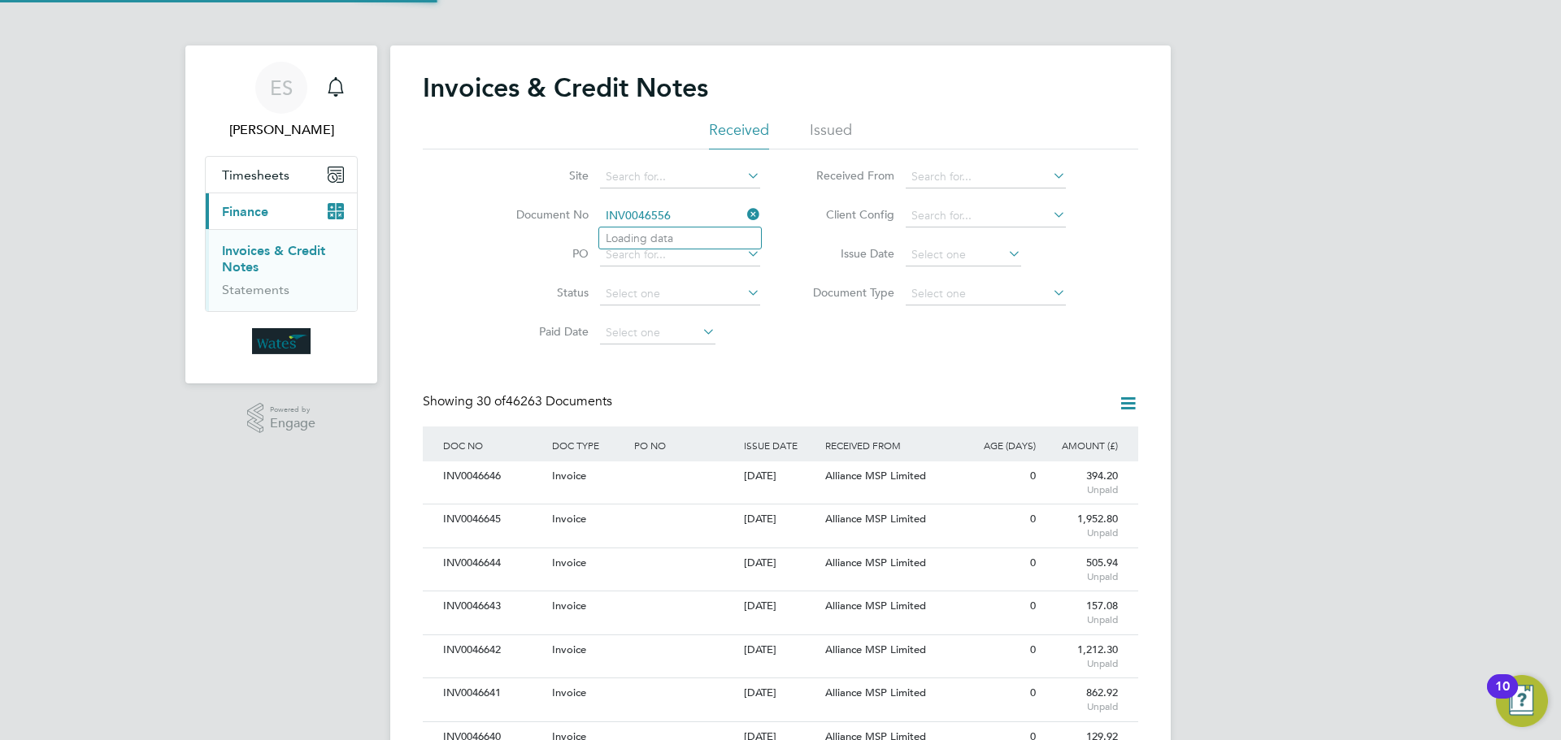
scroll to position [31, 111]
type input "INV0046556"
click at [667, 238] on b "INV0046556" at bounding box center [638, 239] width 65 height 14
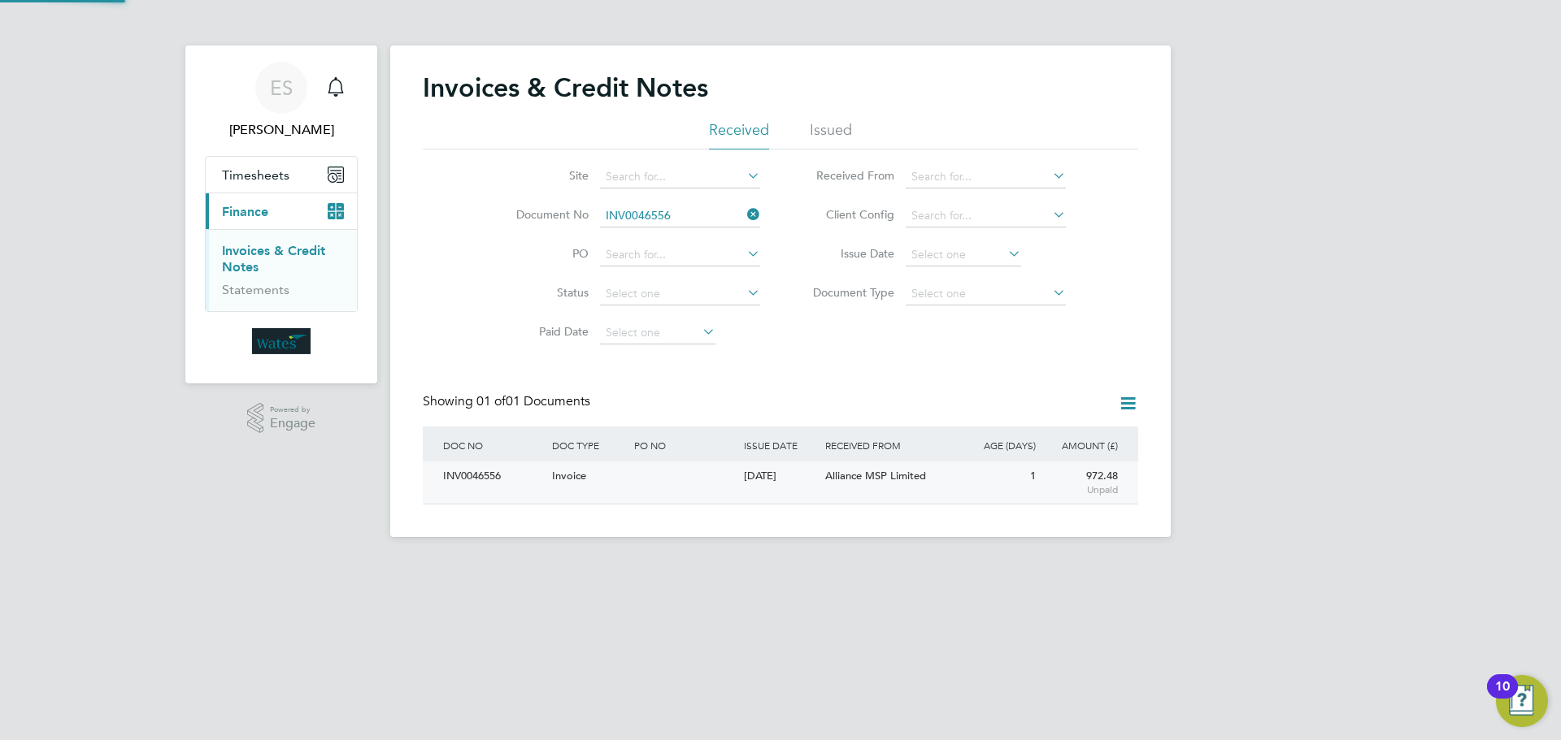
click at [485, 485] on div "INV0046556" at bounding box center [493, 477] width 109 height 30
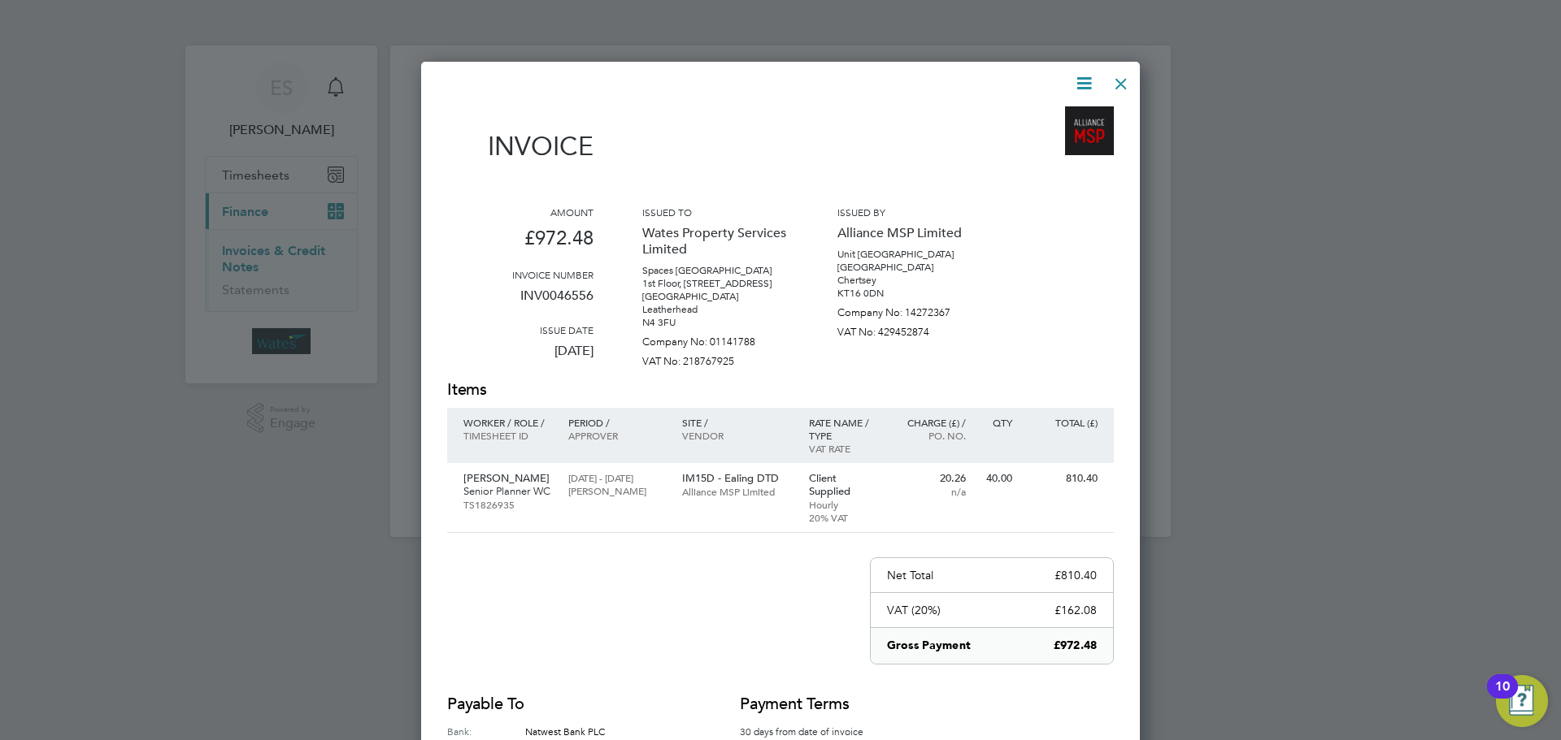
click at [1080, 73] on icon at bounding box center [1084, 83] width 20 height 20
click at [1066, 119] on li "Download Invoice" at bounding box center [1035, 122] width 112 height 23
click at [1079, 73] on icon at bounding box center [1084, 83] width 20 height 20
click at [1027, 141] on li "View timesheet" at bounding box center [1035, 144] width 112 height 23
drag, startPoint x: 1114, startPoint y: 76, endPoint x: 1107, endPoint y: 89, distance: 13.8
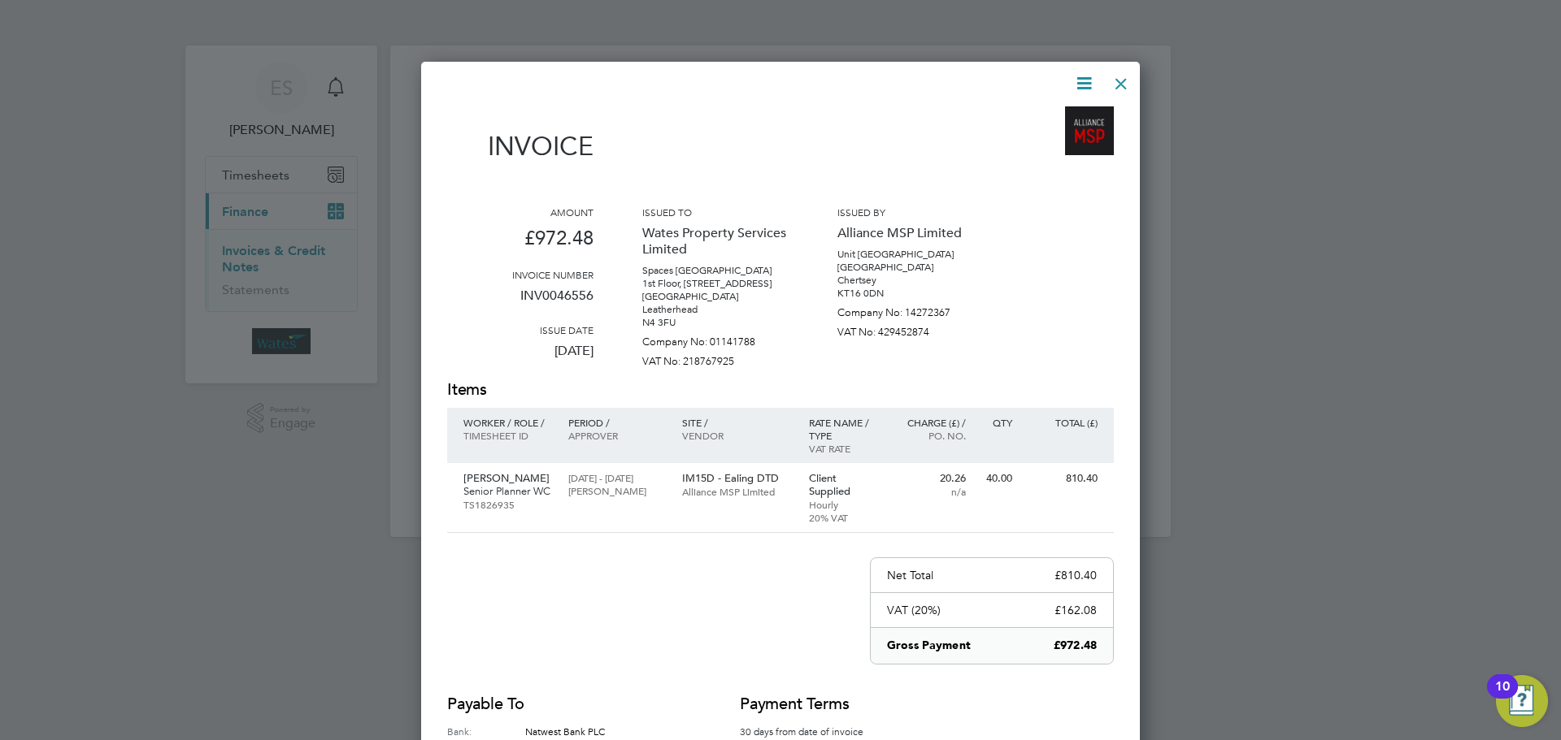
click at [1112, 81] on div at bounding box center [1120, 79] width 29 height 29
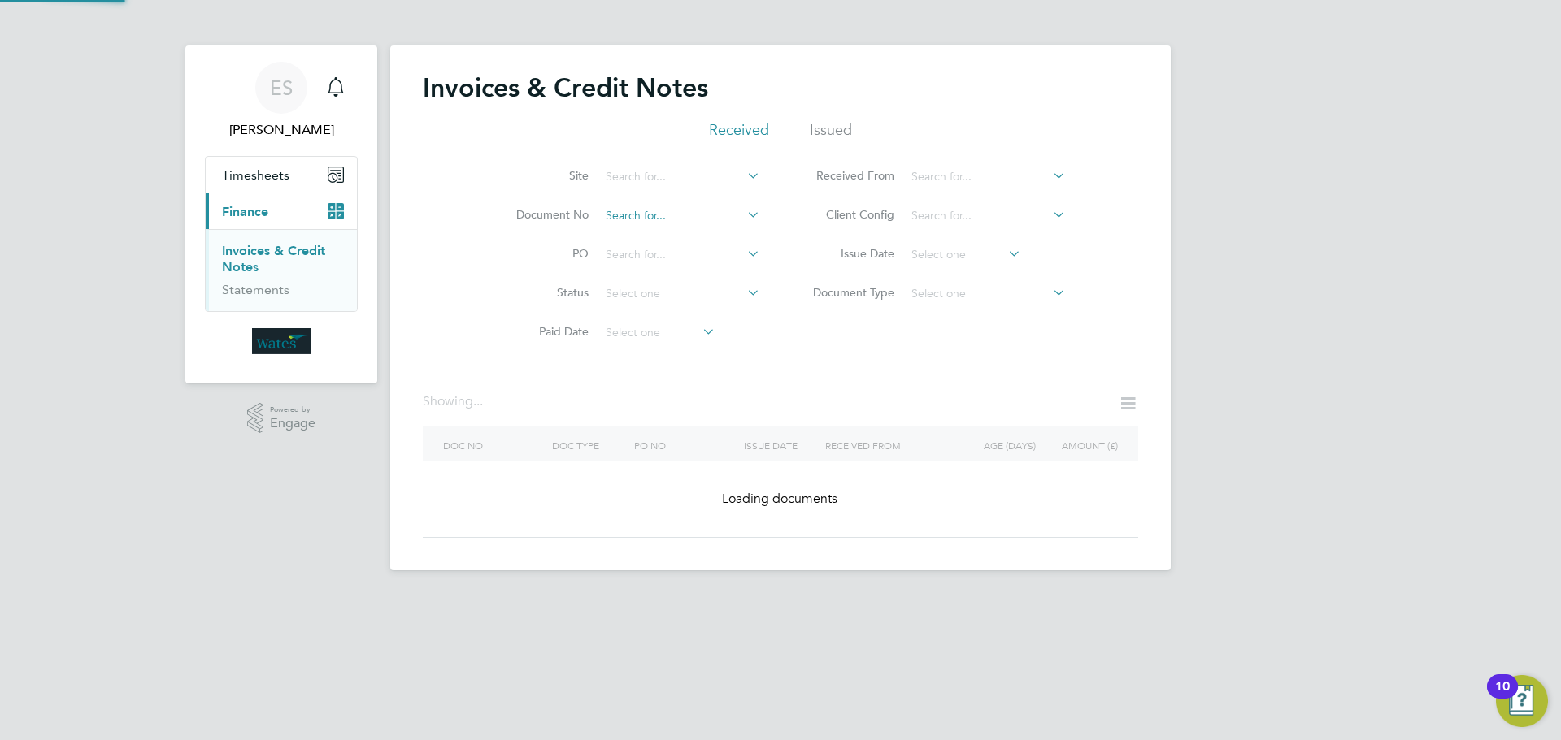
click at [699, 223] on input at bounding box center [680, 216] width 160 height 23
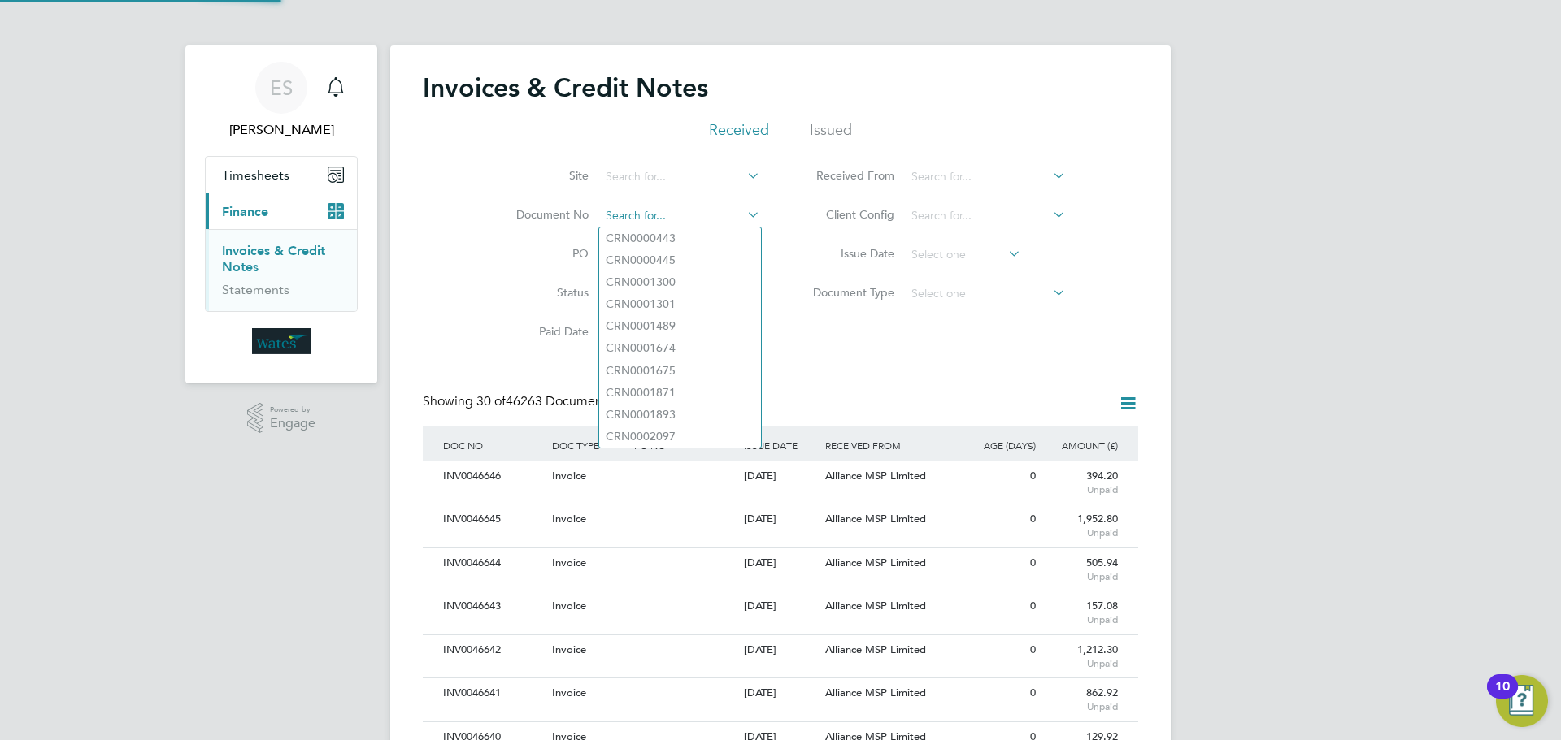
scroll to position [31, 111]
paste input "INV0046557"
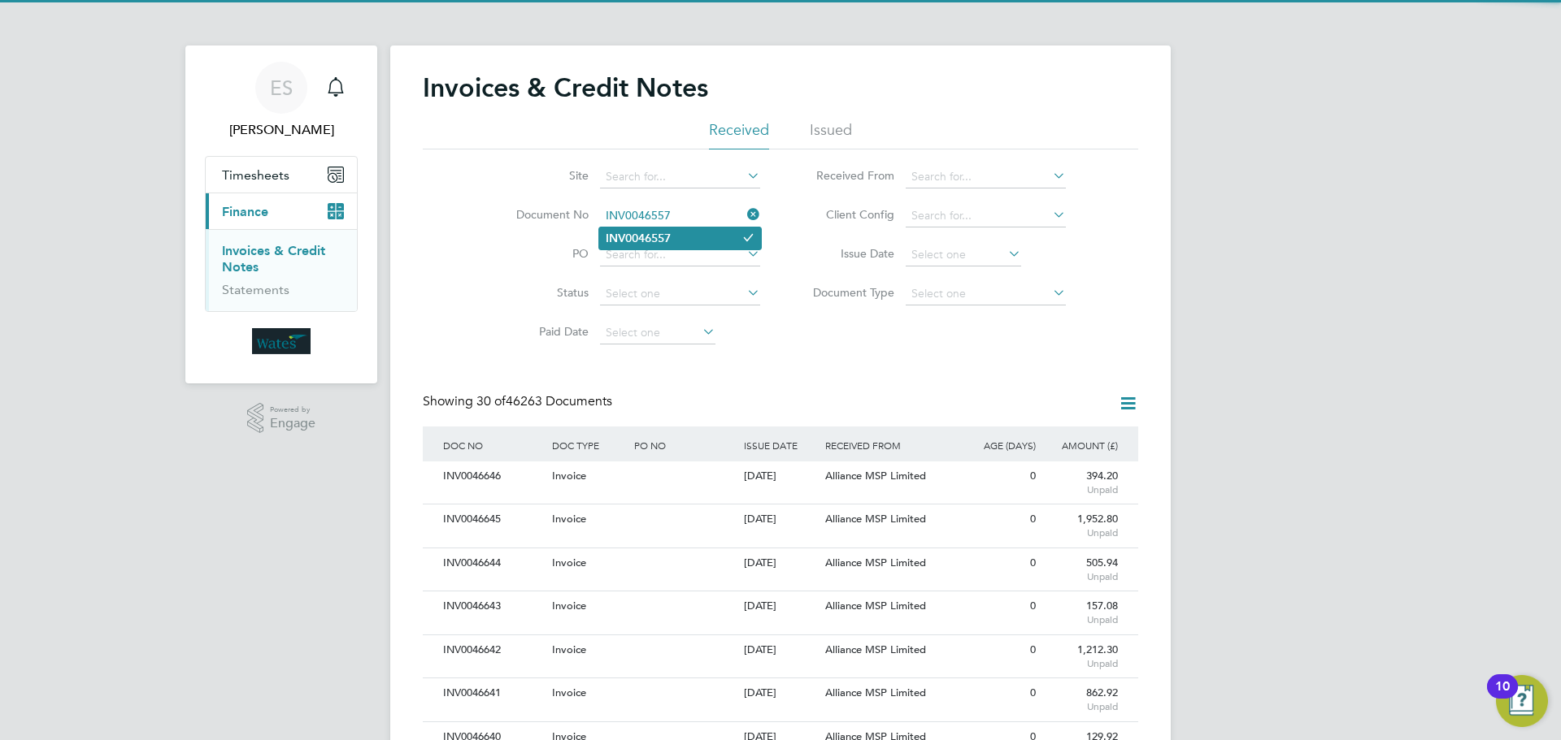
type input "INV0046557"
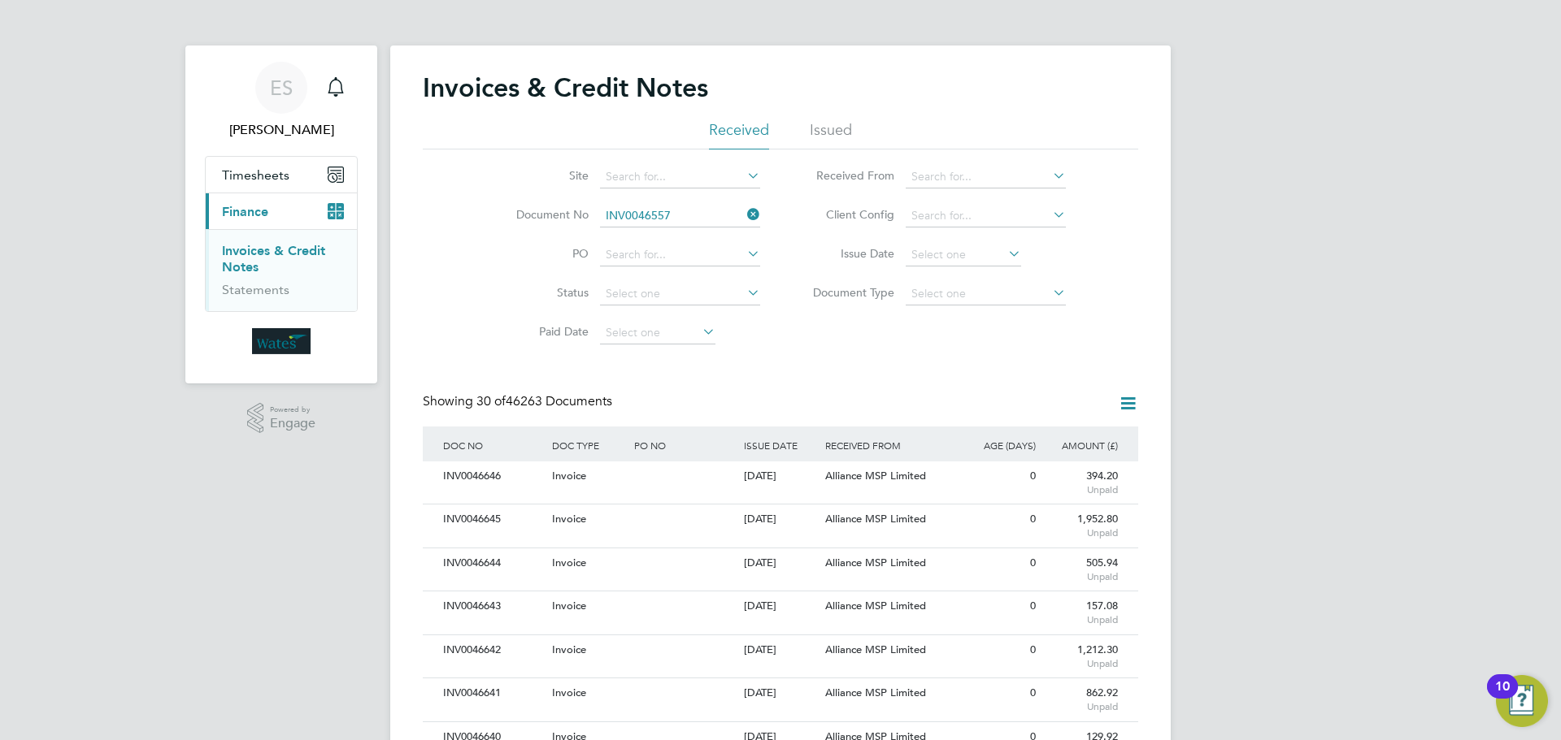
click at [647, 245] on li "INV0046557" at bounding box center [680, 239] width 162 height 22
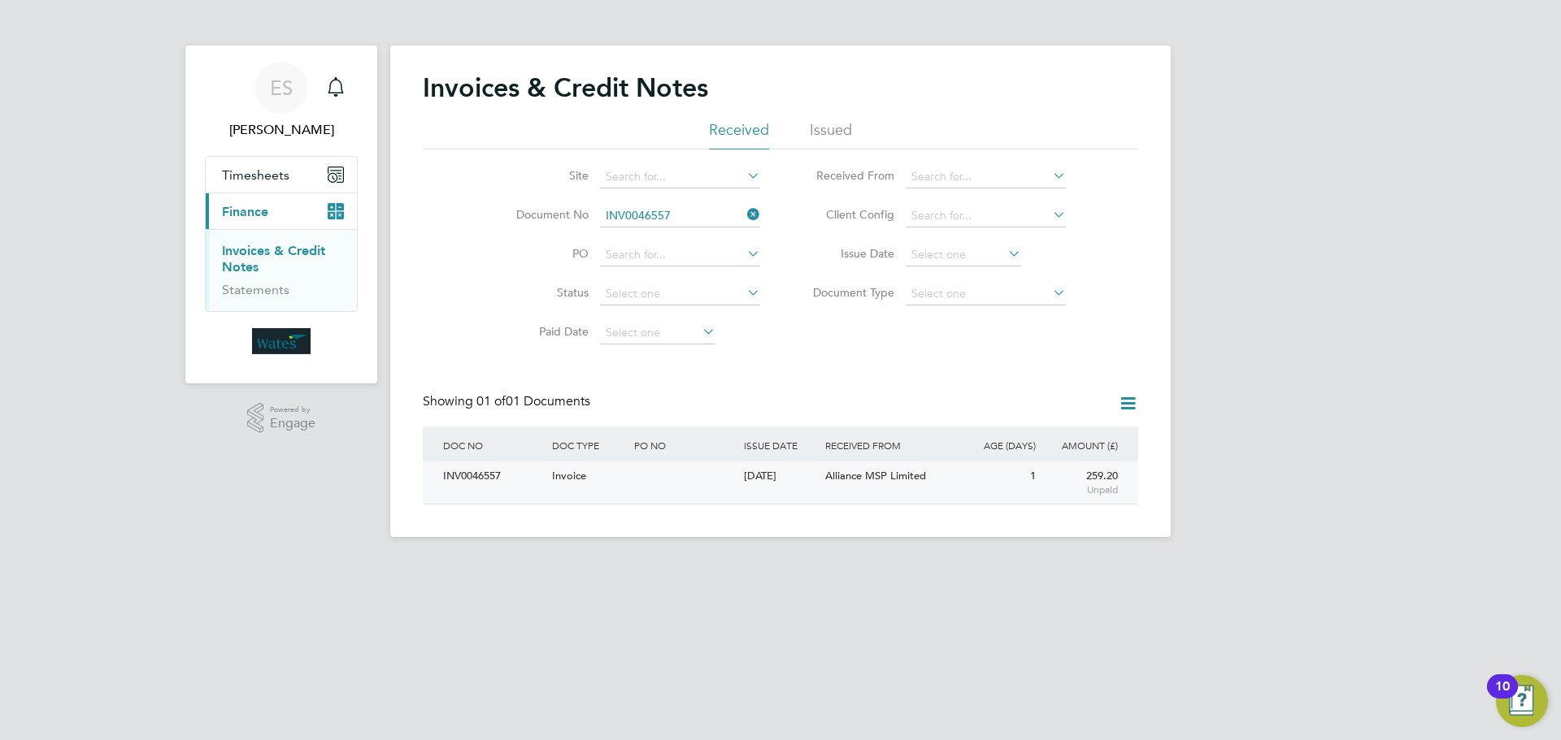
click at [470, 479] on div "INV0046557" at bounding box center [493, 477] width 109 height 30
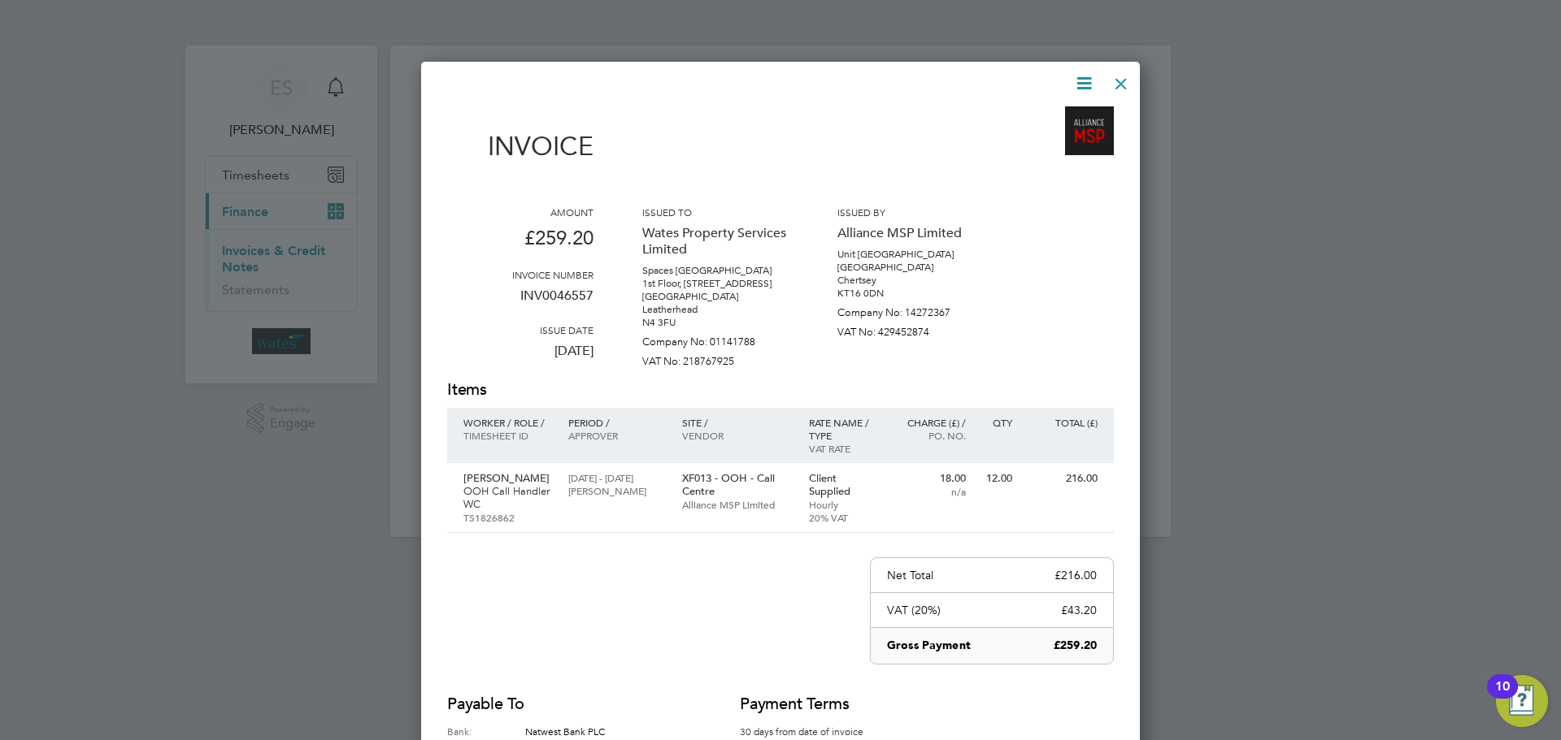
click at [1081, 82] on icon at bounding box center [1084, 83] width 20 height 20
click at [1044, 115] on li "Download Invoice" at bounding box center [1035, 122] width 112 height 23
drag, startPoint x: 1079, startPoint y: 78, endPoint x: 1089, endPoint y: 86, distance: 12.7
click at [1079, 78] on icon at bounding box center [1084, 83] width 20 height 20
click at [1031, 143] on li "View timesheet" at bounding box center [1035, 144] width 112 height 23
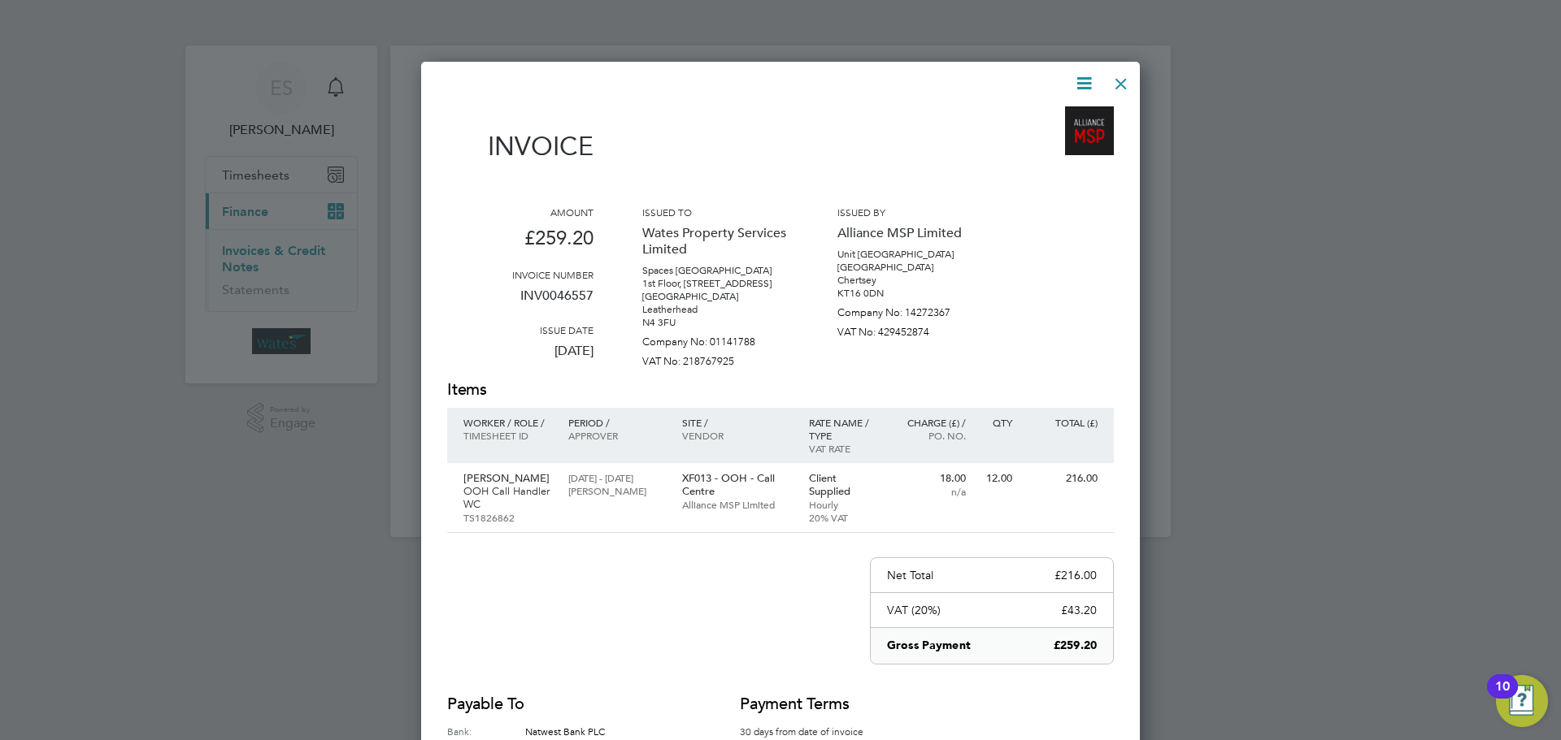
click at [1106, 76] on div at bounding box center [1120, 79] width 29 height 29
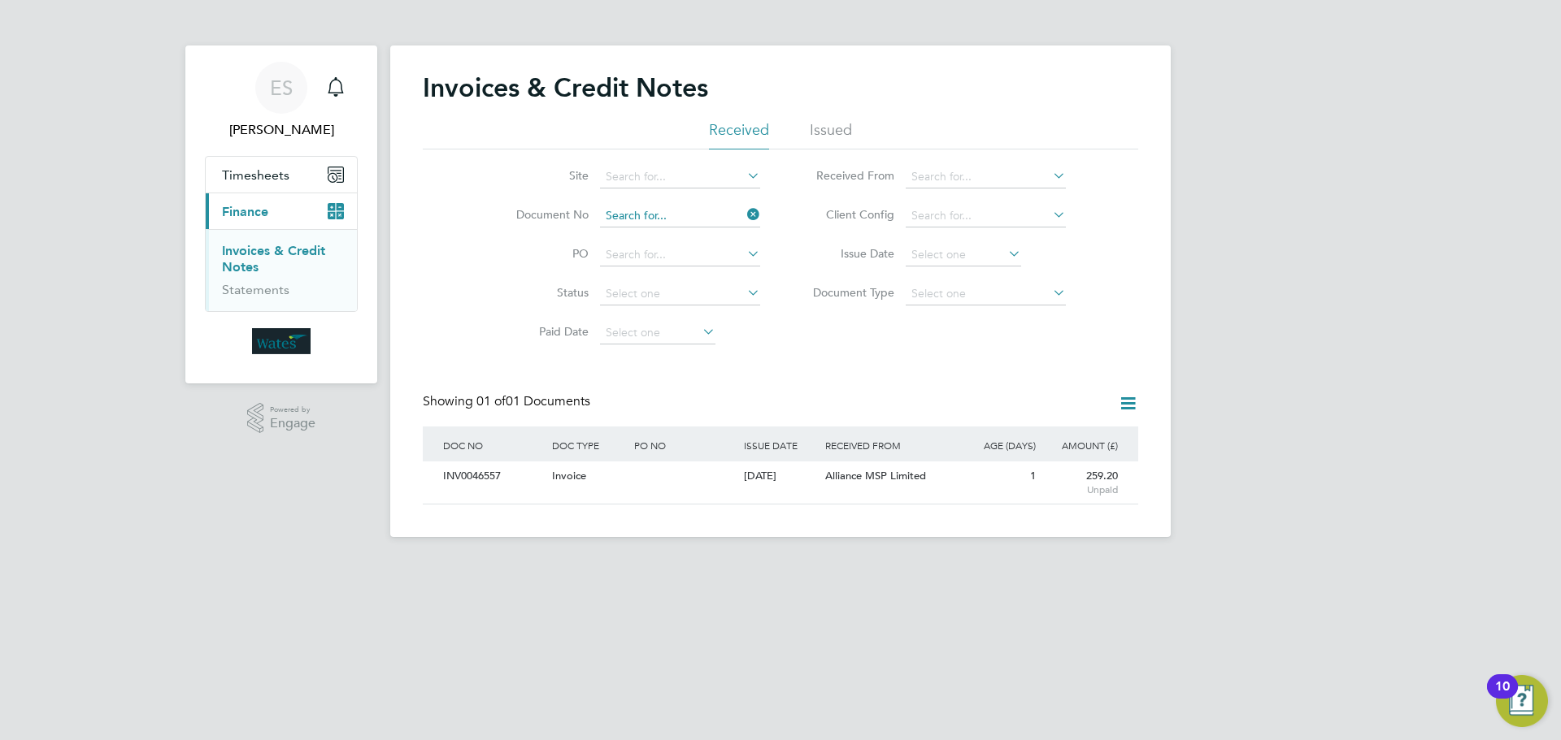
click at [658, 212] on input at bounding box center [680, 216] width 160 height 23
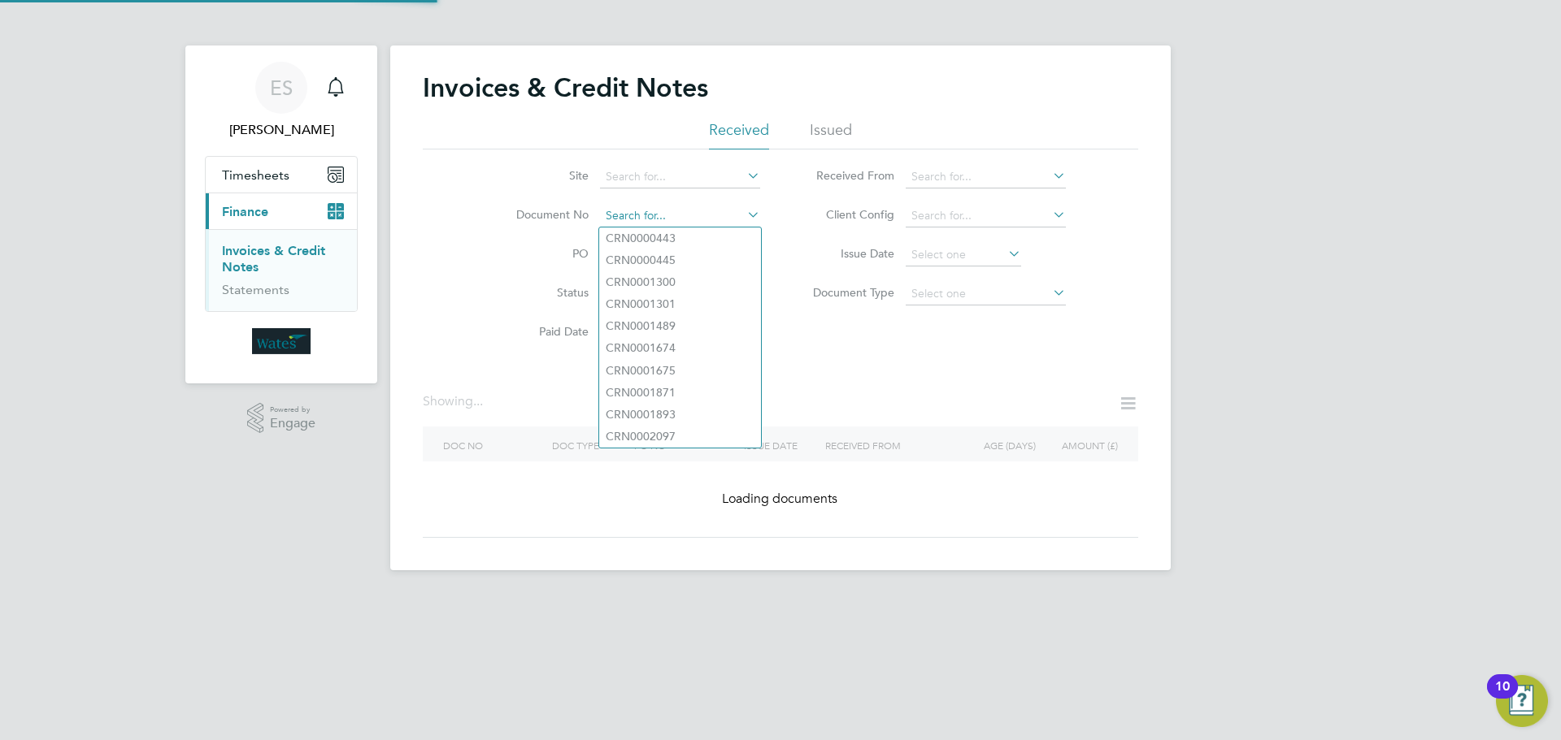
paste input "INV0046558"
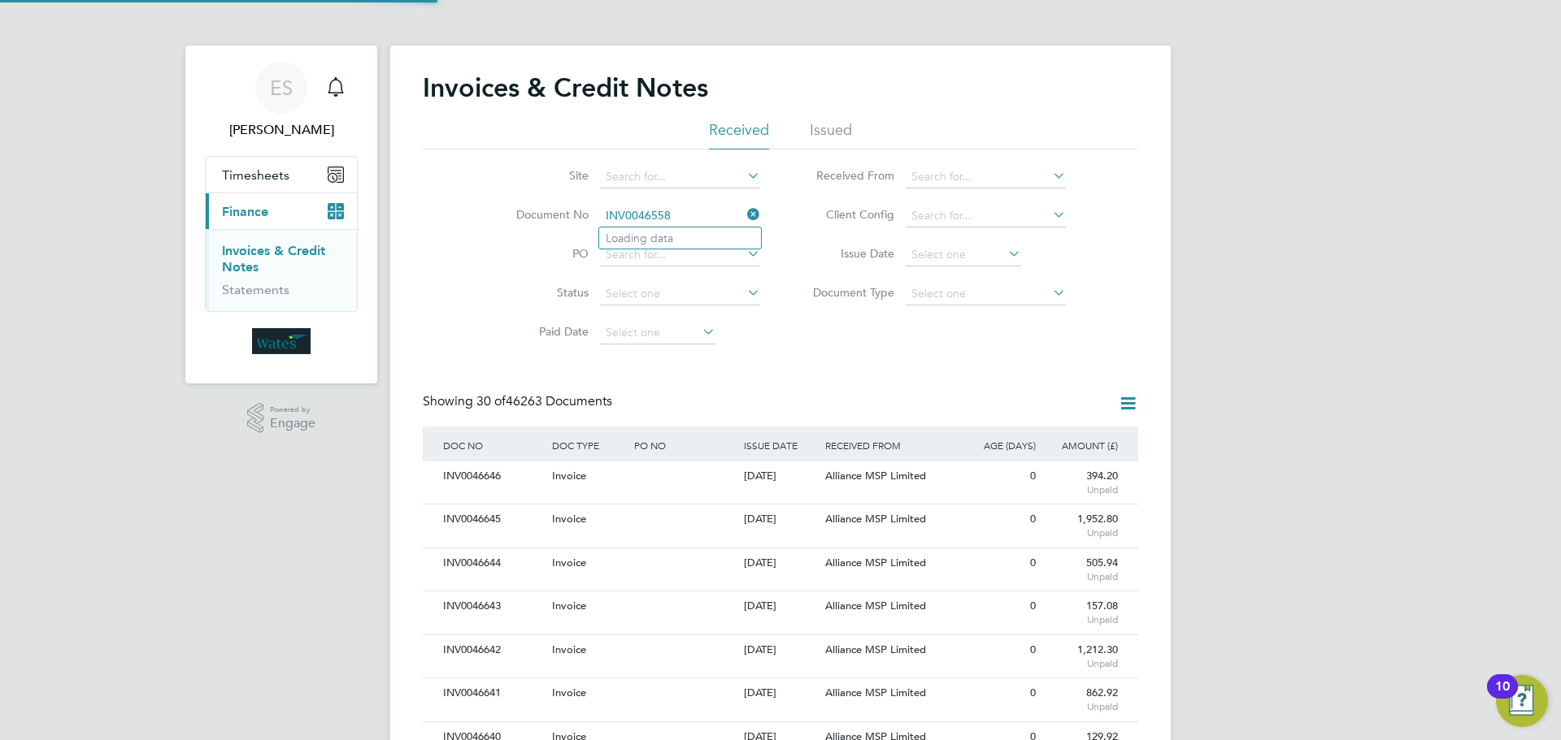
scroll to position [31, 111]
type input "INV0046558"
click at [658, 234] on b "INV0046558" at bounding box center [638, 239] width 65 height 14
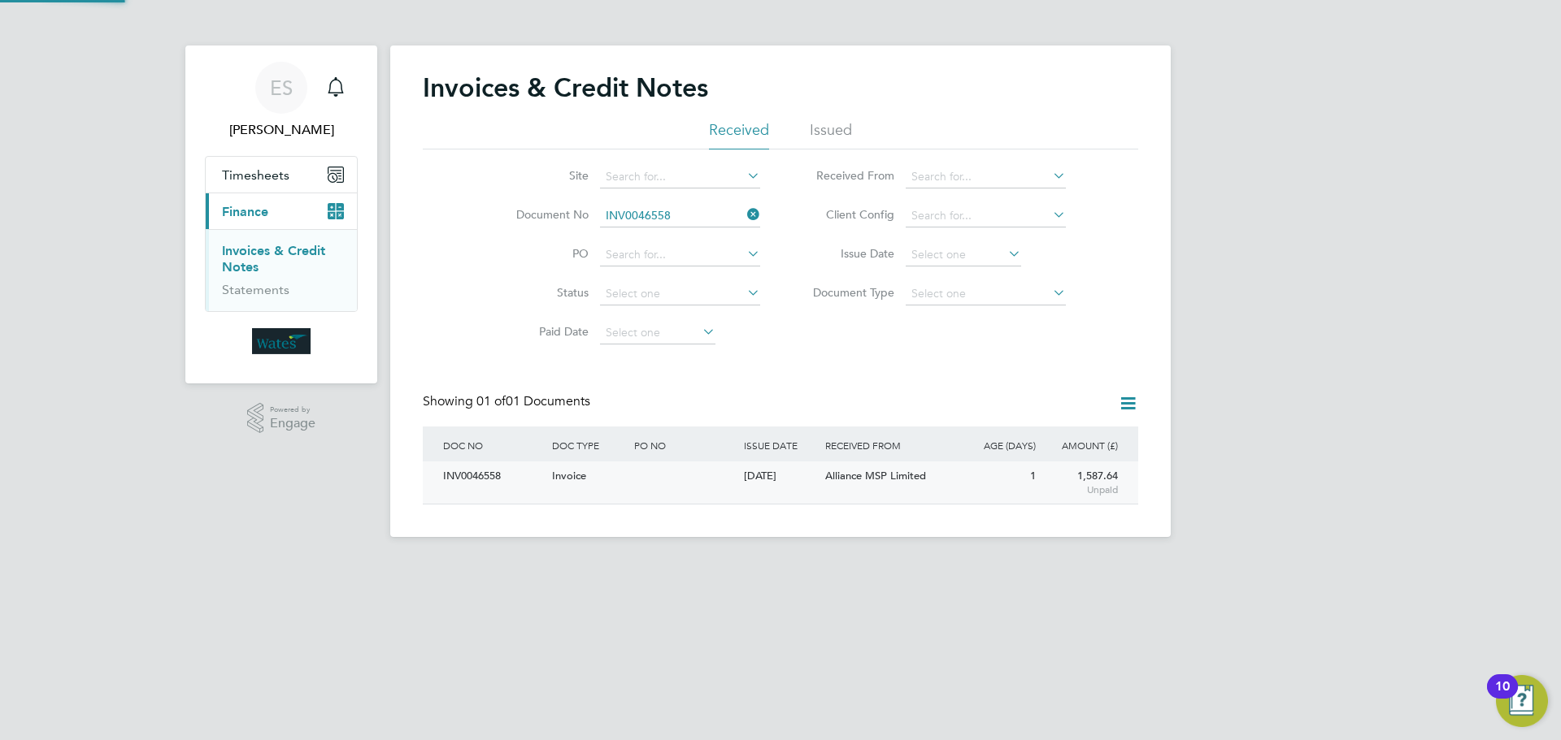
click at [498, 478] on div "INV0046558" at bounding box center [493, 477] width 109 height 30
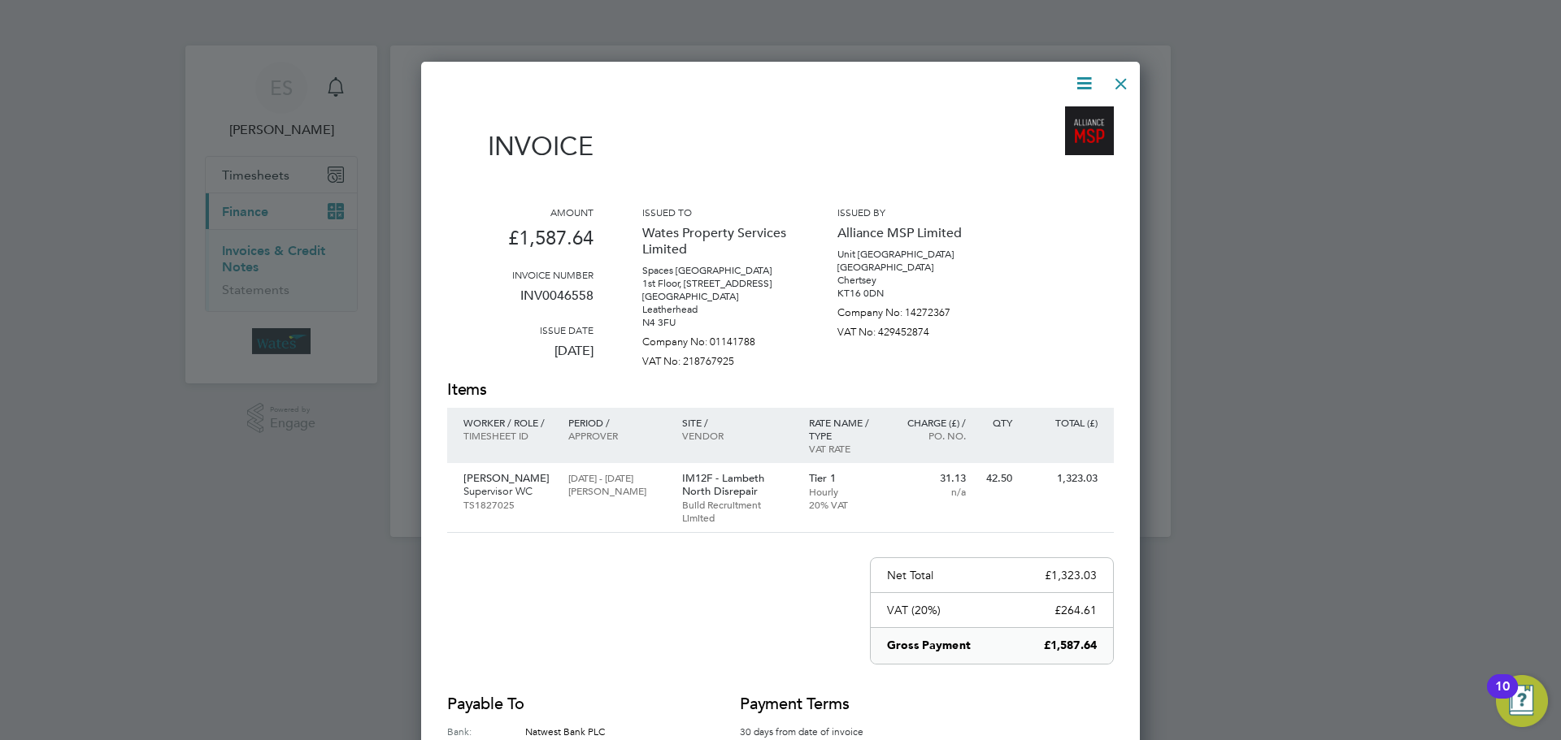
click at [1076, 84] on icon at bounding box center [1084, 83] width 20 height 20
click at [1058, 118] on li "Download Invoice" at bounding box center [1035, 122] width 112 height 23
drag, startPoint x: 1085, startPoint y: 83, endPoint x: 1078, endPoint y: 93, distance: 12.9
click at [1085, 83] on icon at bounding box center [1084, 83] width 20 height 20
click at [998, 137] on li "View timesheet" at bounding box center [1035, 144] width 112 height 23
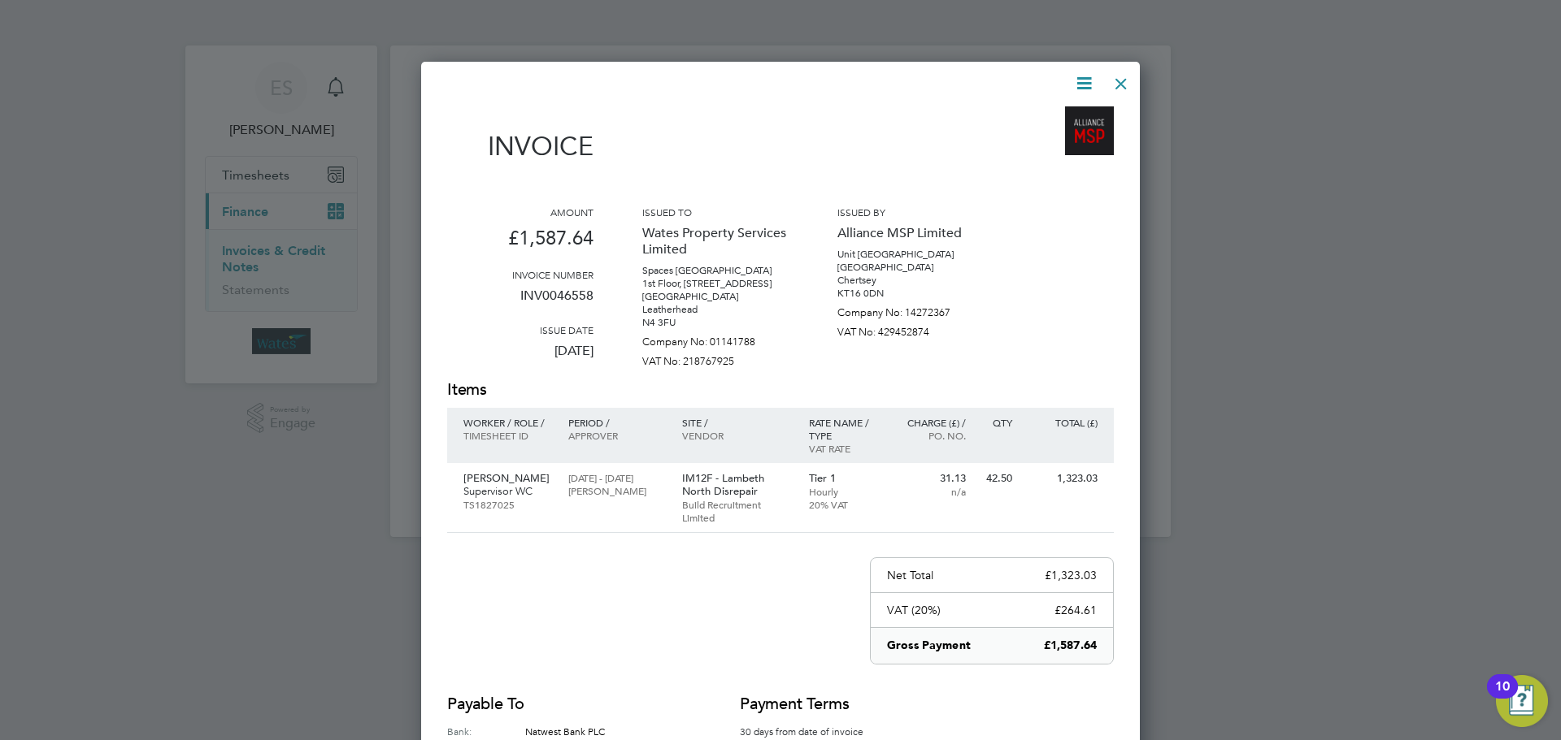
click at [1117, 78] on div at bounding box center [1120, 79] width 29 height 29
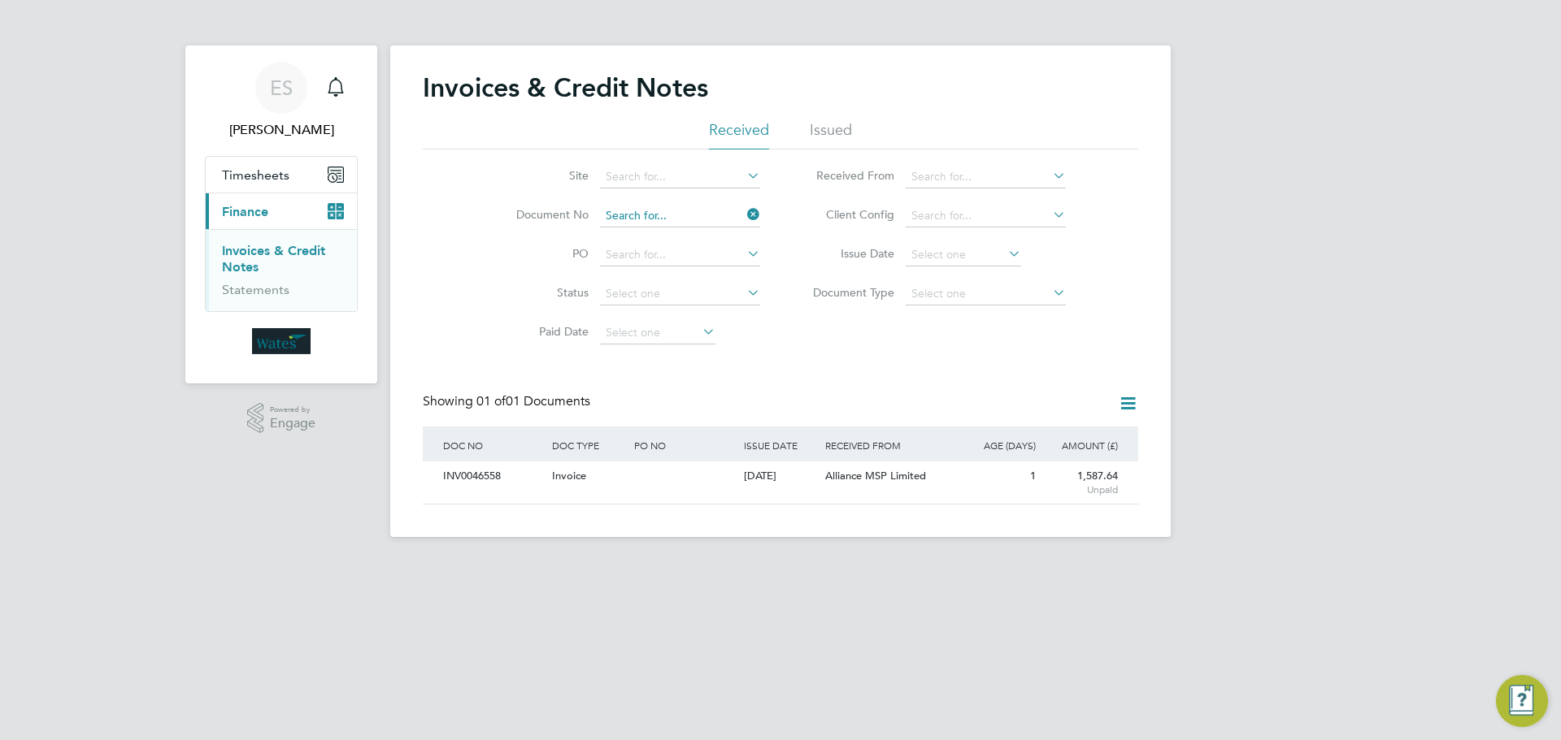
click at [698, 214] on input at bounding box center [680, 216] width 160 height 23
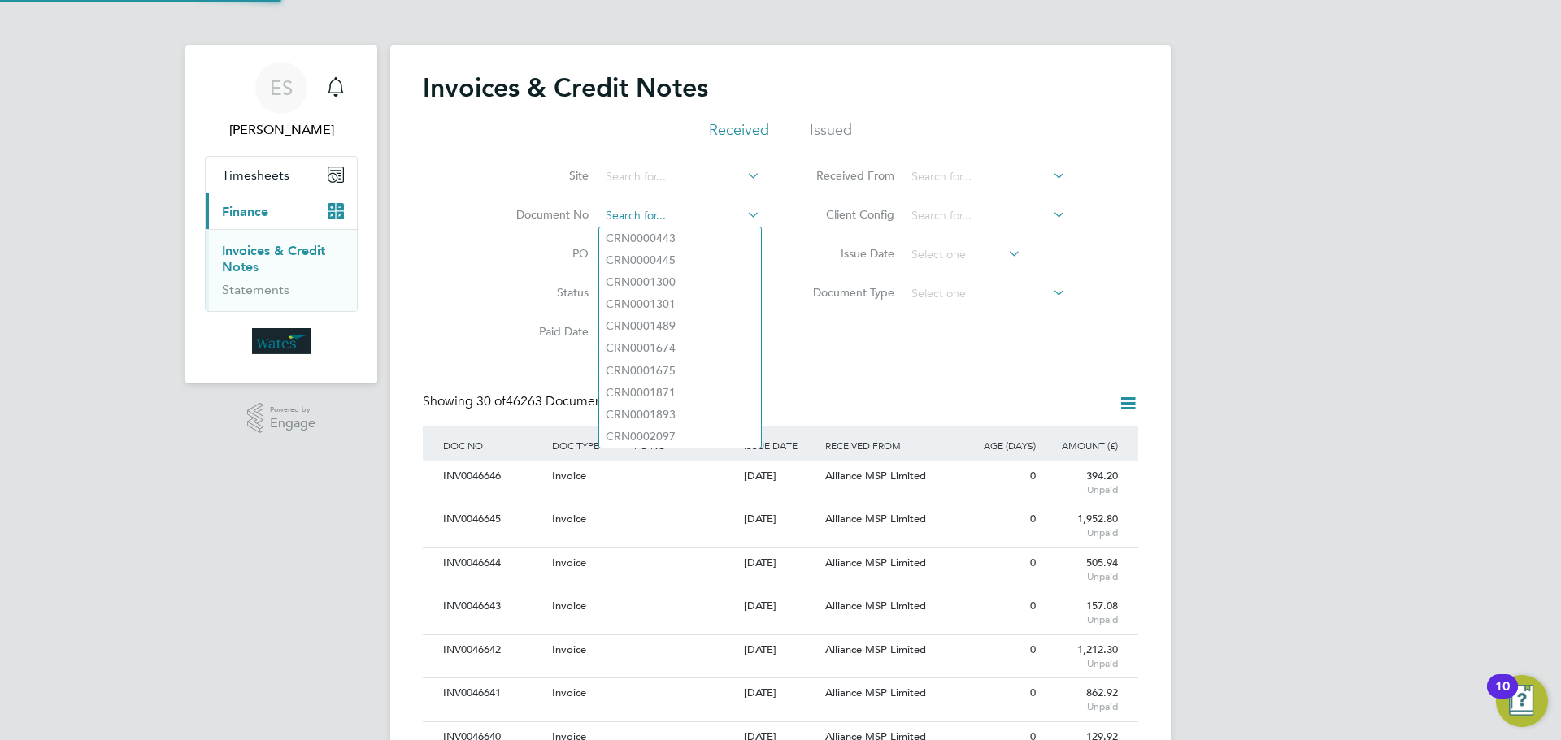
scroll to position [31, 137]
paste input "INV0046559"
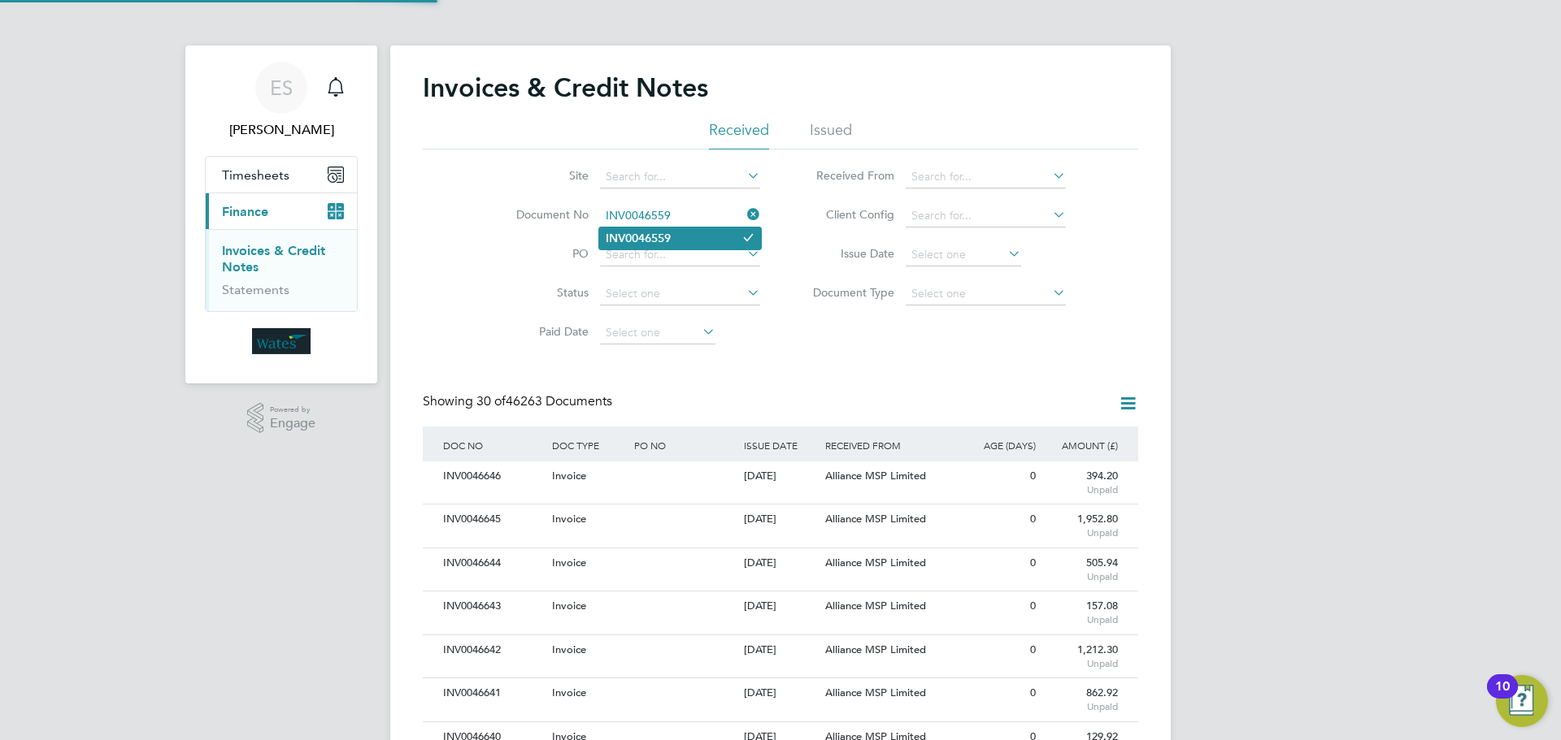
type input "INV0046559"
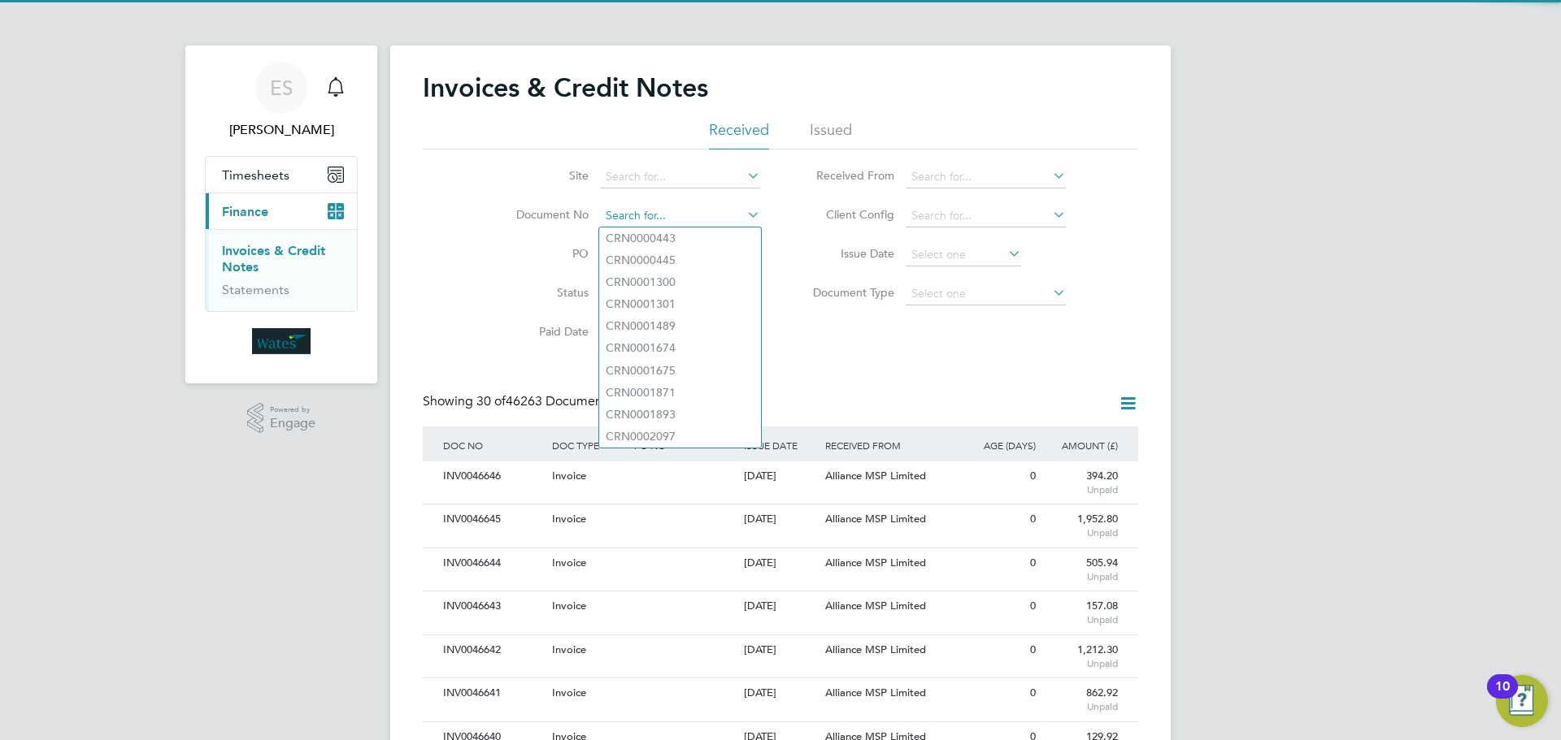
paste input "INV0046559"
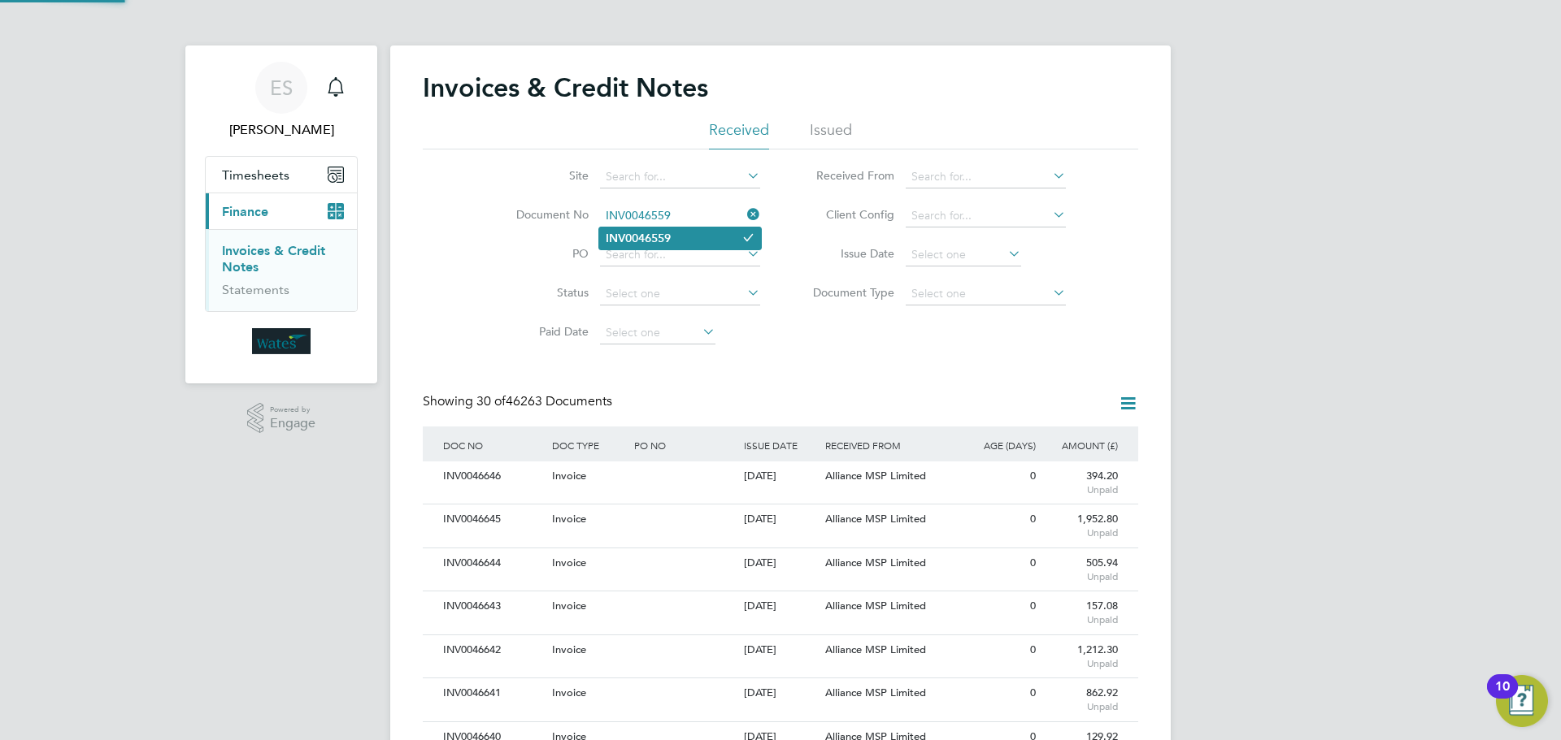
type input "INV0046559"
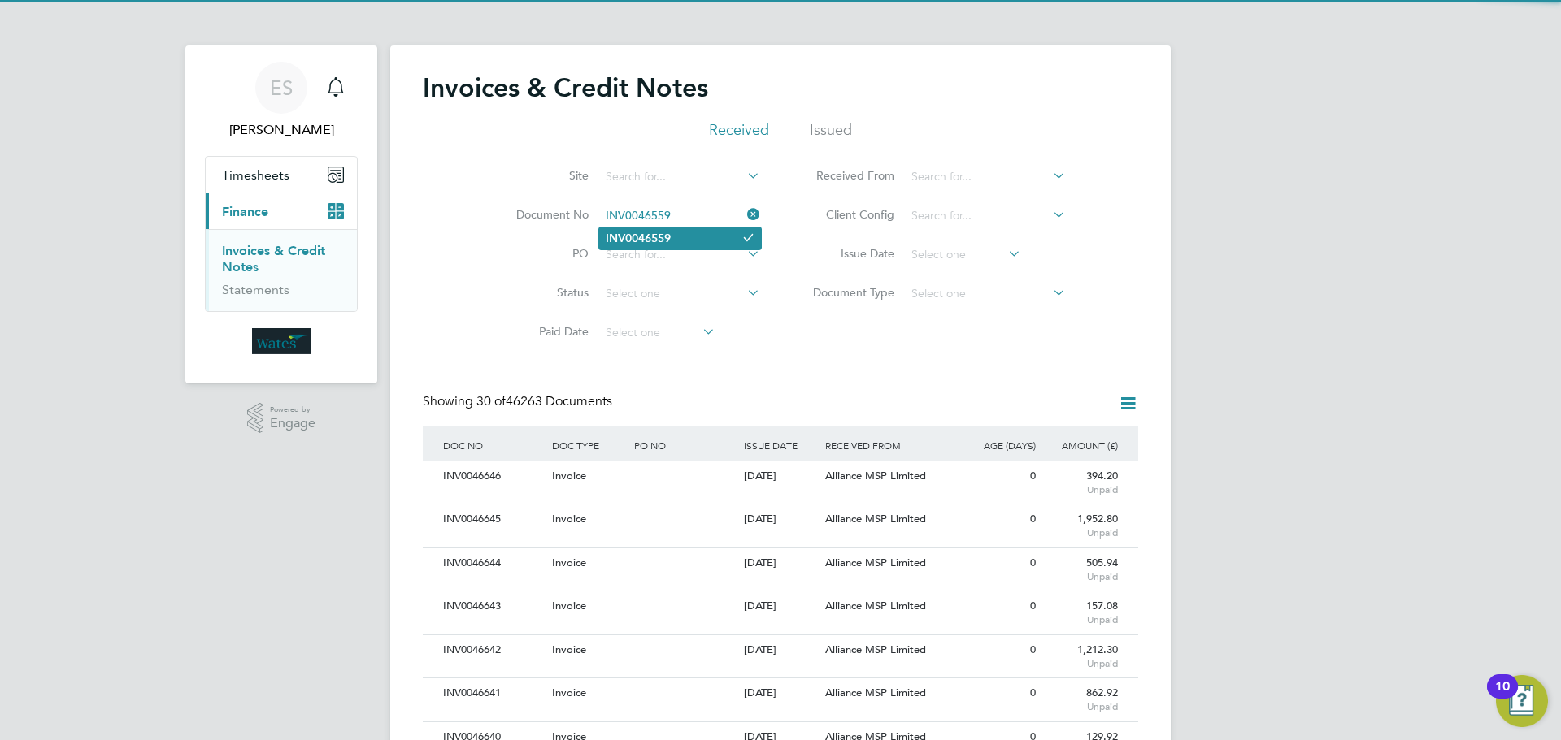
click at [704, 230] on li "INV0046559" at bounding box center [680, 239] width 162 height 22
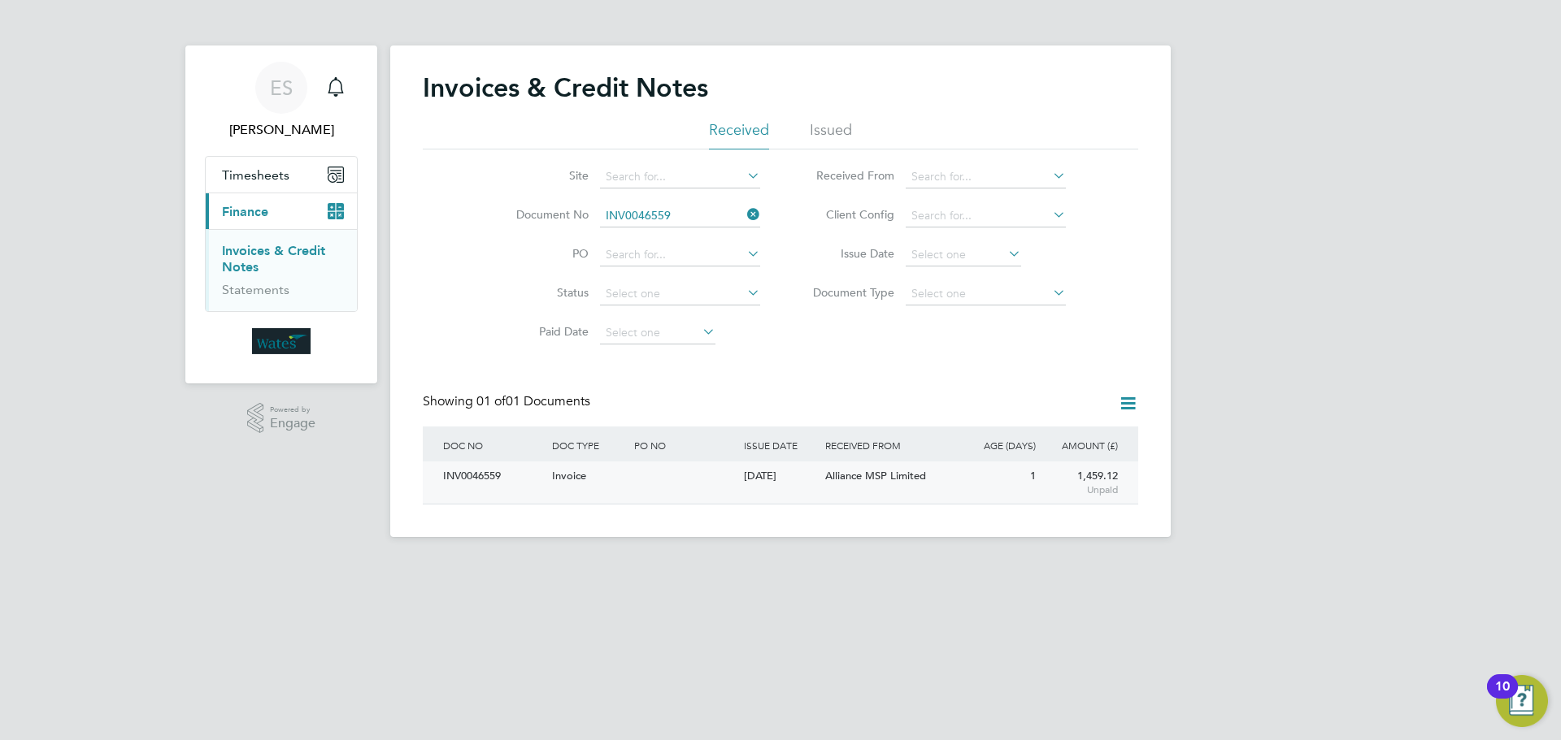
click at [514, 478] on div "INV0046559" at bounding box center [493, 477] width 109 height 30
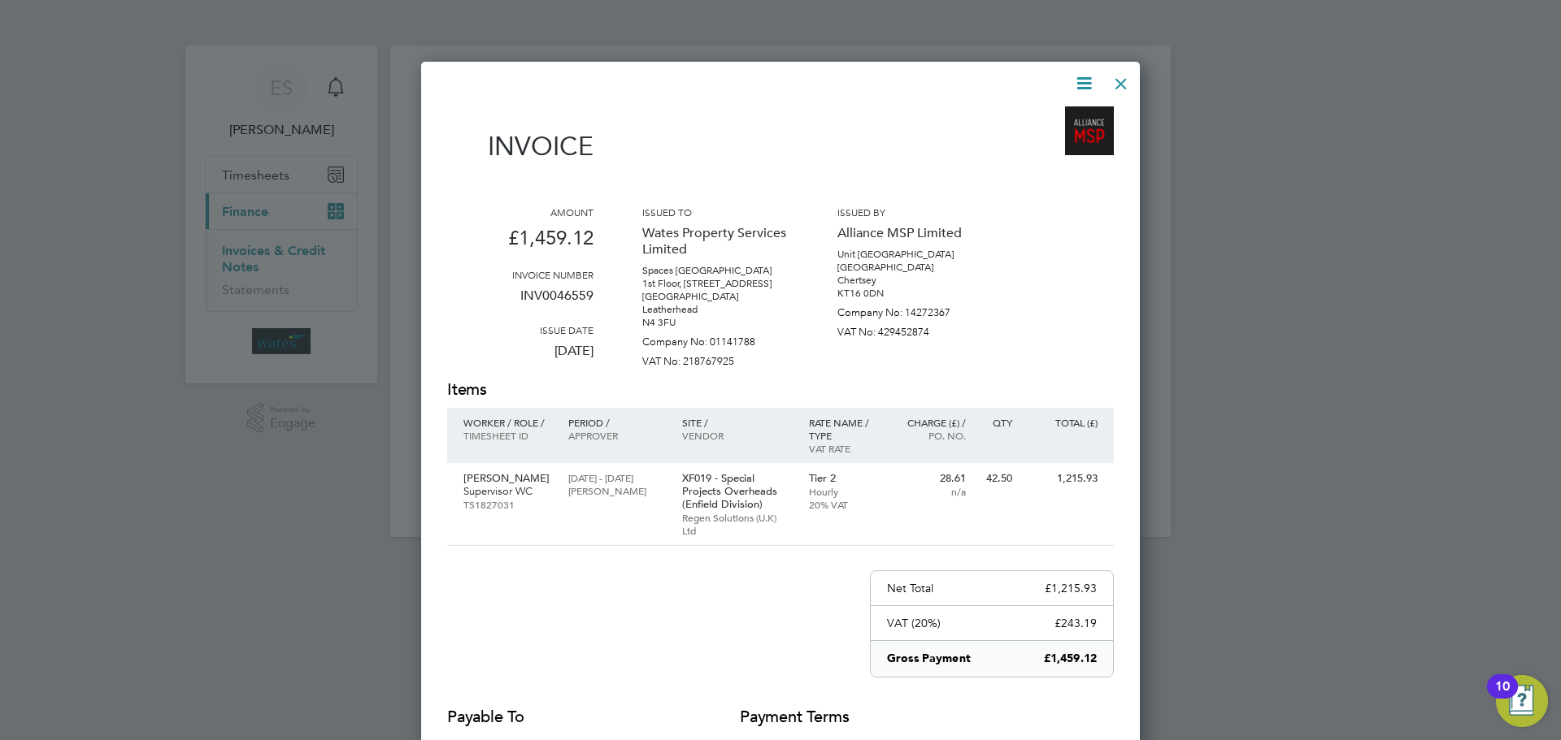
click at [1085, 75] on icon at bounding box center [1084, 83] width 20 height 20
click at [1066, 113] on li "Download Invoice" at bounding box center [1035, 122] width 112 height 23
click at [1074, 86] on icon at bounding box center [1084, 83] width 20 height 20
drag, startPoint x: 1055, startPoint y: 143, endPoint x: 1022, endPoint y: 145, distance: 33.4
click at [1055, 143] on li "View timesheet" at bounding box center [1035, 144] width 112 height 23
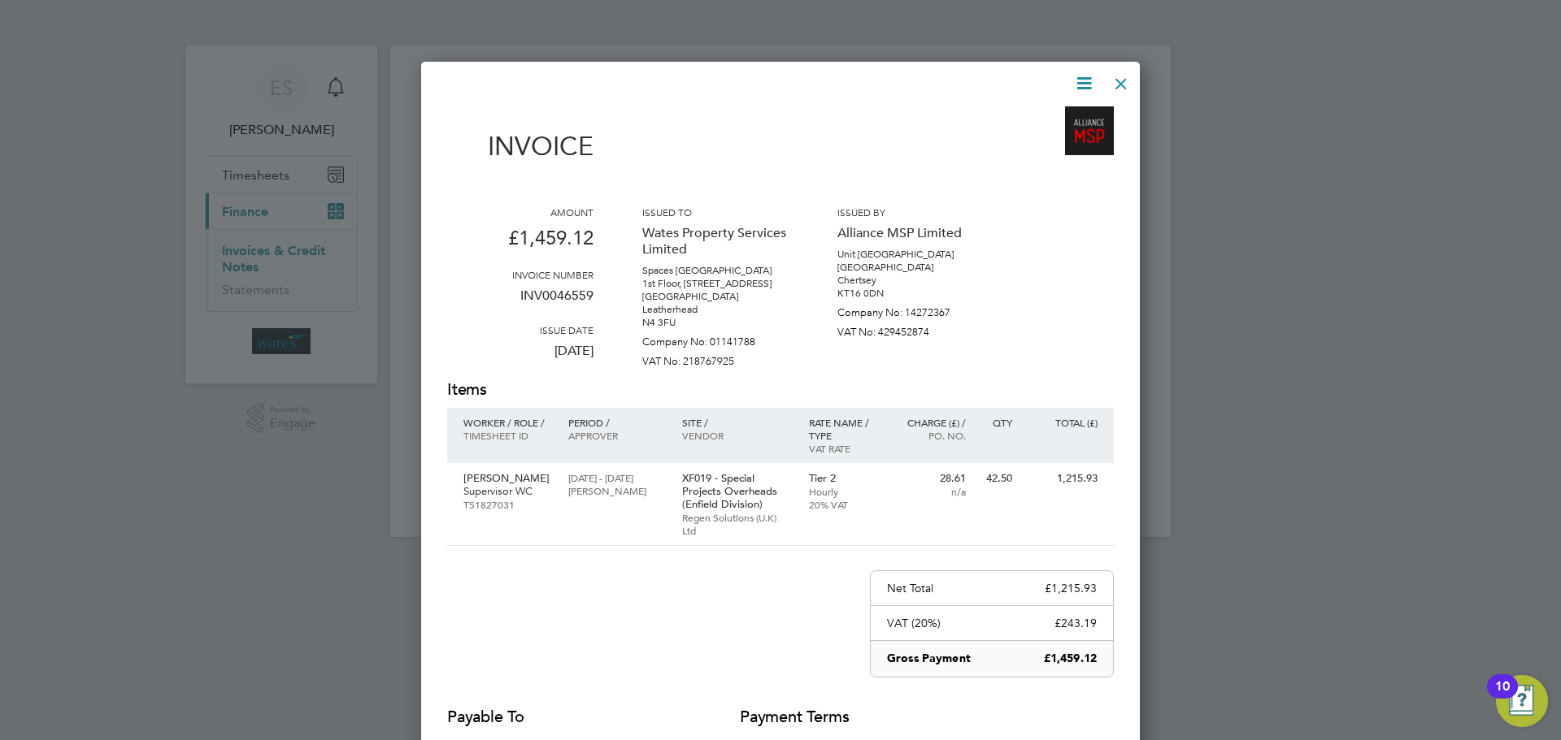
click at [1125, 84] on div at bounding box center [1120, 79] width 29 height 29
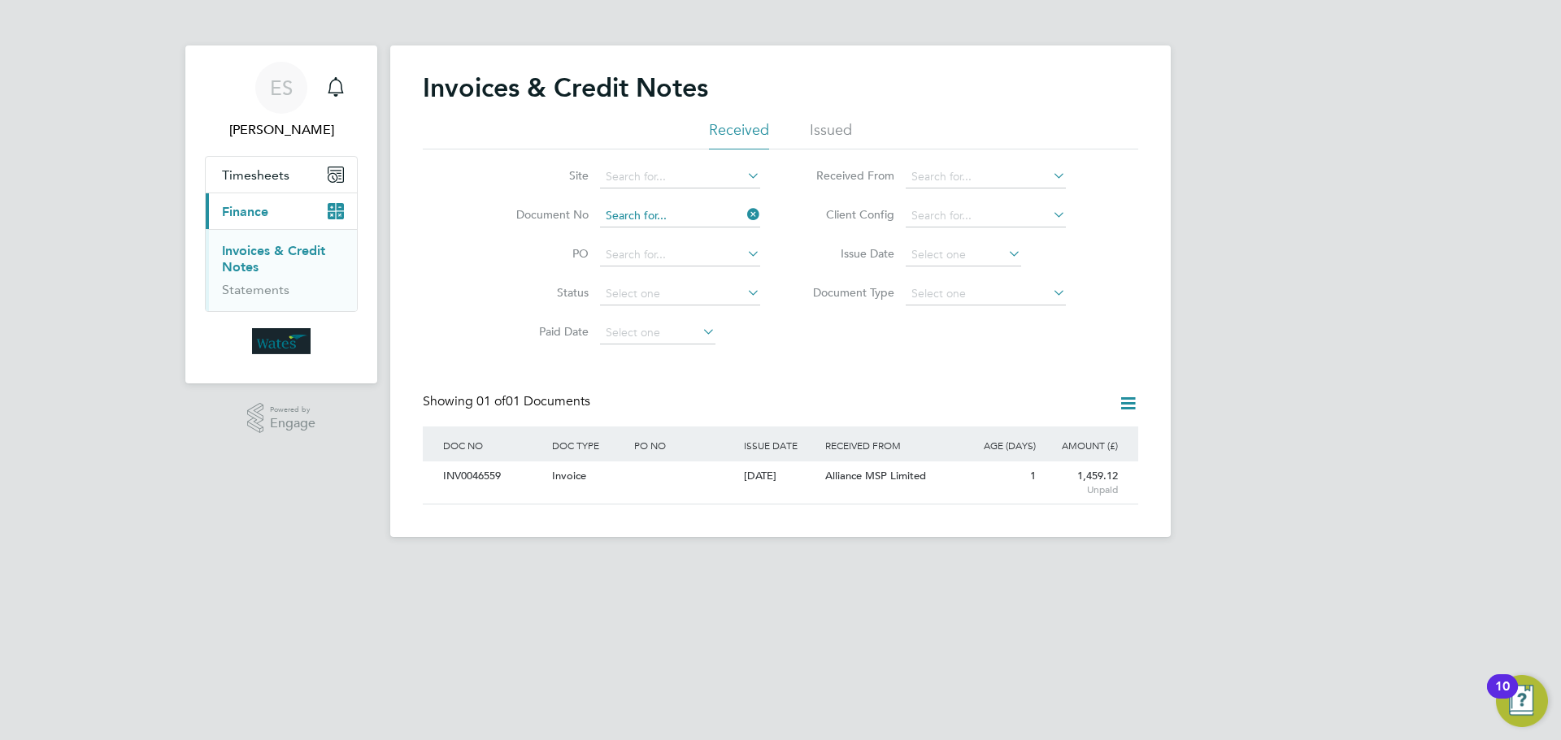
click at [721, 216] on input at bounding box center [680, 216] width 160 height 23
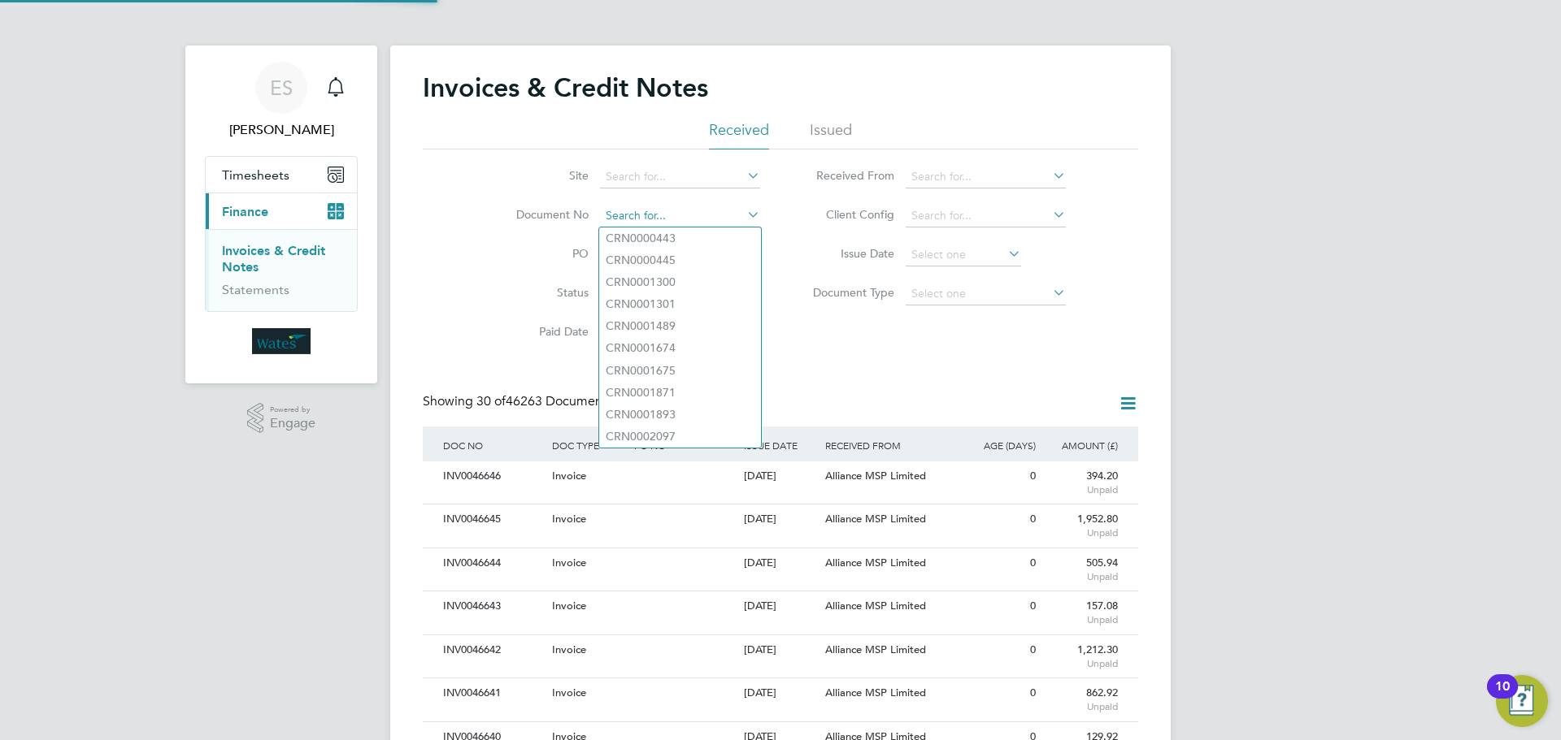
paste input "INV0046560"
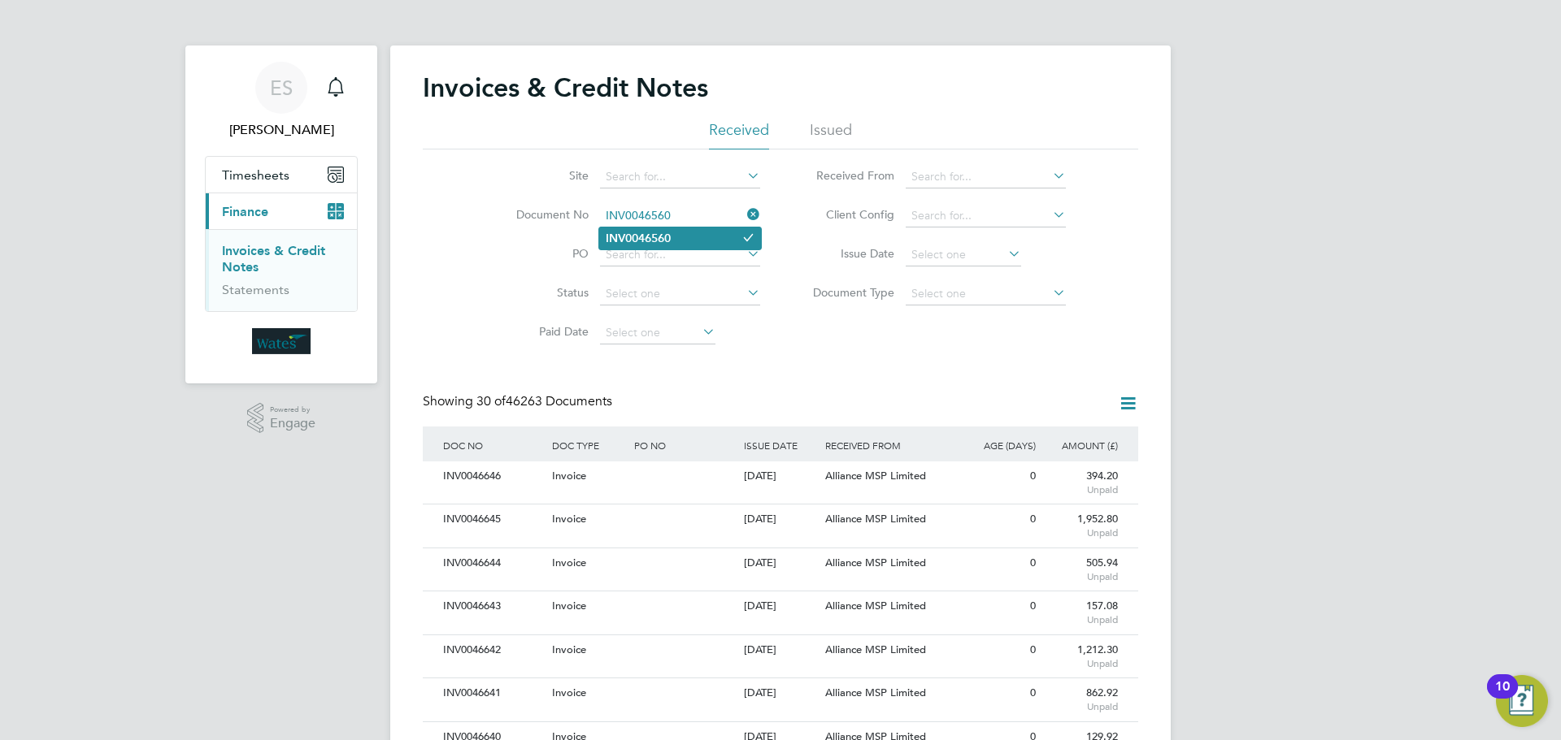
type input "INV0046560"
click at [714, 232] on li "INV0046560" at bounding box center [680, 239] width 162 height 22
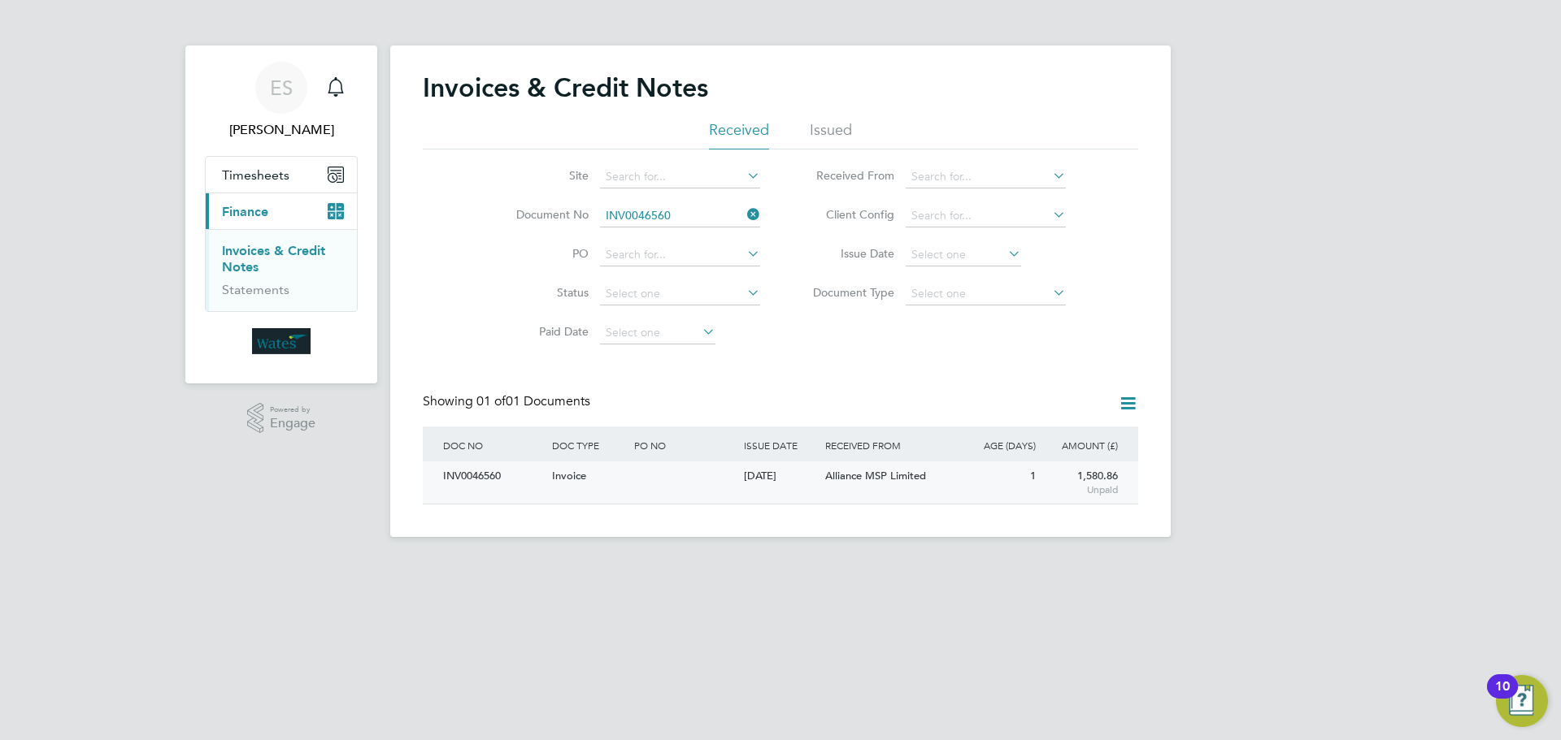
click at [471, 476] on div "INV0046560" at bounding box center [493, 477] width 109 height 30
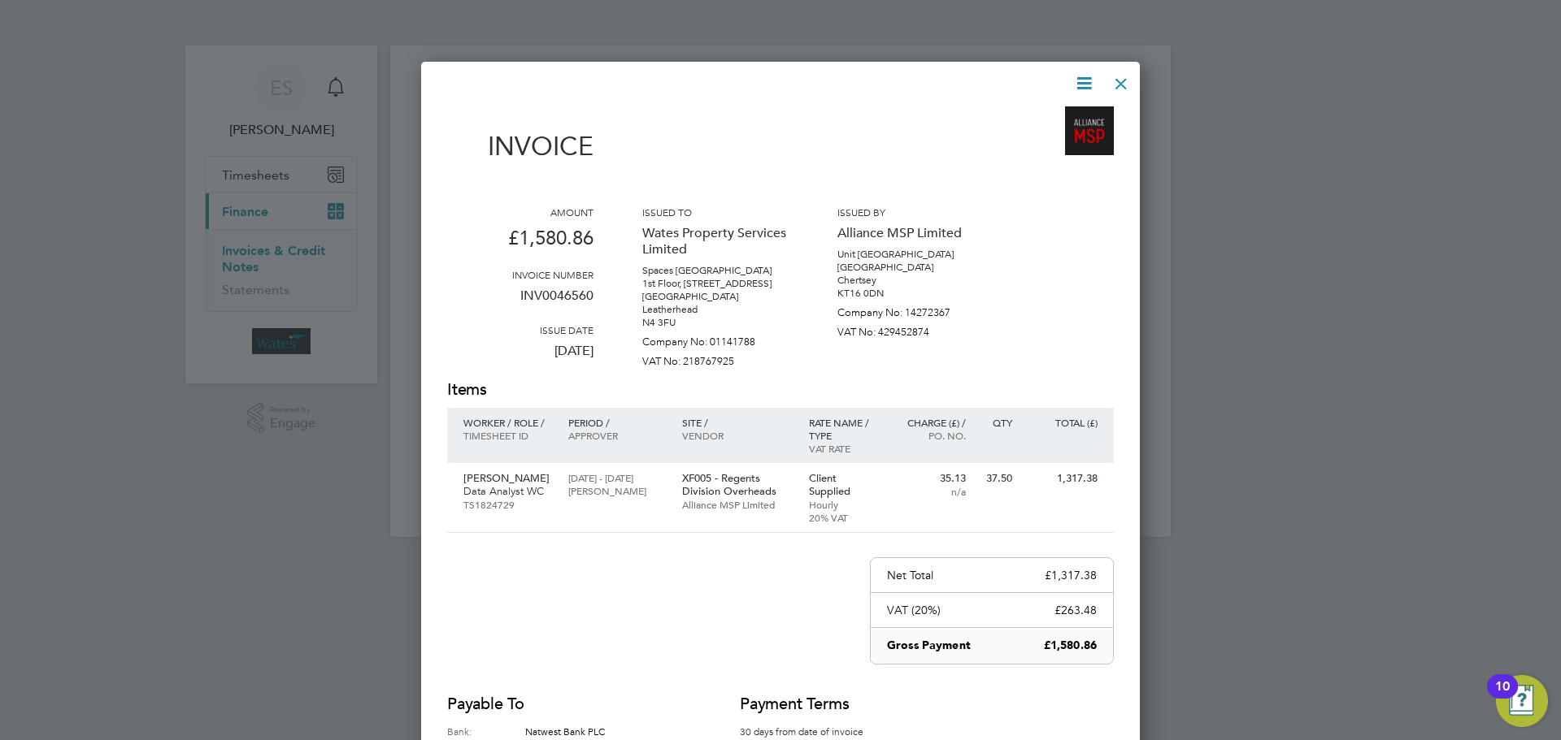
click at [1077, 83] on icon at bounding box center [1084, 83] width 20 height 20
click at [1058, 115] on li "Download Invoice" at bounding box center [1035, 122] width 112 height 23
click at [1090, 81] on icon at bounding box center [1084, 83] width 20 height 20
click at [1050, 140] on li "View timesheet" at bounding box center [1035, 144] width 112 height 23
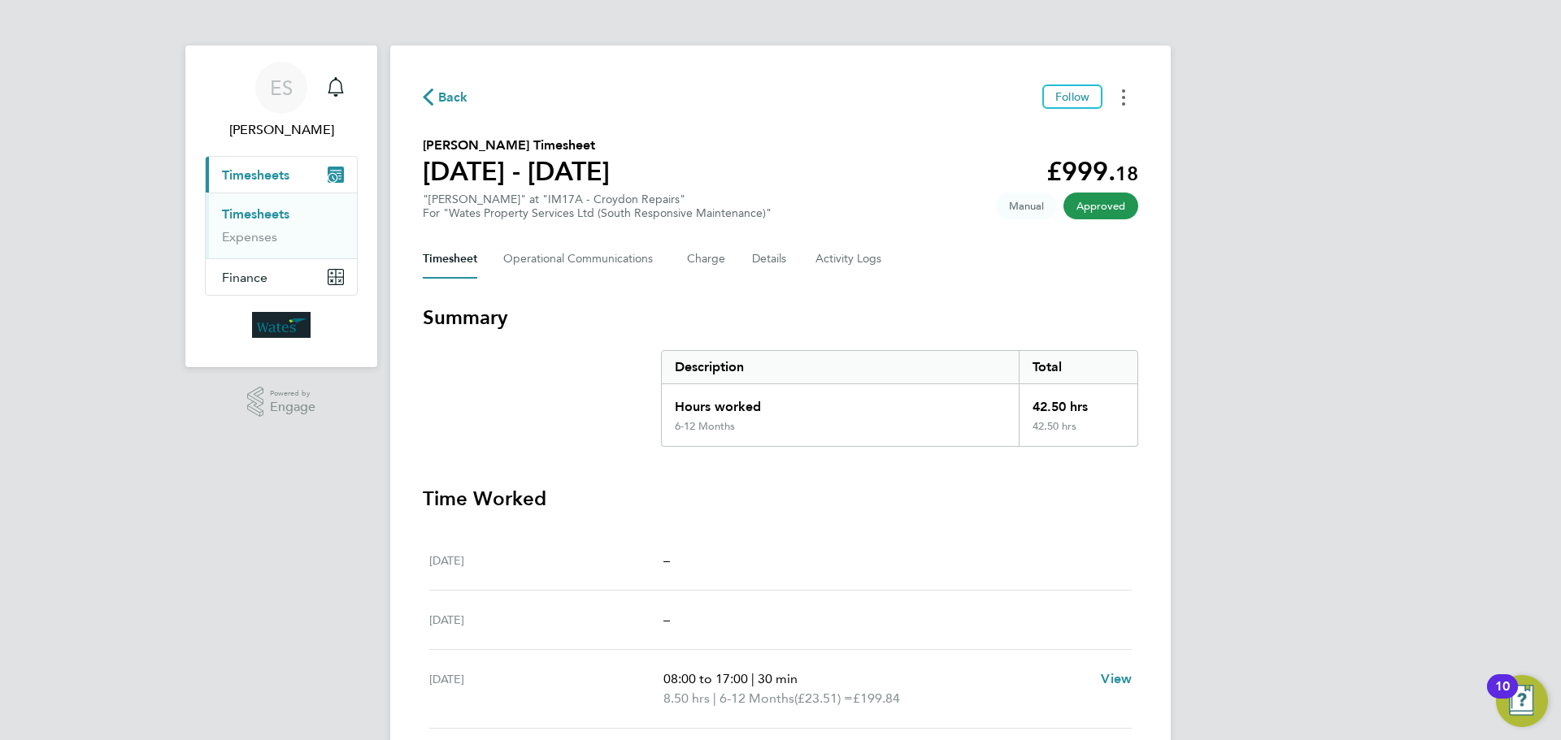
click at [1118, 99] on button "Timesheets Menu" at bounding box center [1123, 97] width 29 height 25
click at [1087, 132] on link "Download timesheet" at bounding box center [1040, 133] width 195 height 33
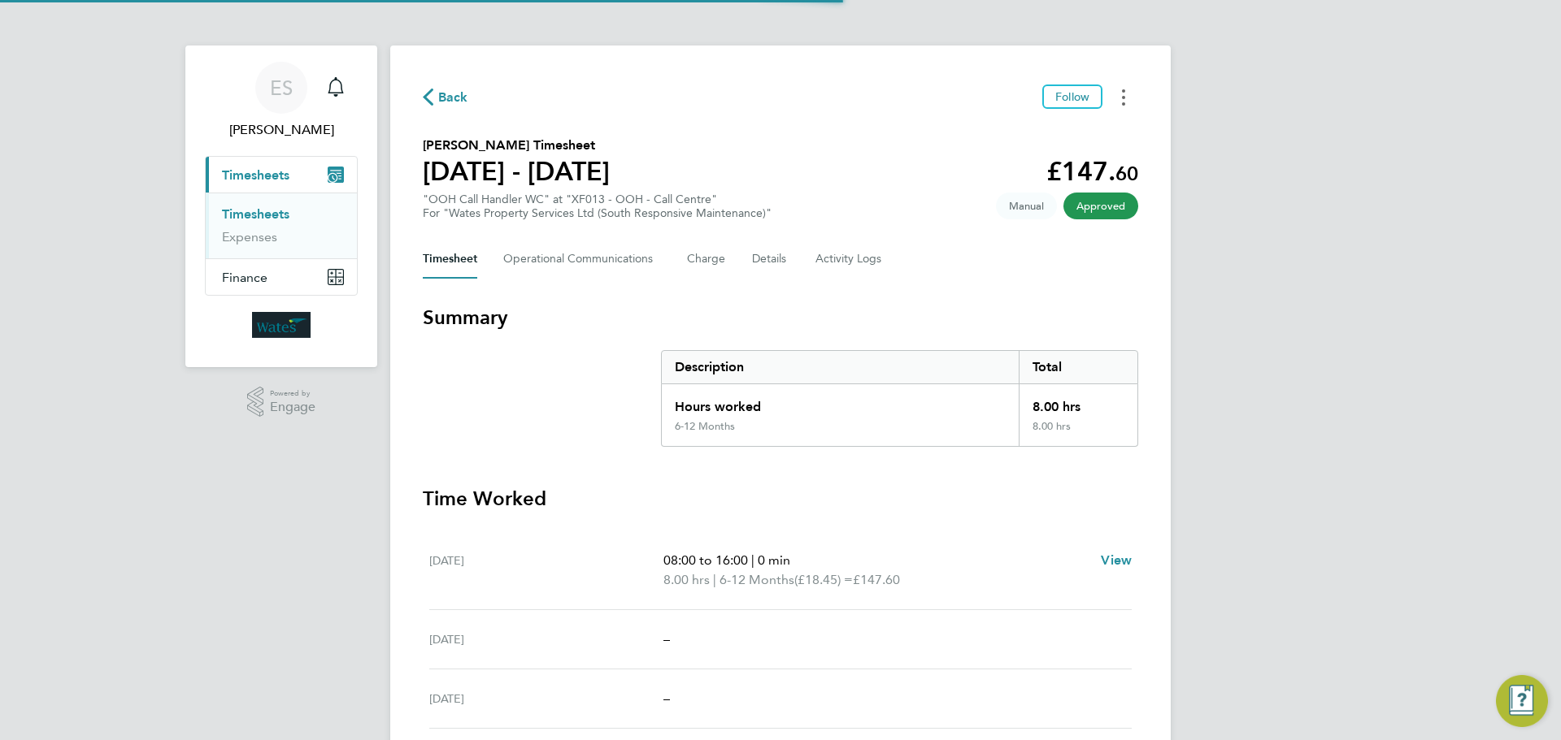
click at [1115, 97] on button "Timesheets Menu" at bounding box center [1123, 97] width 29 height 25
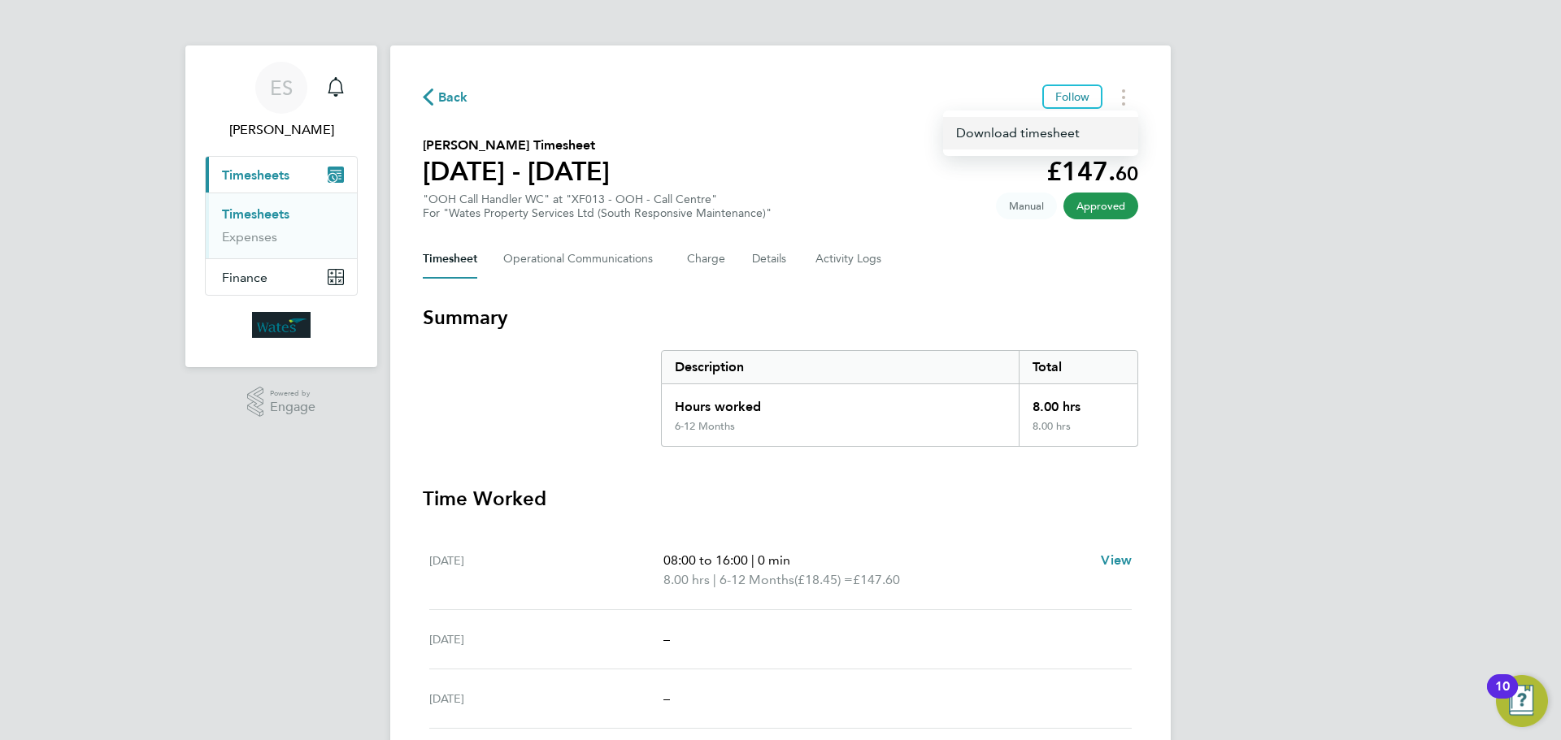
click at [1040, 131] on link "Download timesheet" at bounding box center [1040, 133] width 195 height 33
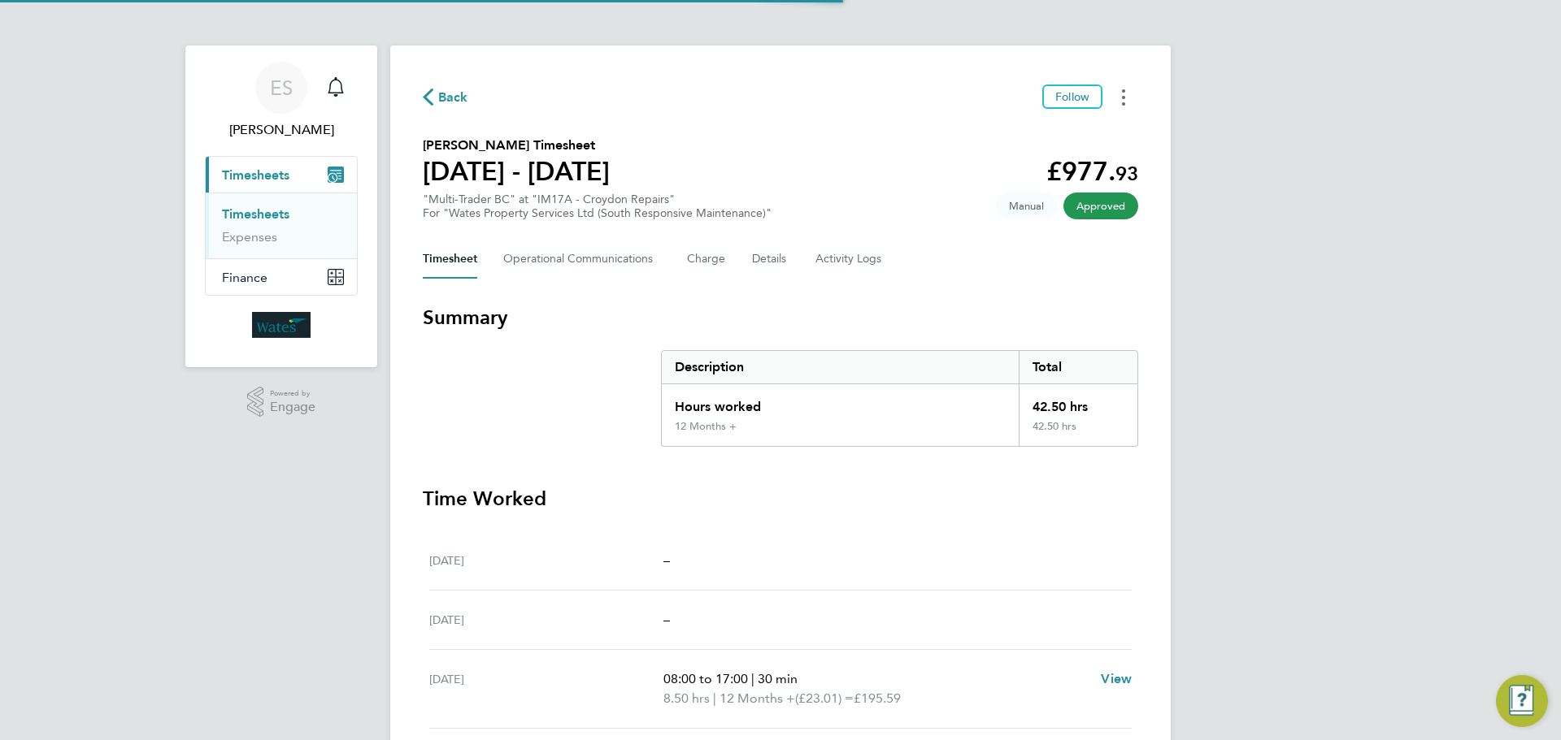
drag, startPoint x: 1127, startPoint y: 89, endPoint x: 1127, endPoint y: 106, distance: 17.1
click at [1127, 89] on button "Timesheets Menu" at bounding box center [1123, 97] width 29 height 25
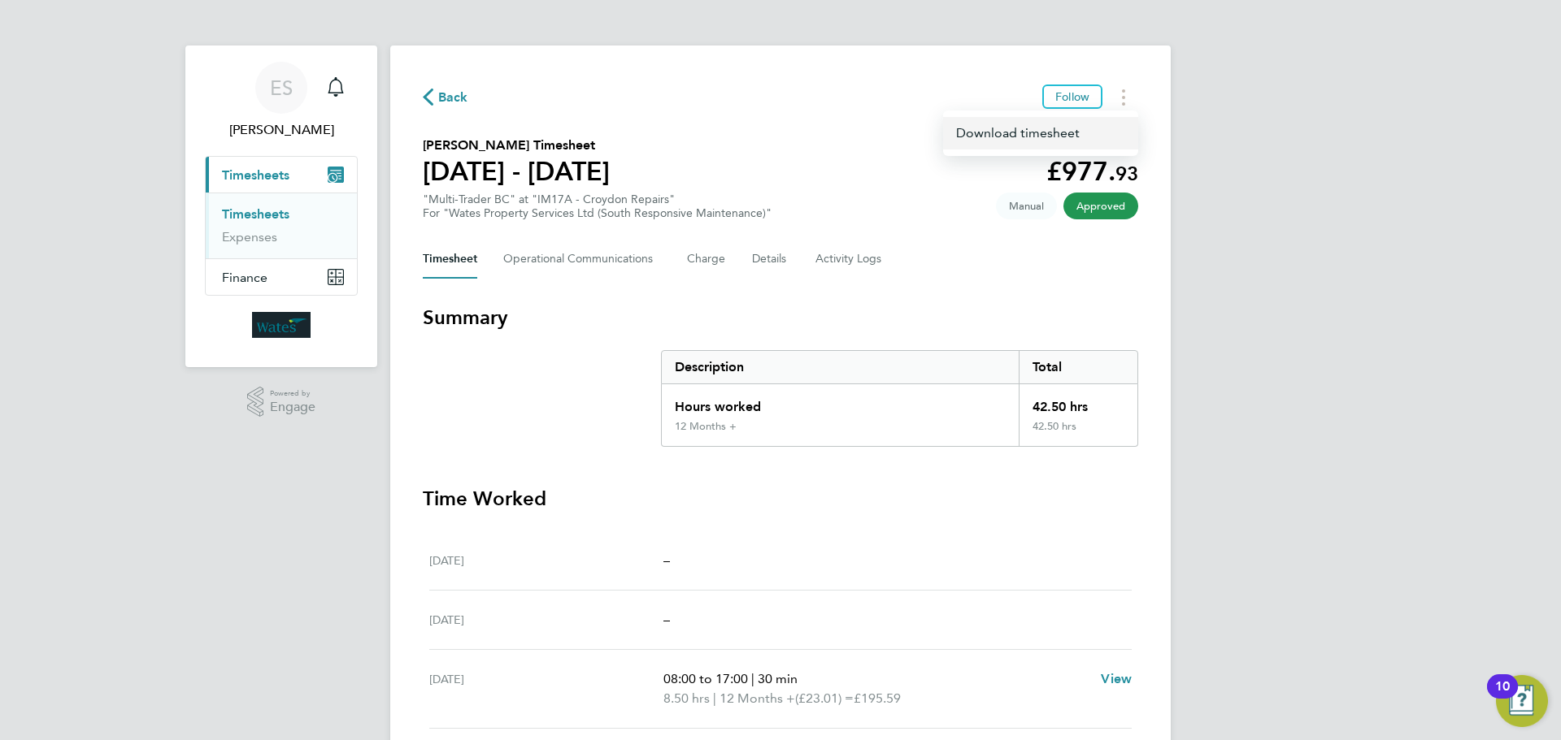
click at [1089, 127] on link "Download timesheet" at bounding box center [1040, 133] width 195 height 33
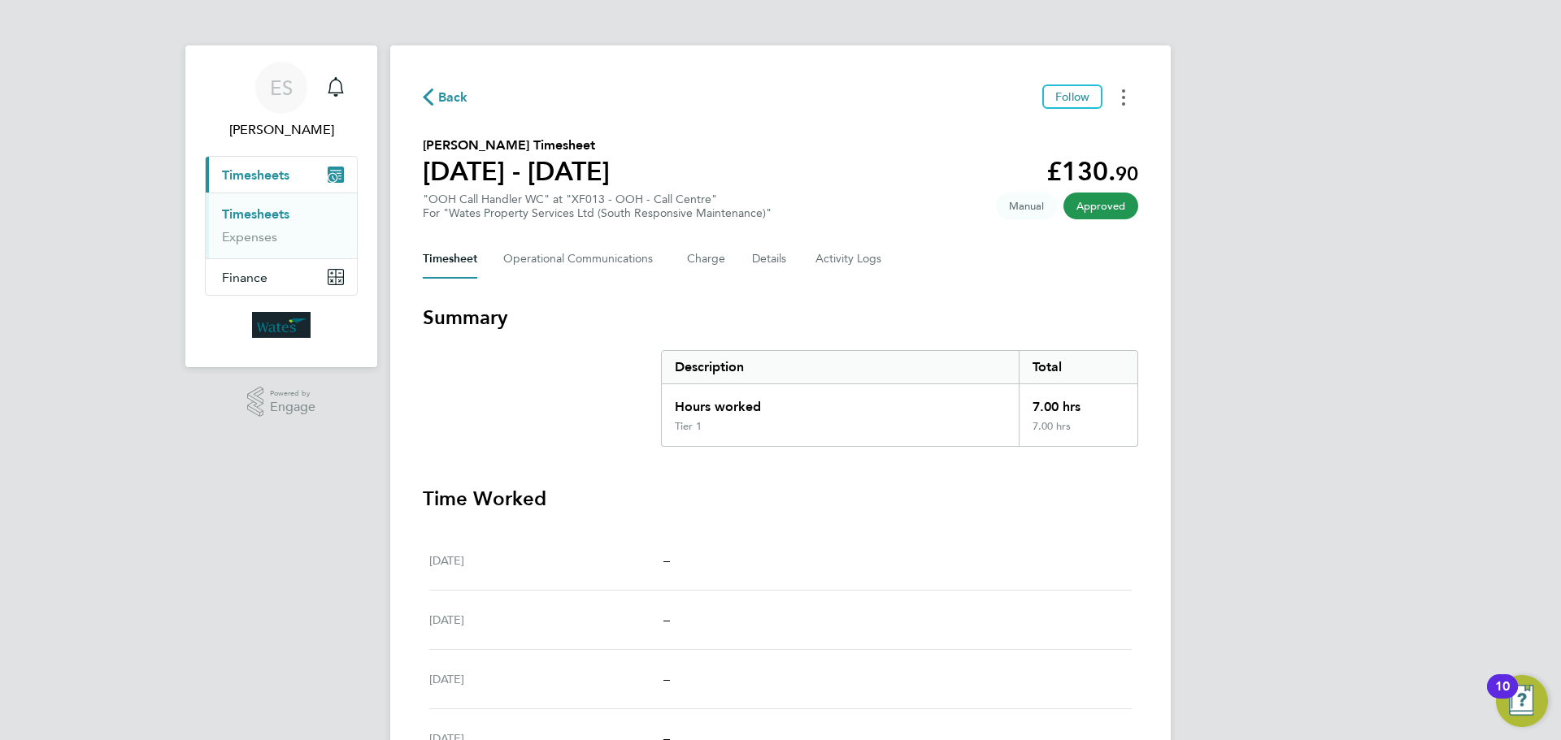
click at [1133, 105] on button "Timesheets Menu" at bounding box center [1123, 97] width 29 height 25
click at [1082, 125] on link "Download timesheet" at bounding box center [1040, 133] width 195 height 33
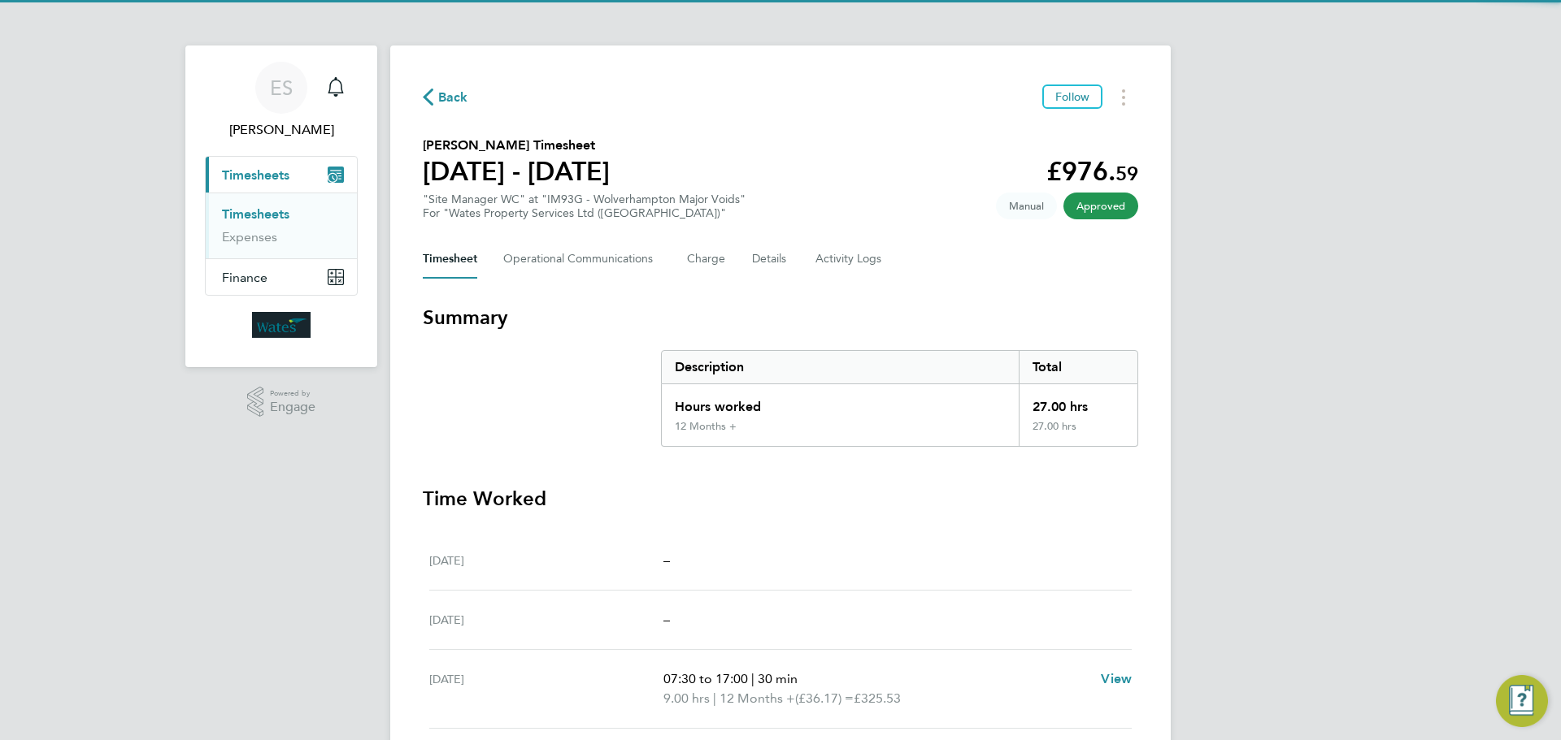
click at [1123, 80] on div "Back Follow Craig Berridge's Timesheet 13 - 19 Sept 2025 £976. 59 "Site Manager…" at bounding box center [780, 545] width 780 height 999
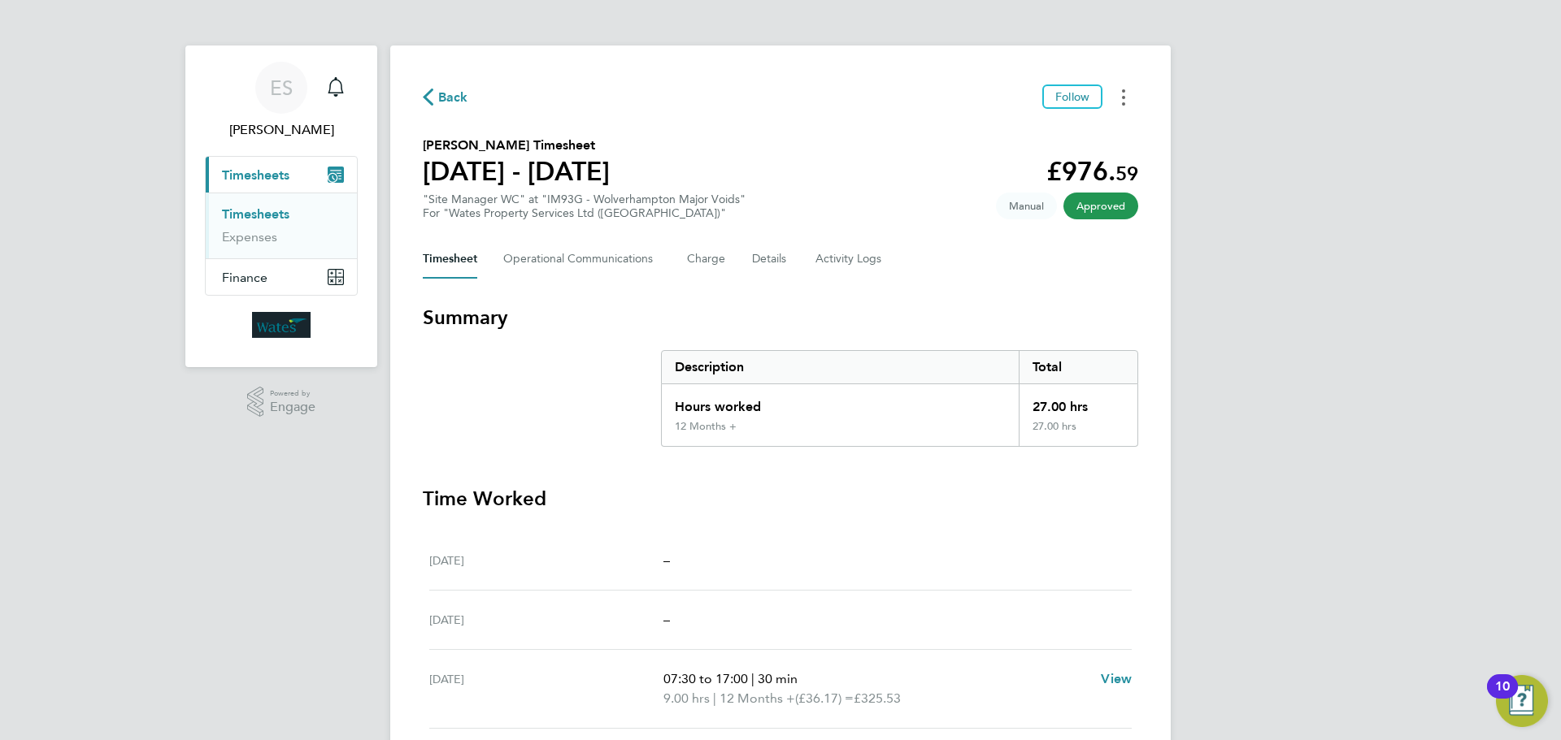
click at [1124, 89] on icon "Timesheets Menu" at bounding box center [1123, 97] width 3 height 16
click at [1021, 131] on link "Download timesheet" at bounding box center [1040, 133] width 195 height 33
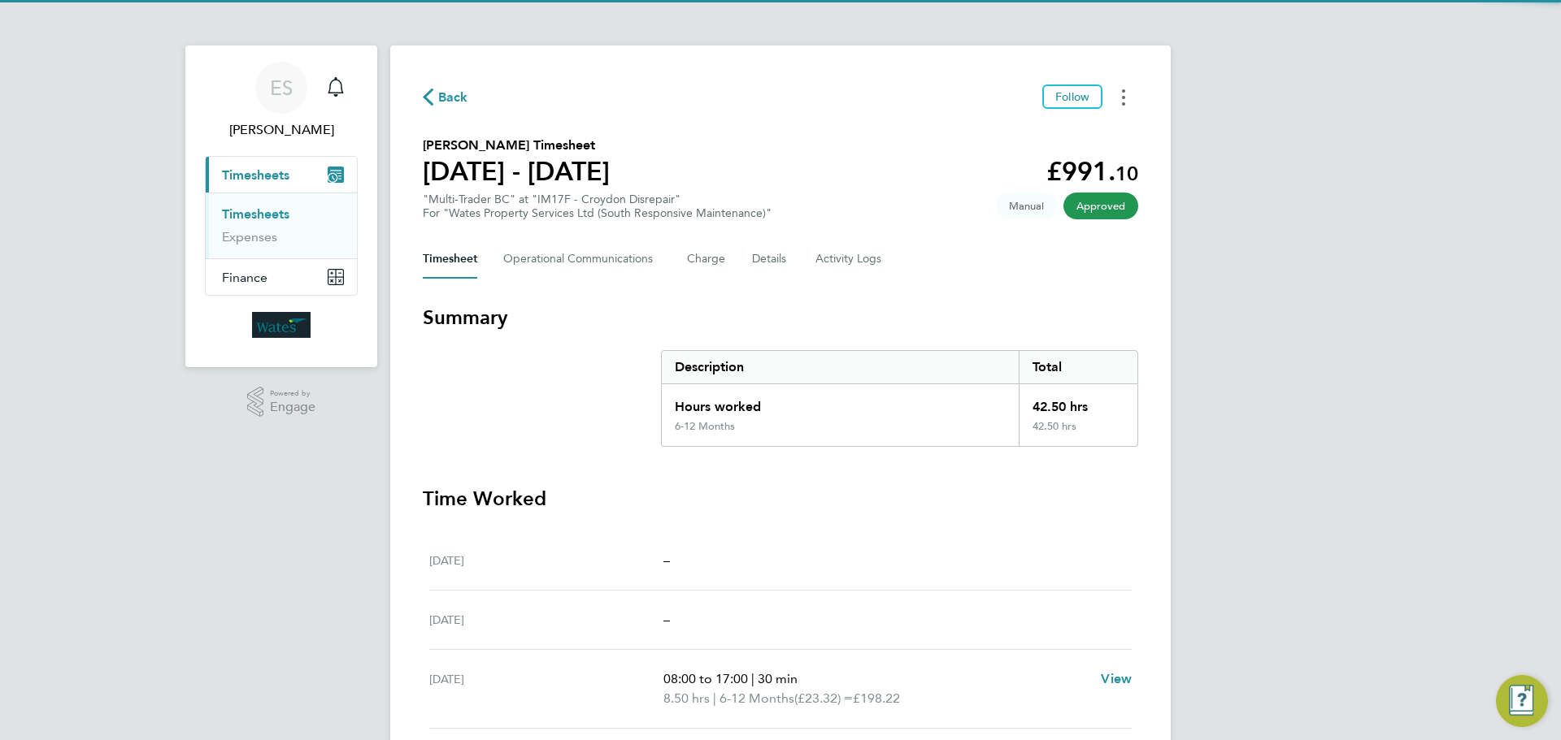
click at [1114, 97] on button "Timesheets Menu" at bounding box center [1123, 97] width 29 height 25
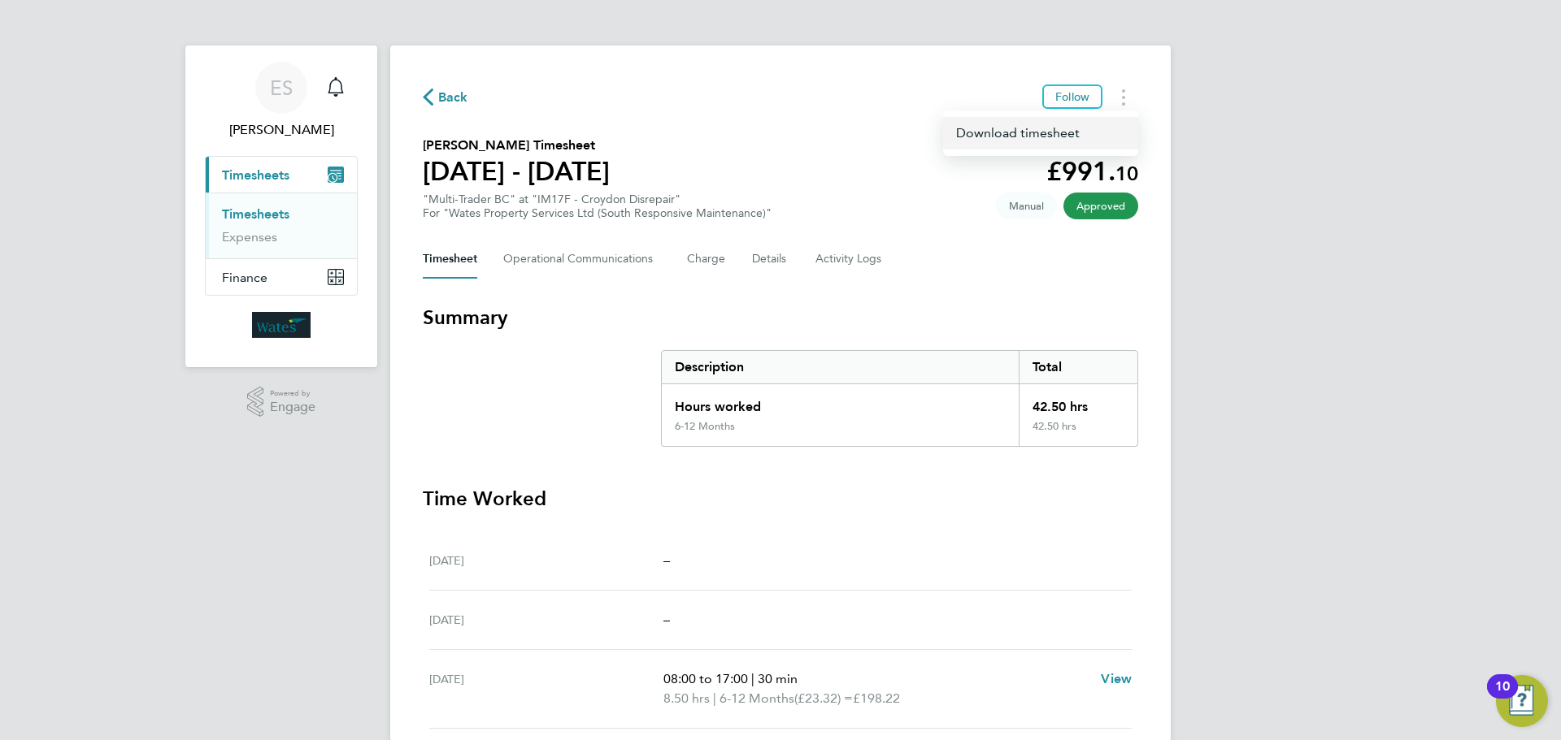
click at [1090, 130] on link "Download timesheet" at bounding box center [1040, 133] width 195 height 33
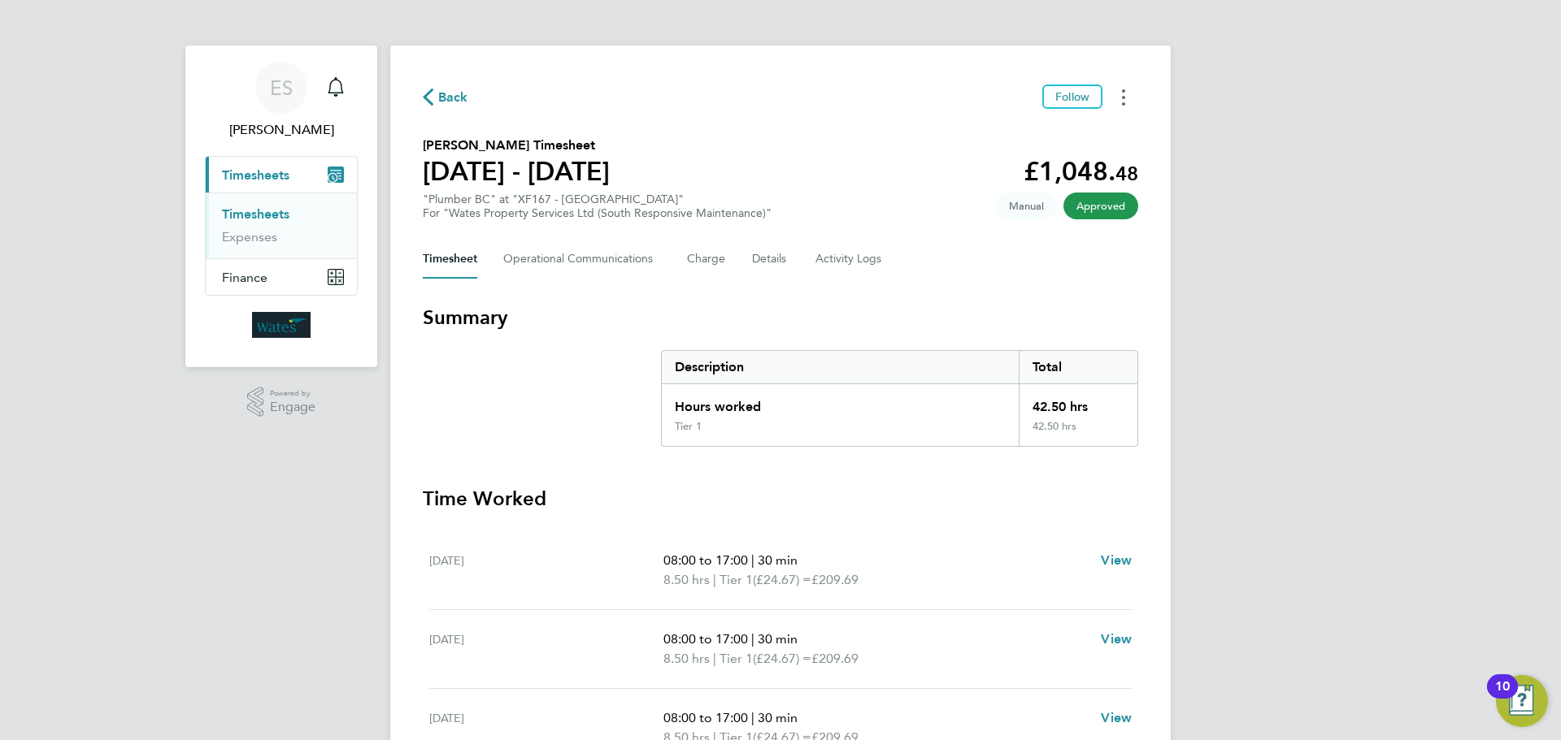
click at [1120, 102] on button "Timesheets Menu" at bounding box center [1123, 97] width 29 height 25
click at [1097, 136] on link "Download timesheet" at bounding box center [1040, 133] width 195 height 33
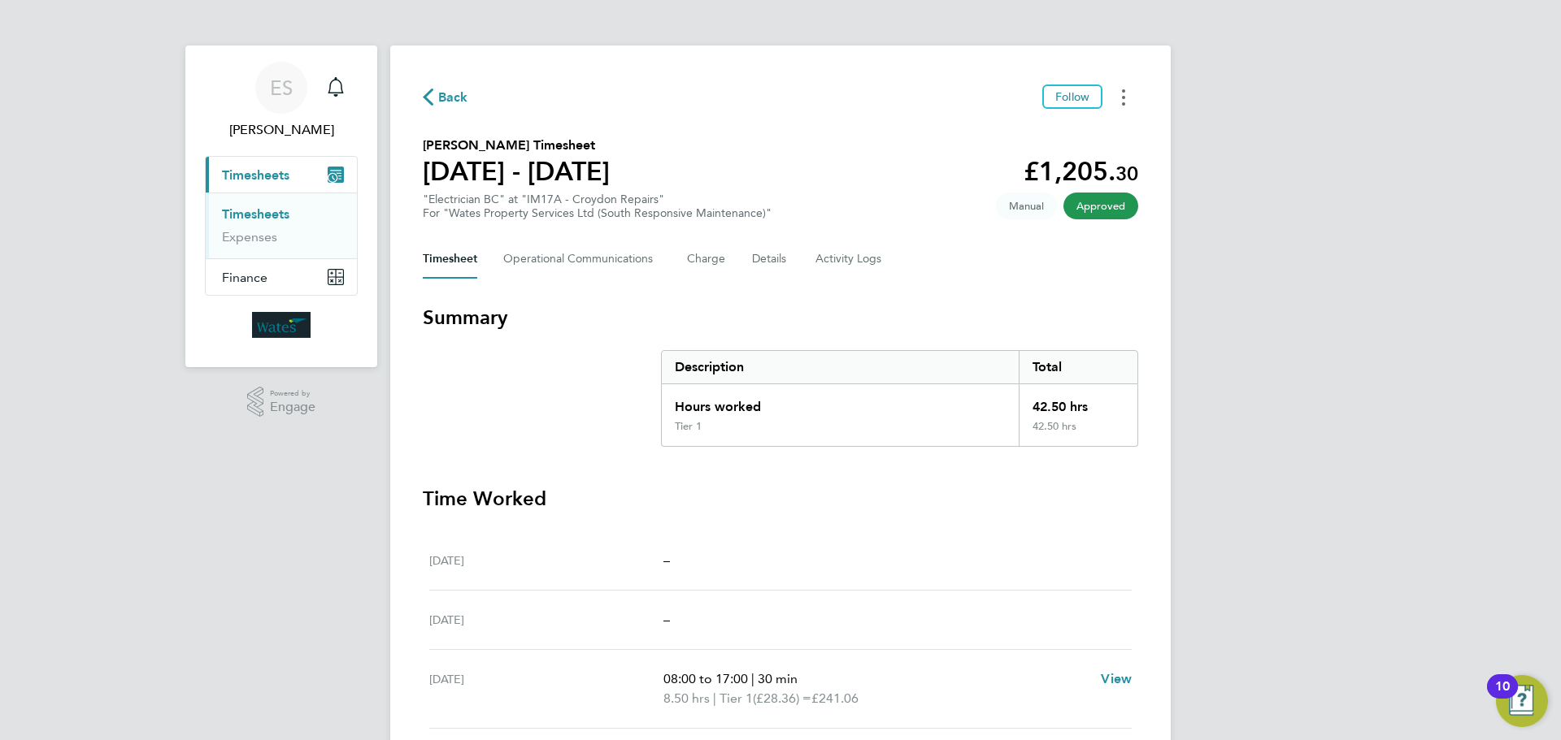
click at [1124, 93] on button "Timesheets Menu" at bounding box center [1123, 97] width 29 height 25
click at [1086, 135] on link "Download timesheet" at bounding box center [1040, 133] width 195 height 33
drag, startPoint x: 1123, startPoint y: 98, endPoint x: 1119, endPoint y: 108, distance: 10.6
click at [1123, 98] on circle "Timesheets Menu" at bounding box center [1123, 97] width 3 height 3
click at [1076, 132] on link "Download timesheet" at bounding box center [1040, 133] width 195 height 33
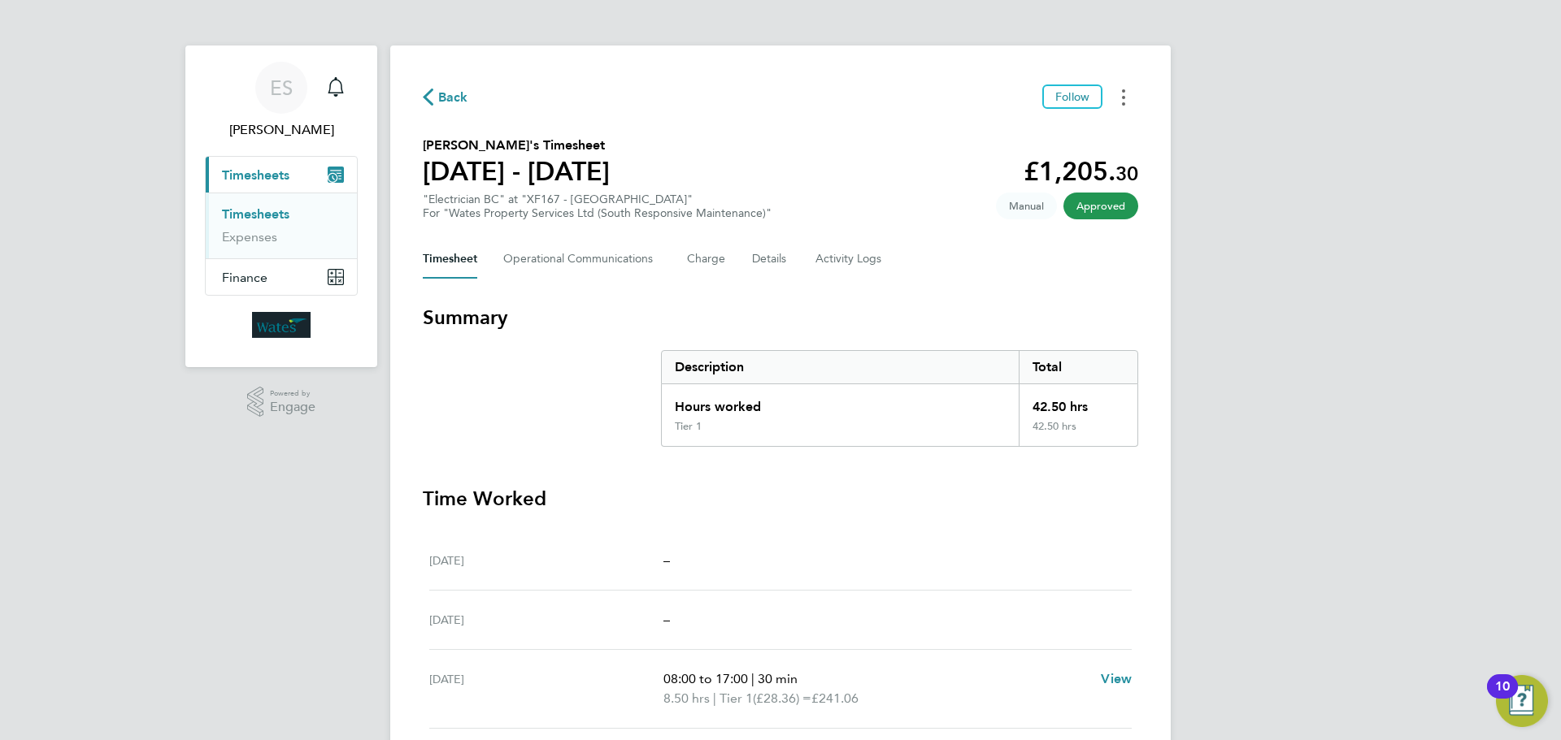
click at [1121, 99] on button "Timesheets Menu" at bounding box center [1123, 97] width 29 height 25
click at [1048, 130] on link "Download timesheet" at bounding box center [1040, 133] width 195 height 33
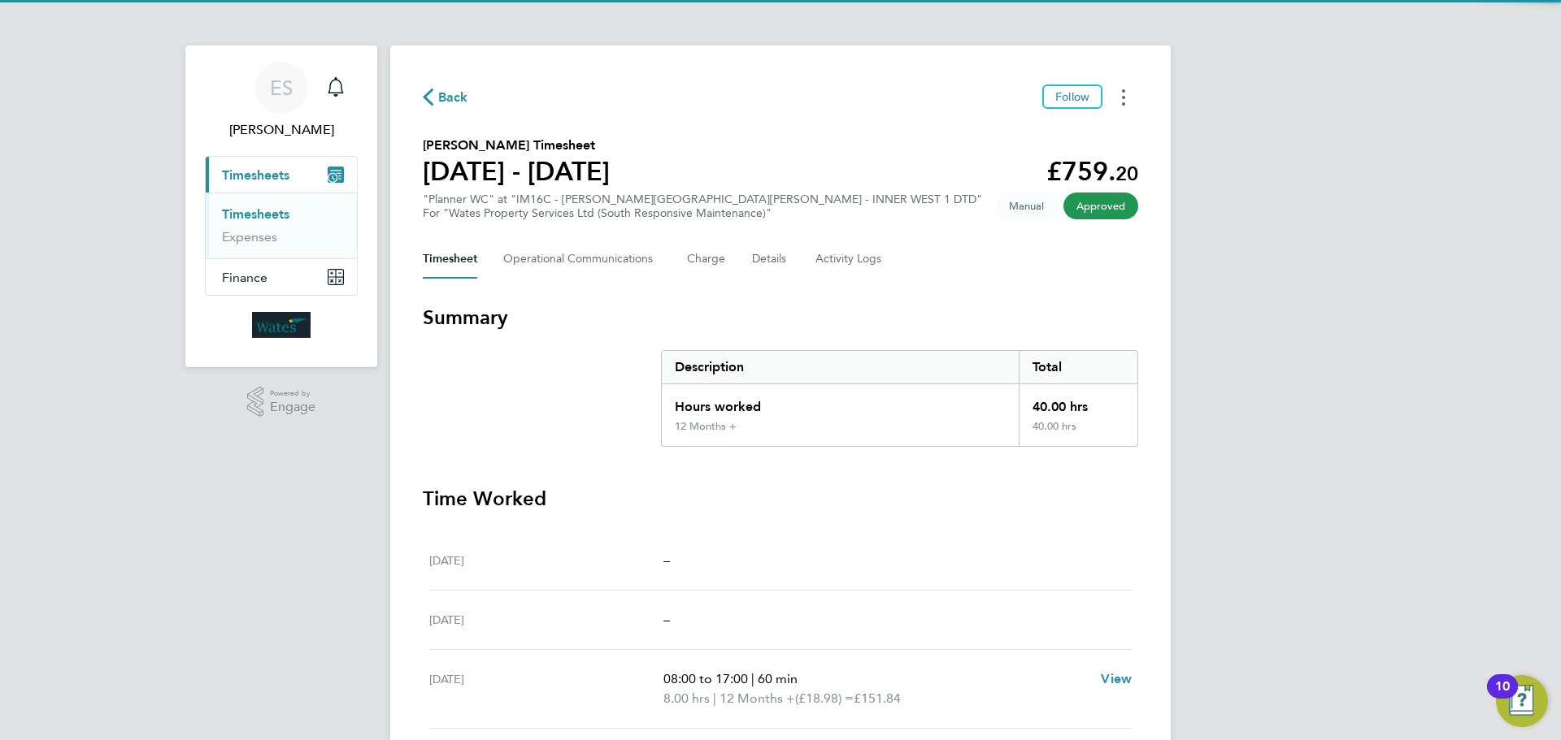
click at [1126, 102] on button "Timesheets Menu" at bounding box center [1123, 97] width 29 height 25
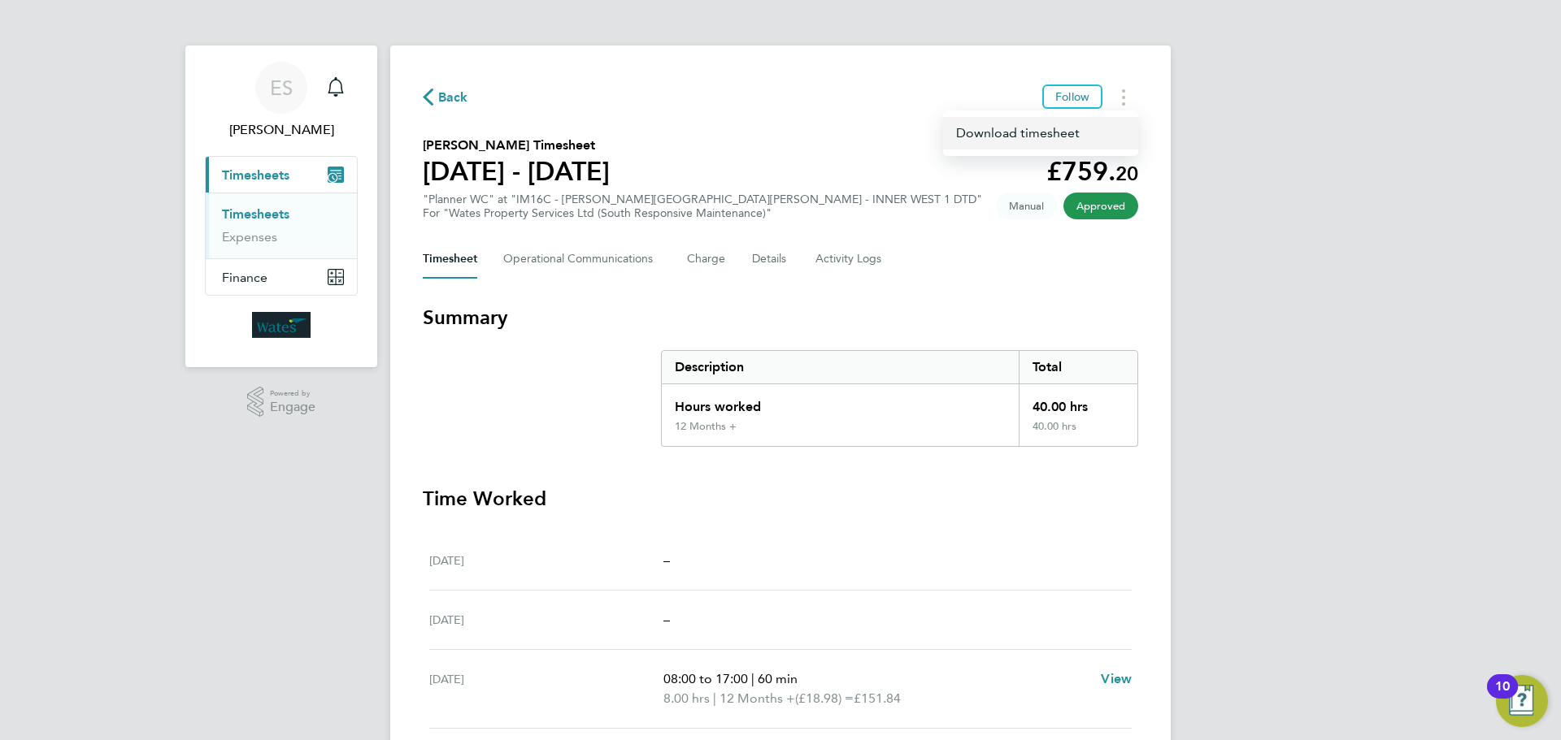
click at [1098, 131] on link "Download timesheet" at bounding box center [1040, 133] width 195 height 33
click at [1119, 99] on button "Timesheets Menu" at bounding box center [1123, 97] width 29 height 25
click at [1055, 134] on link "Download timesheet" at bounding box center [1040, 133] width 195 height 33
click at [1127, 99] on button "Timesheets Menu" at bounding box center [1123, 97] width 29 height 25
click at [1016, 137] on link "Download timesheet" at bounding box center [1040, 133] width 195 height 33
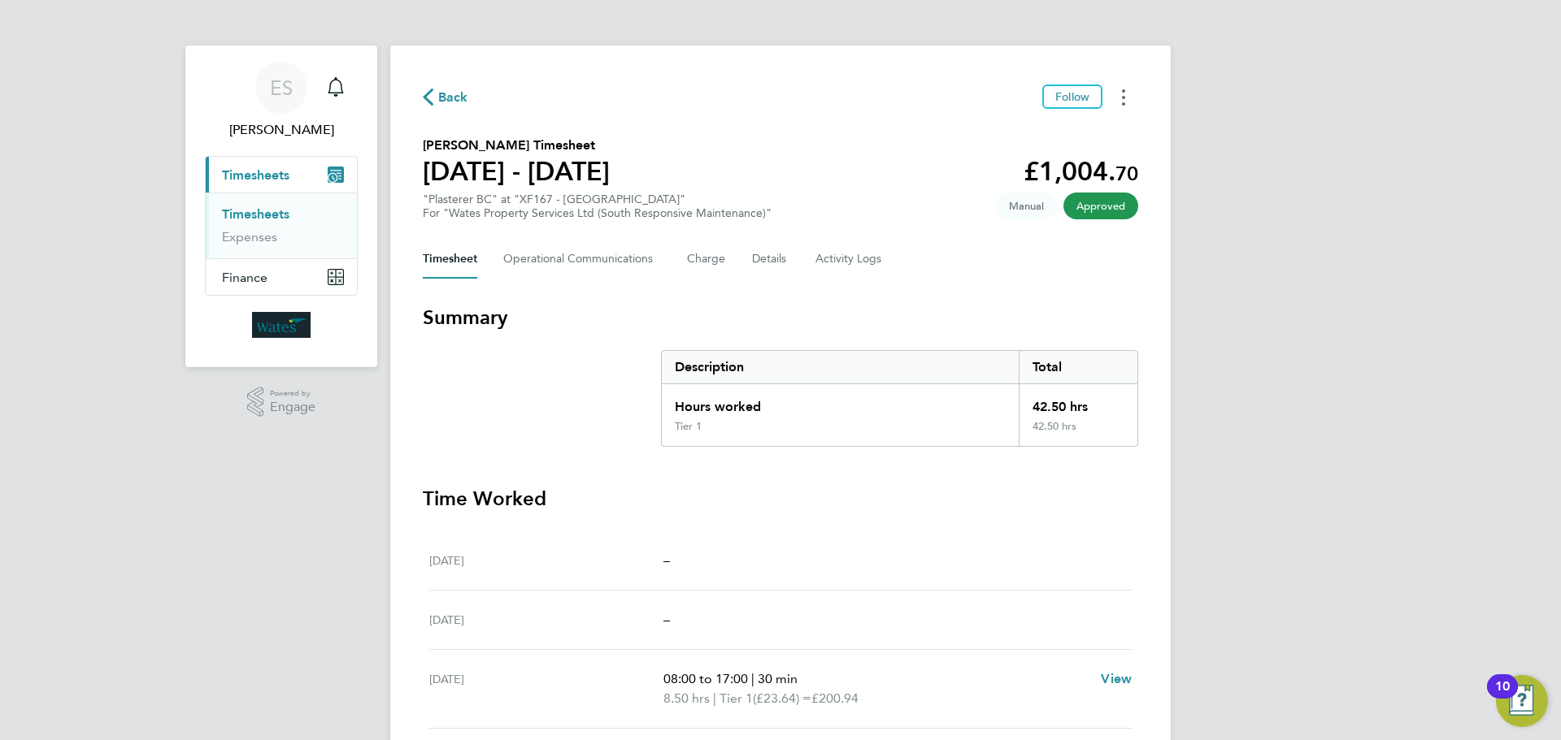
drag, startPoint x: 1122, startPoint y: 93, endPoint x: 1125, endPoint y: 106, distance: 13.4
click at [1122, 93] on icon "Timesheets Menu" at bounding box center [1123, 97] width 3 height 16
click at [1101, 125] on link "Download timesheet" at bounding box center [1040, 133] width 195 height 33
click at [1116, 98] on button "Timesheets Menu" at bounding box center [1123, 97] width 29 height 25
click at [1079, 128] on link "Download timesheet" at bounding box center [1040, 133] width 195 height 33
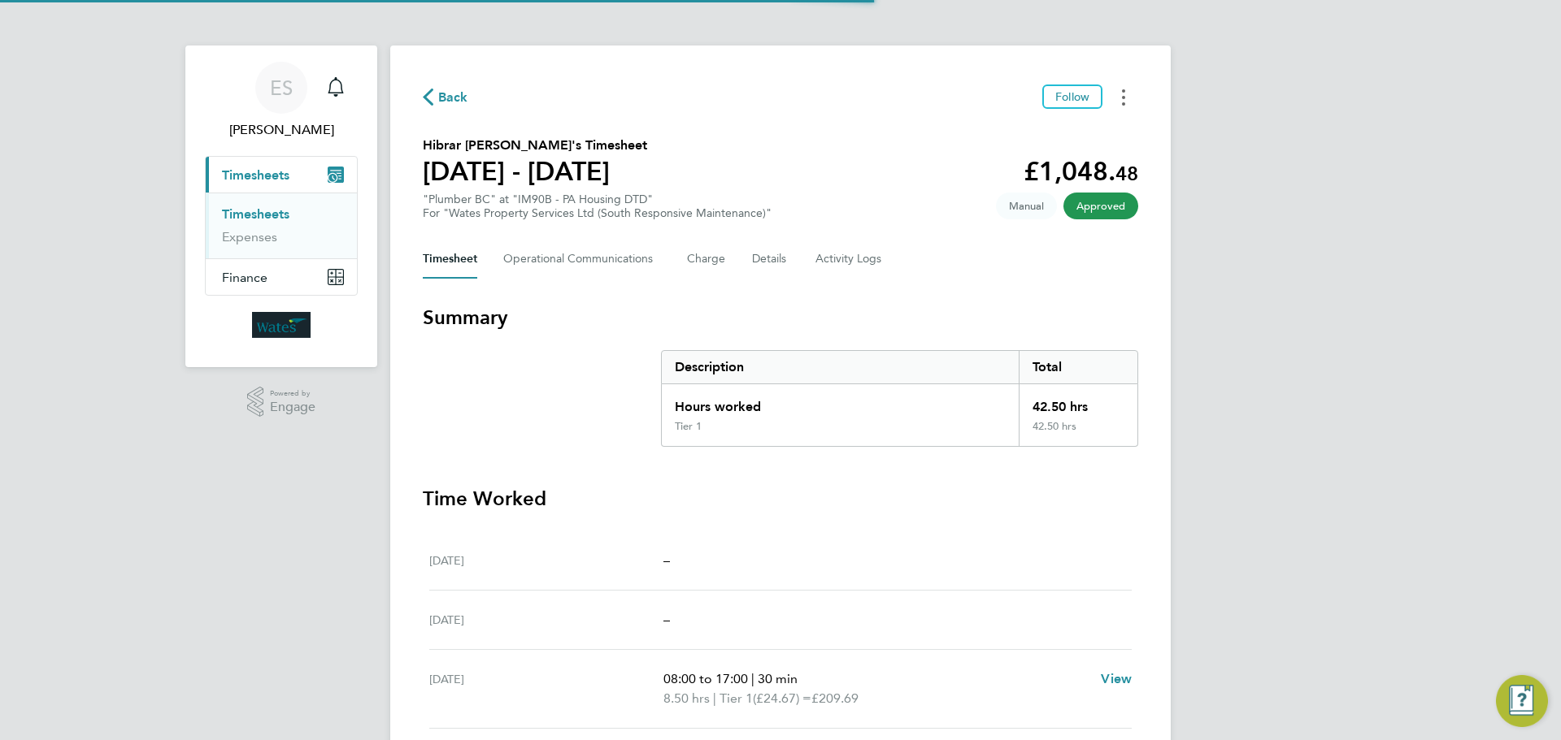
click at [1131, 98] on button "Timesheets Menu" at bounding box center [1123, 97] width 29 height 25
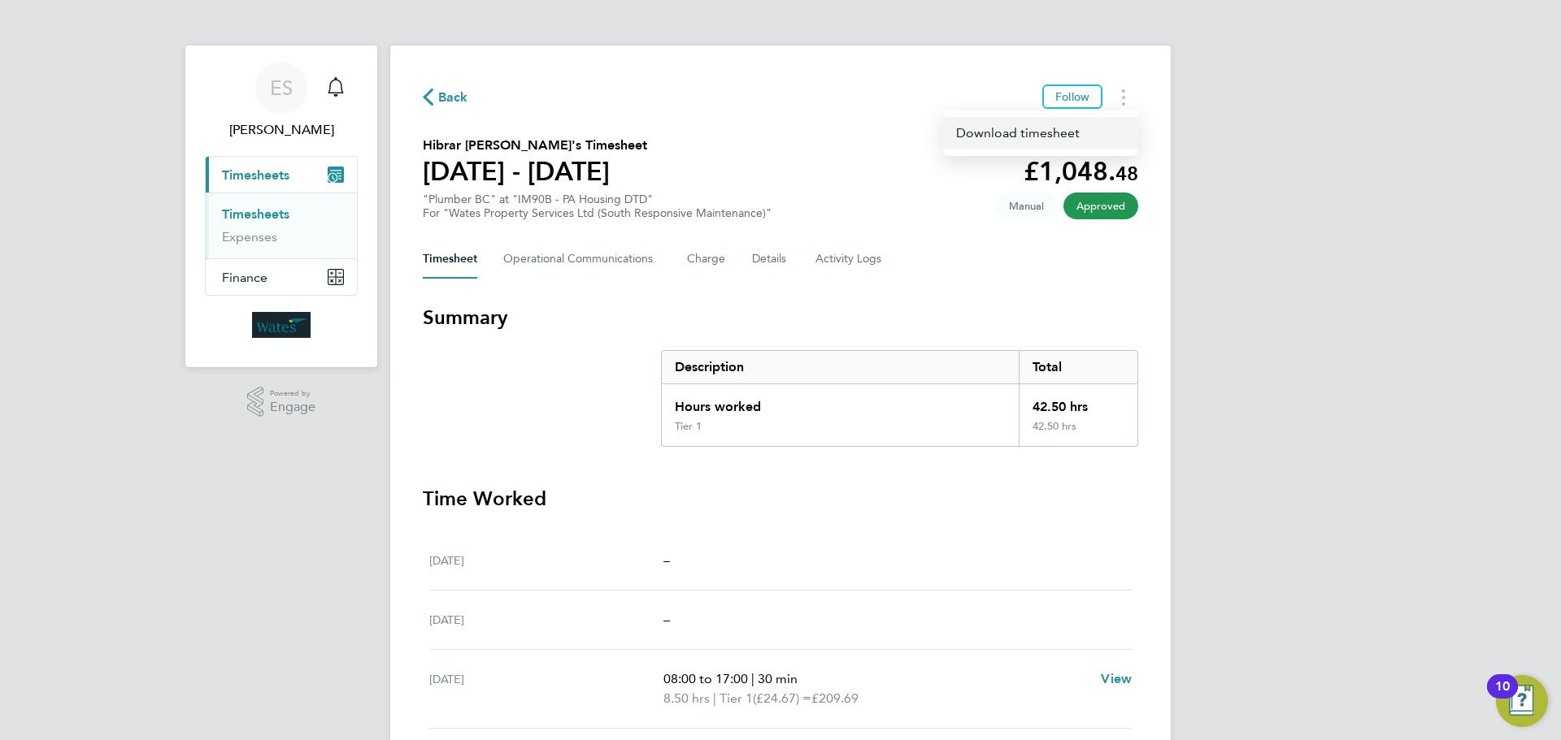
click at [1095, 130] on link "Download timesheet" at bounding box center [1040, 133] width 195 height 33
click at [1121, 101] on button "Timesheets Menu" at bounding box center [1123, 97] width 29 height 25
click at [1063, 135] on link "Download timesheet" at bounding box center [1040, 133] width 195 height 33
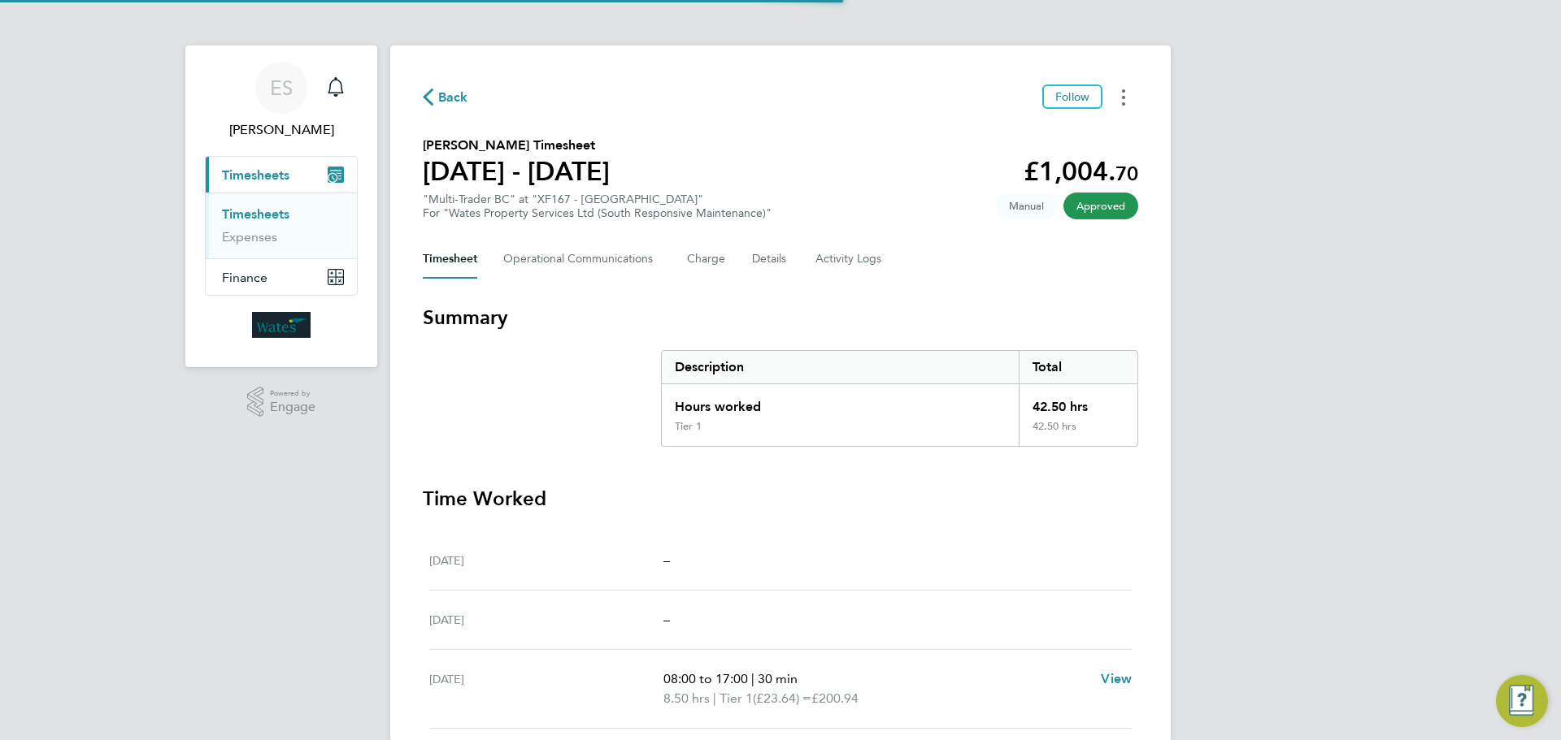
drag, startPoint x: 1129, startPoint y: 93, endPoint x: 1116, endPoint y: 108, distance: 20.2
click at [1129, 93] on button "Timesheets Menu" at bounding box center [1123, 97] width 29 height 25
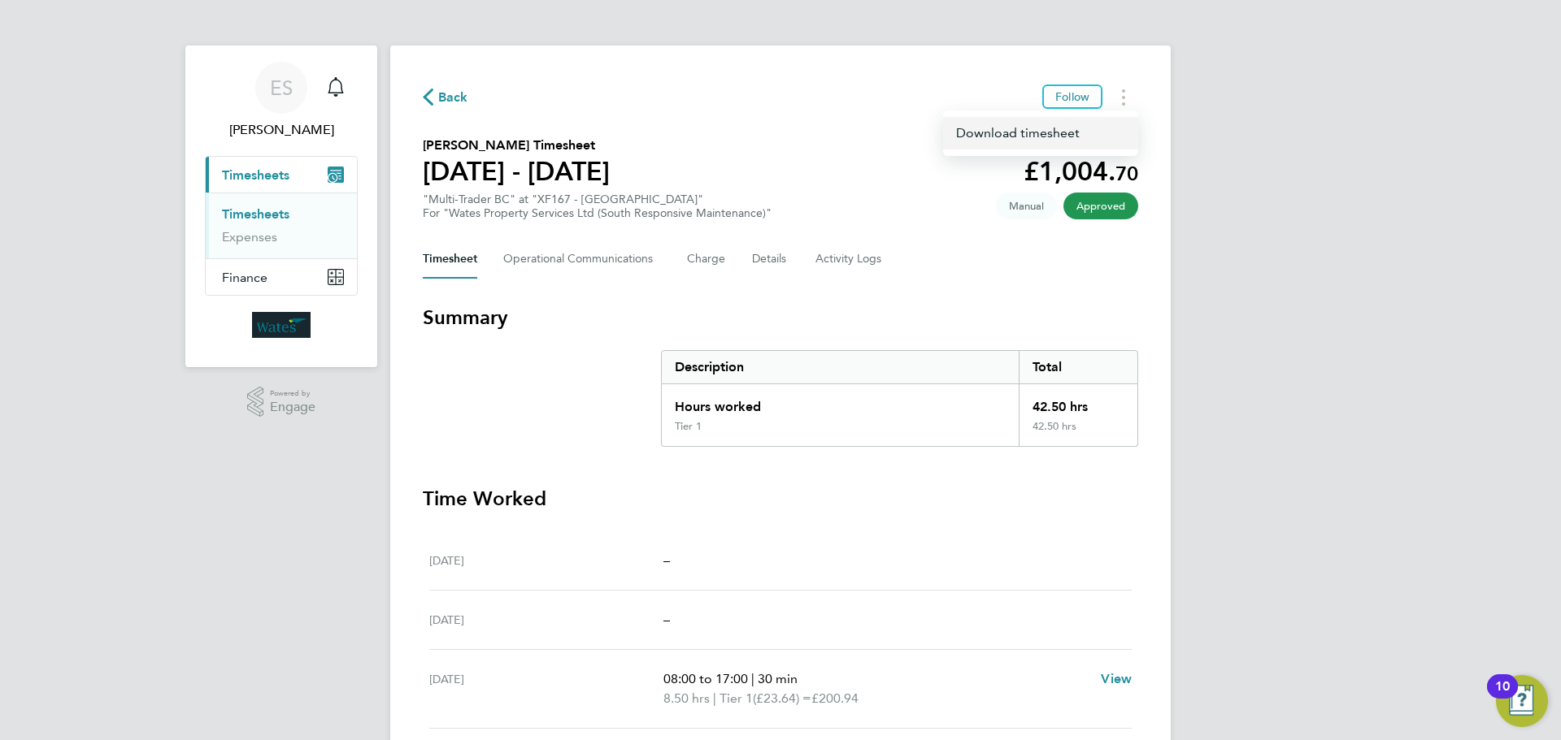
click at [1053, 128] on link "Download timesheet" at bounding box center [1040, 133] width 195 height 33
click at [1118, 85] on button "Timesheets Menu" at bounding box center [1123, 97] width 29 height 25
click at [1087, 131] on link "Download timesheet" at bounding box center [1040, 133] width 195 height 33
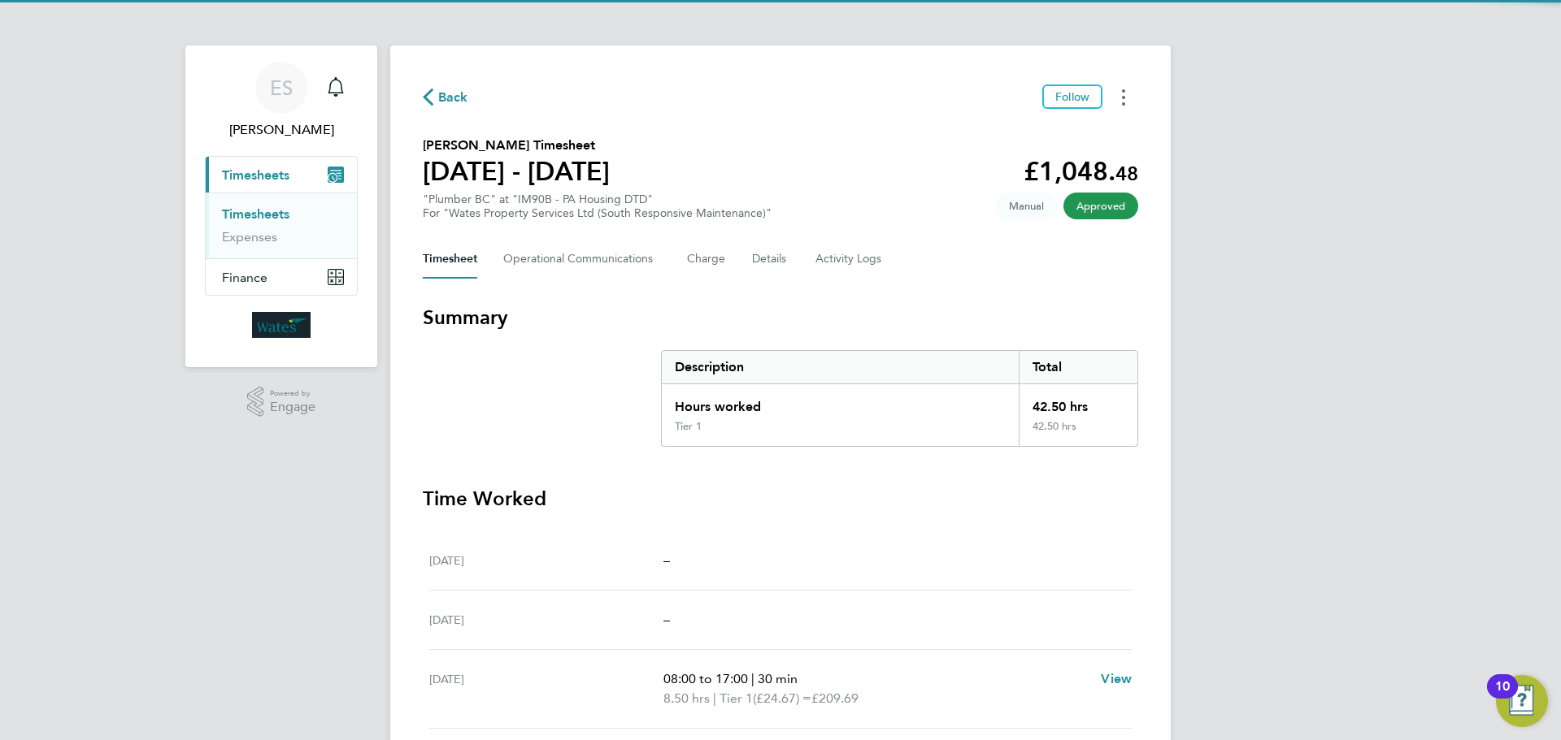
click at [1125, 93] on button "Timesheets Menu" at bounding box center [1123, 97] width 29 height 25
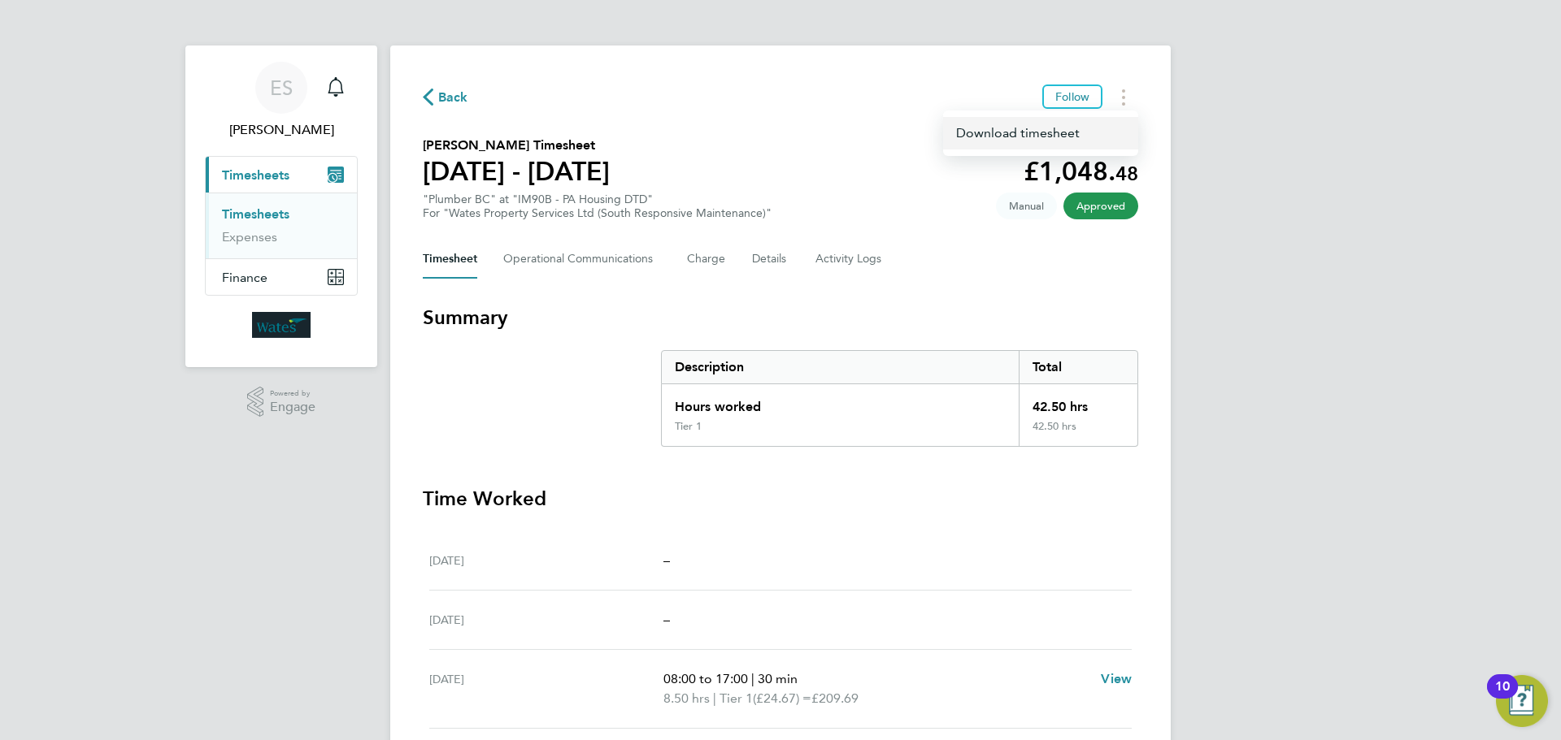
click at [1056, 137] on link "Download timesheet" at bounding box center [1040, 133] width 195 height 33
drag, startPoint x: 1123, startPoint y: 98, endPoint x: 1120, endPoint y: 106, distance: 8.5
click at [1123, 98] on circle "Timesheets Menu" at bounding box center [1123, 97] width 3 height 3
click at [1054, 135] on link "Download timesheet" at bounding box center [1040, 133] width 195 height 33
drag, startPoint x: 1126, startPoint y: 92, endPoint x: 1118, endPoint y: 106, distance: 15.6
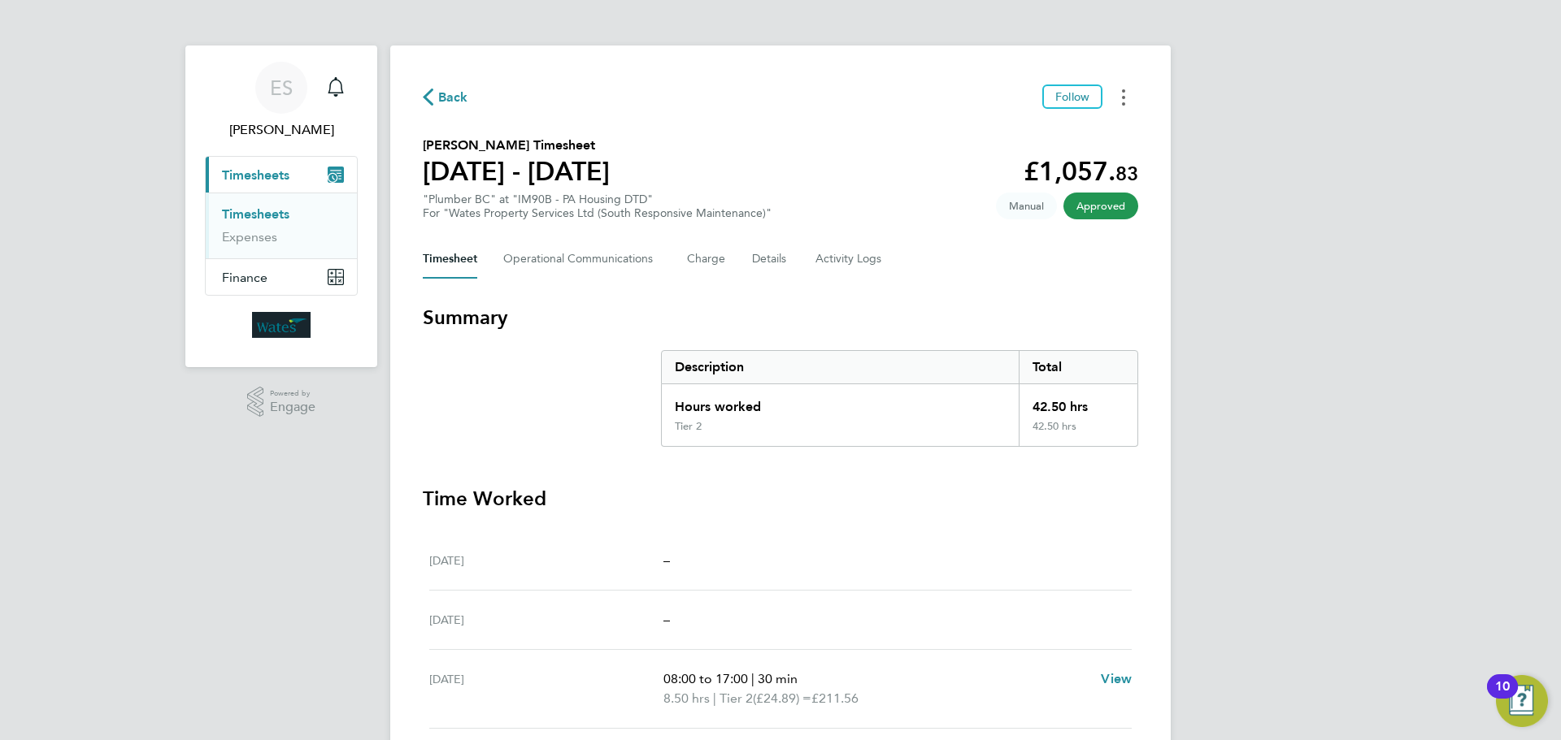
click at [1126, 92] on button "Timesheets Menu" at bounding box center [1123, 97] width 29 height 25
click at [1082, 133] on link "Download timesheet" at bounding box center [1040, 133] width 195 height 33
click at [1129, 101] on button "Timesheets Menu" at bounding box center [1123, 97] width 29 height 25
drag, startPoint x: 1070, startPoint y: 133, endPoint x: 1017, endPoint y: 135, distance: 52.9
click at [1070, 133] on link "Download timesheet" at bounding box center [1040, 133] width 195 height 33
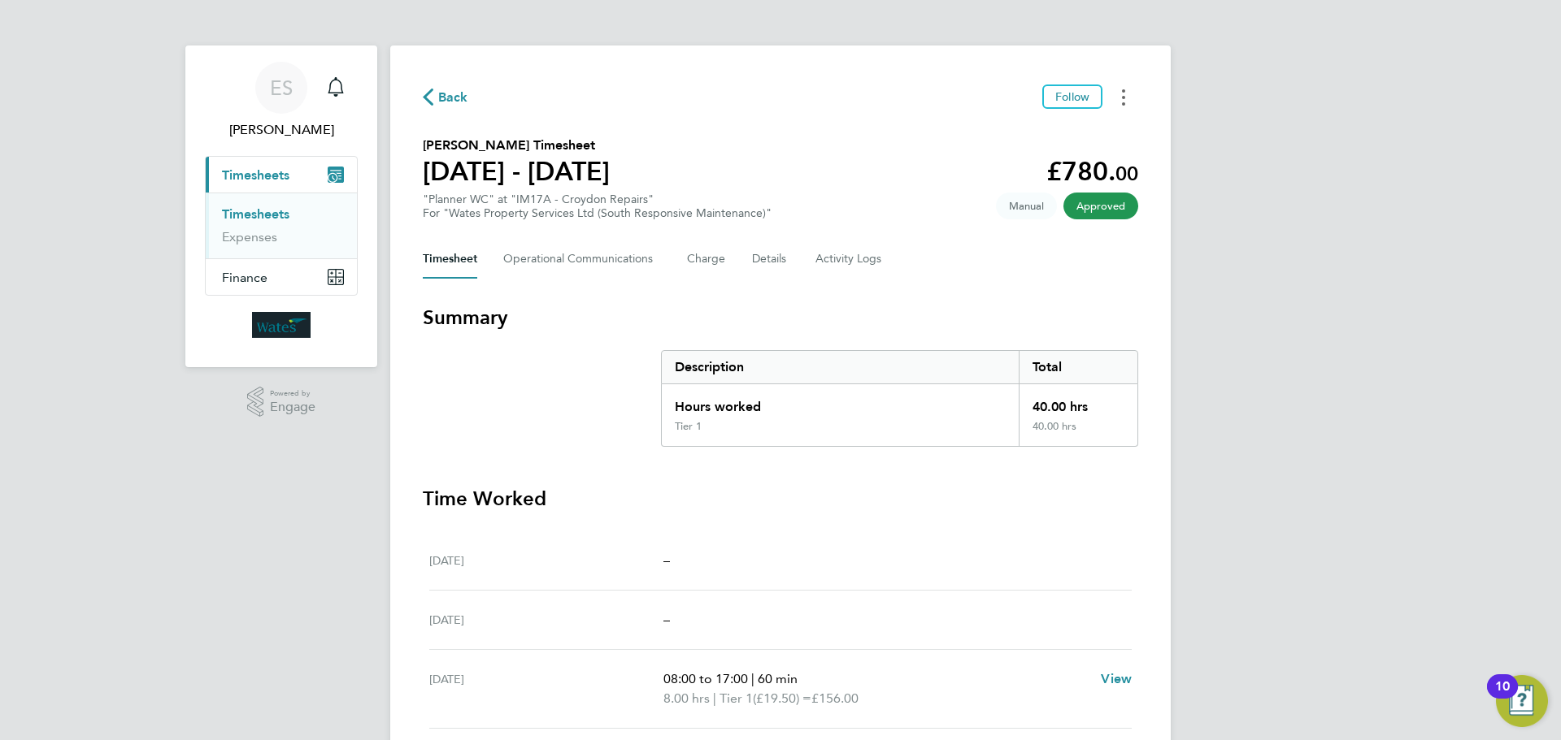
click at [1120, 98] on button "Timesheets Menu" at bounding box center [1123, 97] width 29 height 25
click at [1034, 126] on link "Download timesheet" at bounding box center [1040, 133] width 195 height 33
drag, startPoint x: 1129, startPoint y: 83, endPoint x: 1126, endPoint y: 94, distance: 11.8
click at [1126, 91] on div "Back Follow [PERSON_NAME] Timesheet [DATE] - [DATE] £1,048. 48 "Multi-Trader BC…" at bounding box center [780, 565] width 780 height 1038
click at [1126, 95] on button "Timesheets Menu" at bounding box center [1123, 97] width 29 height 25
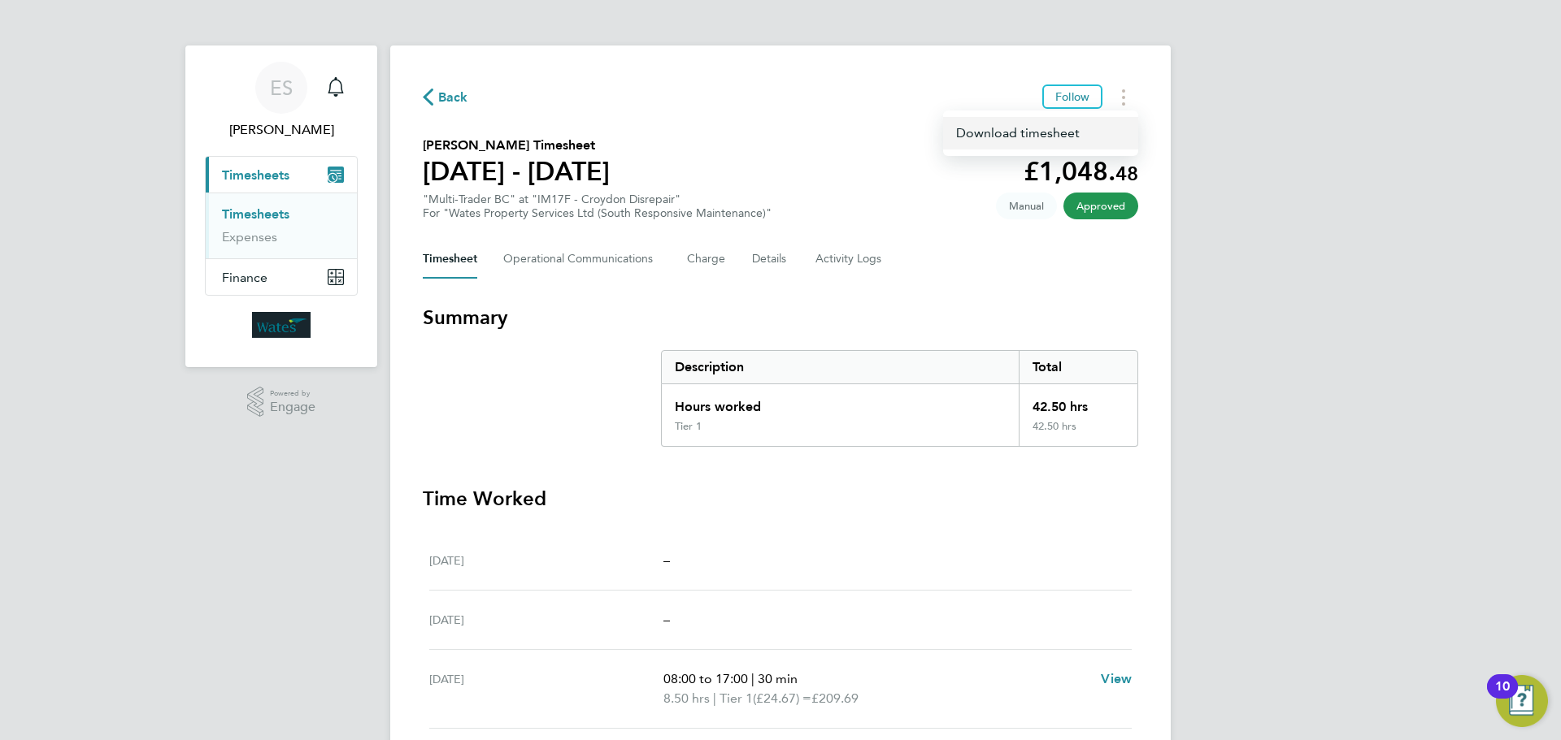
click at [1087, 125] on link "Download timesheet" at bounding box center [1040, 133] width 195 height 33
drag, startPoint x: 1123, startPoint y: 93, endPoint x: 1122, endPoint y: 102, distance: 9.0
click at [1123, 93] on icon "Timesheets Menu" at bounding box center [1123, 97] width 3 height 16
click at [1099, 131] on link "Download timesheet" at bounding box center [1040, 133] width 195 height 33
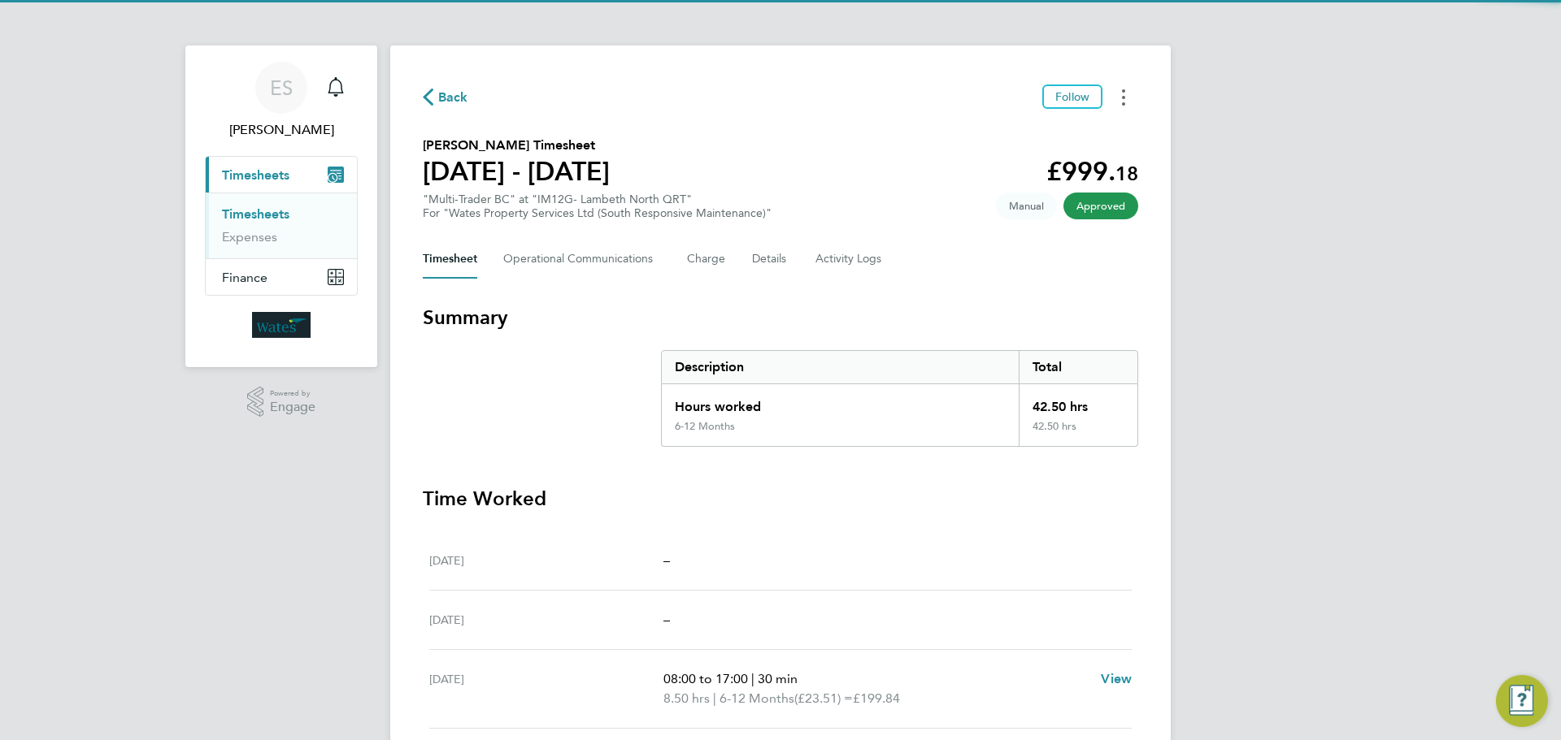
click at [1119, 98] on button "Timesheets Menu" at bounding box center [1123, 97] width 29 height 25
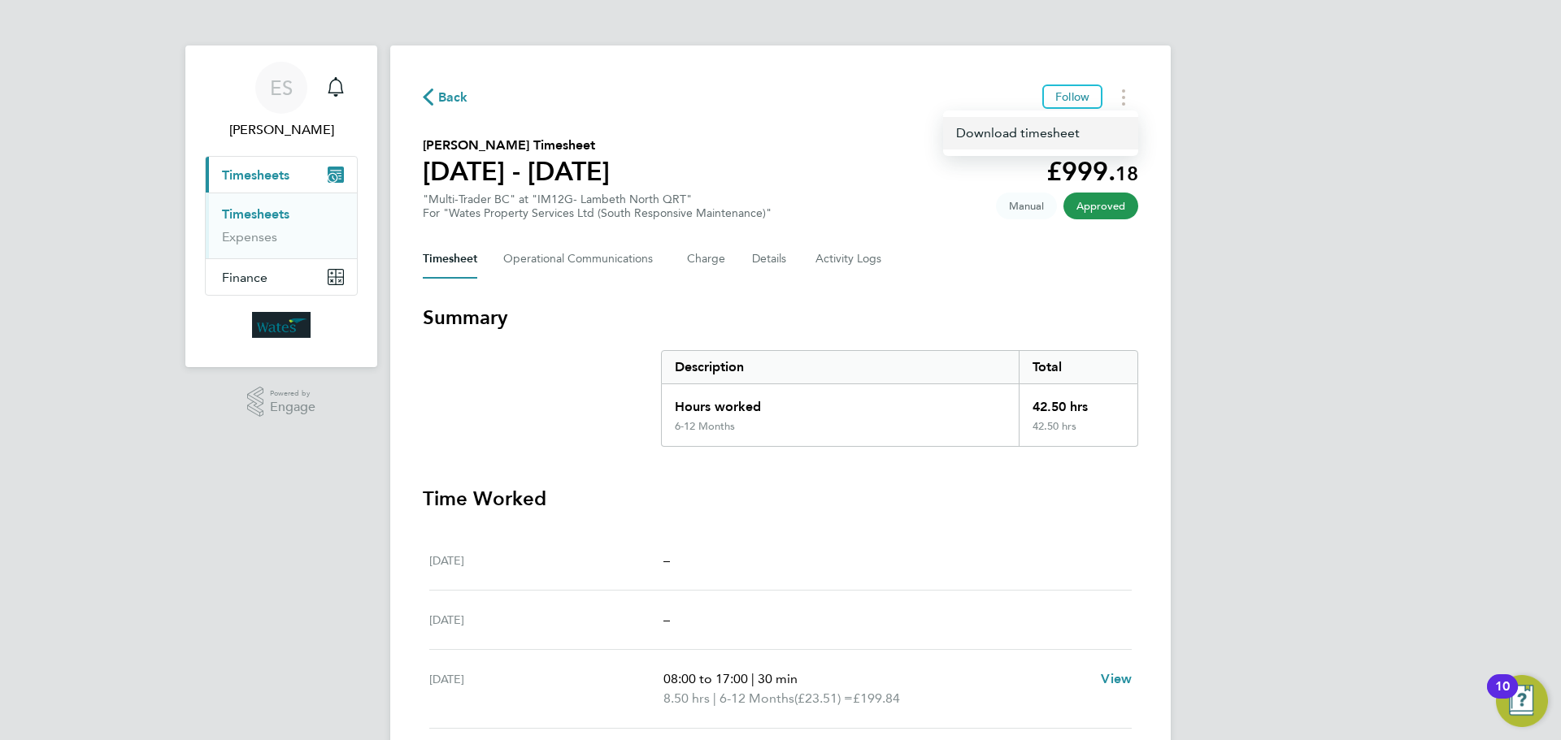
click at [1071, 130] on link "Download timesheet" at bounding box center [1040, 133] width 195 height 33
click at [1127, 98] on button "Timesheets Menu" at bounding box center [1123, 97] width 29 height 25
click at [1092, 129] on link "Download timesheet" at bounding box center [1040, 133] width 195 height 33
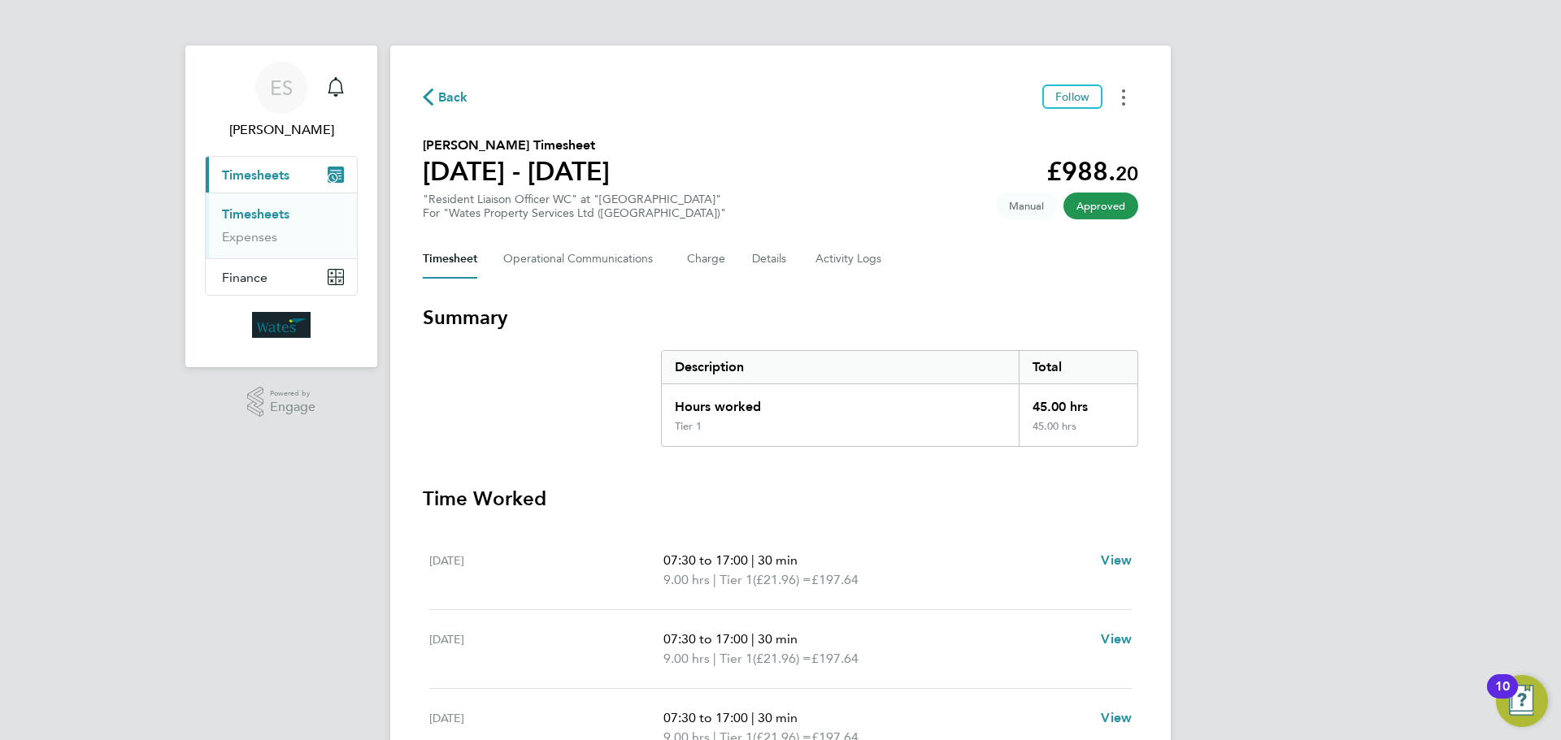
drag, startPoint x: 1124, startPoint y: 85, endPoint x: 1118, endPoint y: 96, distance: 12.7
click at [1124, 86] on button "Timesheets Menu" at bounding box center [1123, 97] width 29 height 25
drag, startPoint x: 1090, startPoint y: 128, endPoint x: 1083, endPoint y: 132, distance: 8.4
click at [1089, 130] on link "Download timesheet" at bounding box center [1040, 133] width 195 height 33
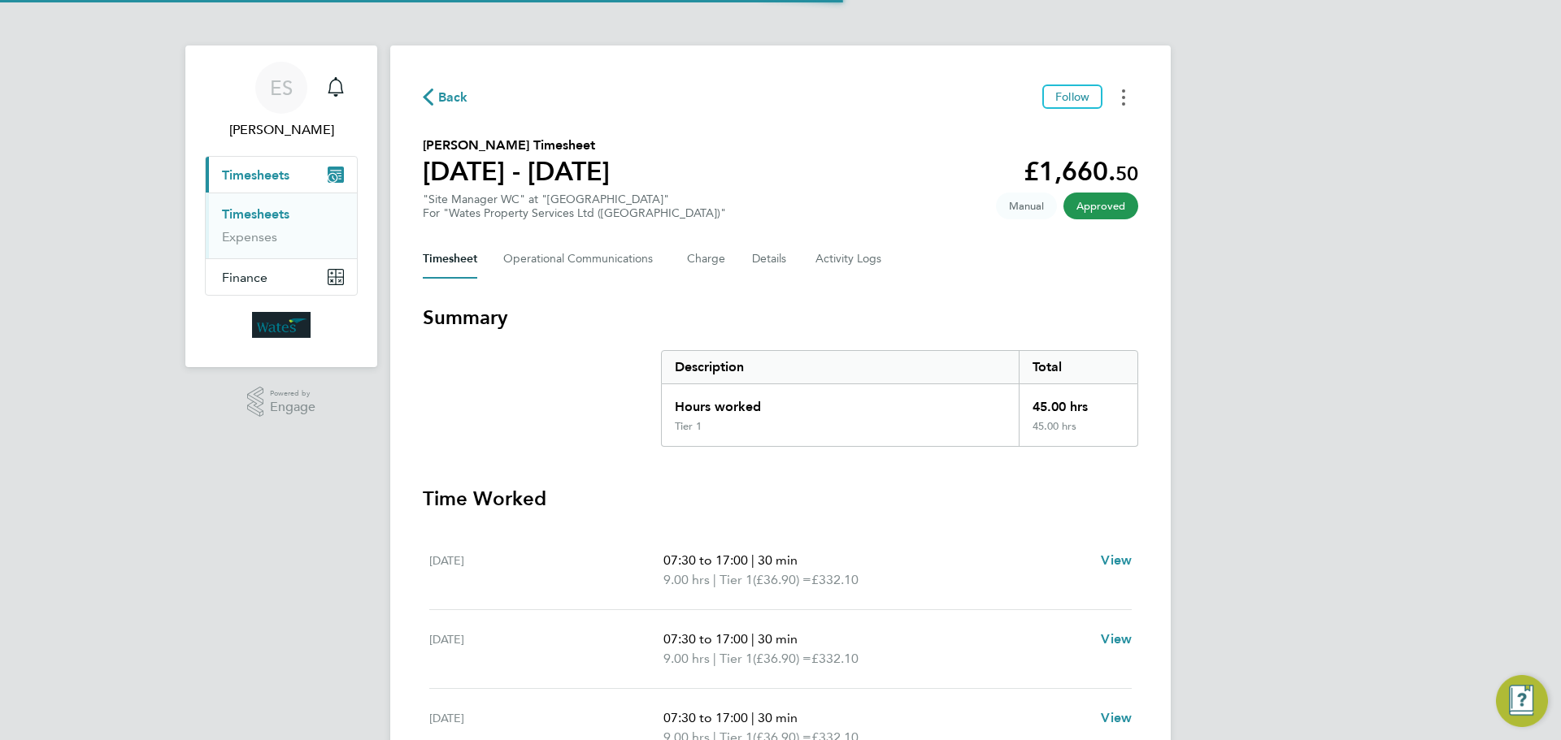
click at [1123, 98] on circle "Timesheets Menu" at bounding box center [1123, 97] width 3 height 3
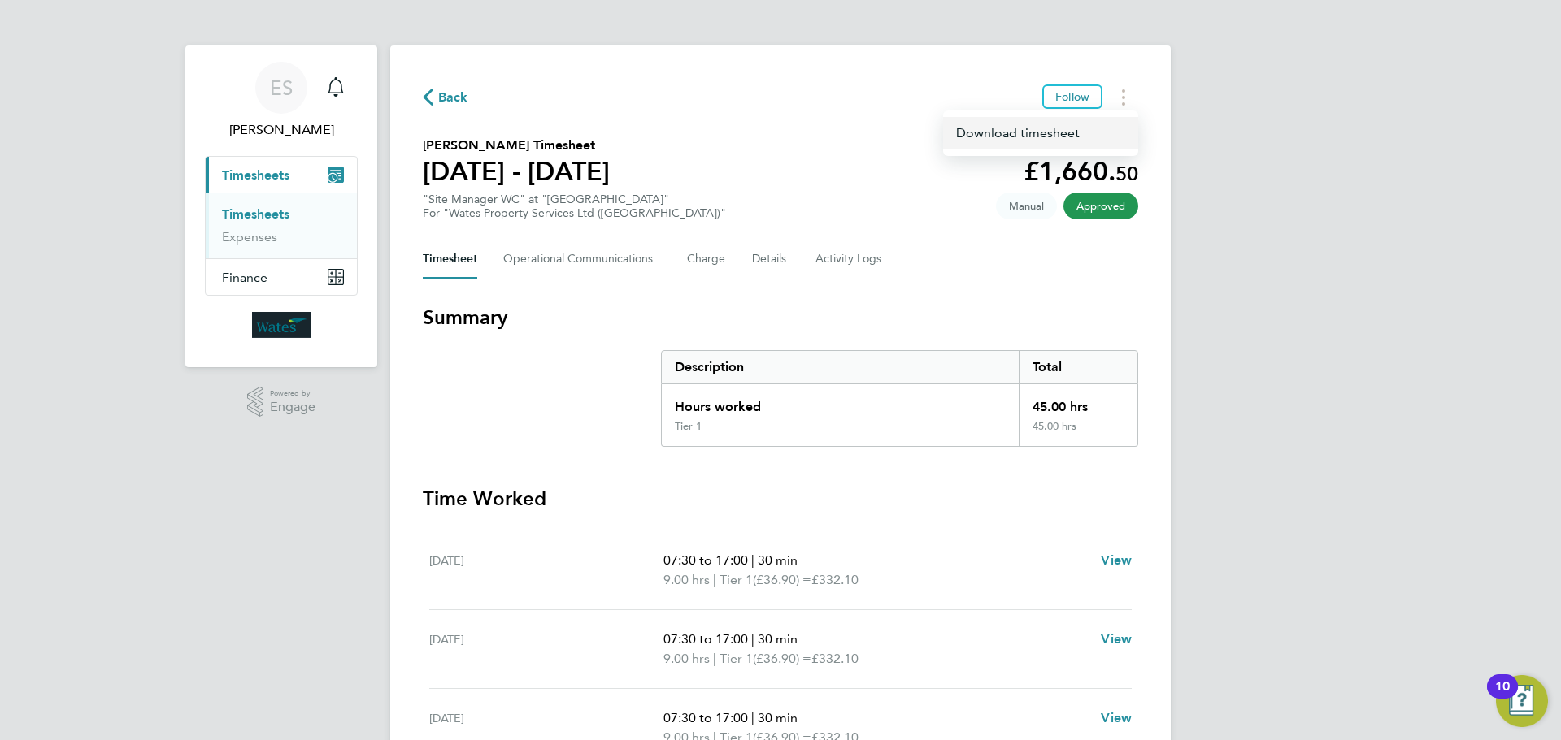
click at [1098, 130] on link "Download timesheet" at bounding box center [1040, 133] width 195 height 33
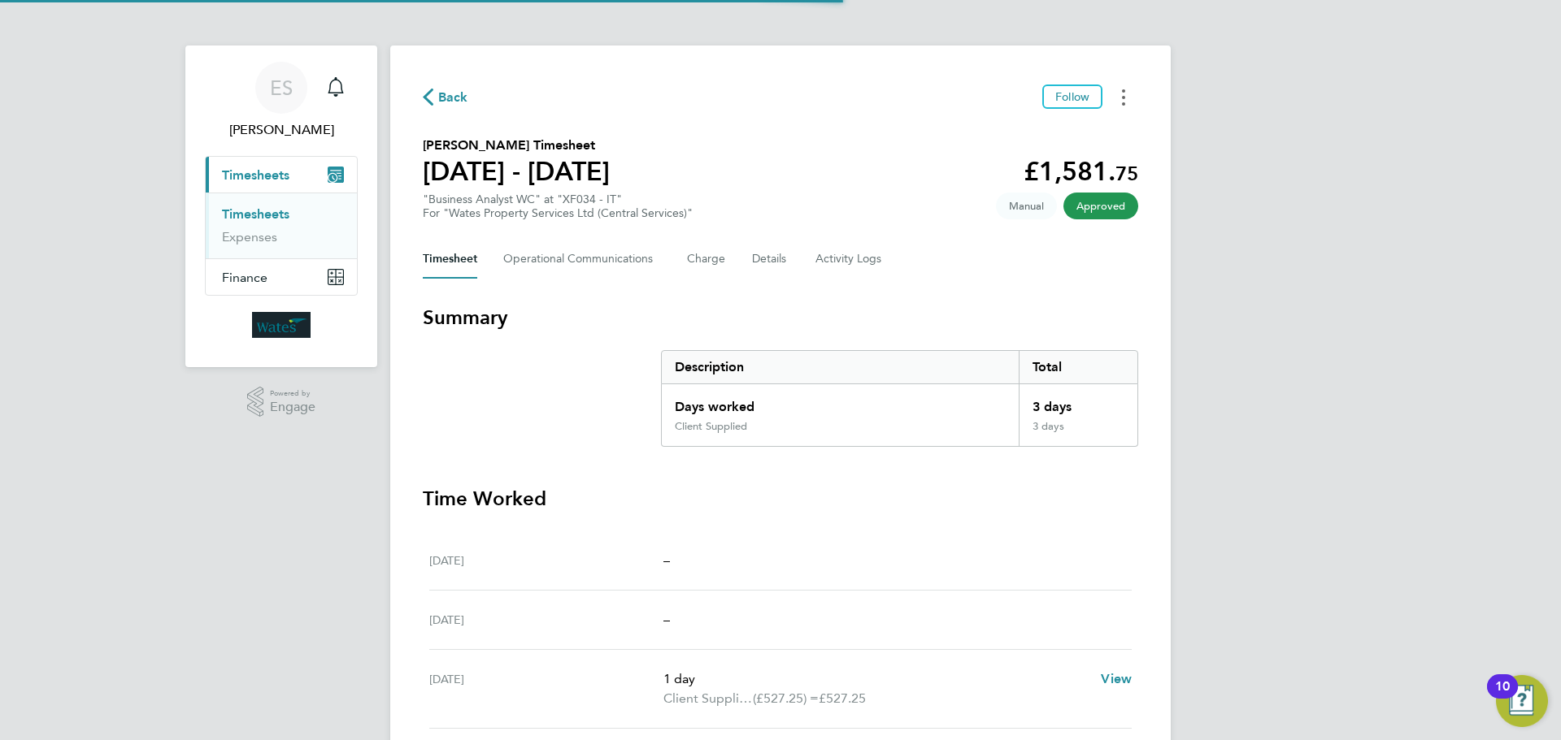
drag, startPoint x: 1131, startPoint y: 96, endPoint x: 1117, endPoint y: 106, distance: 17.4
click at [1131, 96] on button "Timesheets Menu" at bounding box center [1123, 97] width 29 height 25
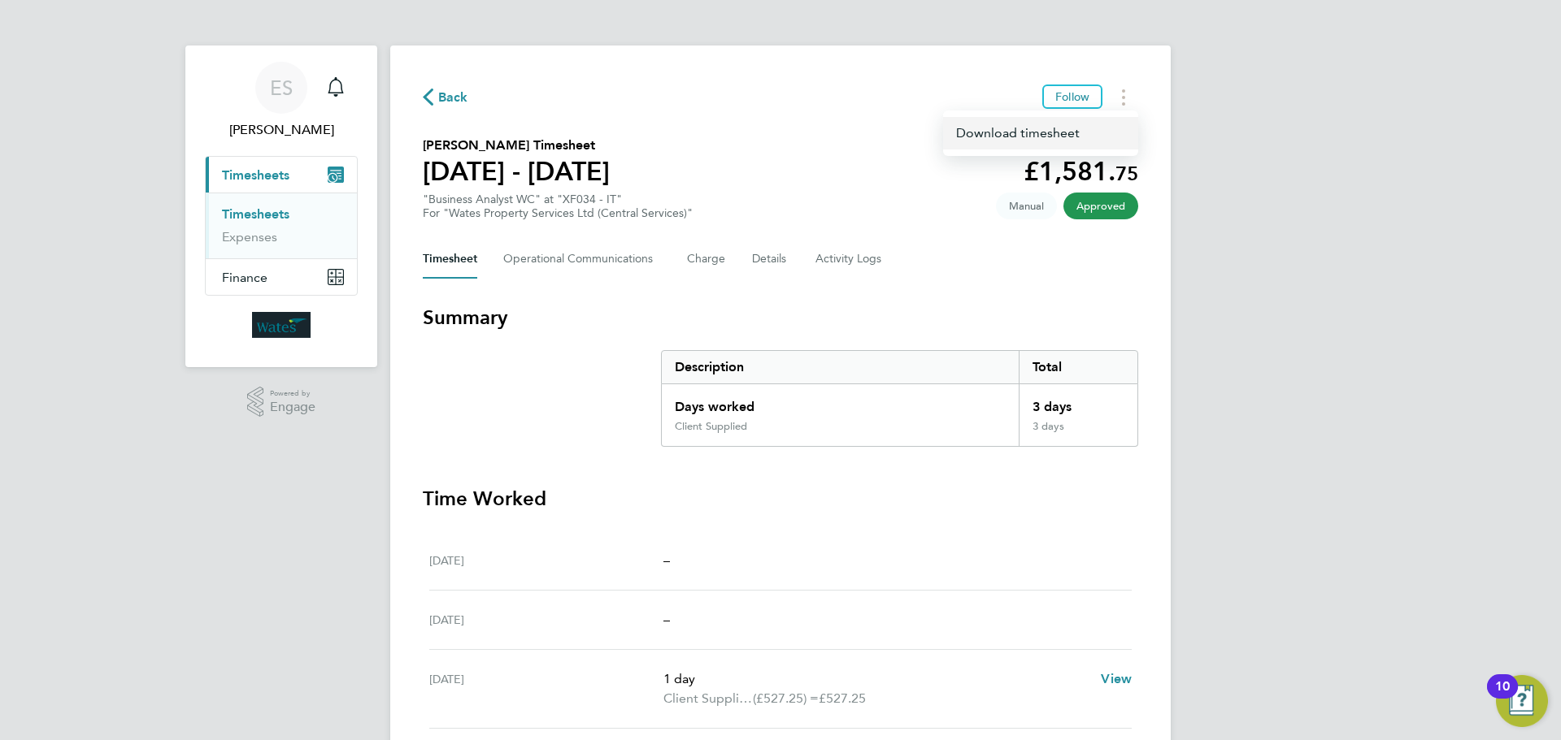
click at [1072, 136] on link "Download timesheet" at bounding box center [1040, 133] width 195 height 33
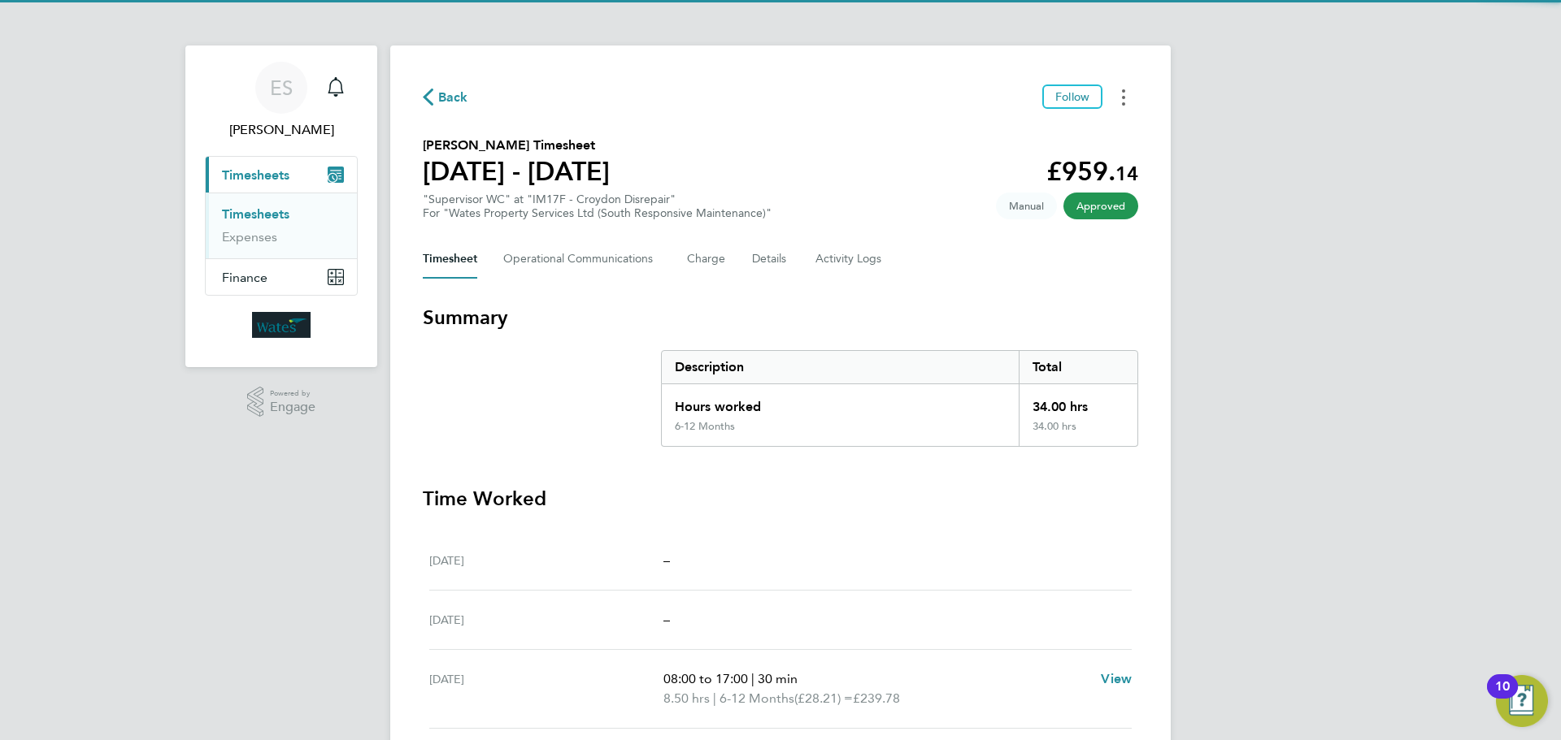
click at [1120, 102] on button "Timesheets Menu" at bounding box center [1123, 97] width 29 height 25
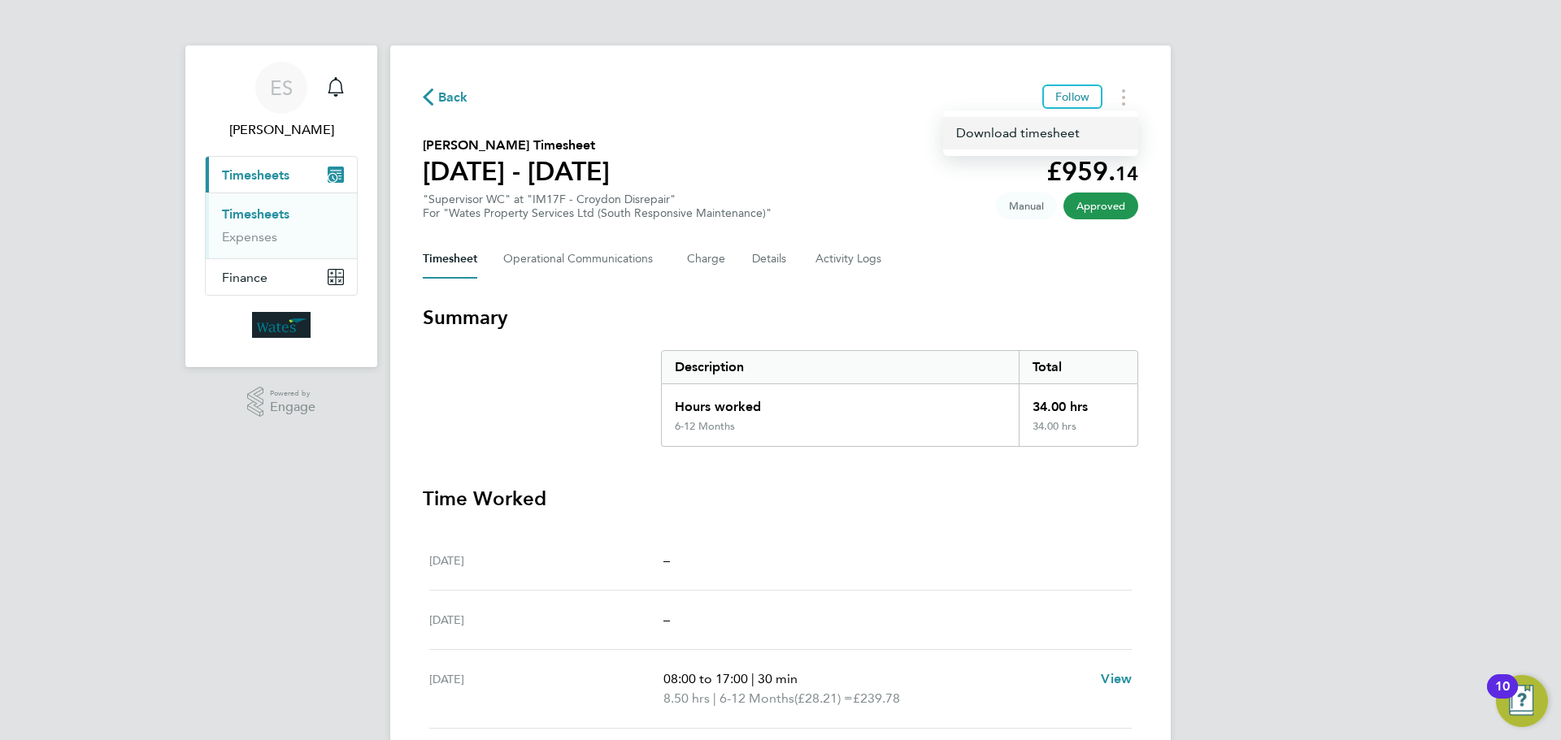
click at [1085, 132] on link "Download timesheet" at bounding box center [1040, 133] width 195 height 33
click at [1127, 95] on button "Timesheets Menu" at bounding box center [1123, 97] width 29 height 25
click at [1069, 128] on link "Download timesheet" at bounding box center [1040, 133] width 195 height 33
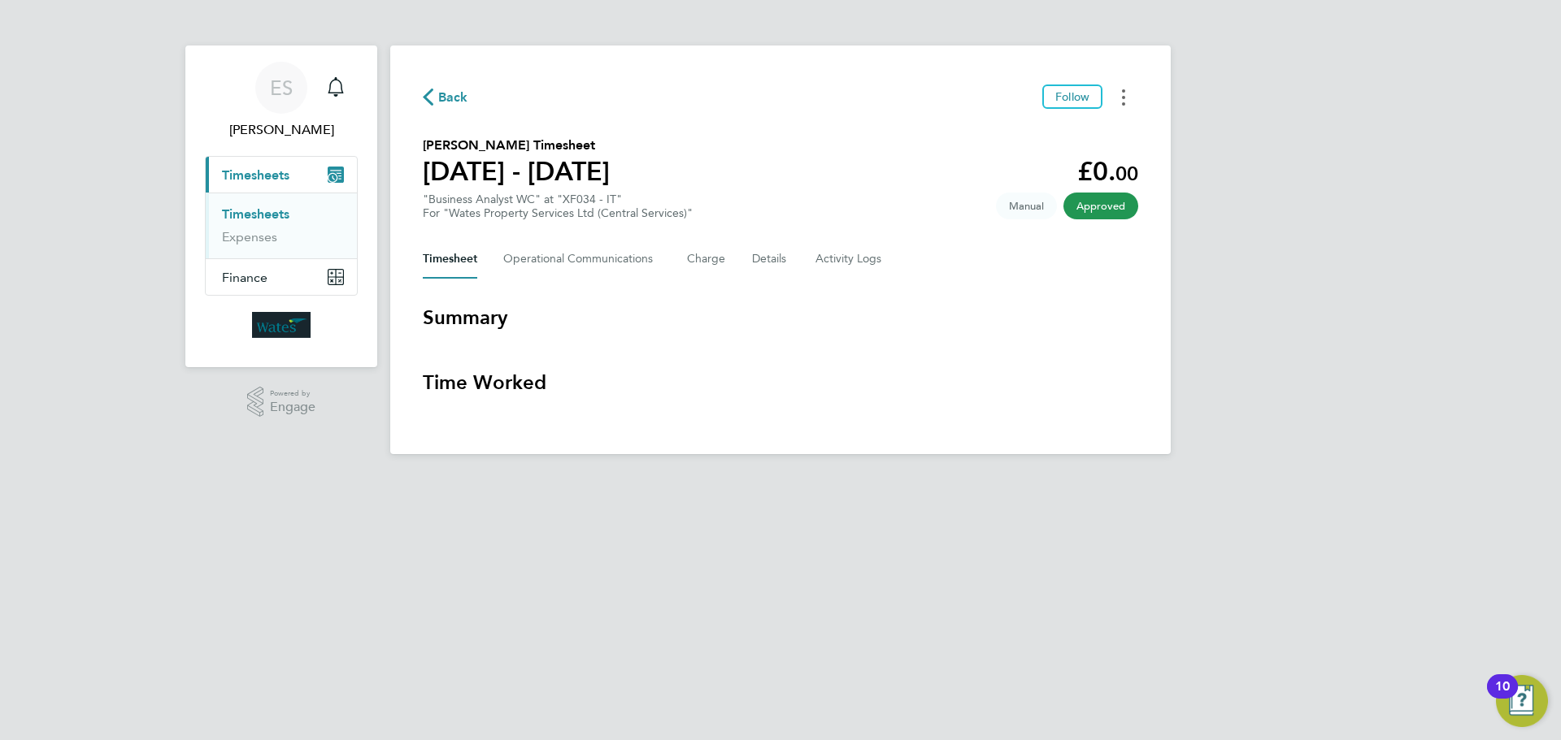
click at [1129, 93] on button "Timesheets Menu" at bounding box center [1123, 97] width 29 height 25
click at [1067, 131] on link "Download timesheet" at bounding box center [1040, 133] width 195 height 33
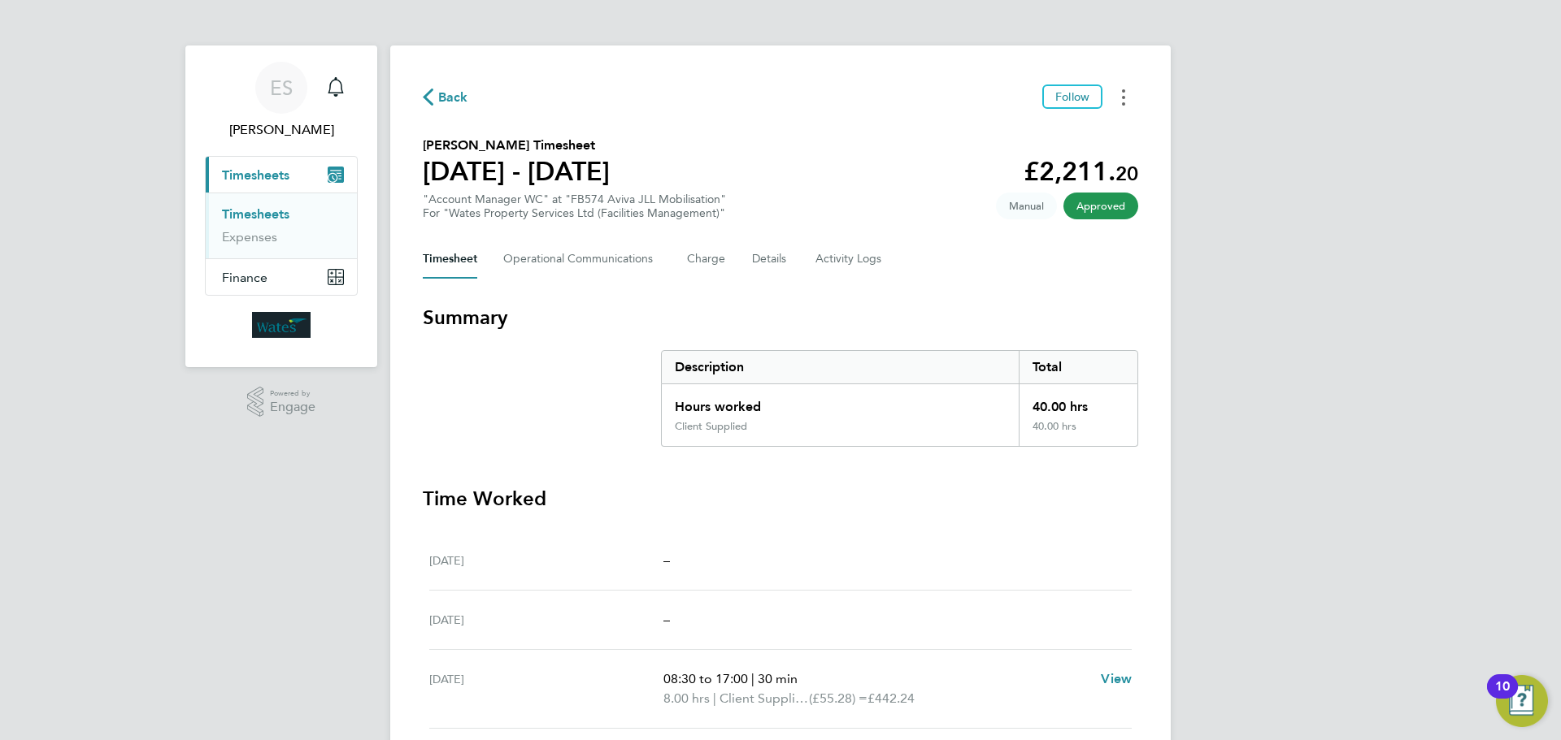
click at [1123, 97] on circle "Timesheets Menu" at bounding box center [1123, 97] width 3 height 3
click at [1095, 129] on link "Download timesheet" at bounding box center [1040, 133] width 195 height 33
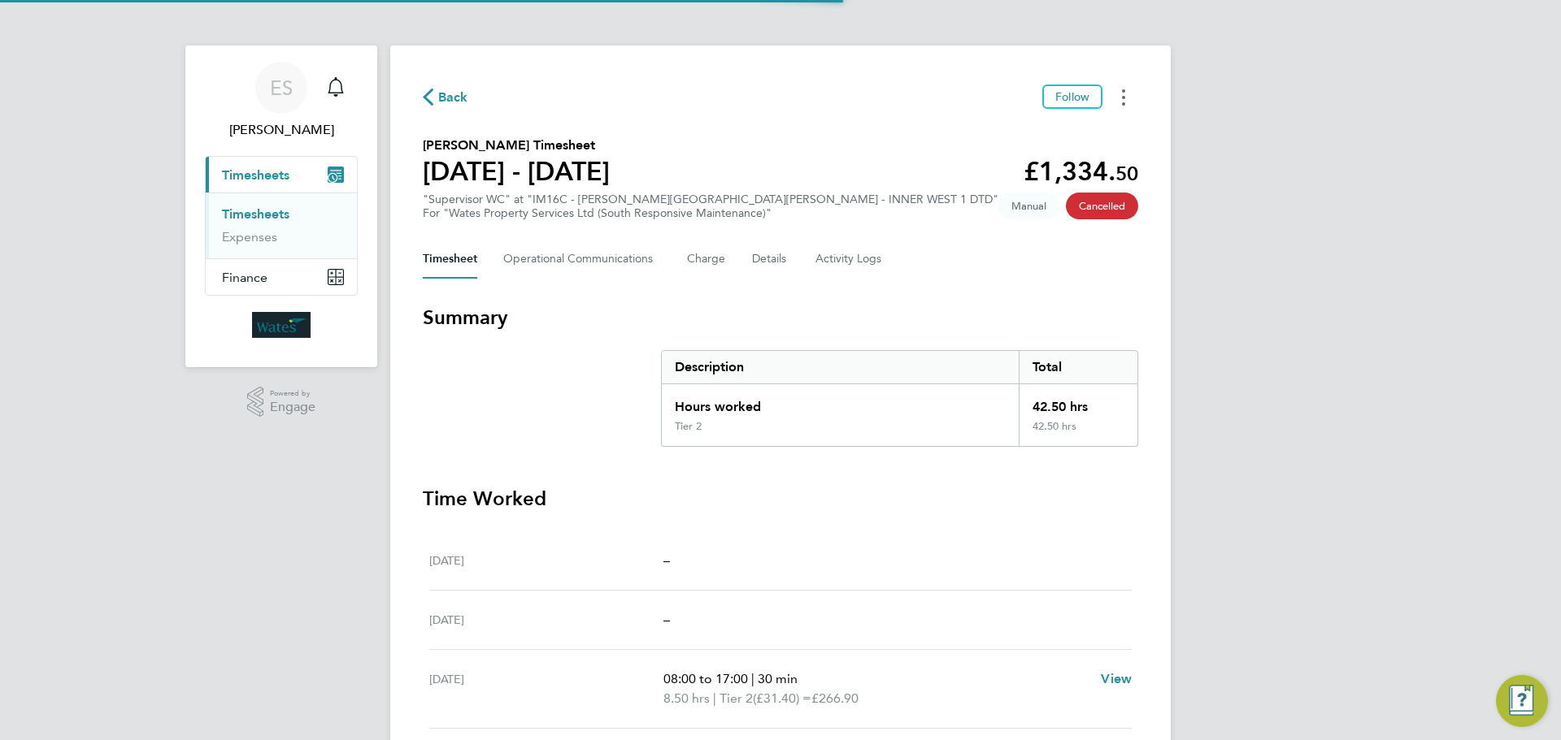
drag, startPoint x: 1118, startPoint y: 95, endPoint x: 1114, endPoint y: 108, distance: 13.6
click at [1118, 95] on button "Timesheets Menu" at bounding box center [1123, 97] width 29 height 25
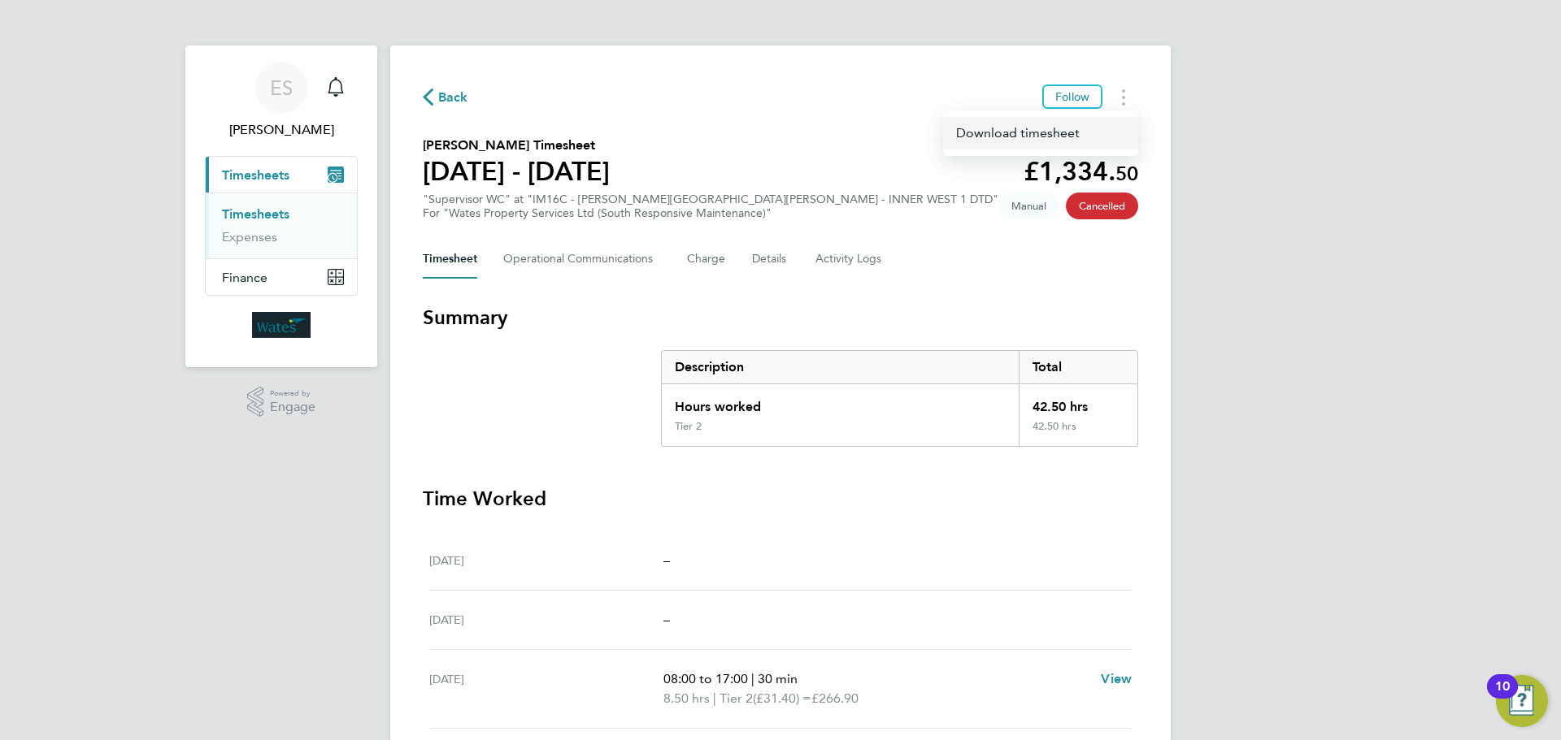
click at [1092, 136] on link "Download timesheet" at bounding box center [1040, 133] width 195 height 33
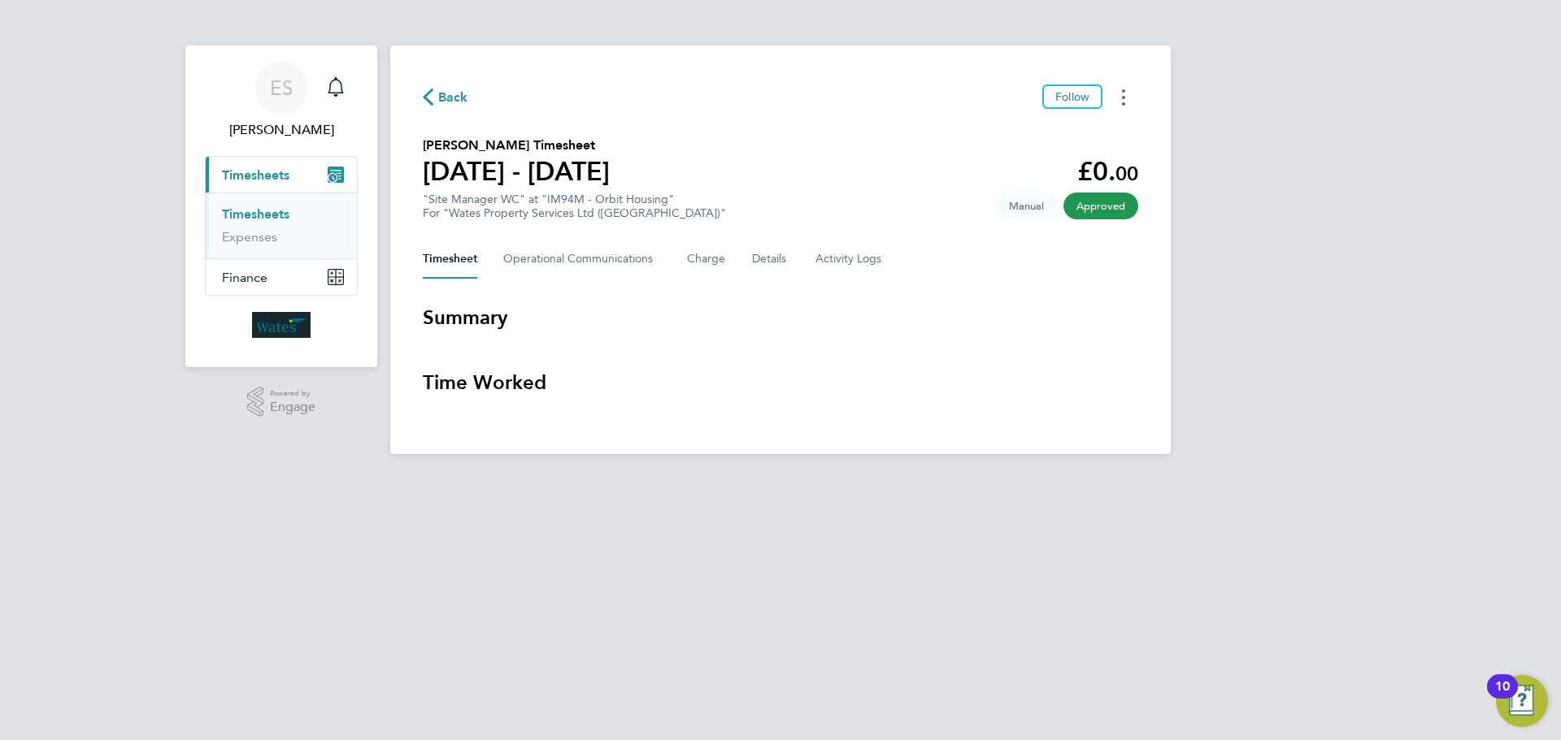
click at [1120, 91] on button "Timesheets Menu" at bounding box center [1123, 97] width 29 height 25
click at [1079, 132] on link "Download timesheet" at bounding box center [1040, 133] width 195 height 33
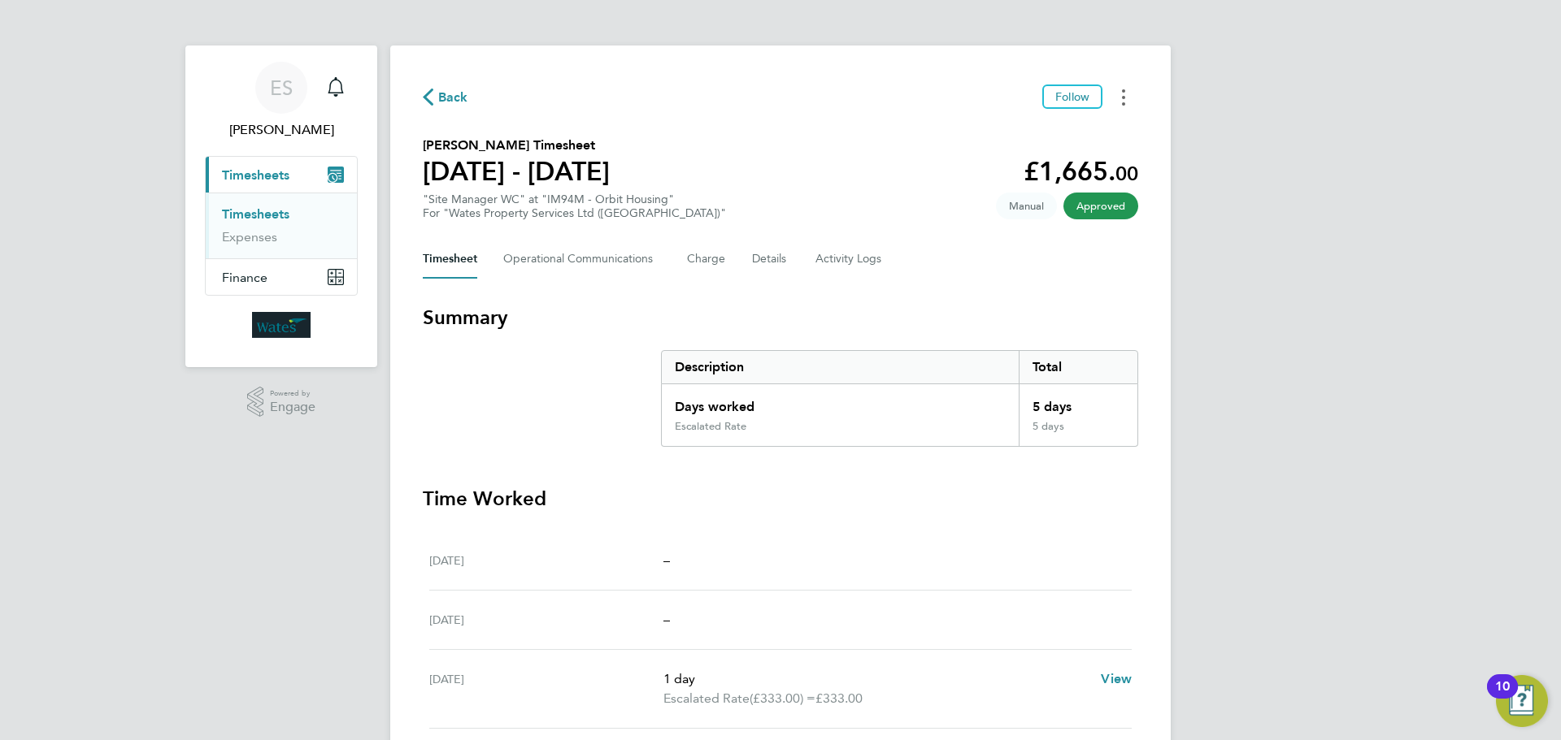
click at [1117, 93] on button "Timesheets Menu" at bounding box center [1123, 97] width 29 height 25
click at [1089, 134] on link "Download timesheet" at bounding box center [1040, 133] width 195 height 33
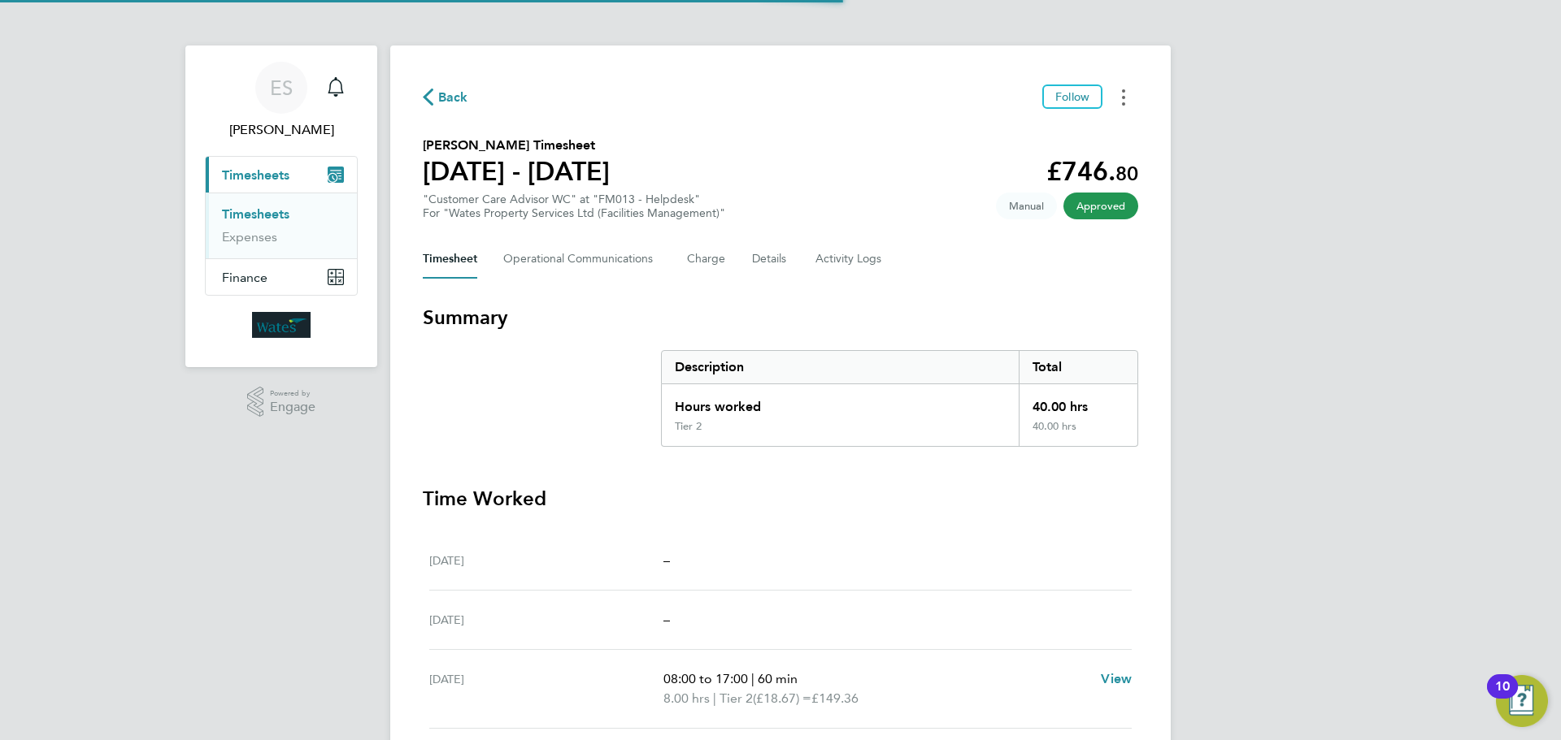
click at [1120, 98] on button "Timesheets Menu" at bounding box center [1123, 97] width 29 height 25
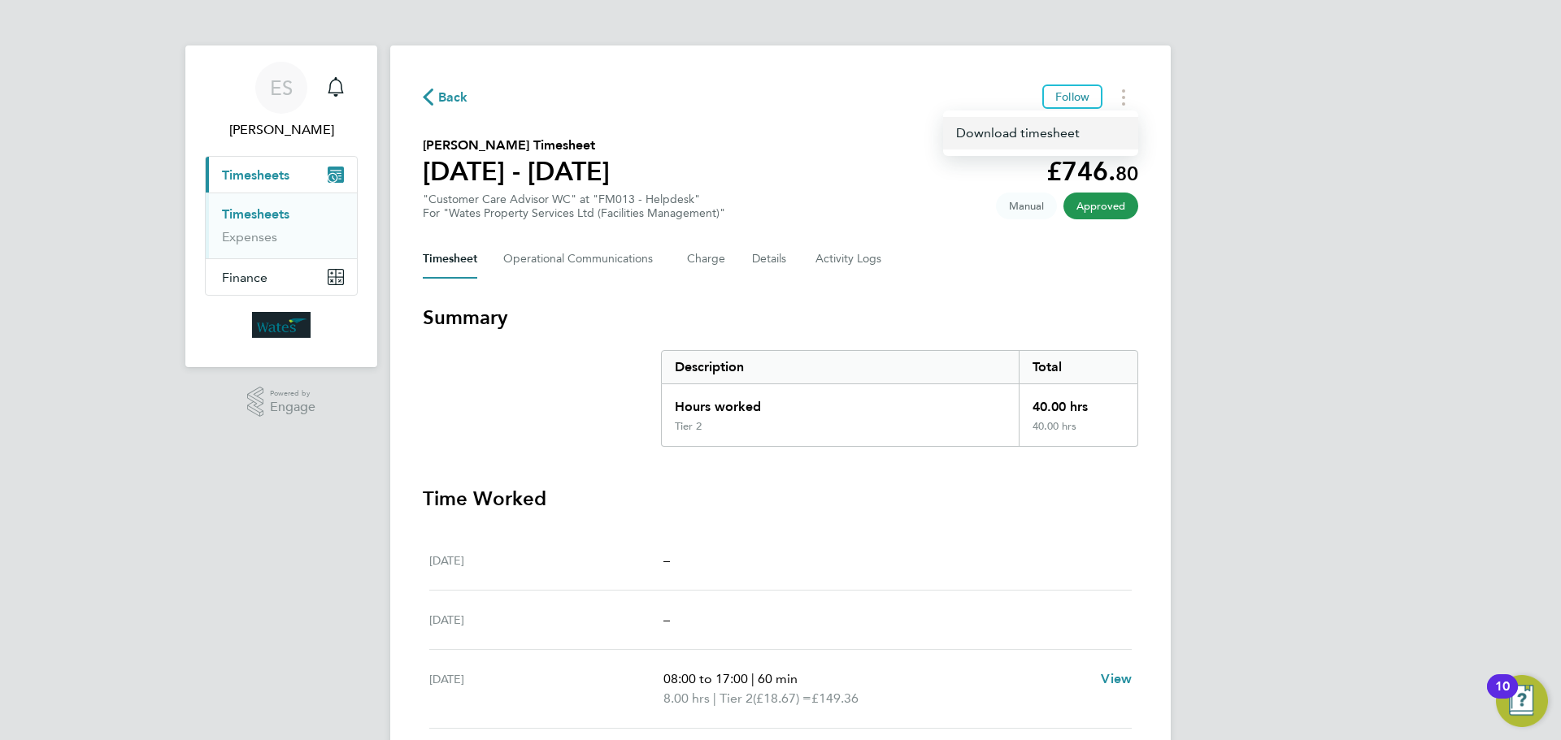
click at [1071, 132] on link "Download timesheet" at bounding box center [1040, 133] width 195 height 33
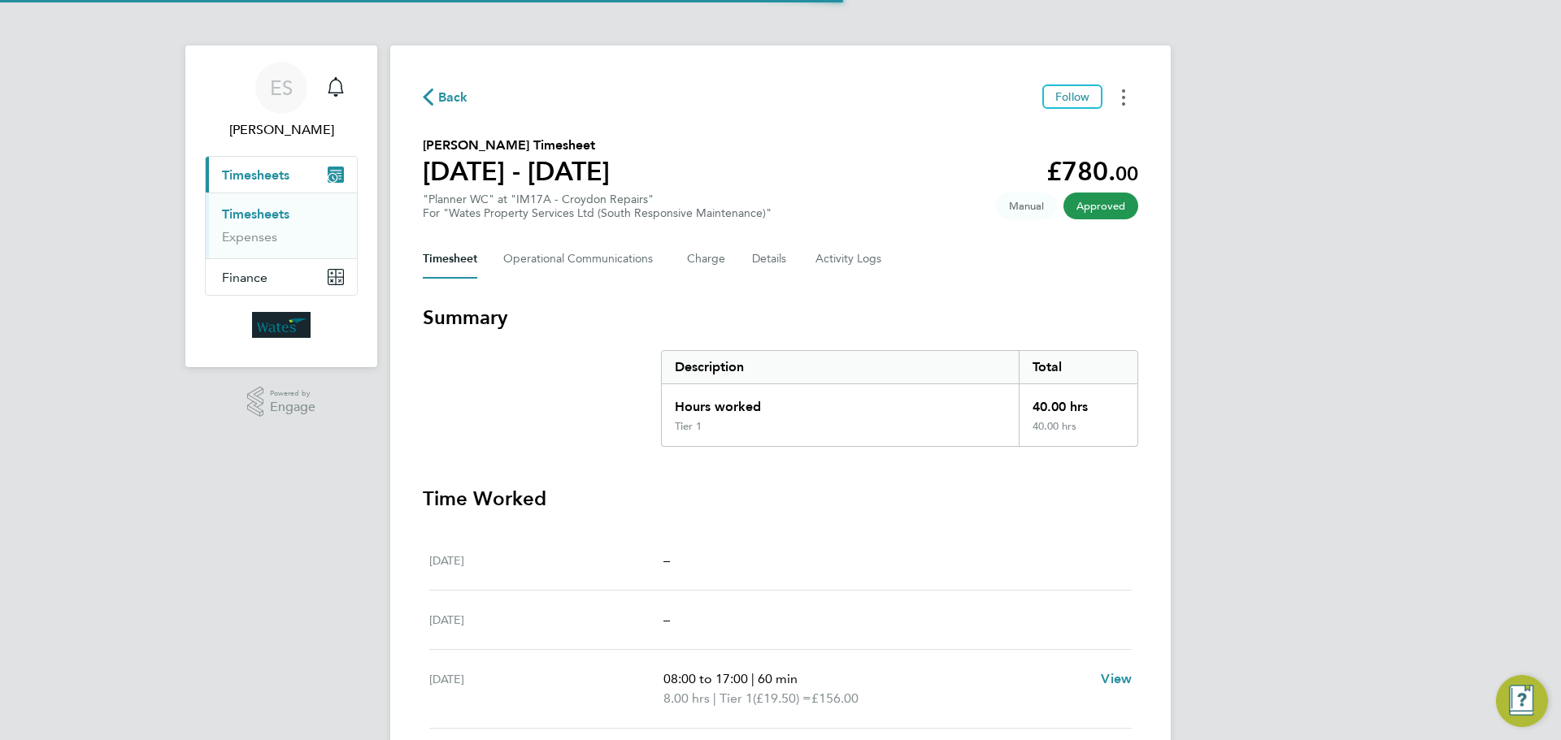
click at [1114, 98] on button "Timesheets Menu" at bounding box center [1123, 97] width 29 height 25
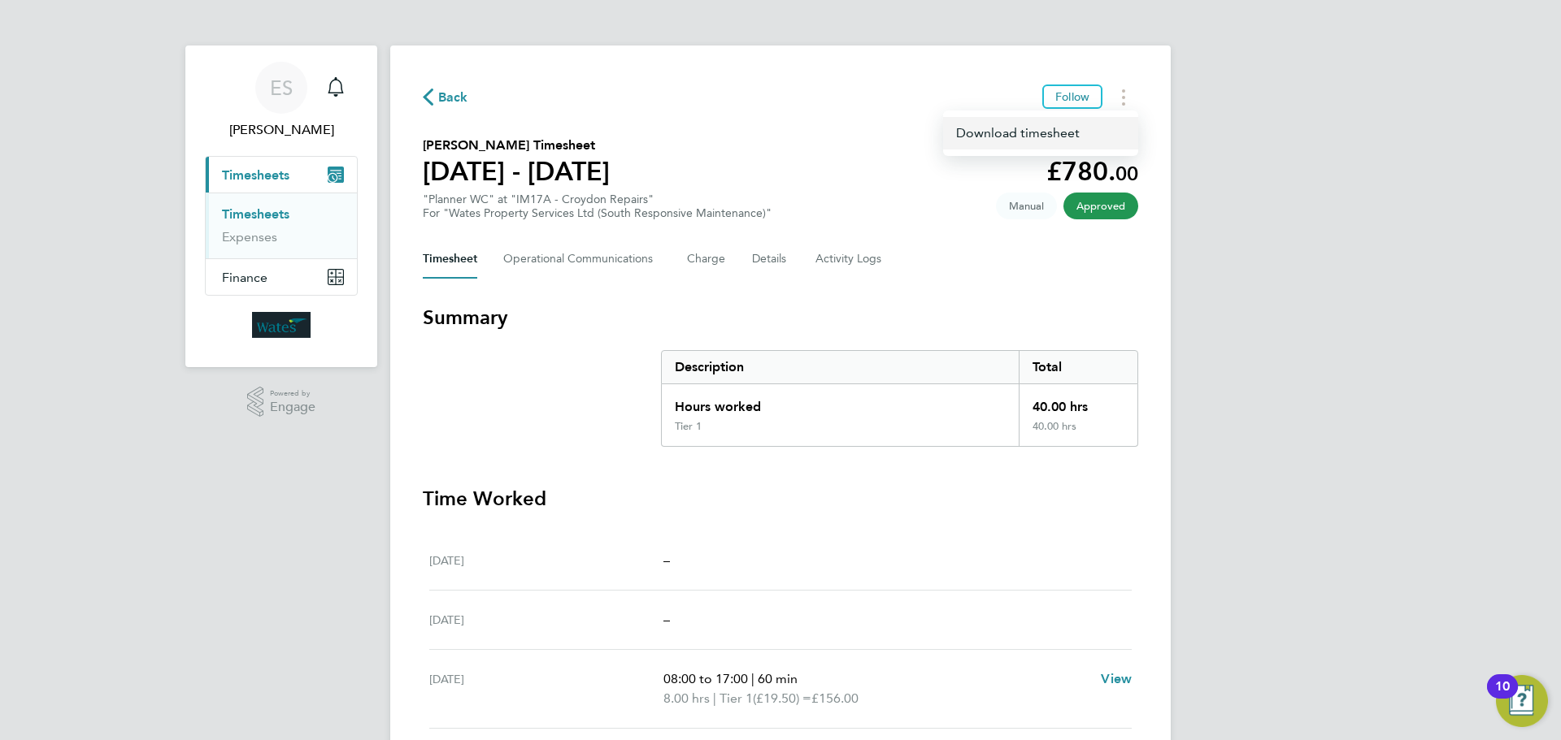
click at [1082, 137] on link "Download timesheet" at bounding box center [1040, 133] width 195 height 33
click at [1113, 101] on button "Timesheets Menu" at bounding box center [1123, 97] width 29 height 25
click at [1059, 130] on link "Download timesheet" at bounding box center [1040, 133] width 195 height 33
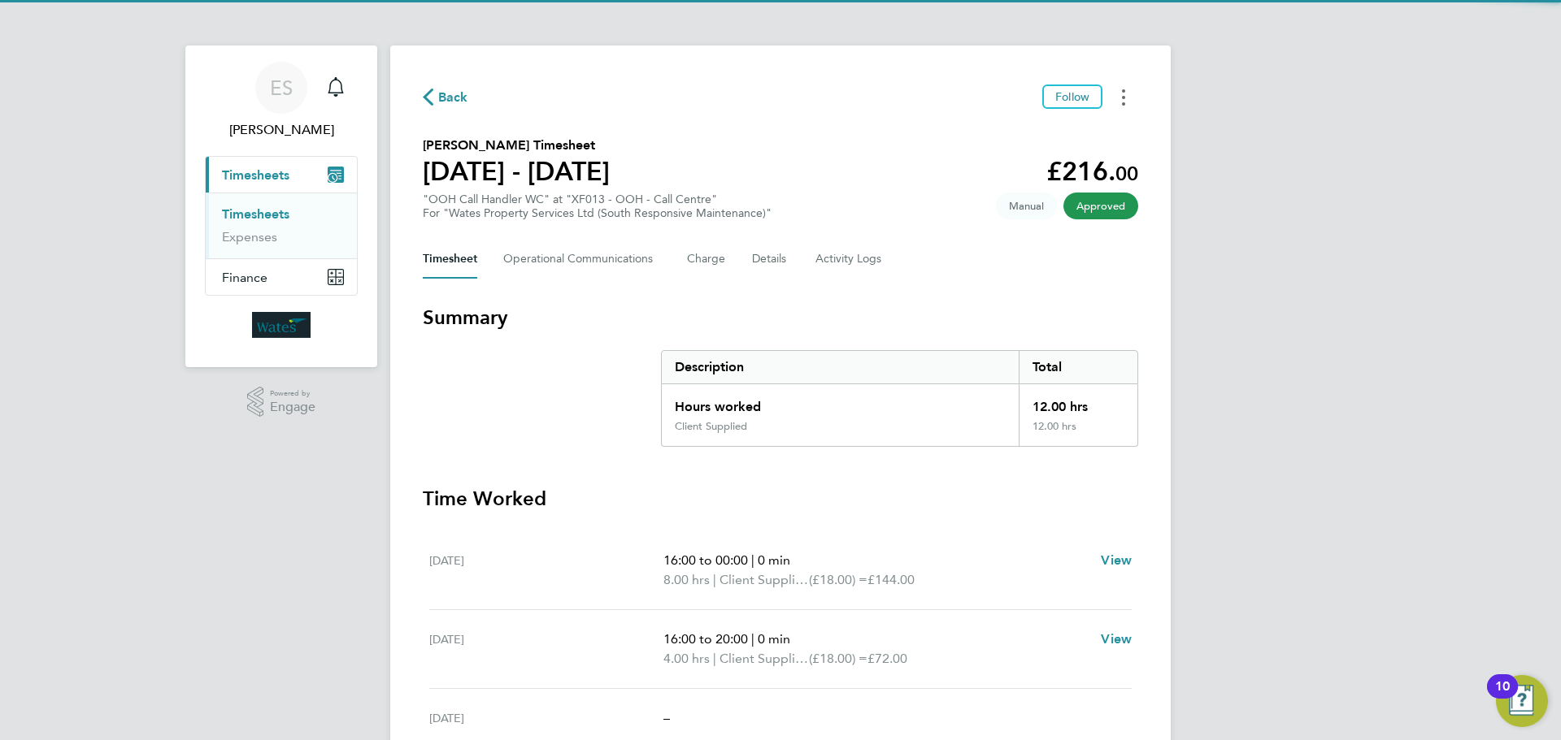
drag, startPoint x: 1123, startPoint y: 89, endPoint x: 1123, endPoint y: 98, distance: 9.0
click at [1123, 89] on circle "Timesheets Menu" at bounding box center [1123, 90] width 3 height 3
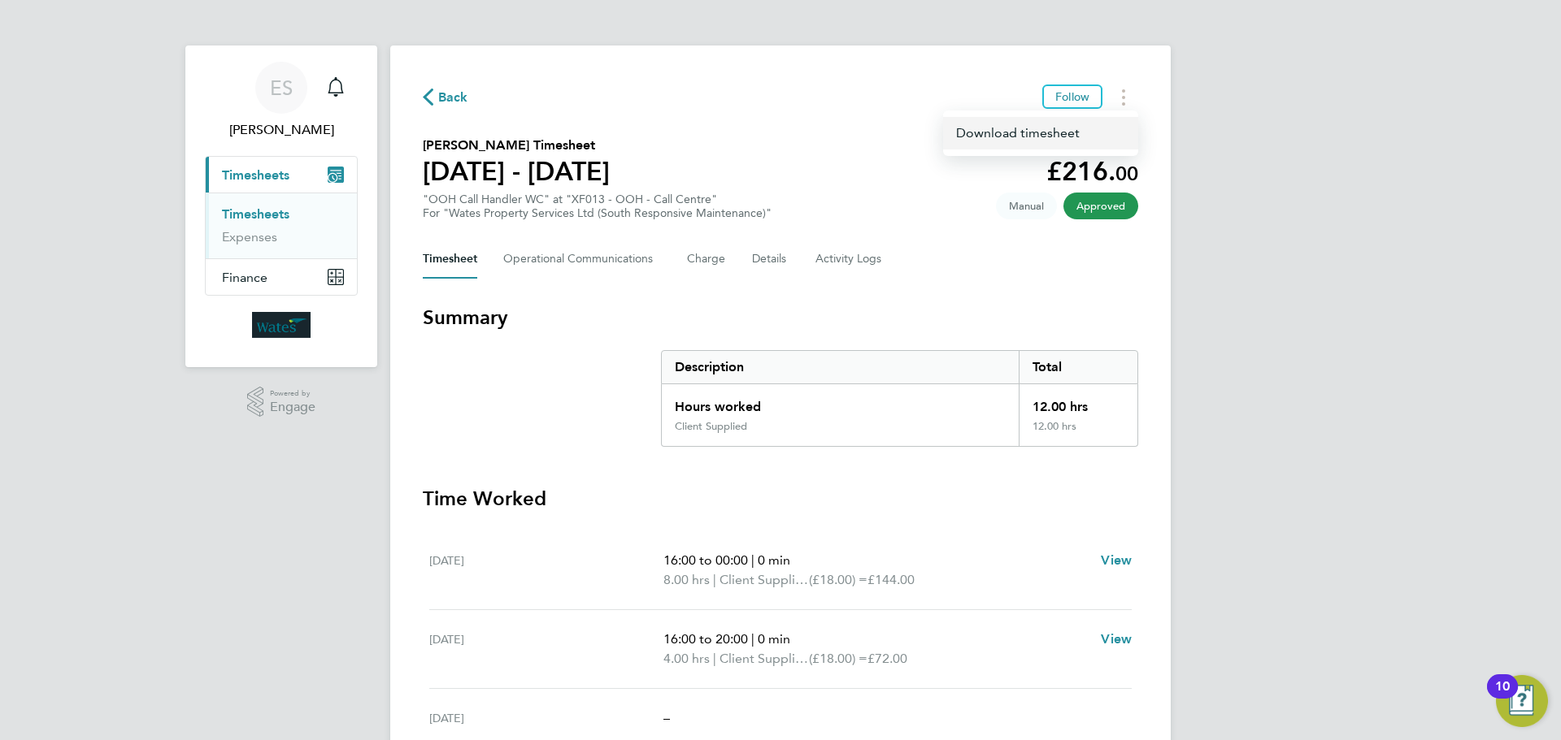
click at [1095, 130] on link "Download timesheet" at bounding box center [1040, 133] width 195 height 33
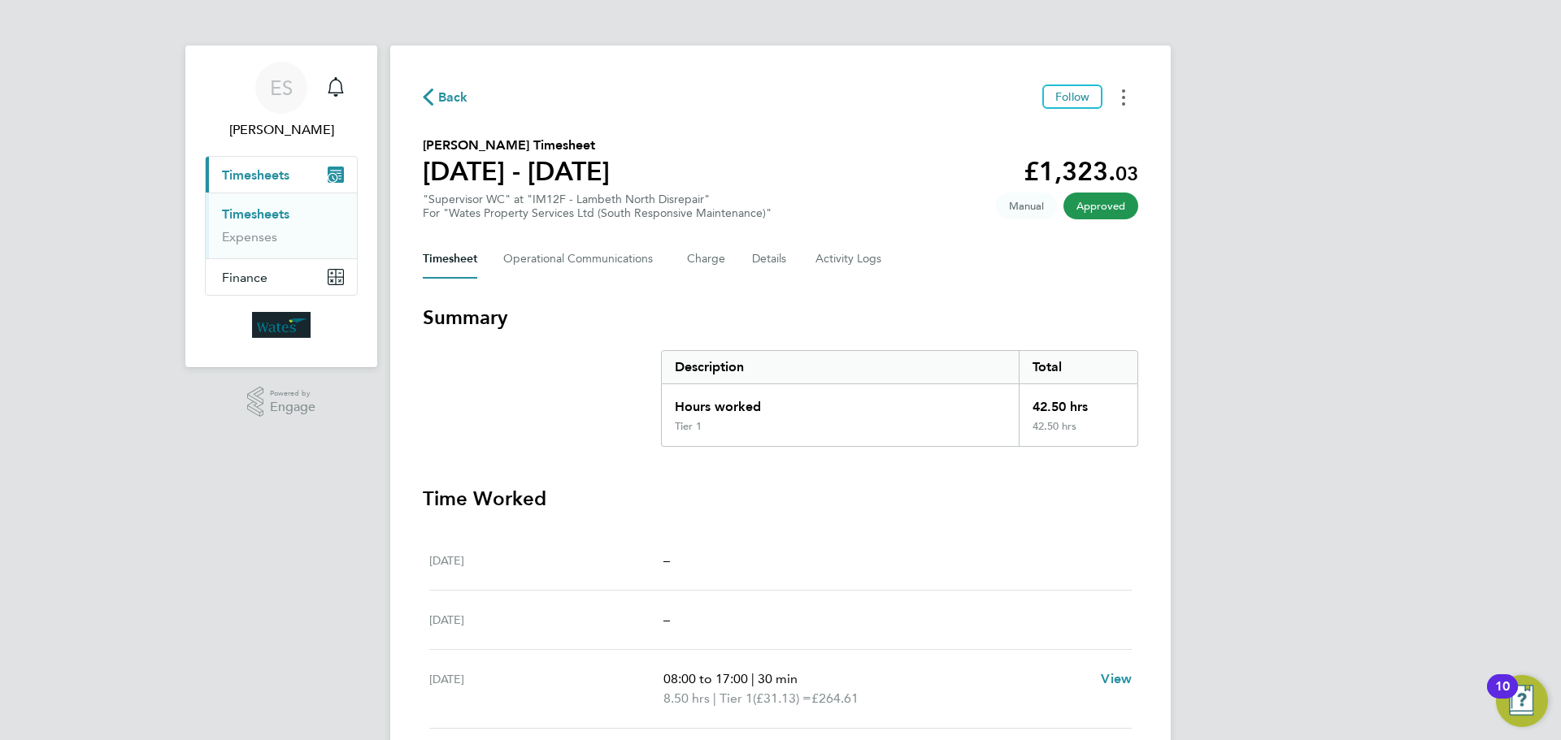
click at [1122, 89] on icon "Timesheets Menu" at bounding box center [1123, 97] width 3 height 16
click at [1091, 130] on link "Download timesheet" at bounding box center [1040, 133] width 195 height 33
click at [1120, 98] on button "Timesheets Menu" at bounding box center [1123, 97] width 29 height 25
click at [1036, 128] on link "Download timesheet" at bounding box center [1040, 133] width 195 height 33
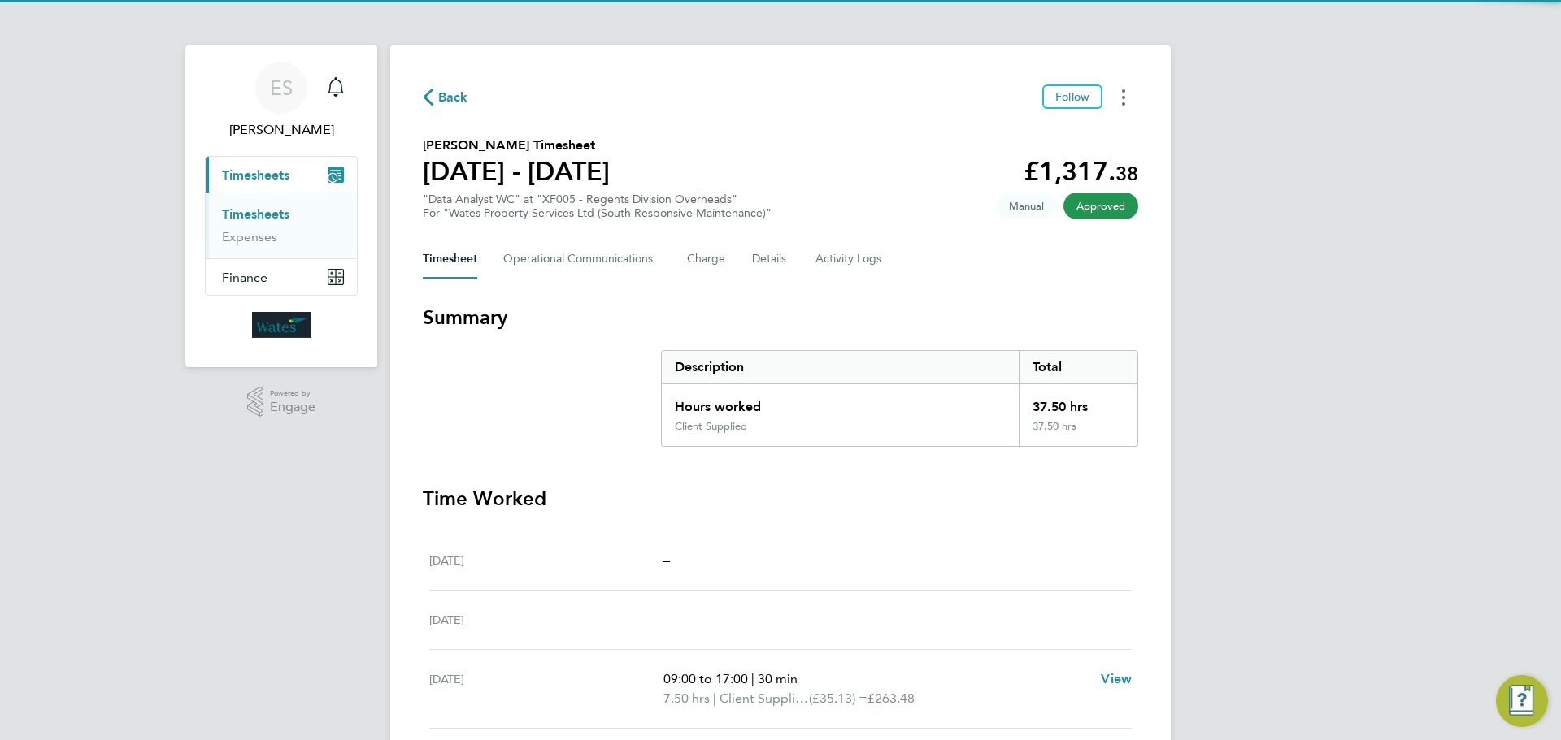
click at [1121, 98] on button "Timesheets Menu" at bounding box center [1123, 97] width 29 height 25
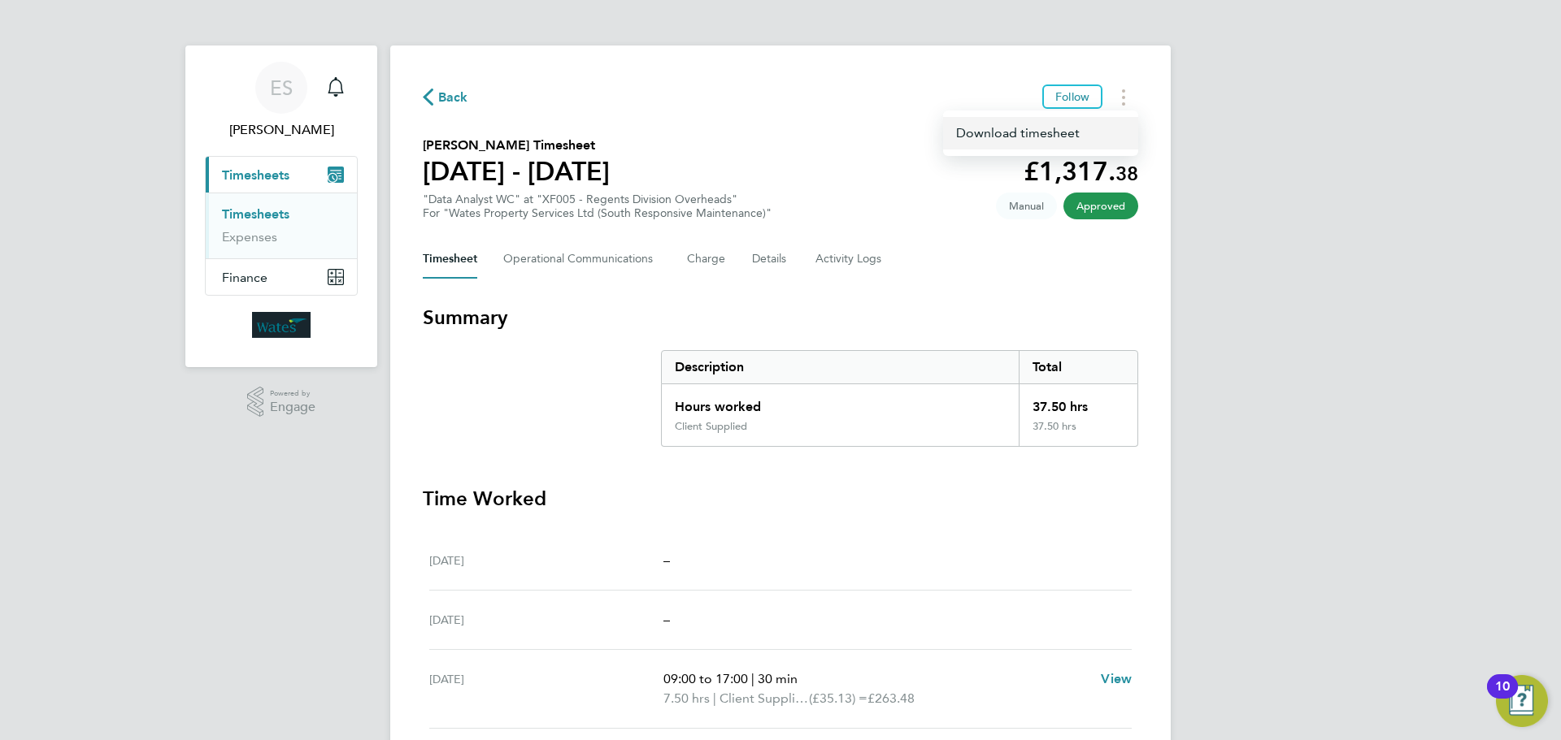
click at [1076, 136] on link "Download timesheet" at bounding box center [1040, 133] width 195 height 33
